Goal: Task Accomplishment & Management: Use online tool/utility

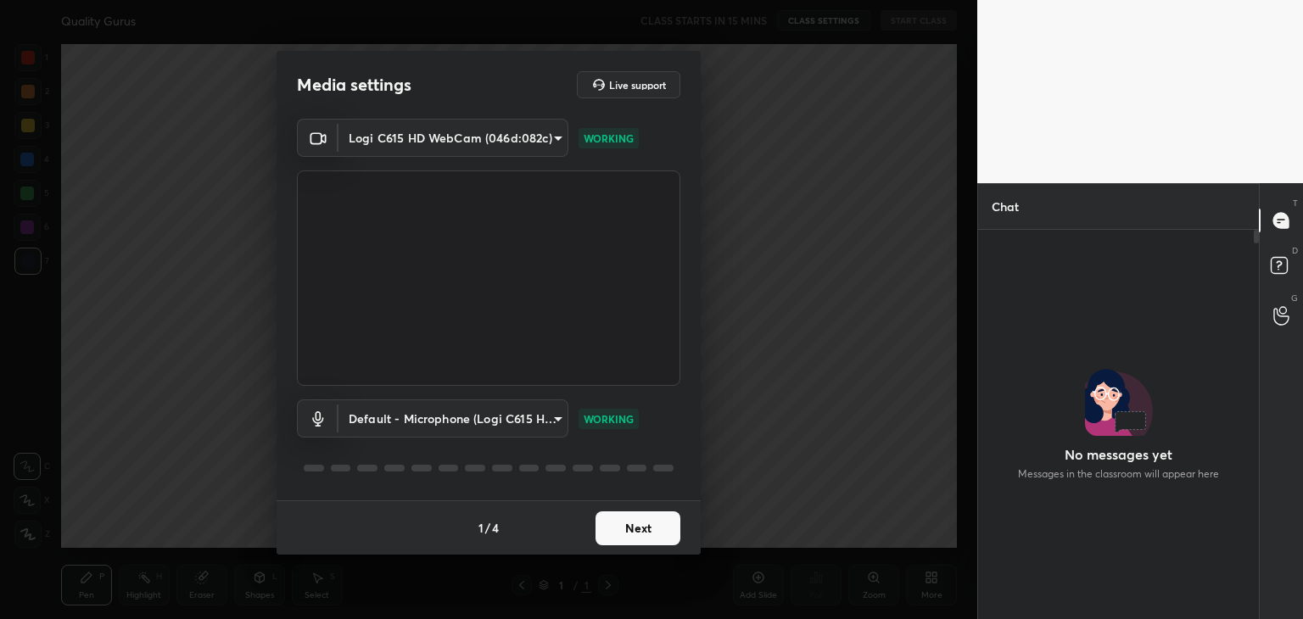
scroll to position [344, 276]
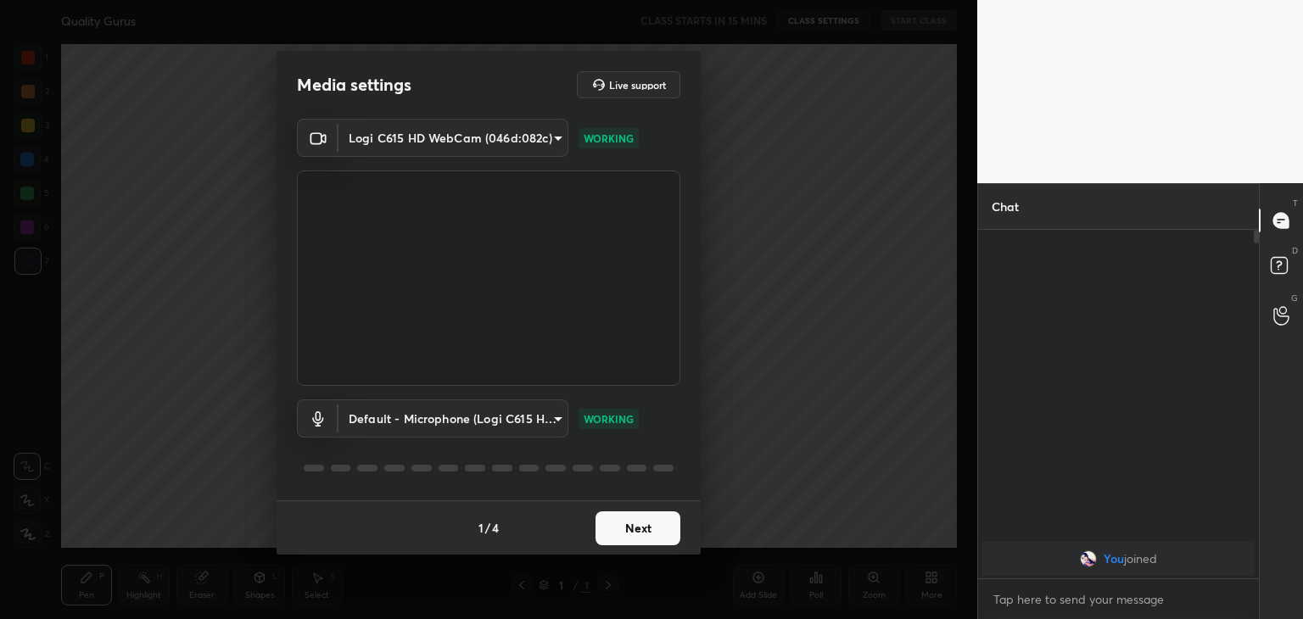
click at [628, 530] on button "Next" at bounding box center [638, 529] width 85 height 34
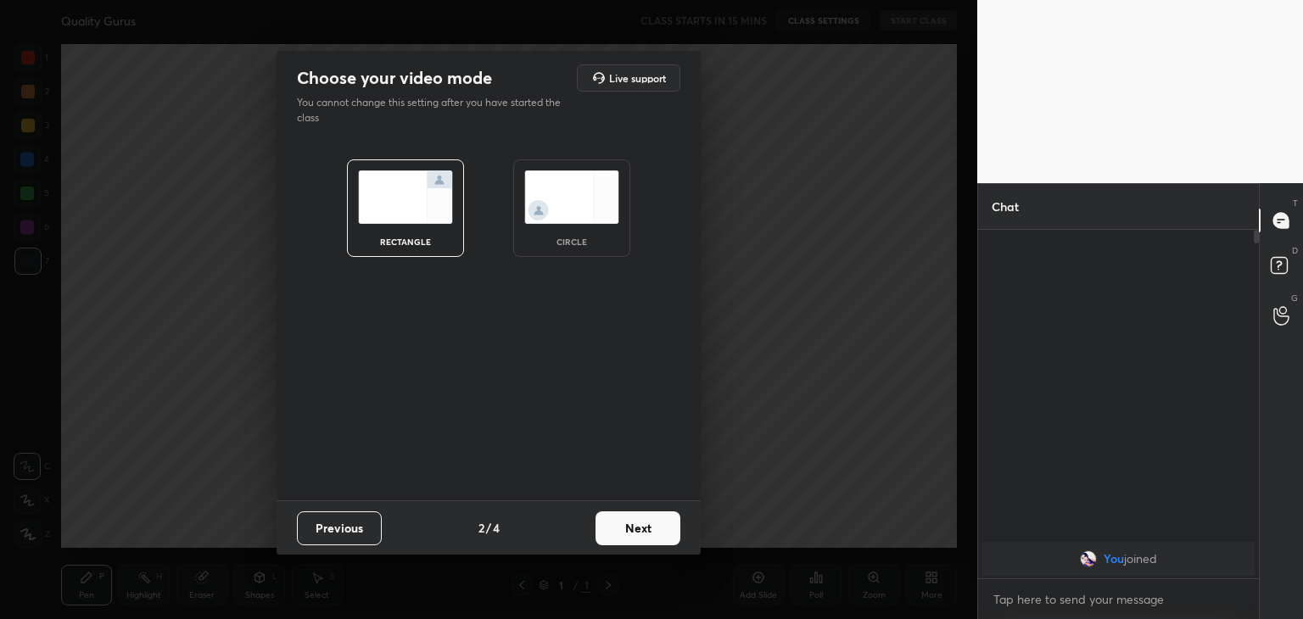
click at [620, 537] on button "Next" at bounding box center [638, 529] width 85 height 34
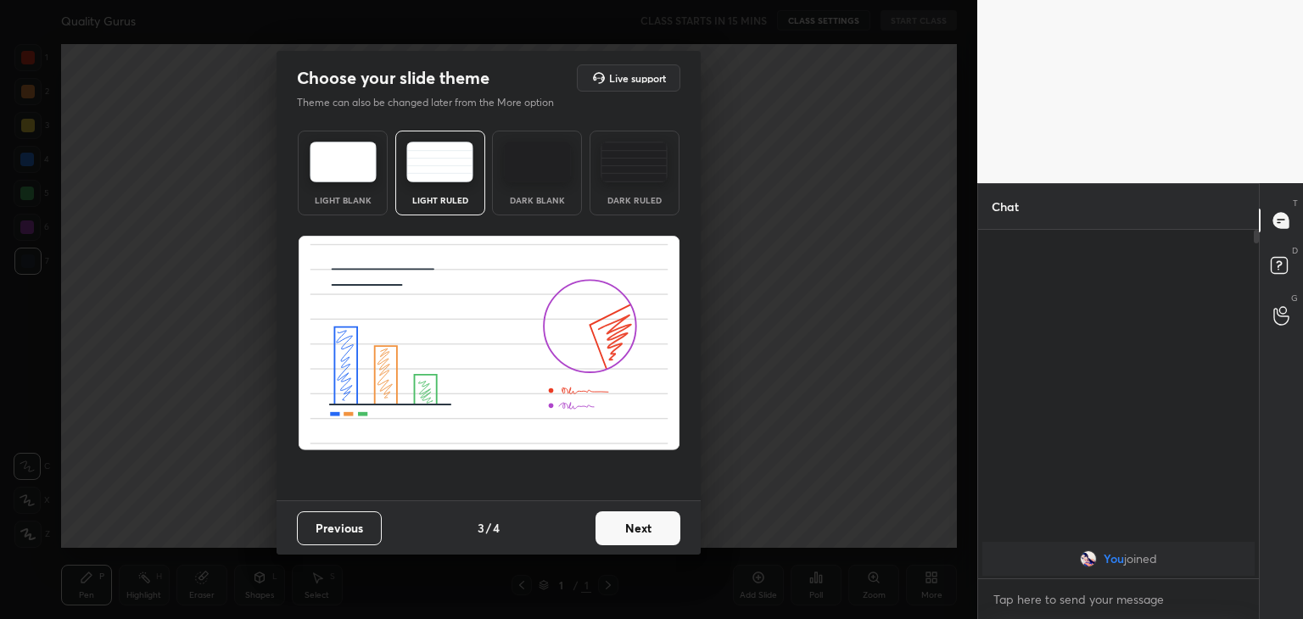
click at [630, 171] on img at bounding box center [634, 162] width 67 height 41
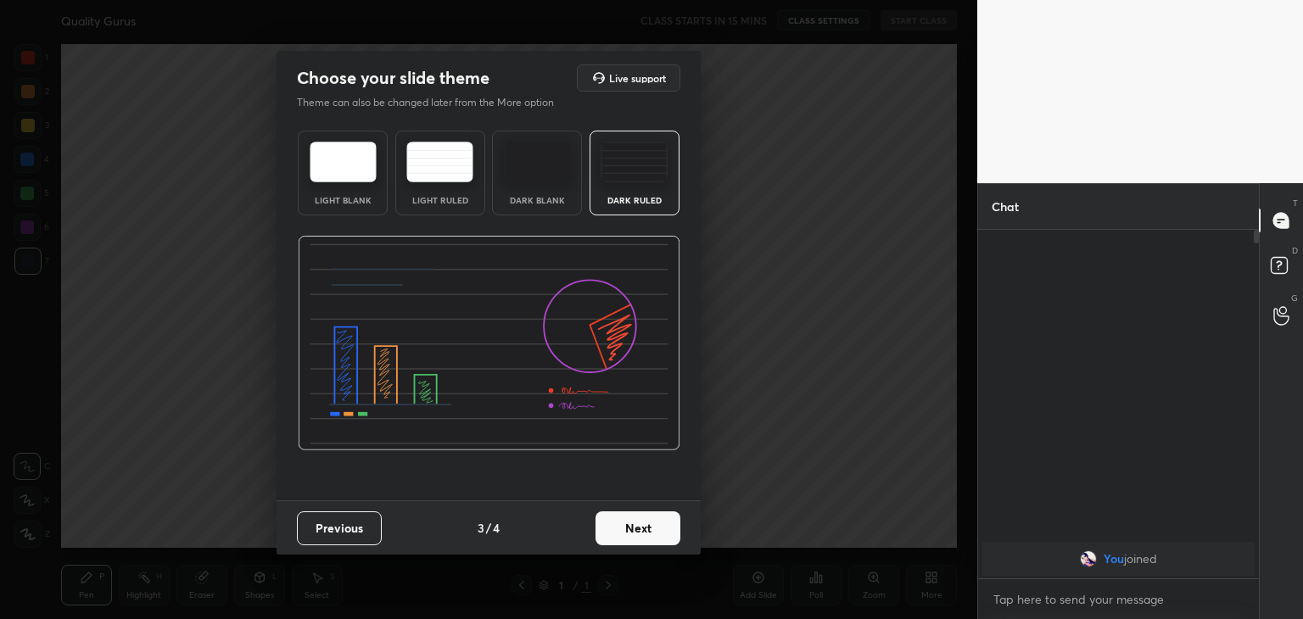
click at [658, 531] on button "Next" at bounding box center [638, 529] width 85 height 34
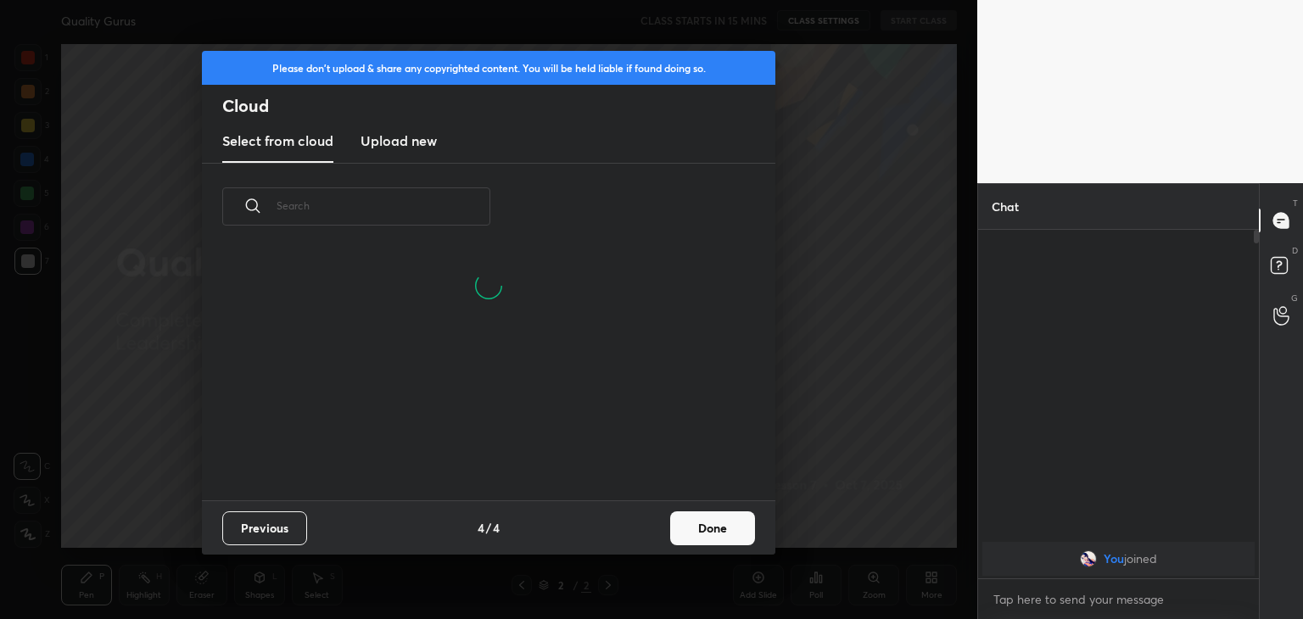
scroll to position [251, 545]
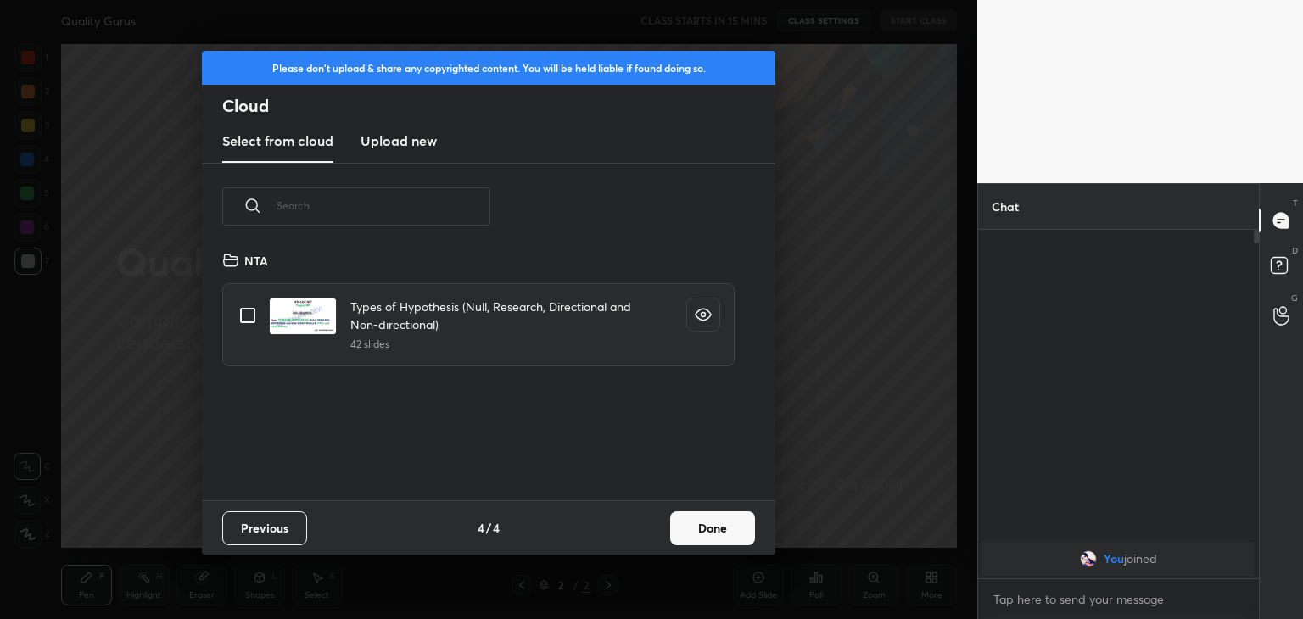
click at [423, 140] on h3 "Upload new" at bounding box center [399, 141] width 76 height 20
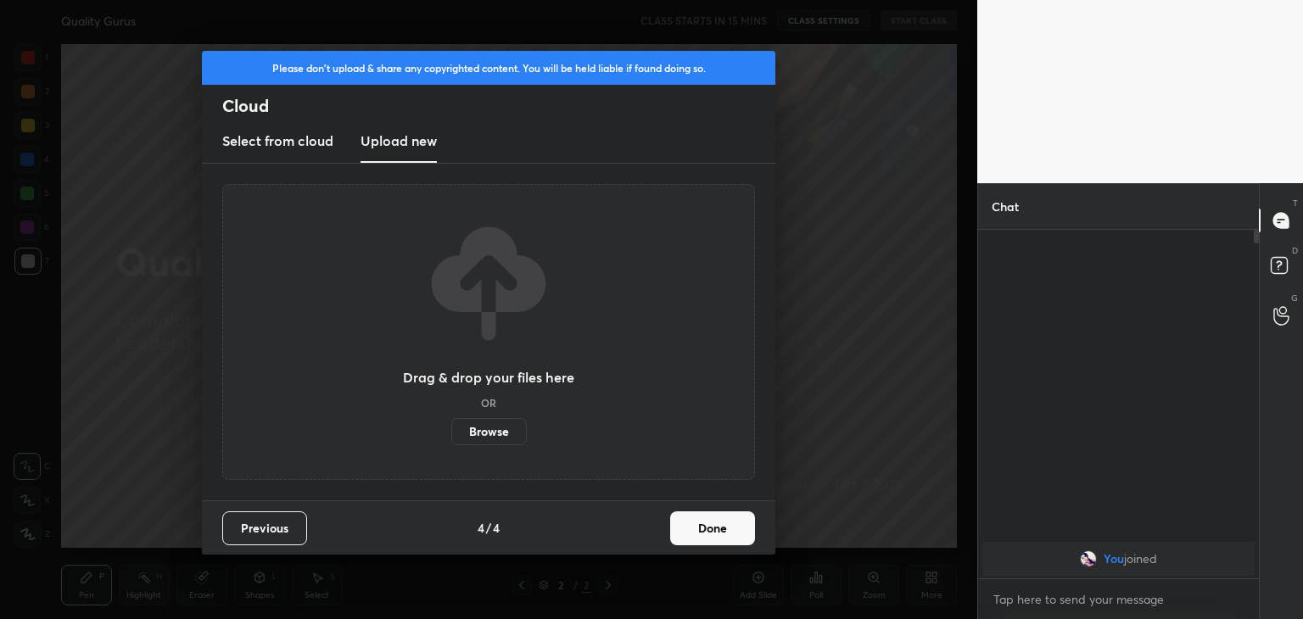
click at [484, 433] on label "Browse" at bounding box center [489, 431] width 76 height 27
click at [451, 433] on input "Browse" at bounding box center [451, 431] width 0 height 27
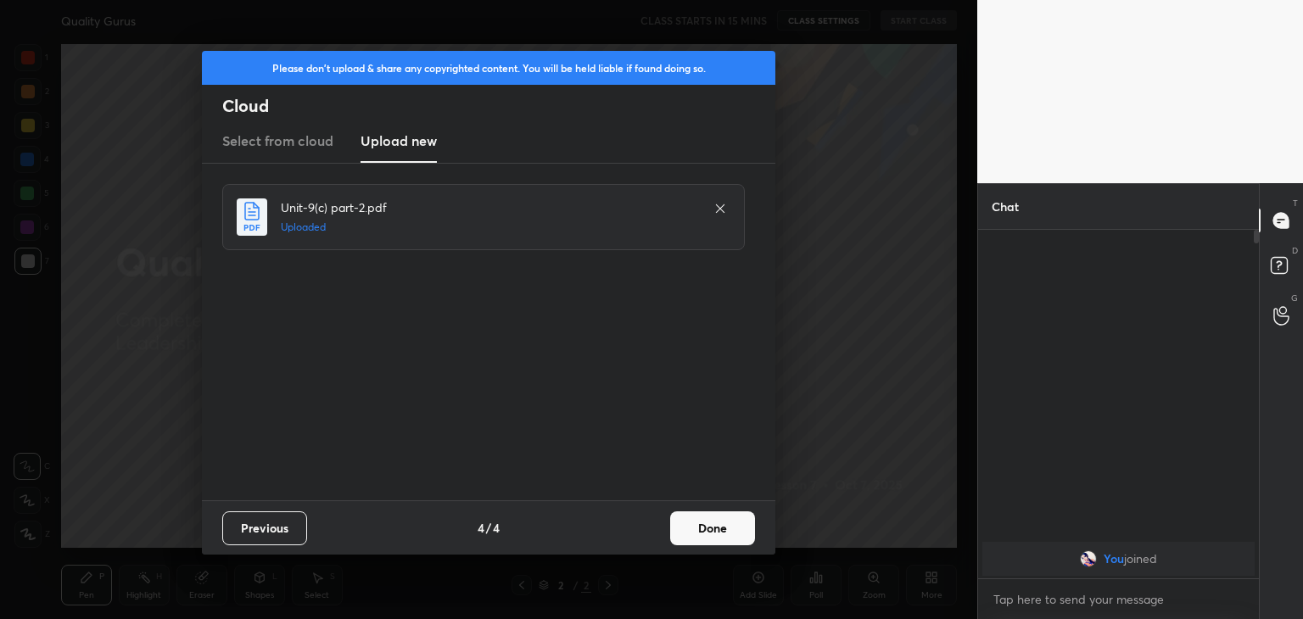
click at [693, 528] on button "Done" at bounding box center [712, 529] width 85 height 34
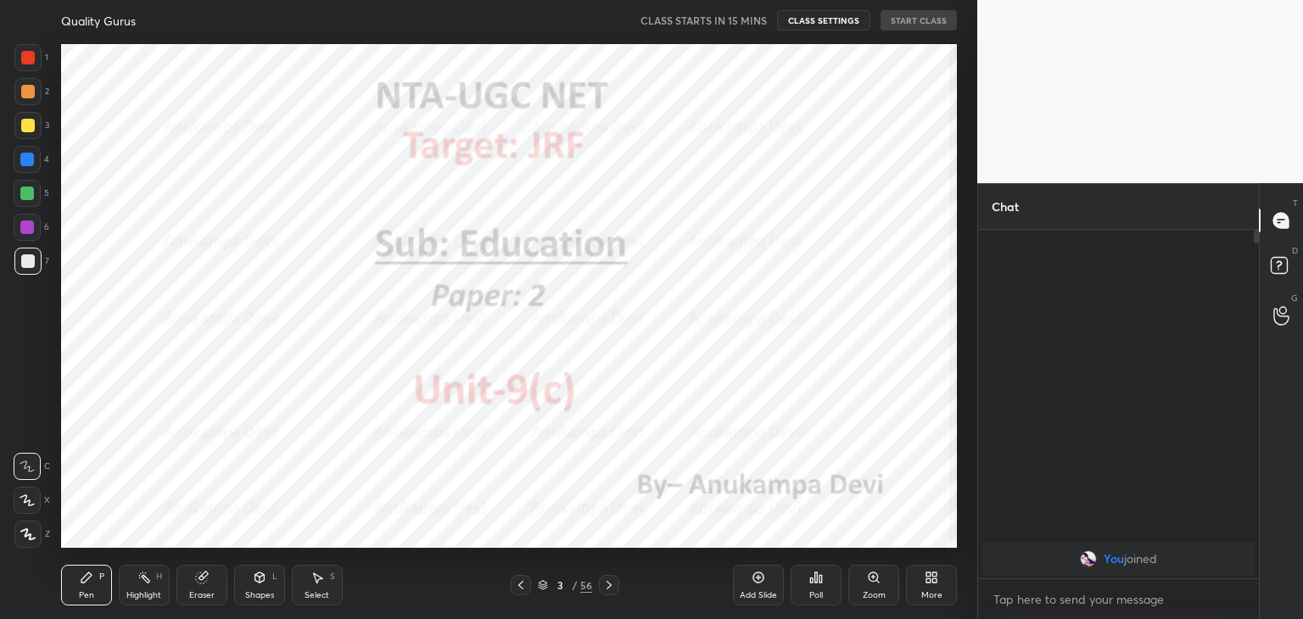
click at [525, 584] on icon at bounding box center [521, 586] width 14 height 14
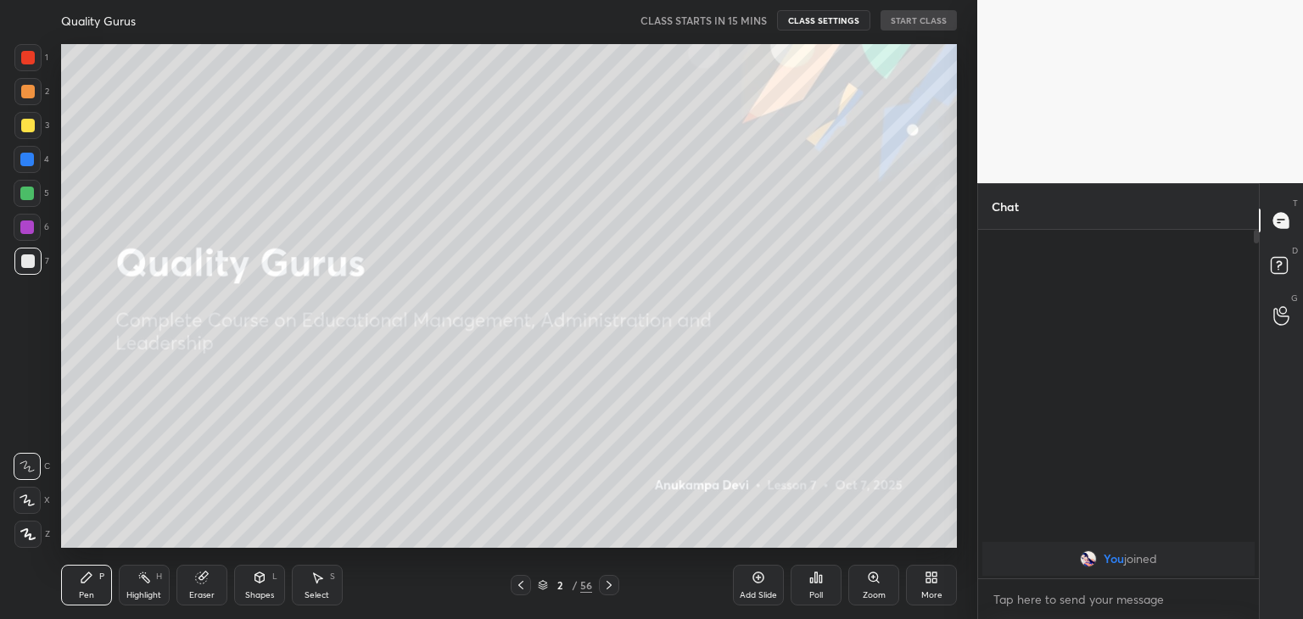
click at [25, 537] on icon at bounding box center [28, 535] width 14 height 10
click at [25, 226] on div at bounding box center [27, 228] width 14 height 14
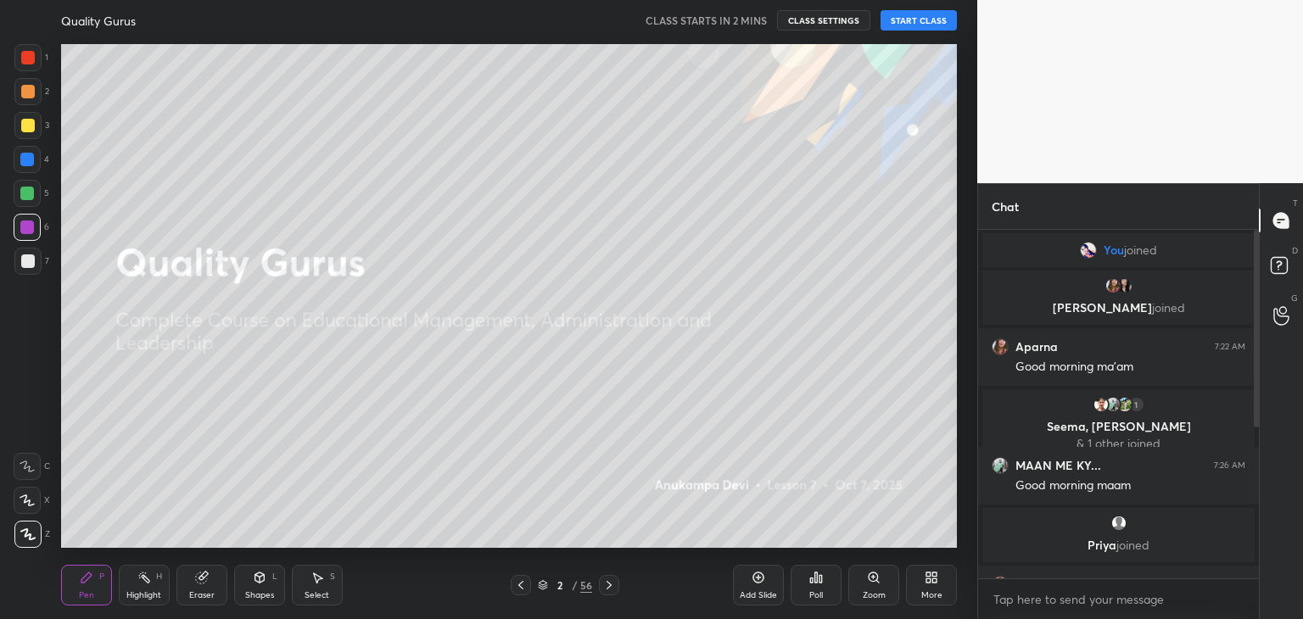
click at [607, 580] on icon at bounding box center [610, 586] width 14 height 14
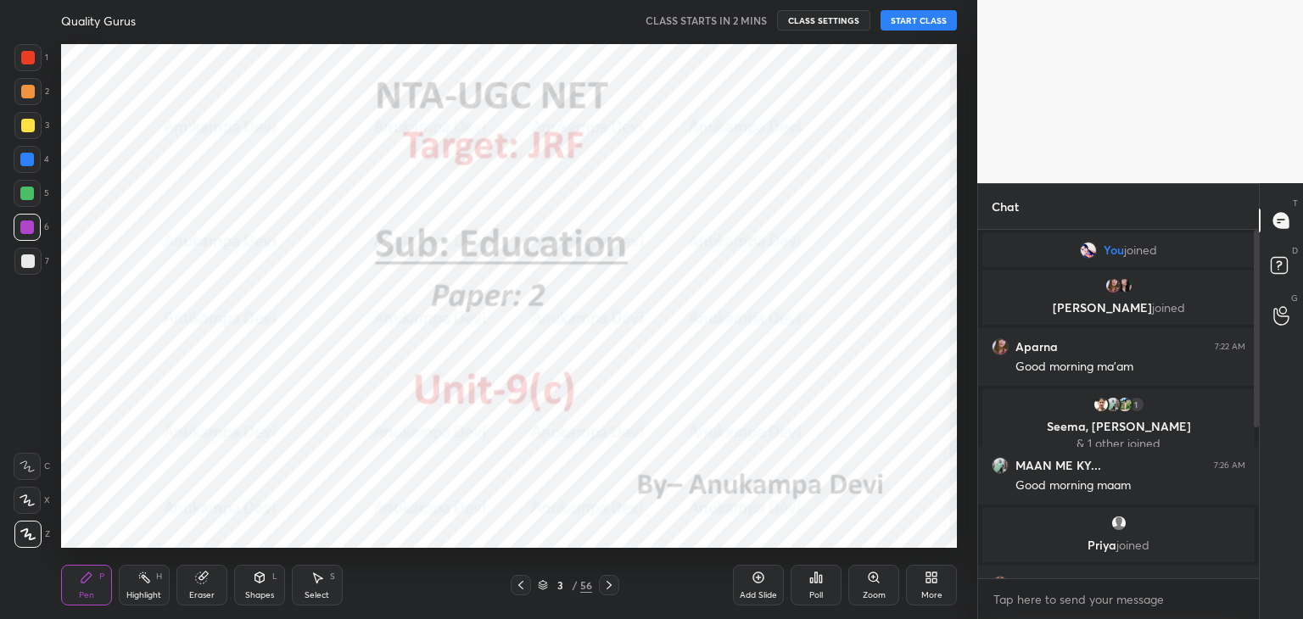
click at [607, 580] on icon at bounding box center [610, 586] width 14 height 14
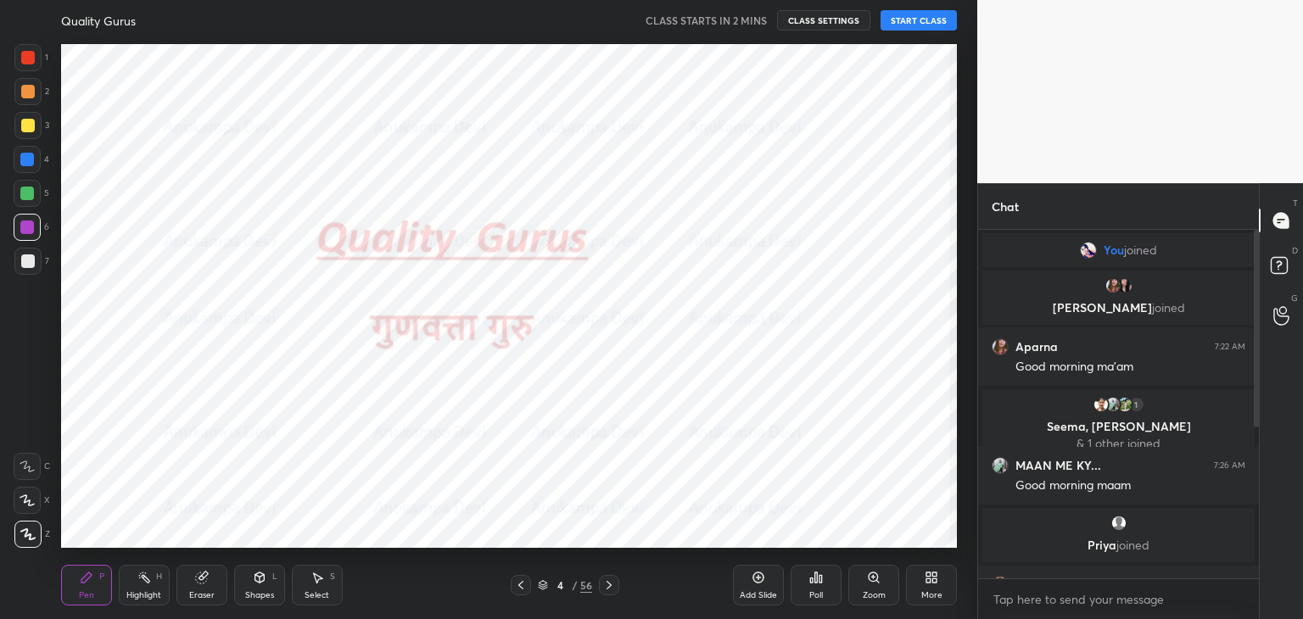
click at [607, 580] on icon at bounding box center [610, 586] width 14 height 14
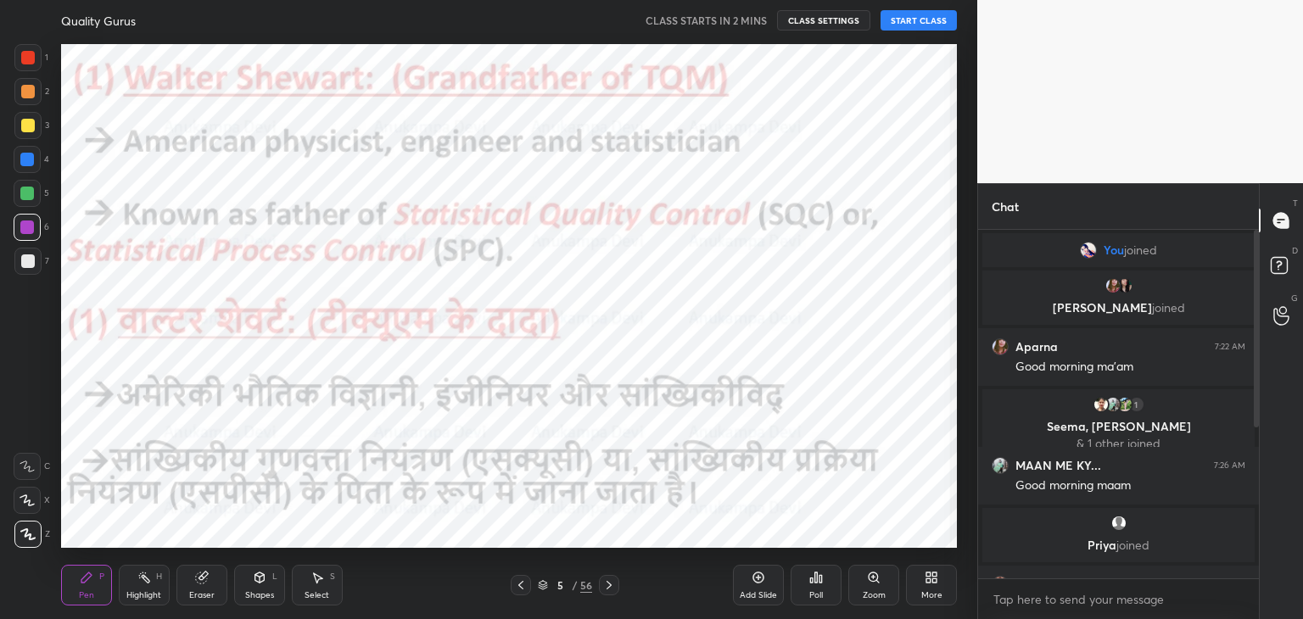
click at [519, 587] on icon at bounding box center [521, 586] width 14 height 14
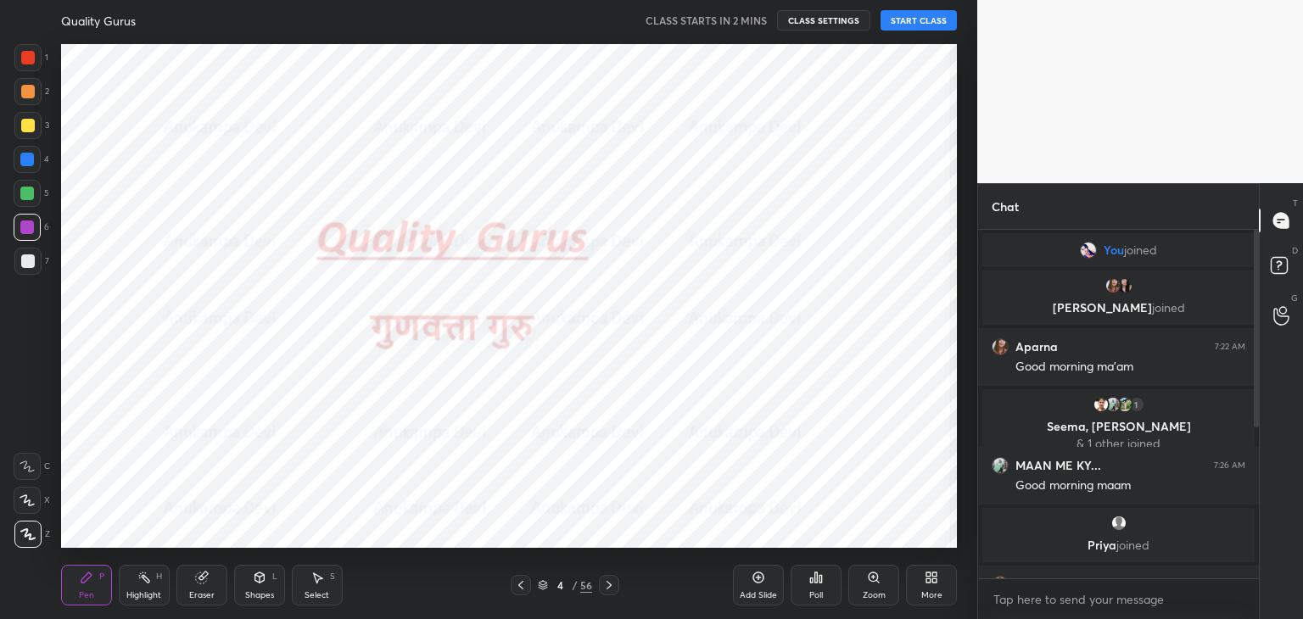
click at [519, 587] on icon at bounding box center [521, 586] width 14 height 14
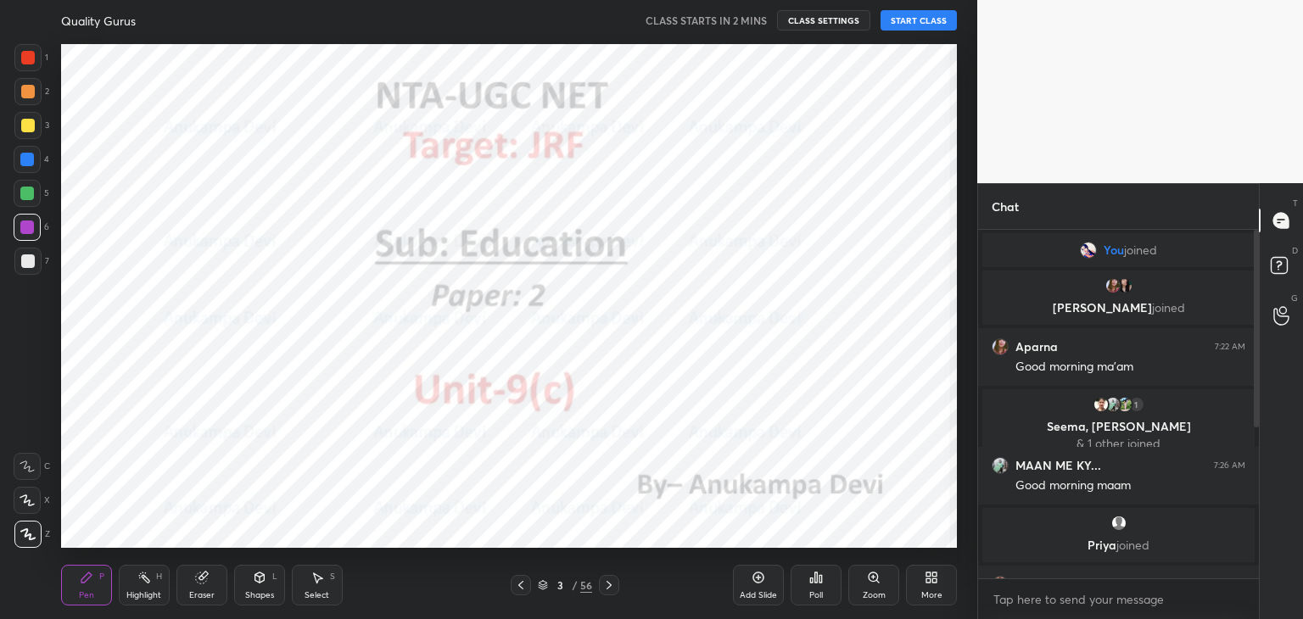
click at [519, 587] on icon at bounding box center [521, 586] width 14 height 14
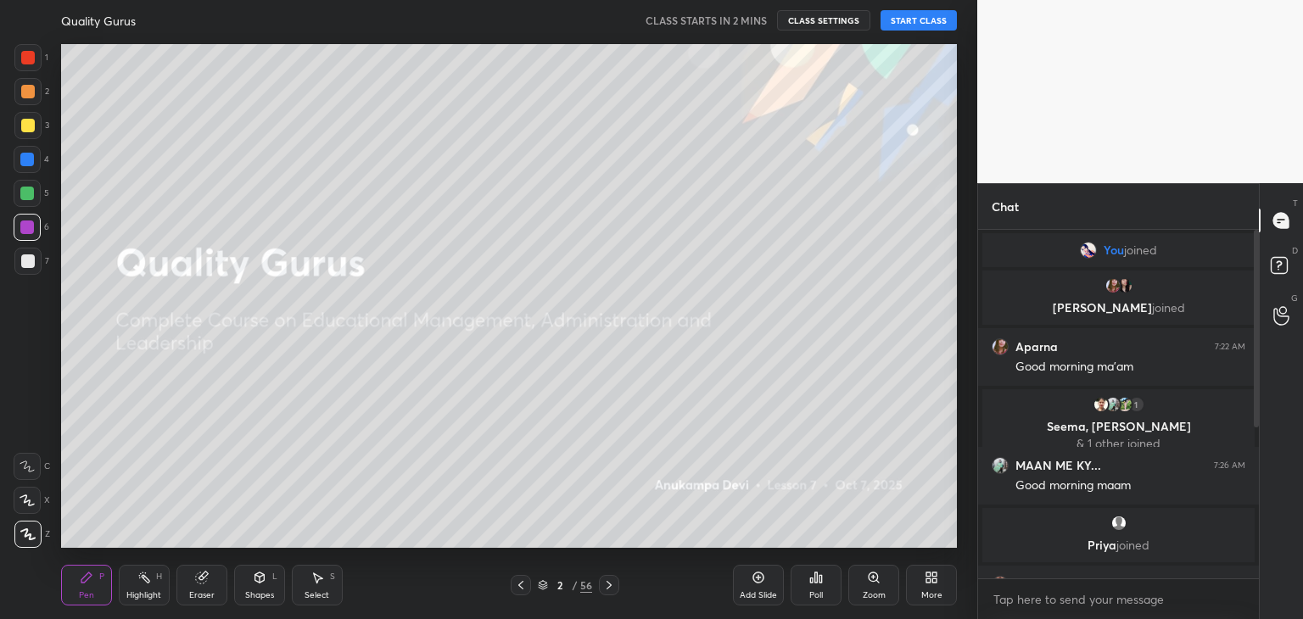
click at [519, 587] on icon at bounding box center [521, 586] width 14 height 14
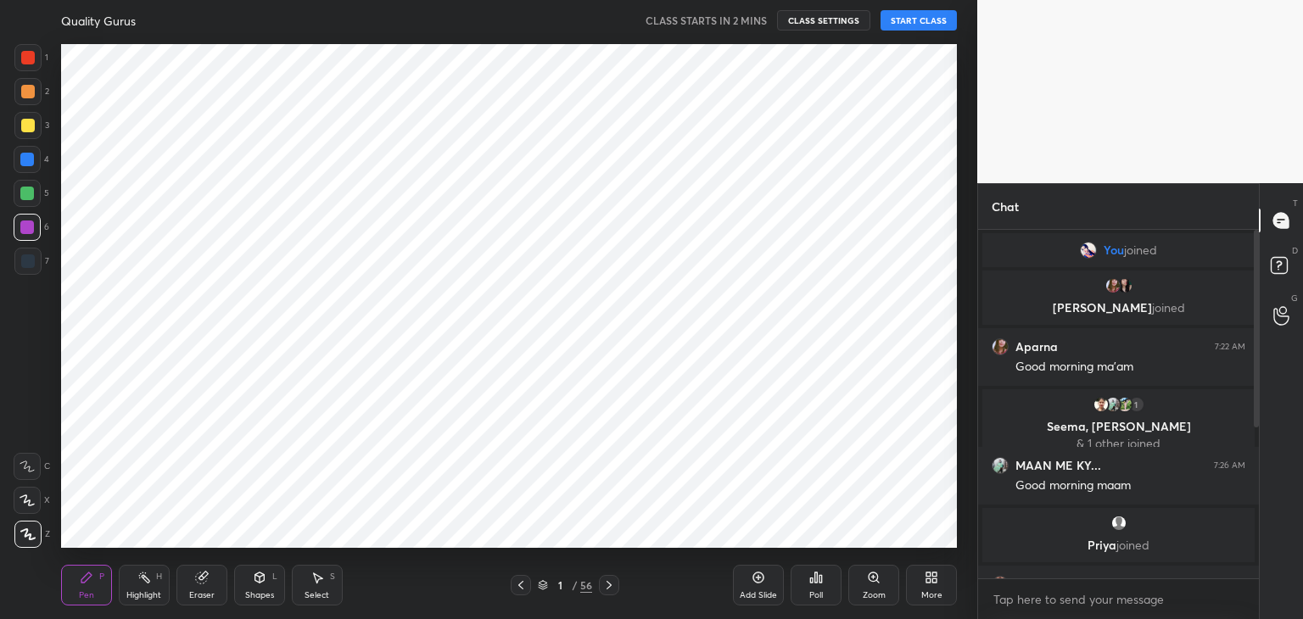
click at [611, 585] on icon at bounding box center [610, 586] width 14 height 14
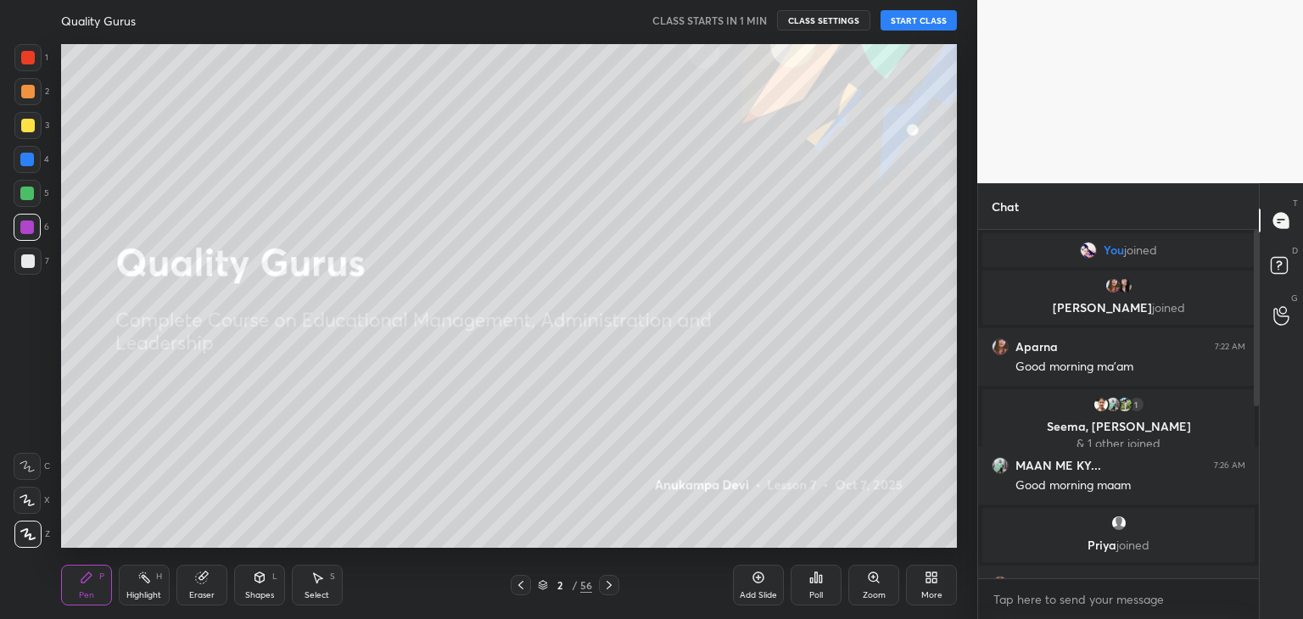
click at [896, 24] on button "START CLASS" at bounding box center [919, 20] width 76 height 20
click at [27, 193] on div at bounding box center [27, 194] width 14 height 14
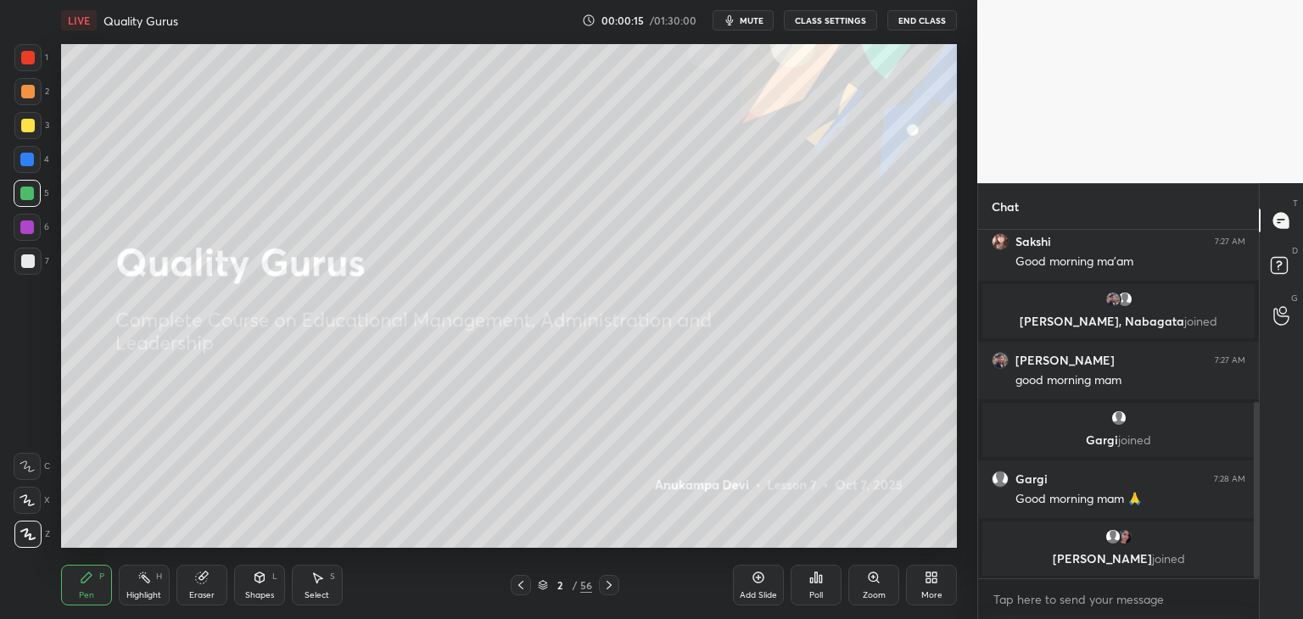
click at [1256, 343] on div at bounding box center [1254, 404] width 10 height 349
drag, startPoint x: 1256, startPoint y: 444, endPoint x: 1285, endPoint y: 588, distance: 147.1
click at [1287, 587] on div "Chat [PERSON_NAME] joined [PERSON_NAME] 7:27 AM Good morning ma'am [PERSON_NAME…" at bounding box center [1141, 401] width 326 height 436
click at [755, 23] on span "mute" at bounding box center [752, 20] width 24 height 12
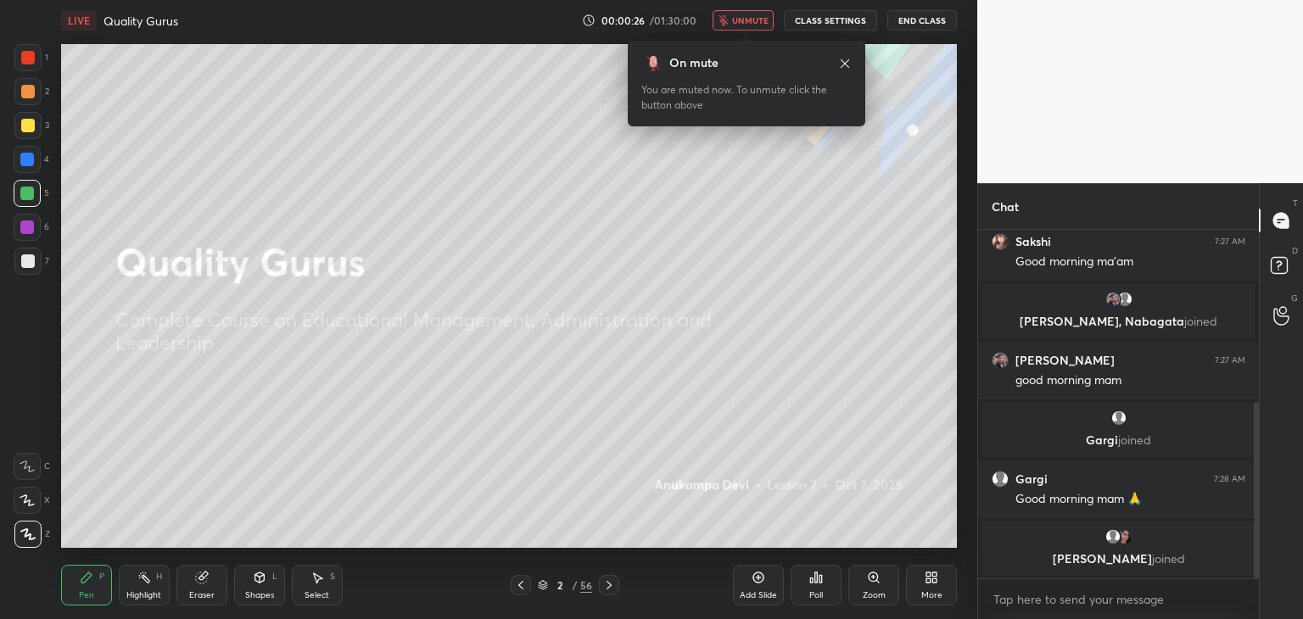
click at [751, 20] on span "unmute" at bounding box center [750, 20] width 36 height 12
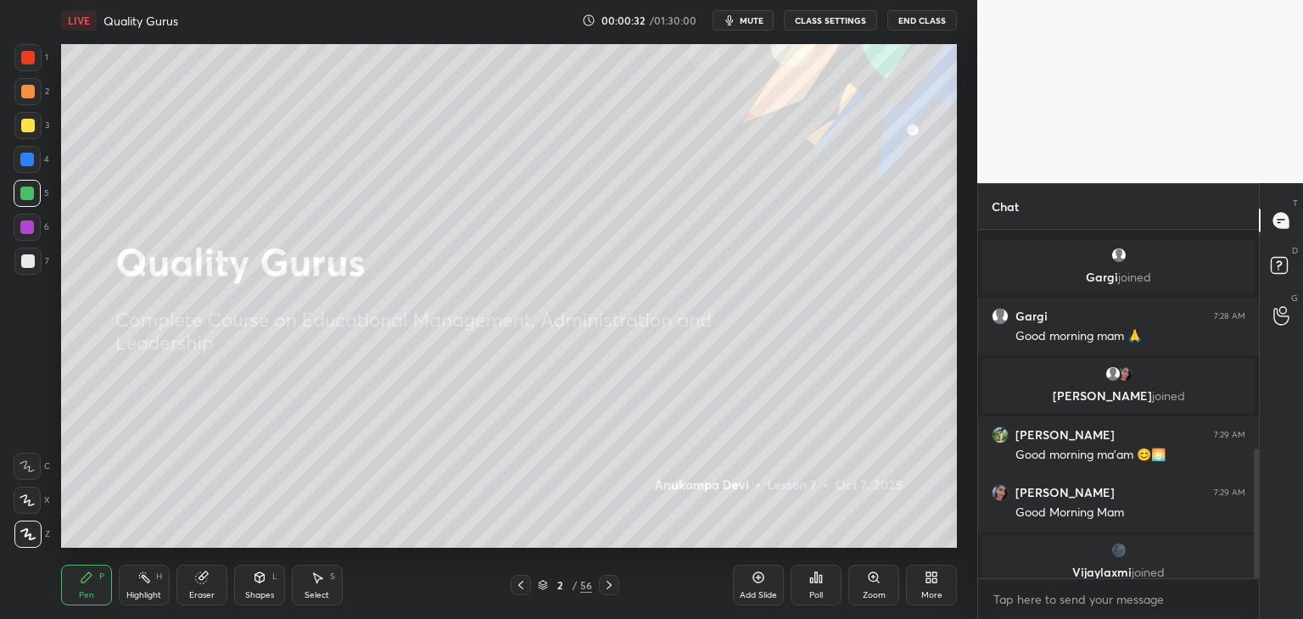
scroll to position [591, 0]
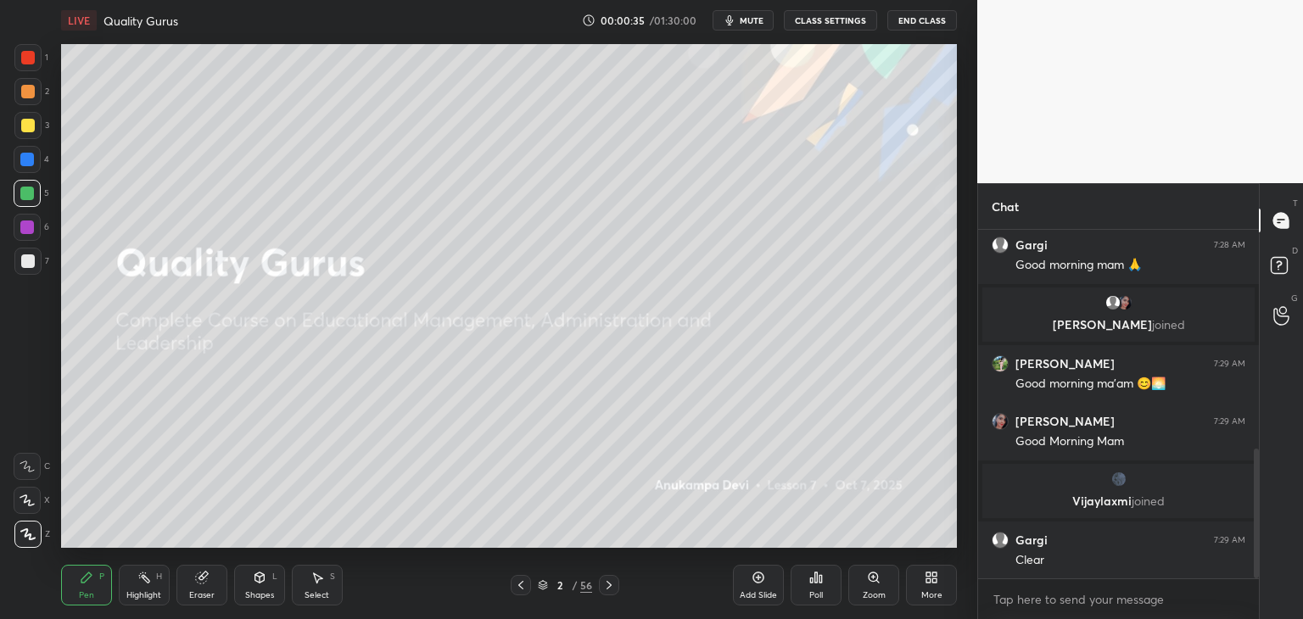
click at [27, 160] on div at bounding box center [27, 160] width 14 height 14
click at [256, 588] on div "Shapes L" at bounding box center [259, 585] width 51 height 41
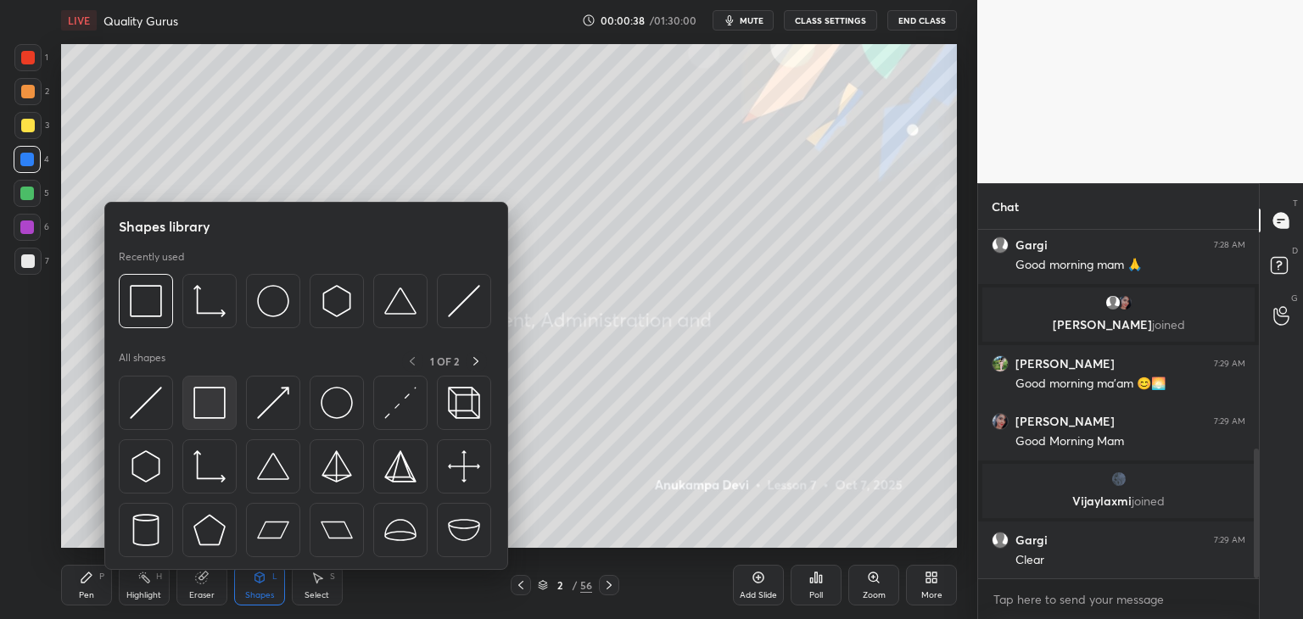
click at [214, 409] on img at bounding box center [209, 403] width 32 height 32
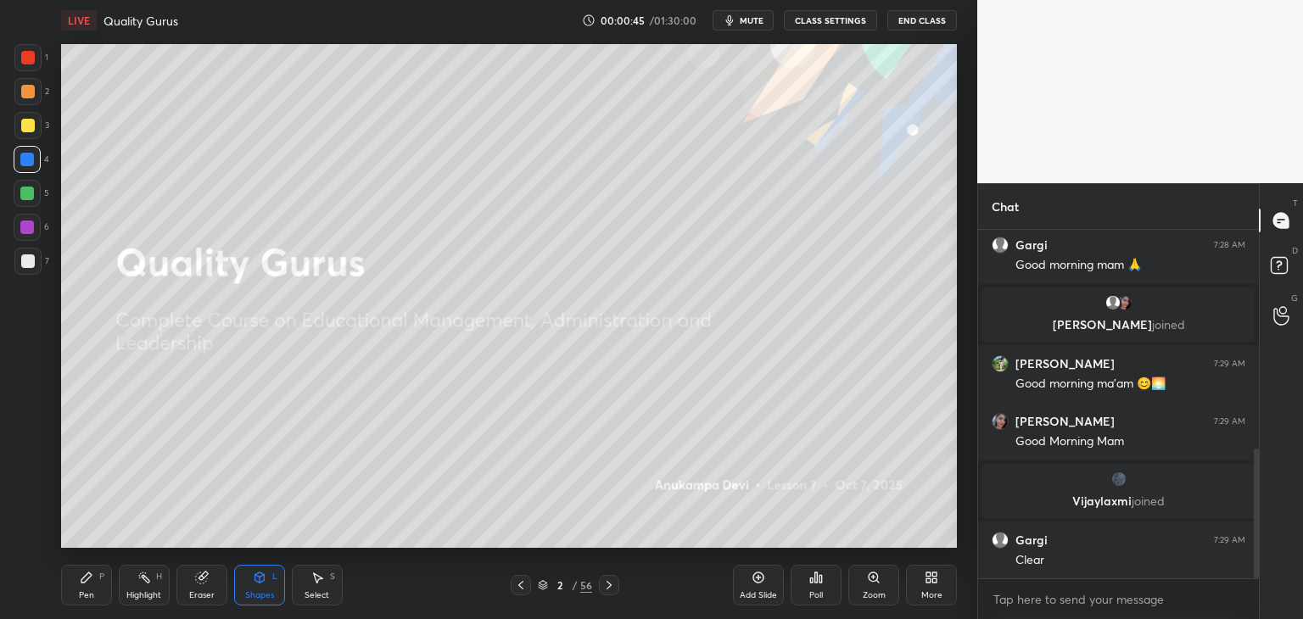
click at [85, 593] on div "Pen" at bounding box center [86, 595] width 15 height 8
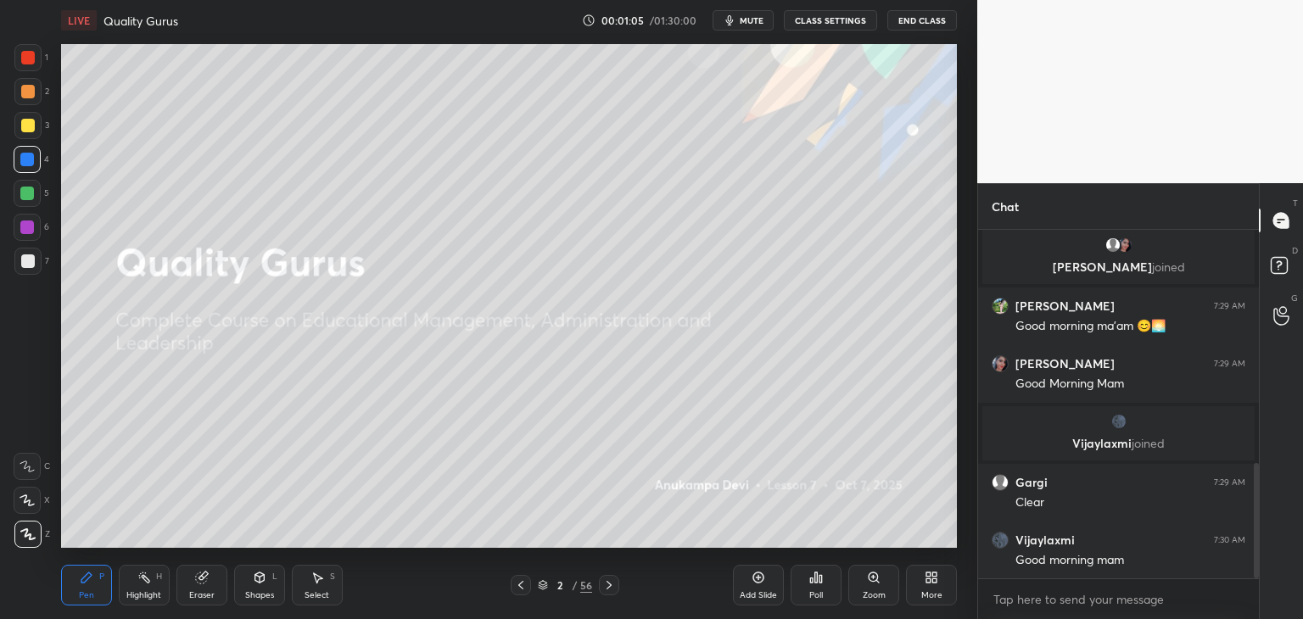
scroll to position [709, 0]
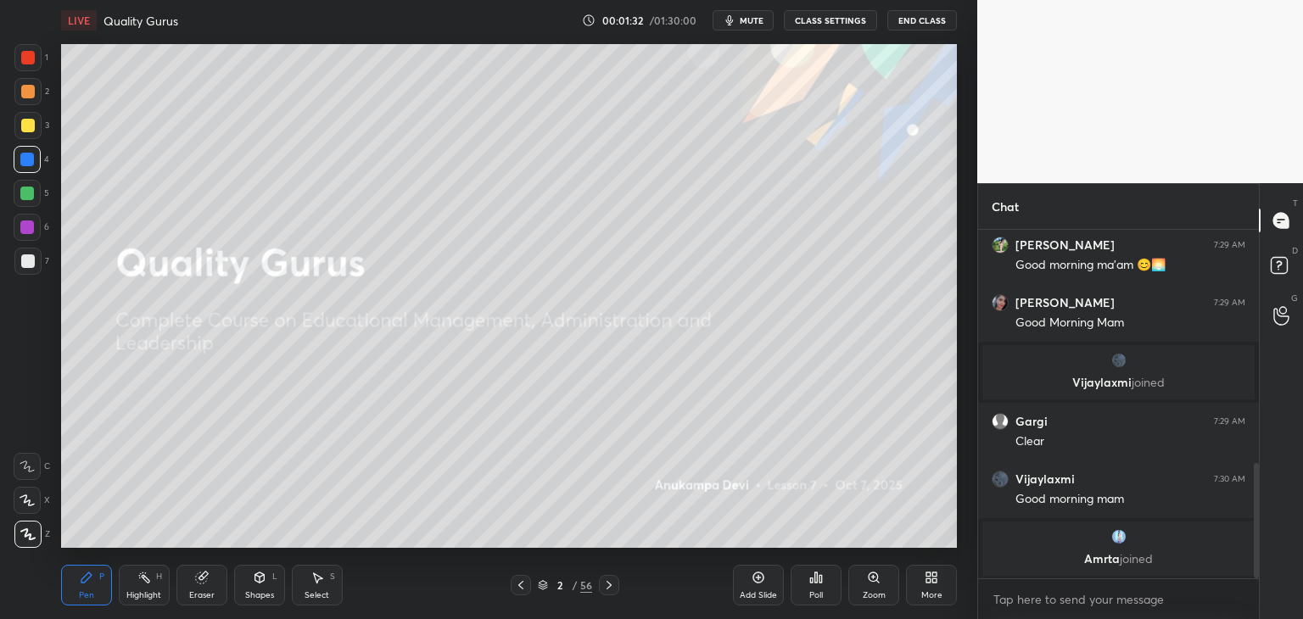
click at [611, 589] on icon at bounding box center [610, 586] width 14 height 14
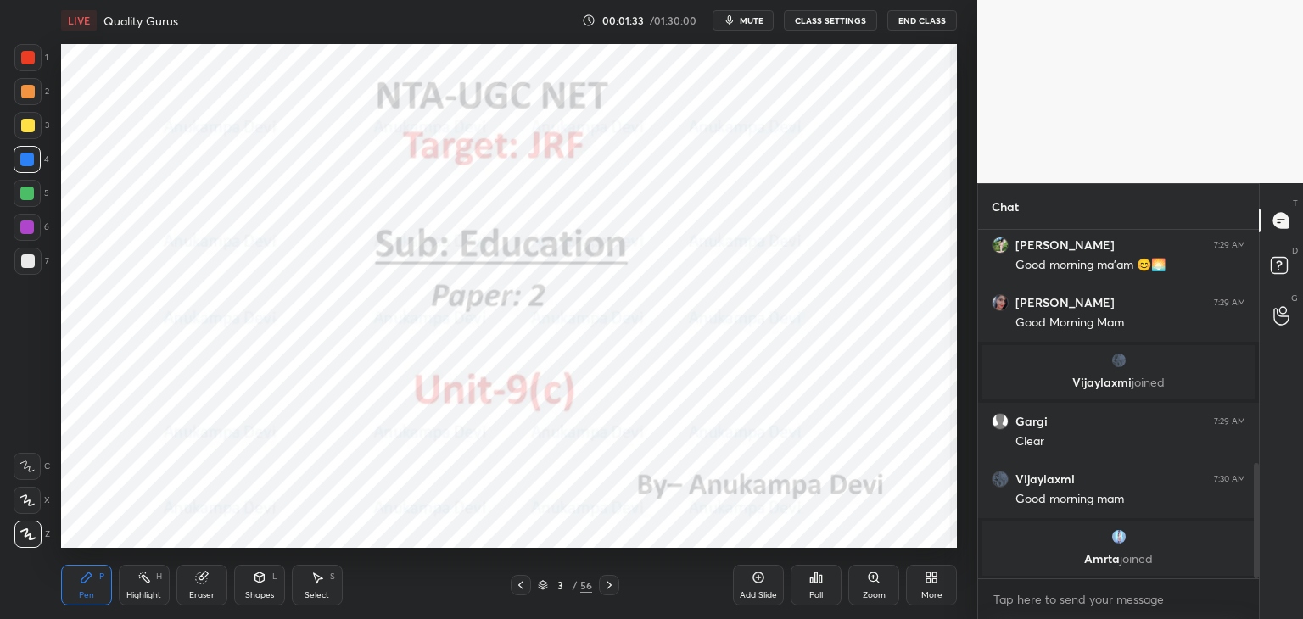
click at [606, 590] on icon at bounding box center [610, 586] width 14 height 14
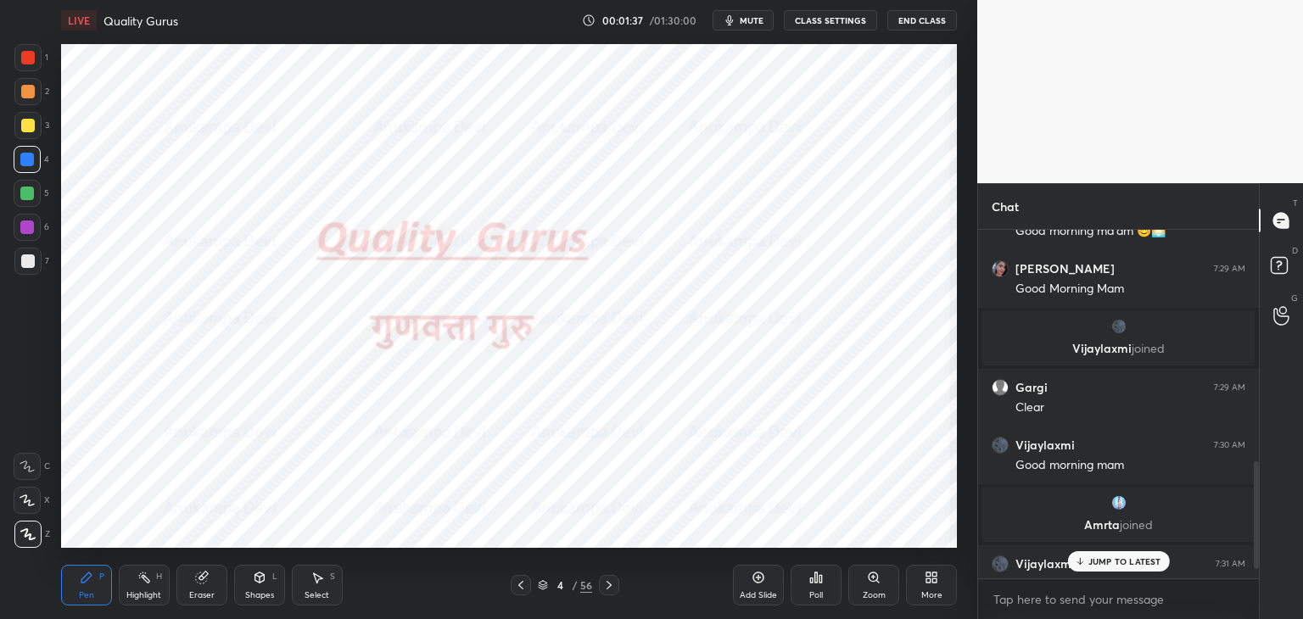
scroll to position [782, 0]
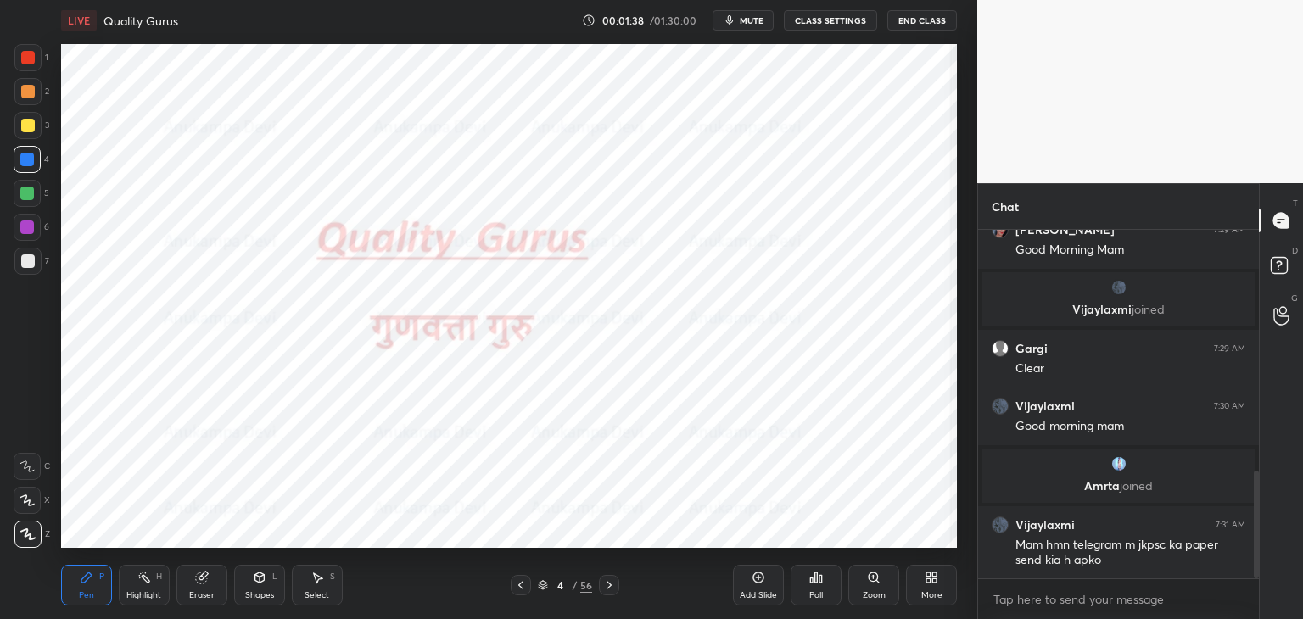
drag, startPoint x: 1257, startPoint y: 484, endPoint x: 1253, endPoint y: 499, distance: 15.6
click at [1256, 500] on div at bounding box center [1256, 525] width 5 height 108
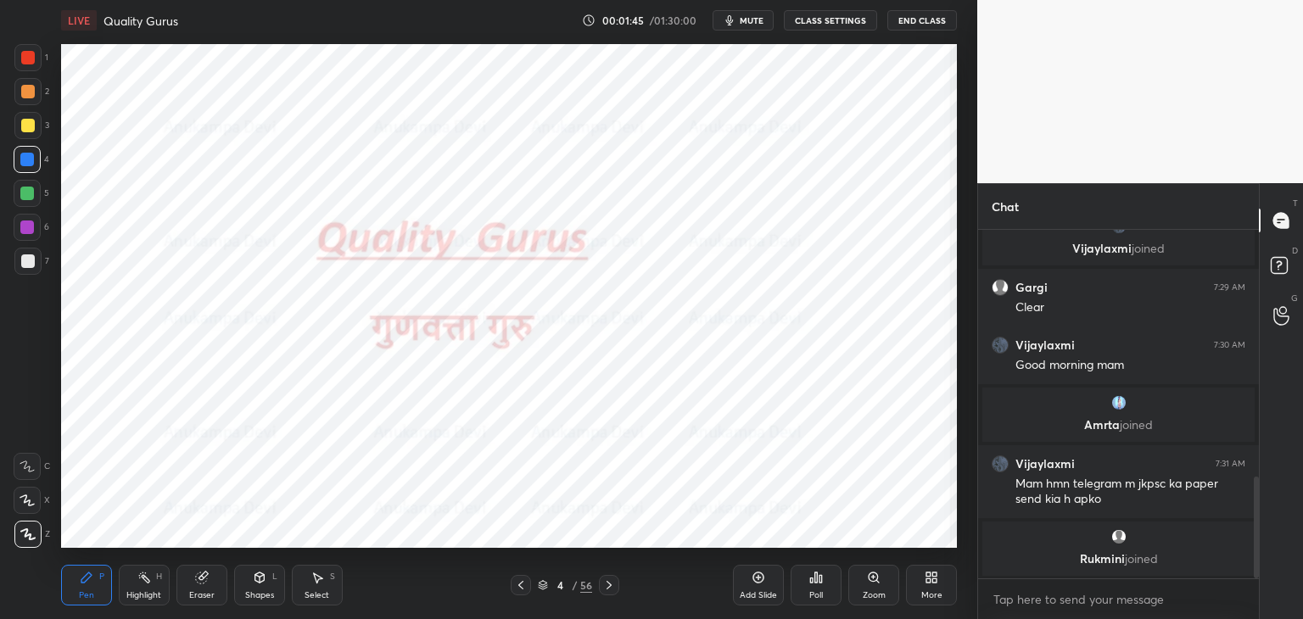
click at [754, 22] on span "mute" at bounding box center [752, 20] width 24 height 12
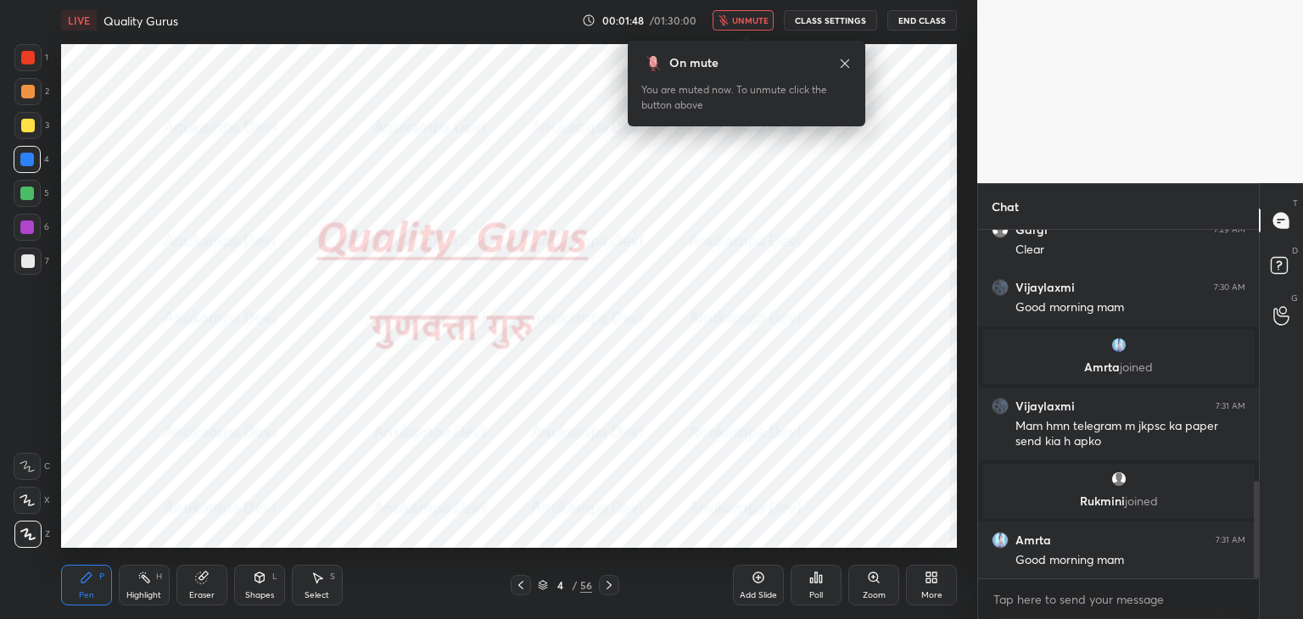
click at [747, 22] on span "unmute" at bounding box center [750, 20] width 36 height 12
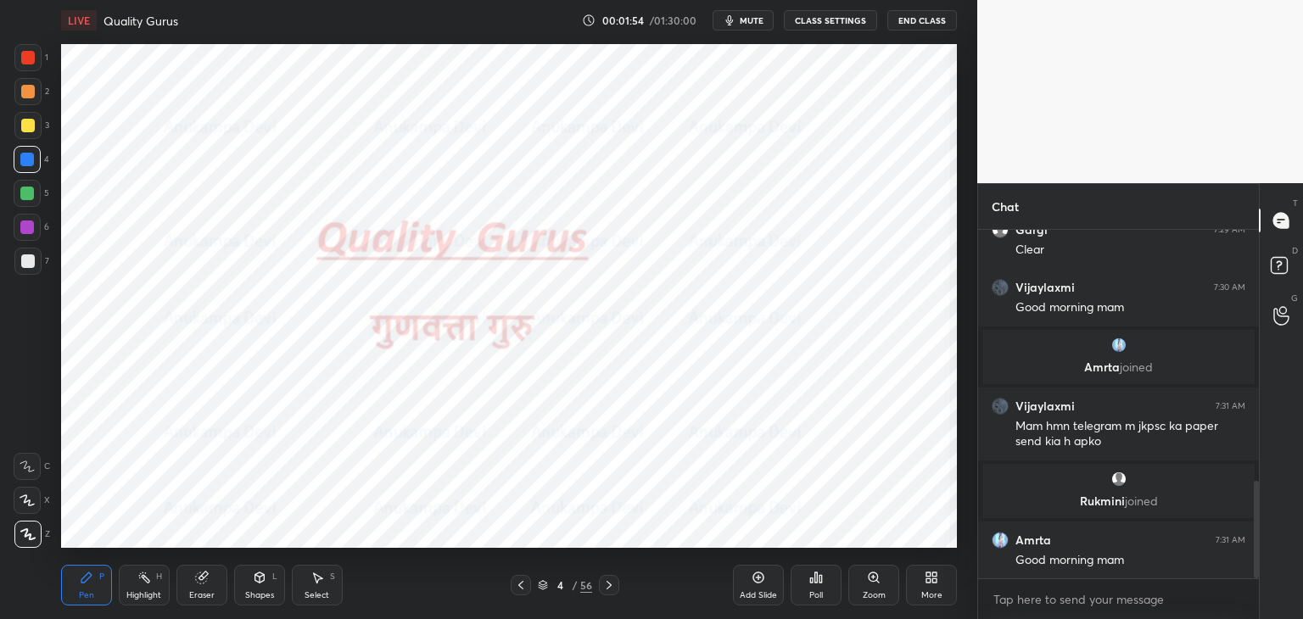
click at [609, 588] on icon at bounding box center [610, 586] width 14 height 14
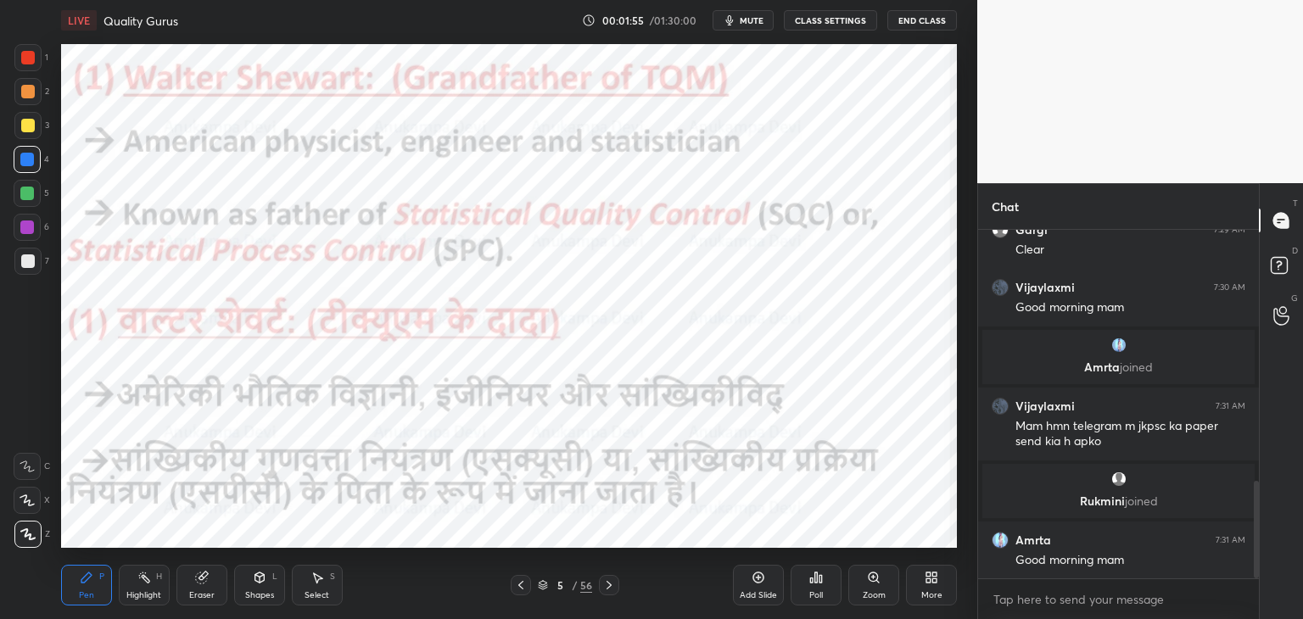
scroll to position [961, 0]
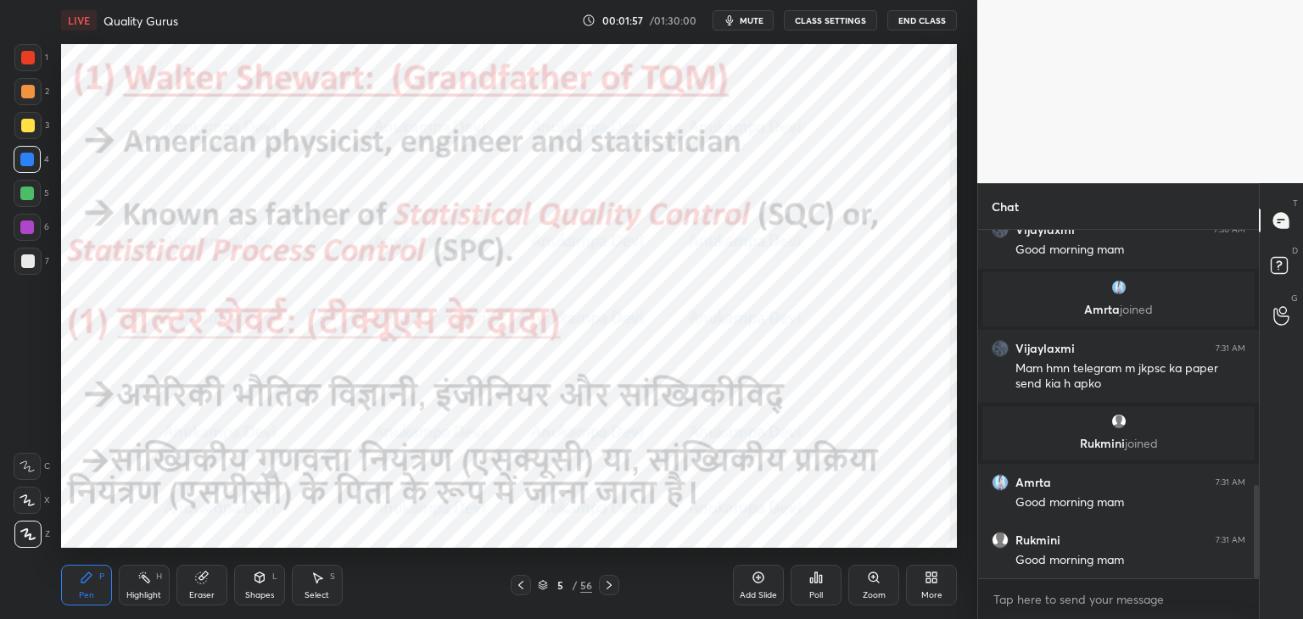
click at [522, 590] on icon at bounding box center [521, 586] width 14 height 14
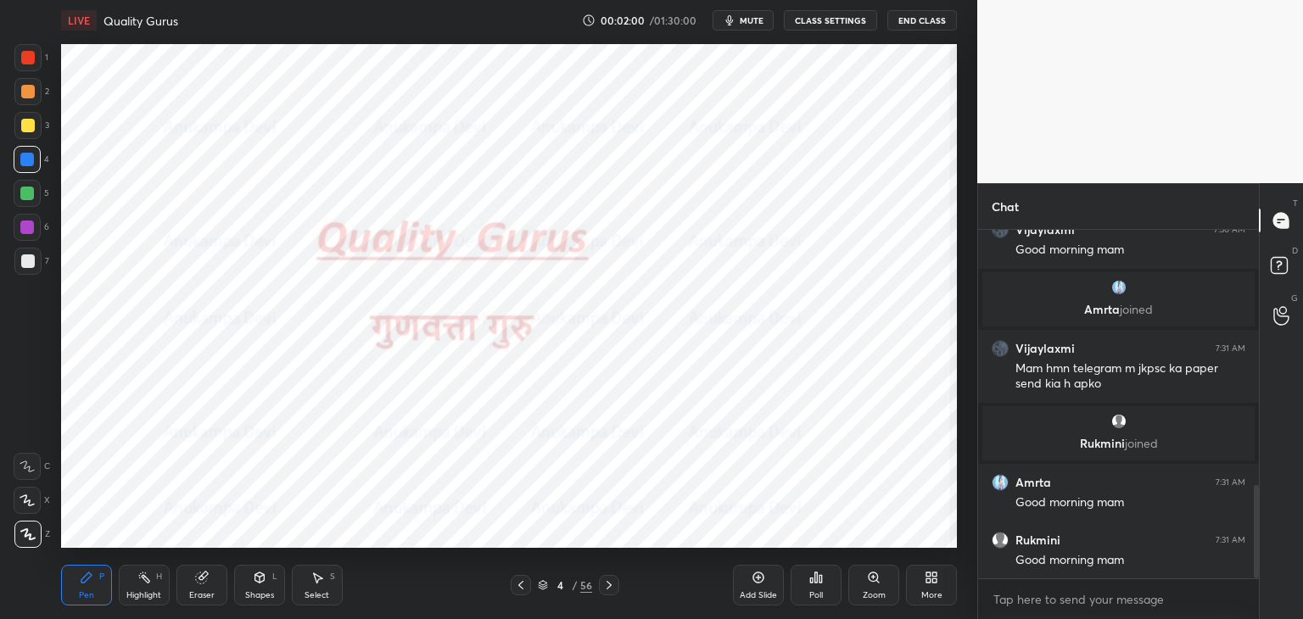
click at [519, 591] on icon at bounding box center [521, 586] width 14 height 14
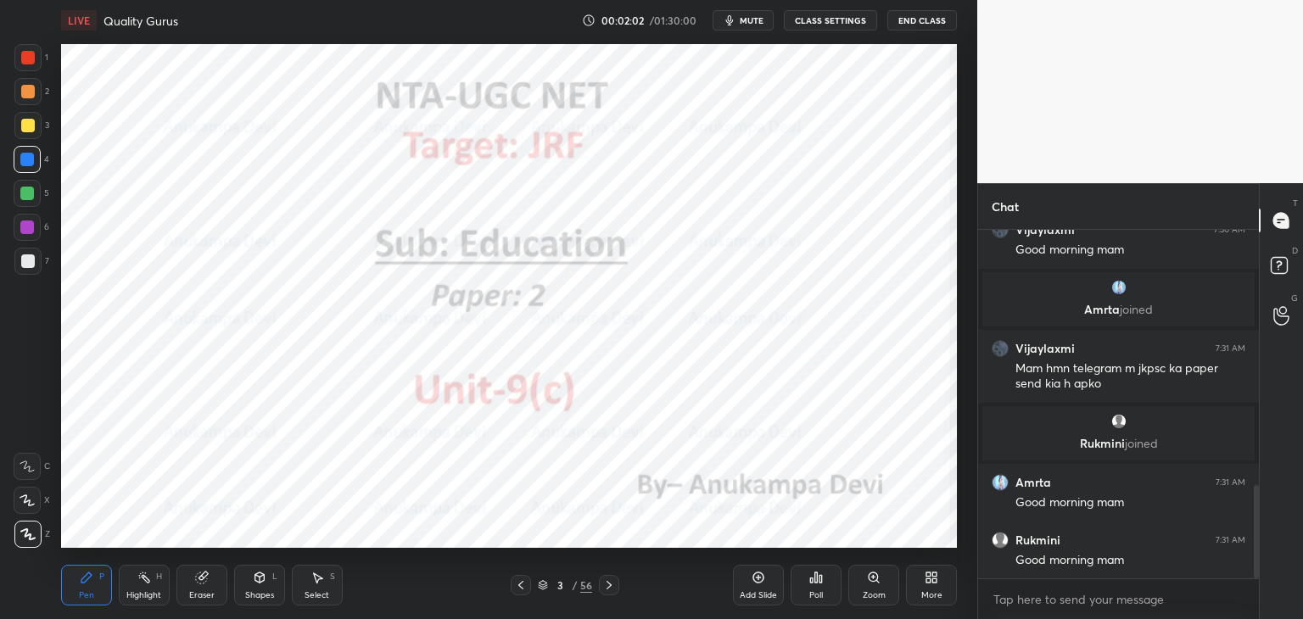
click at [523, 585] on icon at bounding box center [521, 586] width 14 height 14
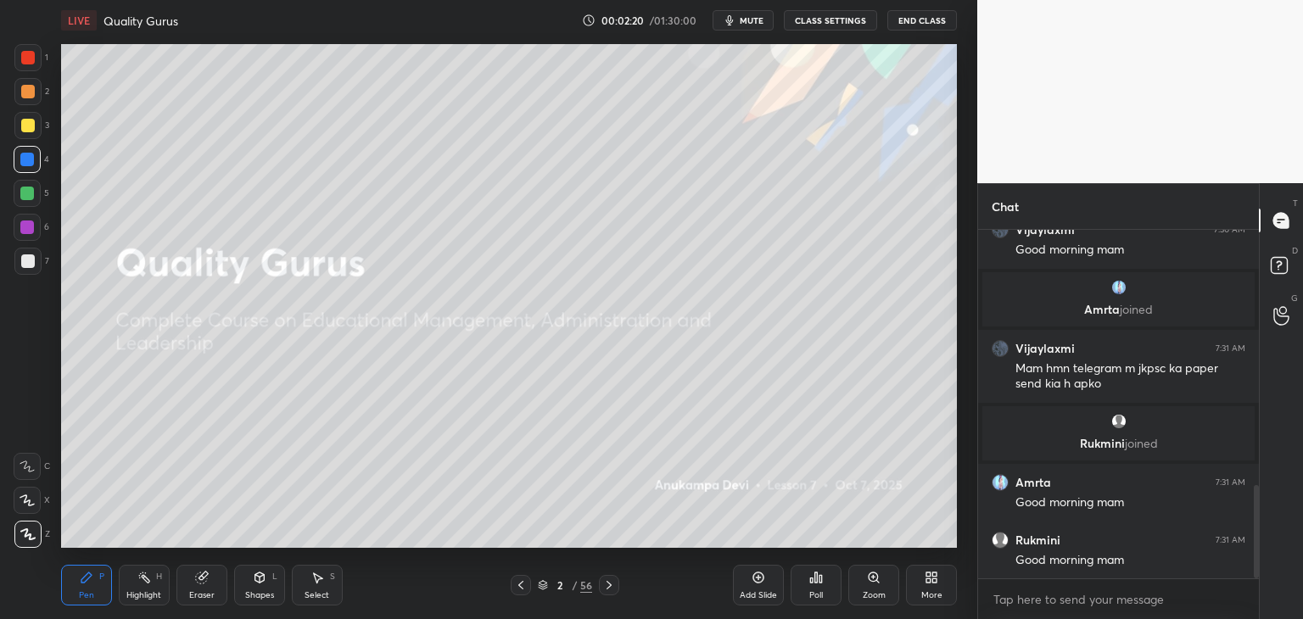
scroll to position [1018, 0]
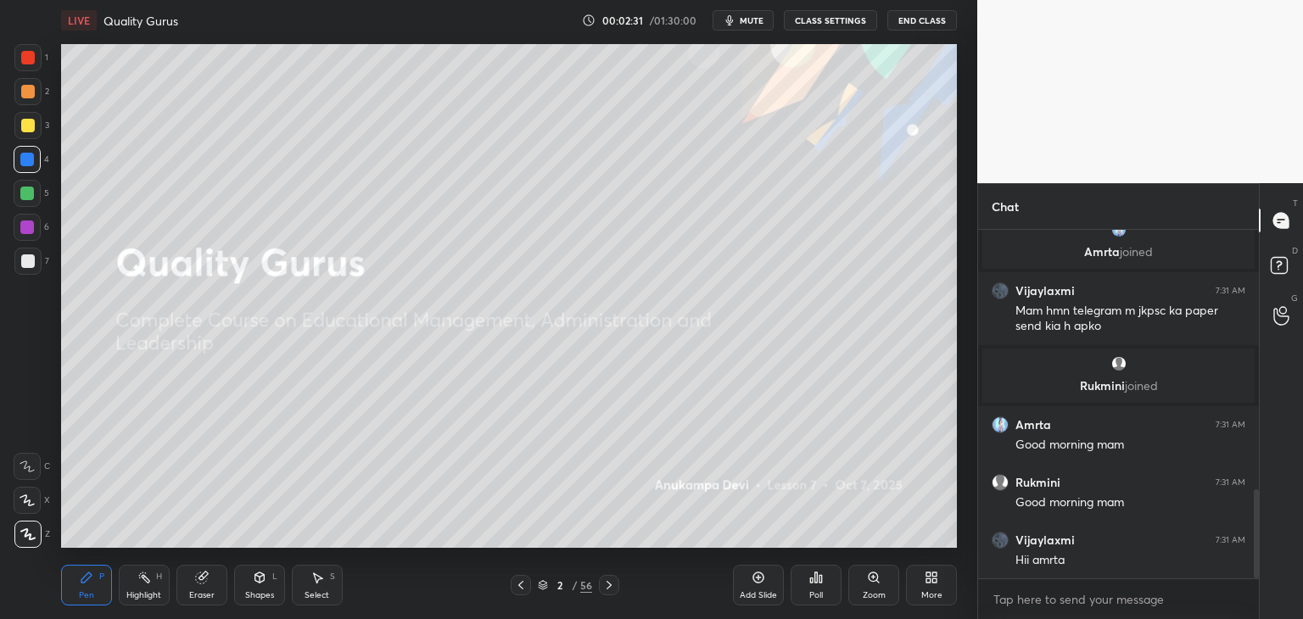
click at [608, 585] on icon at bounding box center [610, 586] width 14 height 14
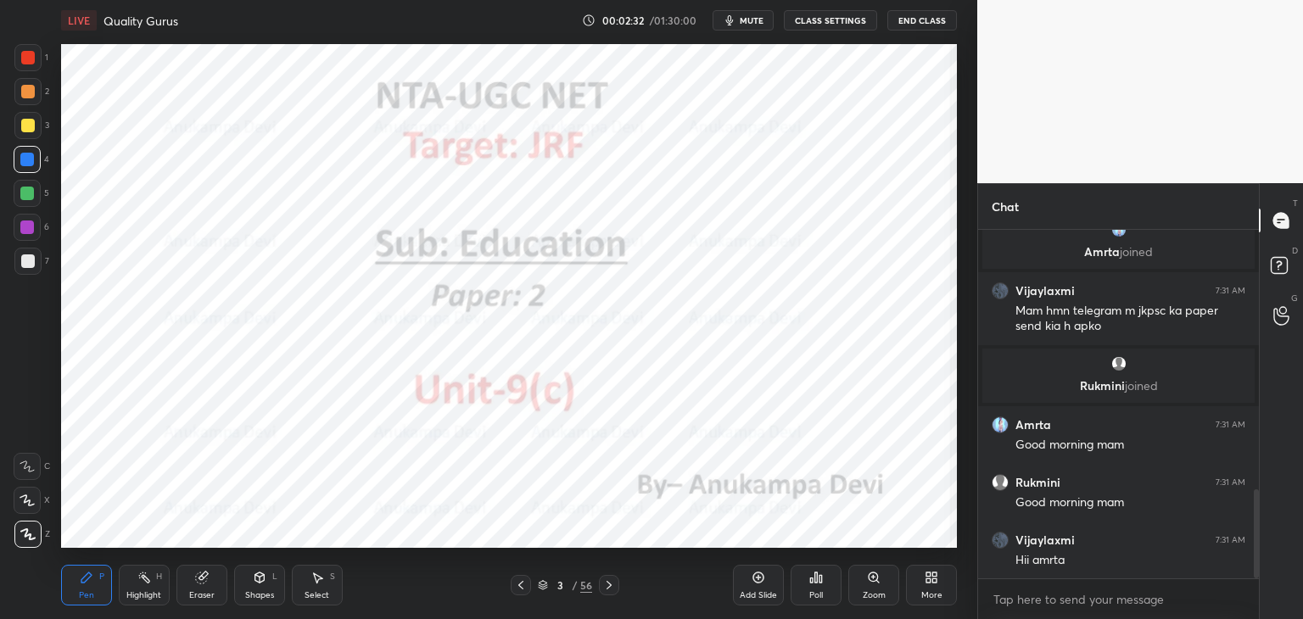
scroll to position [1079, 0]
click at [608, 587] on icon at bounding box center [610, 586] width 14 height 14
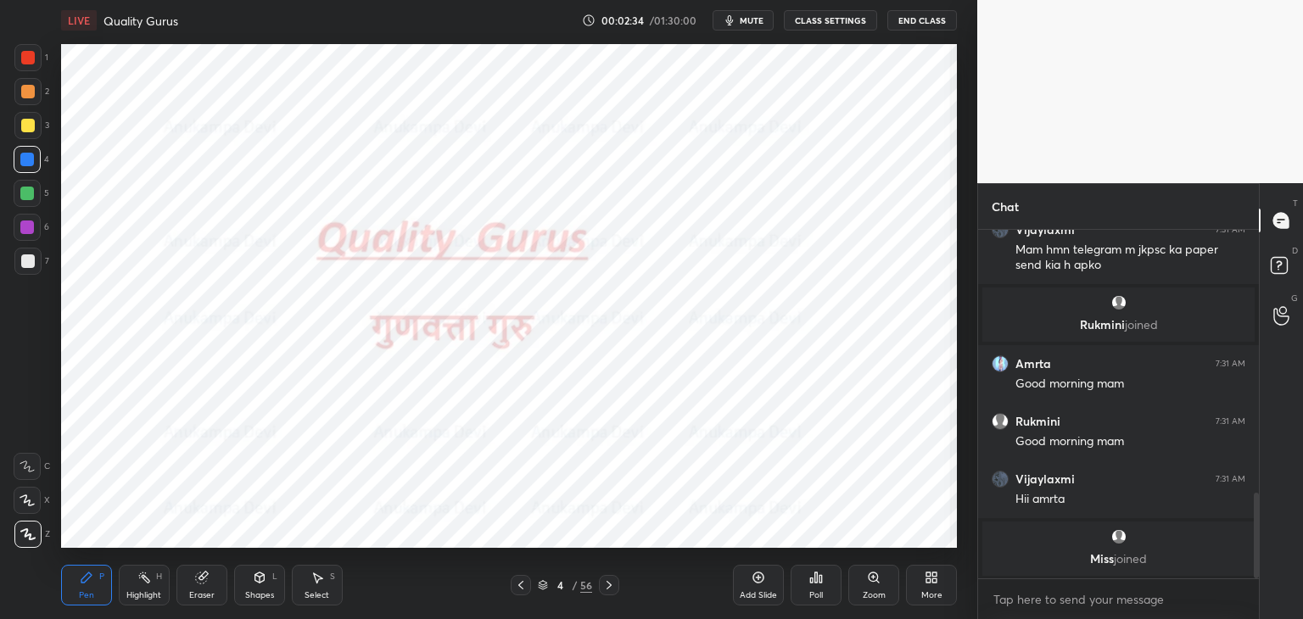
click at [608, 587] on icon at bounding box center [610, 586] width 14 height 14
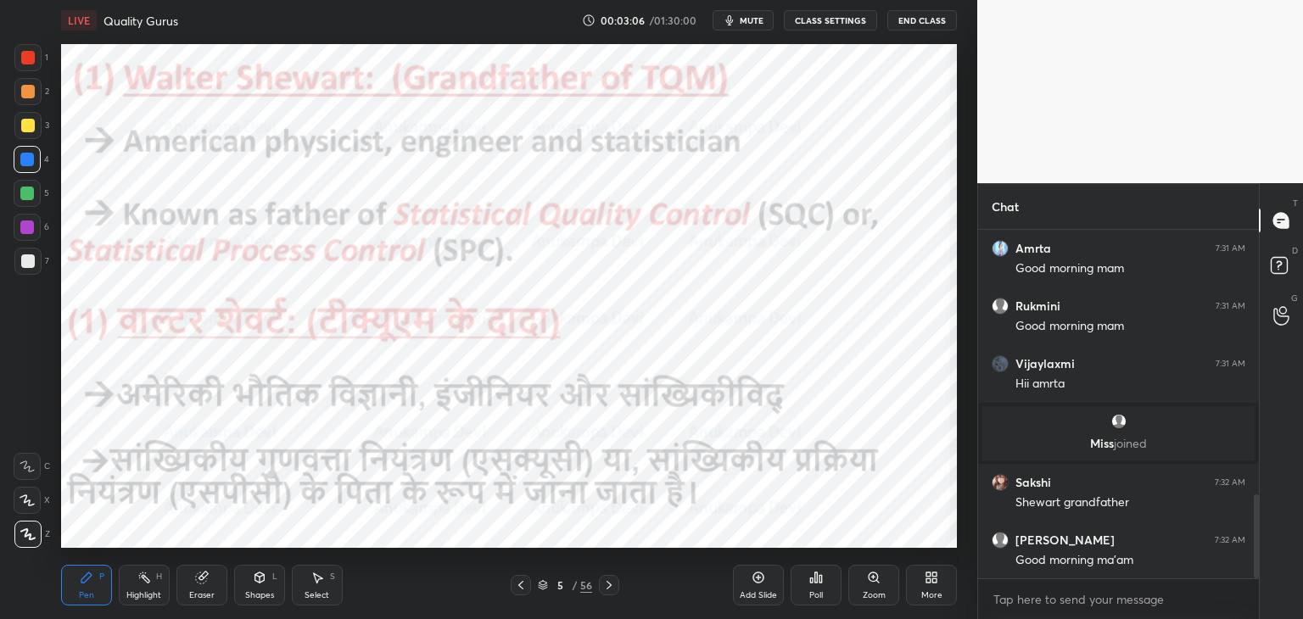
scroll to position [1159, 0]
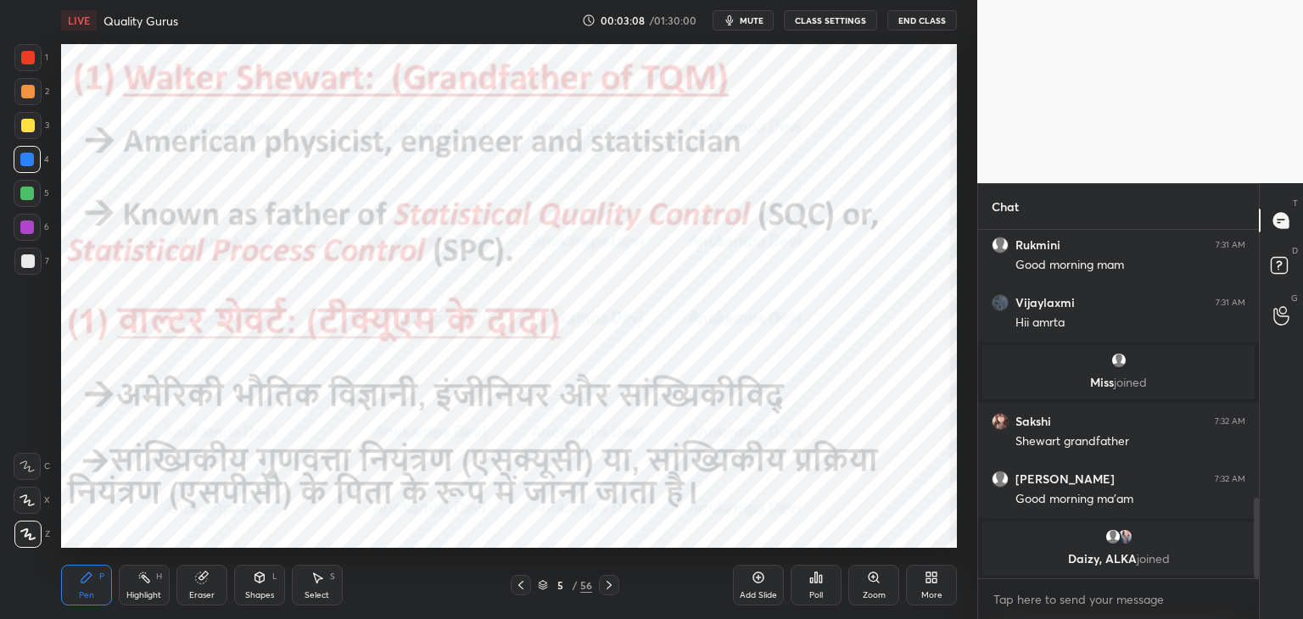
click at [759, 22] on span "mute" at bounding box center [752, 20] width 24 height 12
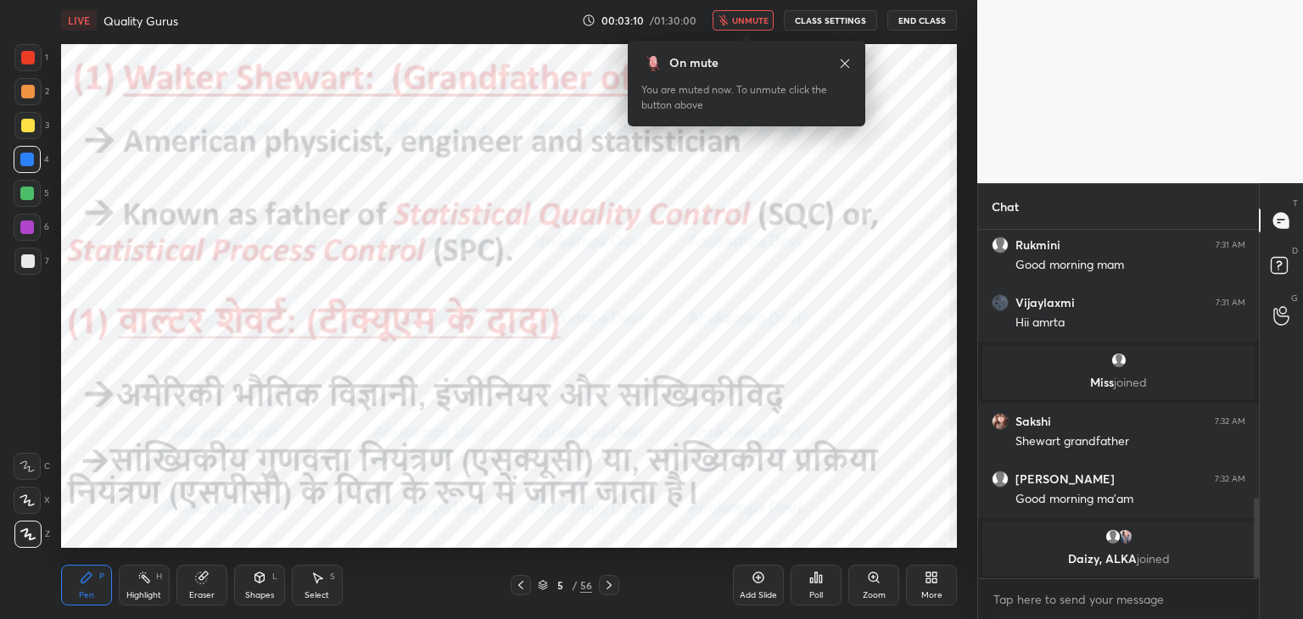
drag, startPoint x: 755, startPoint y: 25, endPoint x: 732, endPoint y: 42, distance: 29.0
click at [754, 25] on span "unmute" at bounding box center [750, 20] width 36 height 12
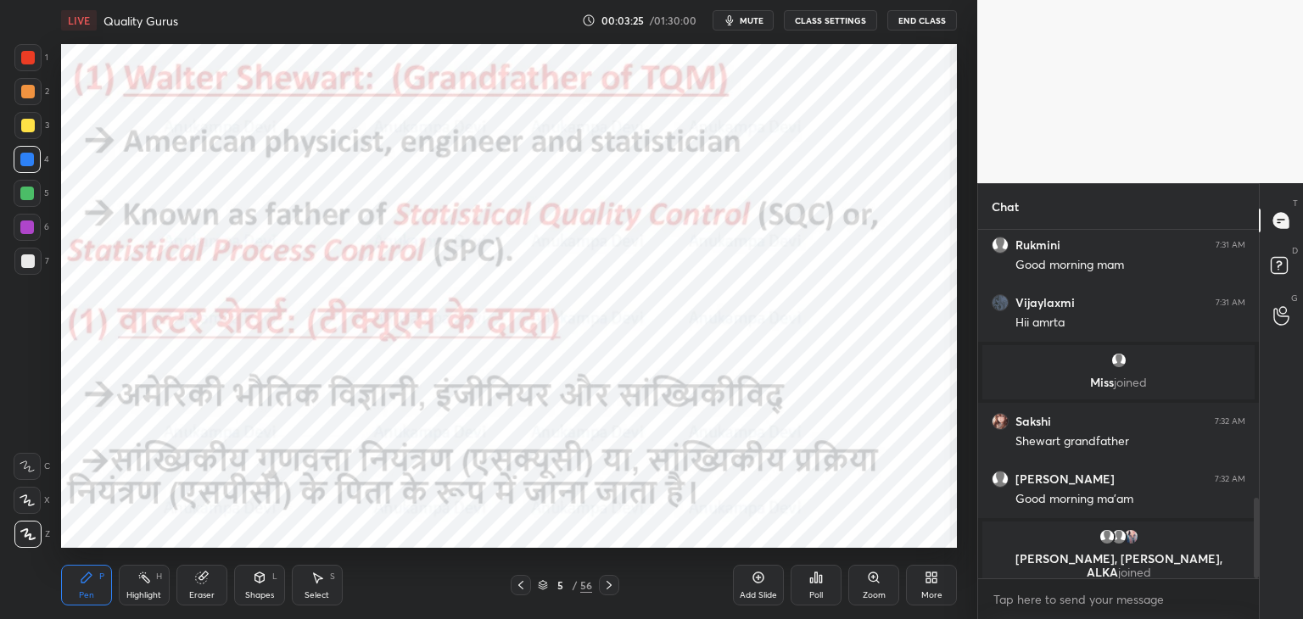
scroll to position [1183, 0]
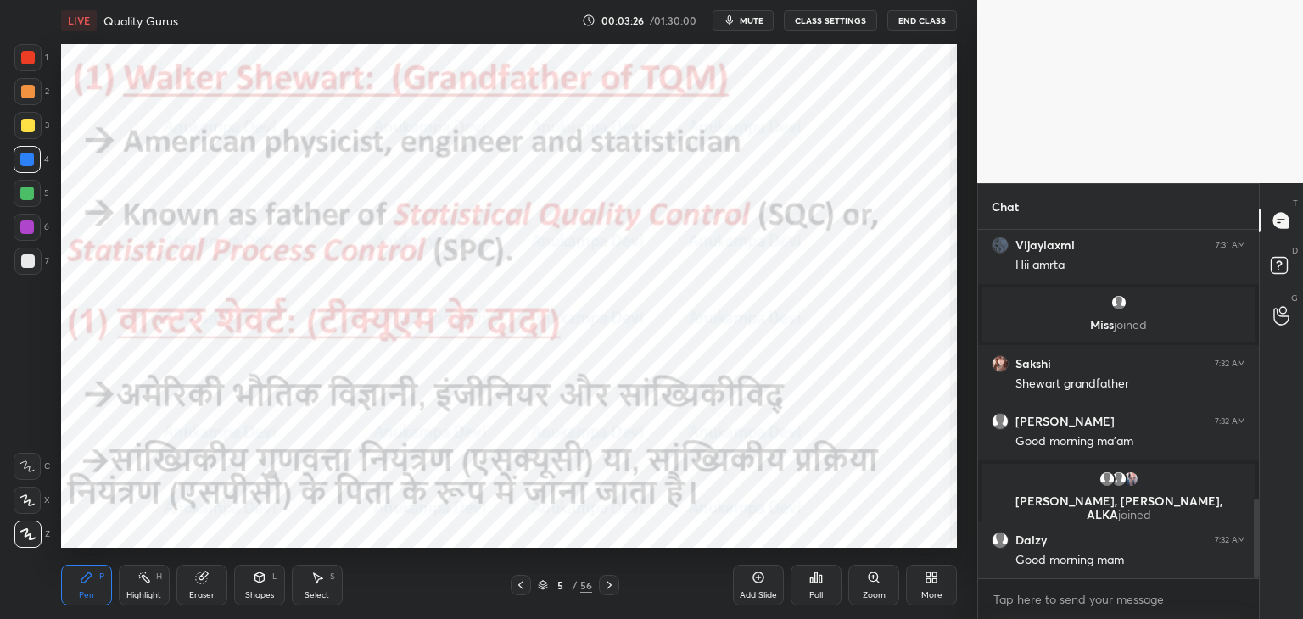
click at [608, 590] on icon at bounding box center [610, 586] width 14 height 14
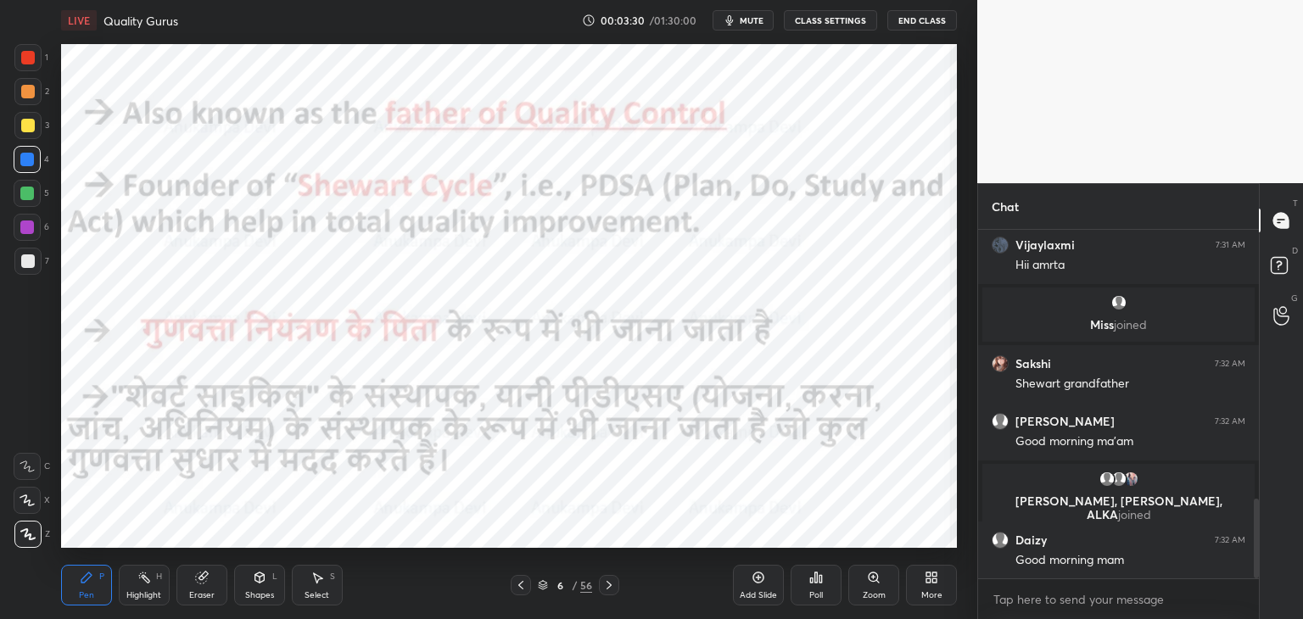
scroll to position [1241, 0]
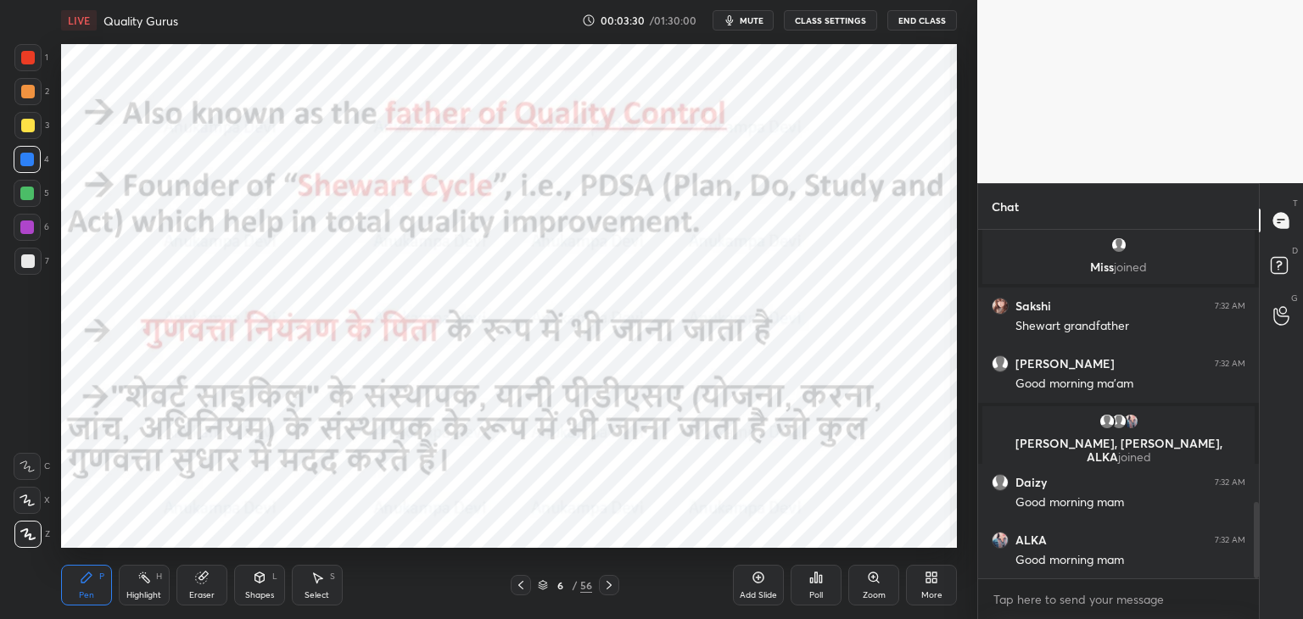
click at [519, 591] on icon at bounding box center [521, 586] width 14 height 14
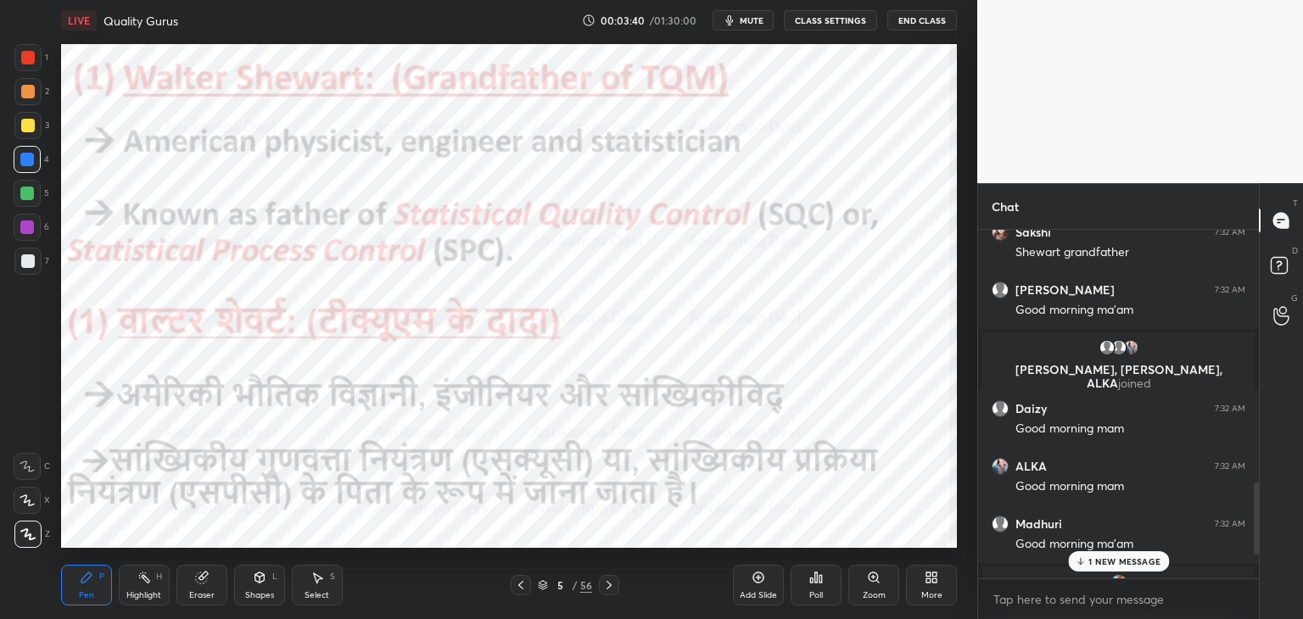
scroll to position [1359, 0]
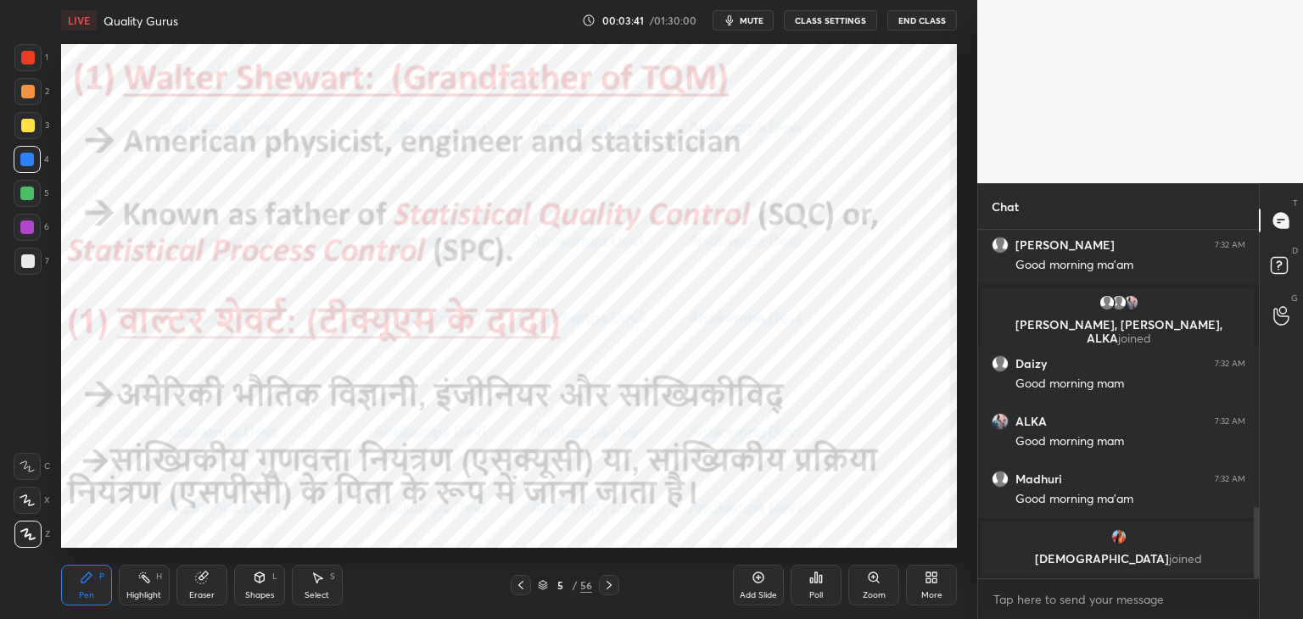
drag, startPoint x: 1255, startPoint y: 527, endPoint x: 1261, endPoint y: 579, distance: 52.1
click at [1264, 579] on div "Chat [PERSON_NAME] 7:32 AM Shewart grandfather [PERSON_NAME] 7:32 AM Good morni…" at bounding box center [1141, 401] width 326 height 436
click at [760, 25] on span "mute" at bounding box center [752, 20] width 24 height 12
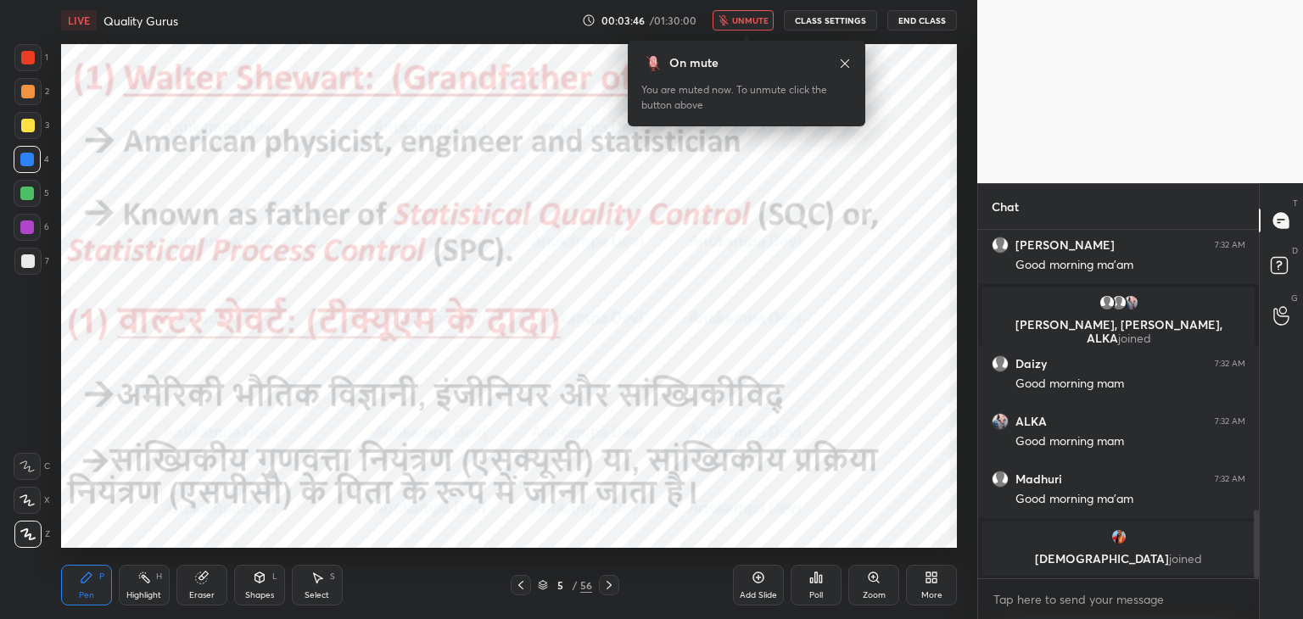
scroll to position [1417, 0]
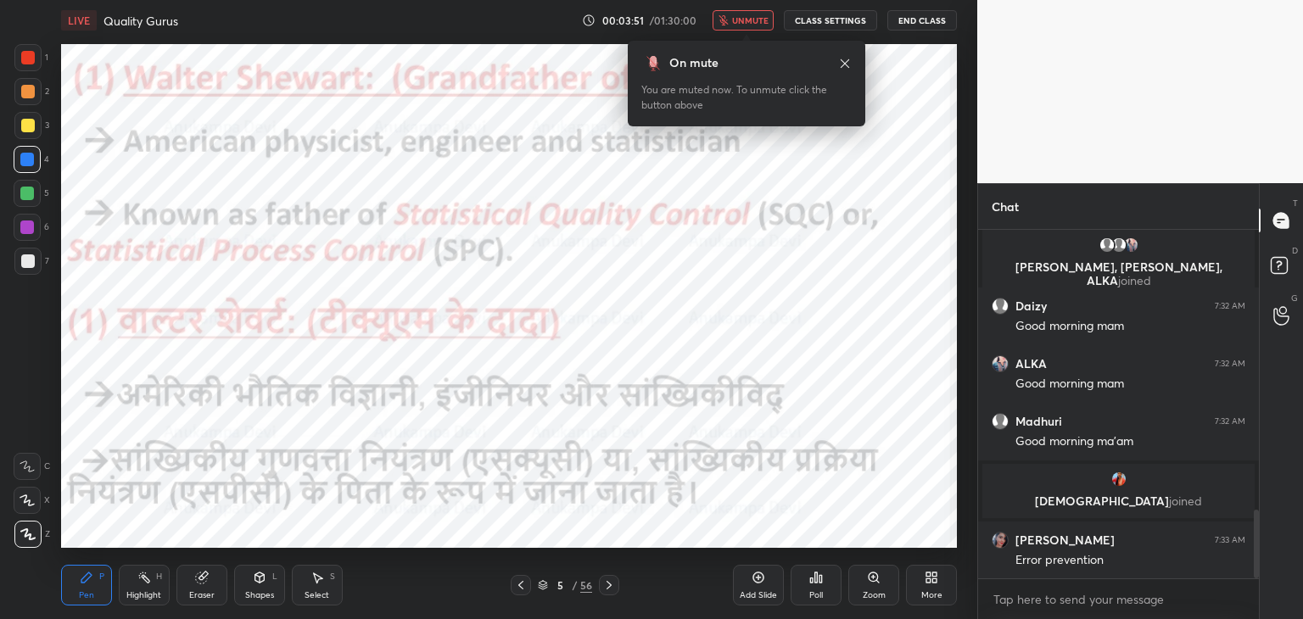
click at [759, 21] on span "unmute" at bounding box center [750, 20] width 36 height 12
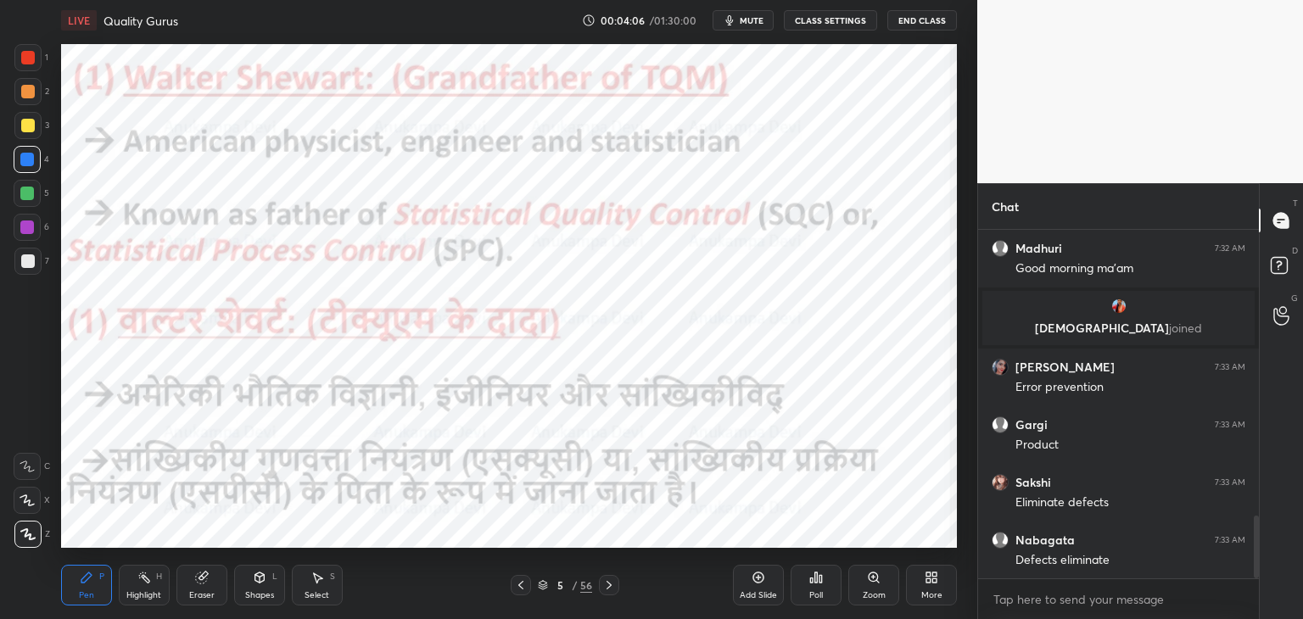
scroll to position [1651, 0]
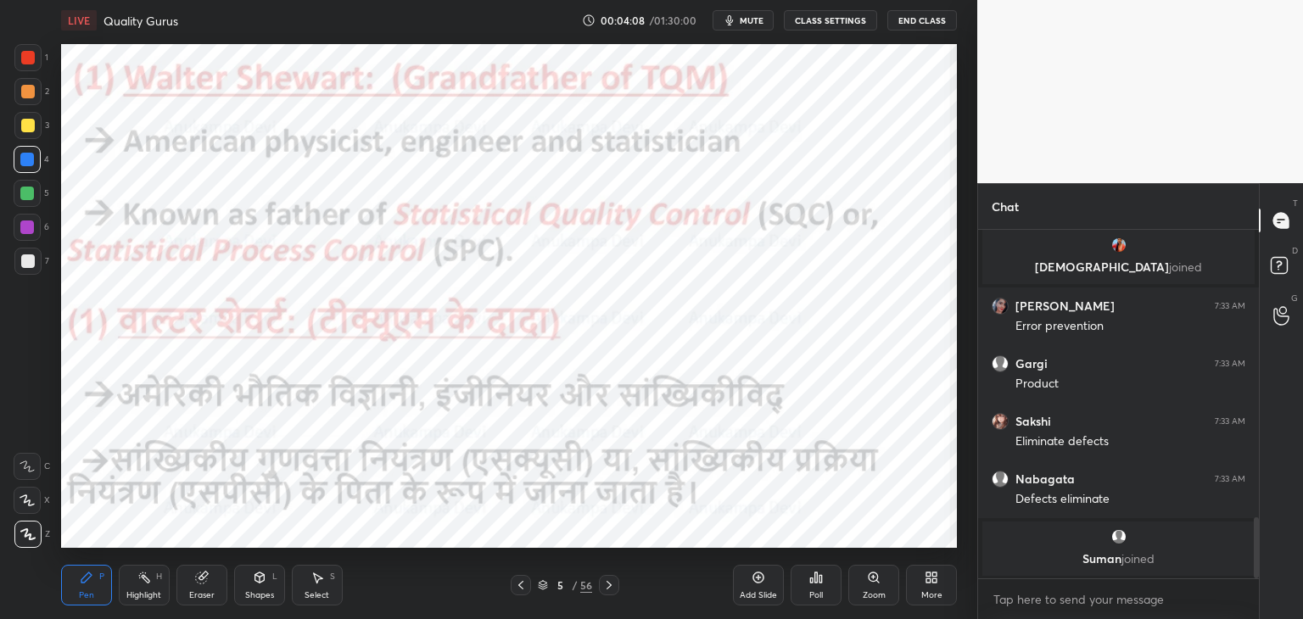
click at [612, 586] on icon at bounding box center [610, 586] width 14 height 14
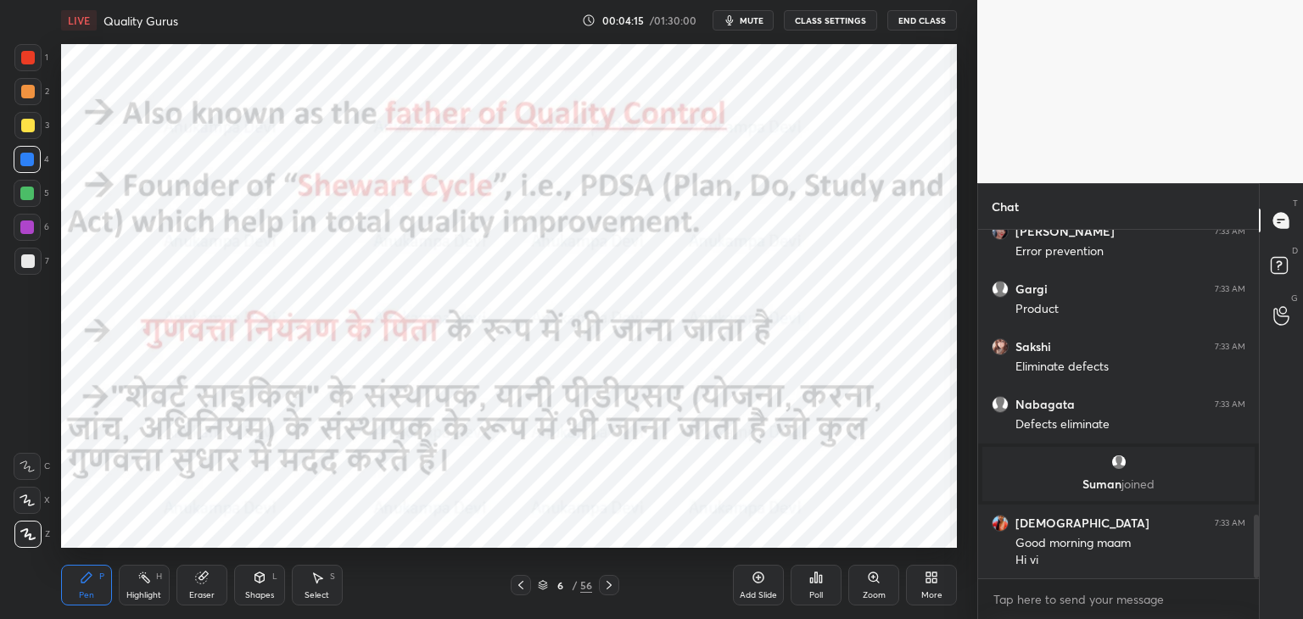
scroll to position [1636, 0]
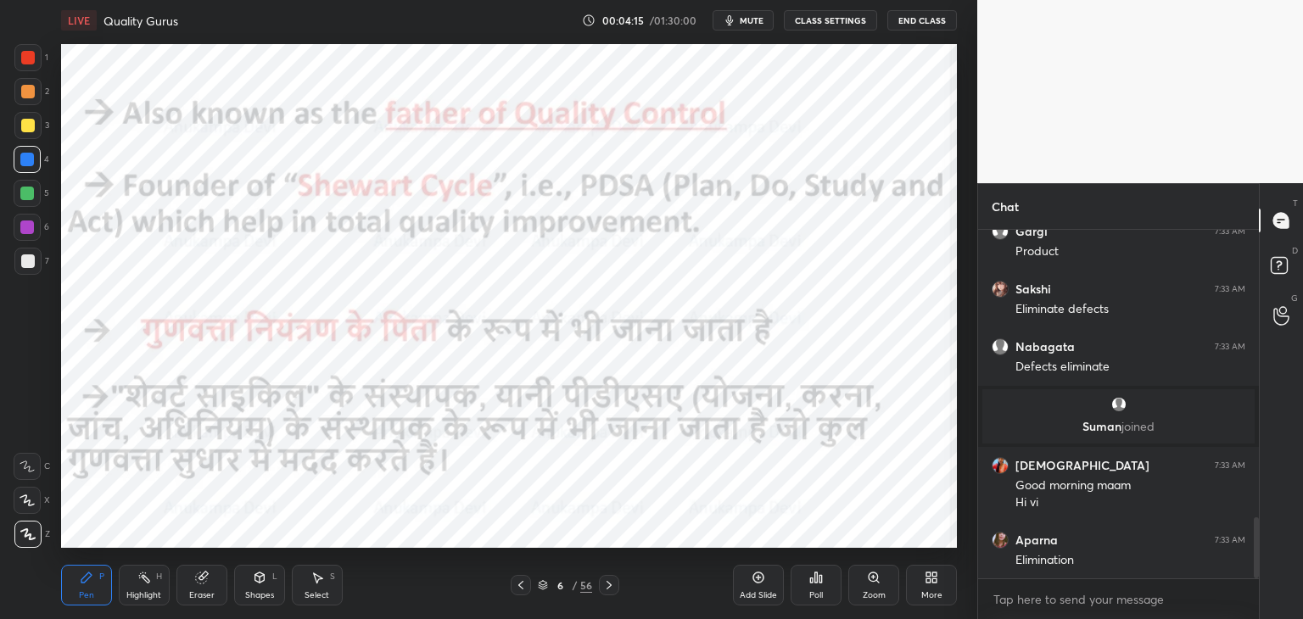
click at [521, 589] on icon at bounding box center [521, 586] width 14 height 14
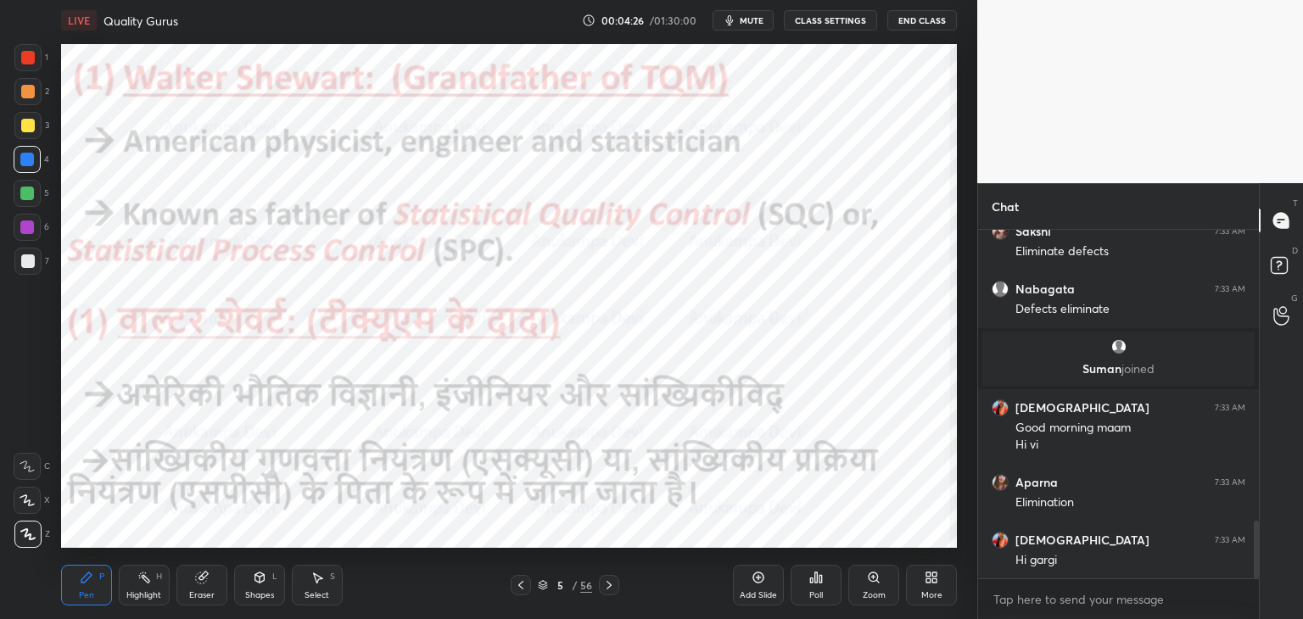
scroll to position [1752, 0]
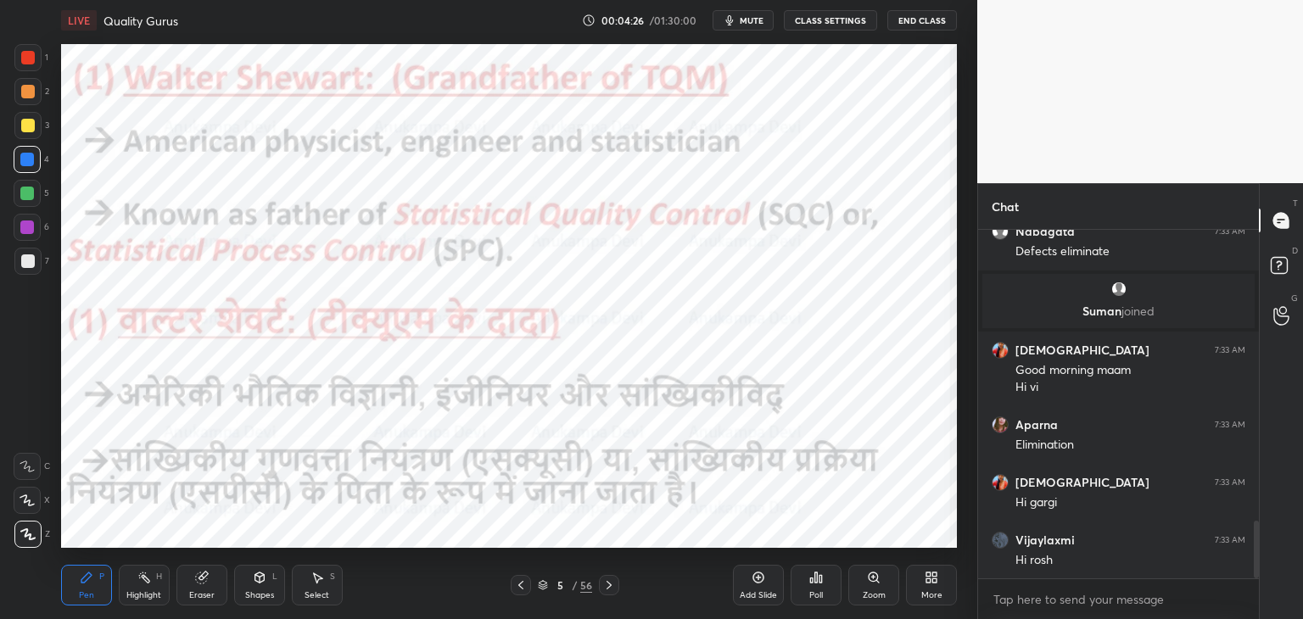
click at [612, 588] on icon at bounding box center [610, 586] width 14 height 14
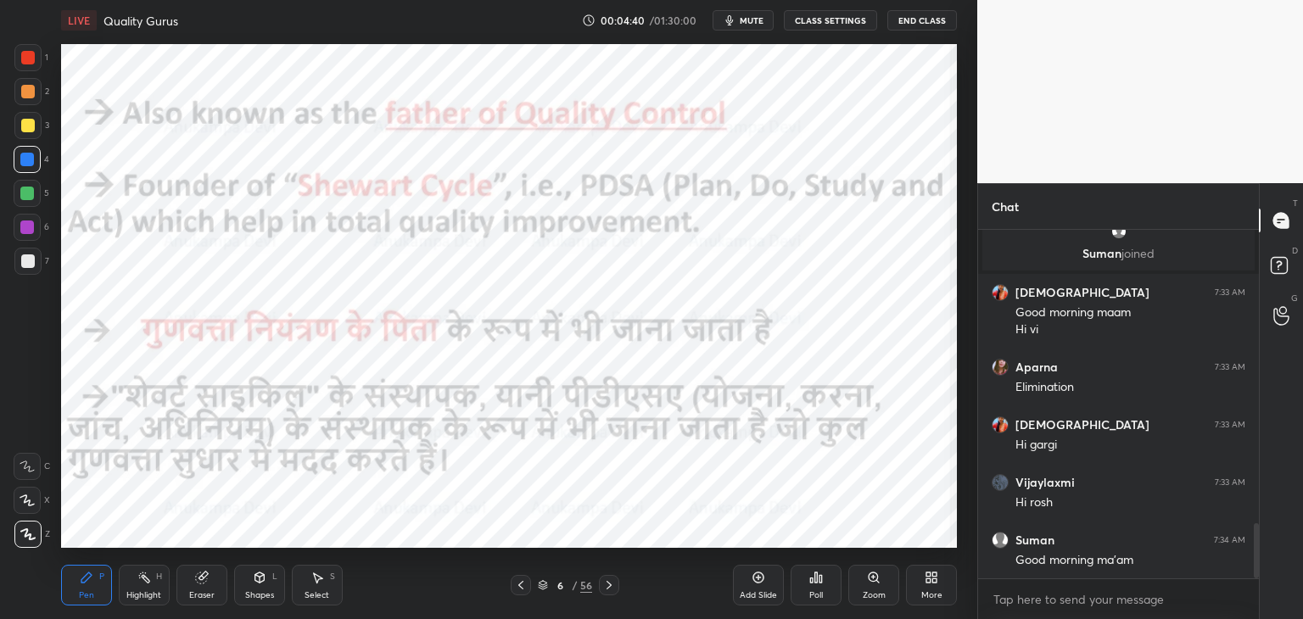
scroll to position [1867, 0]
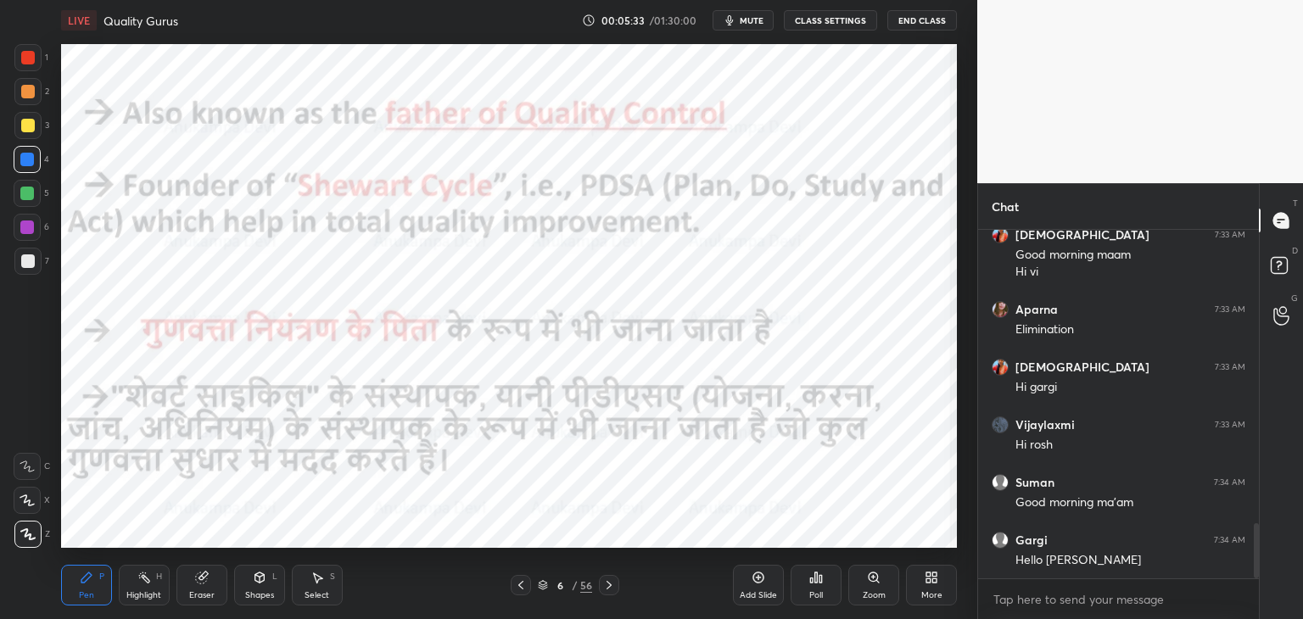
click at [757, 22] on span "mute" at bounding box center [752, 20] width 24 height 12
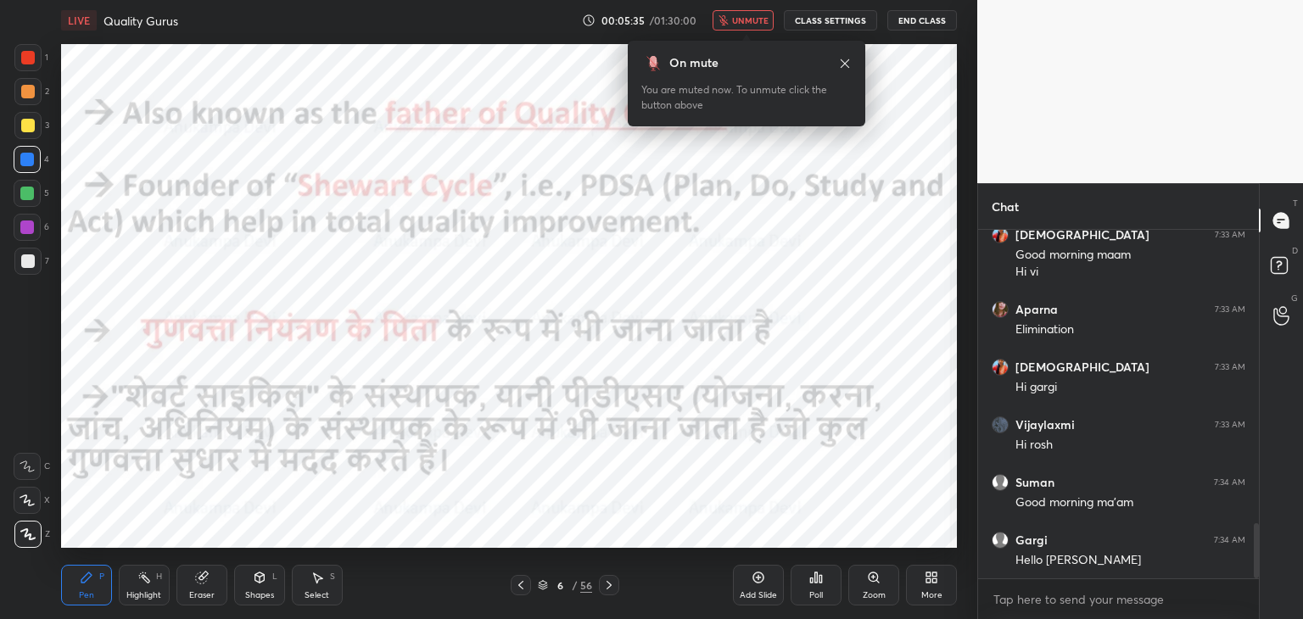
click at [754, 21] on span "unmute" at bounding box center [750, 20] width 36 height 12
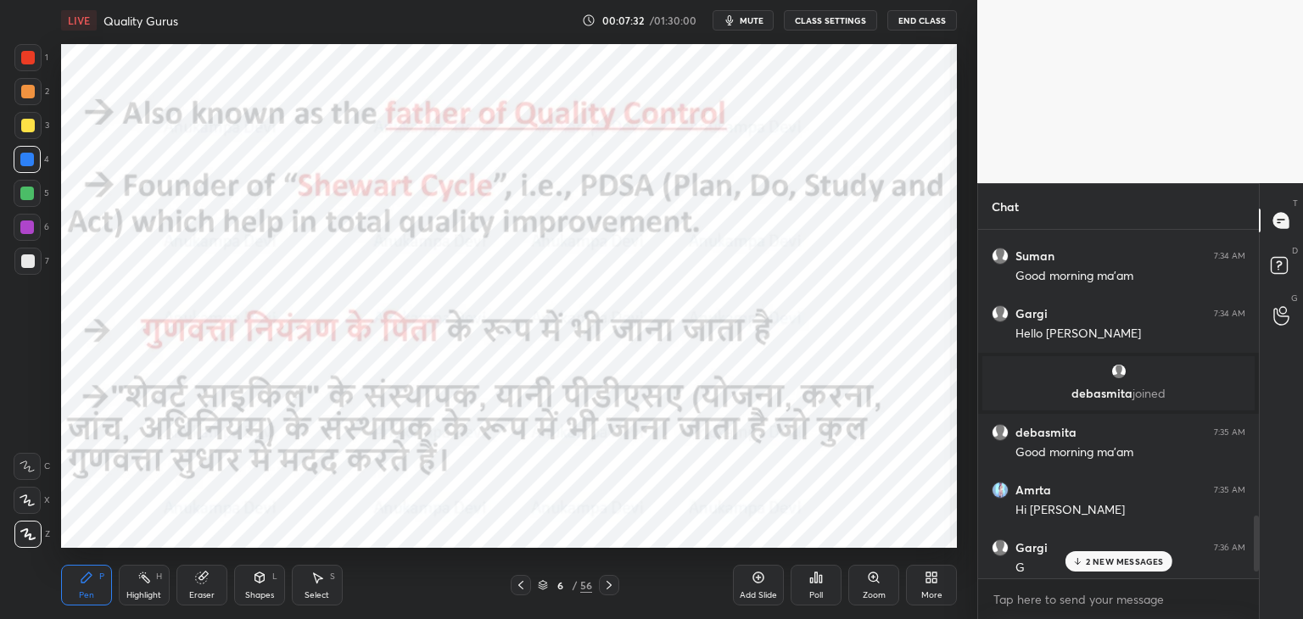
scroll to position [2208, 0]
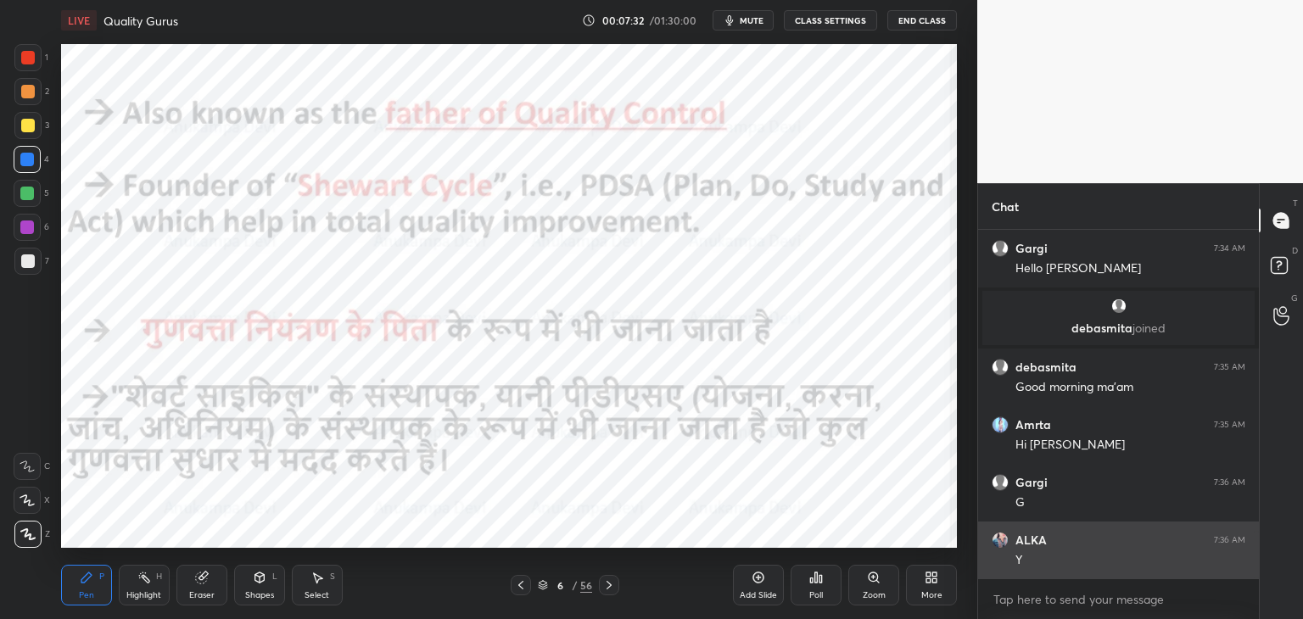
drag, startPoint x: 1258, startPoint y: 537, endPoint x: 1139, endPoint y: 542, distance: 119.8
click at [1259, 612] on div "Chat Suman 7:34 AM Good morning ma'am [PERSON_NAME] 7:34 AM Hello [PERSON_NAME]…" at bounding box center [1141, 401] width 326 height 436
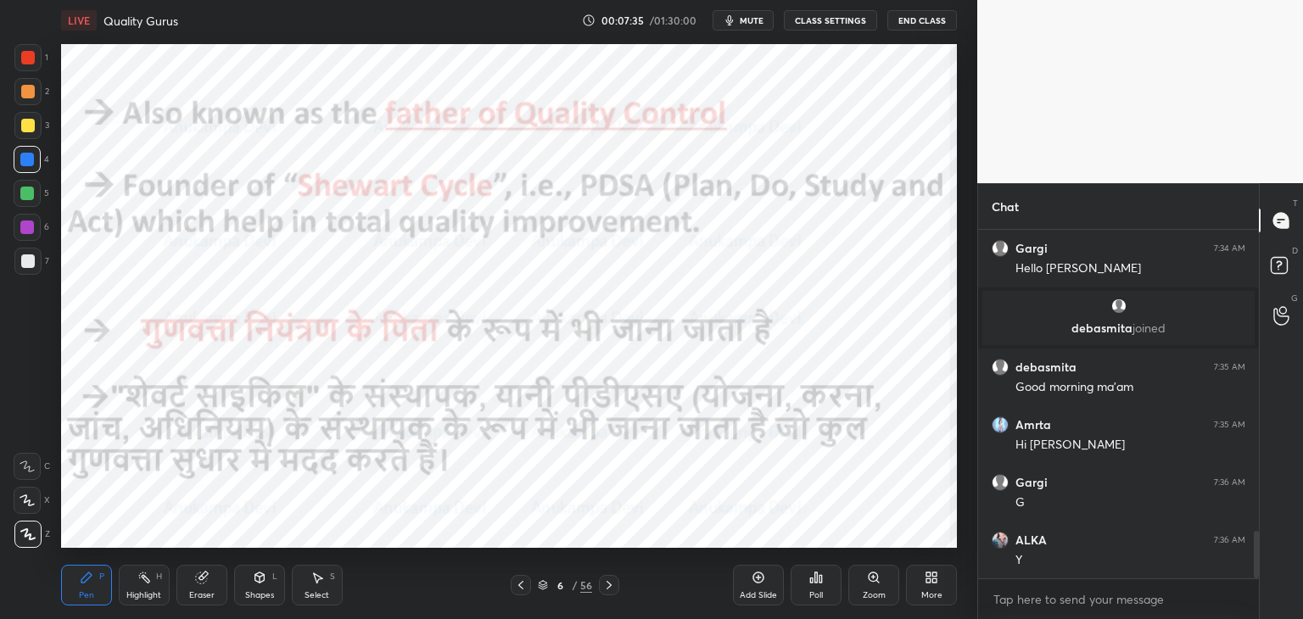
click at [521, 591] on icon at bounding box center [521, 586] width 14 height 14
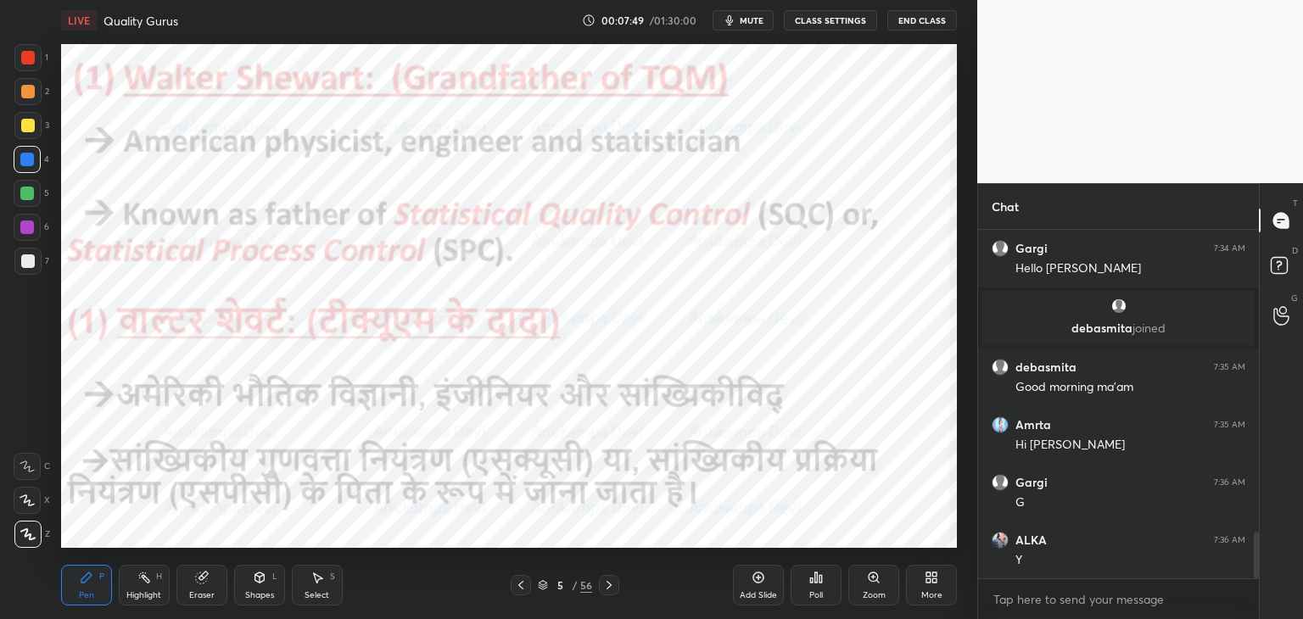
scroll to position [2266, 0]
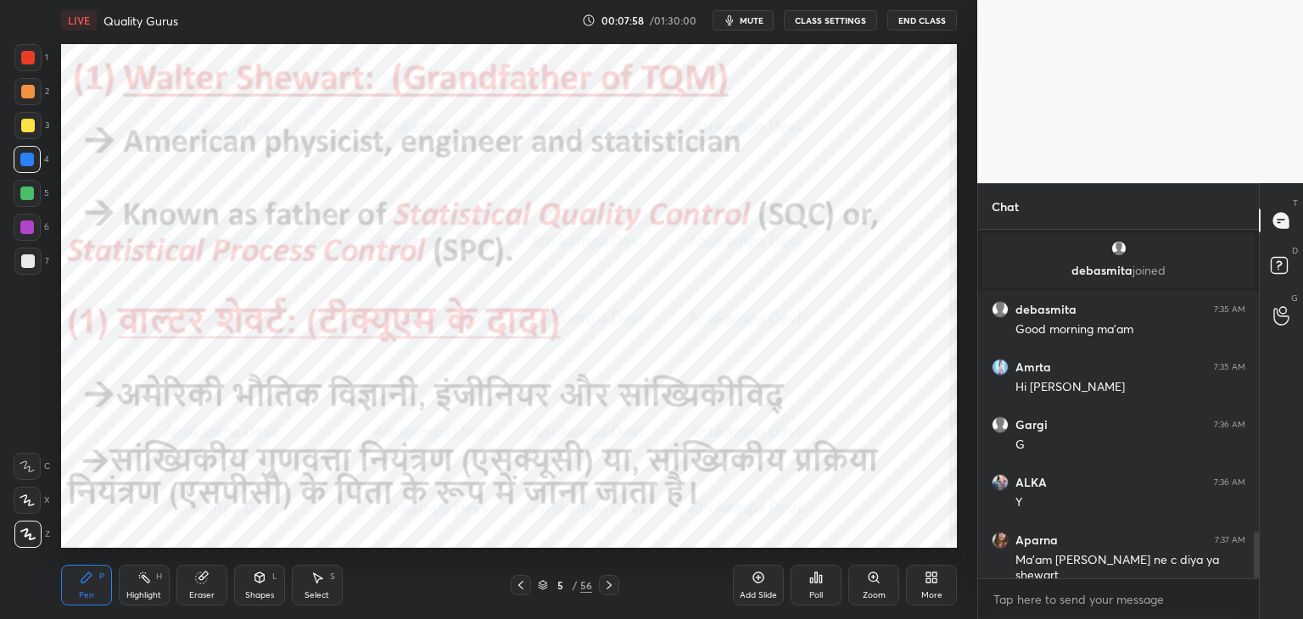
click at [608, 588] on icon at bounding box center [610, 586] width 14 height 14
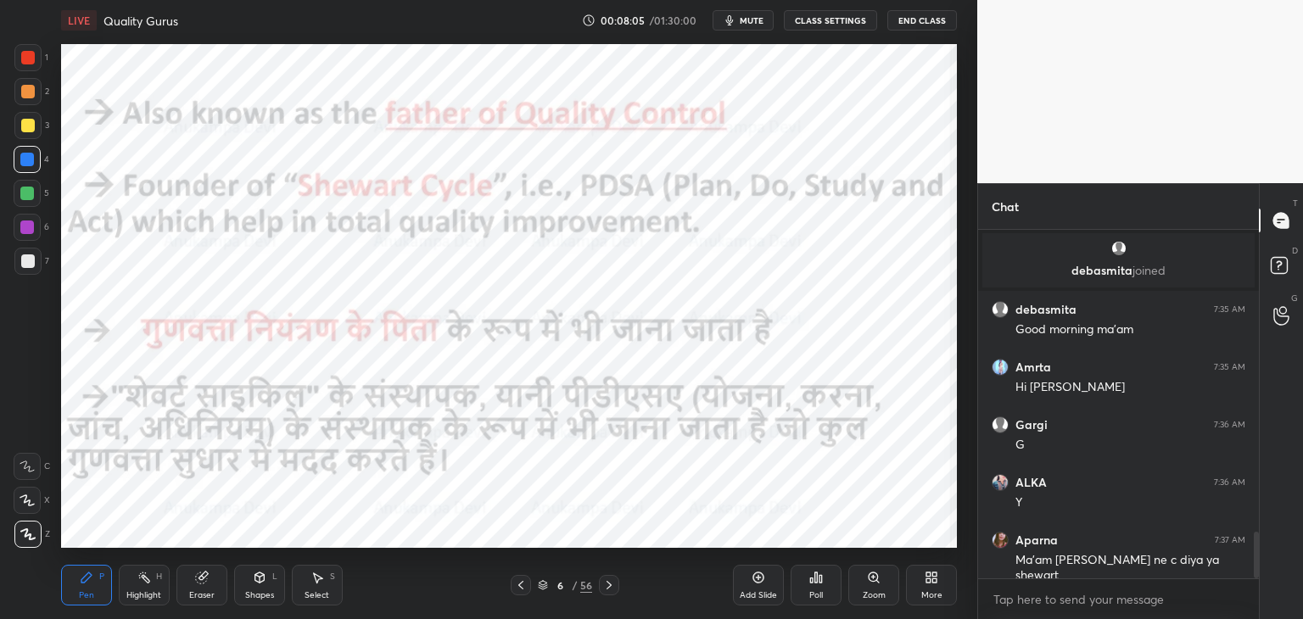
click at [523, 590] on icon at bounding box center [521, 586] width 14 height 14
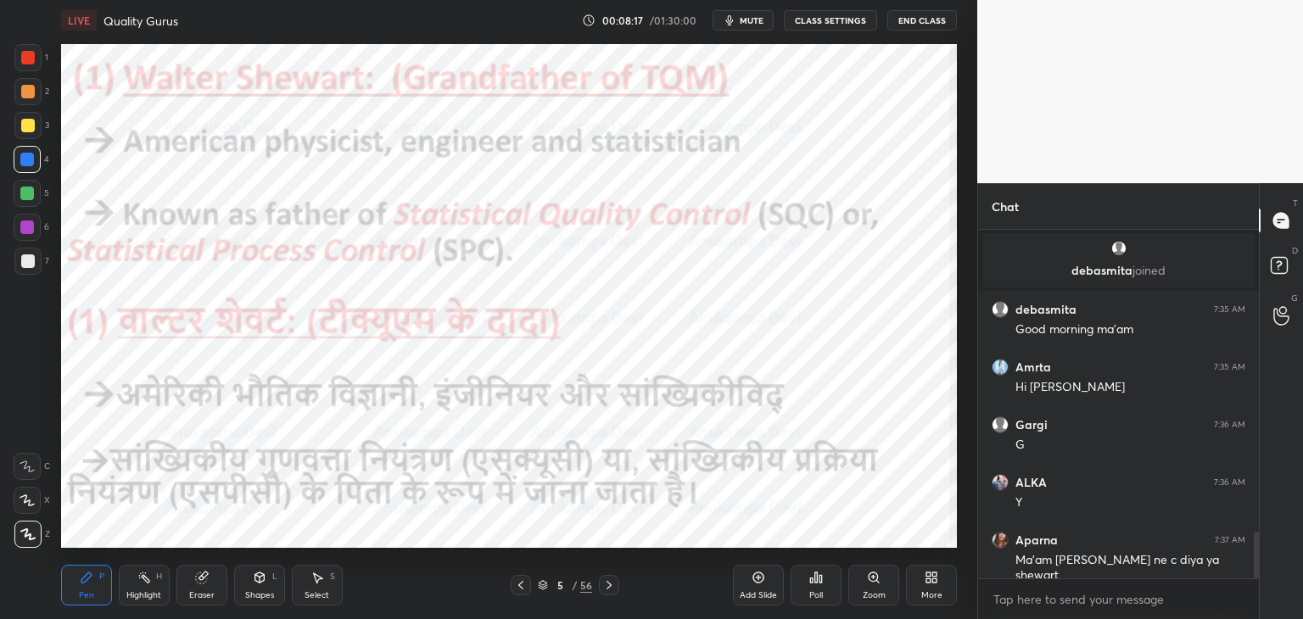
scroll to position [2283, 0]
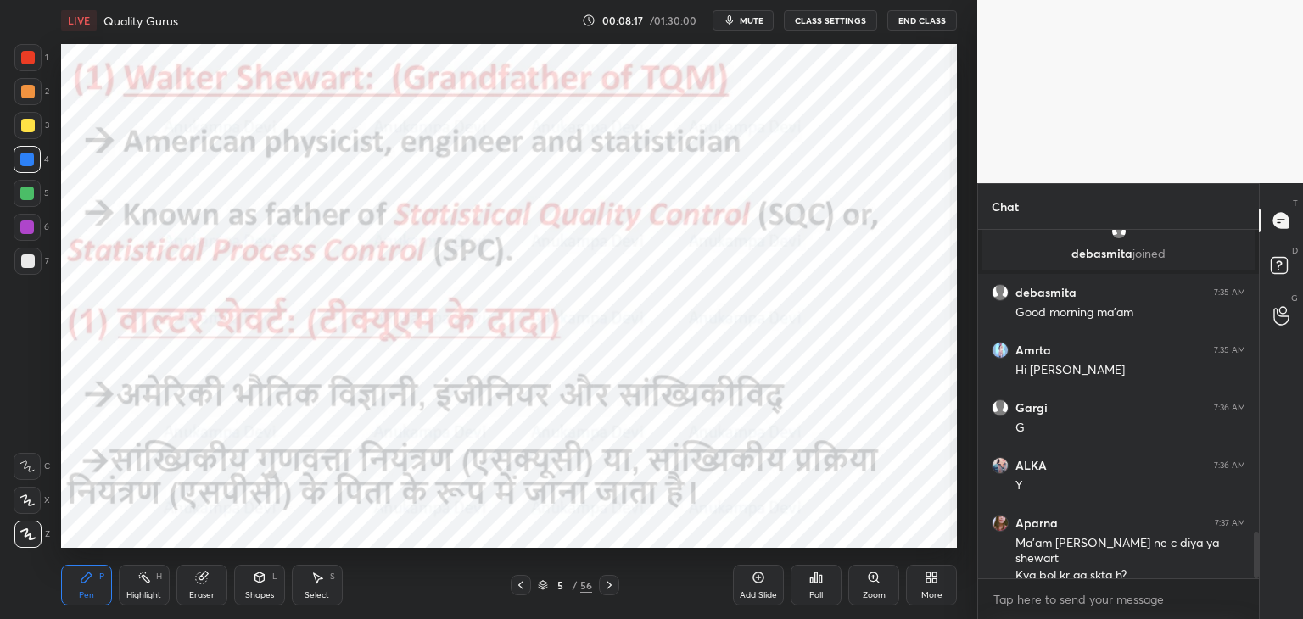
click at [611, 588] on icon at bounding box center [610, 586] width 14 height 14
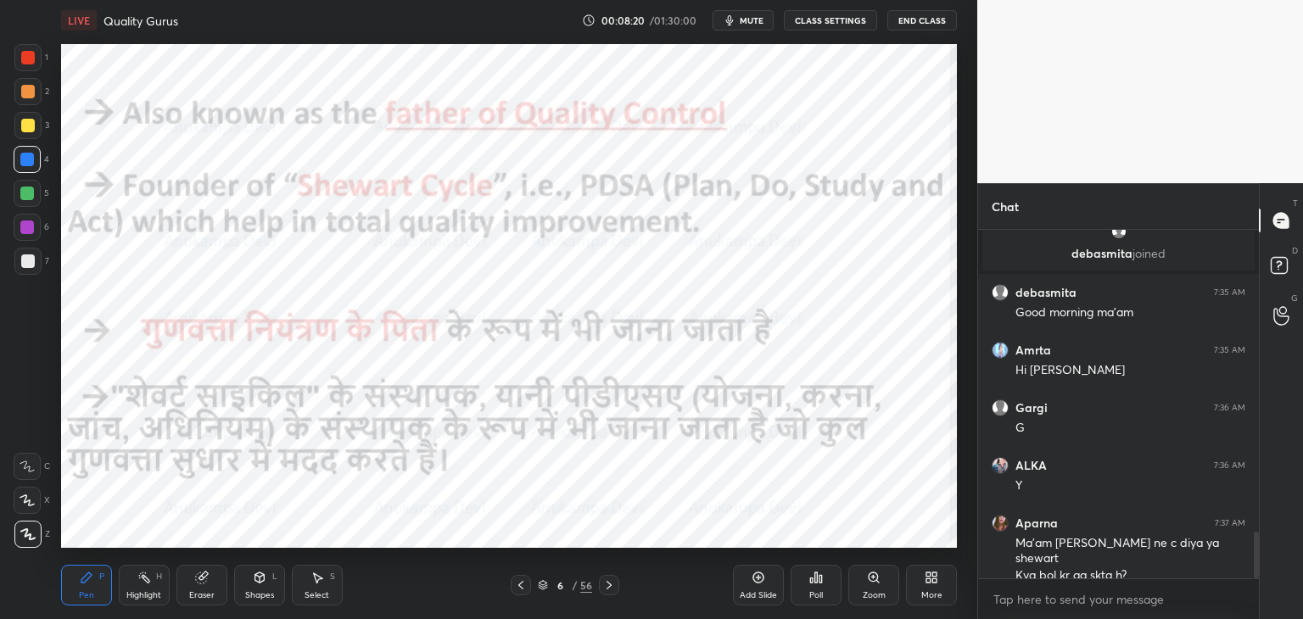
click at [610, 585] on icon at bounding box center [609, 585] width 5 height 8
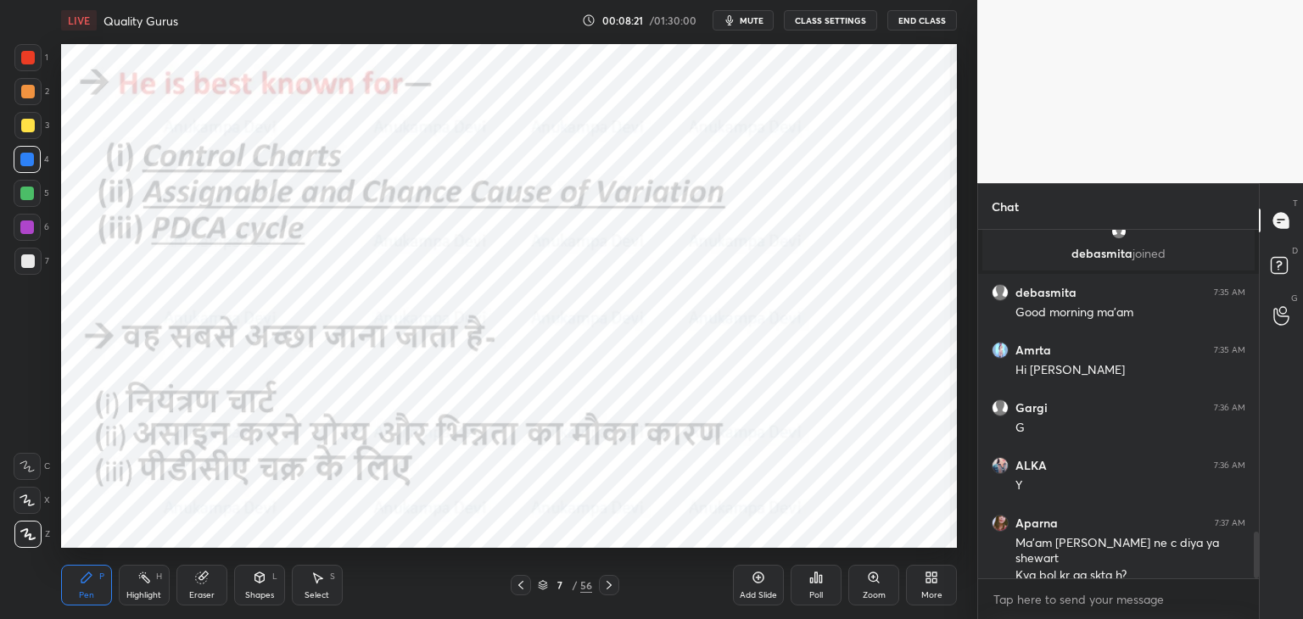
click at [758, 19] on span "mute" at bounding box center [752, 20] width 24 height 12
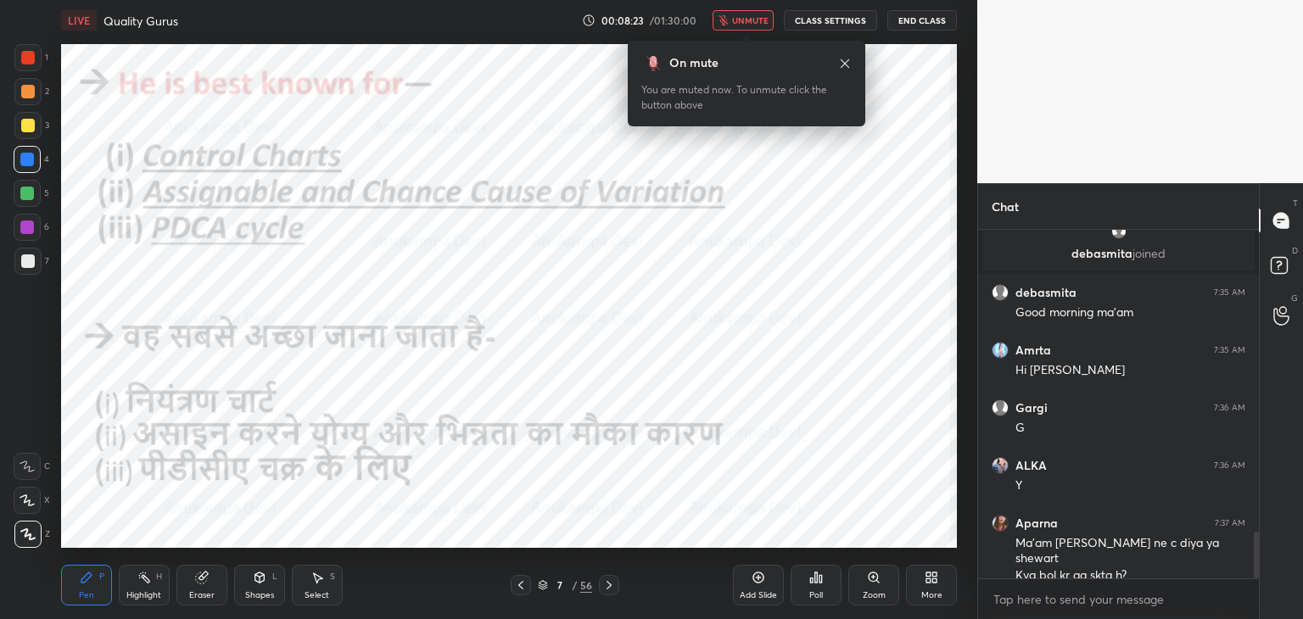
click at [746, 25] on span "unmute" at bounding box center [750, 20] width 36 height 12
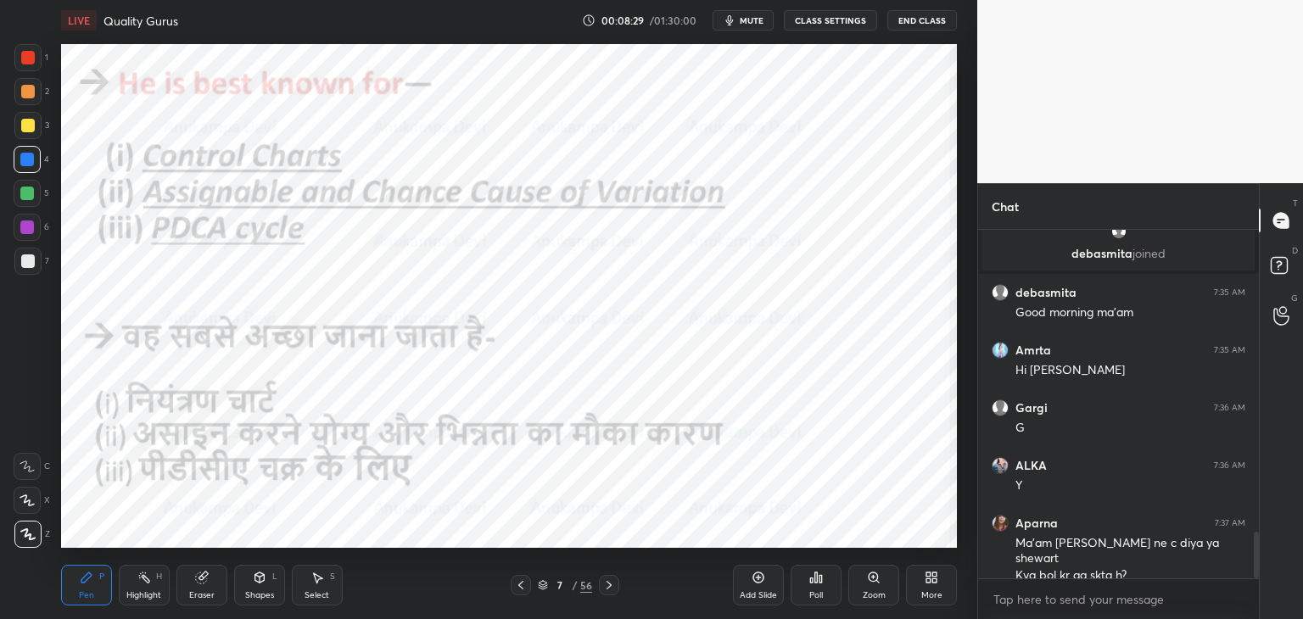
drag, startPoint x: 519, startPoint y: 592, endPoint x: 520, endPoint y: 555, distance: 37.3
click at [519, 589] on div at bounding box center [521, 585] width 20 height 20
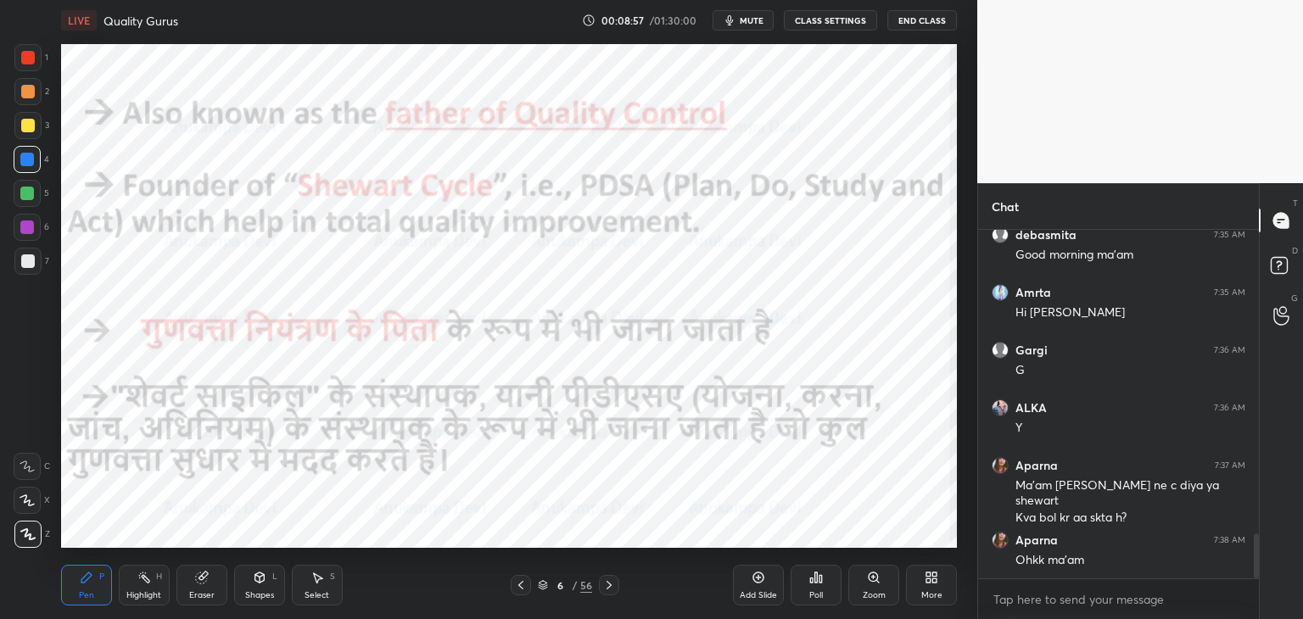
scroll to position [2398, 0]
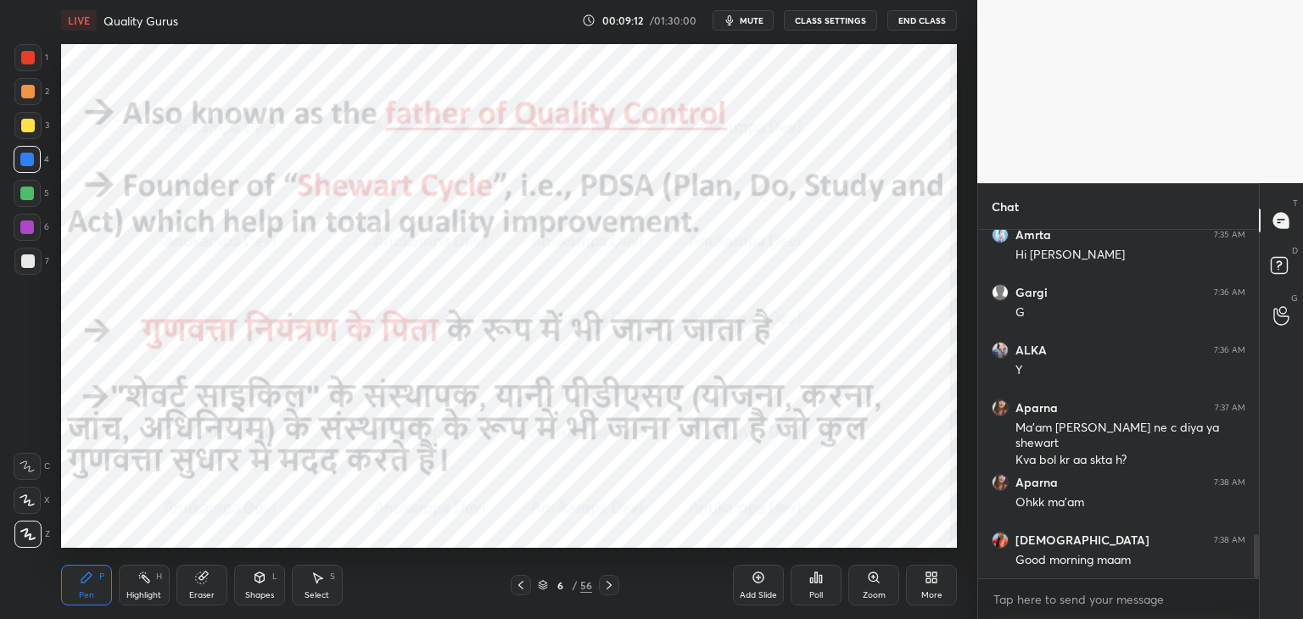
click at [609, 588] on icon at bounding box center [609, 585] width 5 height 8
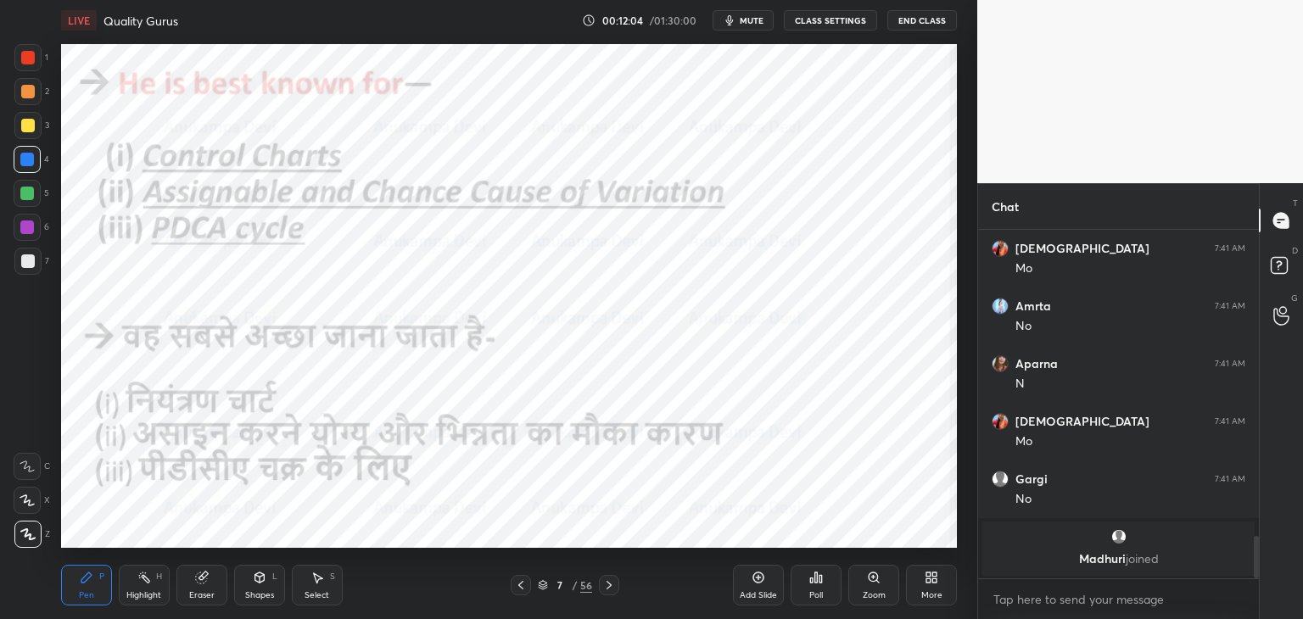
scroll to position [2429, 0]
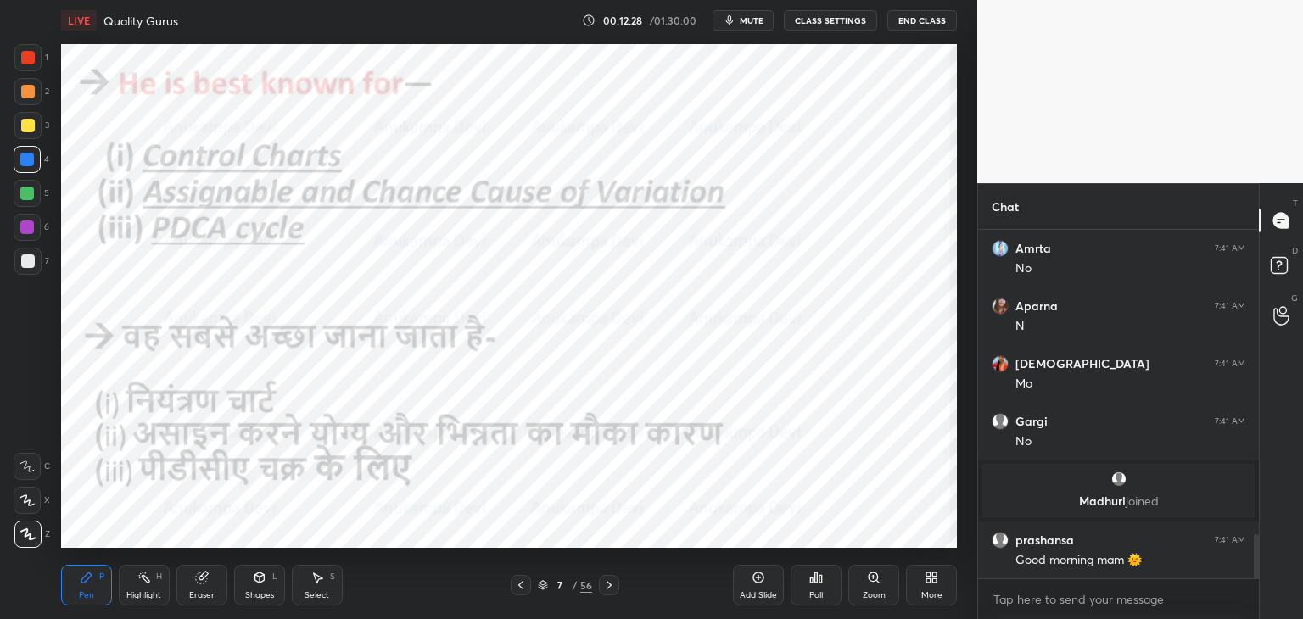
click at [758, 21] on span "mute" at bounding box center [752, 20] width 24 height 12
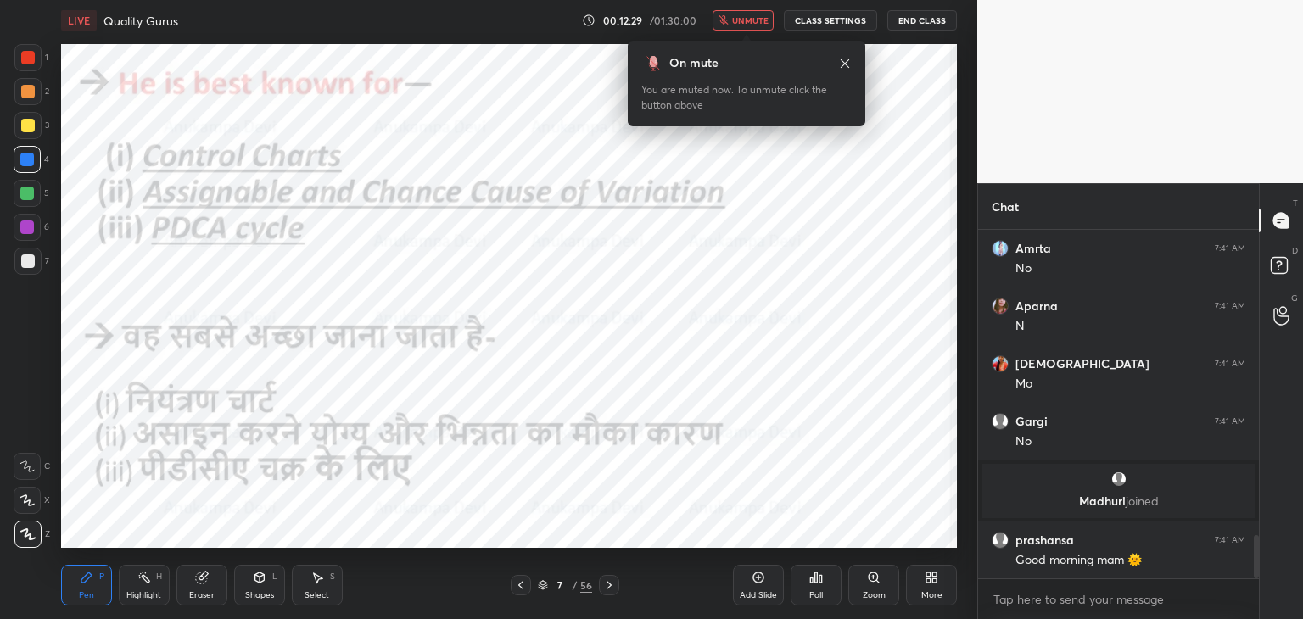
scroll to position [2486, 0]
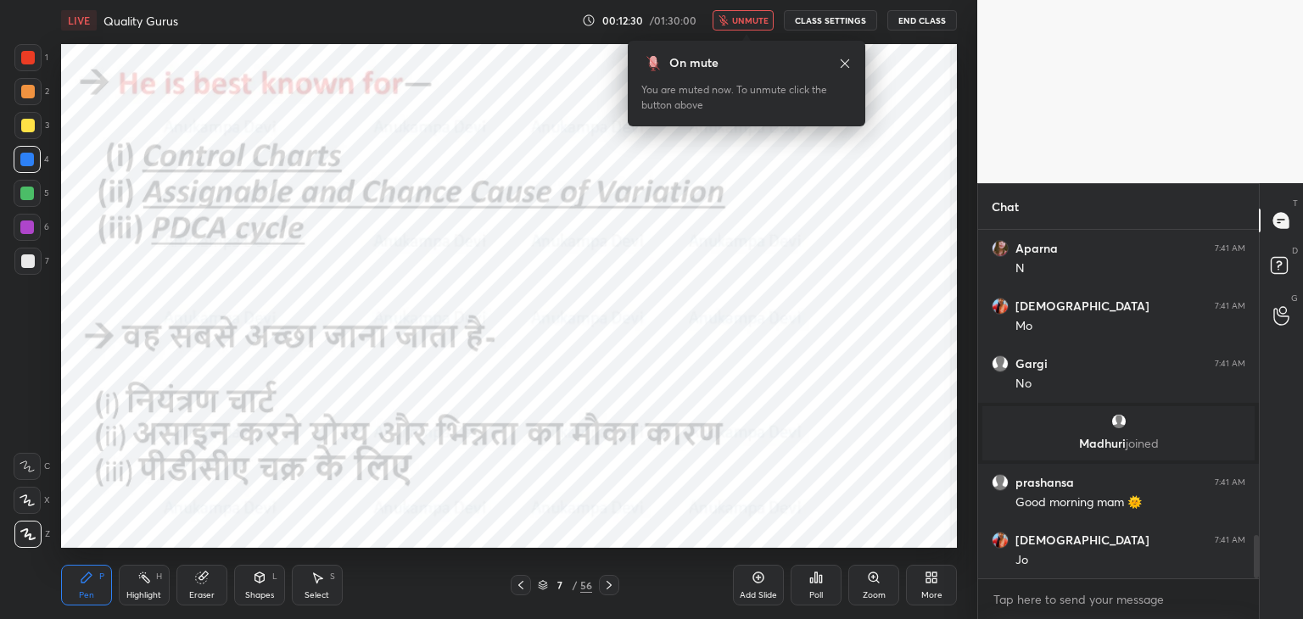
click at [756, 20] on span "unmute" at bounding box center [750, 20] width 36 height 12
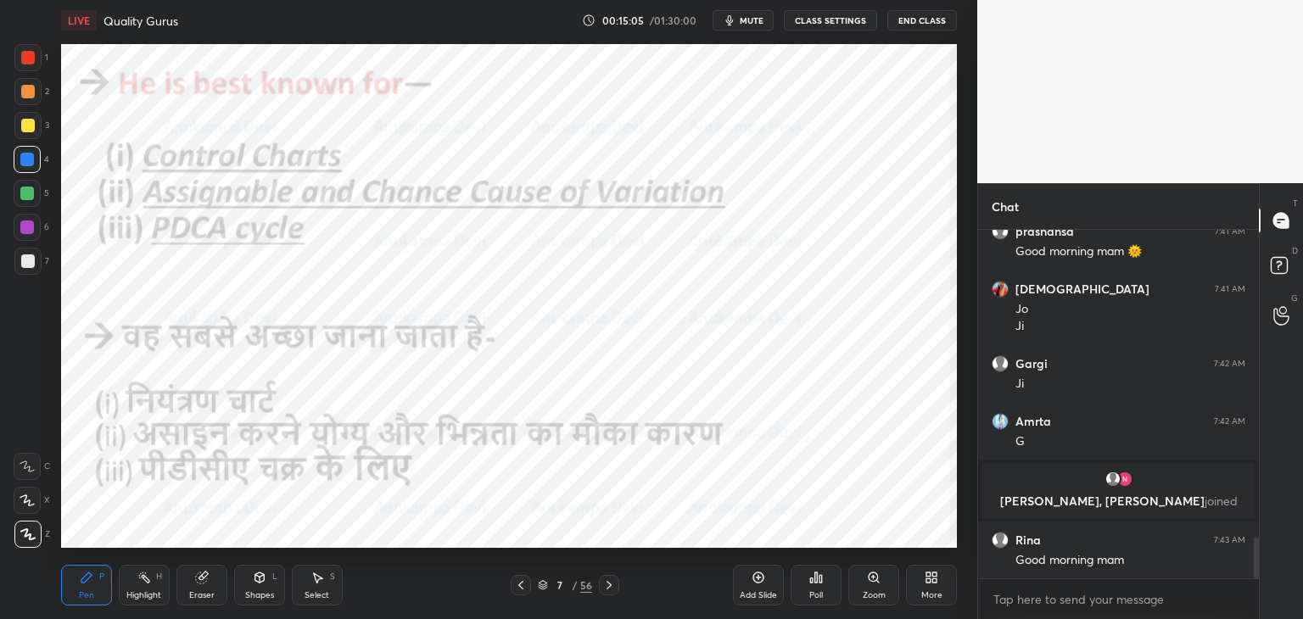
scroll to position [2719, 0]
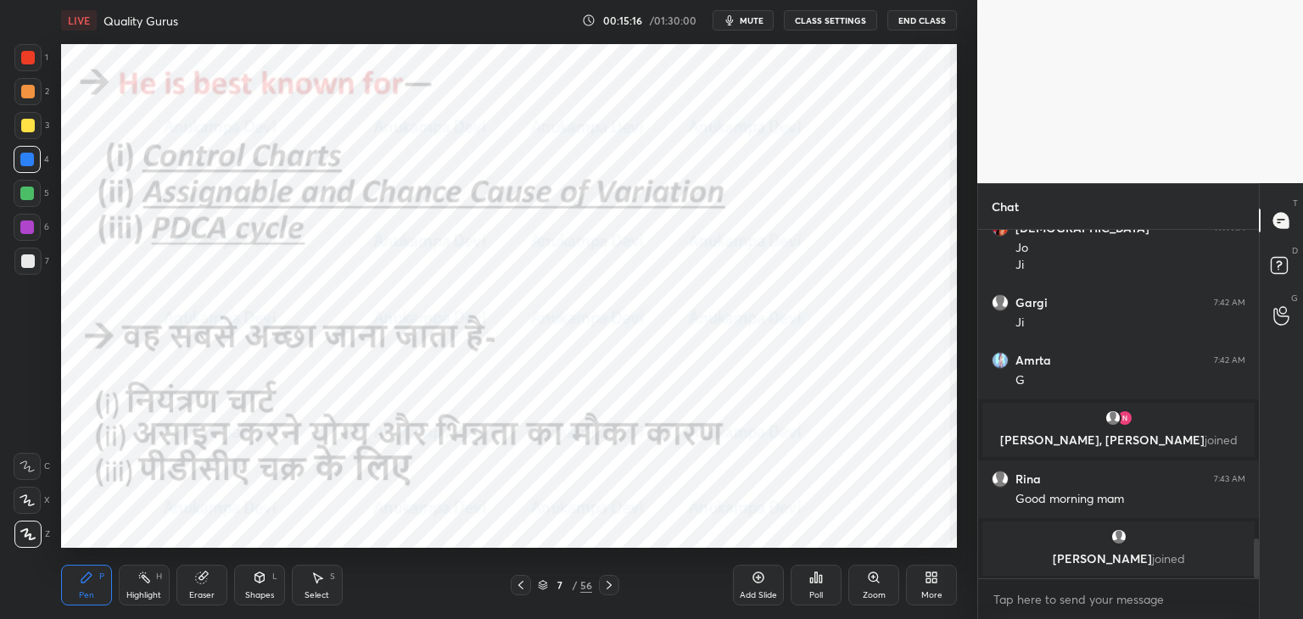
click at [609, 585] on icon at bounding box center [609, 585] width 5 height 8
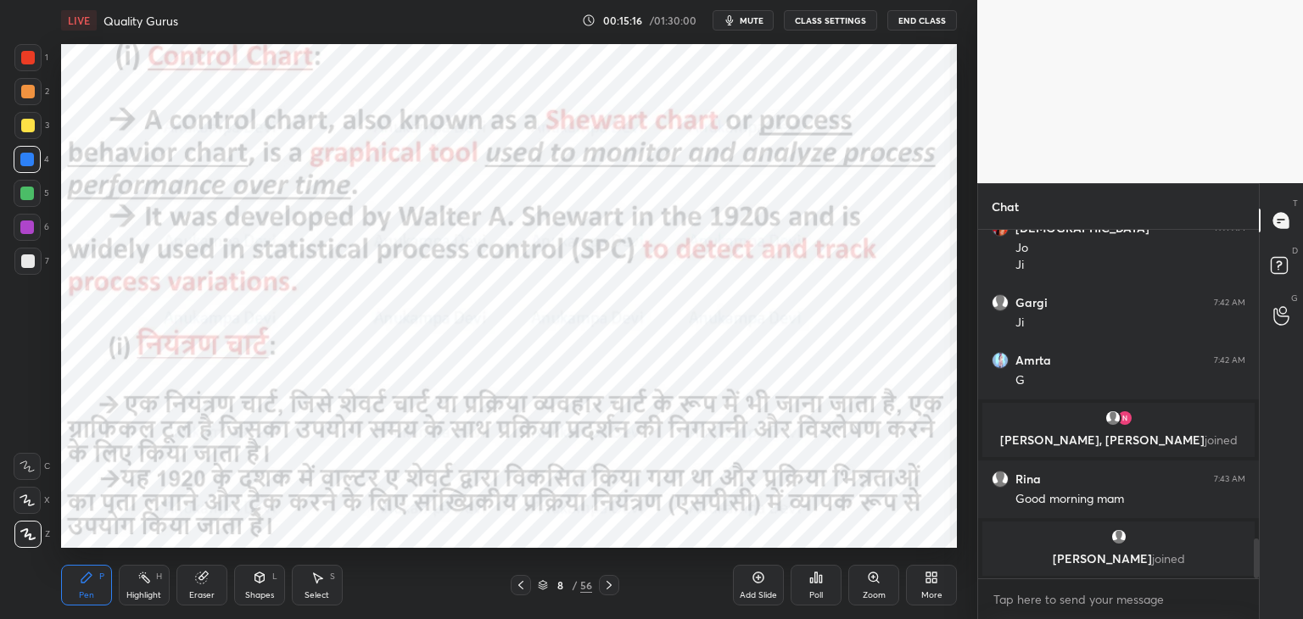
click at [611, 584] on icon at bounding box center [610, 586] width 14 height 14
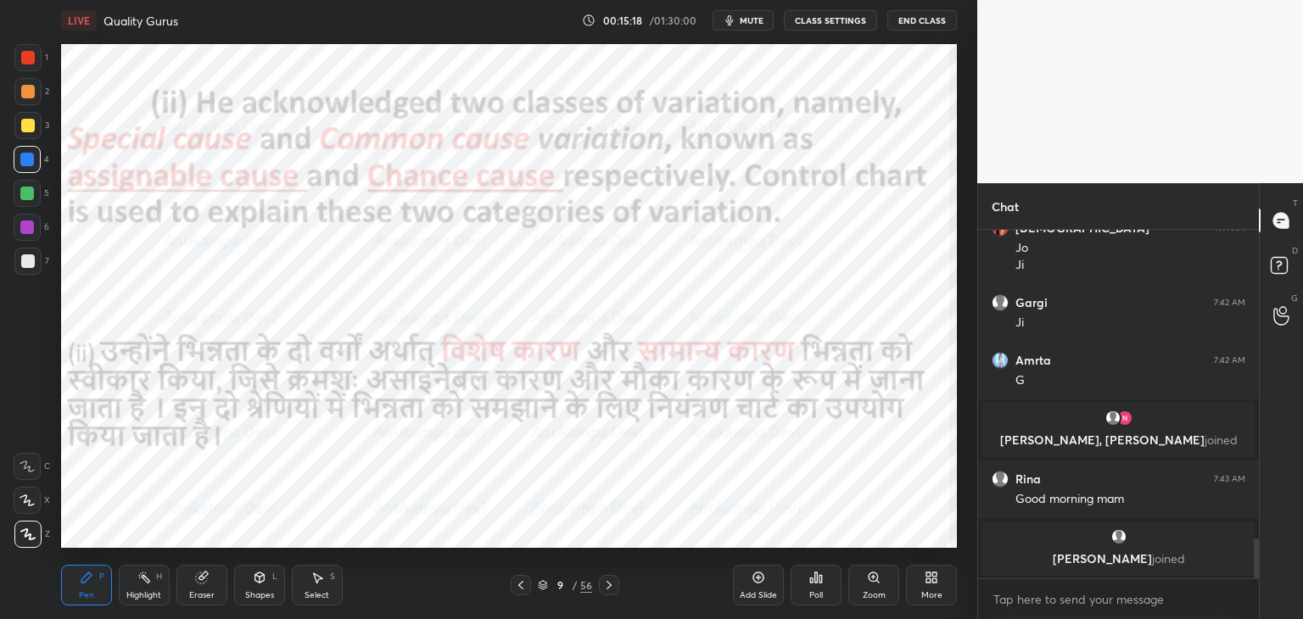
click at [521, 586] on icon at bounding box center [521, 586] width 14 height 14
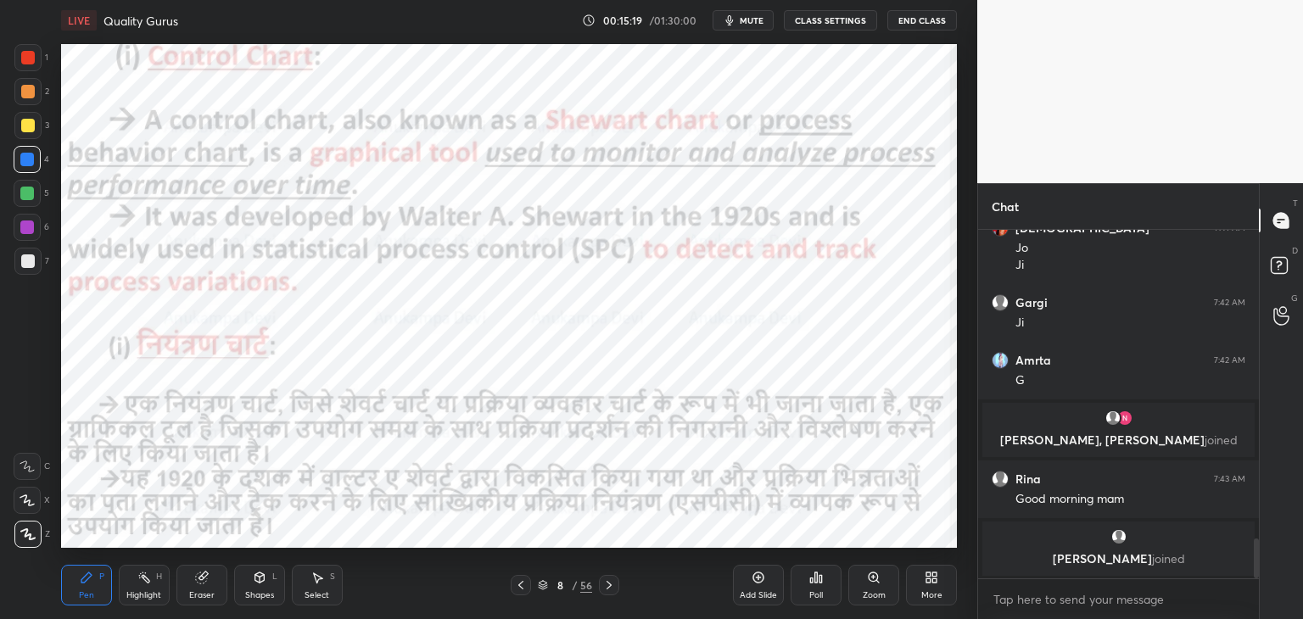
click at [612, 585] on icon at bounding box center [610, 586] width 14 height 14
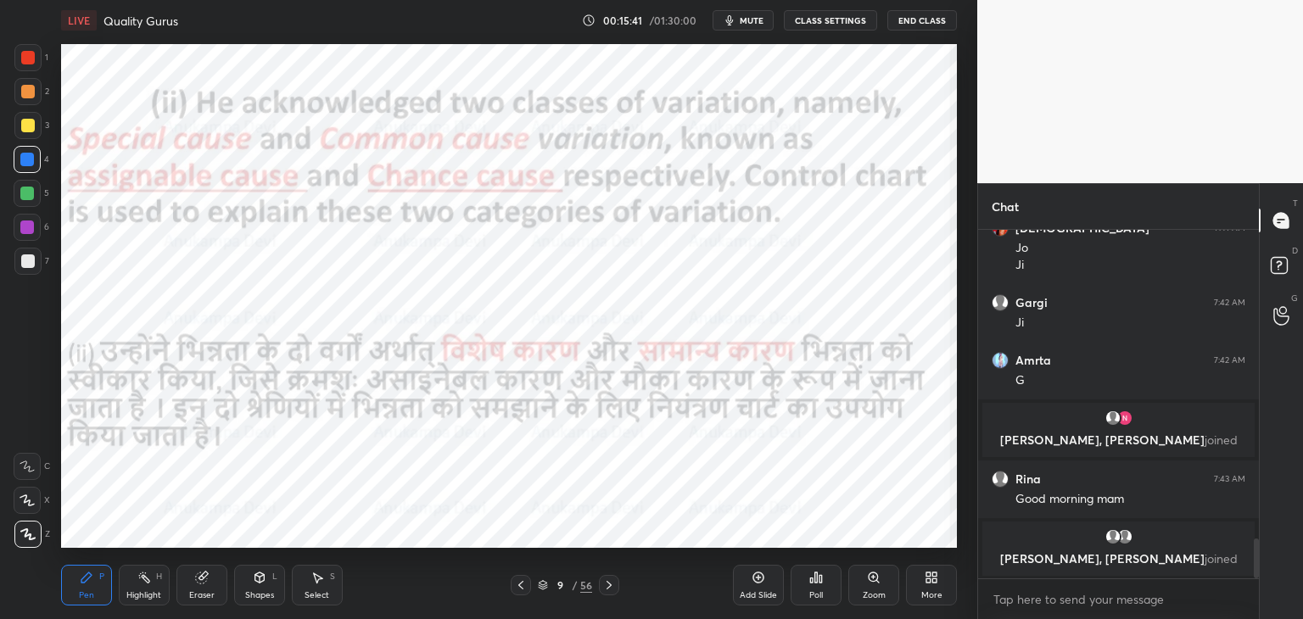
click at [607, 587] on icon at bounding box center [610, 586] width 14 height 14
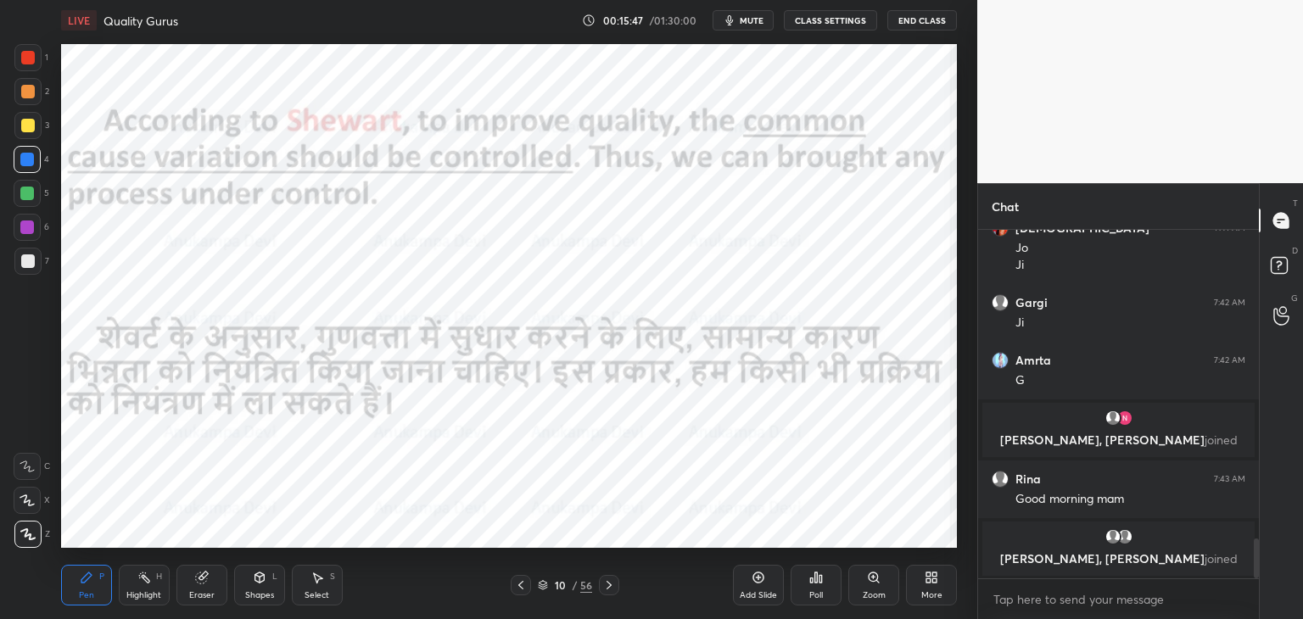
drag, startPoint x: 519, startPoint y: 591, endPoint x: 506, endPoint y: 552, distance: 41.3
click at [519, 590] on icon at bounding box center [521, 586] width 14 height 14
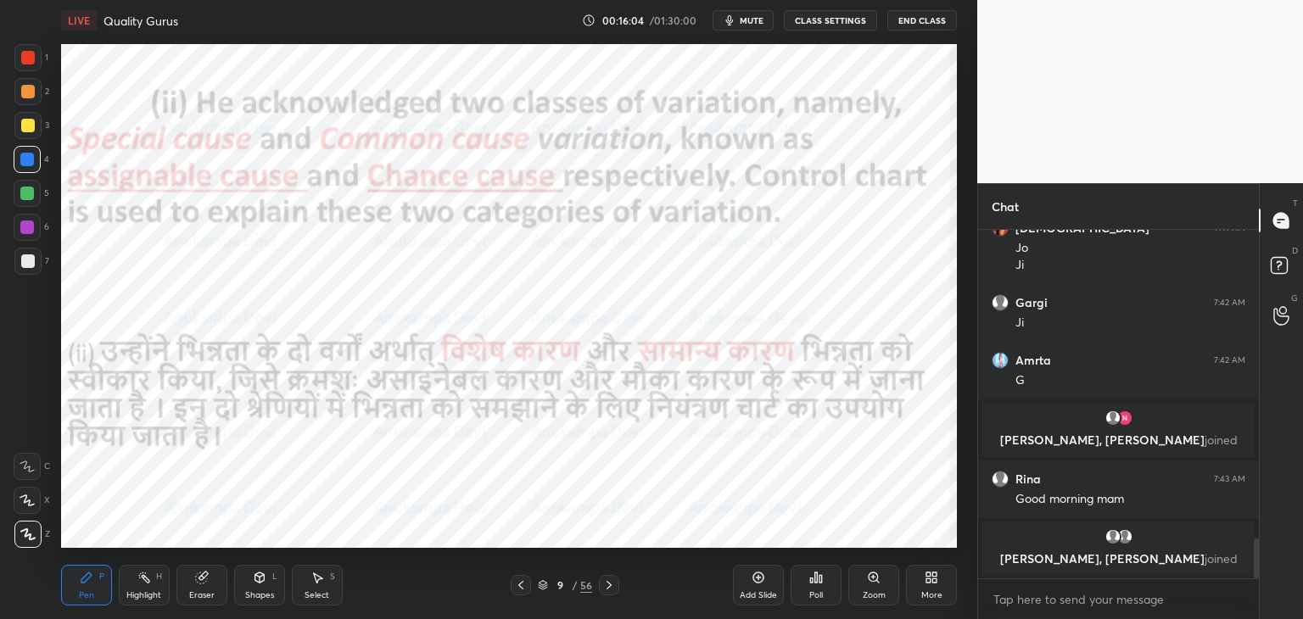
click at [608, 587] on icon at bounding box center [609, 585] width 5 height 8
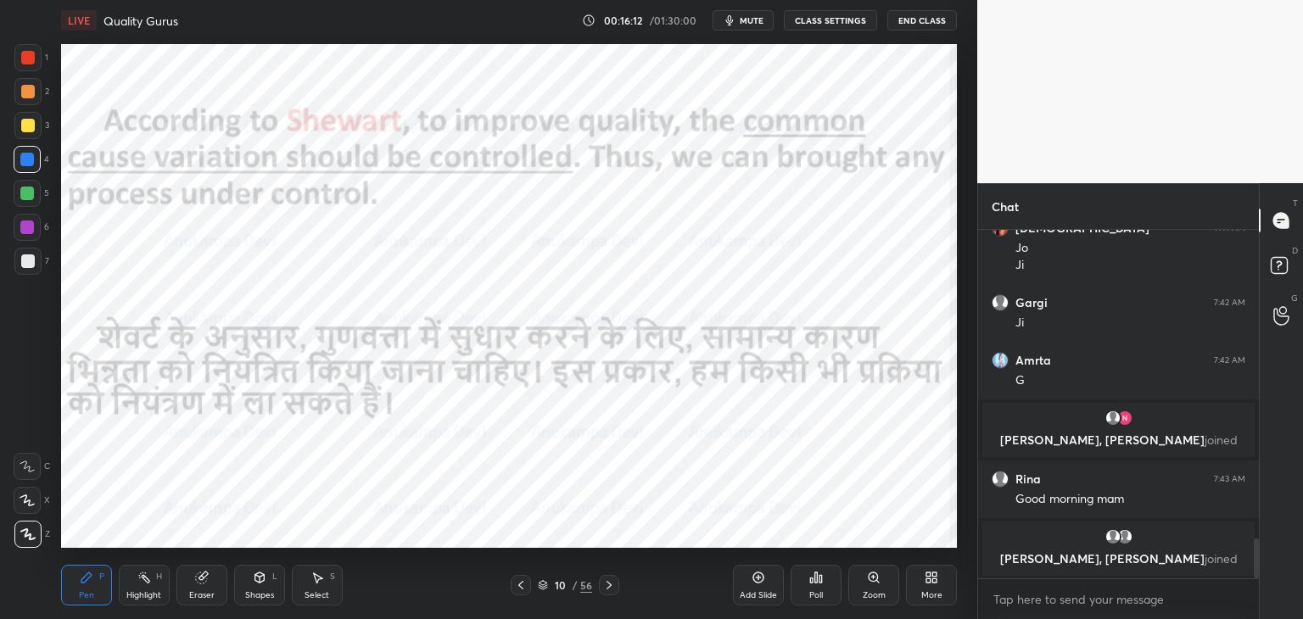
drag, startPoint x: 521, startPoint y: 589, endPoint x: 506, endPoint y: 551, distance: 41.1
click at [521, 591] on icon at bounding box center [521, 586] width 14 height 14
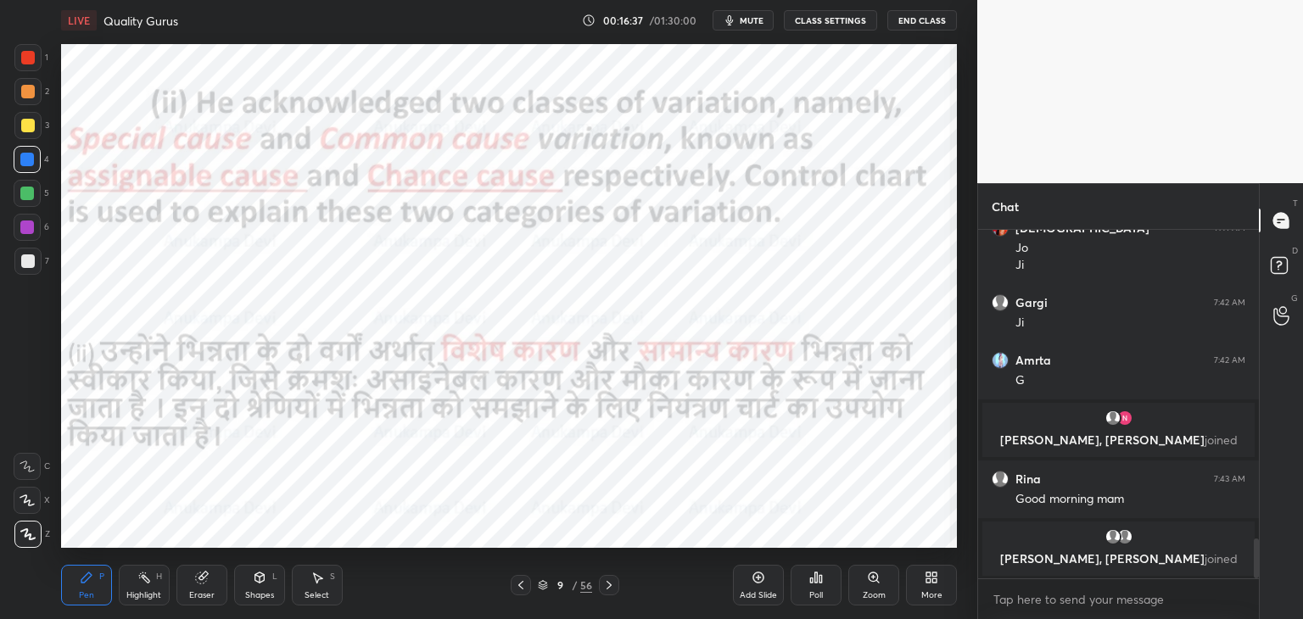
click at [524, 591] on icon at bounding box center [521, 586] width 14 height 14
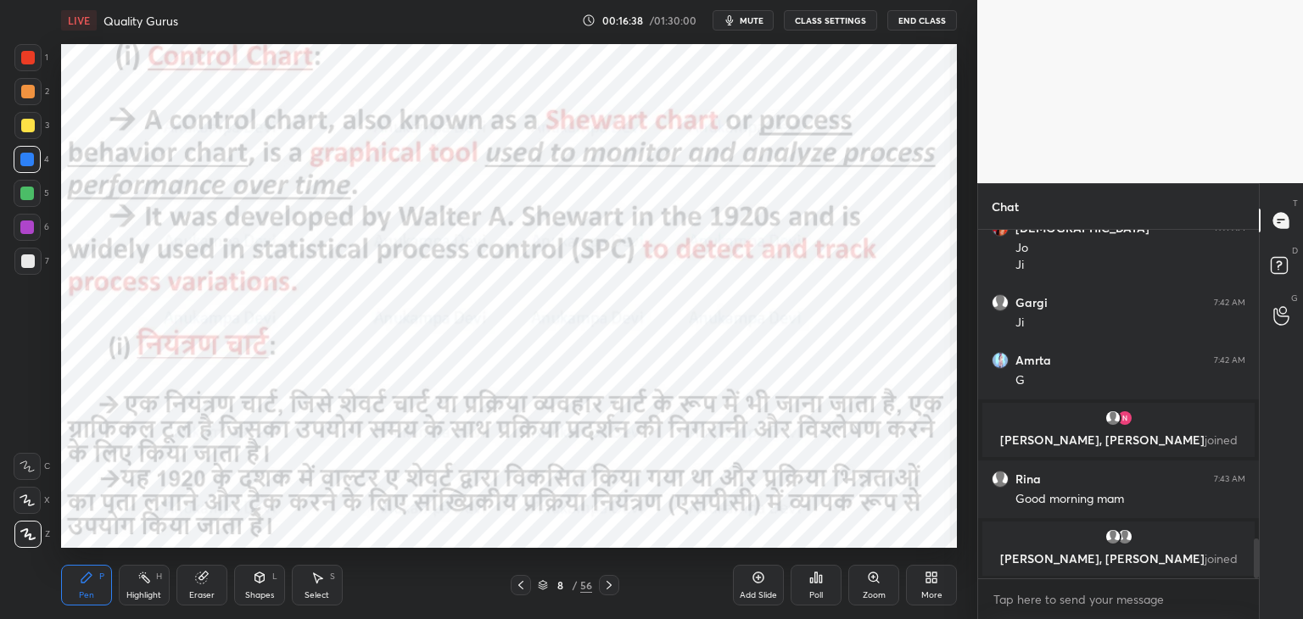
click at [522, 591] on icon at bounding box center [521, 586] width 14 height 14
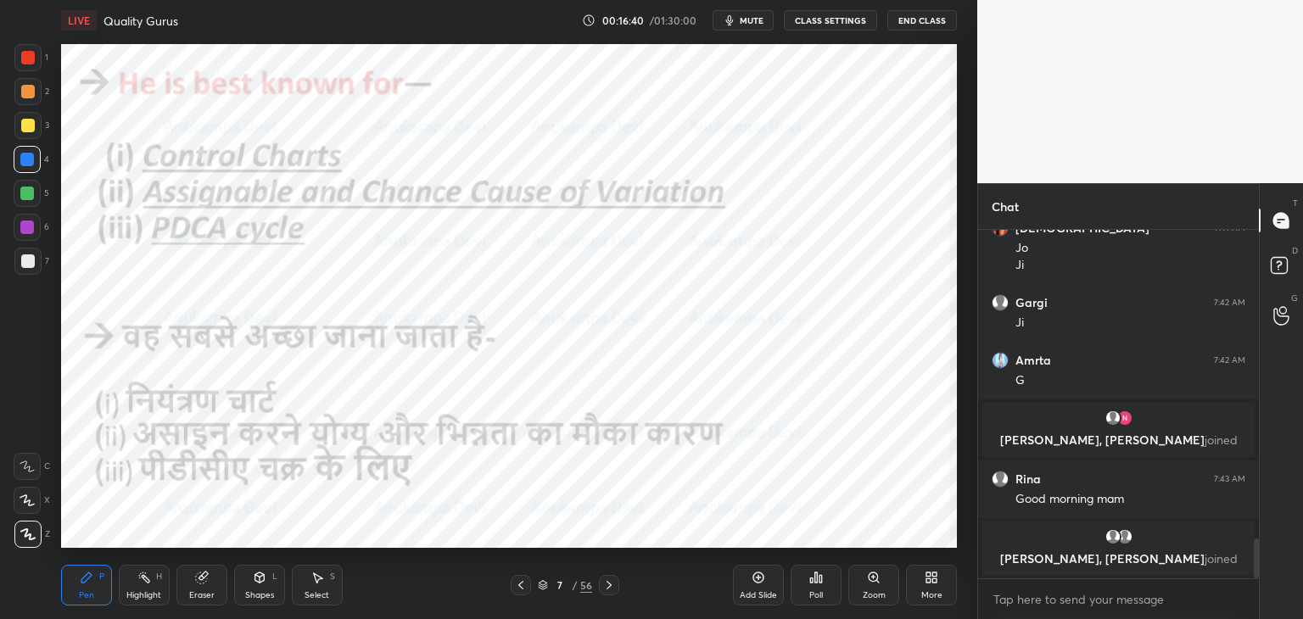
drag, startPoint x: 25, startPoint y: 55, endPoint x: 53, endPoint y: 79, distance: 36.1
click at [25, 56] on div at bounding box center [28, 58] width 14 height 14
click at [520, 594] on div at bounding box center [521, 585] width 20 height 20
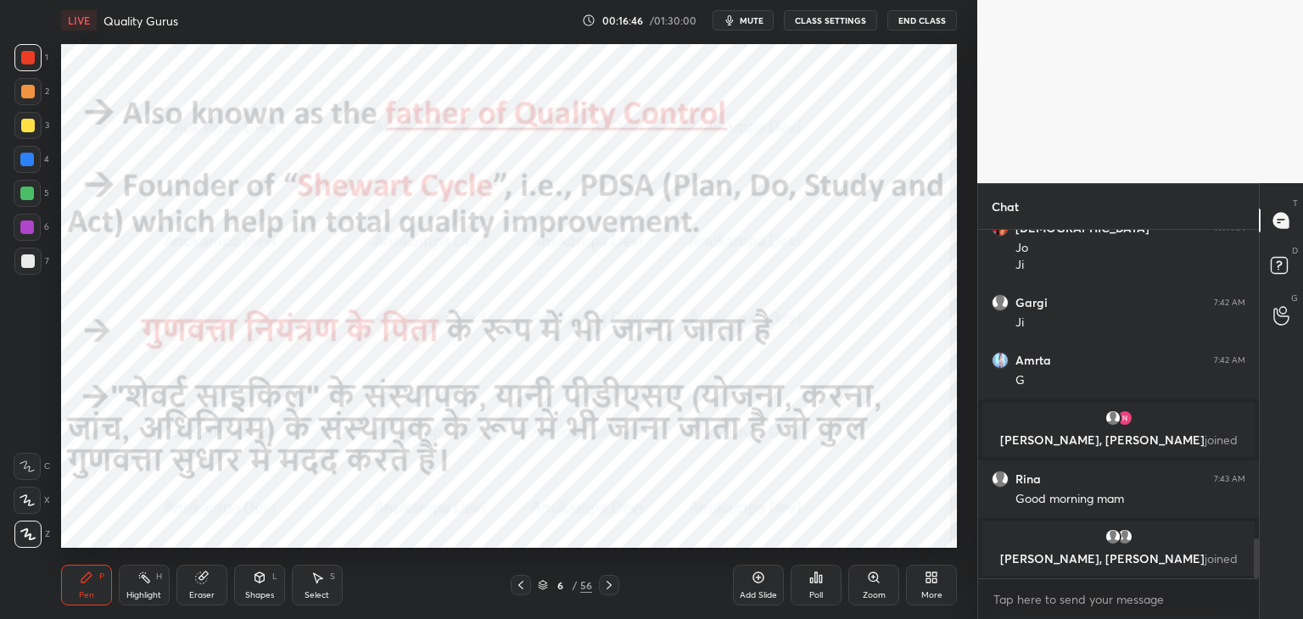
click at [516, 592] on div at bounding box center [521, 585] width 20 height 20
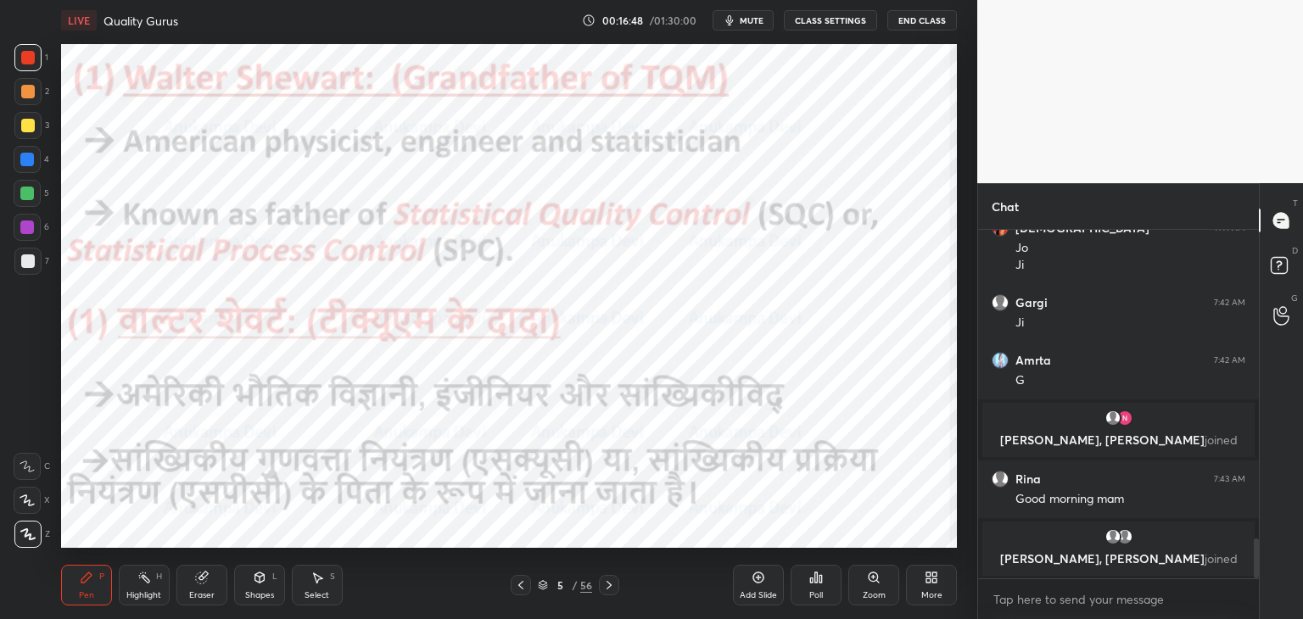
click at [605, 590] on icon at bounding box center [610, 586] width 14 height 14
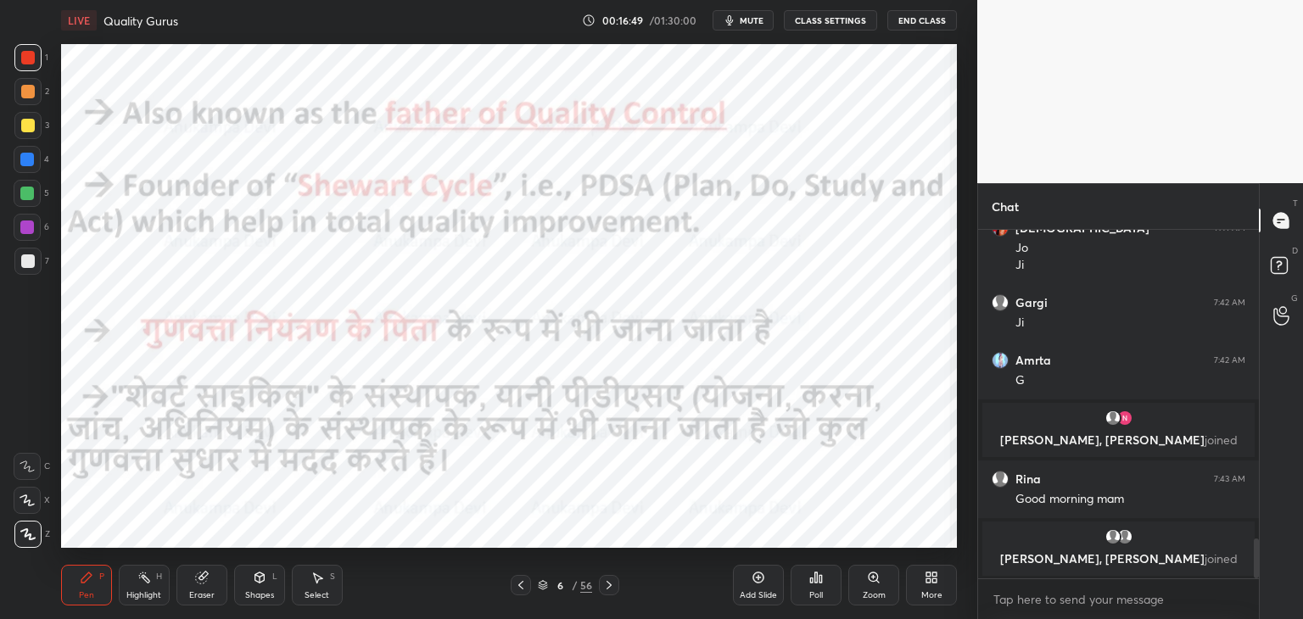
click at [608, 586] on icon at bounding box center [610, 586] width 14 height 14
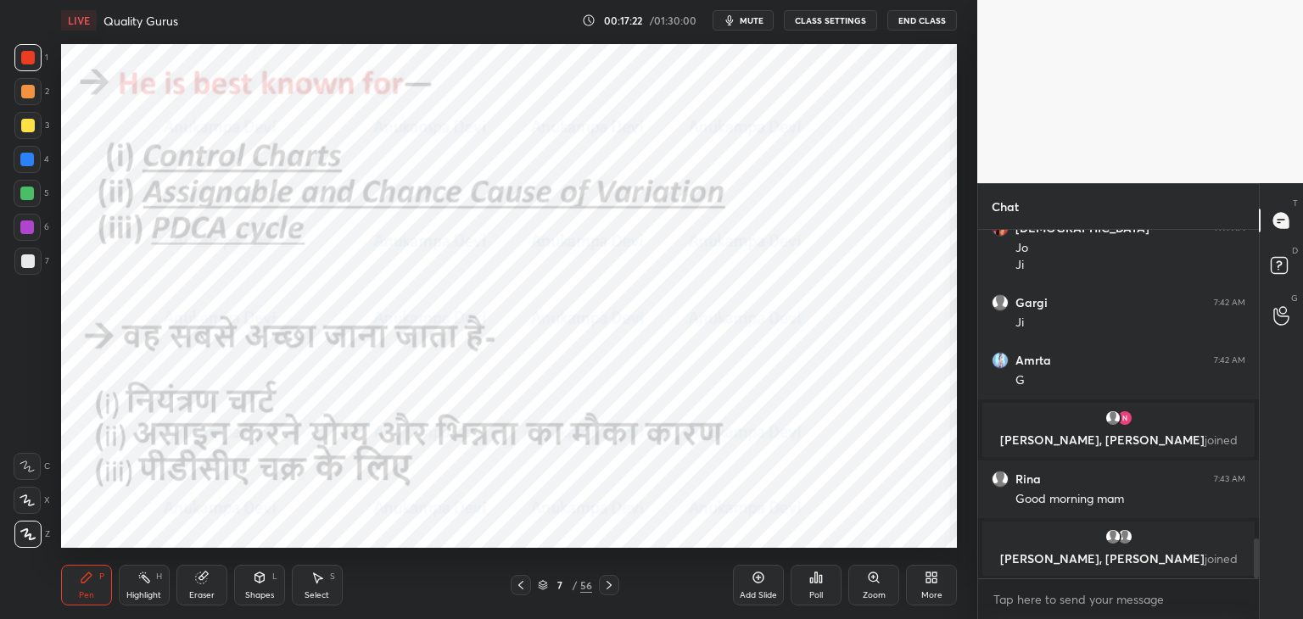
scroll to position [2746, 0]
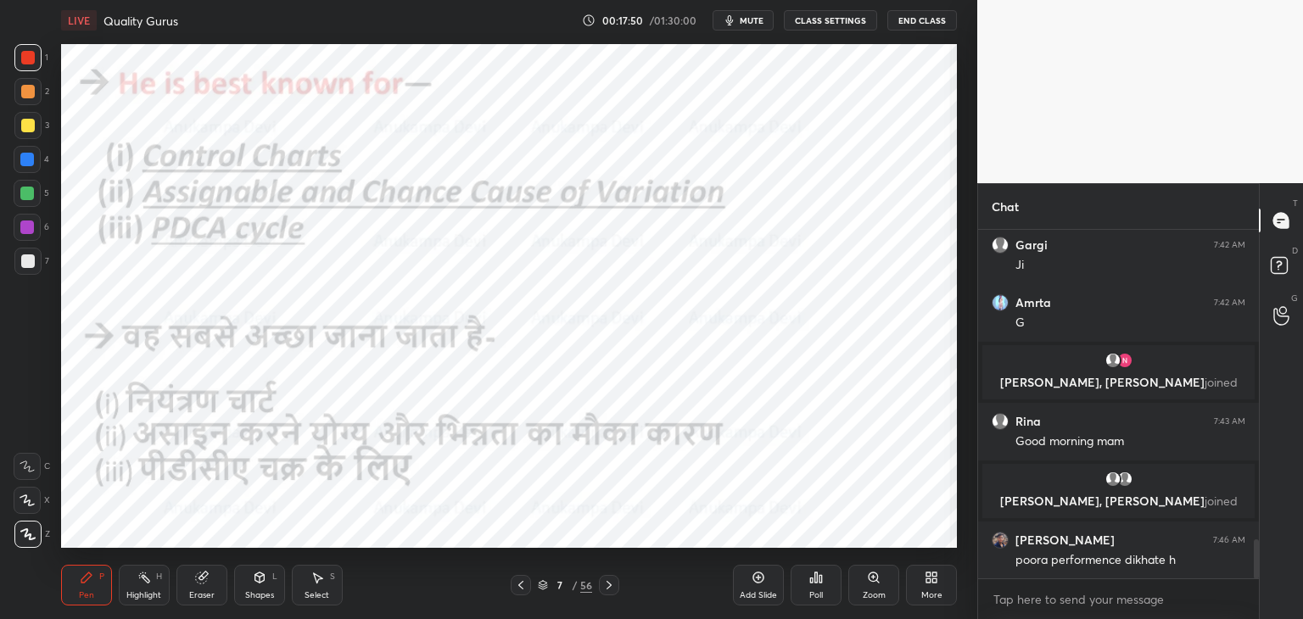
drag, startPoint x: 608, startPoint y: 586, endPoint x: 603, endPoint y: 549, distance: 37.7
click at [608, 585] on icon at bounding box center [610, 586] width 14 height 14
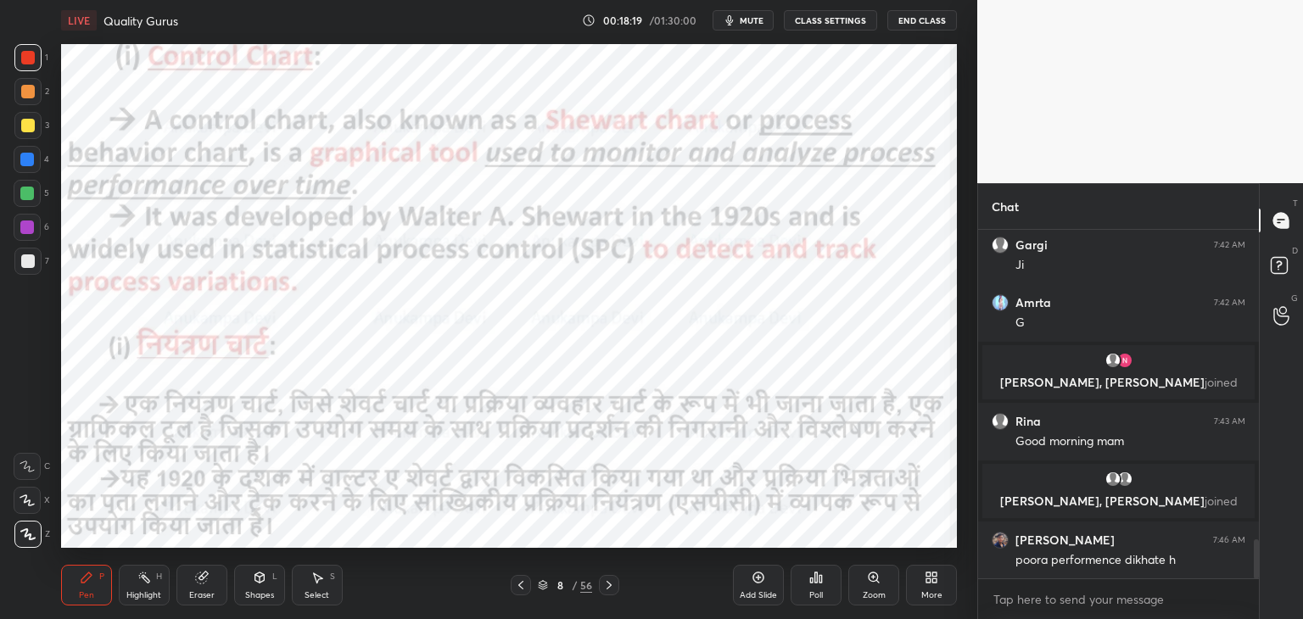
click at [523, 585] on icon at bounding box center [521, 586] width 14 height 14
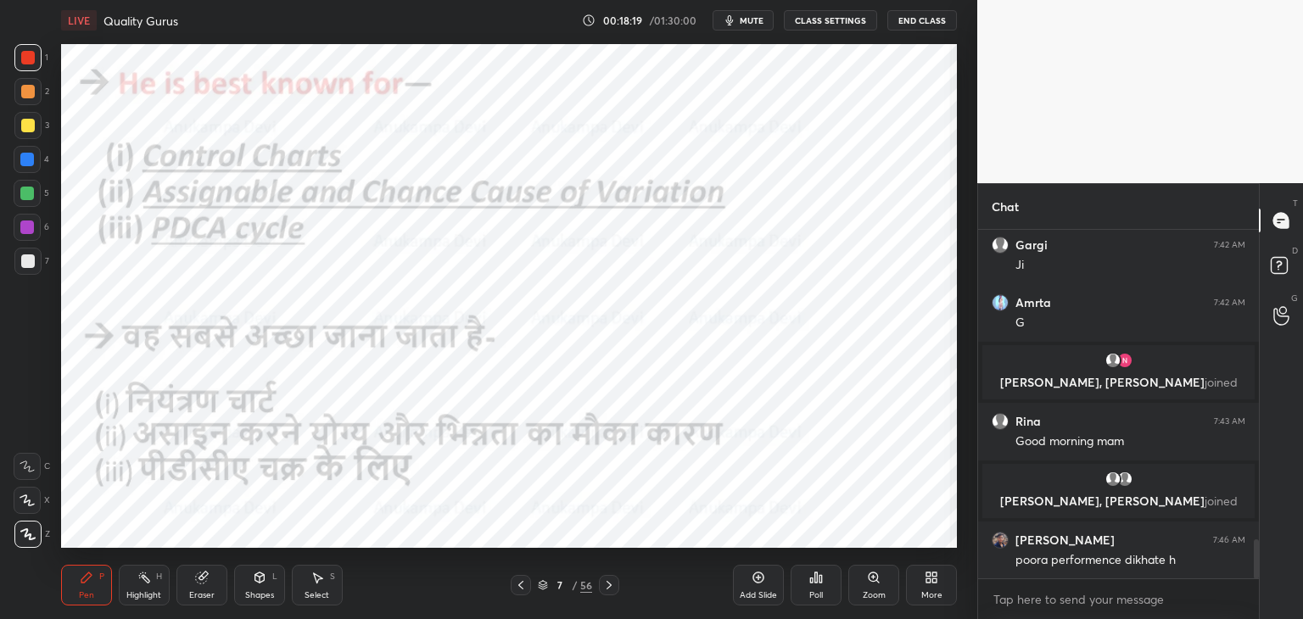
click at [525, 585] on icon at bounding box center [521, 586] width 14 height 14
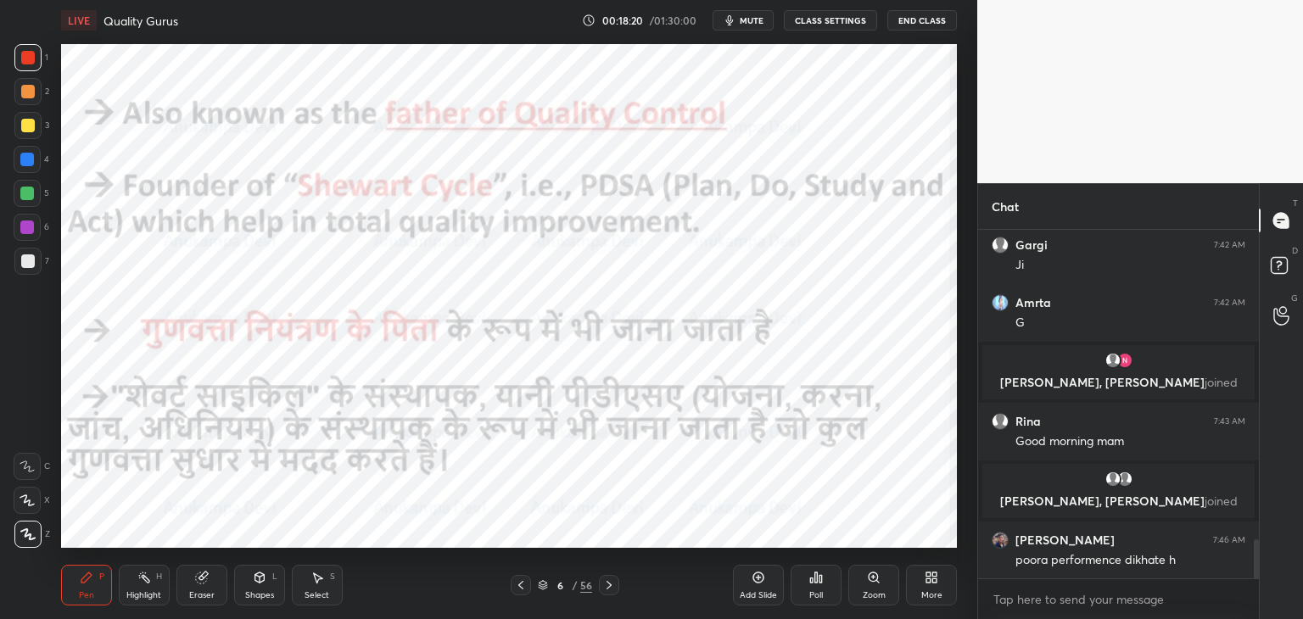
click at [526, 581] on icon at bounding box center [521, 586] width 14 height 14
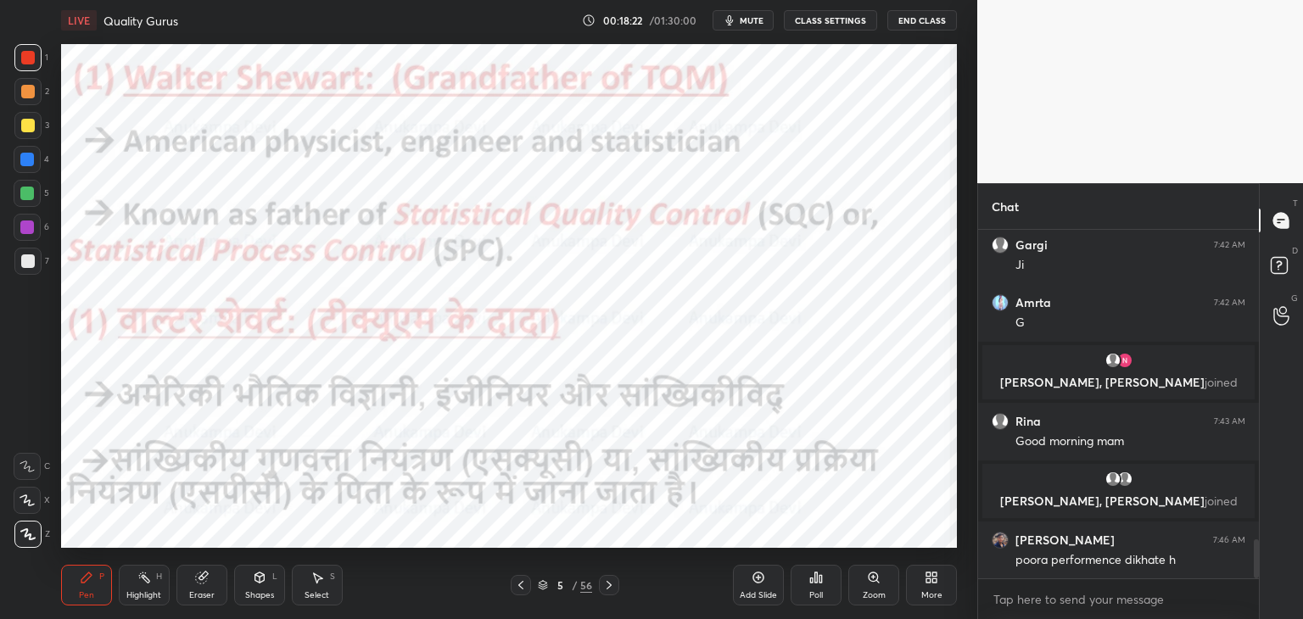
scroll to position [2804, 0]
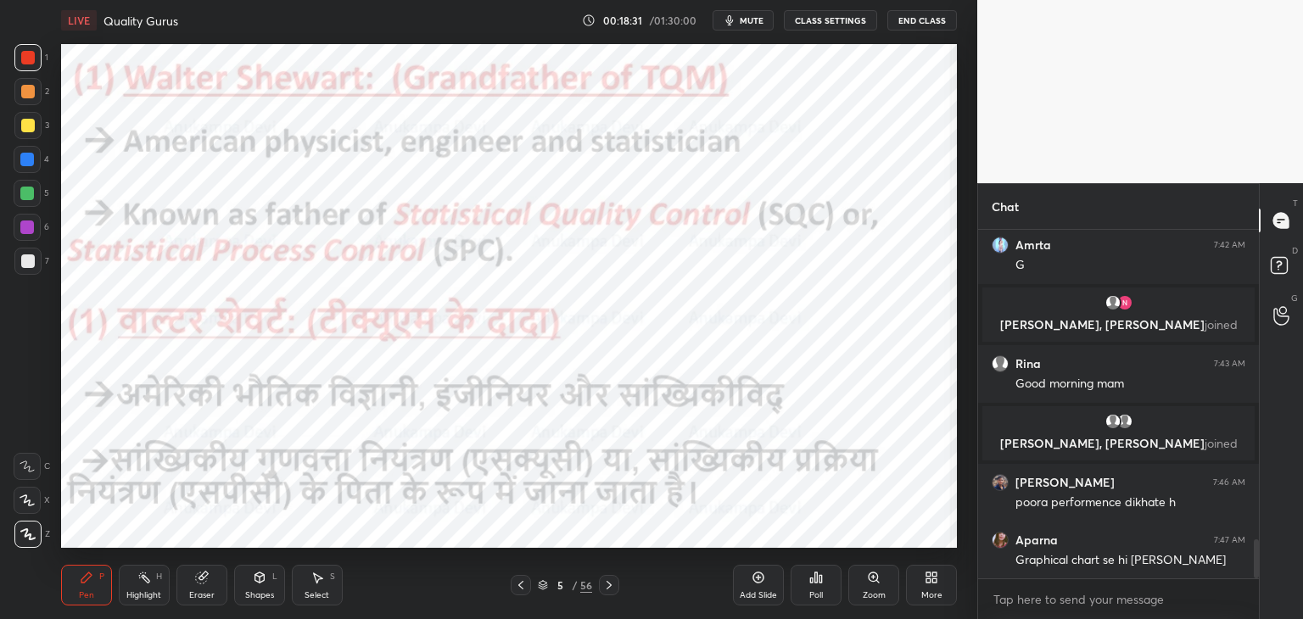
click at [608, 586] on icon at bounding box center [610, 586] width 14 height 14
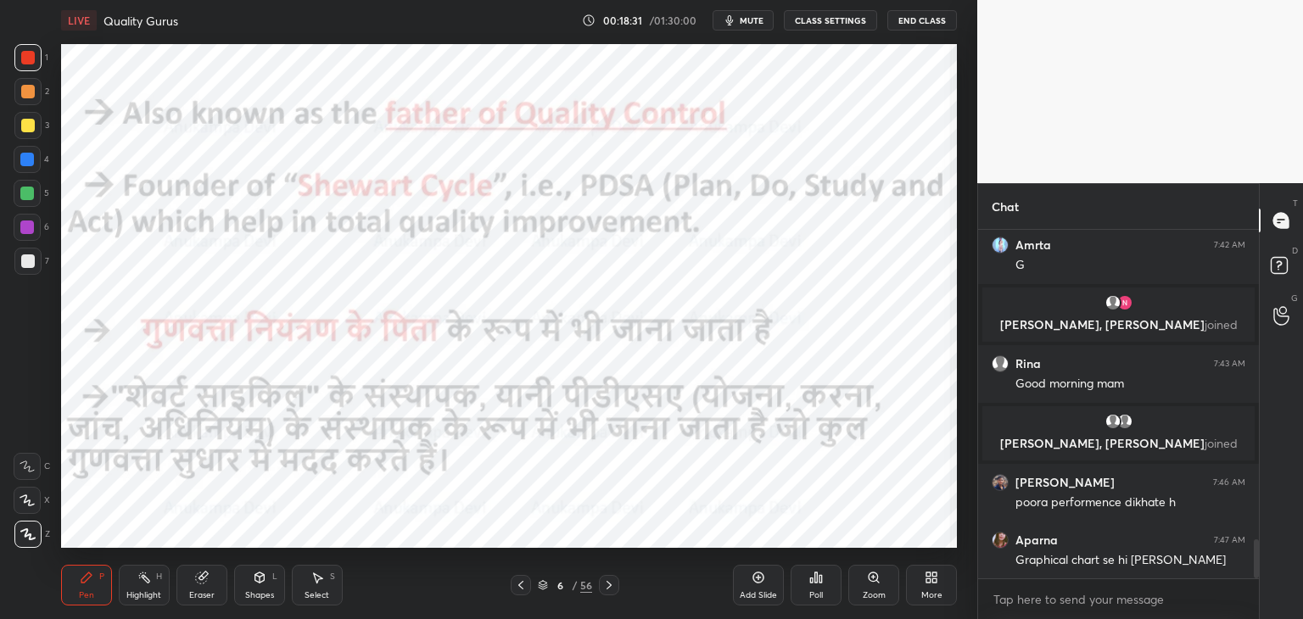
click at [608, 586] on icon at bounding box center [610, 586] width 14 height 14
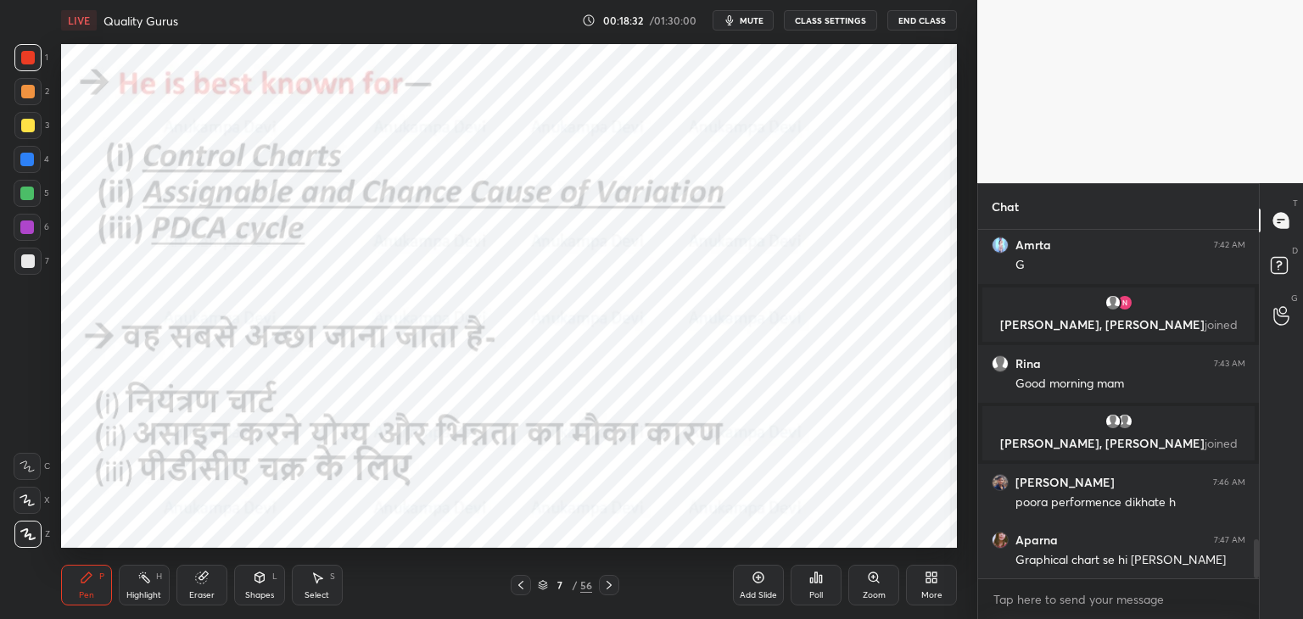
click at [610, 585] on icon at bounding box center [609, 585] width 5 height 8
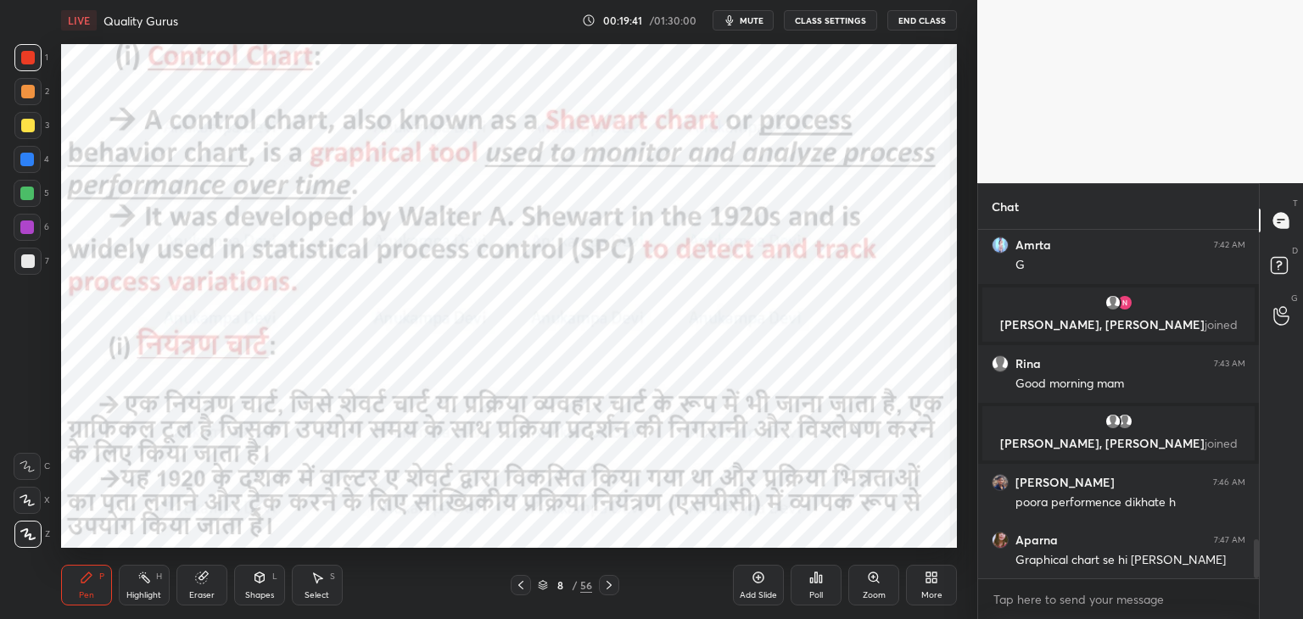
click at [608, 588] on icon at bounding box center [610, 586] width 14 height 14
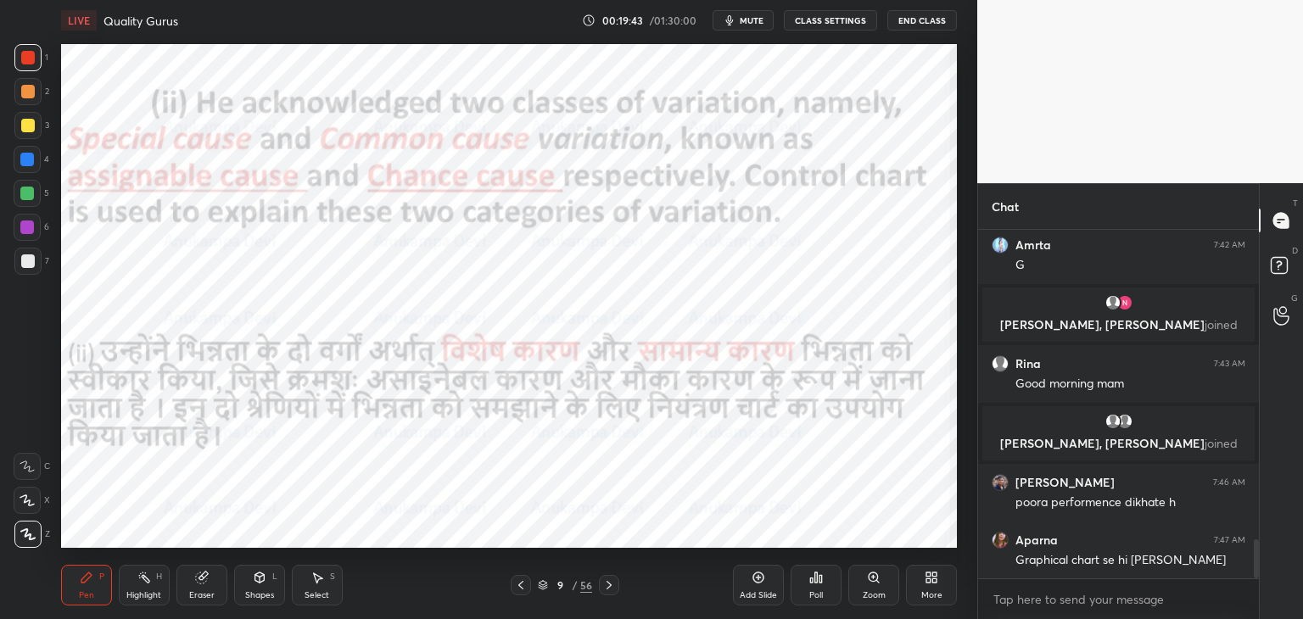
click at [608, 586] on icon at bounding box center [610, 586] width 14 height 14
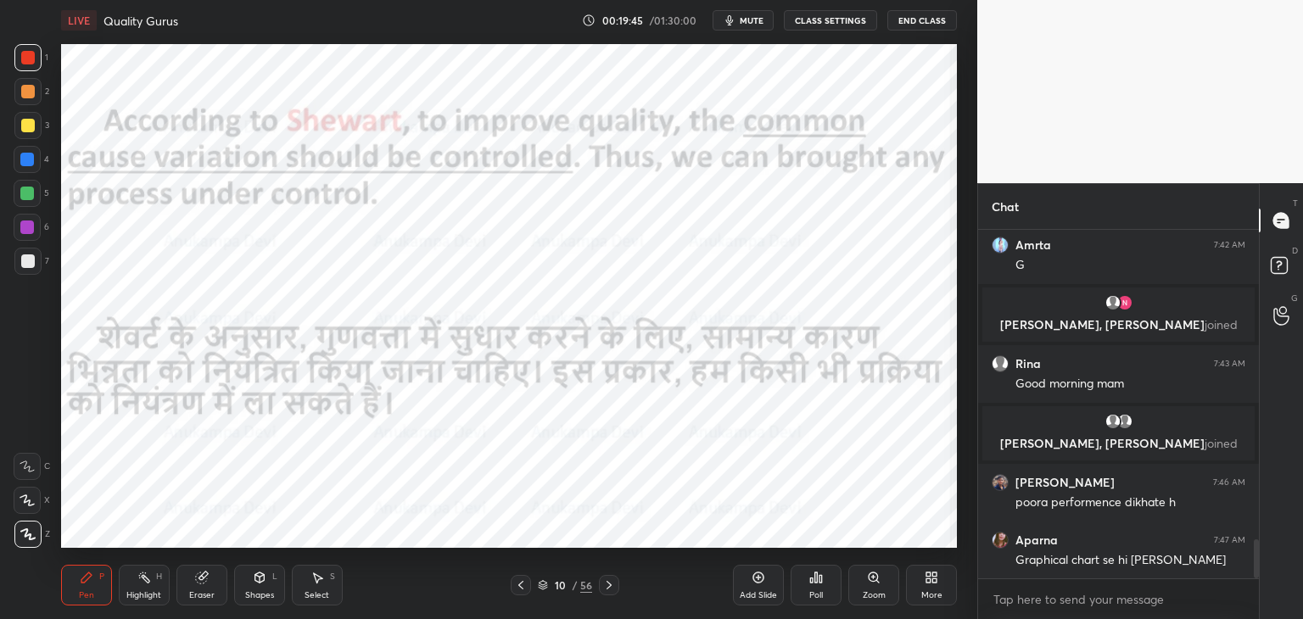
click at [608, 585] on icon at bounding box center [610, 586] width 14 height 14
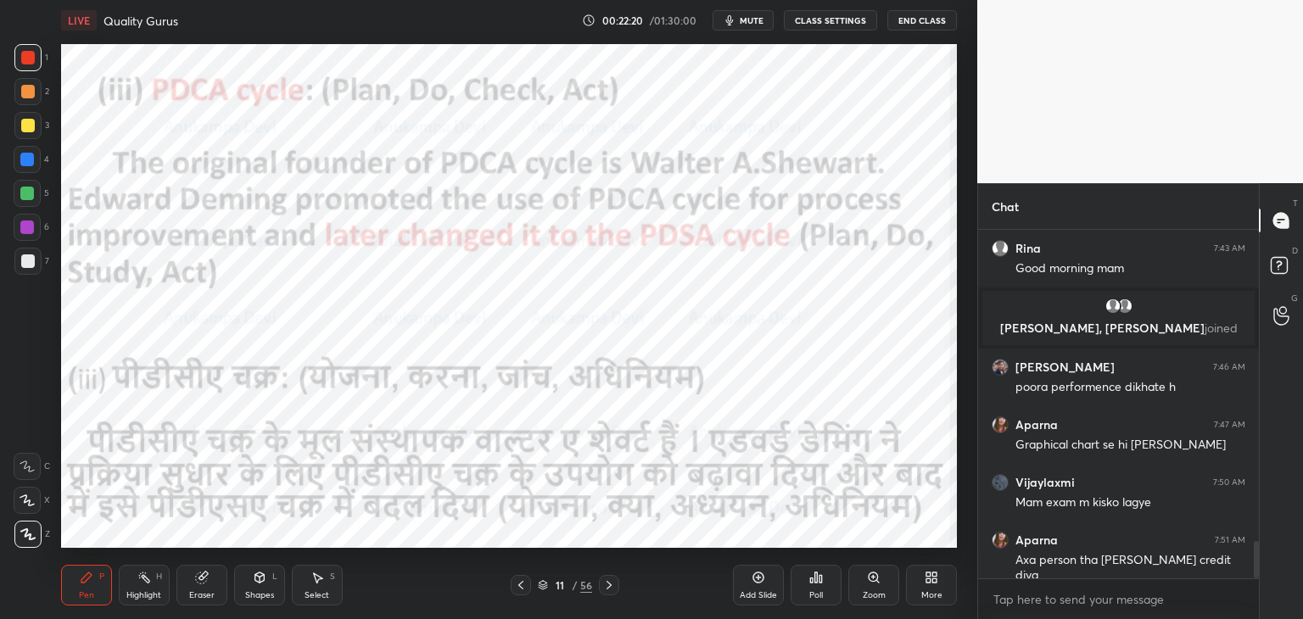
scroll to position [2977, 0]
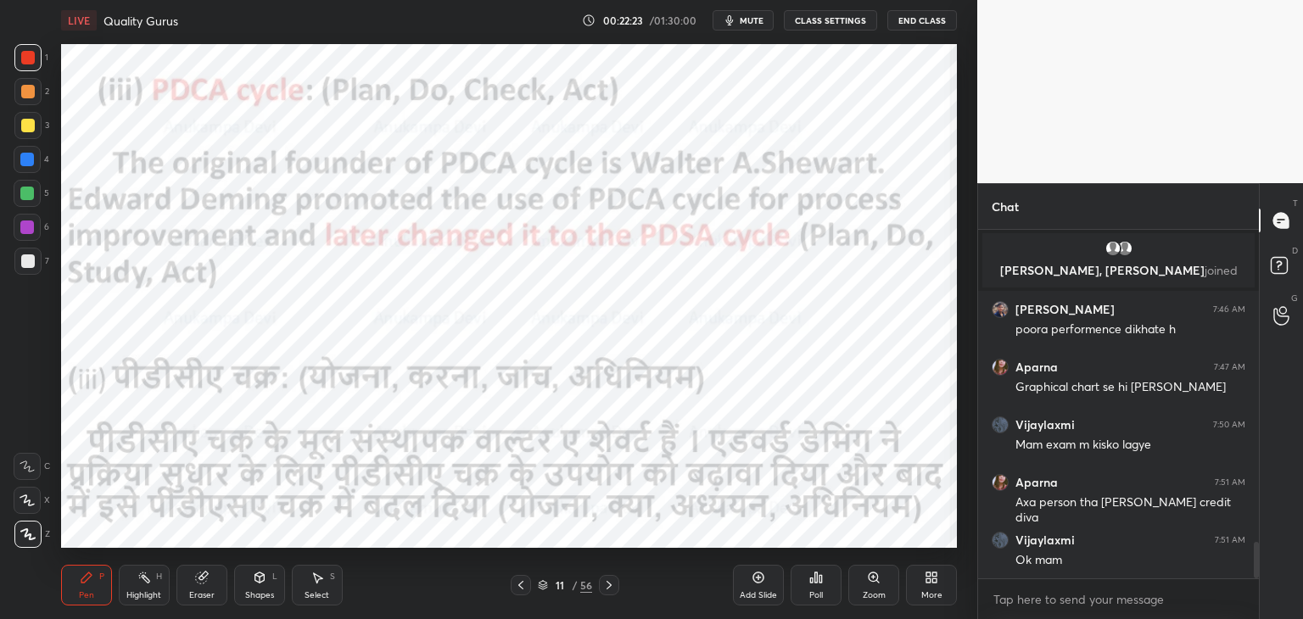
drag, startPoint x: 608, startPoint y: 587, endPoint x: 602, endPoint y: 571, distance: 17.2
click at [608, 586] on icon at bounding box center [610, 586] width 14 height 14
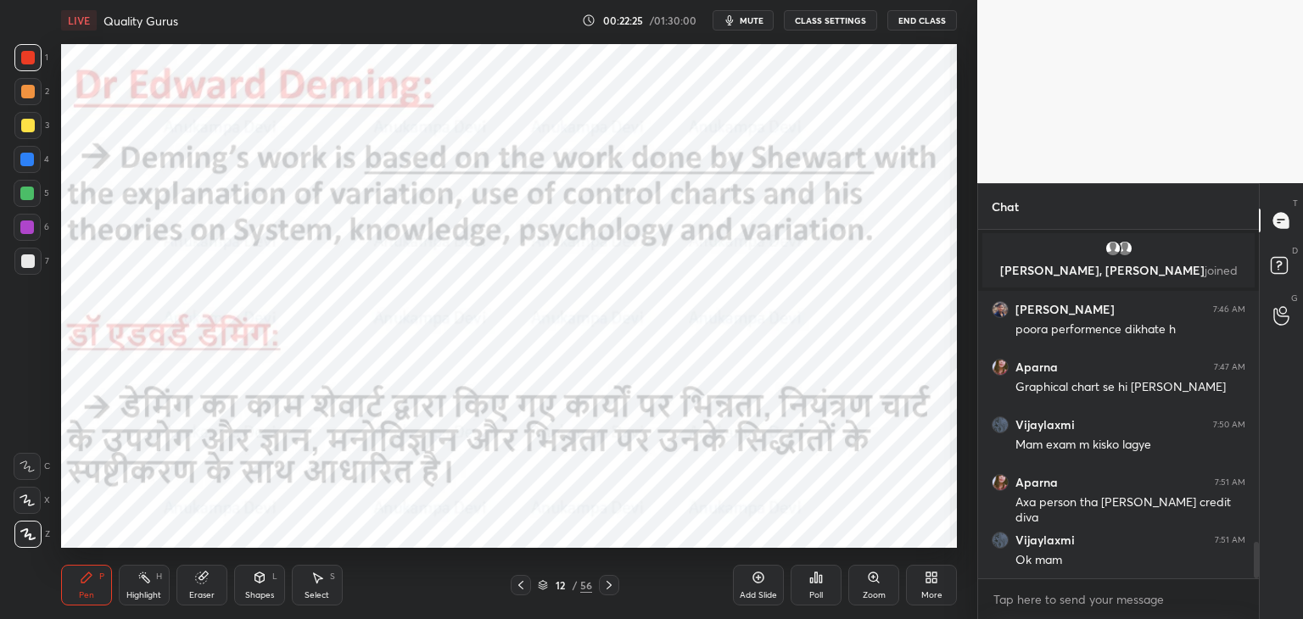
click at [520, 591] on icon at bounding box center [521, 586] width 14 height 14
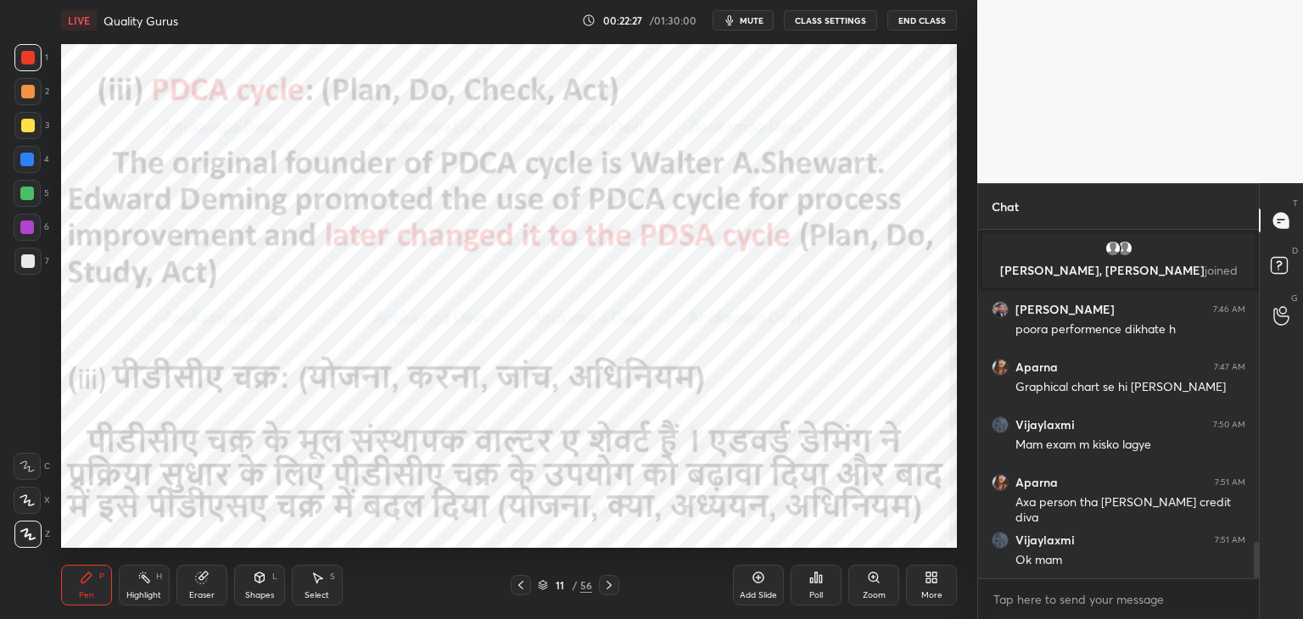
scroll to position [3035, 0]
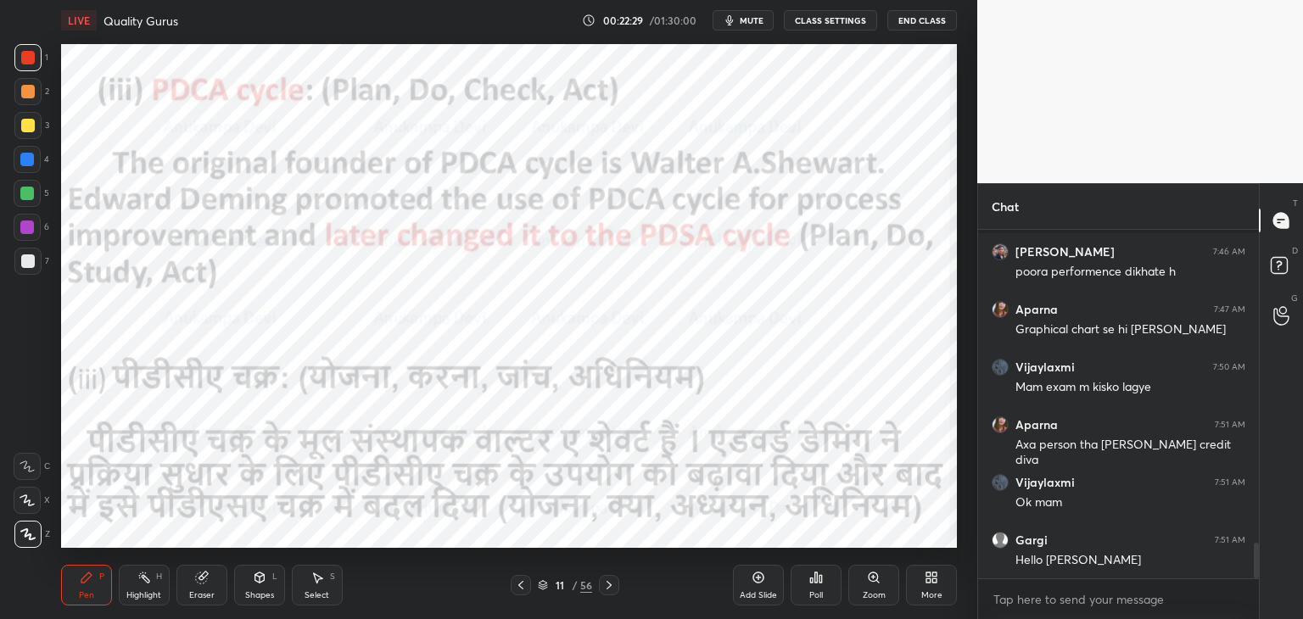
click at [26, 165] on div at bounding box center [27, 160] width 14 height 14
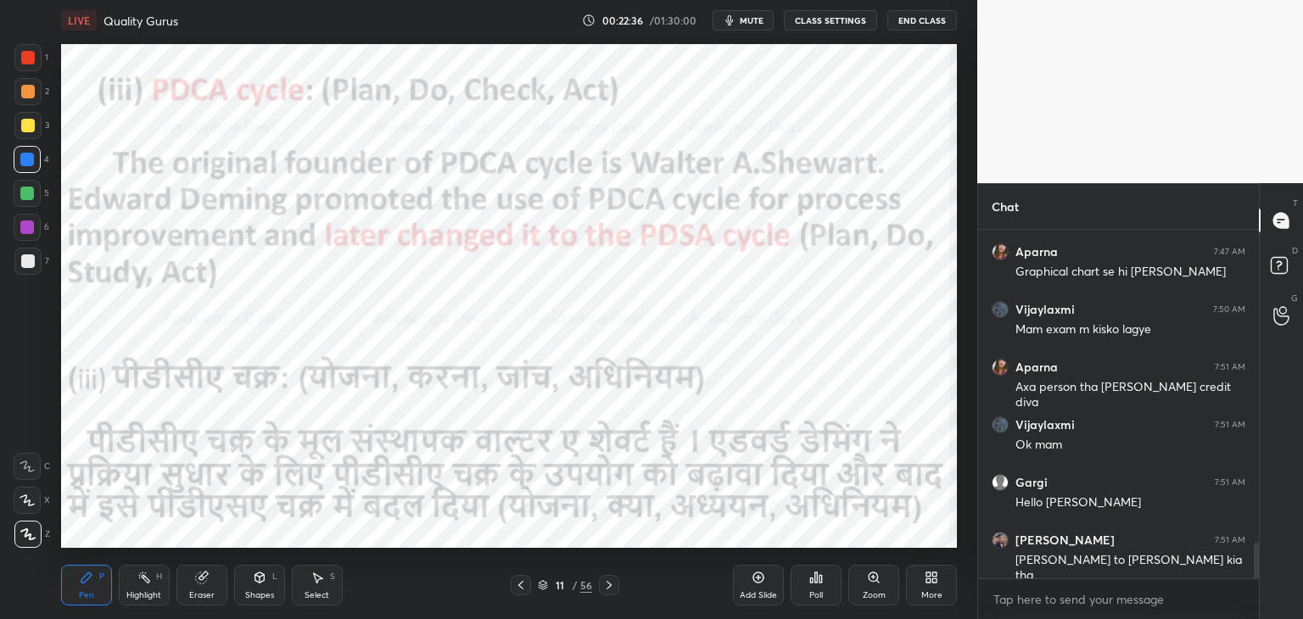
click at [757, 20] on span "mute" at bounding box center [752, 20] width 24 height 12
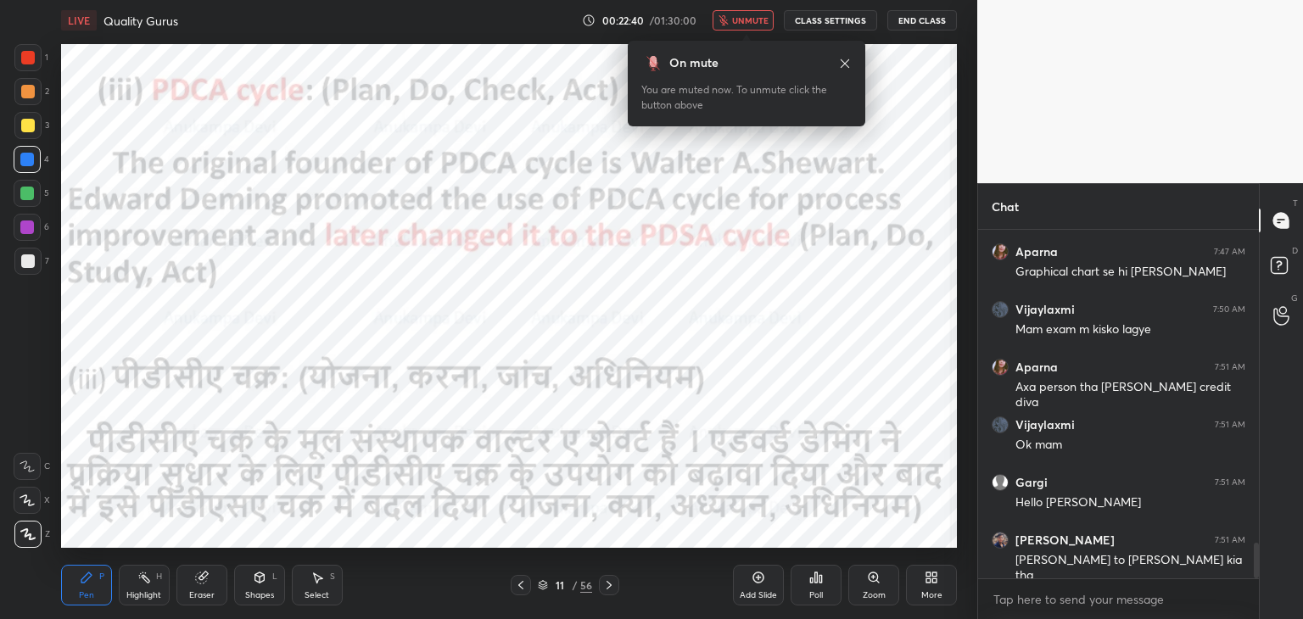
scroll to position [3150, 0]
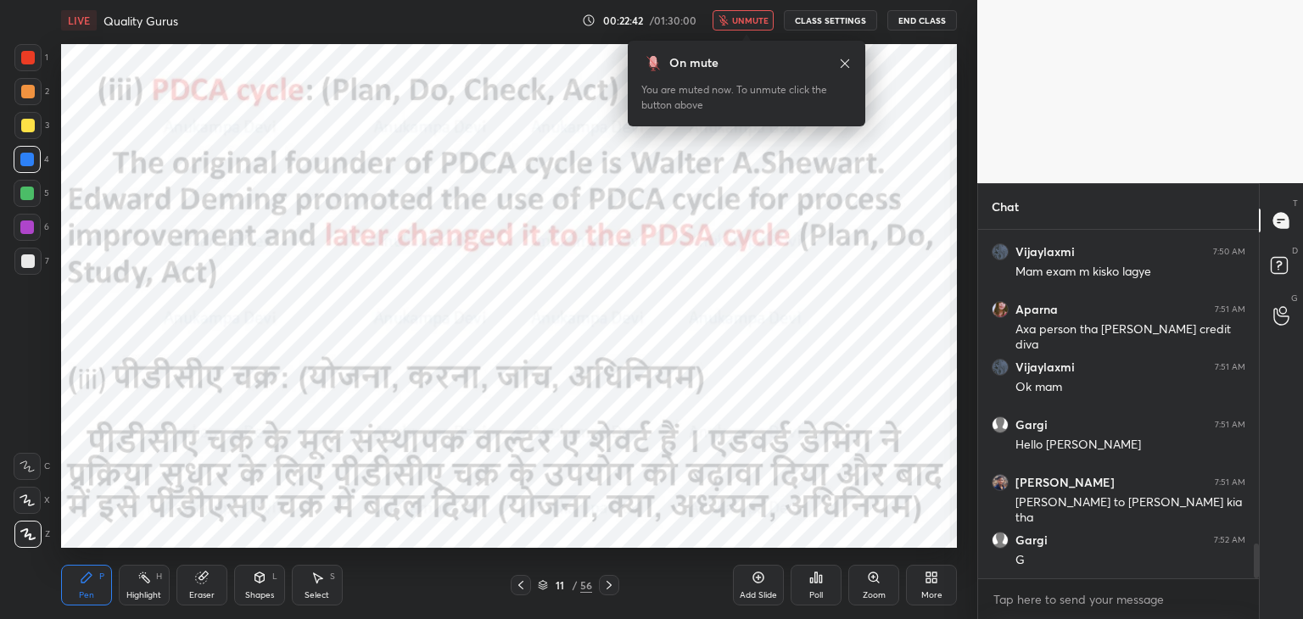
click at [749, 21] on span "unmute" at bounding box center [750, 20] width 36 height 12
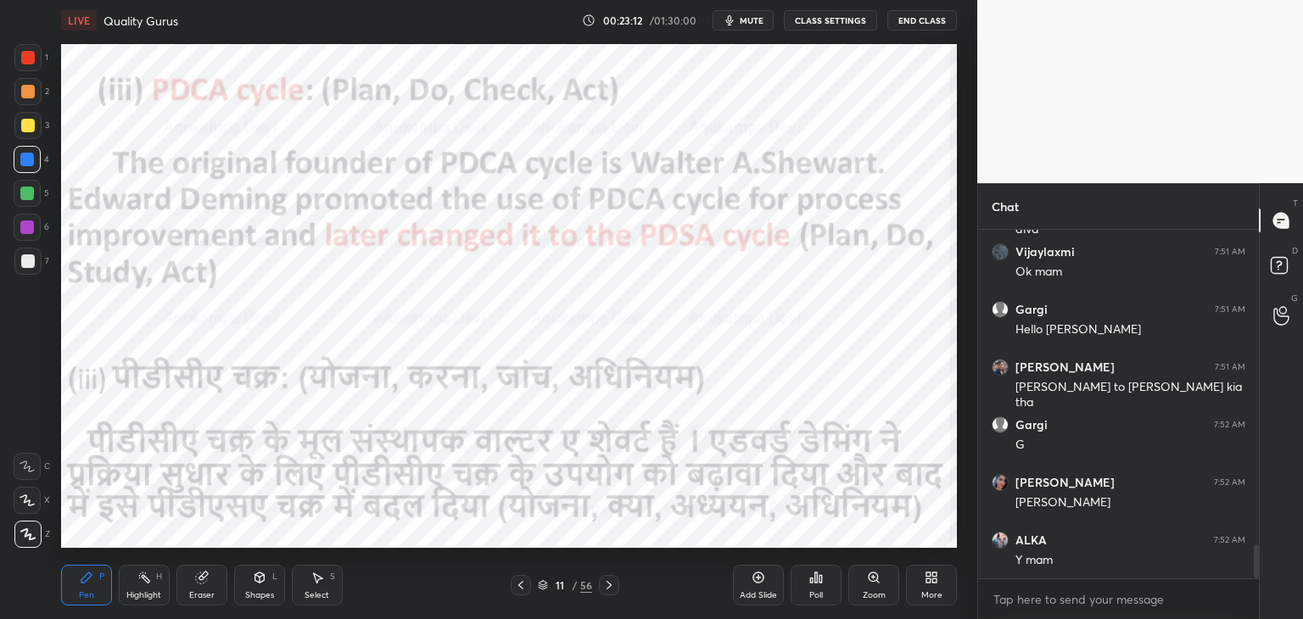
scroll to position [3323, 0]
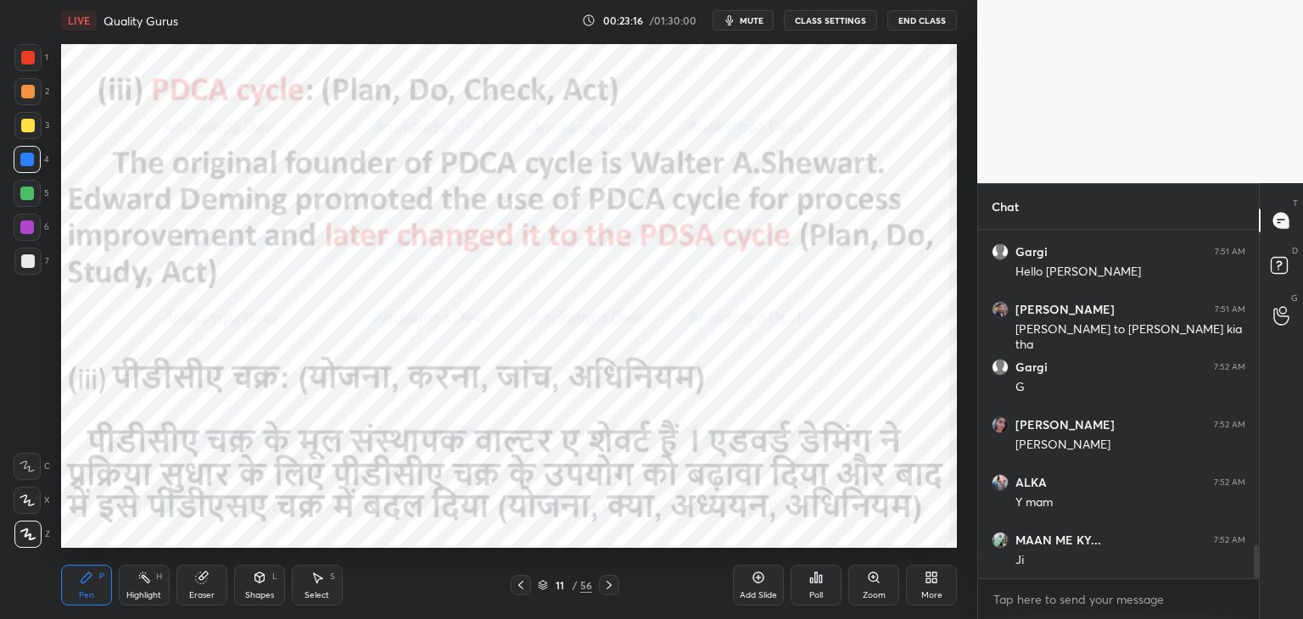
click at [610, 581] on icon at bounding box center [610, 586] width 14 height 14
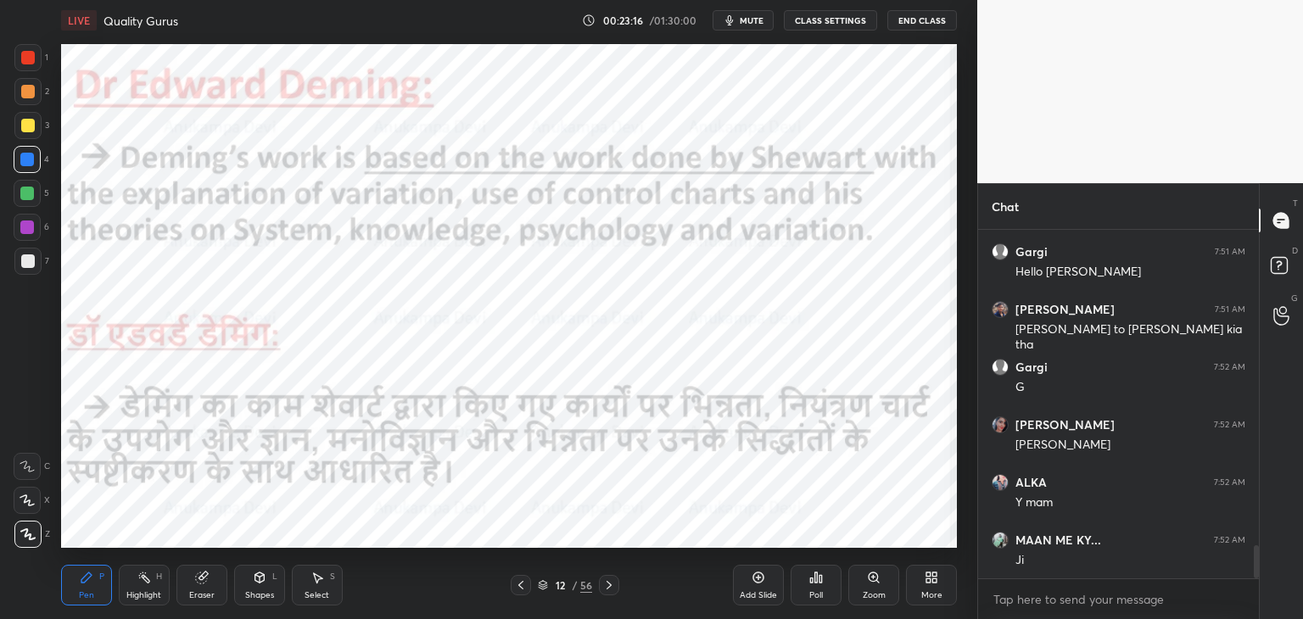
scroll to position [3381, 0]
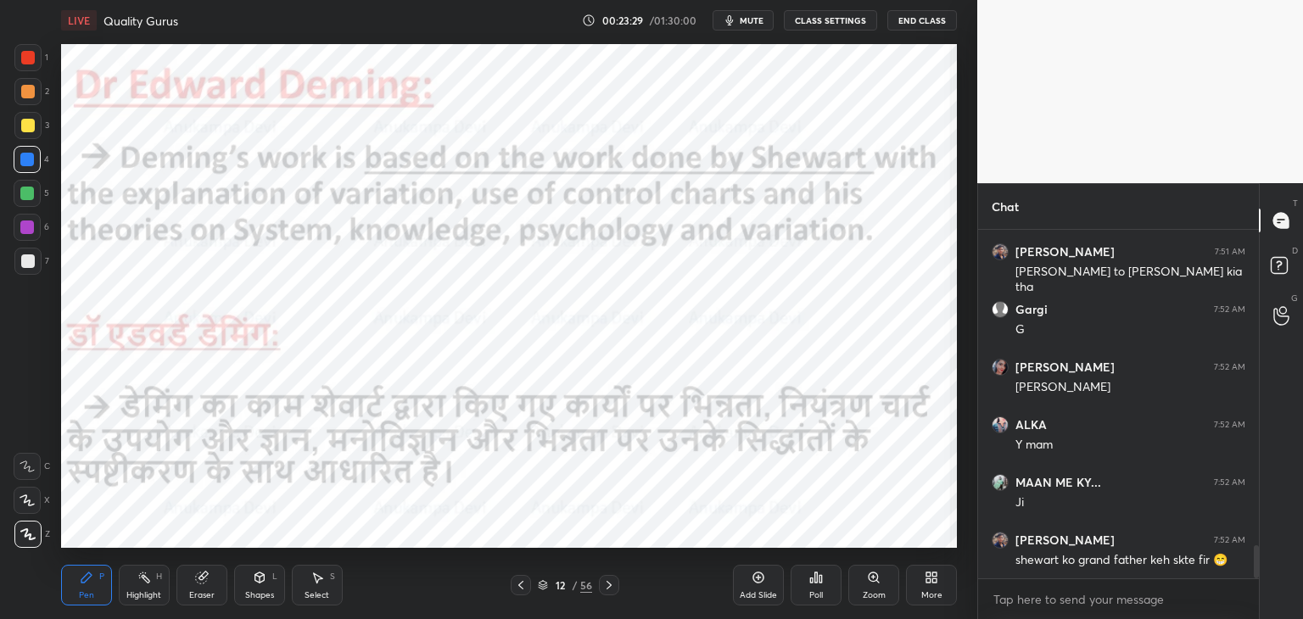
click at [23, 198] on div at bounding box center [27, 194] width 14 height 14
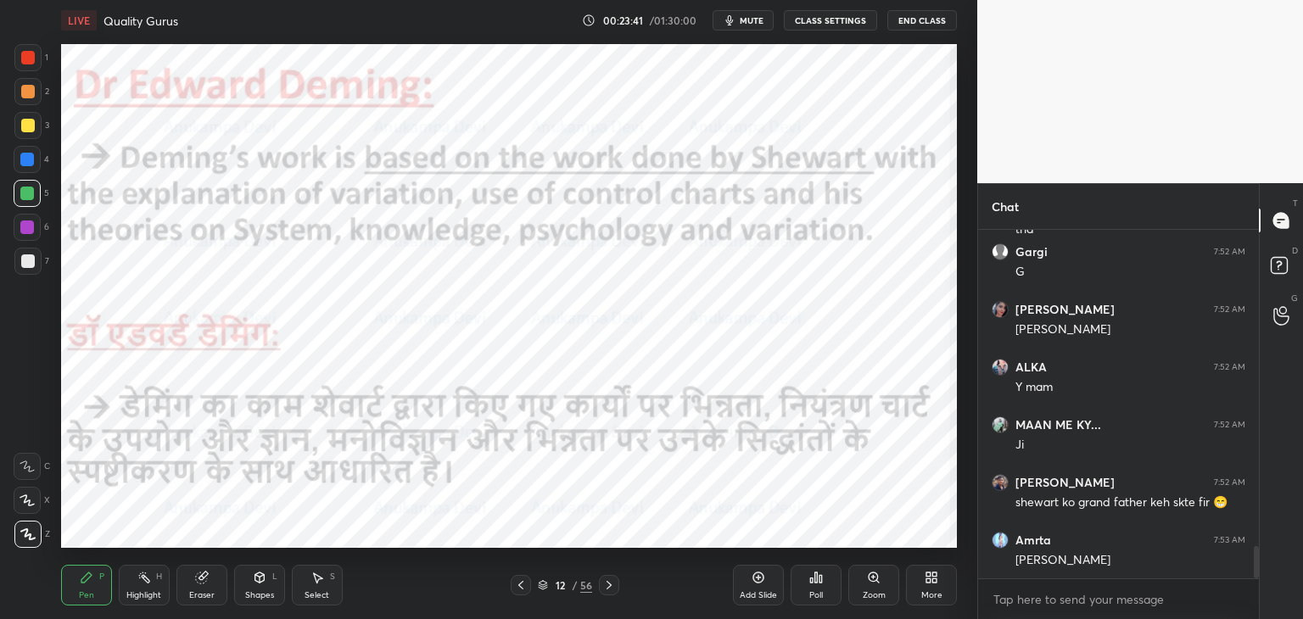
click at [759, 19] on span "mute" at bounding box center [752, 20] width 24 height 12
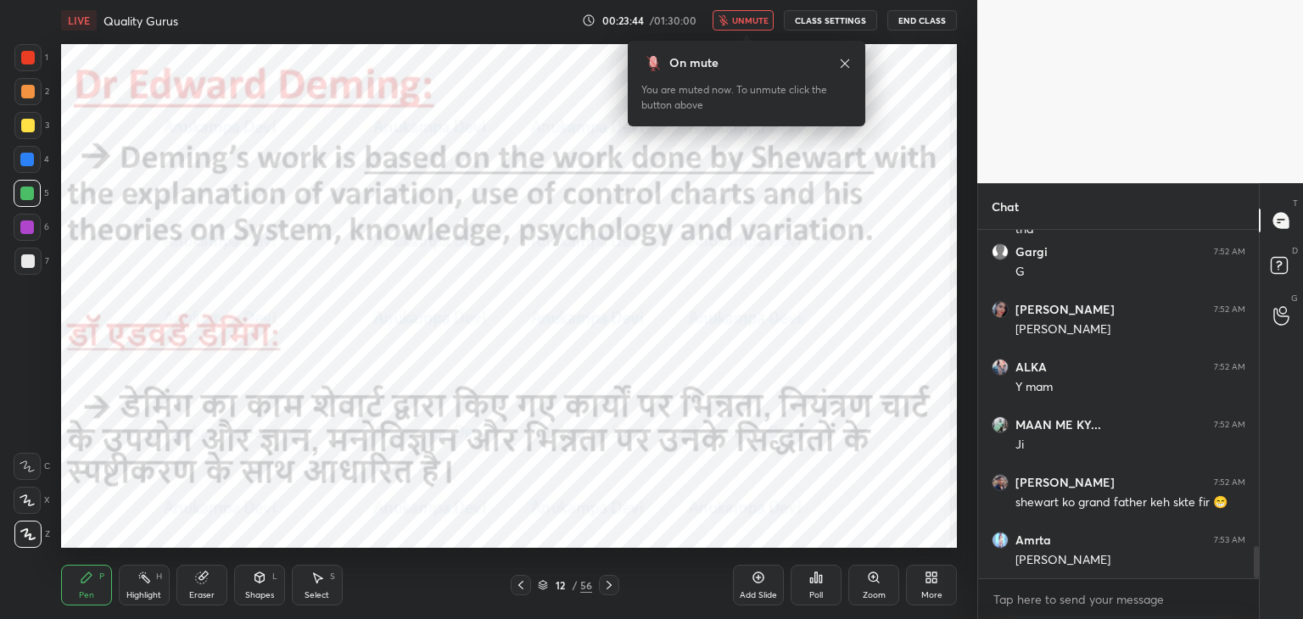
drag, startPoint x: 754, startPoint y: 24, endPoint x: 699, endPoint y: 38, distance: 56.2
click at [753, 25] on span "unmute" at bounding box center [750, 20] width 36 height 12
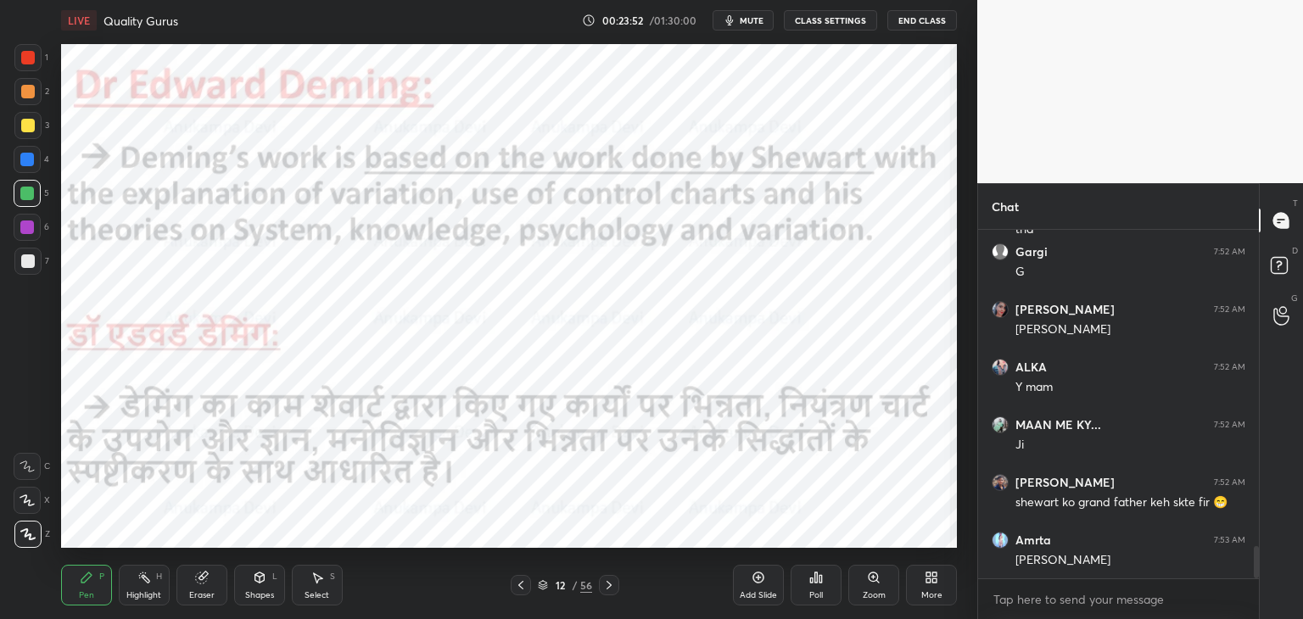
click at [757, 25] on span "mute" at bounding box center [752, 20] width 24 height 12
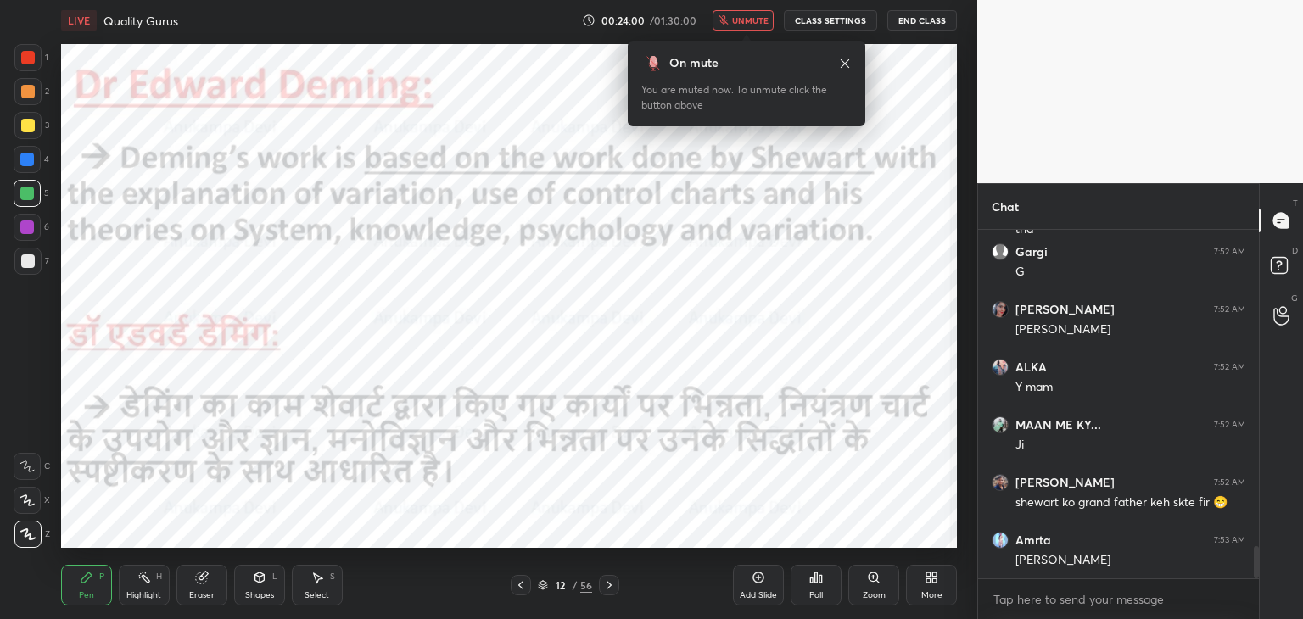
click at [754, 25] on button "unmute" at bounding box center [743, 20] width 61 height 20
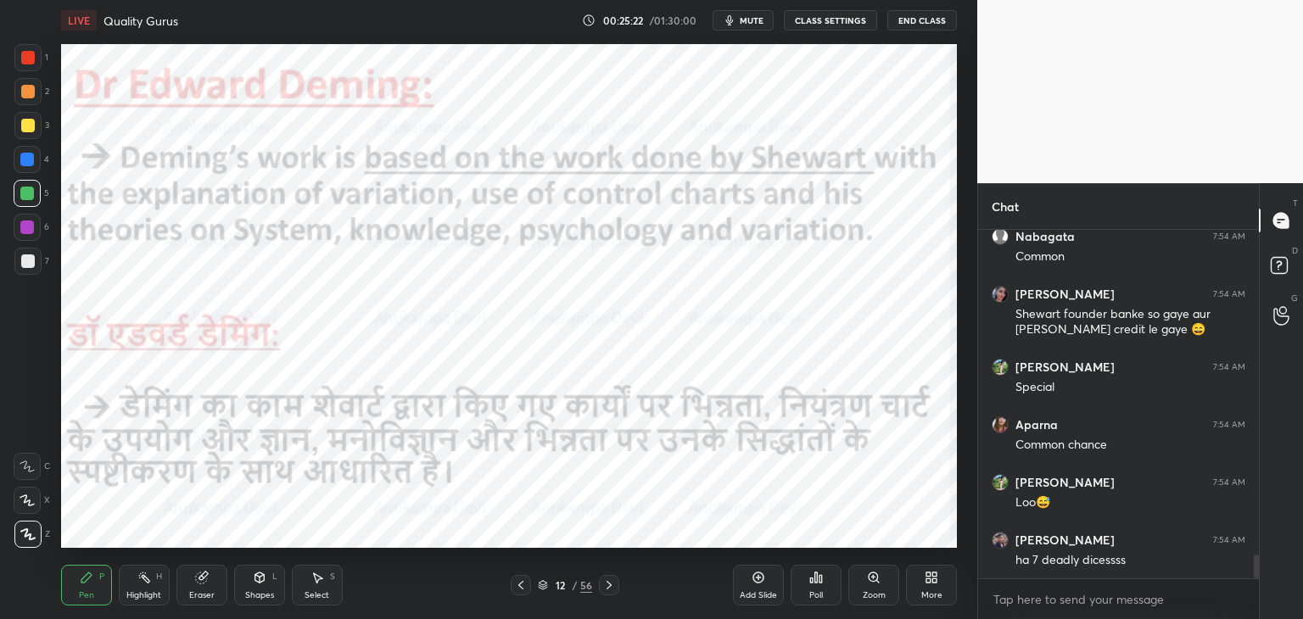
scroll to position [4798, 0]
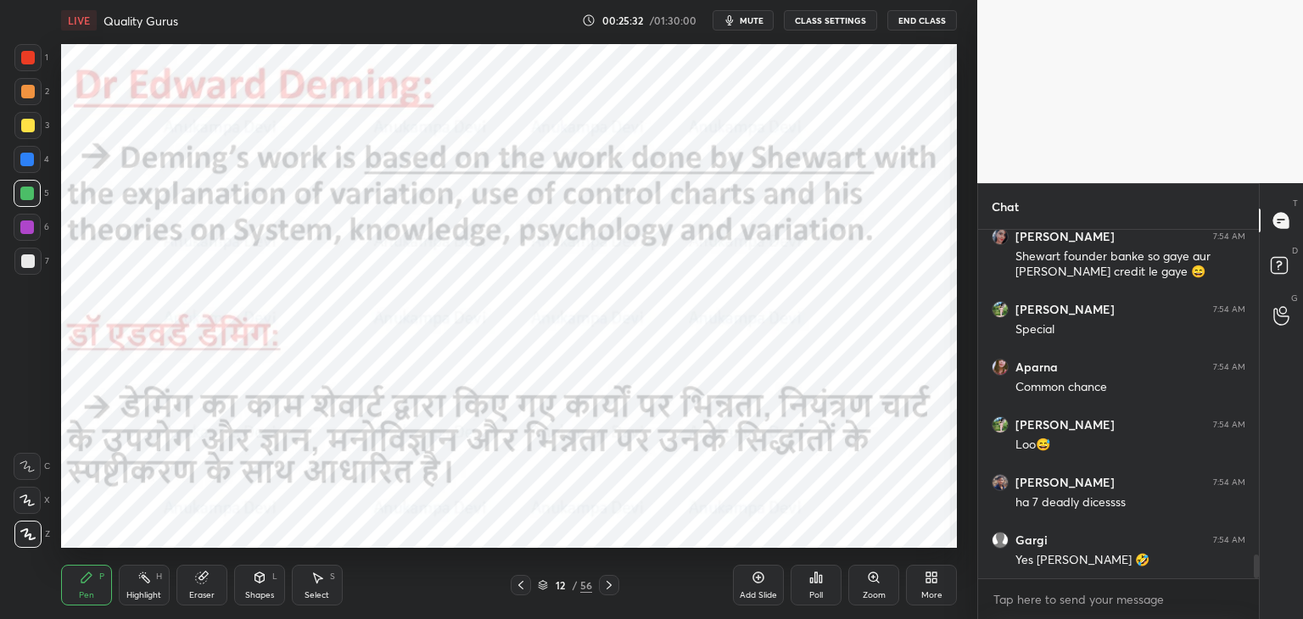
click at [750, 24] on span "mute" at bounding box center [752, 20] width 24 height 12
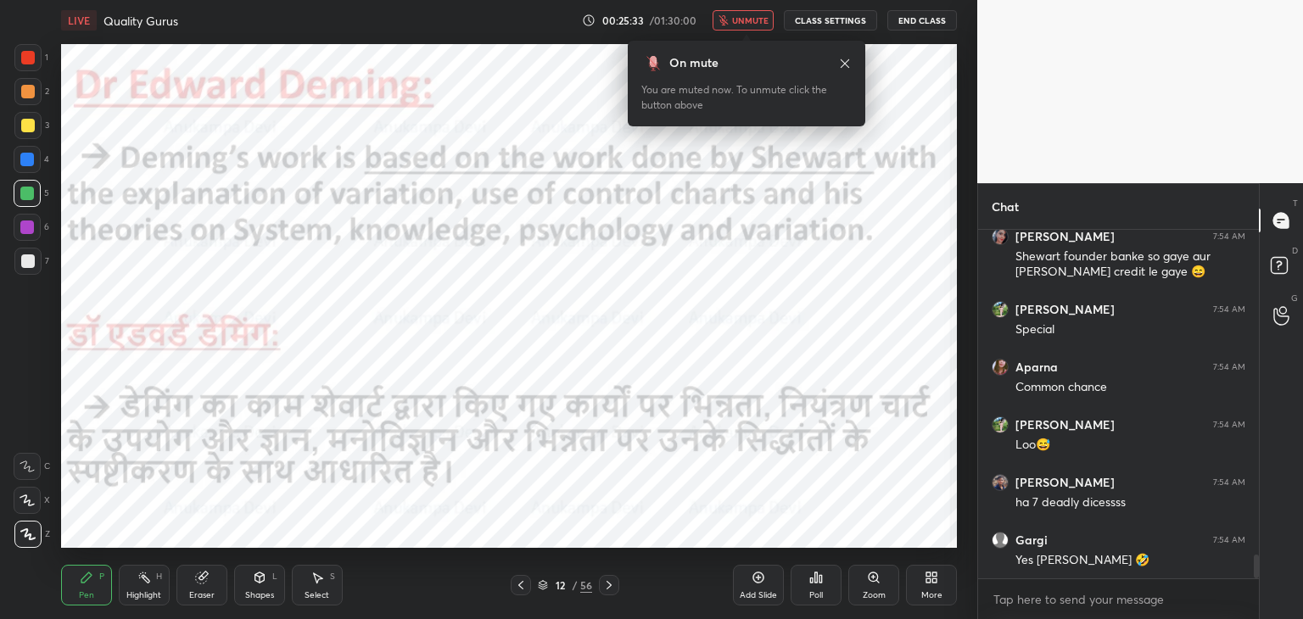
click at [754, 19] on span "unmute" at bounding box center [750, 20] width 36 height 12
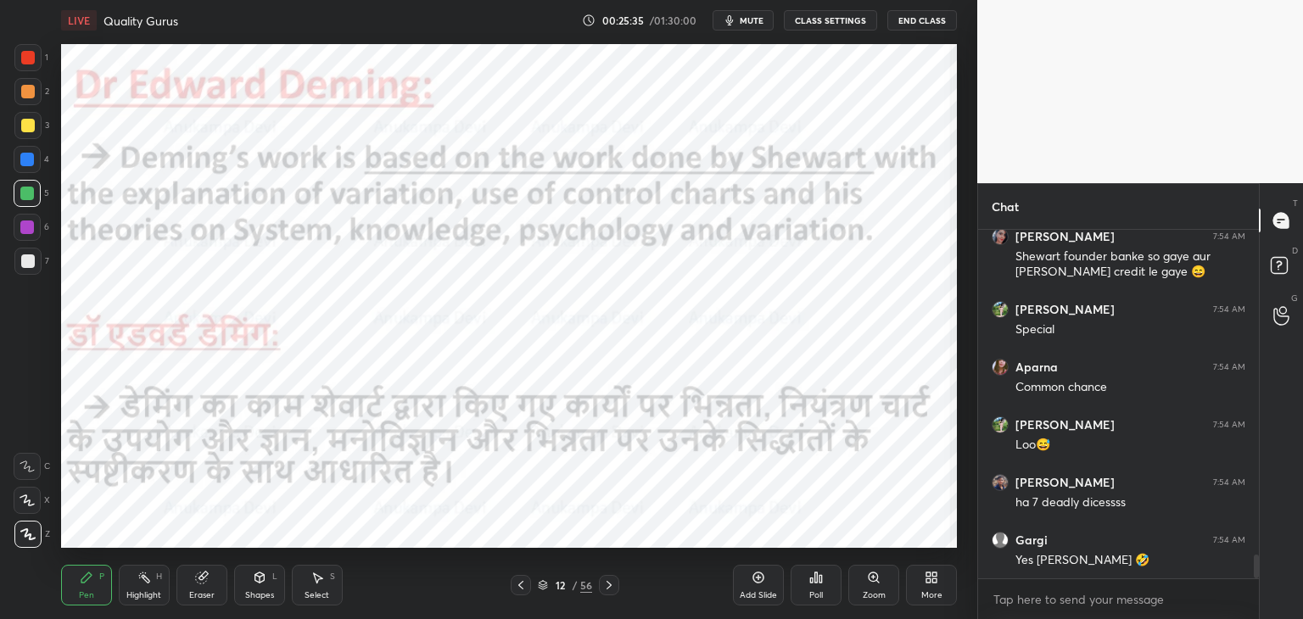
scroll to position [4856, 0]
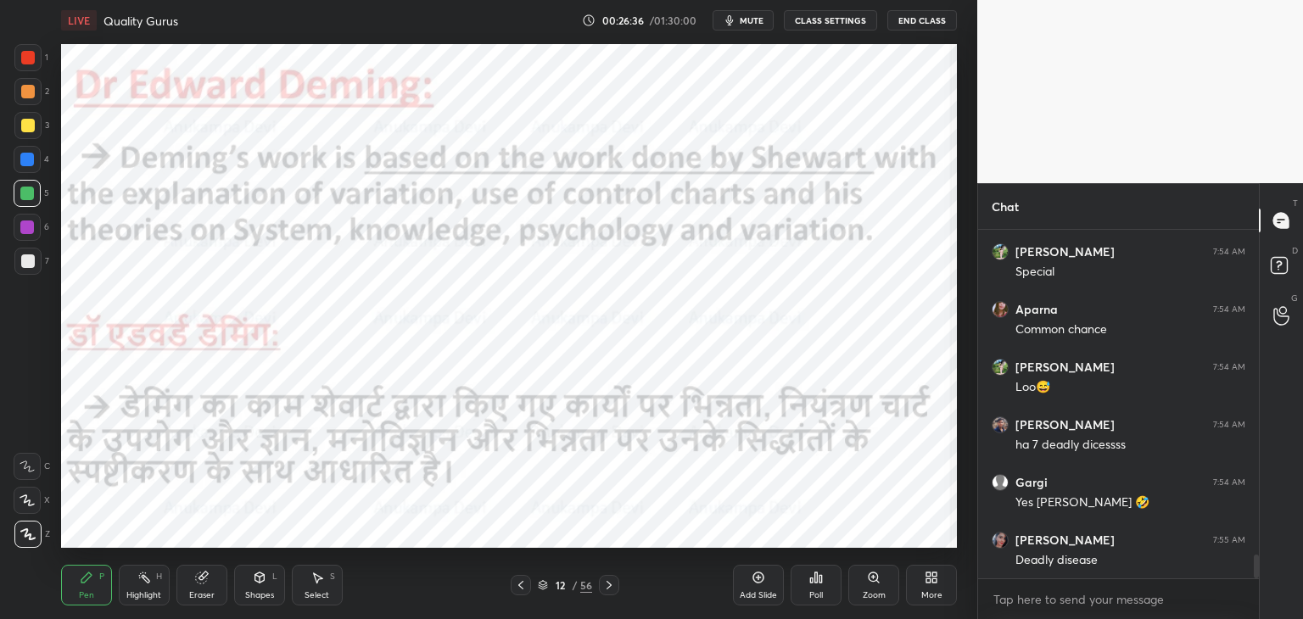
click at [755, 18] on span "mute" at bounding box center [752, 20] width 24 height 12
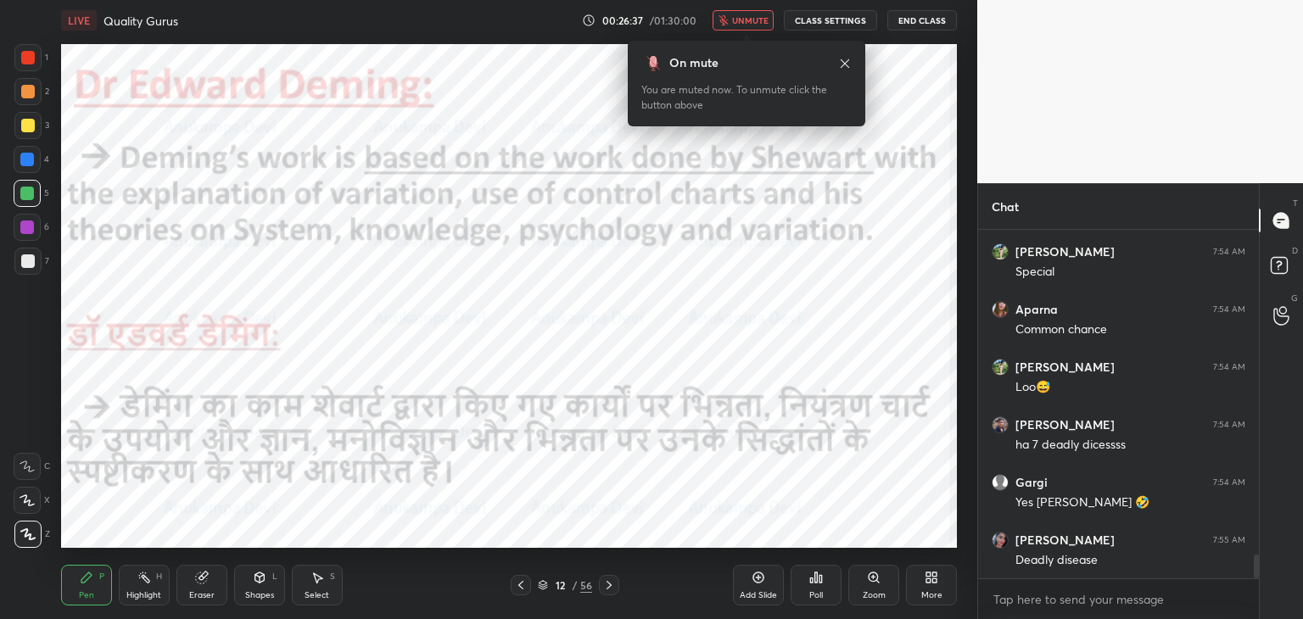
click at [752, 21] on span "unmute" at bounding box center [750, 20] width 36 height 12
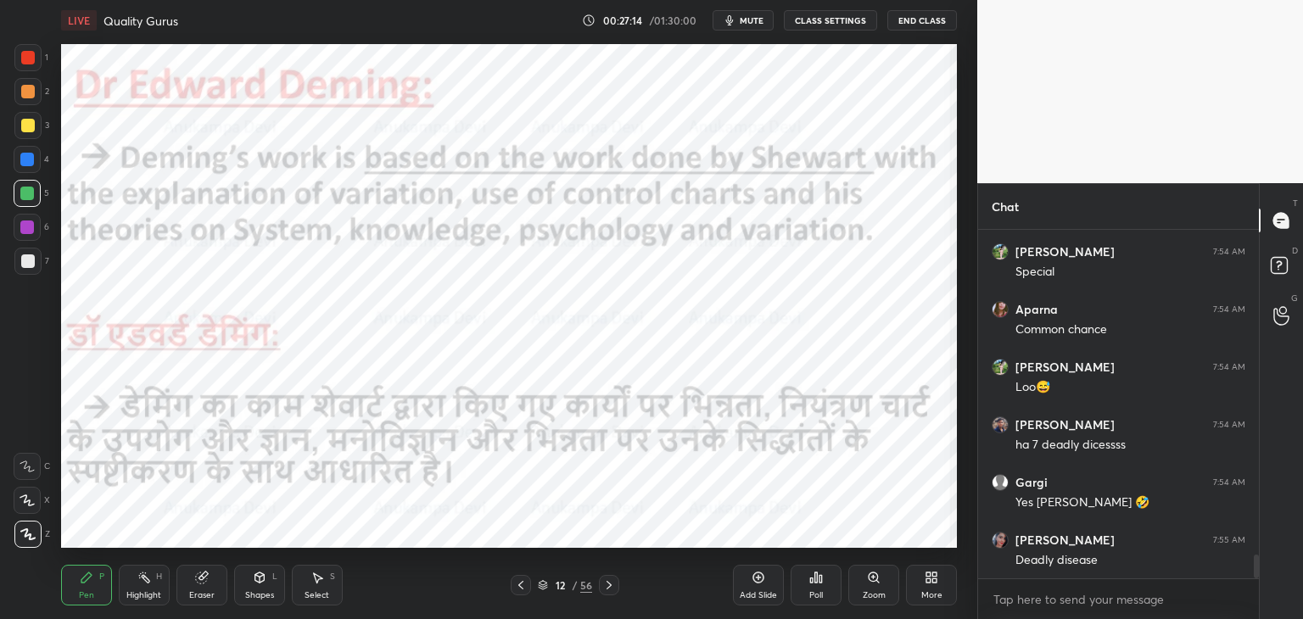
click at [610, 586] on icon at bounding box center [610, 586] width 14 height 14
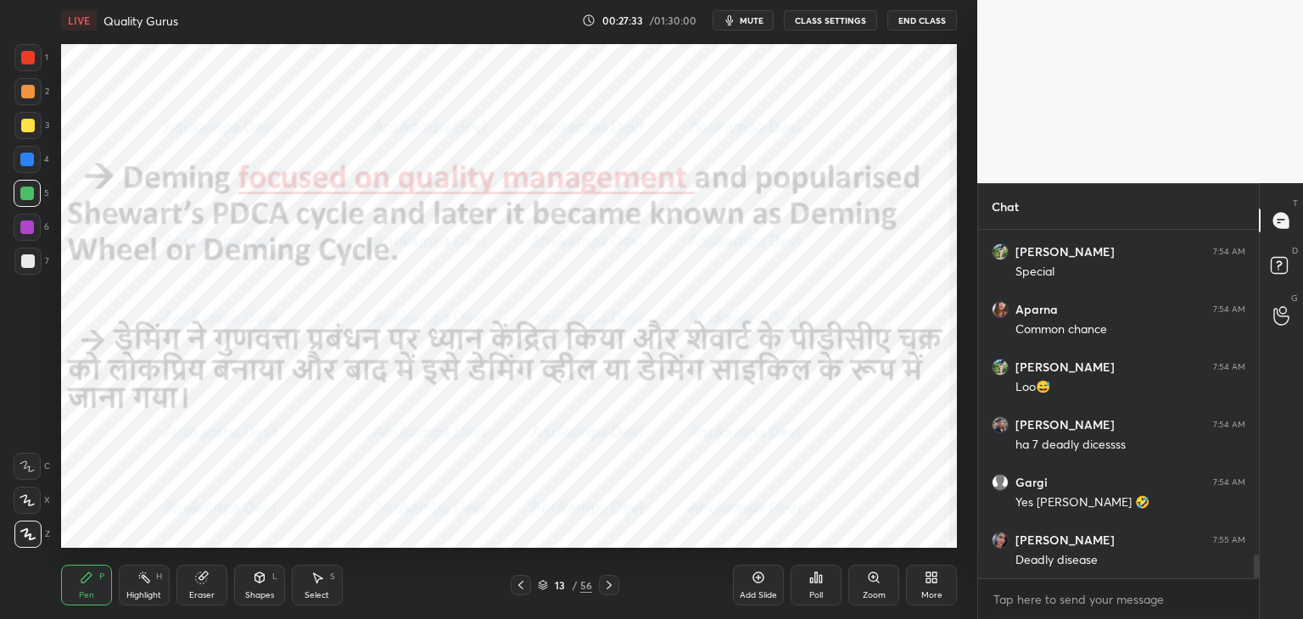
scroll to position [4917, 0]
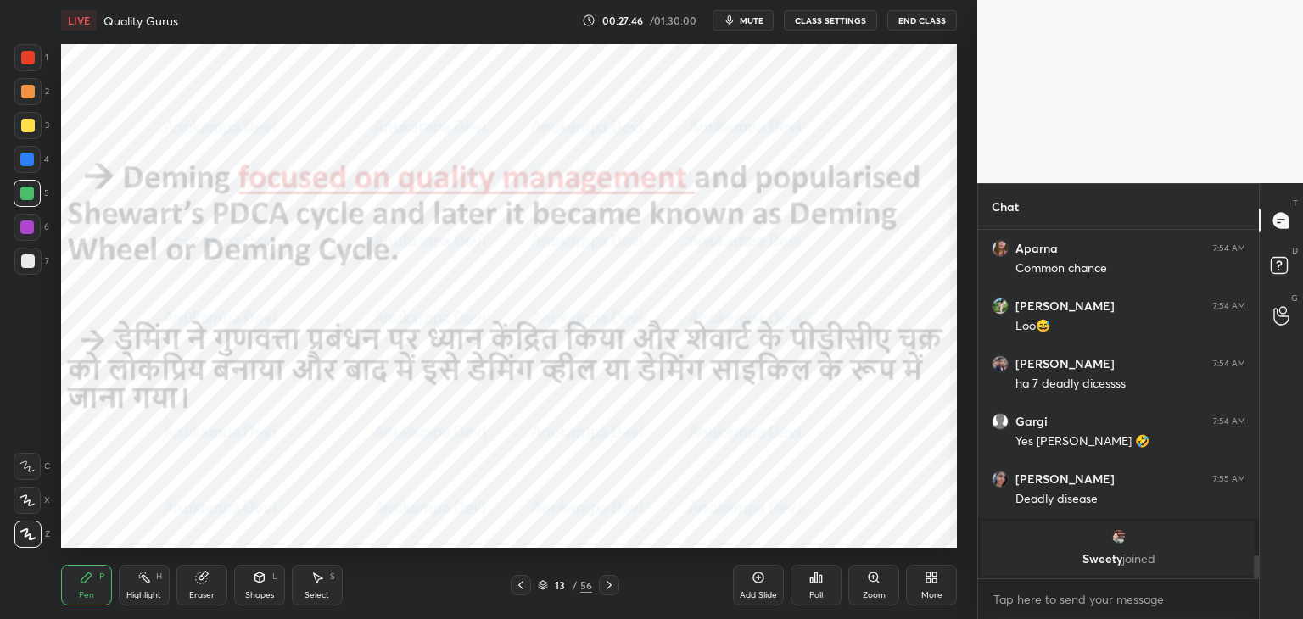
click at [604, 585] on icon at bounding box center [610, 586] width 14 height 14
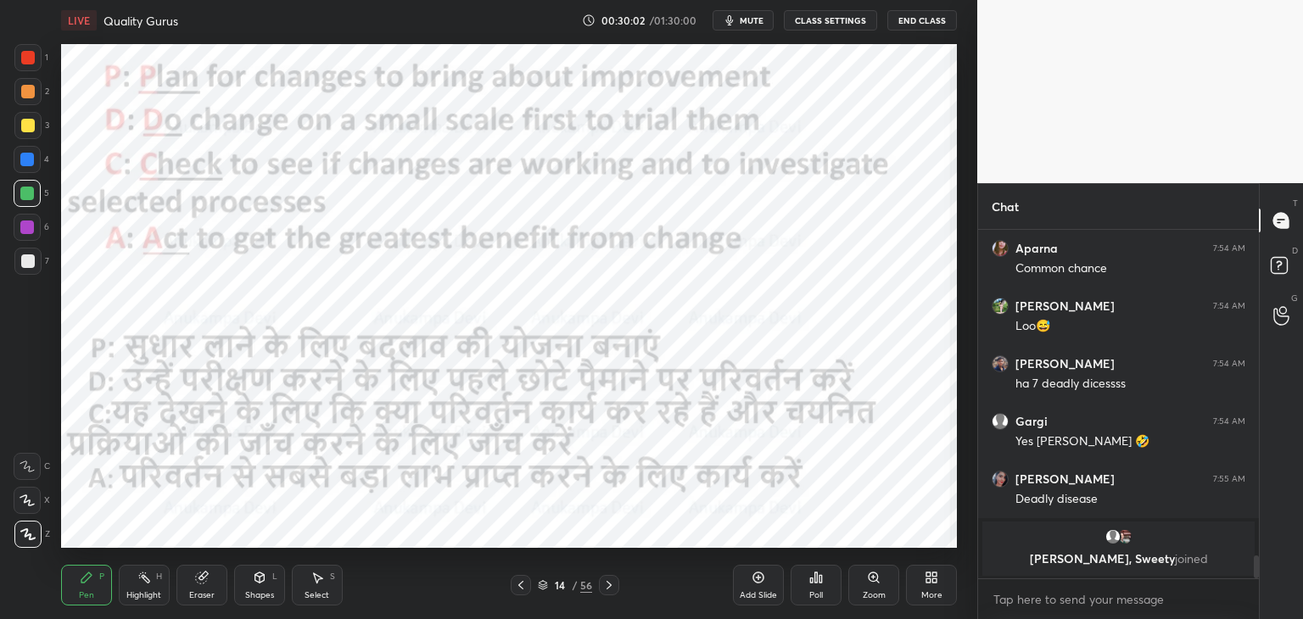
click at [758, 21] on span "mute" at bounding box center [752, 20] width 24 height 12
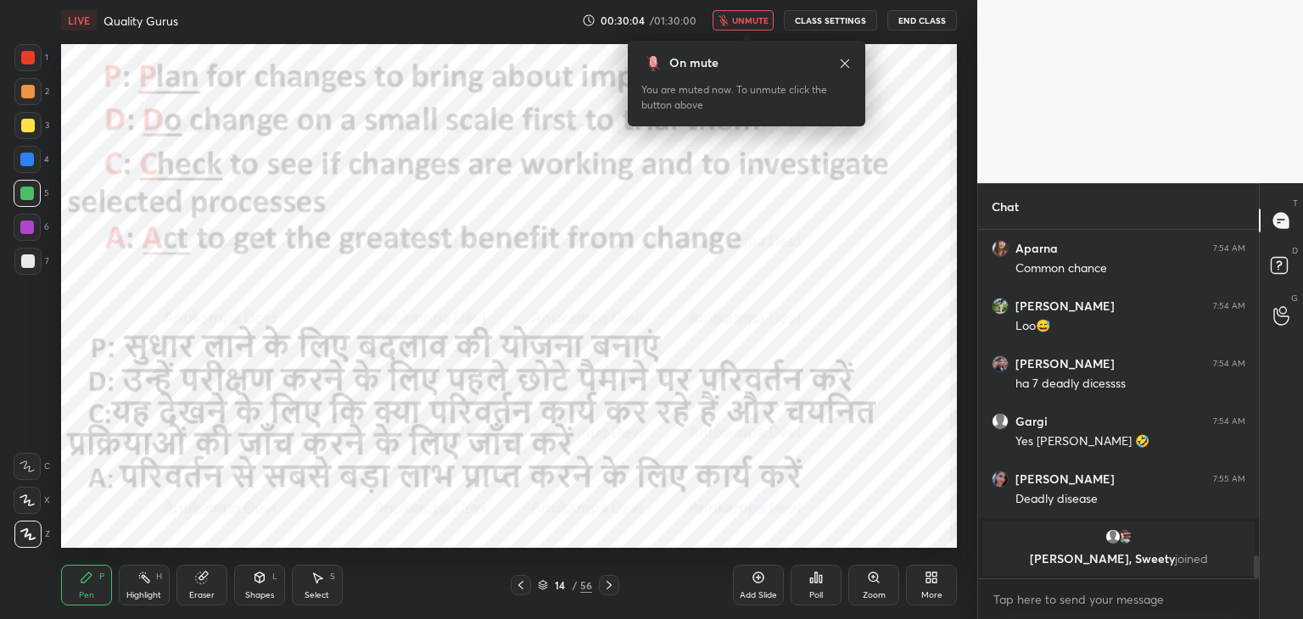
click at [759, 19] on span "unmute" at bounding box center [750, 20] width 36 height 12
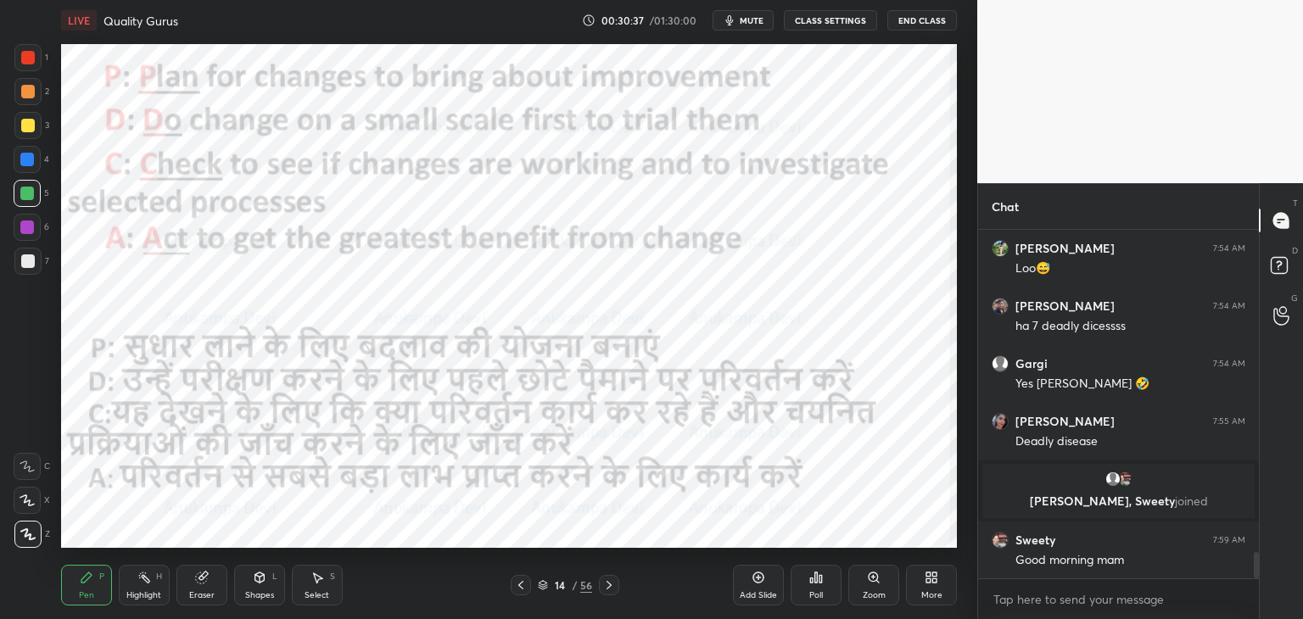
scroll to position [4387, 0]
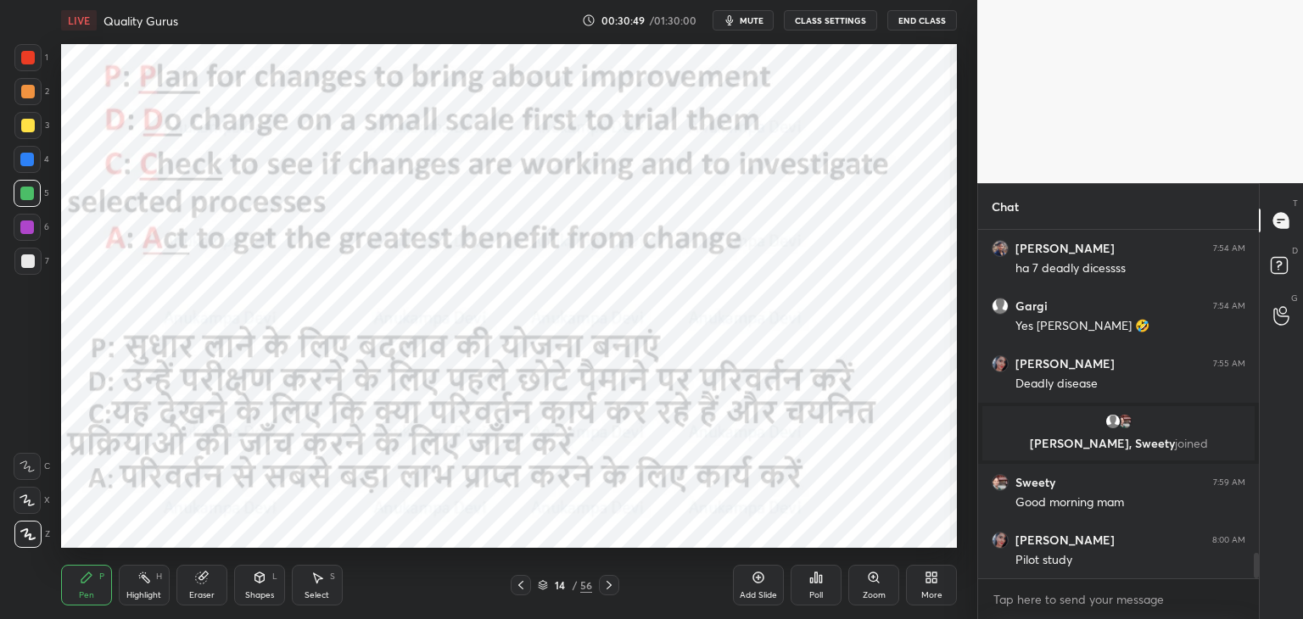
click at [608, 591] on icon at bounding box center [610, 586] width 14 height 14
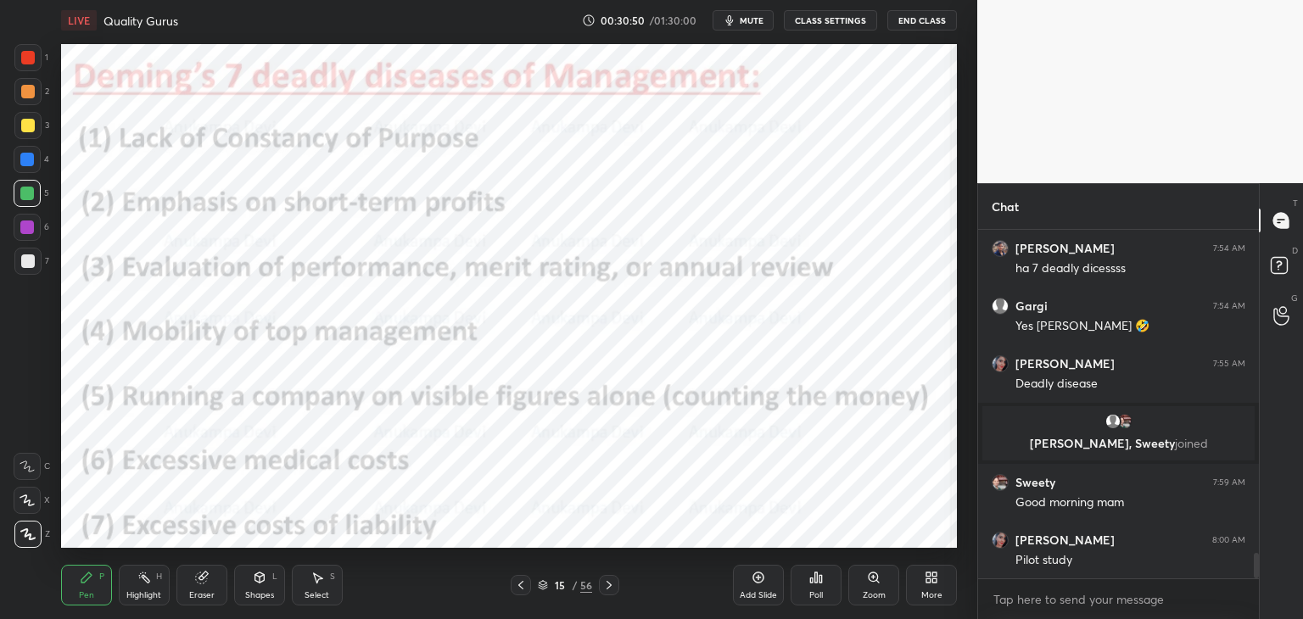
click at [522, 586] on icon at bounding box center [521, 586] width 14 height 14
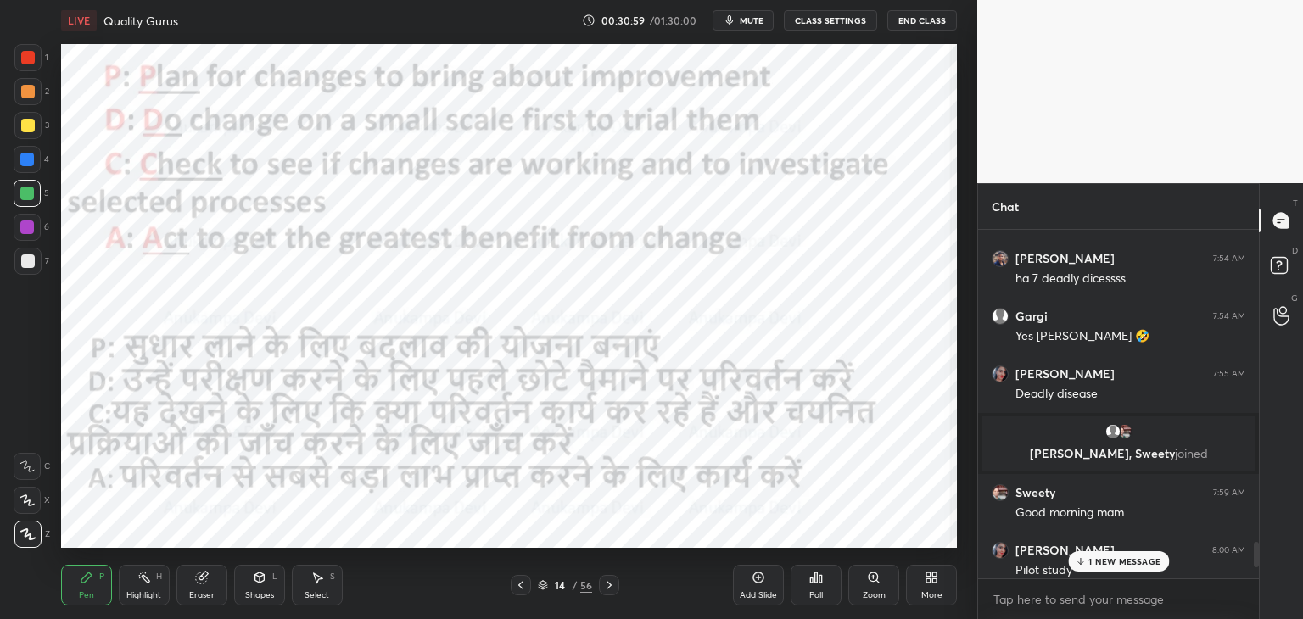
scroll to position [4581, 0]
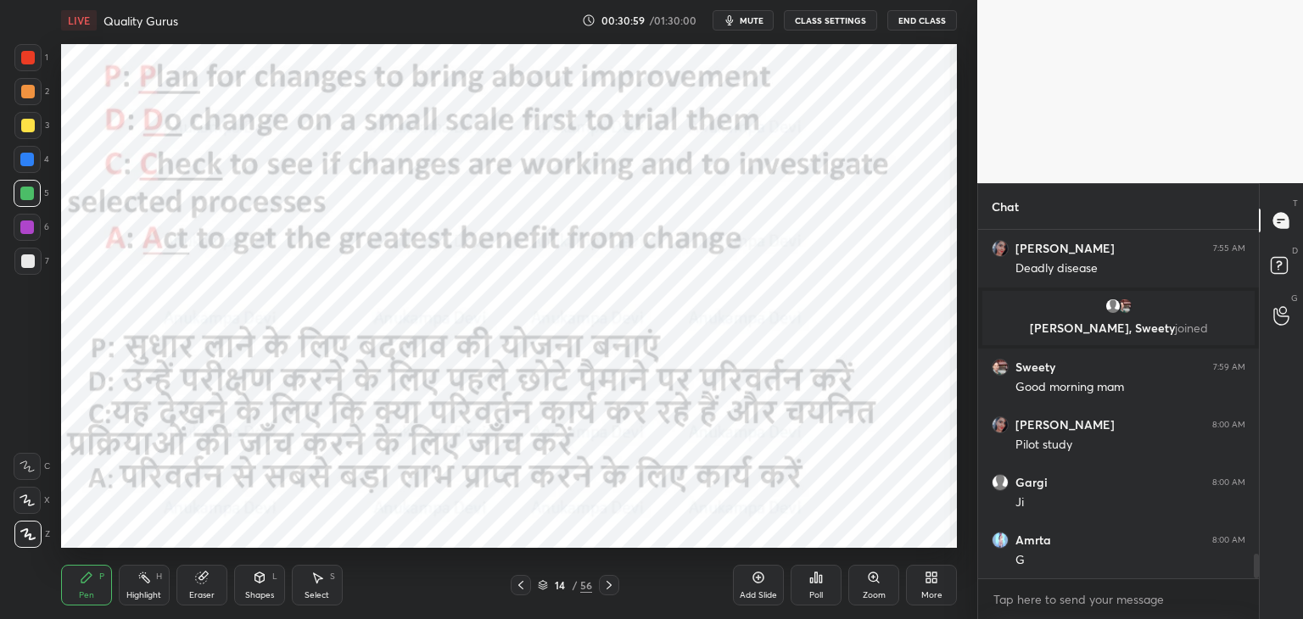
drag, startPoint x: 1258, startPoint y: 565, endPoint x: 1254, endPoint y: 597, distance: 32.4
click at [1259, 604] on div "Chat [PERSON_NAME] 7:54 AM Yes [PERSON_NAME] 🤣 [PERSON_NAME] 7:55 AM Deadly dis…" at bounding box center [1141, 401] width 326 height 436
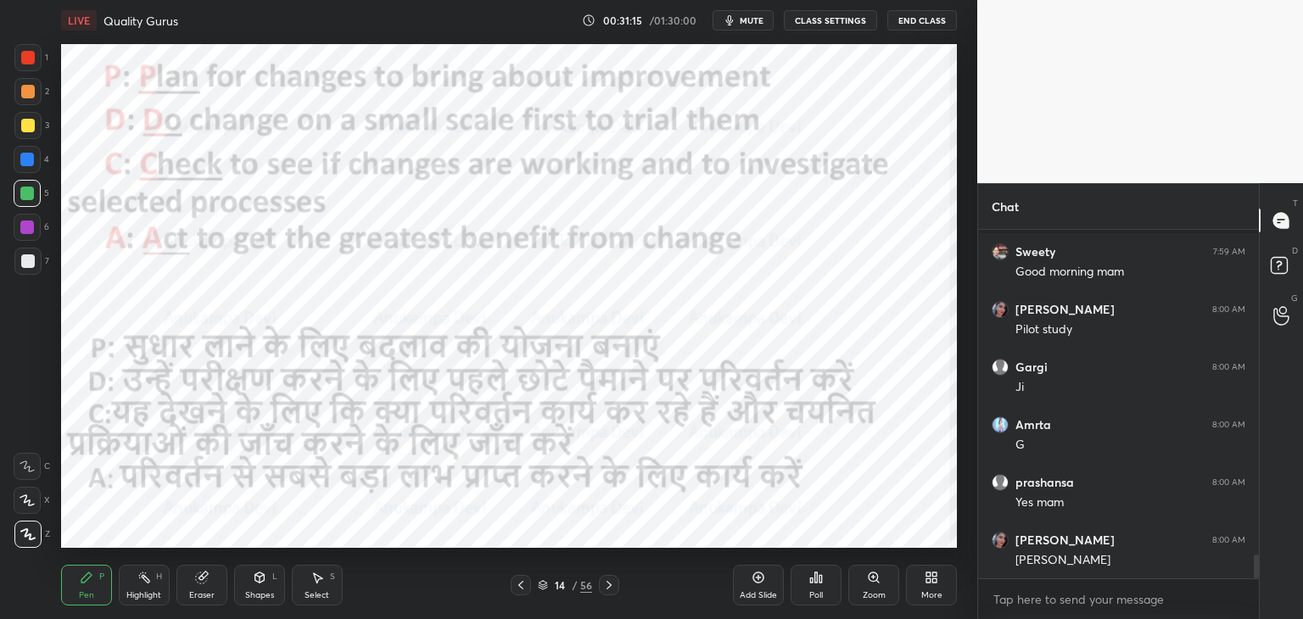
scroll to position [4754, 0]
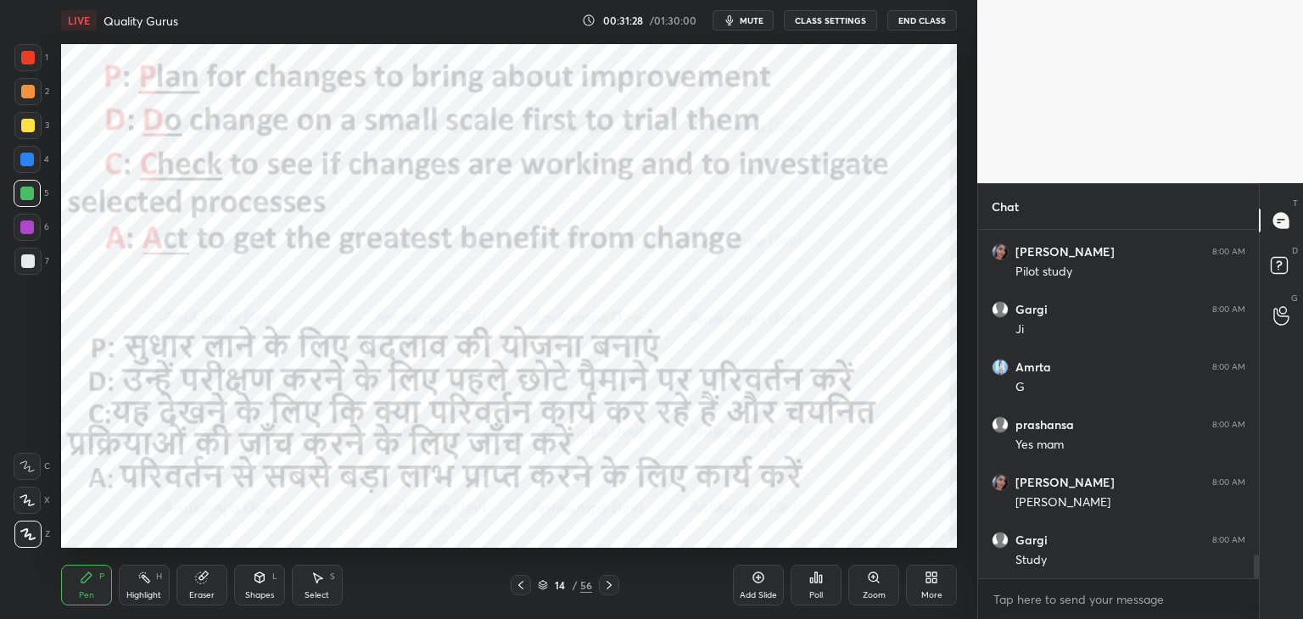
click at [608, 587] on icon at bounding box center [609, 585] width 5 height 8
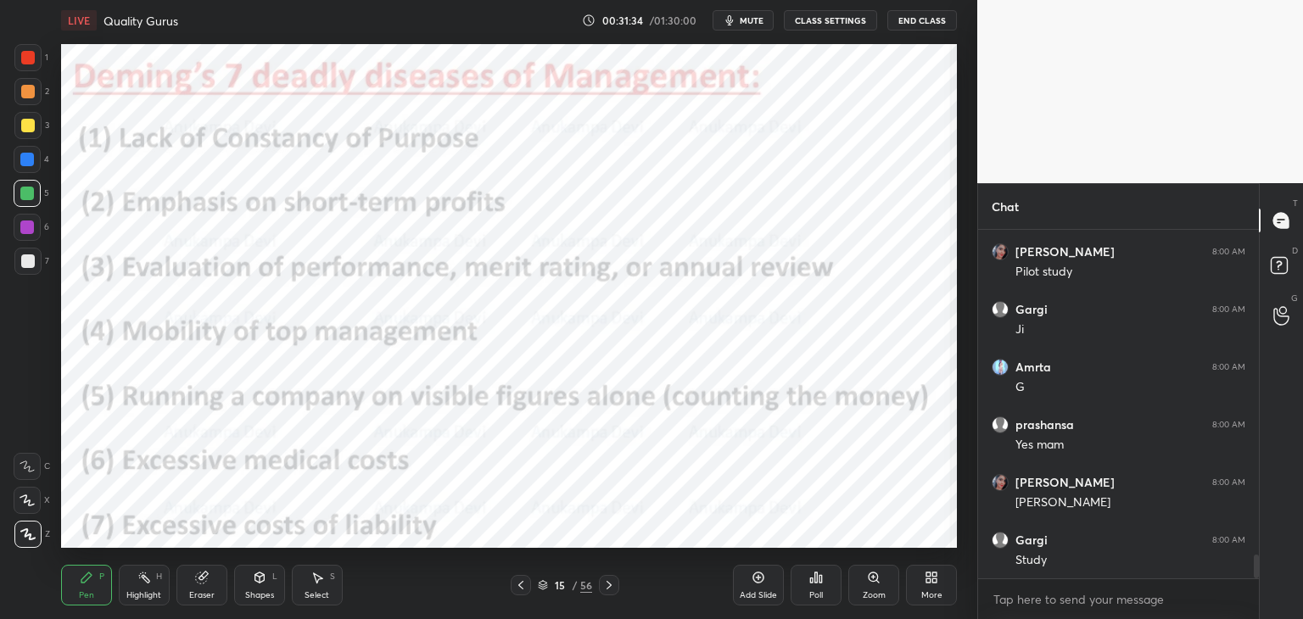
click at [759, 578] on icon at bounding box center [758, 577] width 5 height 5
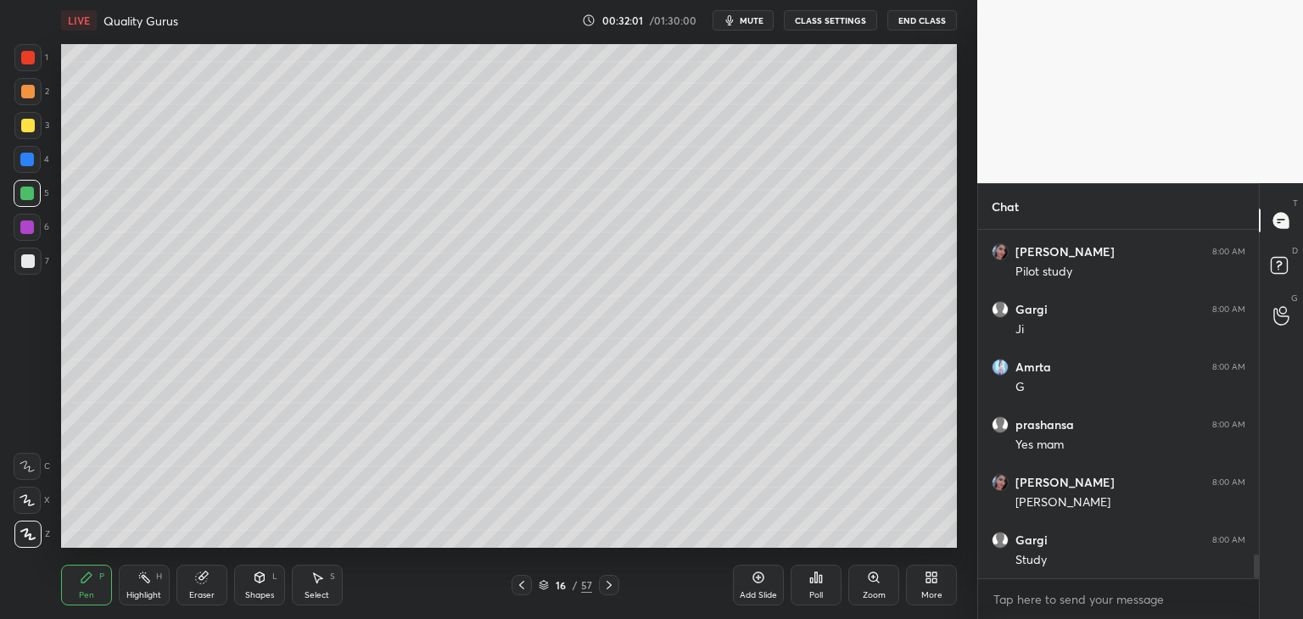
scroll to position [4812, 0]
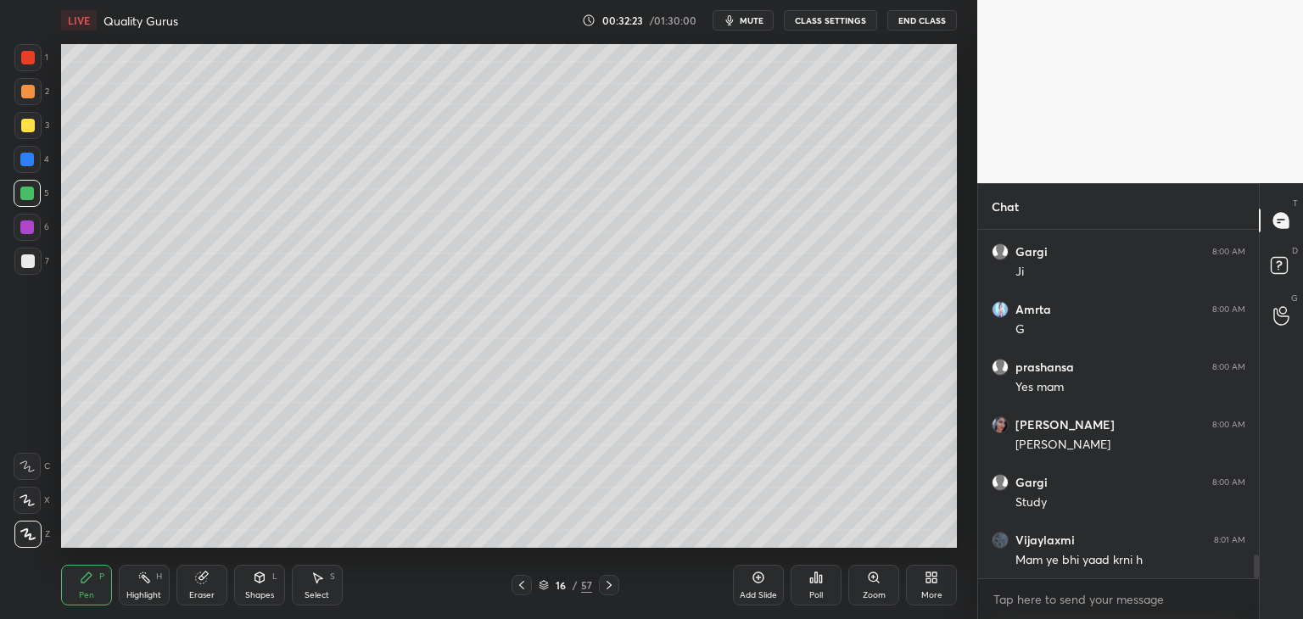
click at [737, 16] on icon "button" at bounding box center [730, 21] width 14 height 14
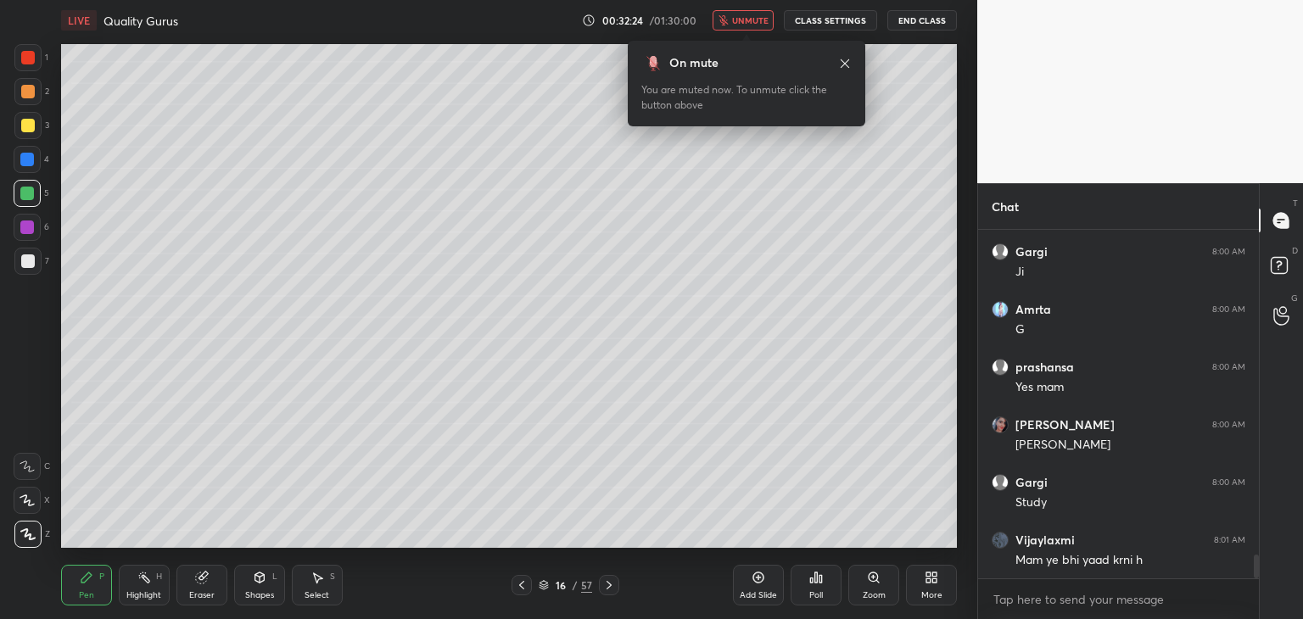
click at [737, 17] on span "unmute" at bounding box center [750, 20] width 36 height 12
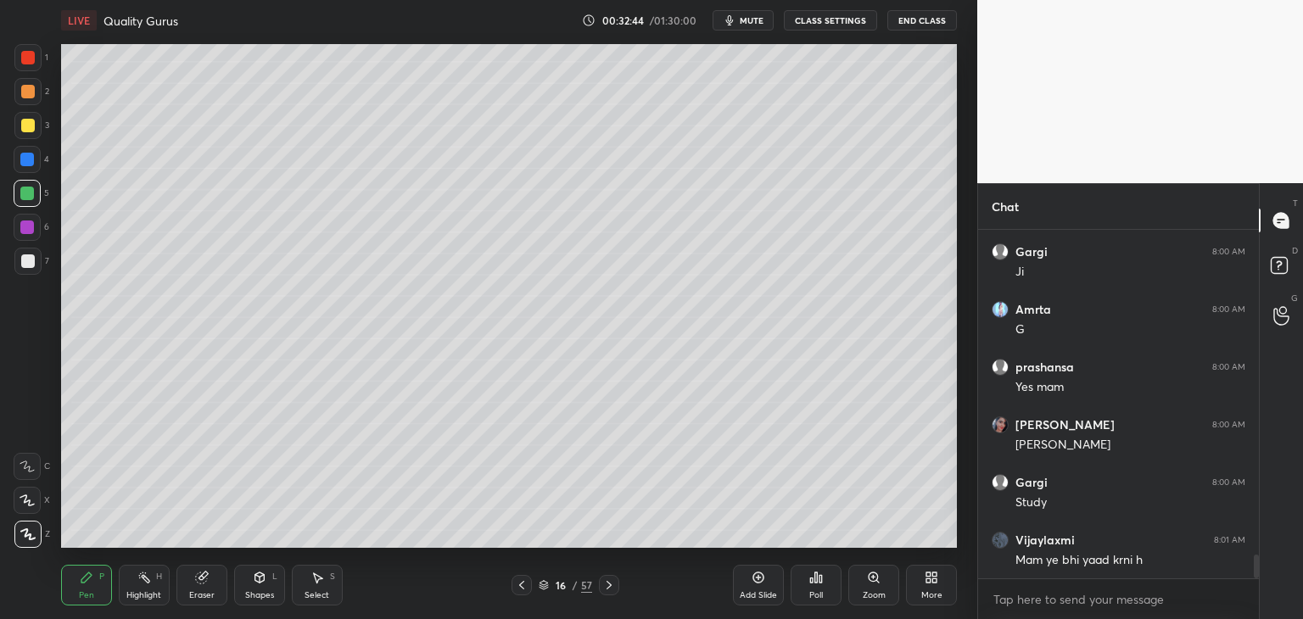
click at [27, 257] on div at bounding box center [28, 262] width 14 height 14
drag, startPoint x: 520, startPoint y: 592, endPoint x: 489, endPoint y: 554, distance: 49.4
click at [520, 591] on div at bounding box center [522, 585] width 20 height 20
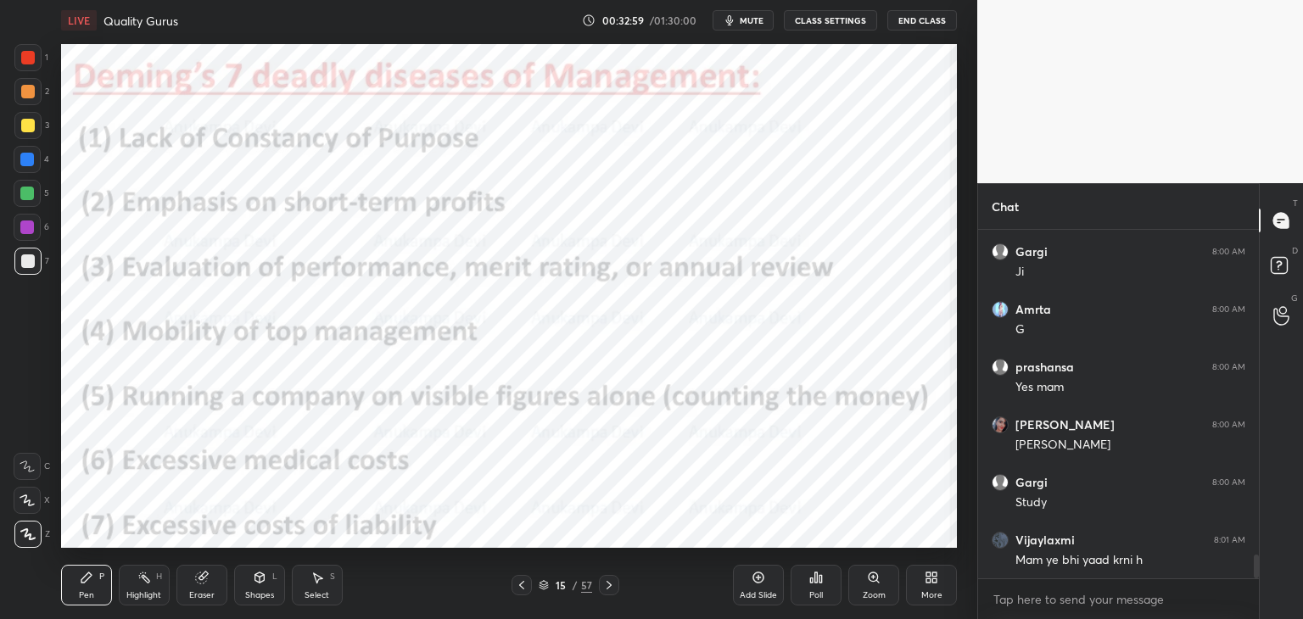
click at [21, 161] on div at bounding box center [27, 160] width 14 height 14
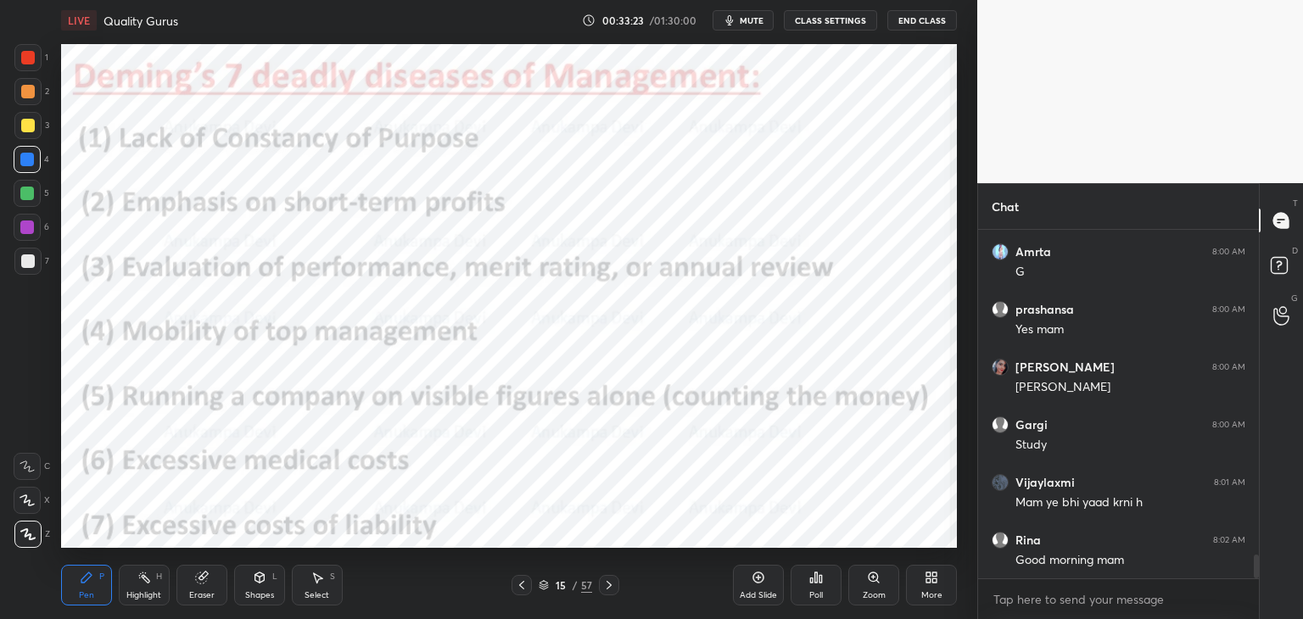
scroll to position [4930, 0]
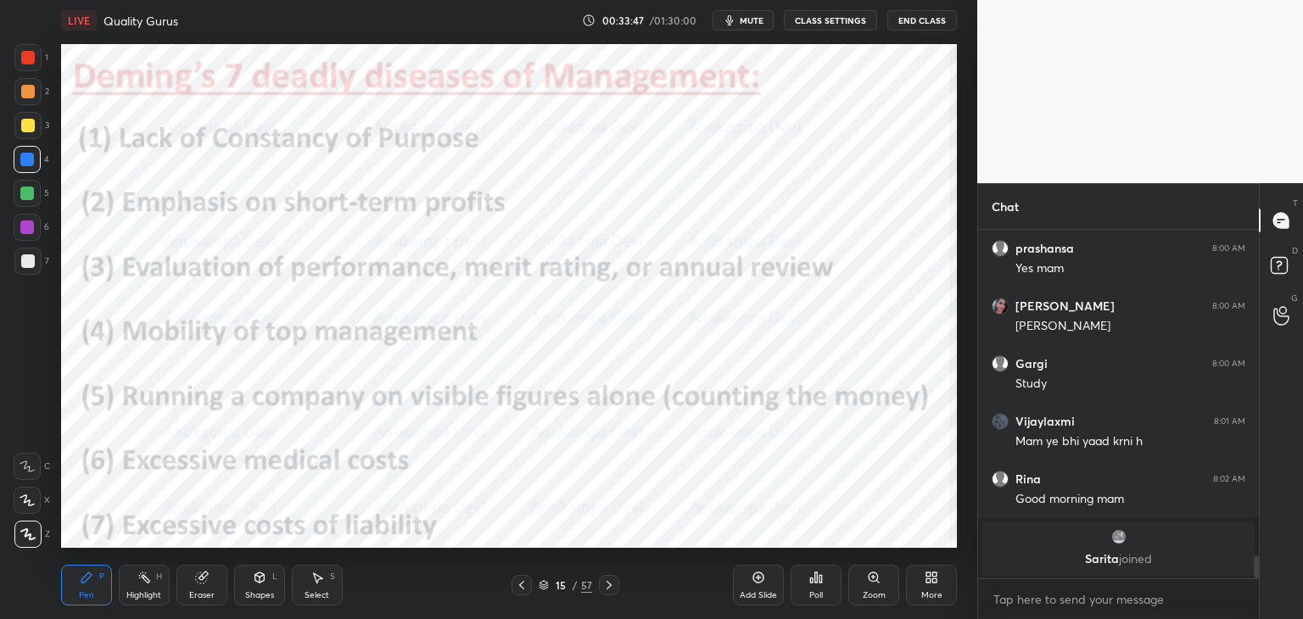
click at [609, 591] on icon at bounding box center [610, 586] width 14 height 14
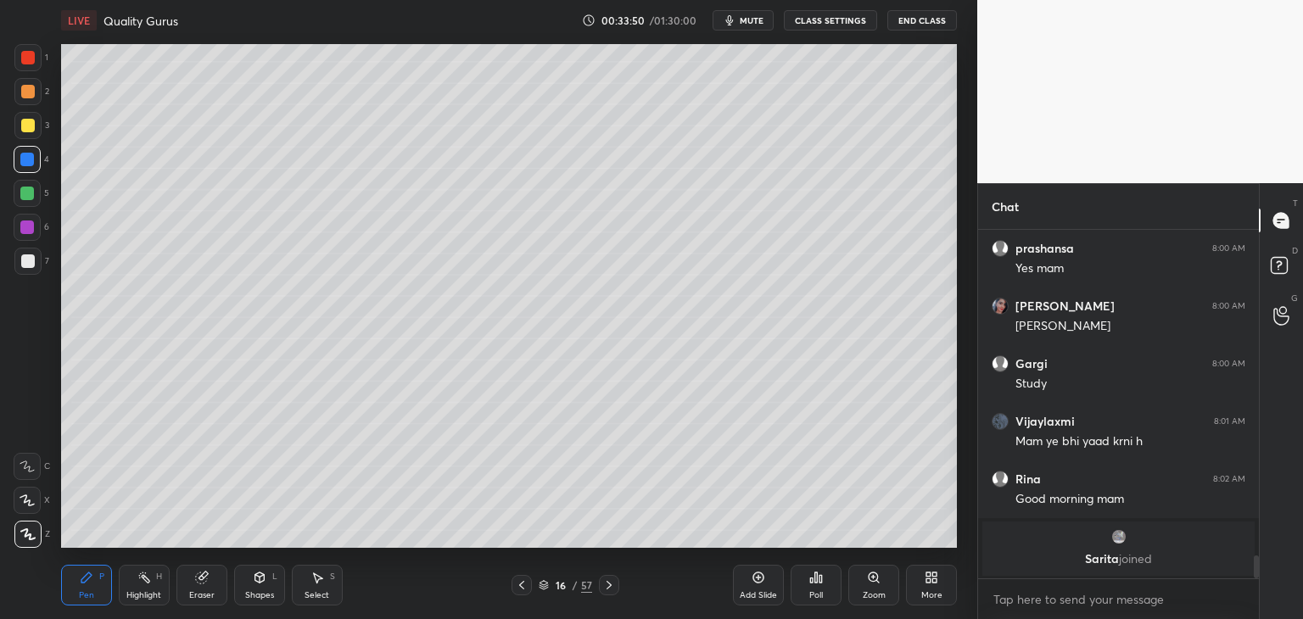
click at [606, 586] on icon at bounding box center [610, 586] width 14 height 14
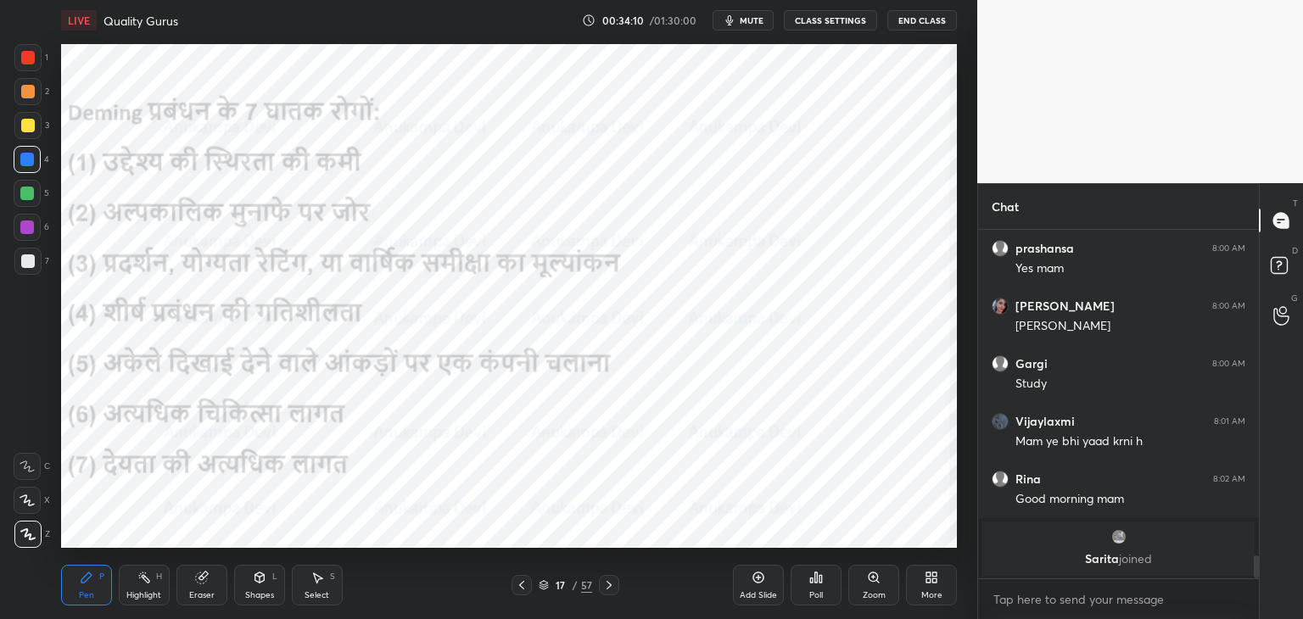
scroll to position [4757, 0]
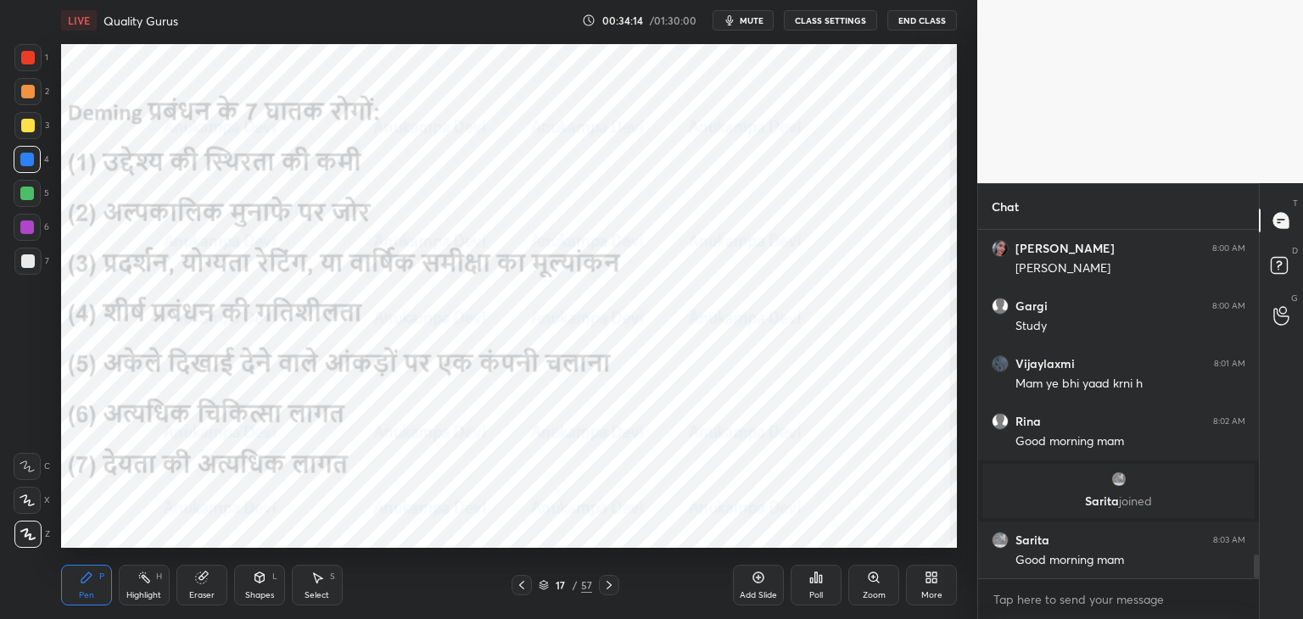
click at [522, 590] on icon at bounding box center [522, 586] width 14 height 14
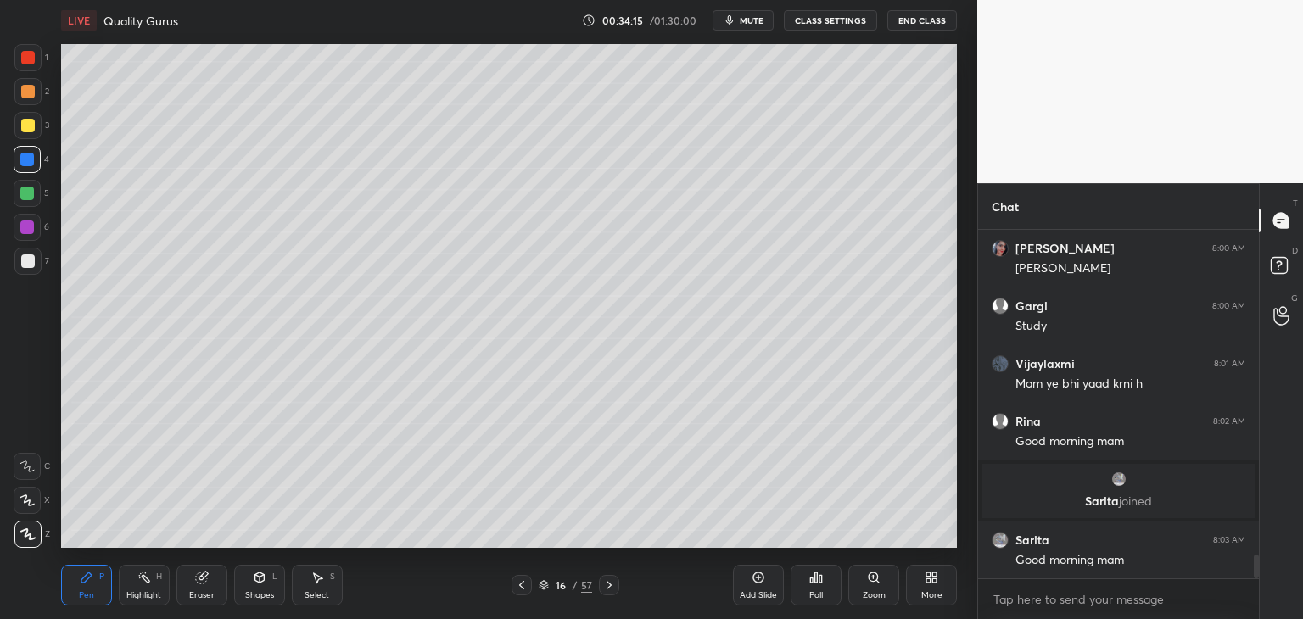
click at [519, 588] on icon at bounding box center [522, 586] width 14 height 14
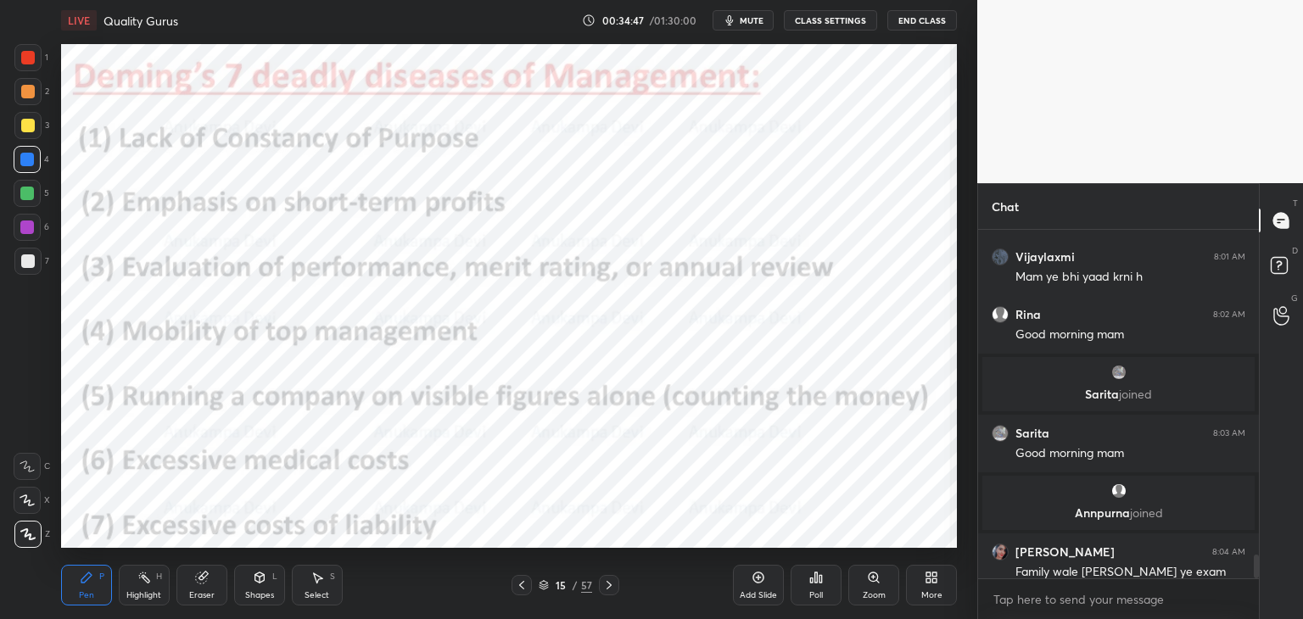
scroll to position [4861, 0]
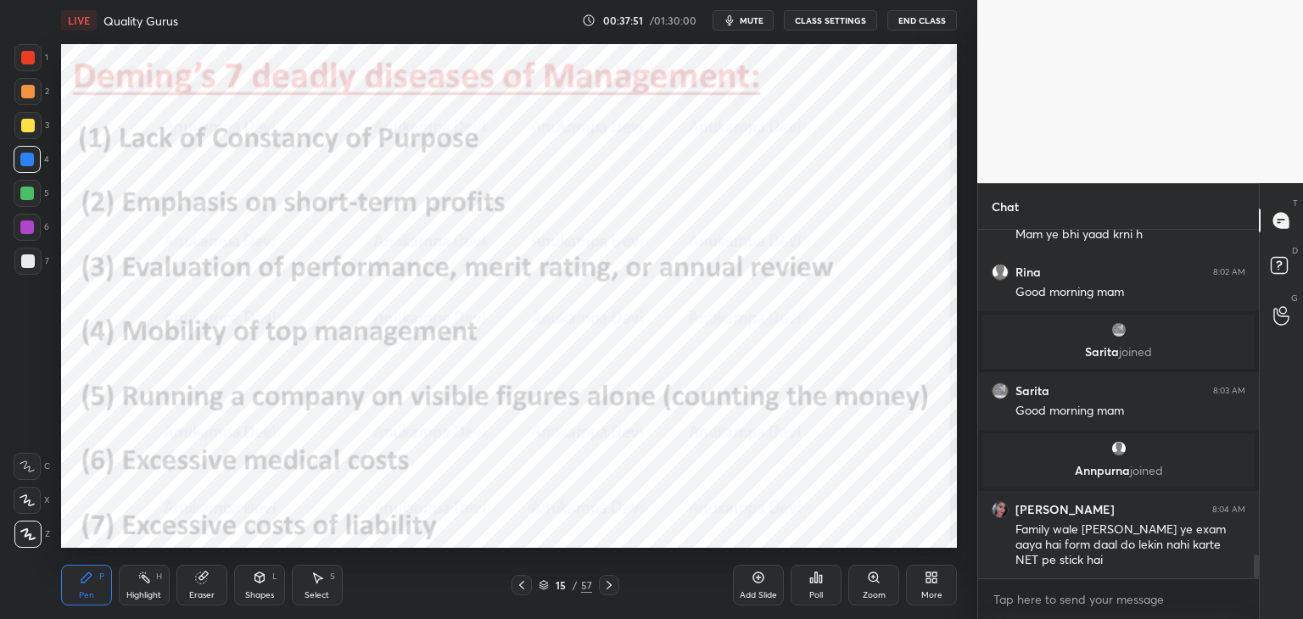
click at [607, 587] on icon at bounding box center [610, 586] width 14 height 14
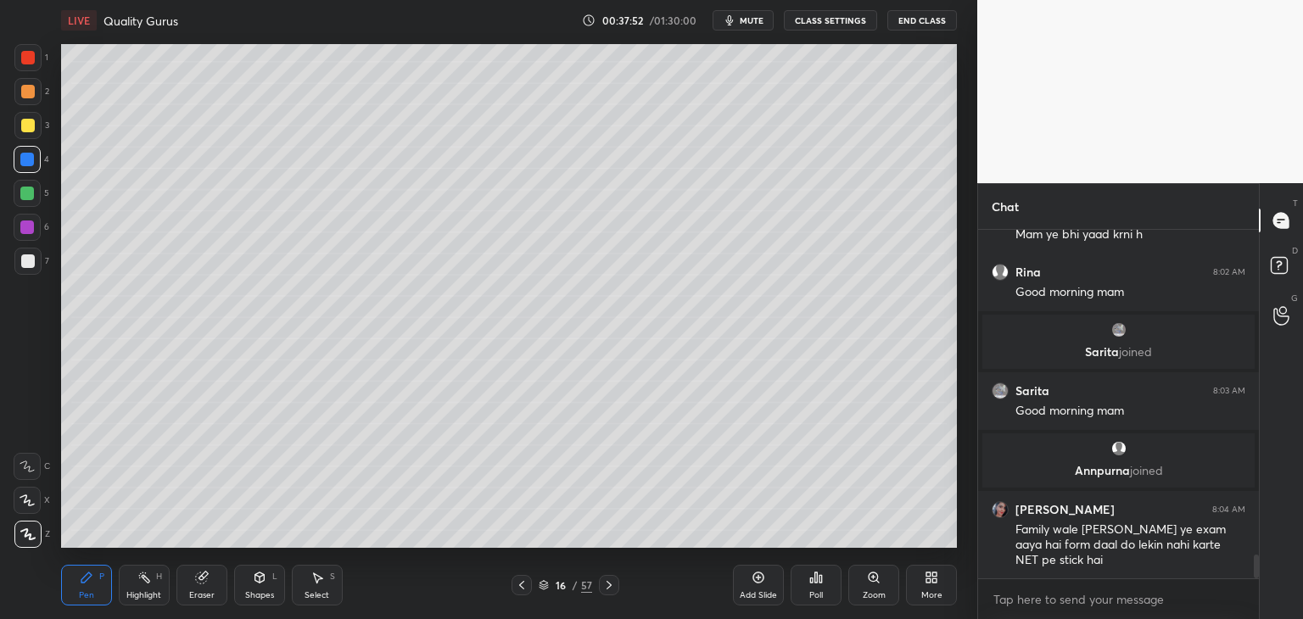
click at [608, 588] on icon at bounding box center [609, 585] width 5 height 8
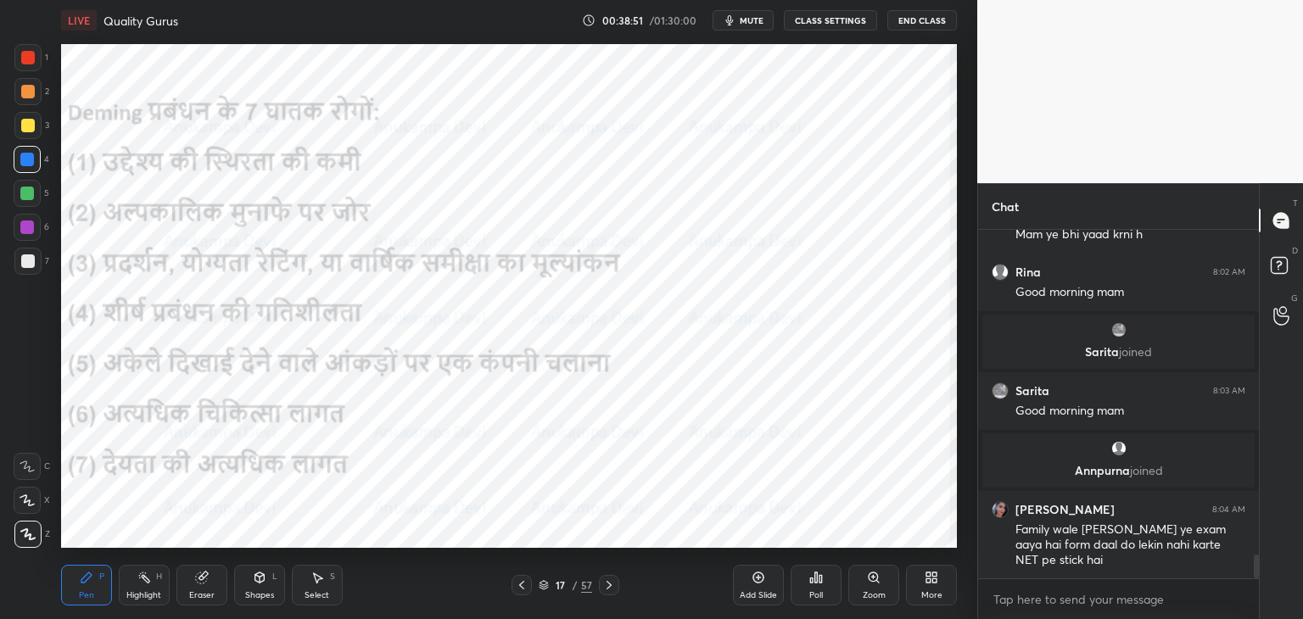
click at [522, 586] on icon at bounding box center [522, 586] width 14 height 14
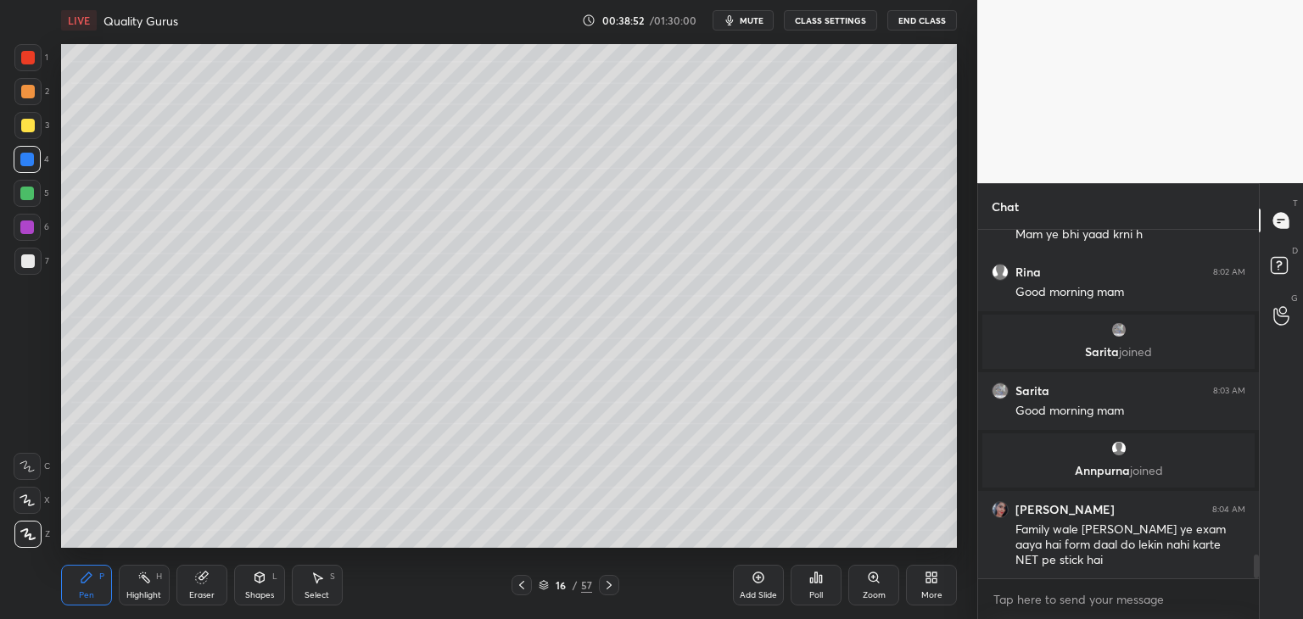
click at [522, 584] on icon at bounding box center [521, 585] width 5 height 8
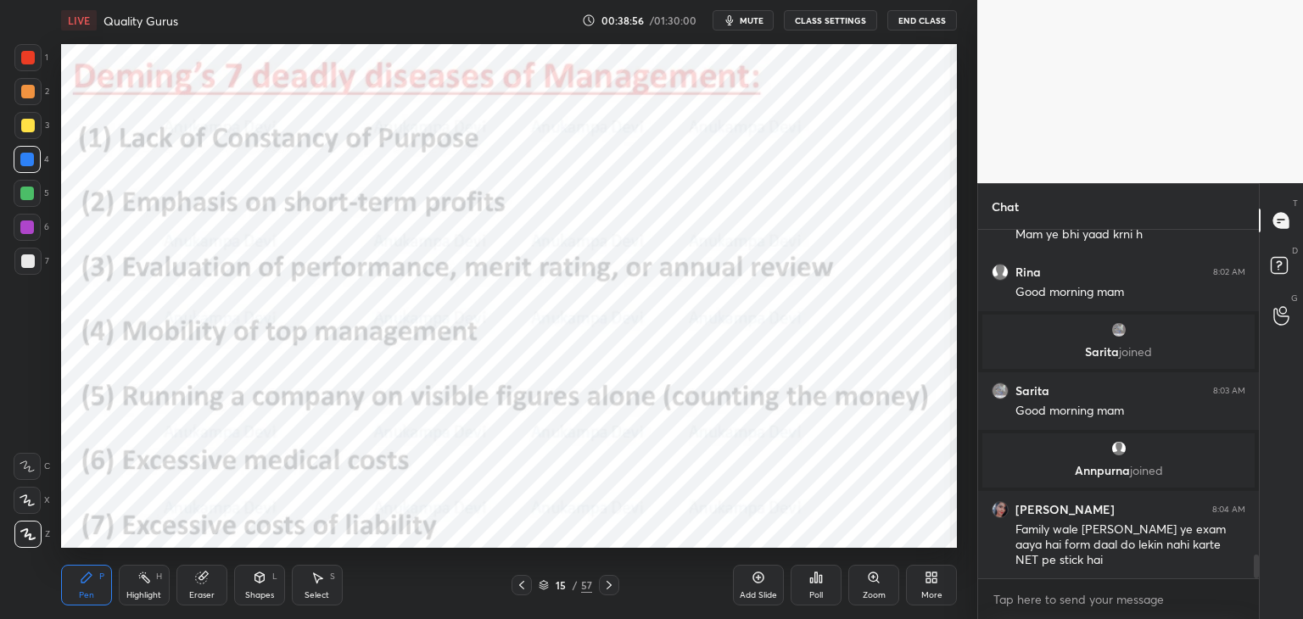
click at [759, 25] on span "mute" at bounding box center [752, 20] width 24 height 12
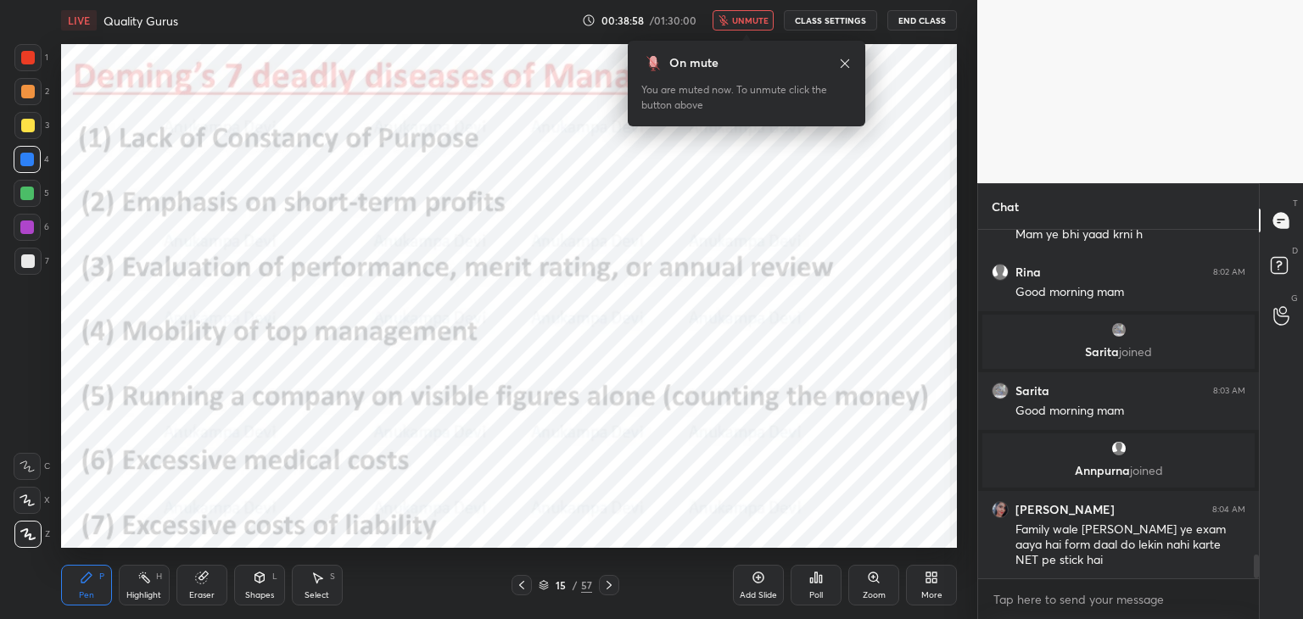
click at [757, 25] on span "unmute" at bounding box center [750, 20] width 36 height 12
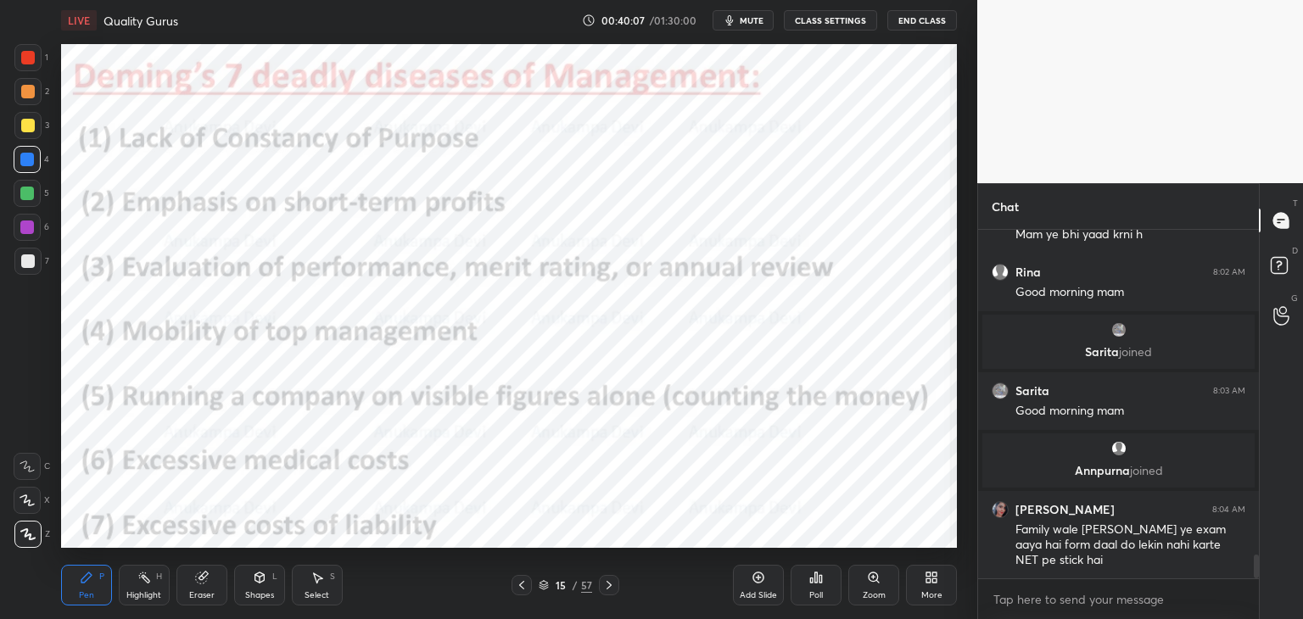
click at [755, 20] on span "mute" at bounding box center [752, 20] width 24 height 12
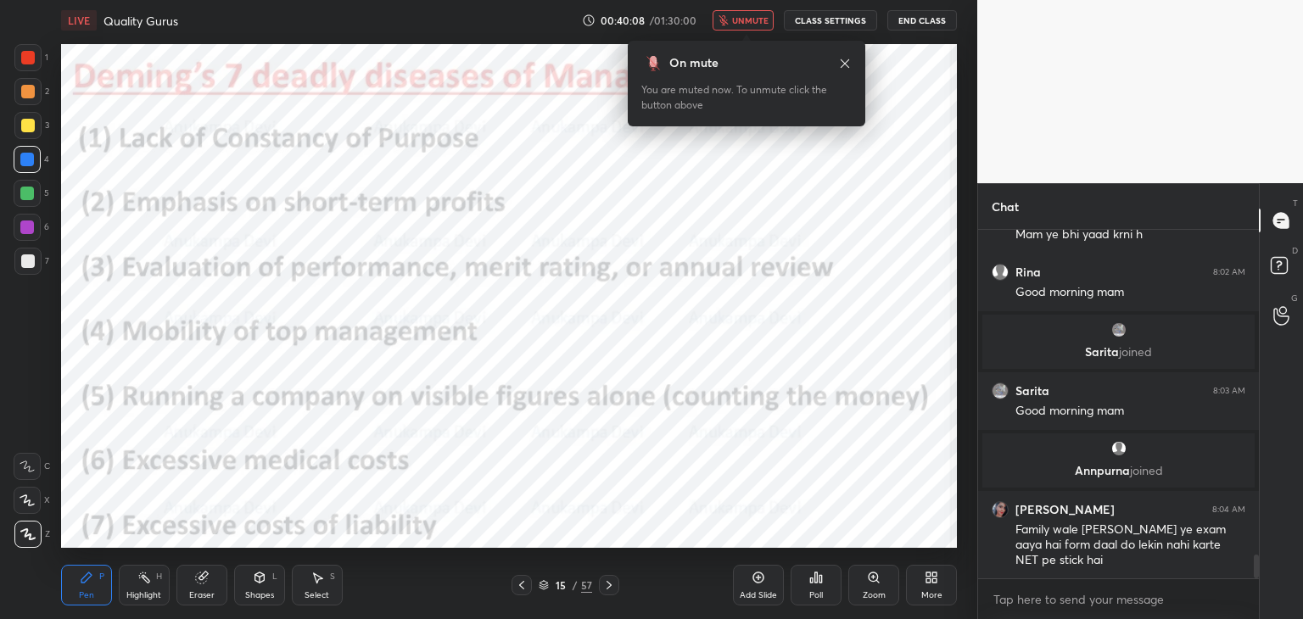
click at [754, 23] on span "unmute" at bounding box center [750, 20] width 36 height 12
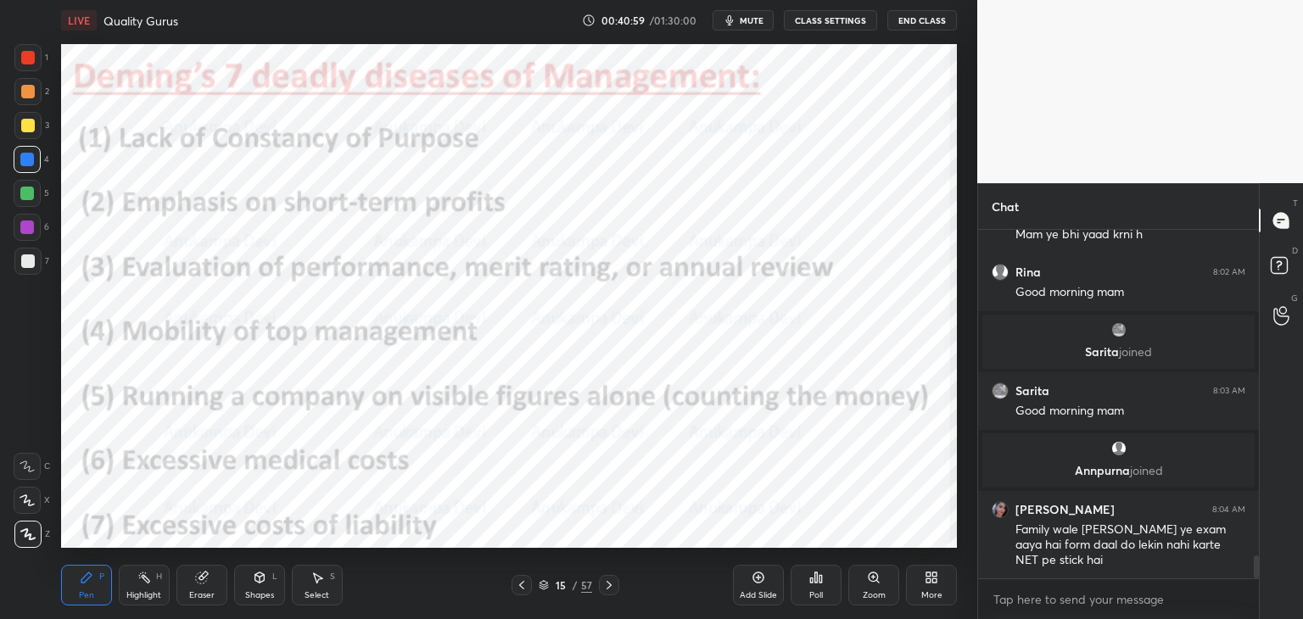
scroll to position [4922, 0]
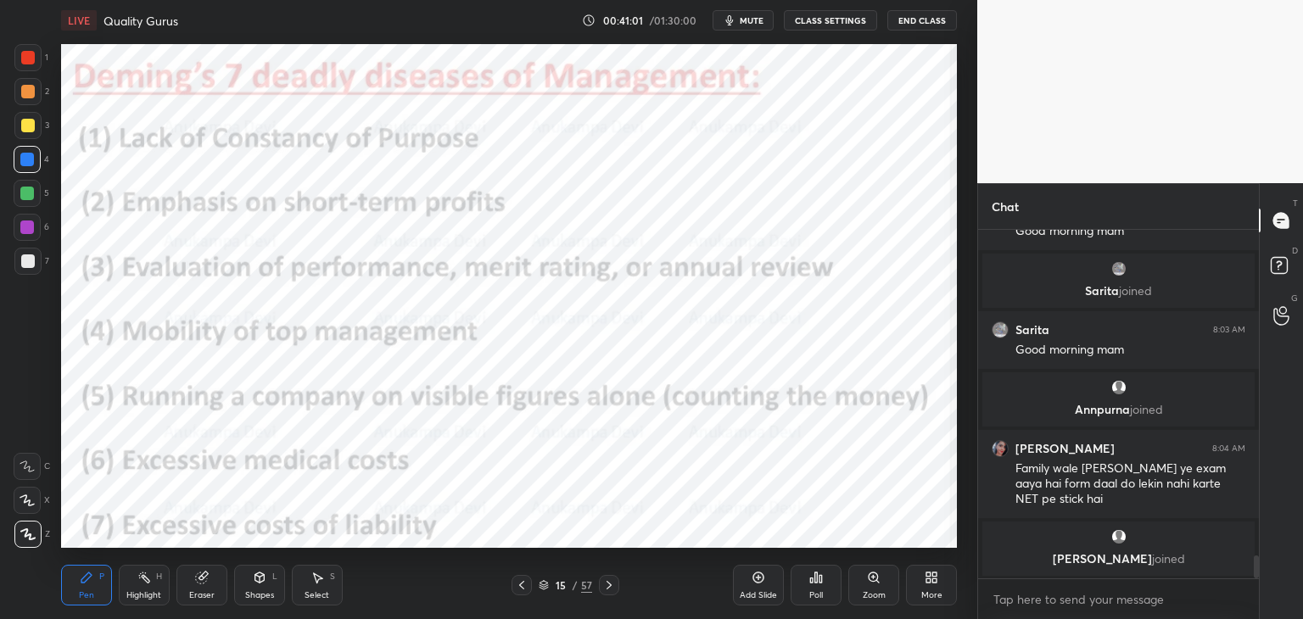
drag, startPoint x: 199, startPoint y: 591, endPoint x: 156, endPoint y: 552, distance: 57.7
click at [198, 591] on div "Eraser" at bounding box center [201, 595] width 25 height 8
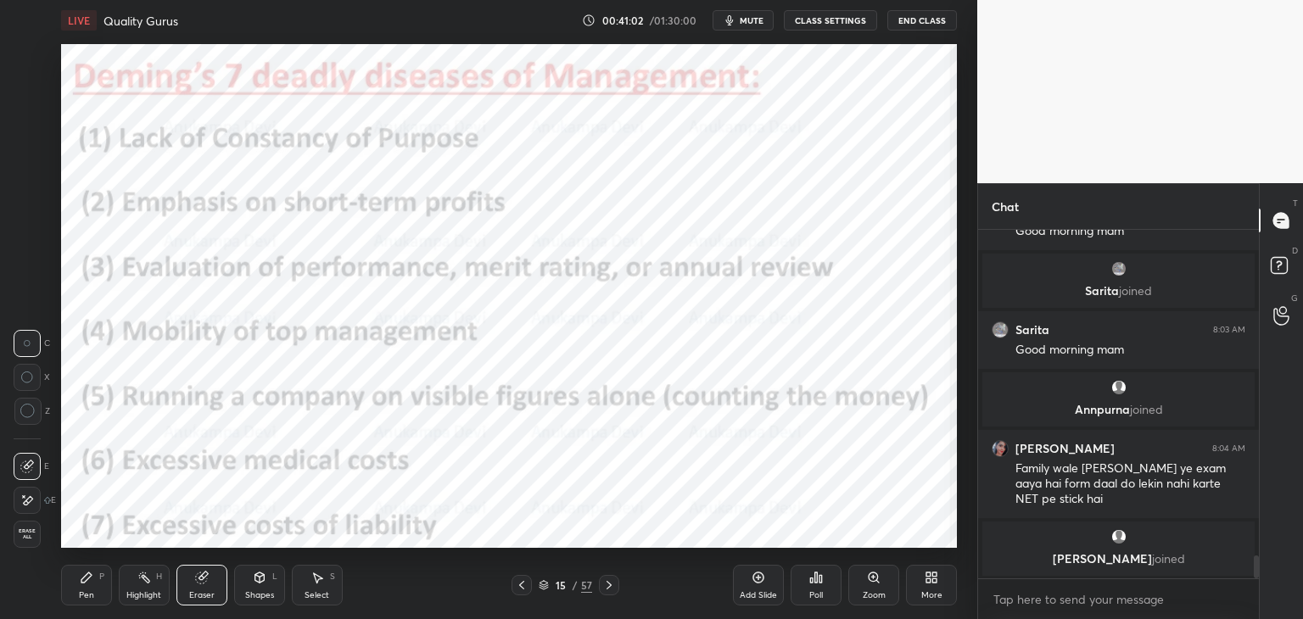
click at [31, 413] on icon at bounding box center [27, 411] width 15 height 15
click at [86, 591] on div "Pen" at bounding box center [86, 595] width 15 height 8
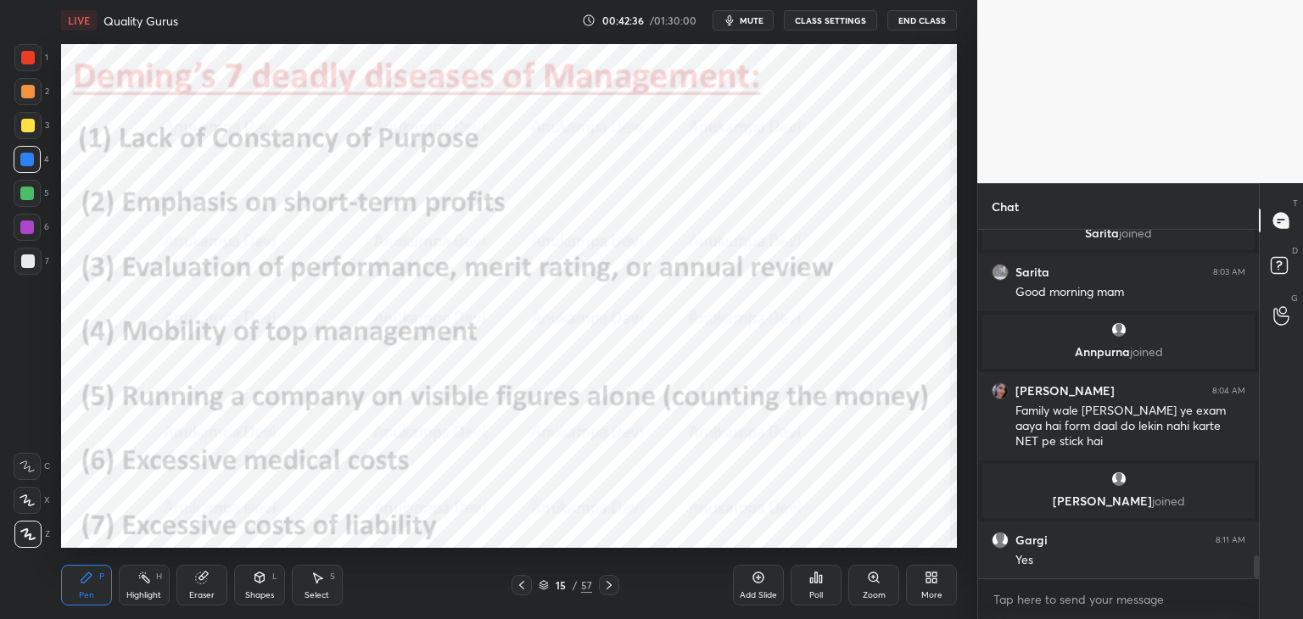
scroll to position [4992, 0]
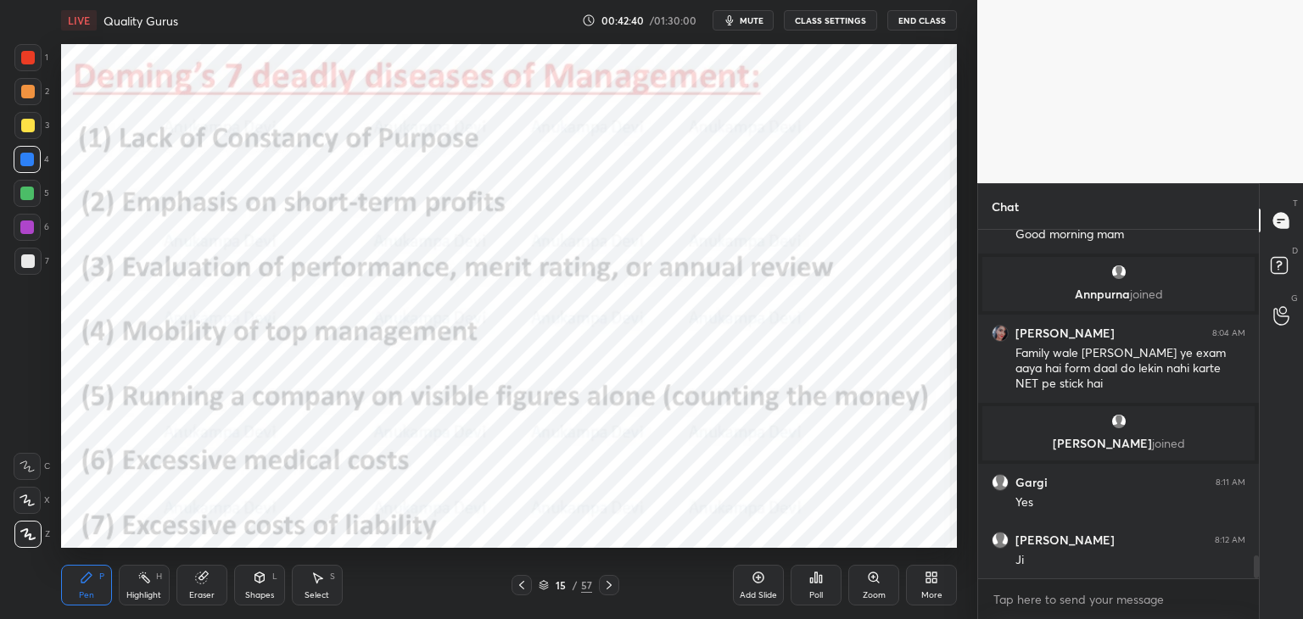
click at [756, 23] on span "mute" at bounding box center [752, 20] width 24 height 12
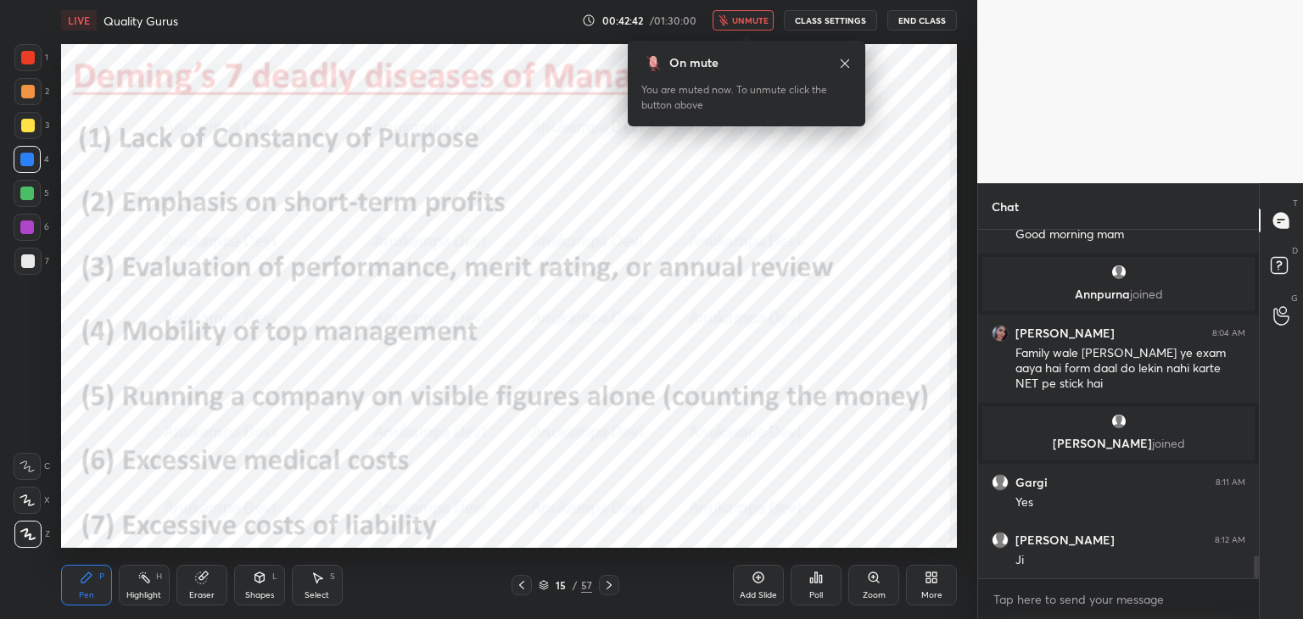
click at [760, 23] on span "unmute" at bounding box center [750, 20] width 36 height 12
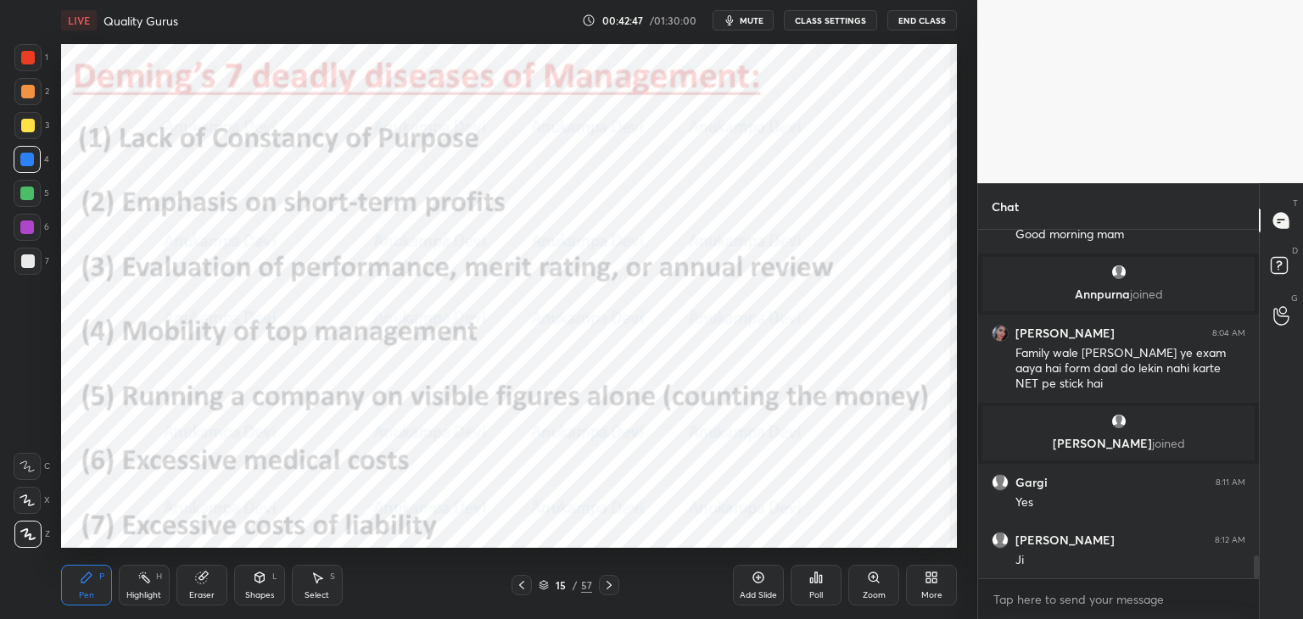
click at [607, 588] on icon at bounding box center [610, 586] width 14 height 14
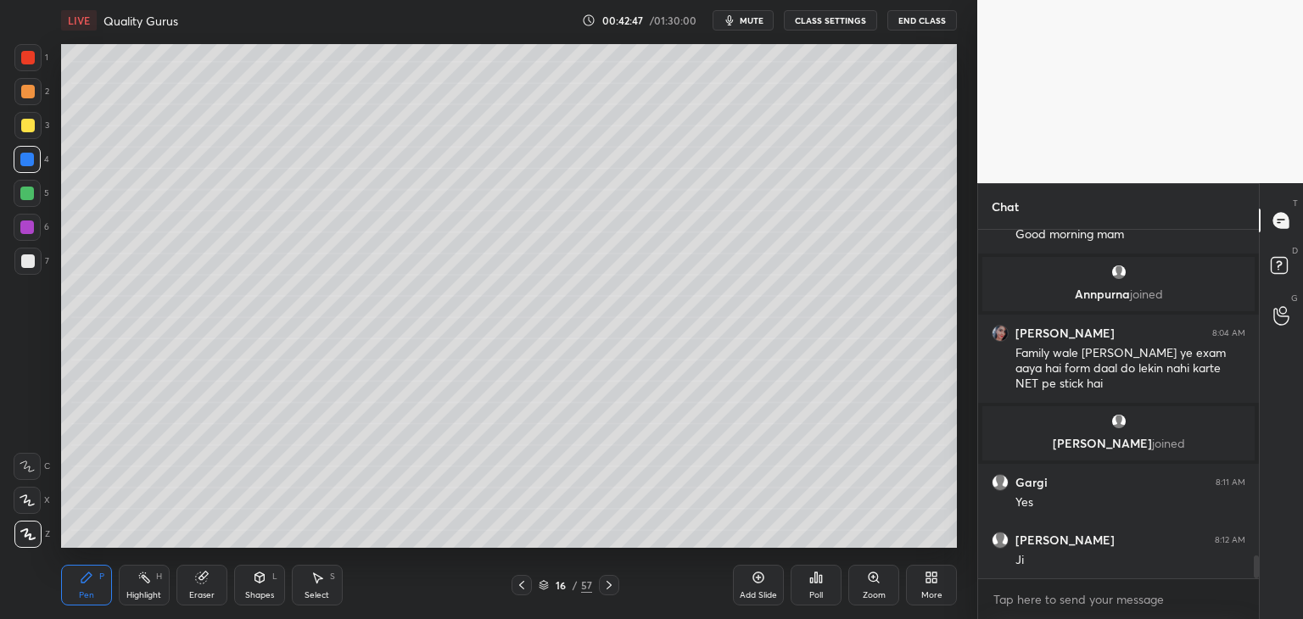
click at [610, 595] on div at bounding box center [609, 585] width 20 height 20
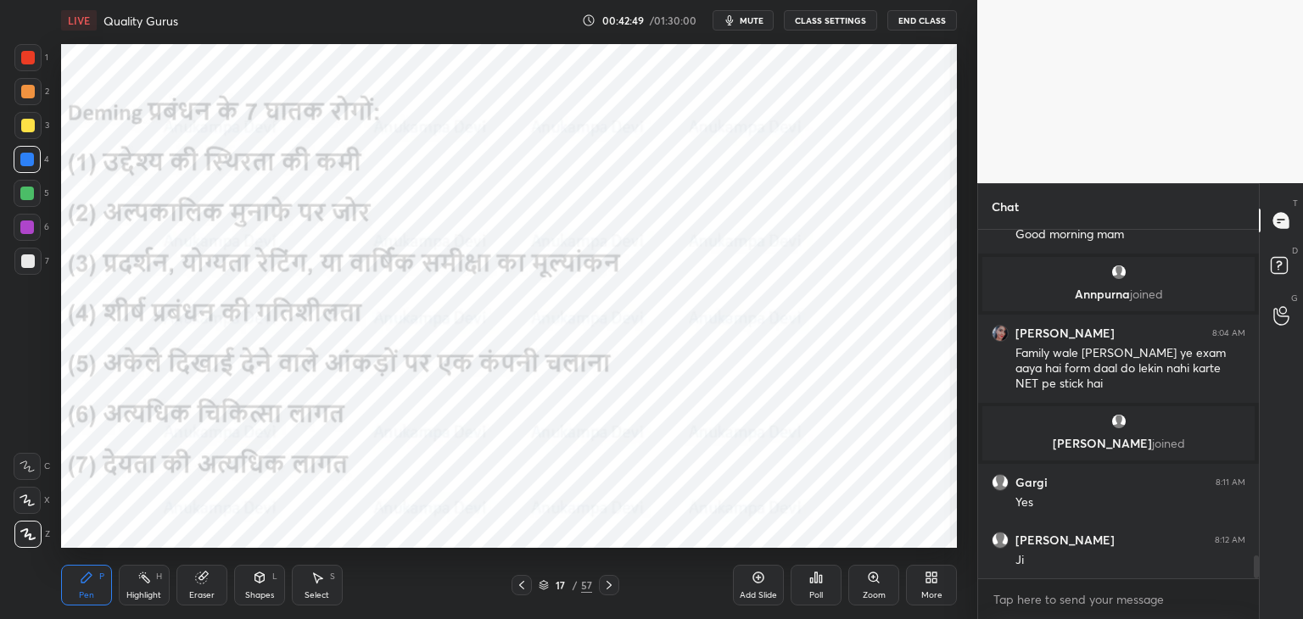
click at [608, 585] on icon at bounding box center [610, 586] width 14 height 14
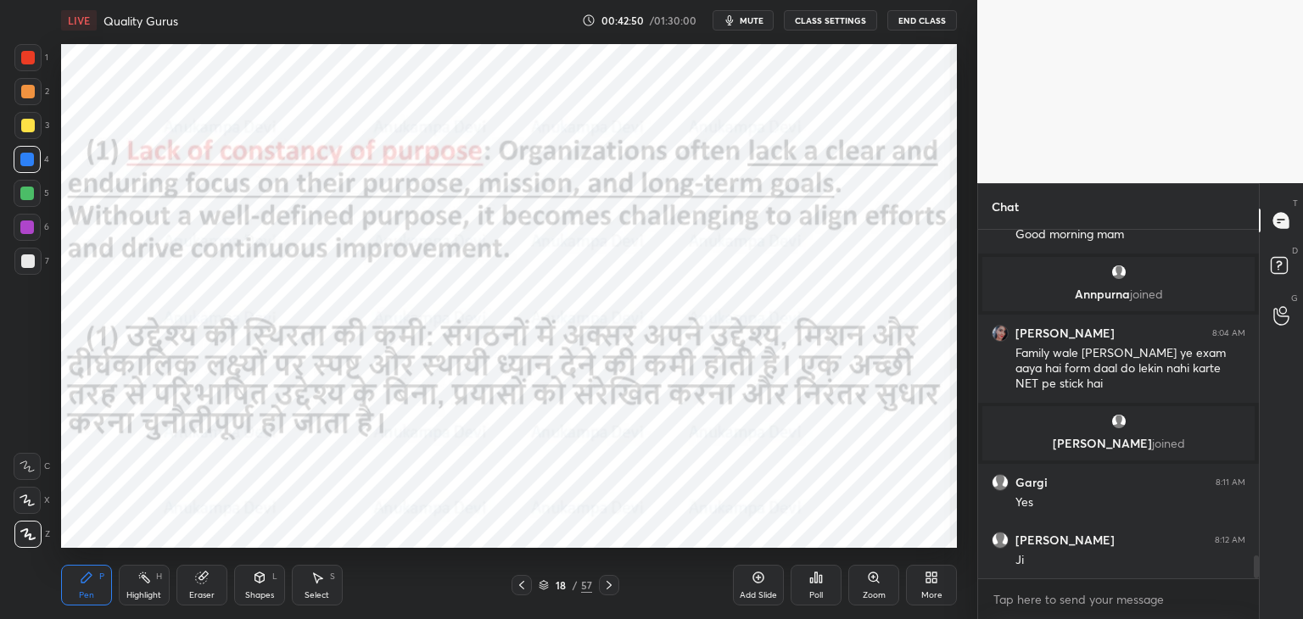
click at [608, 590] on icon at bounding box center [610, 586] width 14 height 14
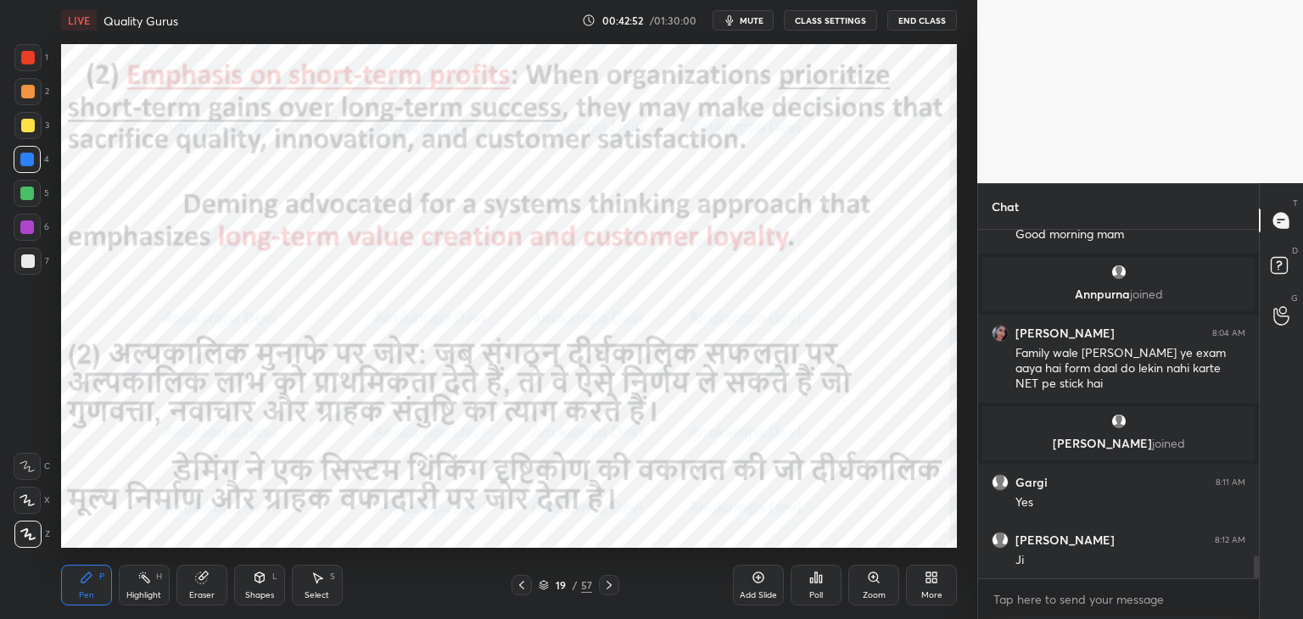
click at [607, 587] on icon at bounding box center [610, 586] width 14 height 14
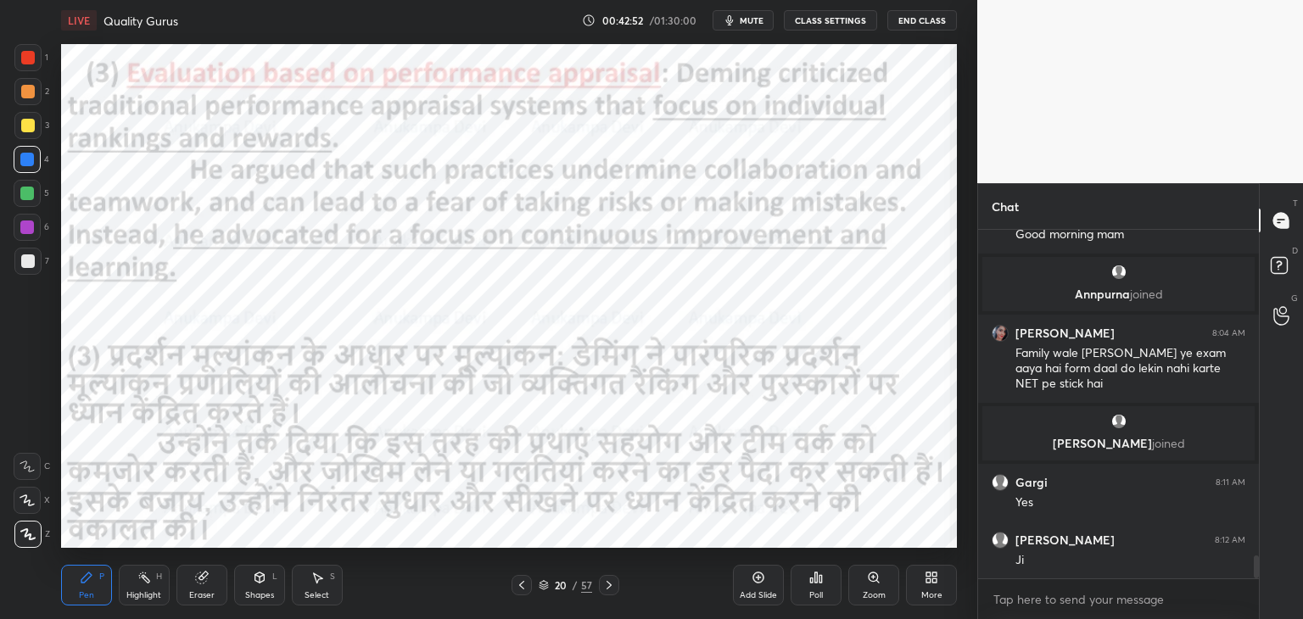
click at [520, 591] on icon at bounding box center [522, 586] width 14 height 14
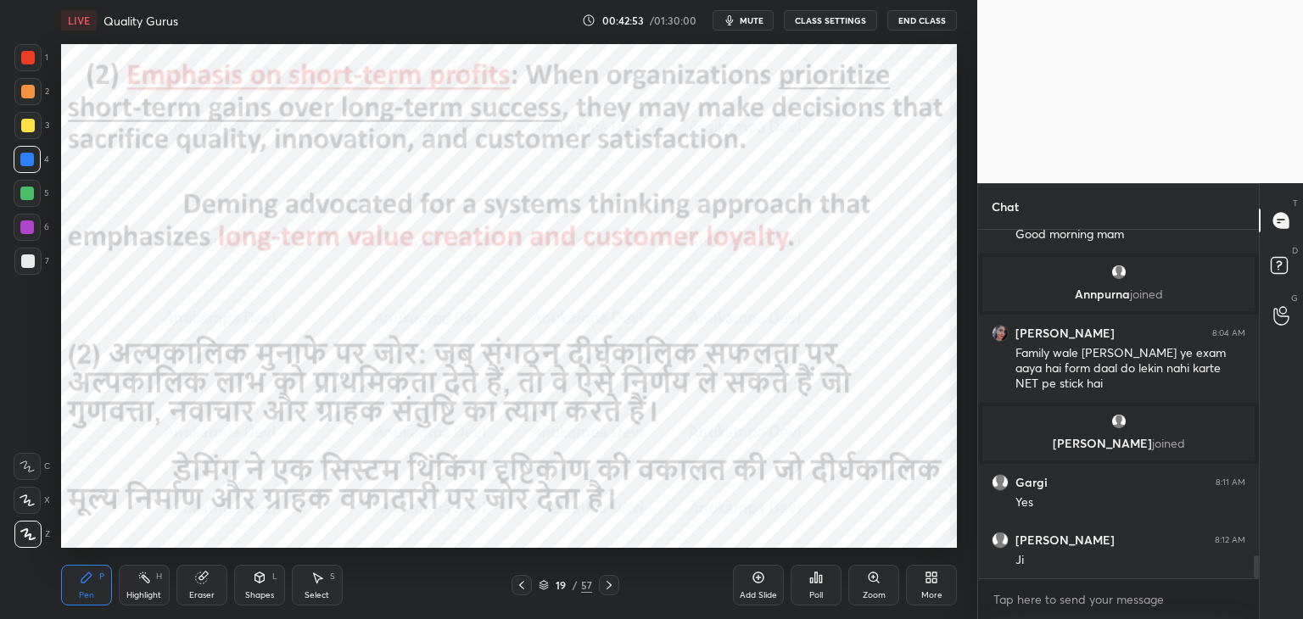
click at [515, 585] on icon at bounding box center [522, 586] width 14 height 14
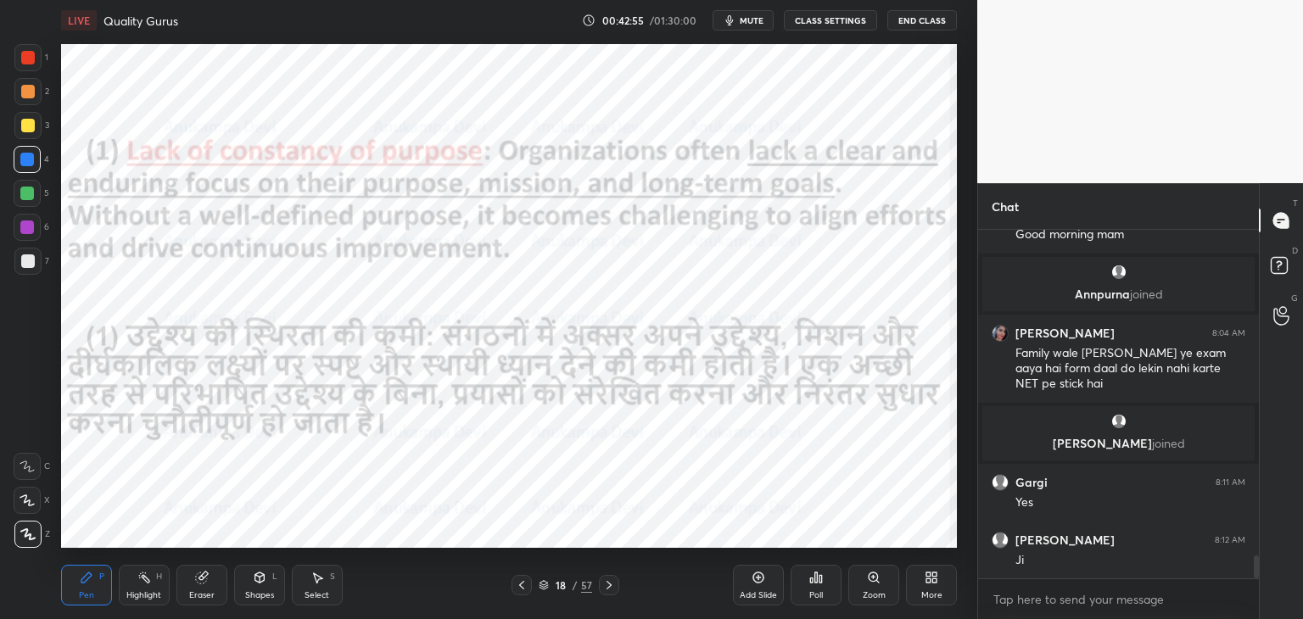
click at [604, 587] on icon at bounding box center [610, 586] width 14 height 14
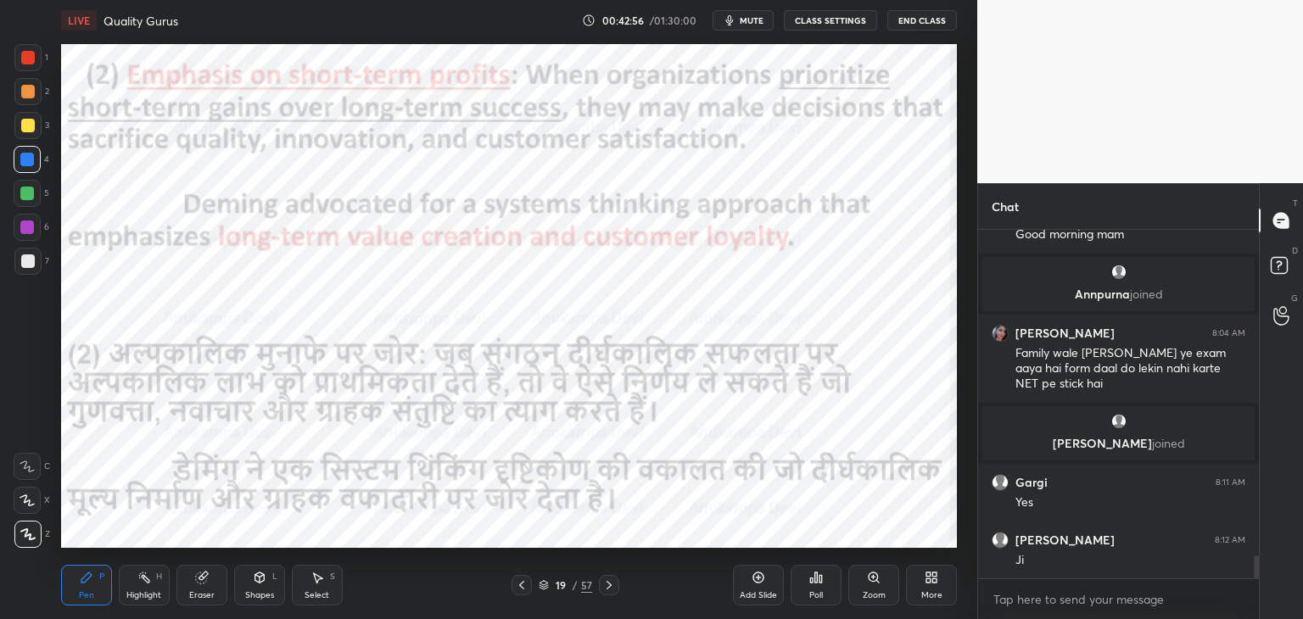
click at [604, 584] on icon at bounding box center [610, 586] width 14 height 14
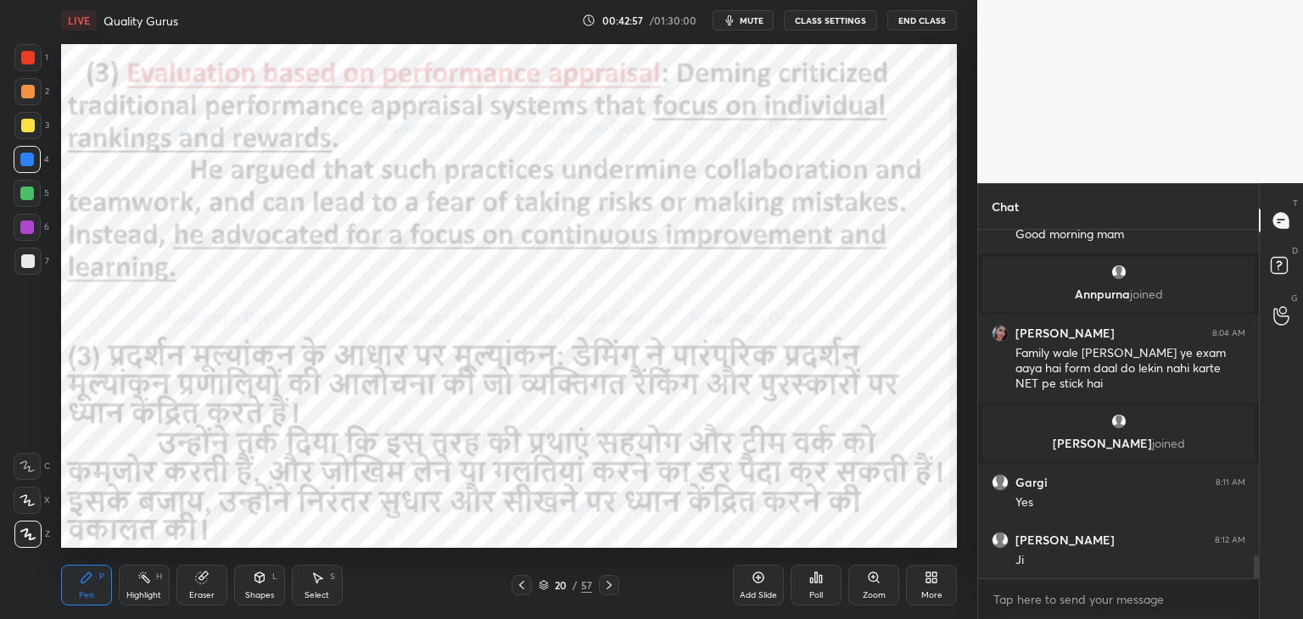
click at [604, 585] on icon at bounding box center [610, 586] width 14 height 14
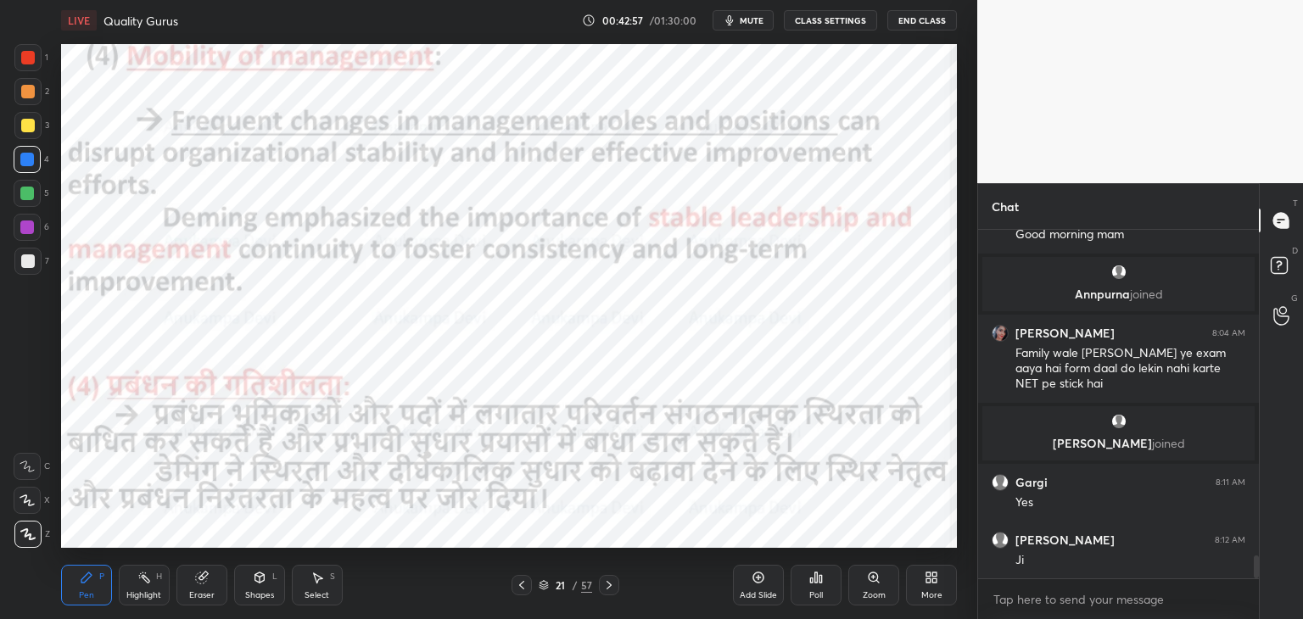
click at [604, 585] on icon at bounding box center [610, 586] width 14 height 14
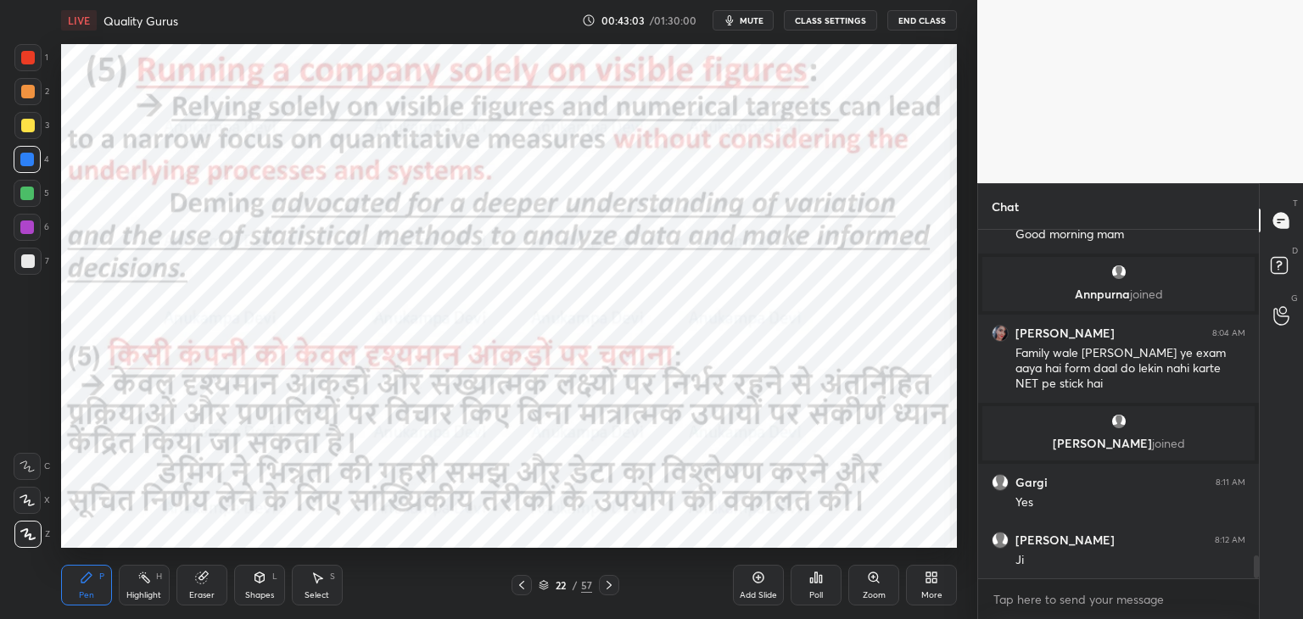
click at [607, 587] on icon at bounding box center [610, 586] width 14 height 14
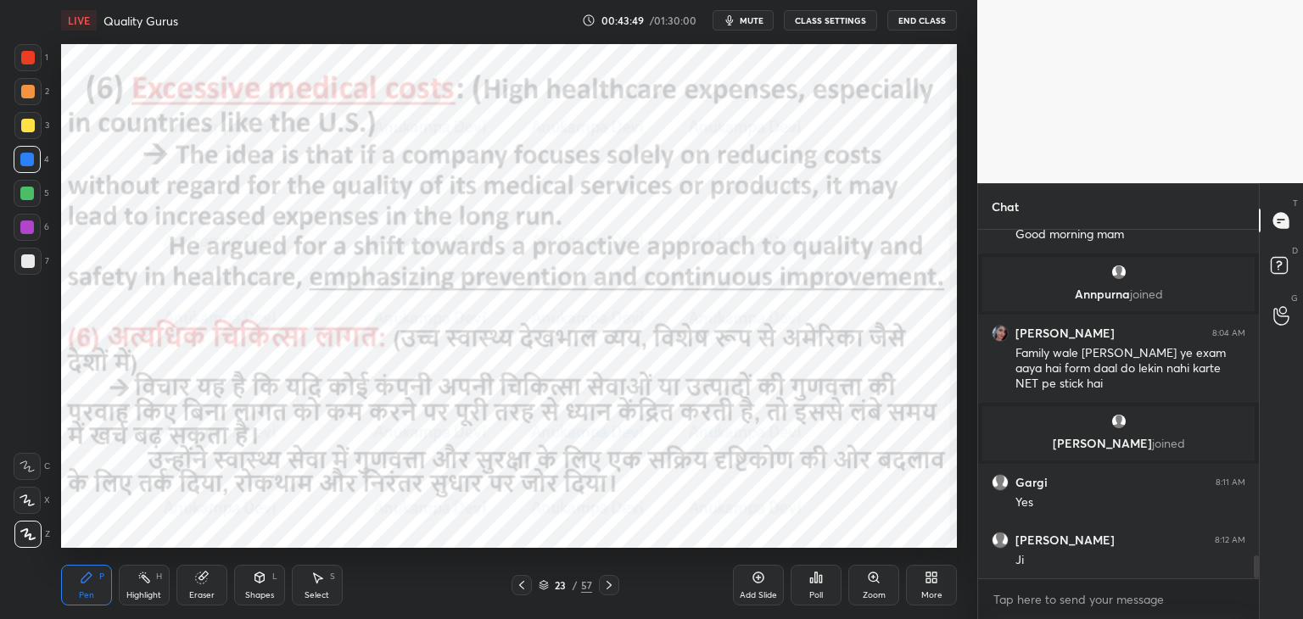
scroll to position [5065, 0]
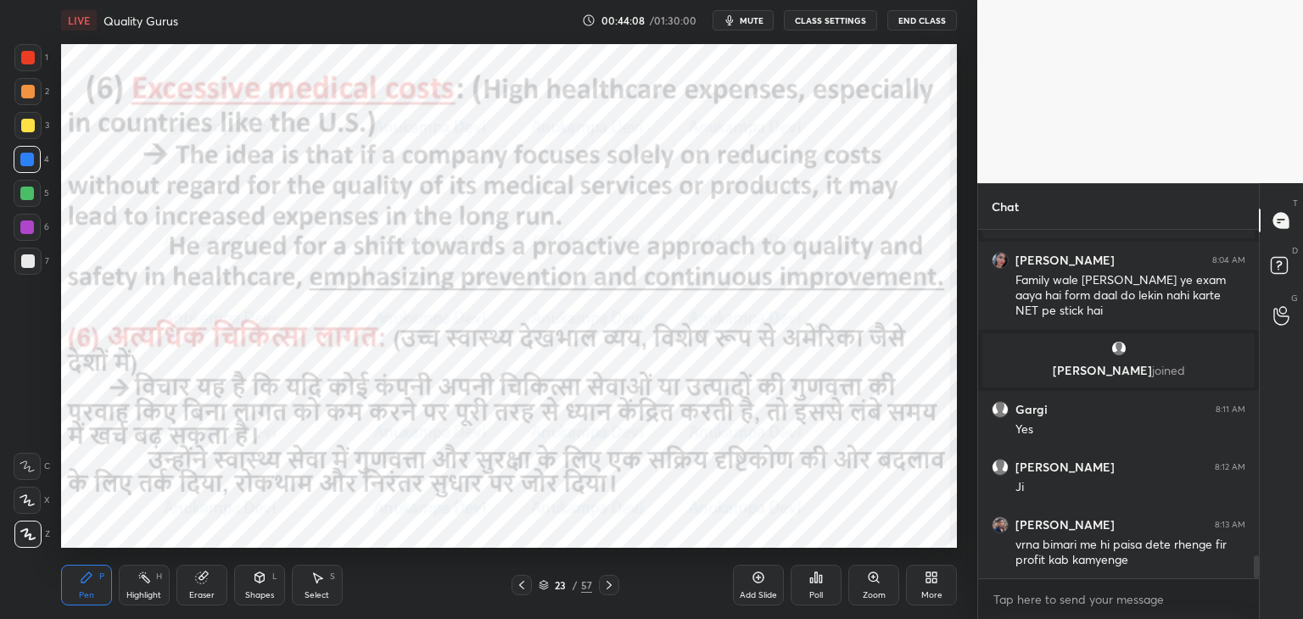
click at [608, 588] on icon at bounding box center [610, 586] width 14 height 14
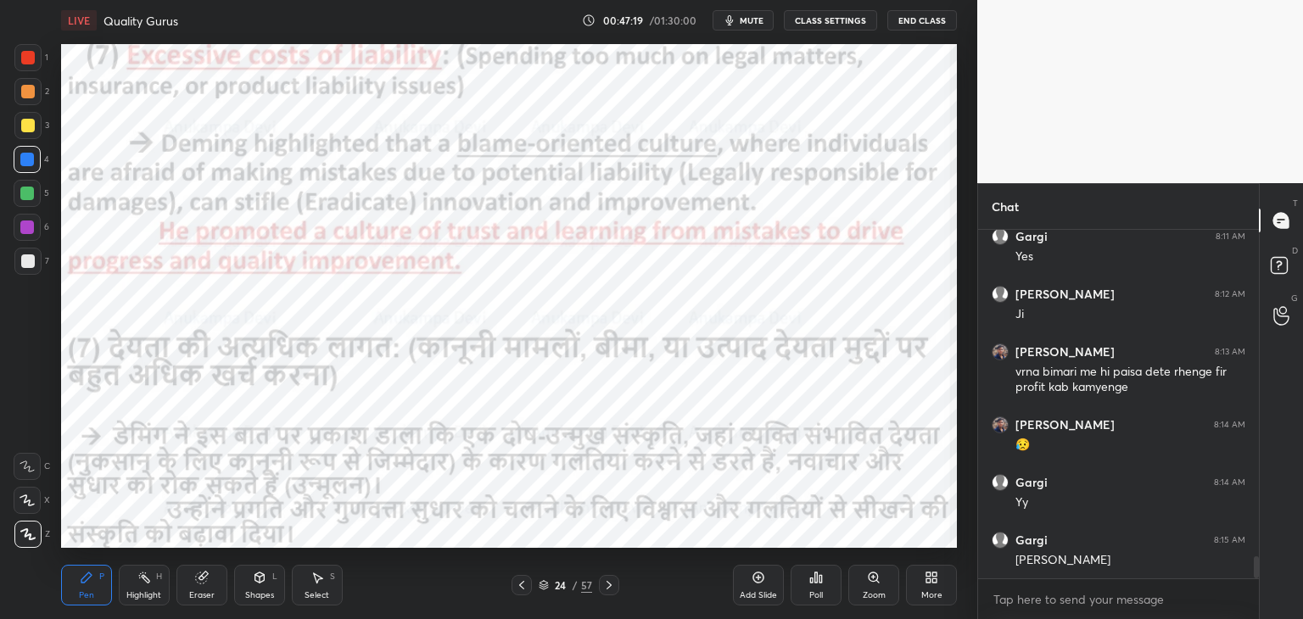
scroll to position [5311, 0]
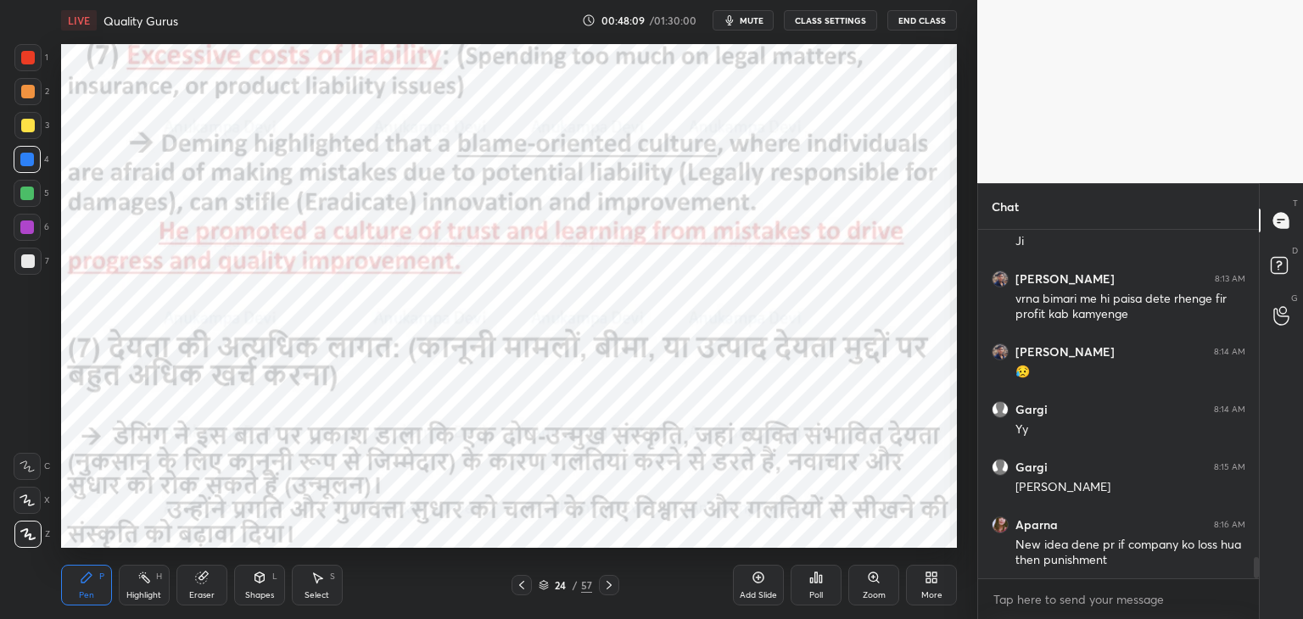
click at [542, 589] on icon at bounding box center [544, 588] width 8 height 3
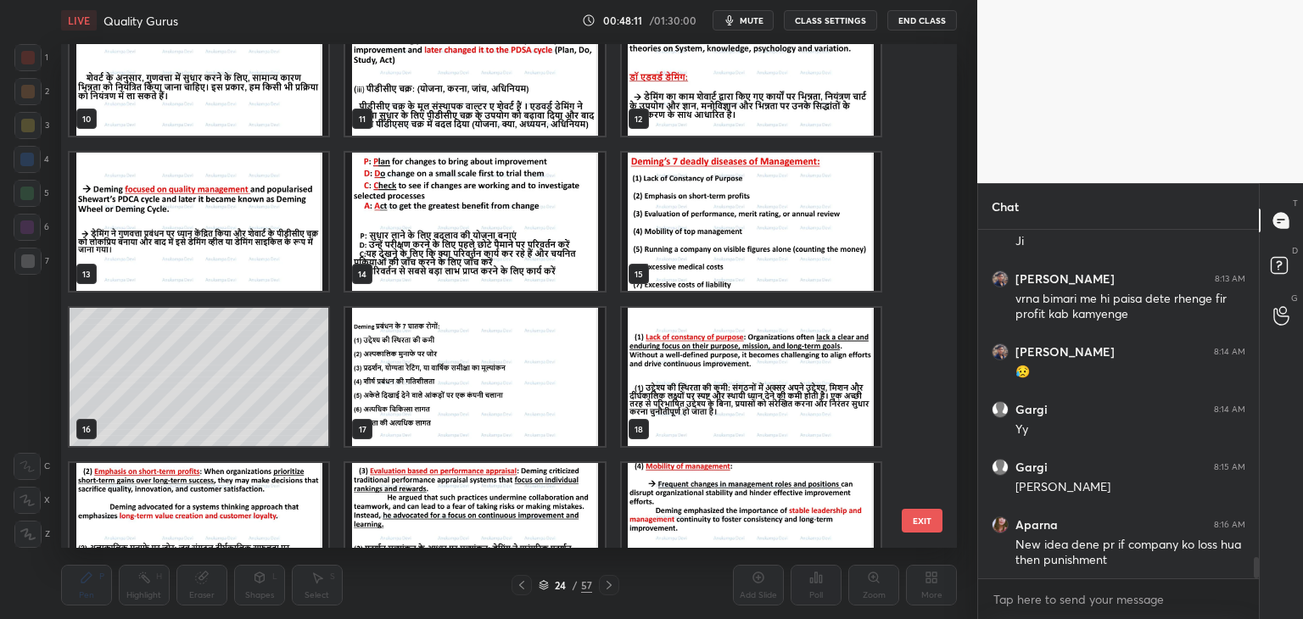
scroll to position [503, 0]
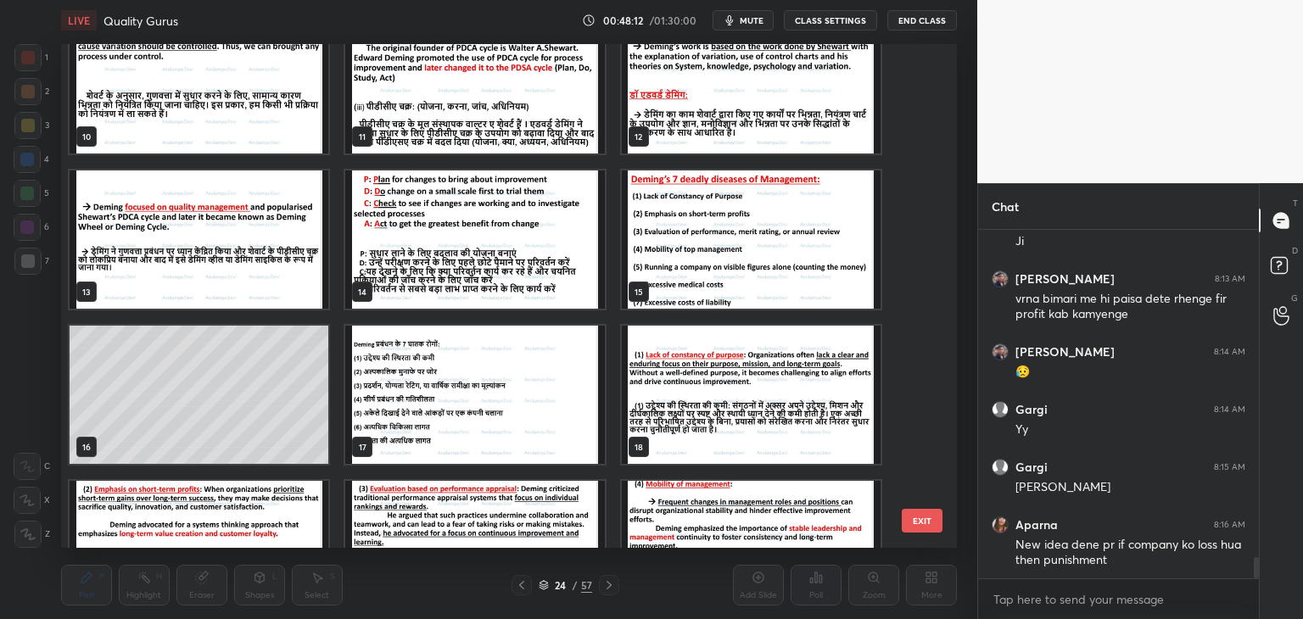
click at [790, 240] on img "grid" at bounding box center [751, 240] width 259 height 138
click at [788, 242] on img "grid" at bounding box center [751, 240] width 259 height 138
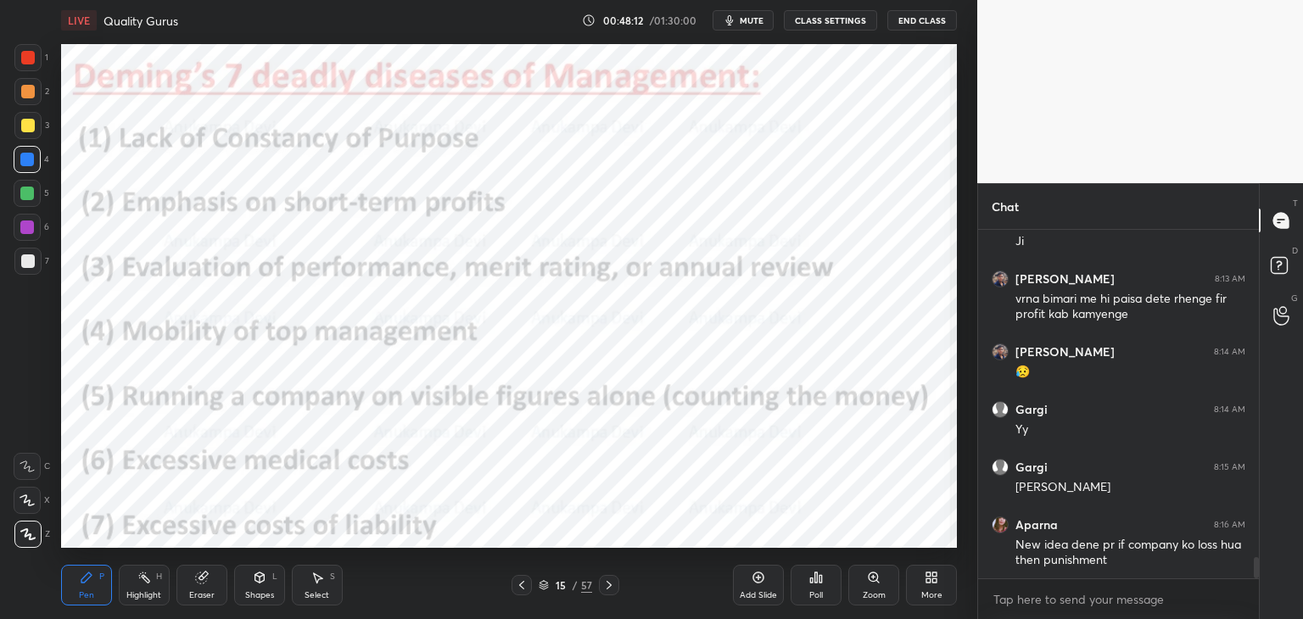
click at [788, 242] on img "grid" at bounding box center [751, 240] width 259 height 138
click at [608, 587] on icon at bounding box center [610, 586] width 14 height 14
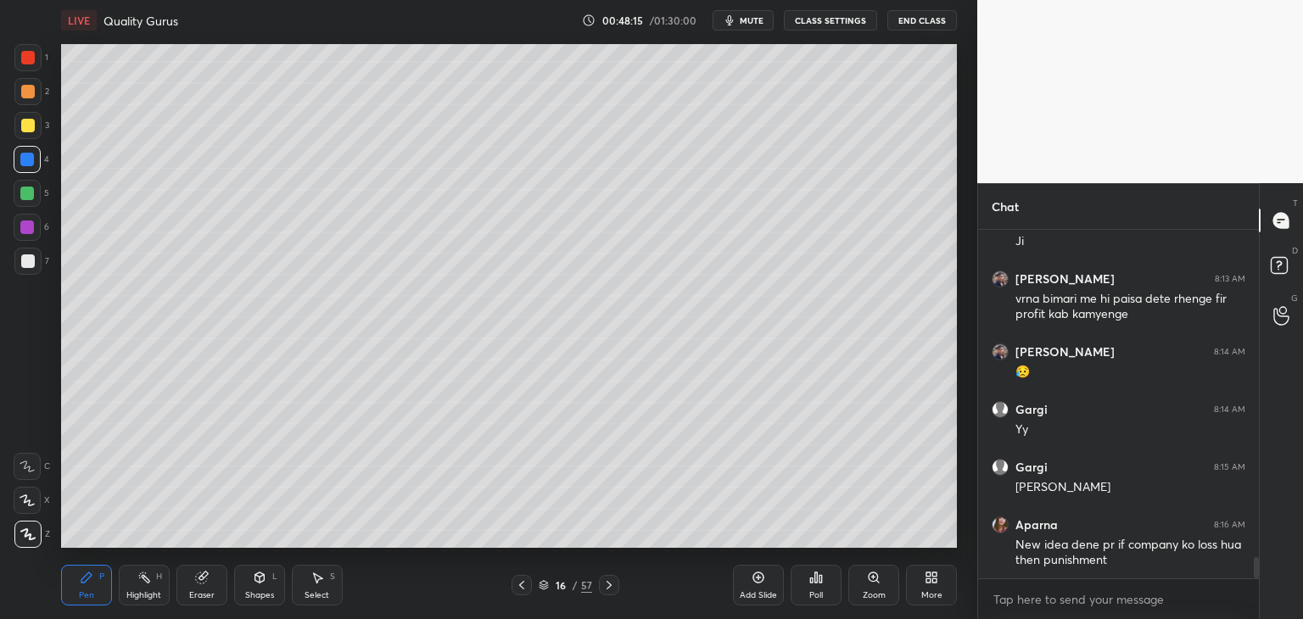
click at [608, 589] on icon at bounding box center [609, 585] width 5 height 8
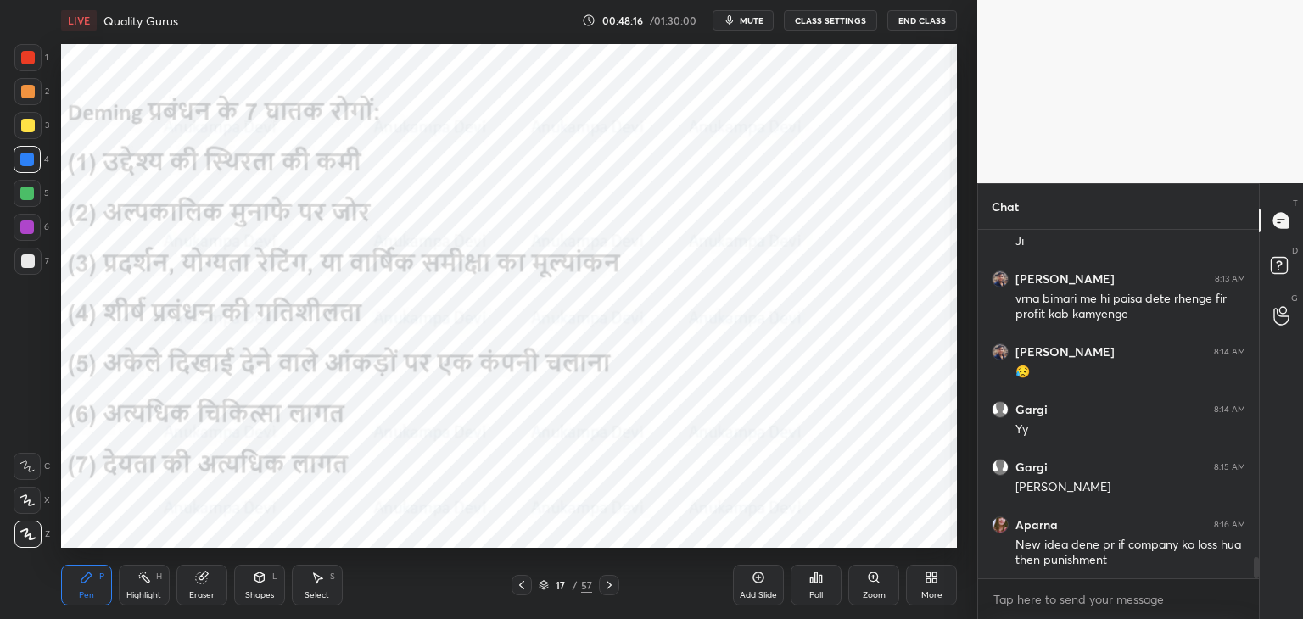
click at [606, 585] on icon at bounding box center [610, 586] width 14 height 14
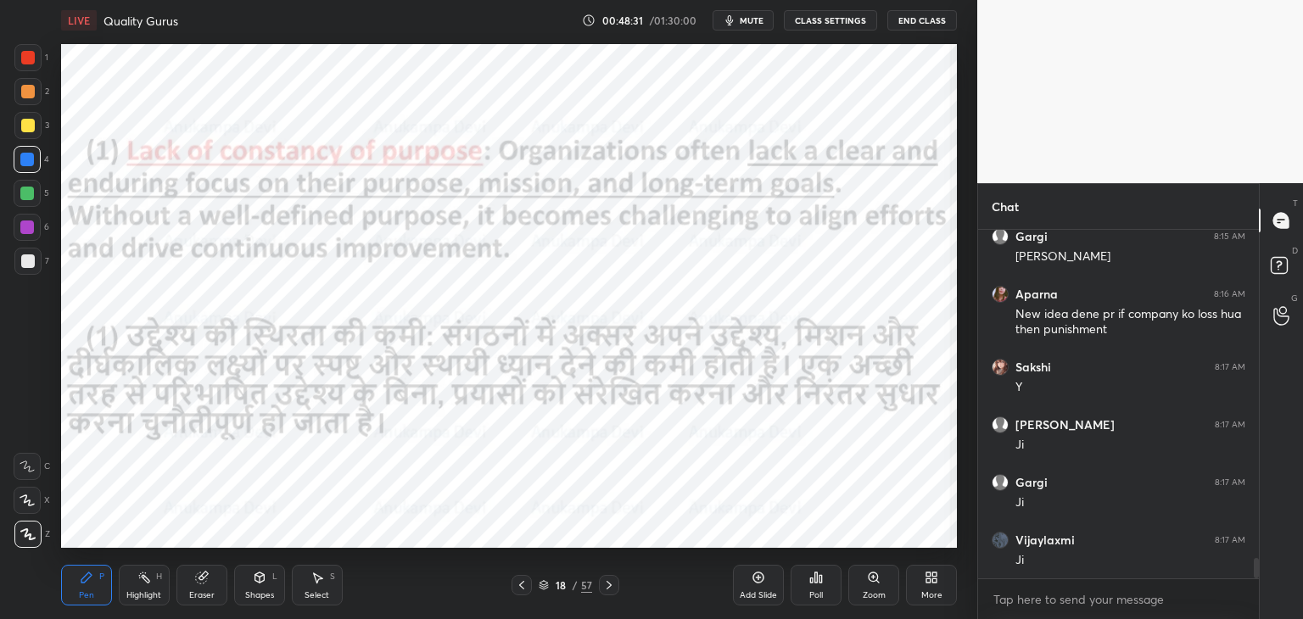
scroll to position [5599, 0]
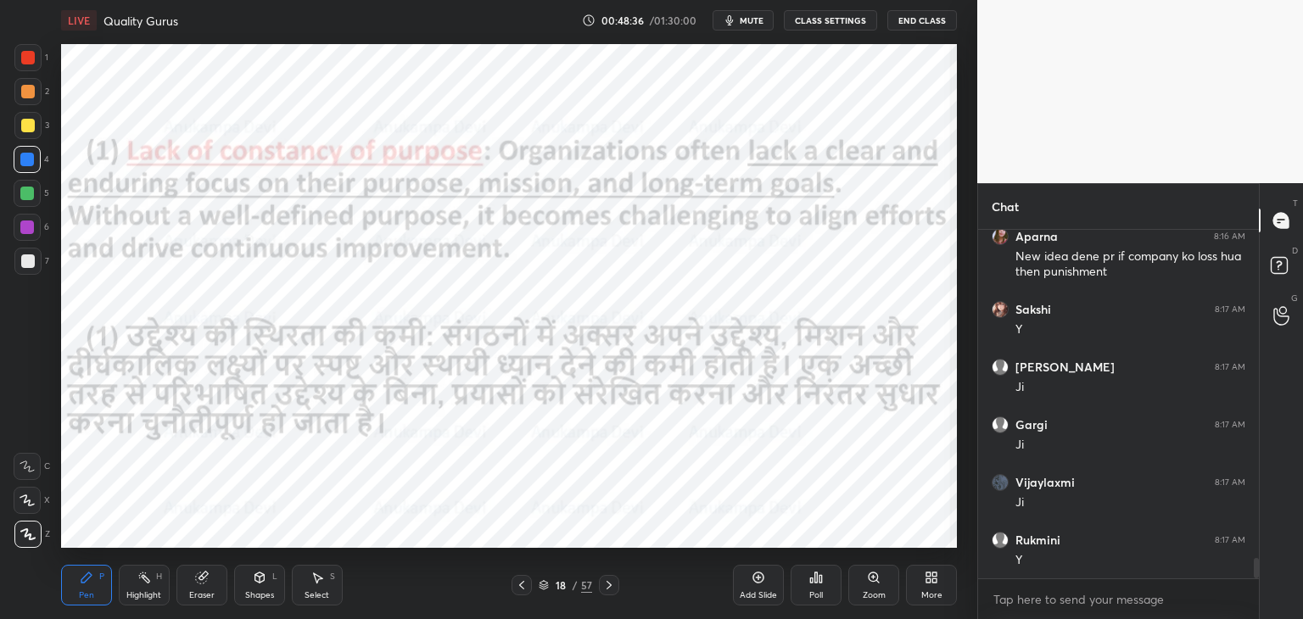
click at [604, 585] on icon at bounding box center [610, 586] width 14 height 14
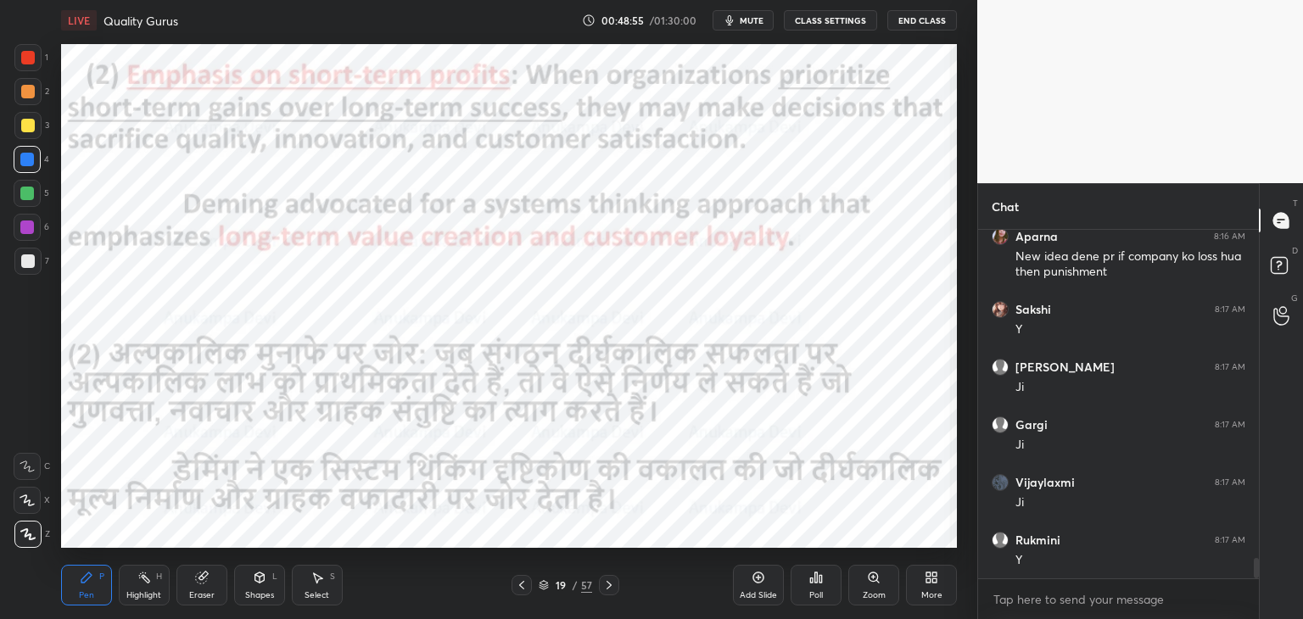
click at [608, 591] on icon at bounding box center [610, 586] width 14 height 14
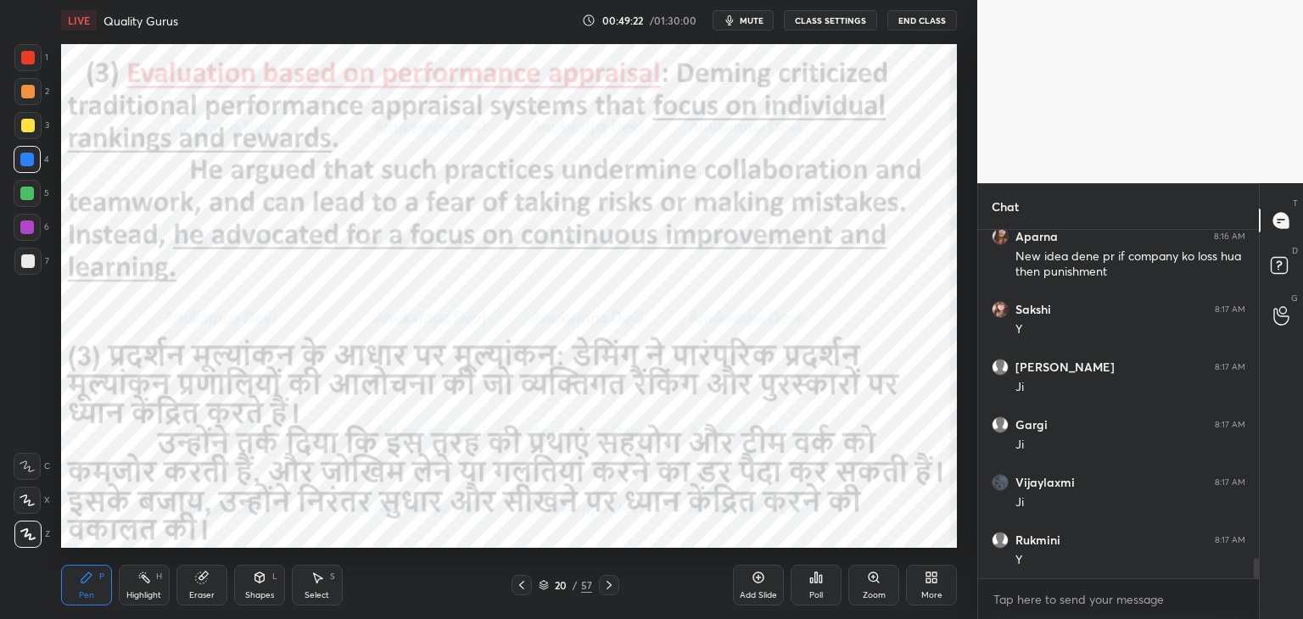
click at [611, 589] on icon at bounding box center [610, 586] width 14 height 14
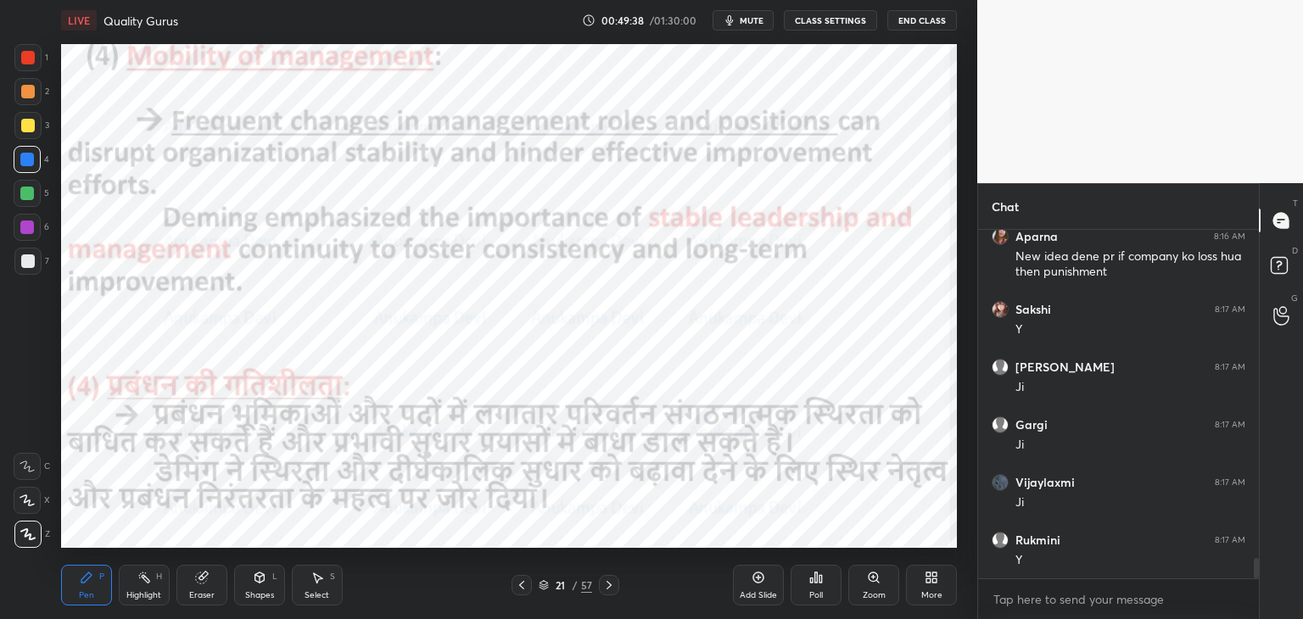
click at [611, 592] on div at bounding box center [609, 585] width 20 height 20
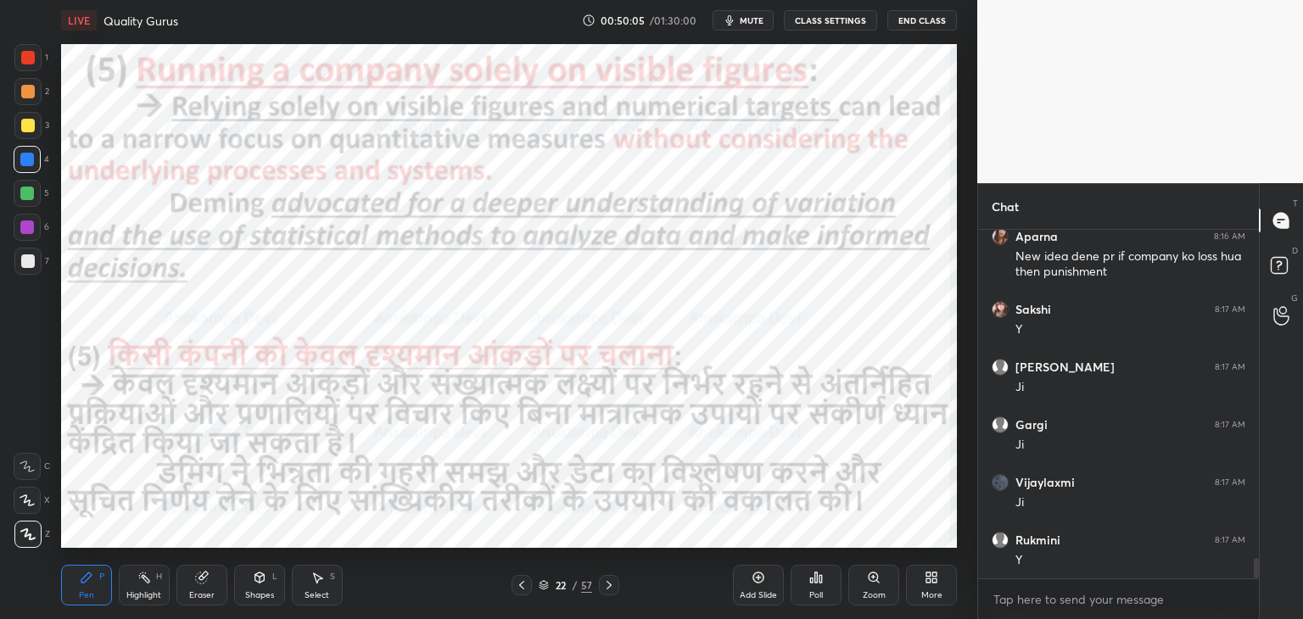
drag, startPoint x: 607, startPoint y: 584, endPoint x: 594, endPoint y: 548, distance: 37.8
click at [608, 584] on icon at bounding box center [610, 586] width 14 height 14
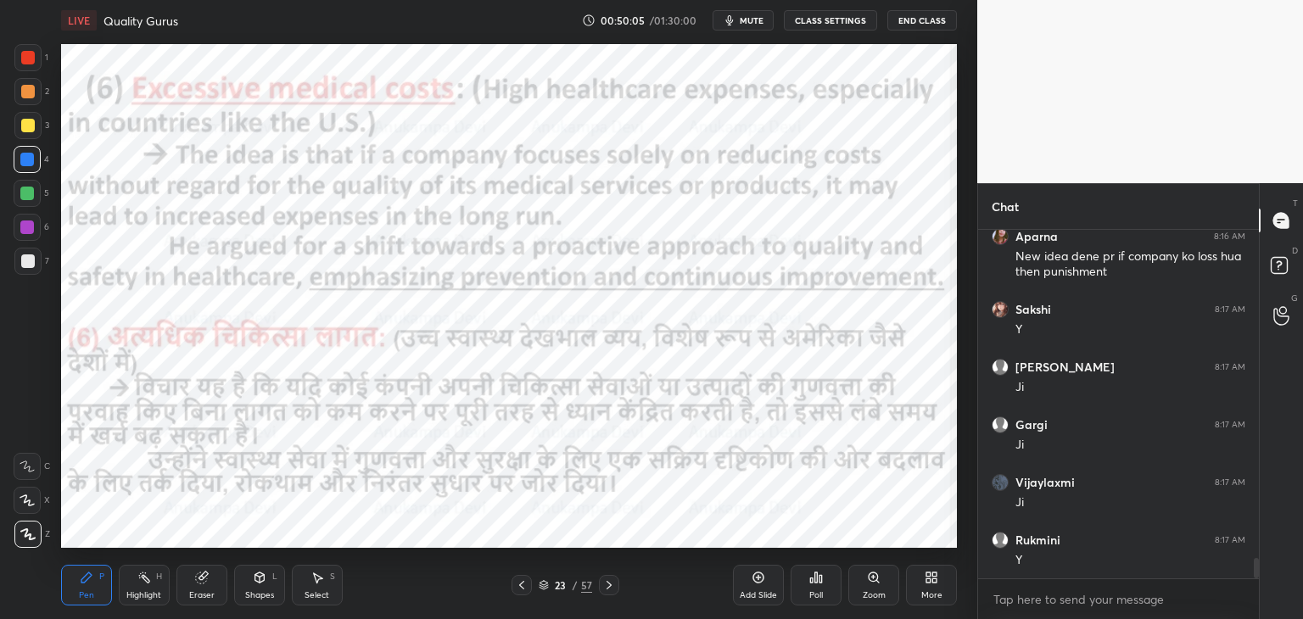
scroll to position [5672, 0]
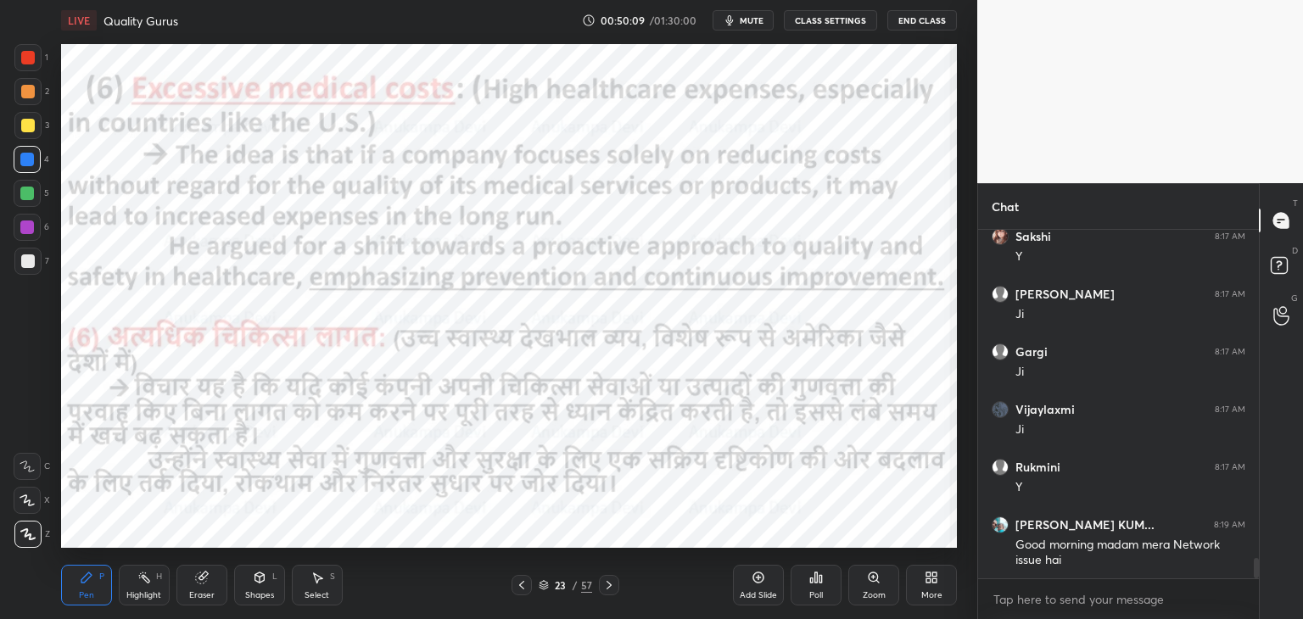
click at [608, 589] on icon at bounding box center [610, 586] width 14 height 14
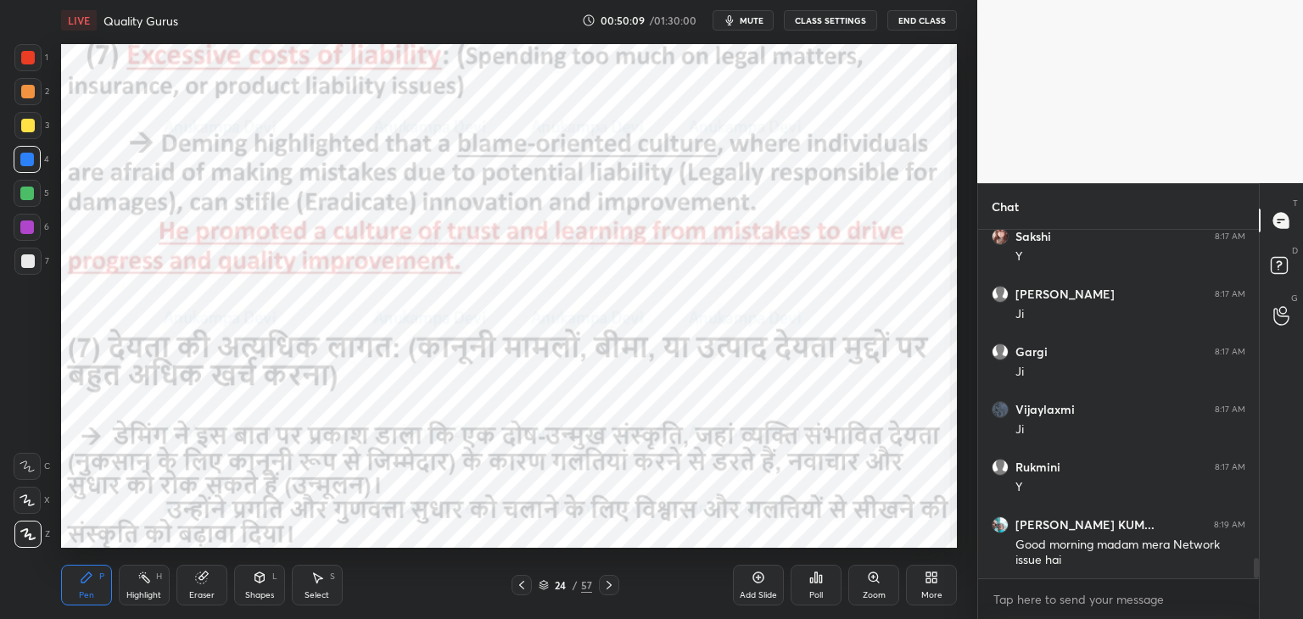
scroll to position [5733, 0]
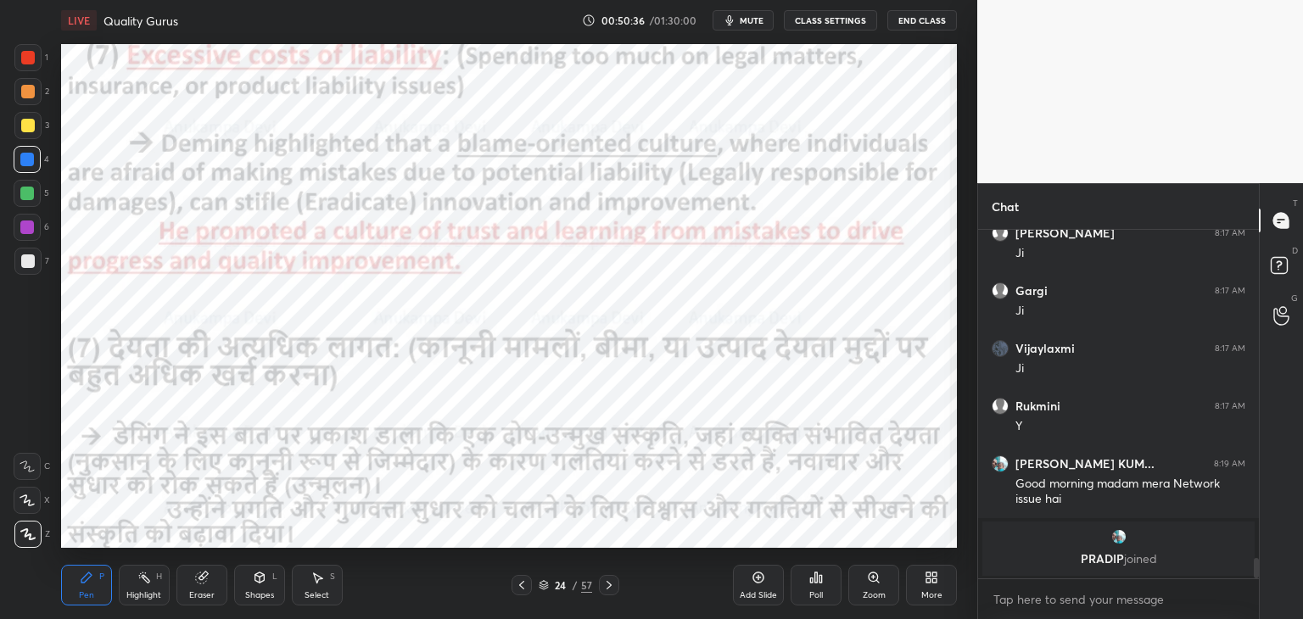
drag, startPoint x: 610, startPoint y: 589, endPoint x: 598, endPoint y: 567, distance: 25.1
click at [610, 588] on icon at bounding box center [610, 586] width 14 height 14
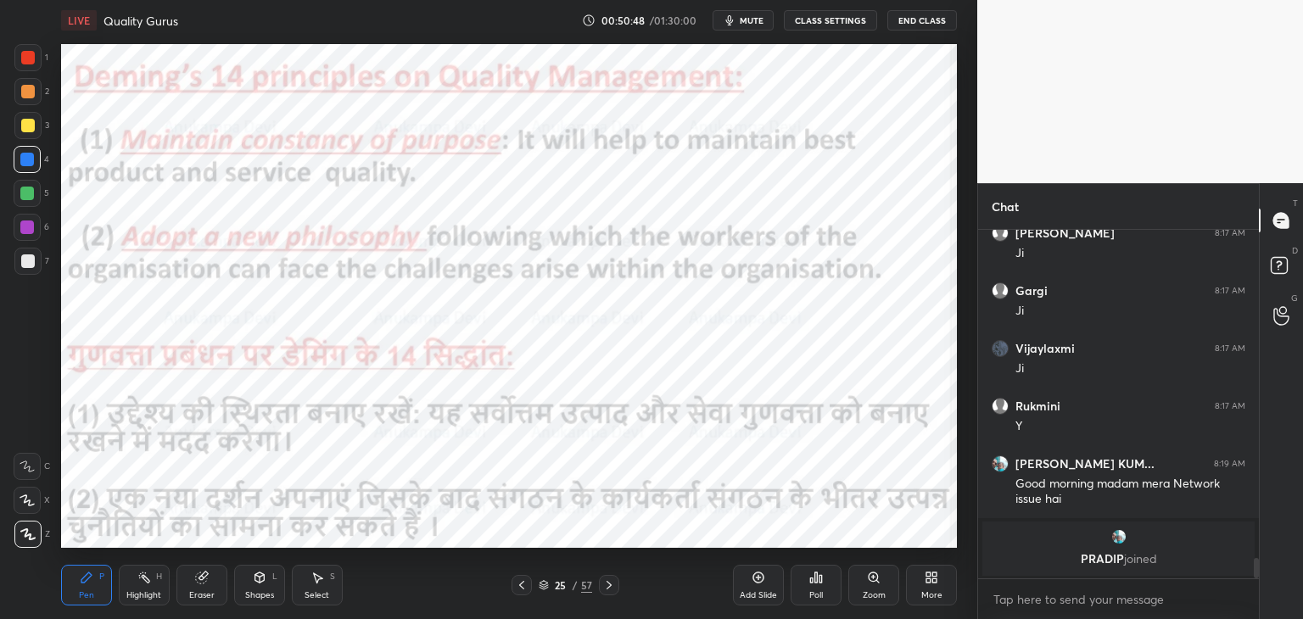
click at [757, 21] on span "mute" at bounding box center [752, 20] width 24 height 12
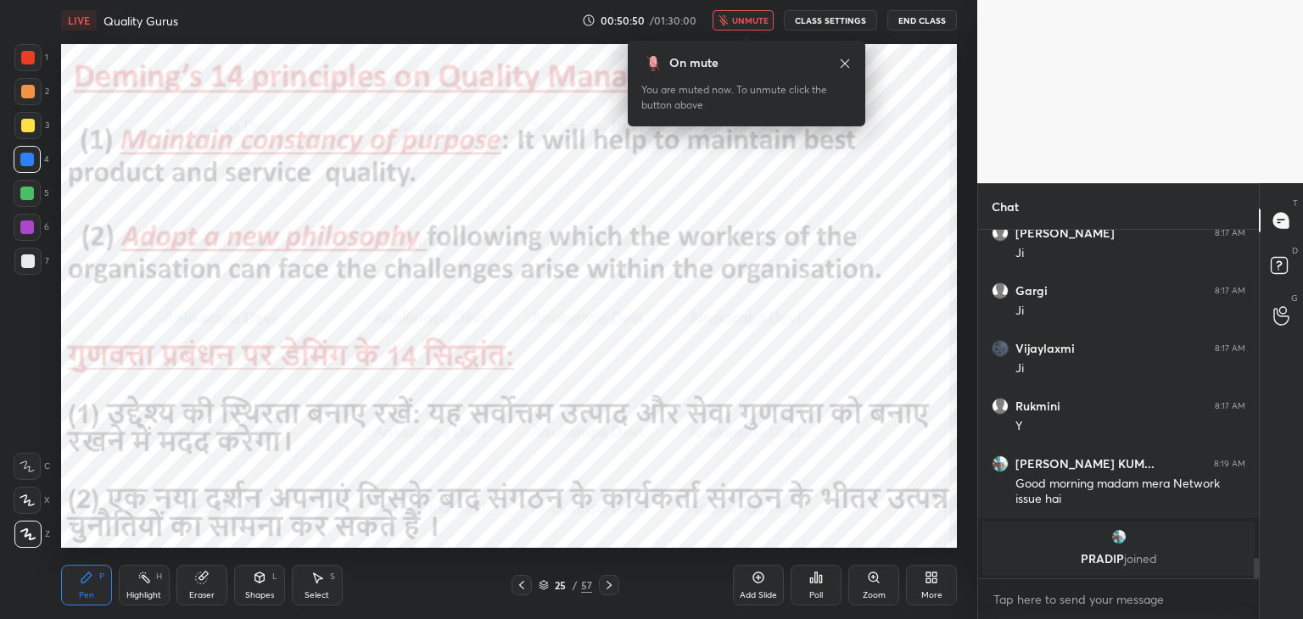
drag, startPoint x: 750, startPoint y: 21, endPoint x: 706, endPoint y: 35, distance: 46.2
click at [748, 21] on span "unmute" at bounding box center [750, 20] width 36 height 12
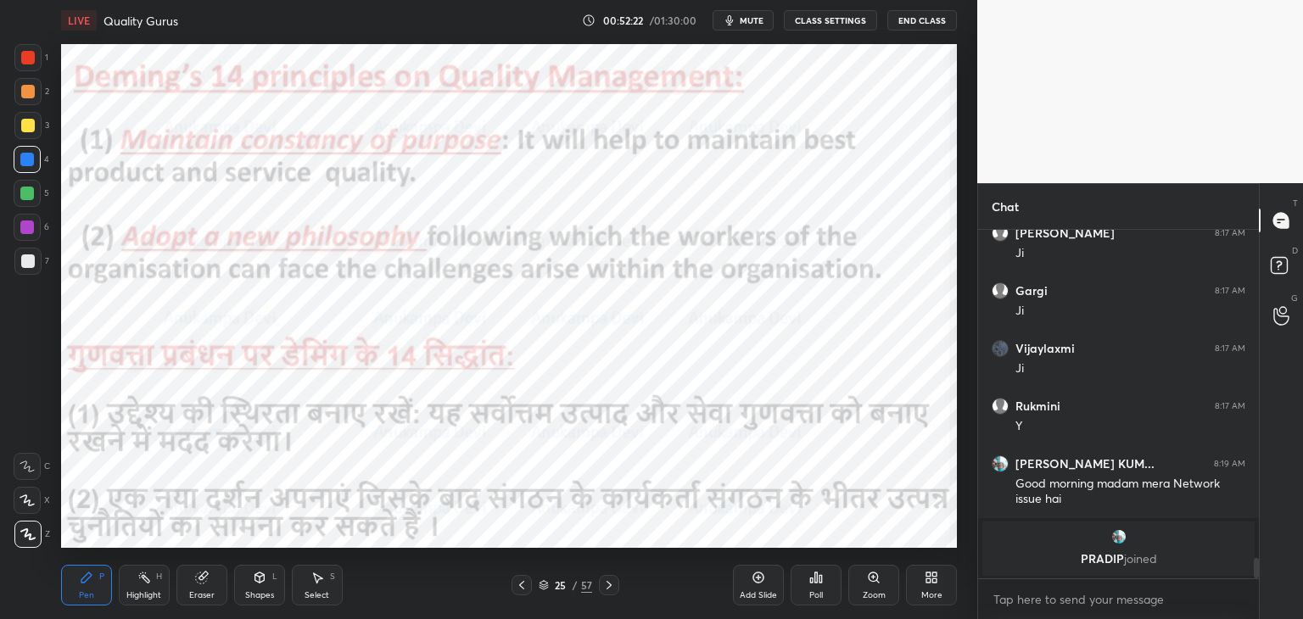
click at [608, 590] on icon at bounding box center [610, 586] width 14 height 14
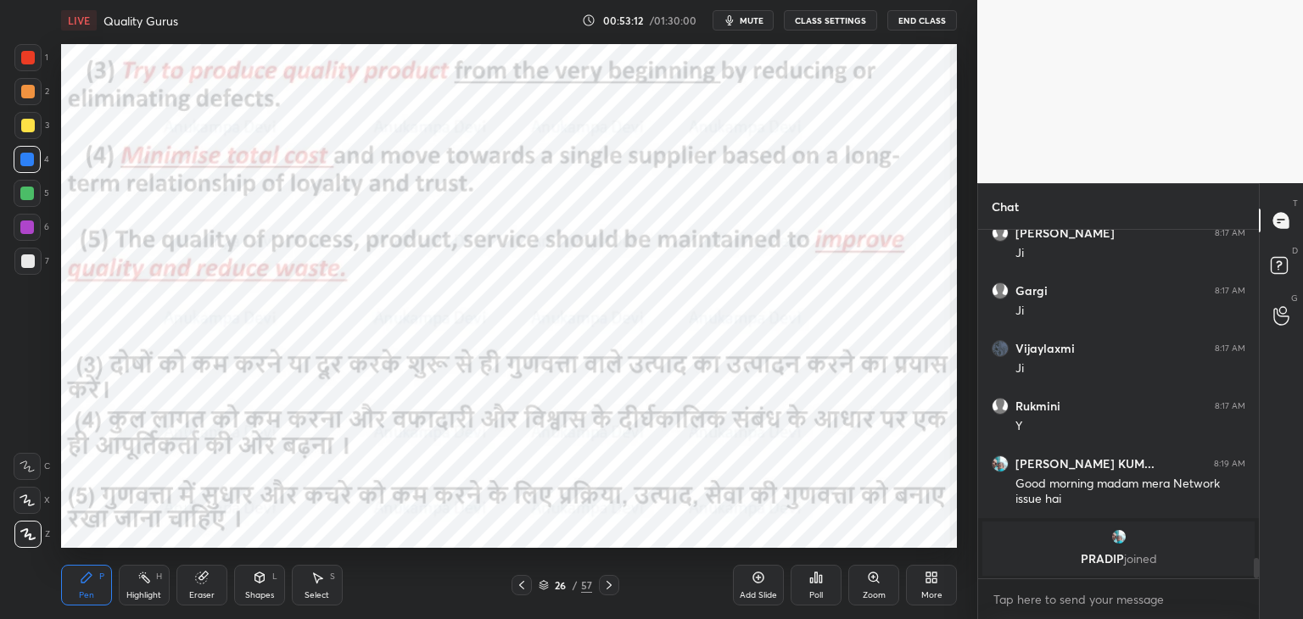
click at [756, 20] on span "mute" at bounding box center [752, 20] width 24 height 12
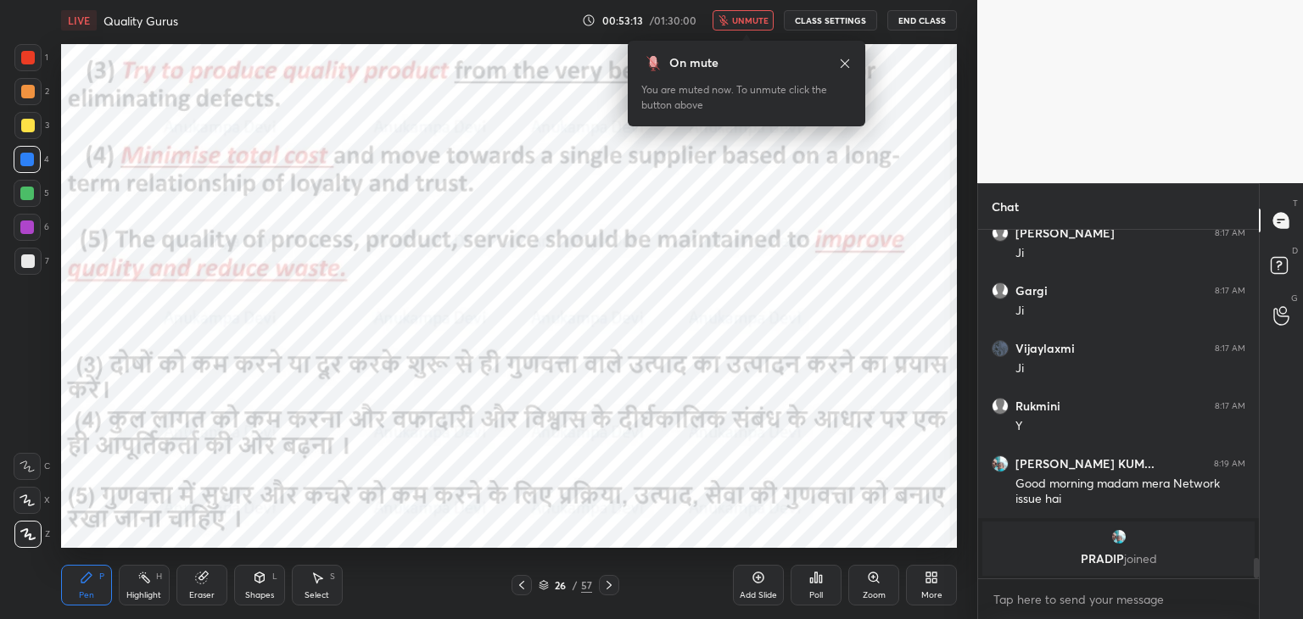
click at [756, 21] on span "unmute" at bounding box center [750, 20] width 36 height 12
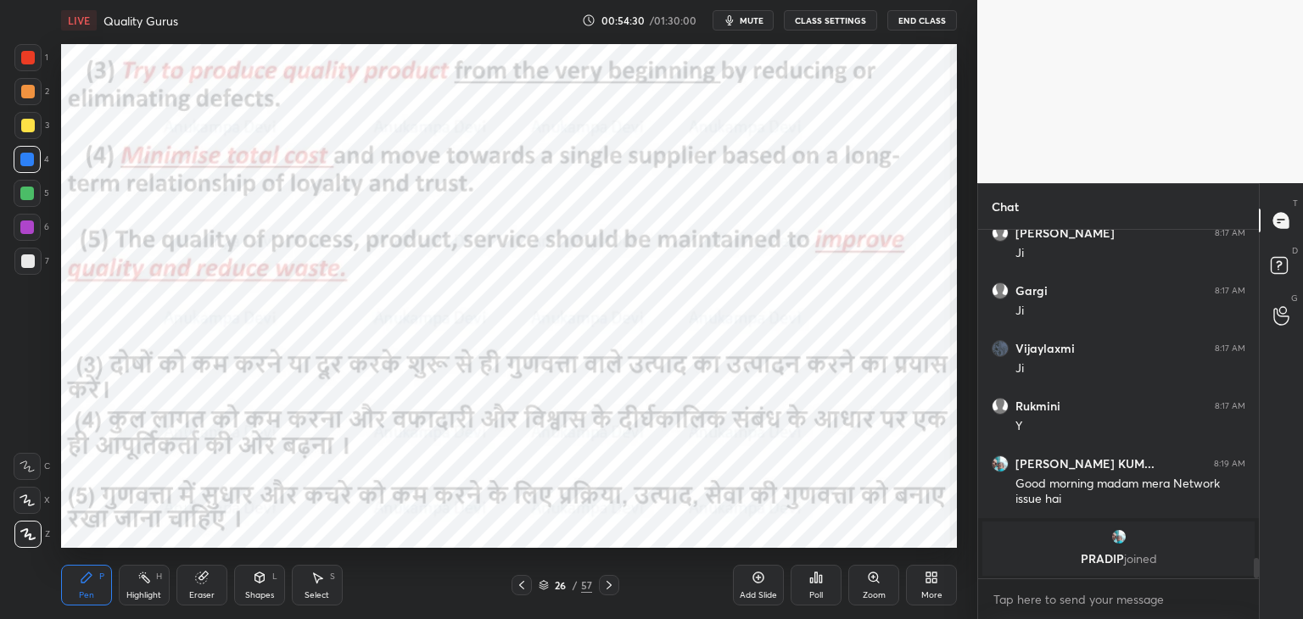
click at [608, 590] on icon at bounding box center [610, 586] width 14 height 14
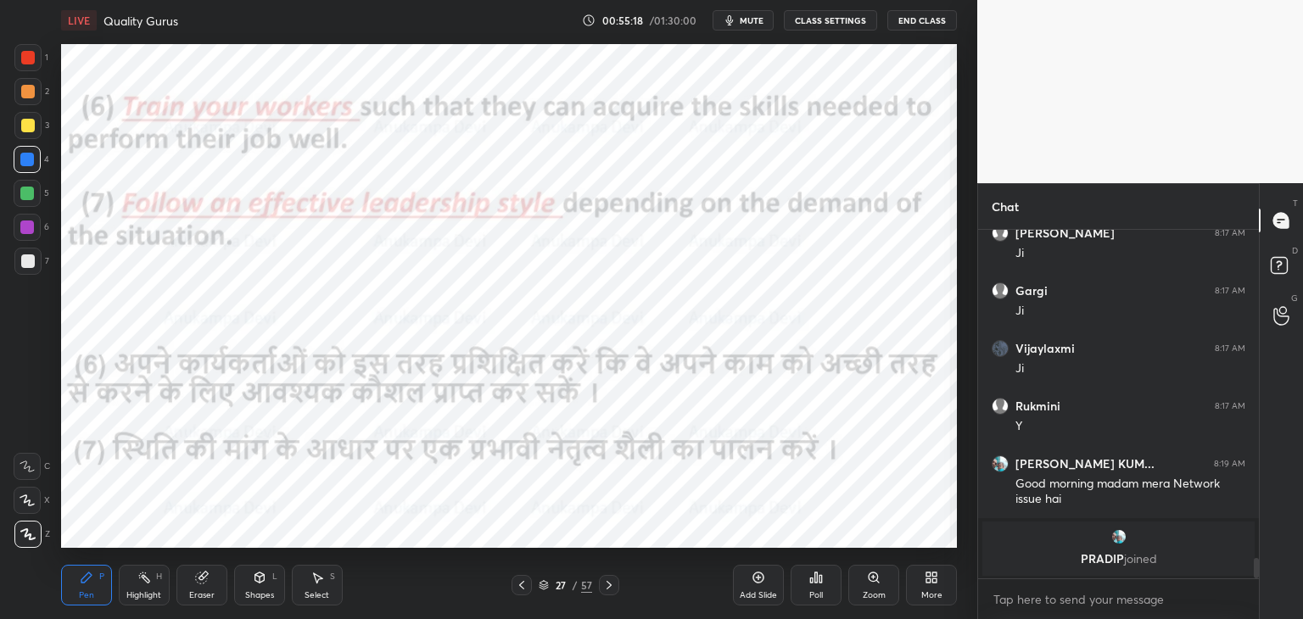
click at [752, 21] on span "mute" at bounding box center [752, 20] width 24 height 12
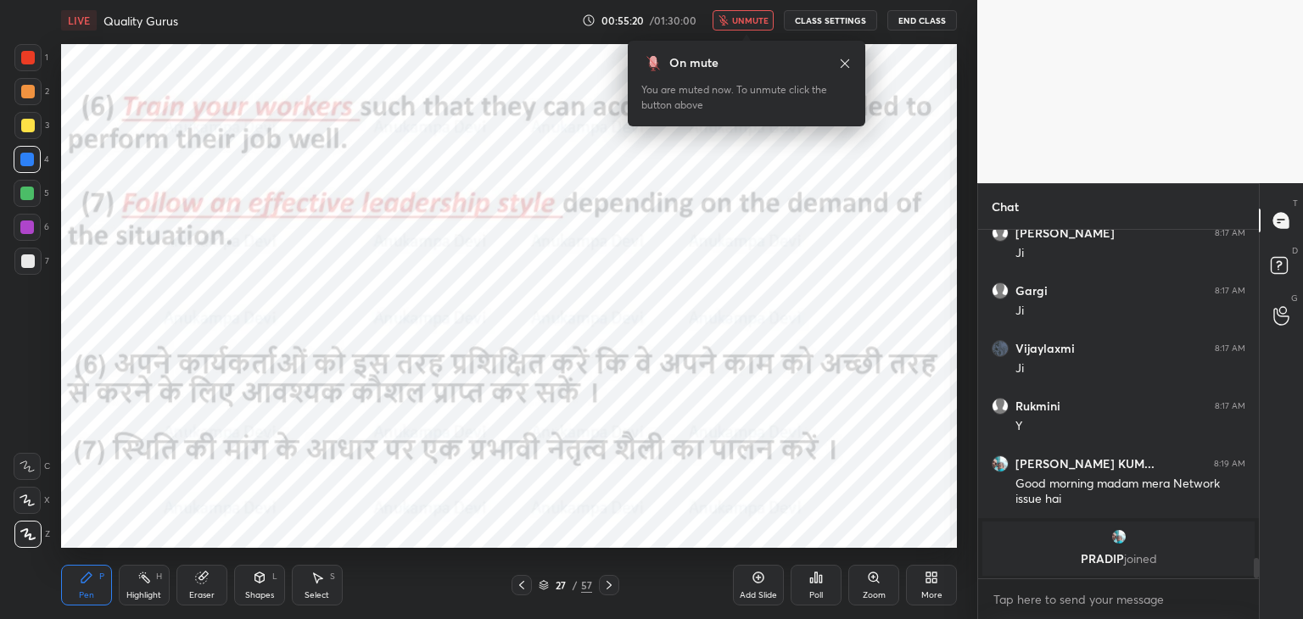
drag, startPoint x: 754, startPoint y: 21, endPoint x: 723, endPoint y: 42, distance: 36.7
click at [754, 20] on span "unmute" at bounding box center [750, 20] width 36 height 12
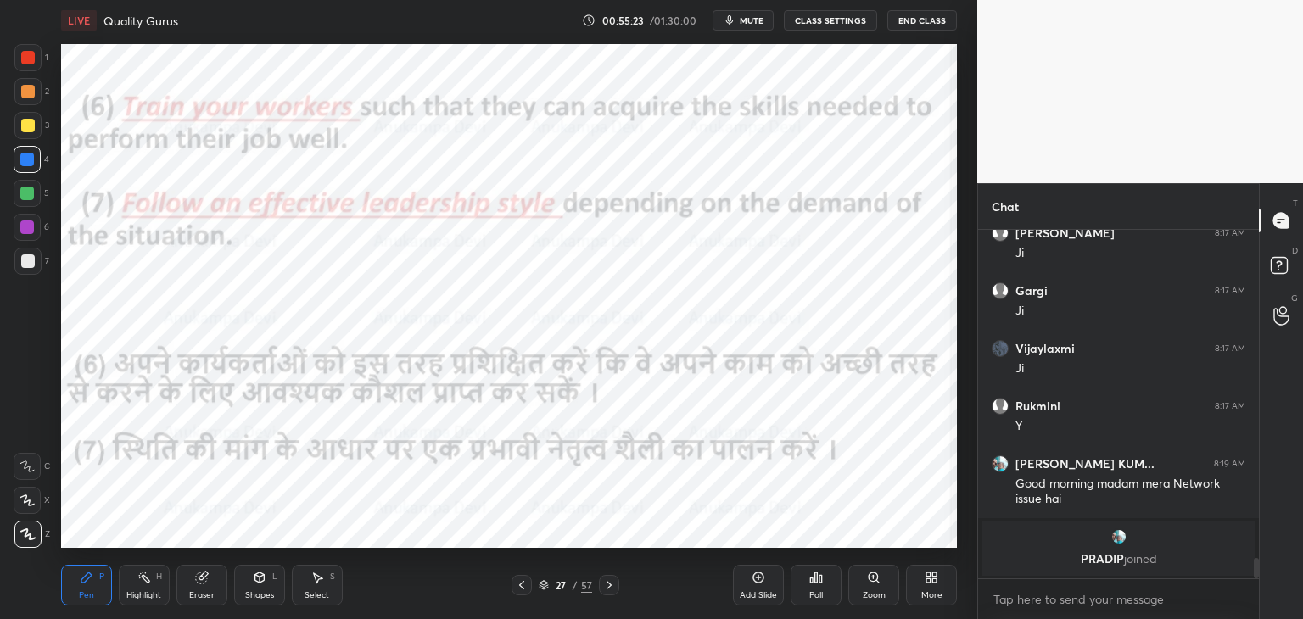
click at [614, 590] on icon at bounding box center [610, 586] width 14 height 14
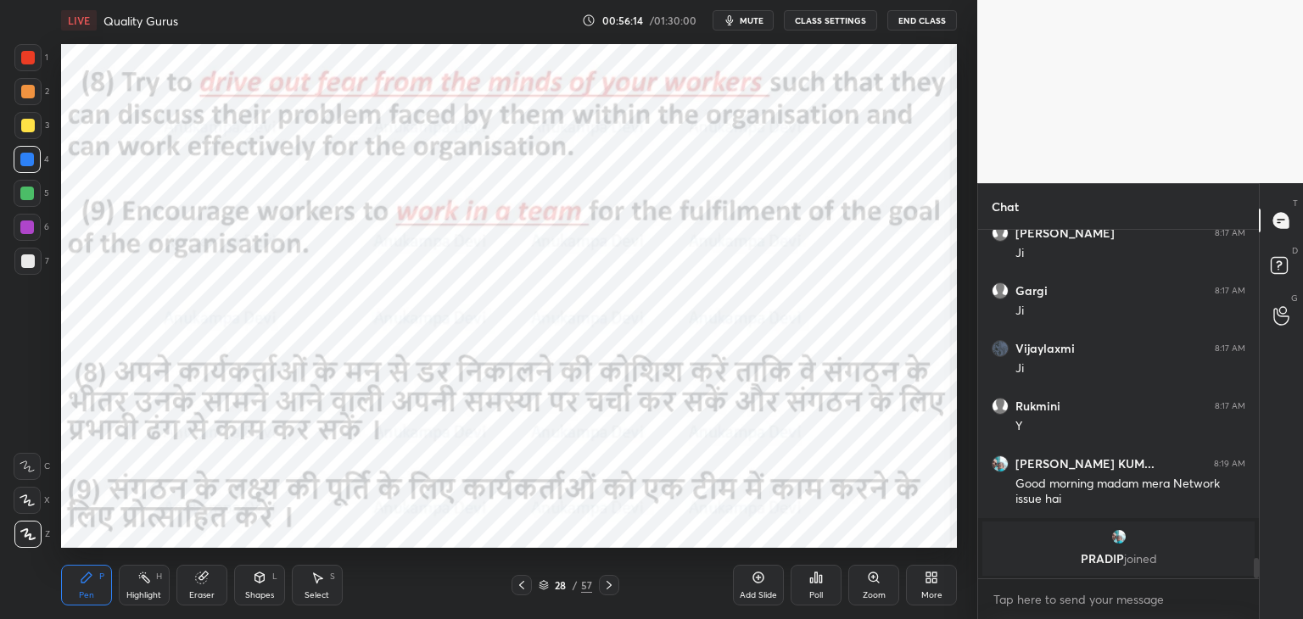
click at [608, 591] on icon at bounding box center [610, 586] width 14 height 14
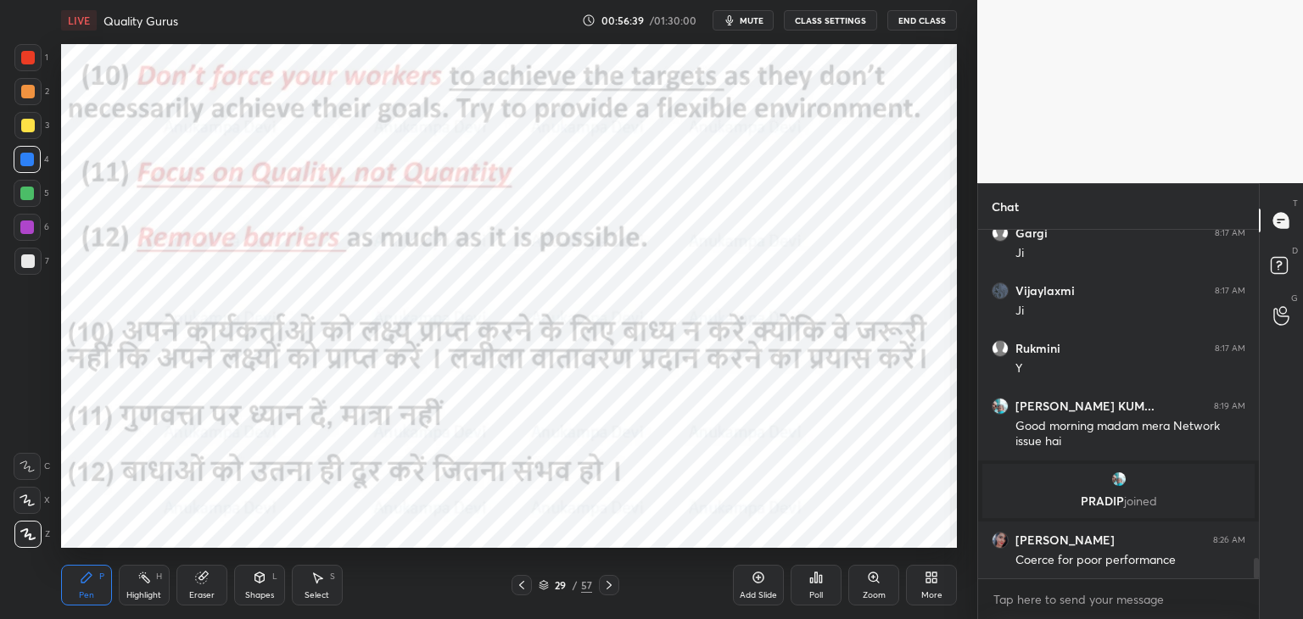
scroll to position [5604, 0]
drag, startPoint x: 611, startPoint y: 591, endPoint x: 615, endPoint y: 571, distance: 20.8
click at [611, 591] on icon at bounding box center [610, 586] width 14 height 14
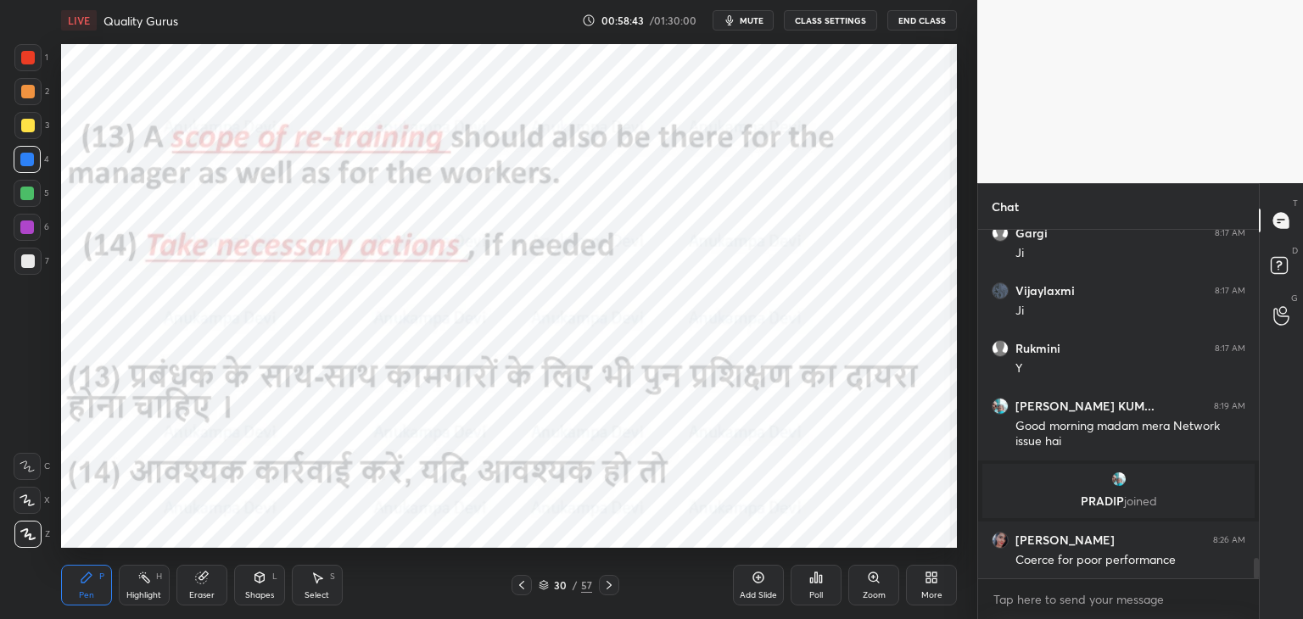
click at [521, 590] on icon at bounding box center [522, 586] width 14 height 14
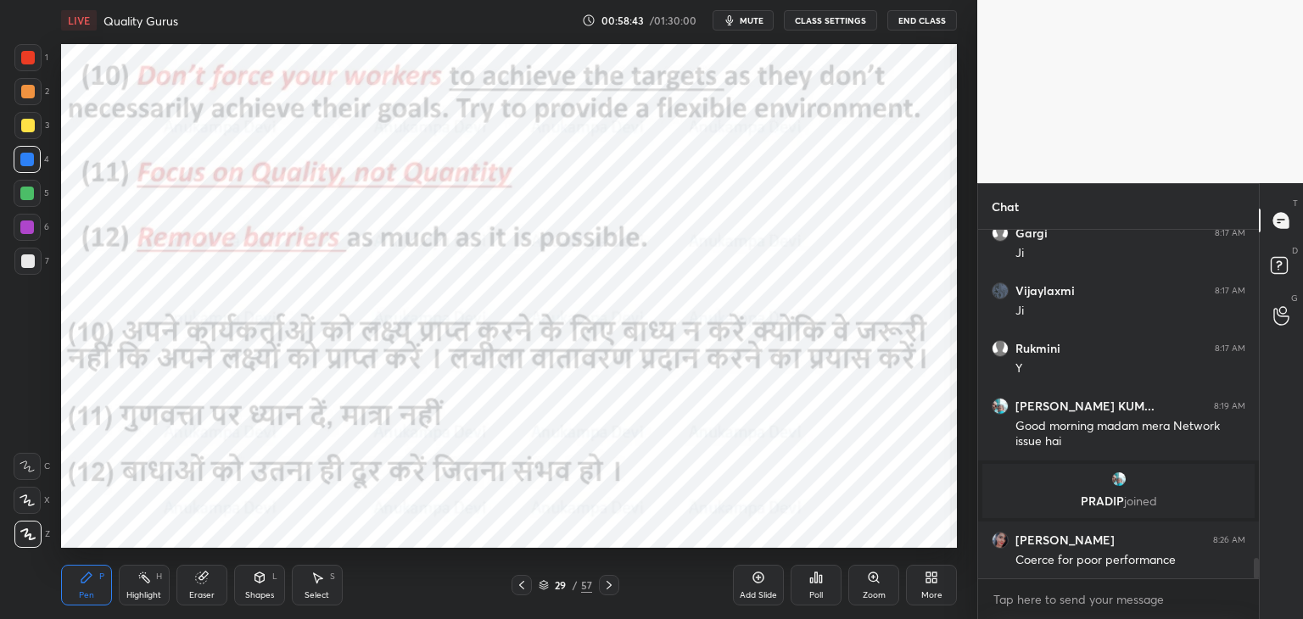
click at [521, 587] on icon at bounding box center [521, 585] width 5 height 8
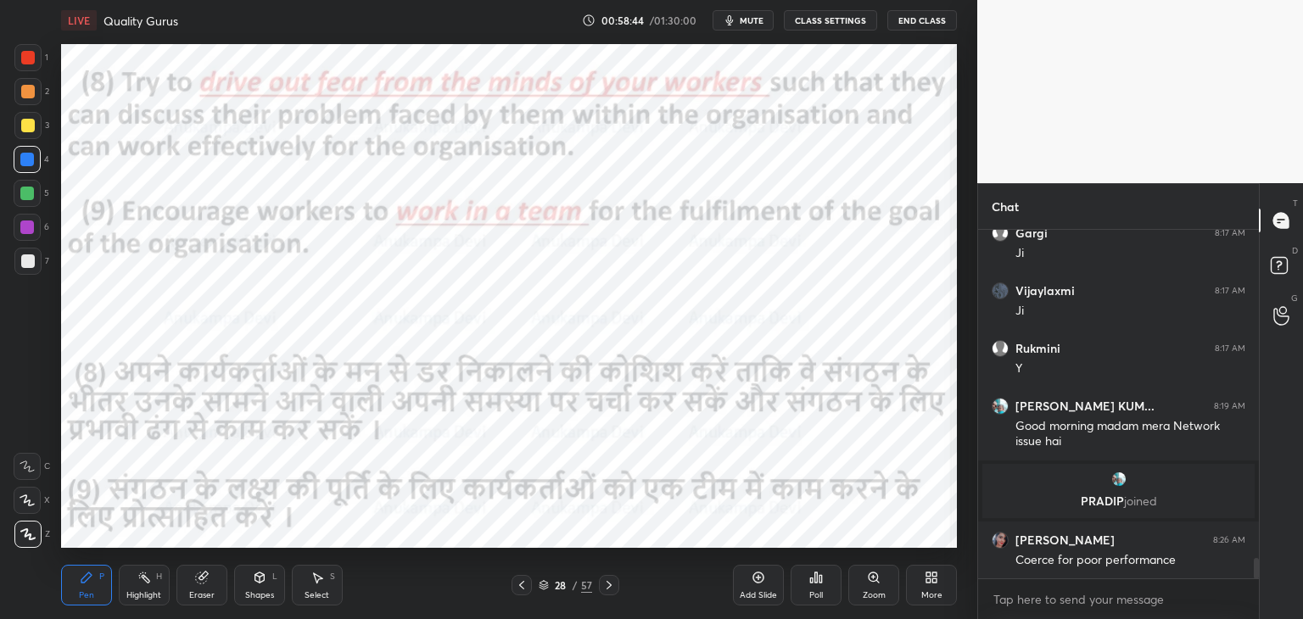
click at [523, 587] on icon at bounding box center [522, 586] width 14 height 14
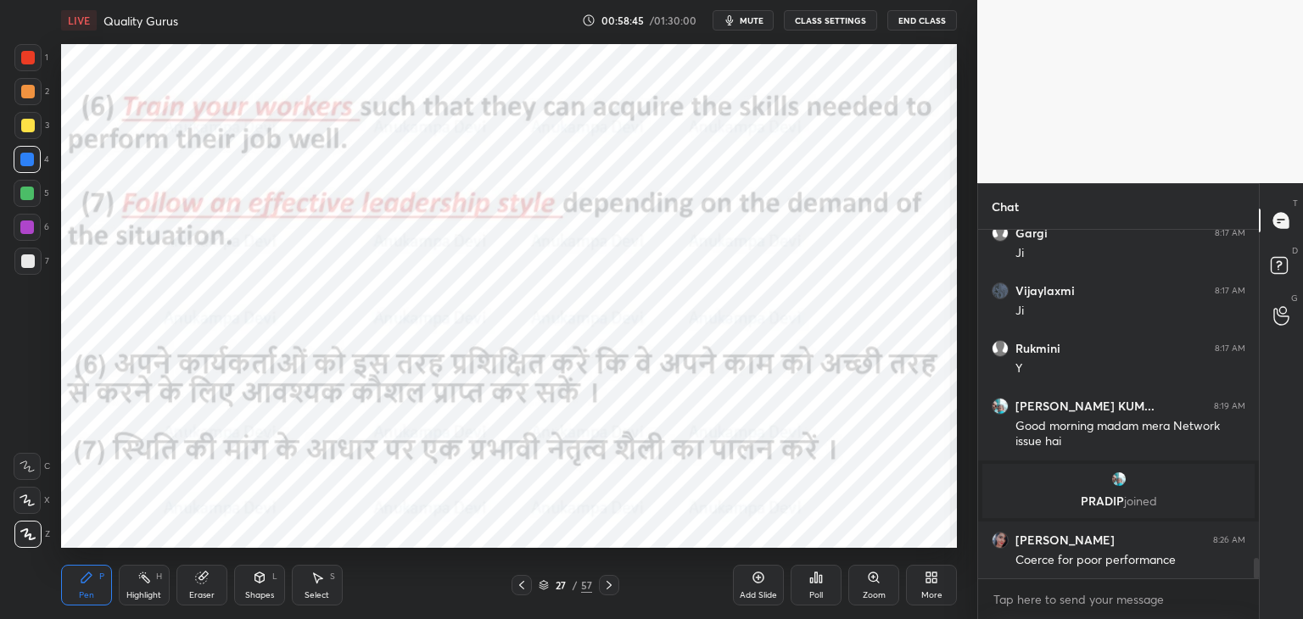
click at [523, 587] on icon at bounding box center [522, 586] width 14 height 14
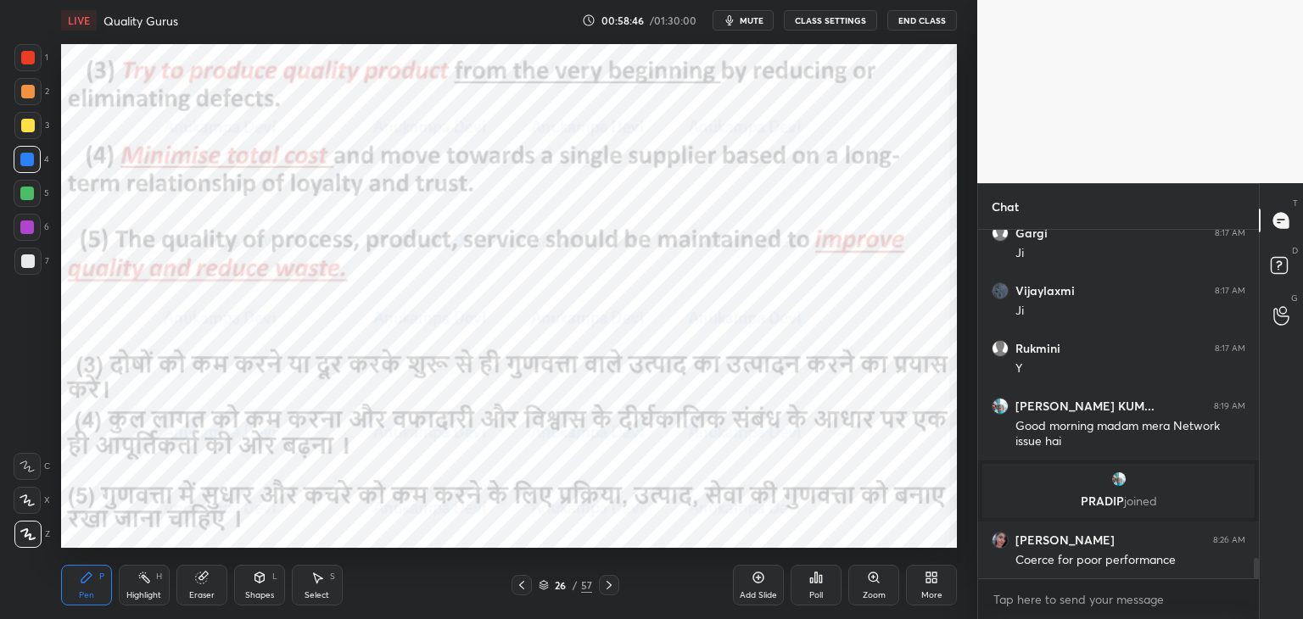
click at [523, 586] on icon at bounding box center [522, 586] width 14 height 14
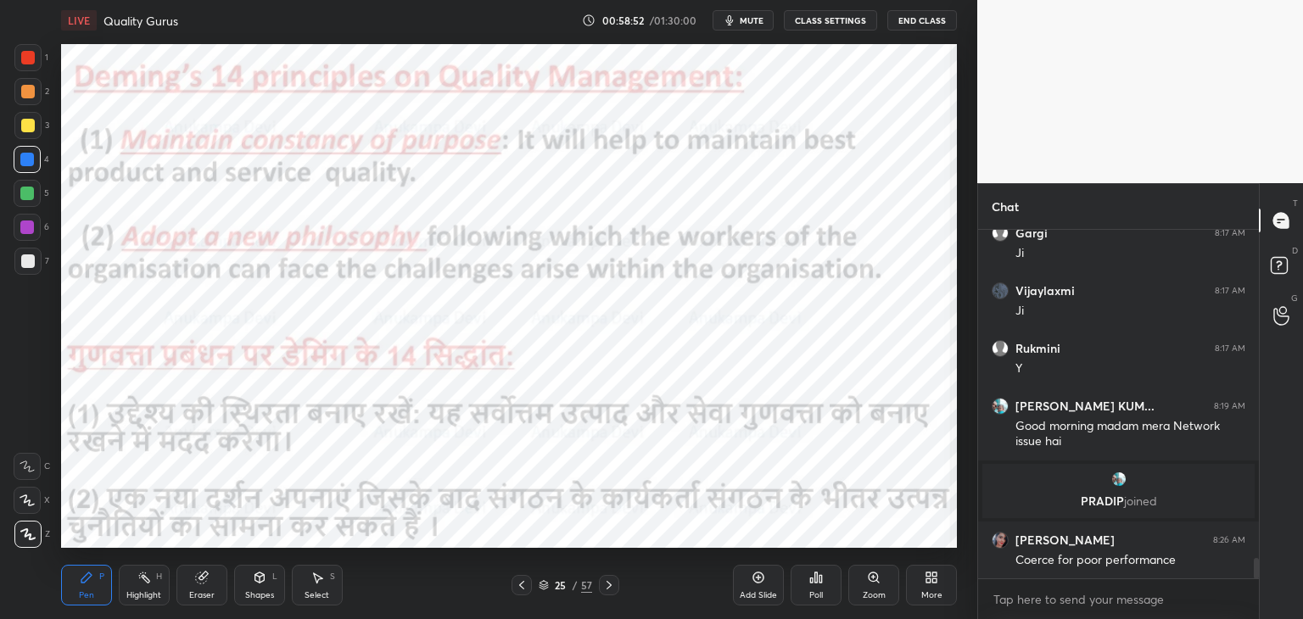
click at [751, 23] on span "mute" at bounding box center [752, 20] width 24 height 12
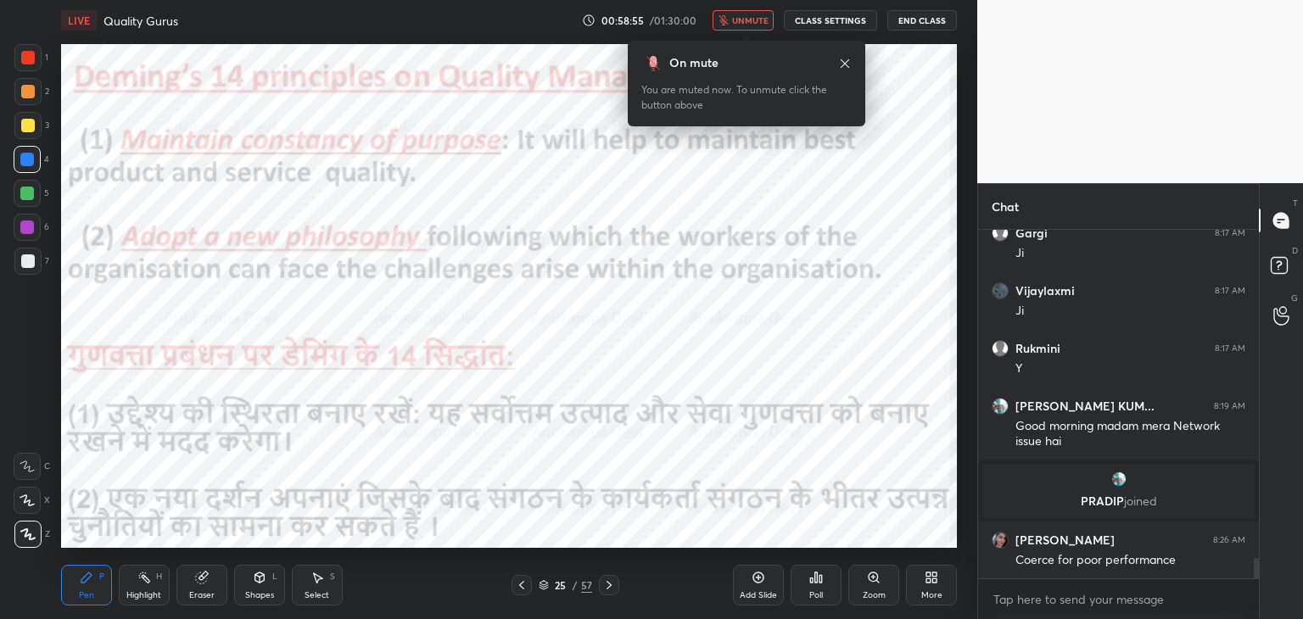
scroll to position [5662, 0]
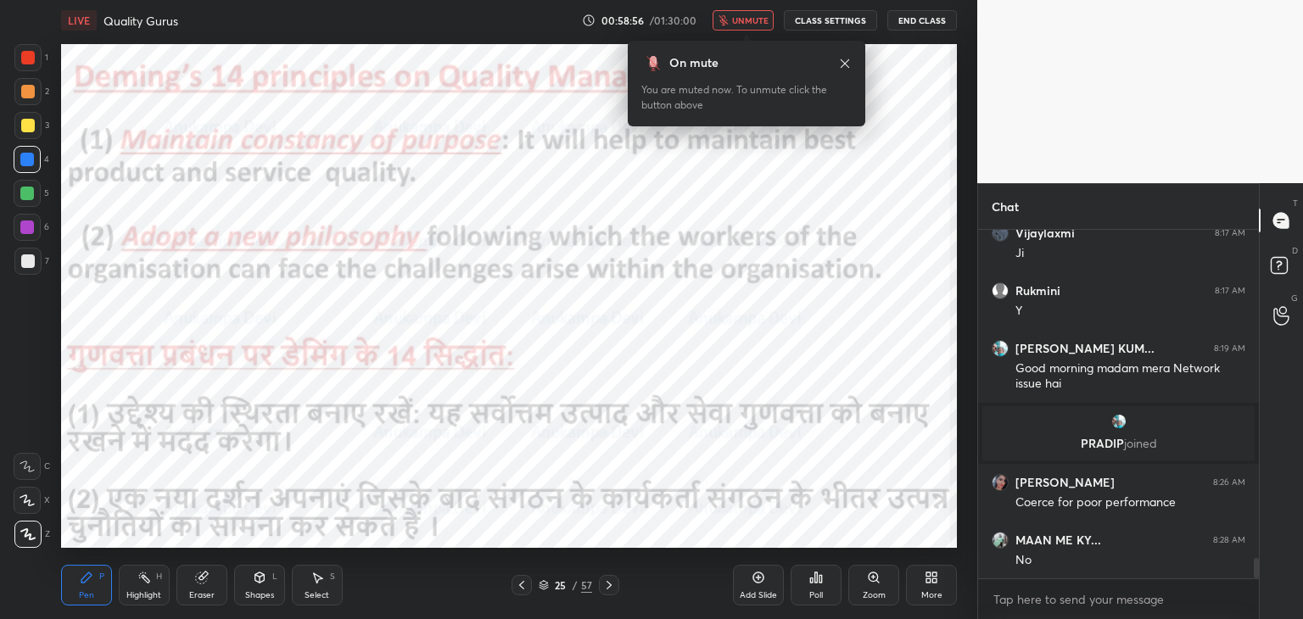
click at [754, 17] on button "unmute" at bounding box center [743, 20] width 61 height 20
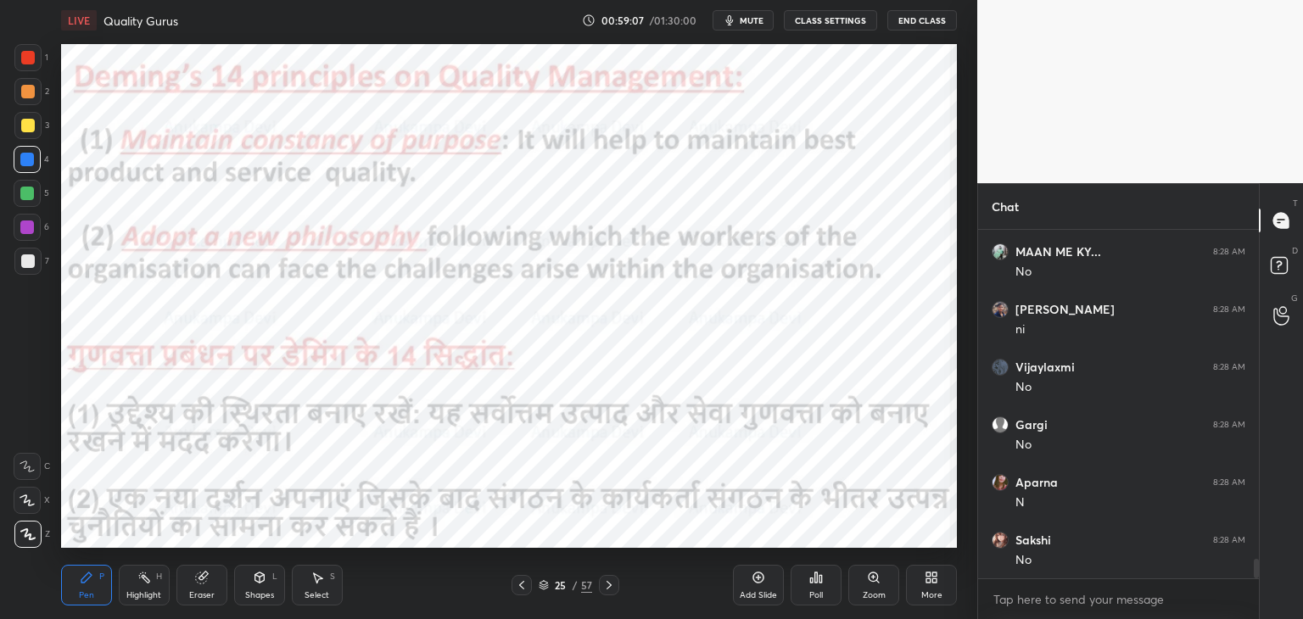
scroll to position [6008, 0]
click at [610, 591] on icon at bounding box center [610, 586] width 14 height 14
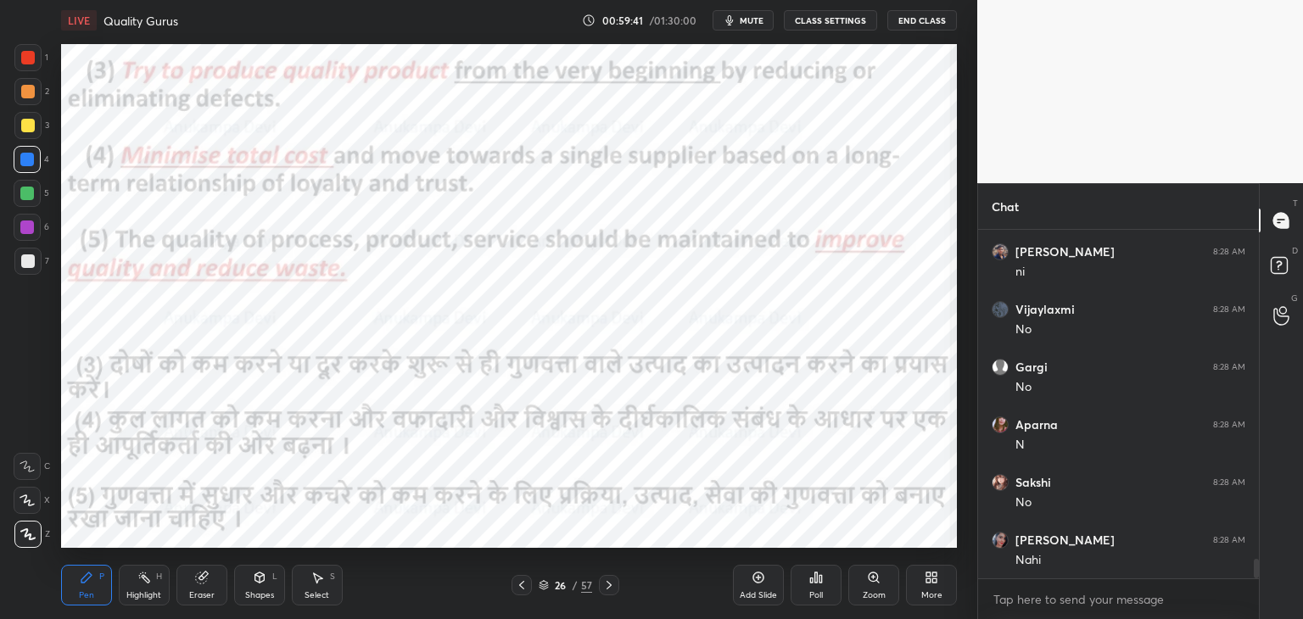
scroll to position [6066, 0]
click at [604, 586] on icon at bounding box center [610, 586] width 14 height 14
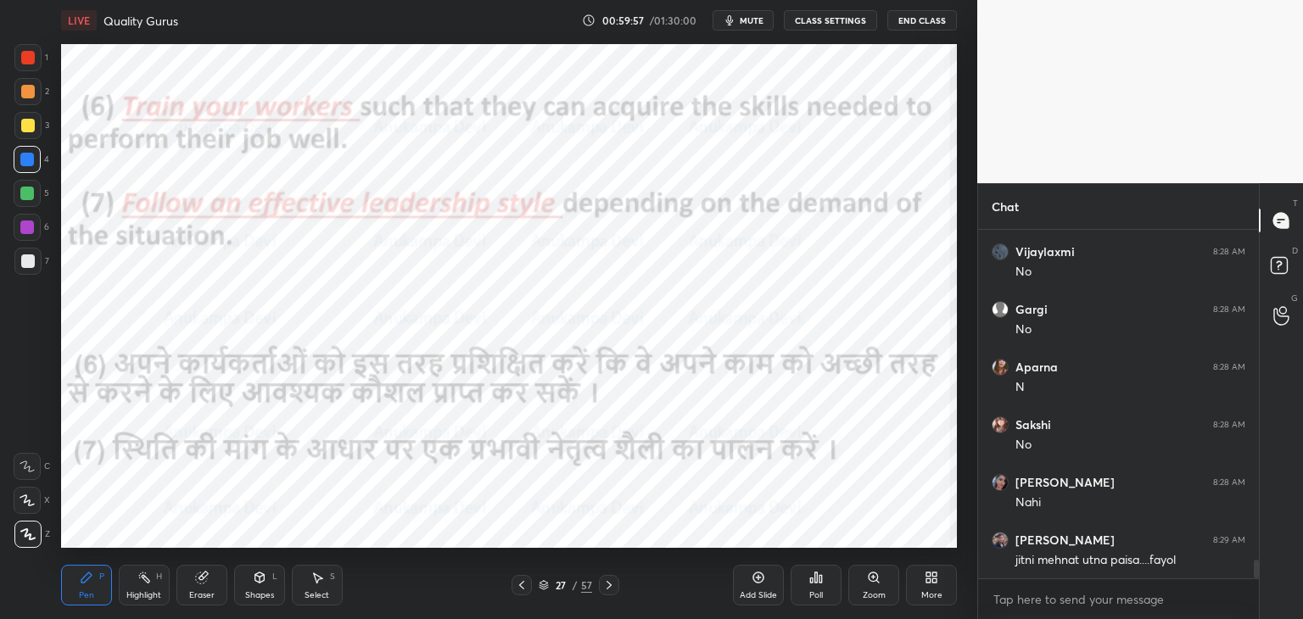
click at [613, 593] on div at bounding box center [609, 585] width 20 height 20
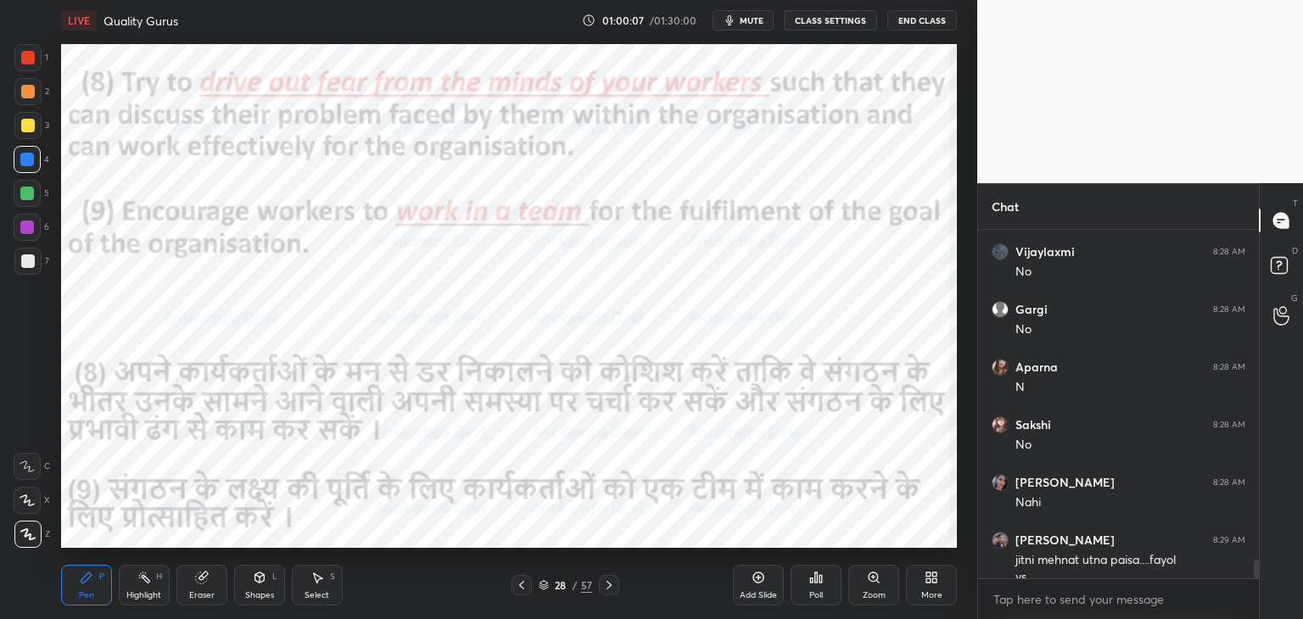
scroll to position [6083, 0]
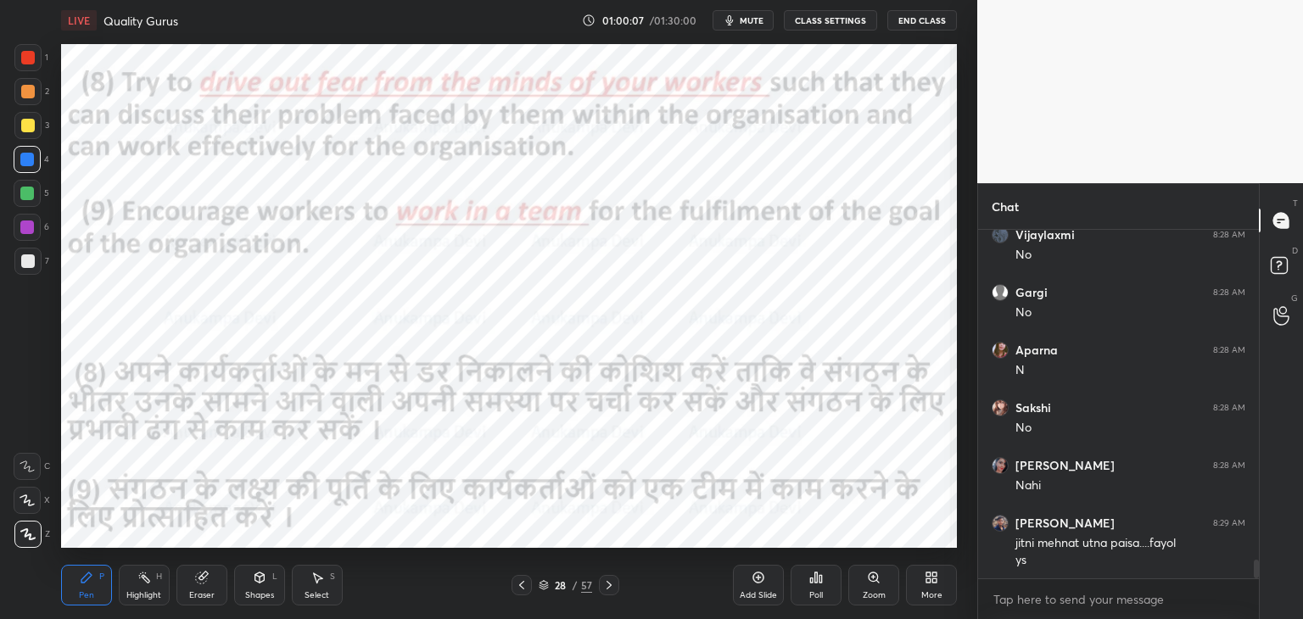
click at [613, 588] on icon at bounding box center [610, 586] width 14 height 14
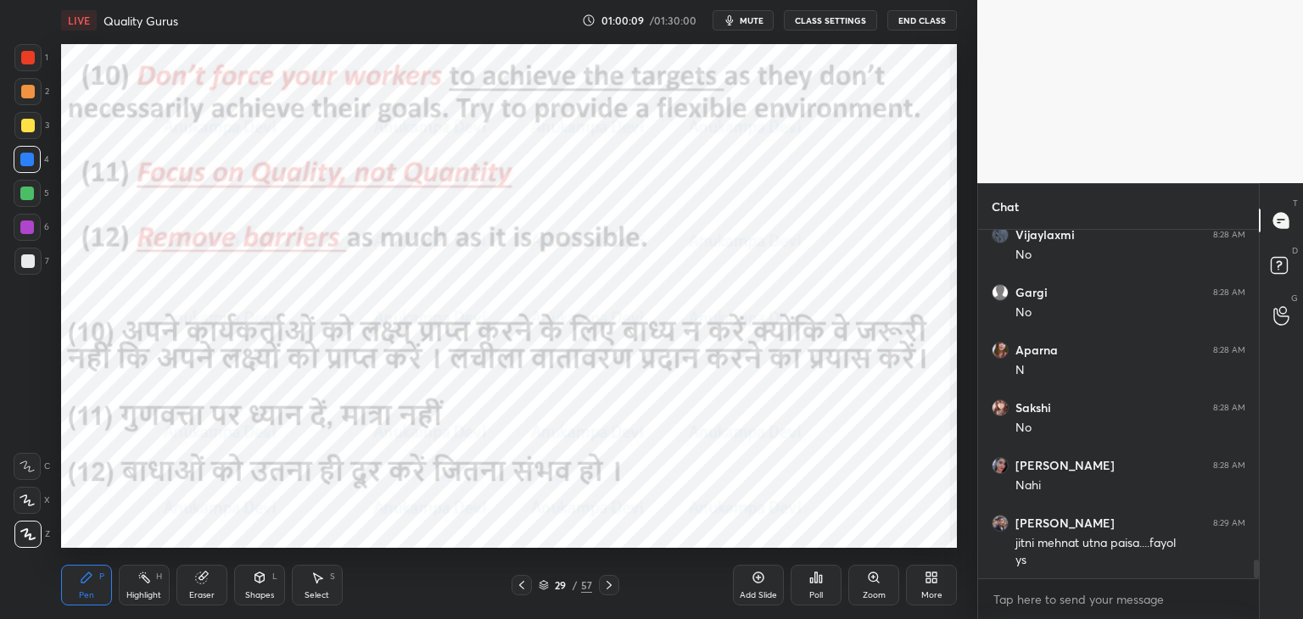
click at [519, 591] on icon at bounding box center [522, 586] width 14 height 14
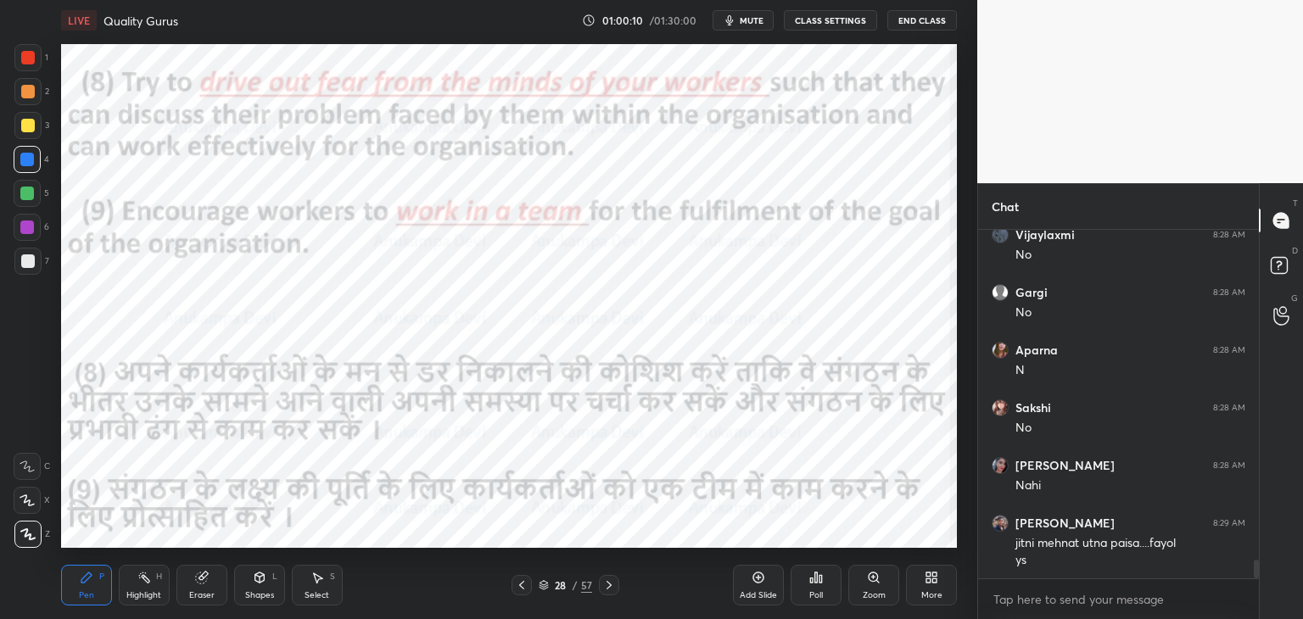
click at [519, 591] on icon at bounding box center [522, 586] width 14 height 14
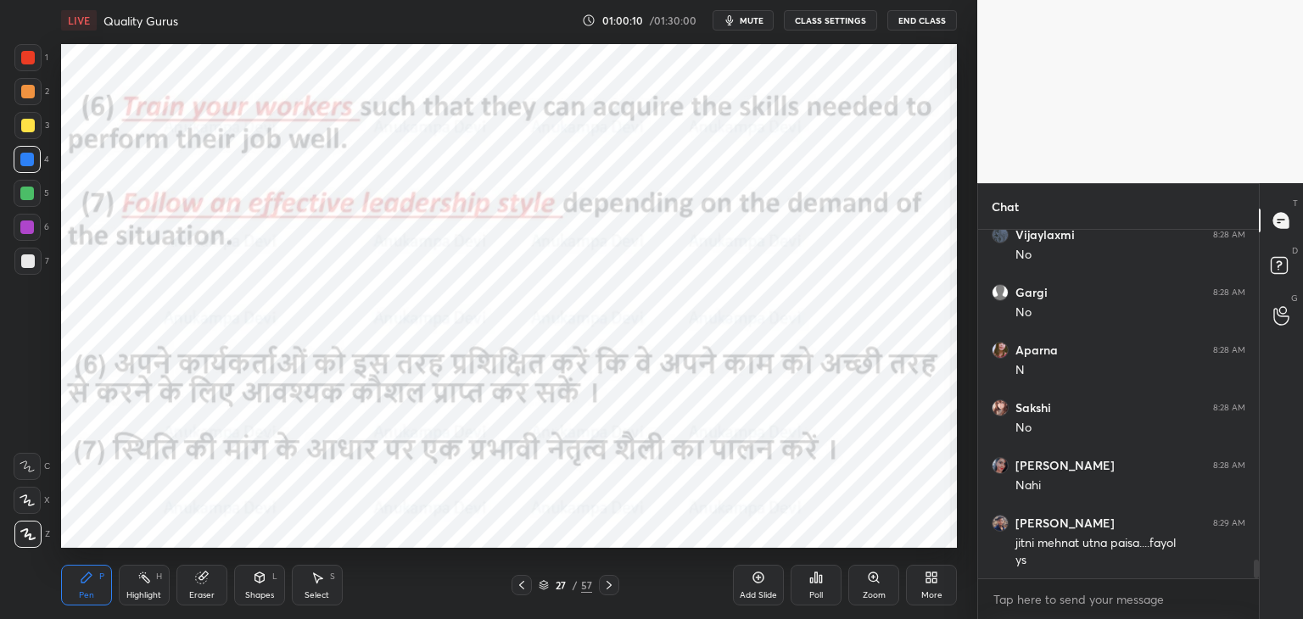
click at [519, 591] on icon at bounding box center [522, 586] width 14 height 14
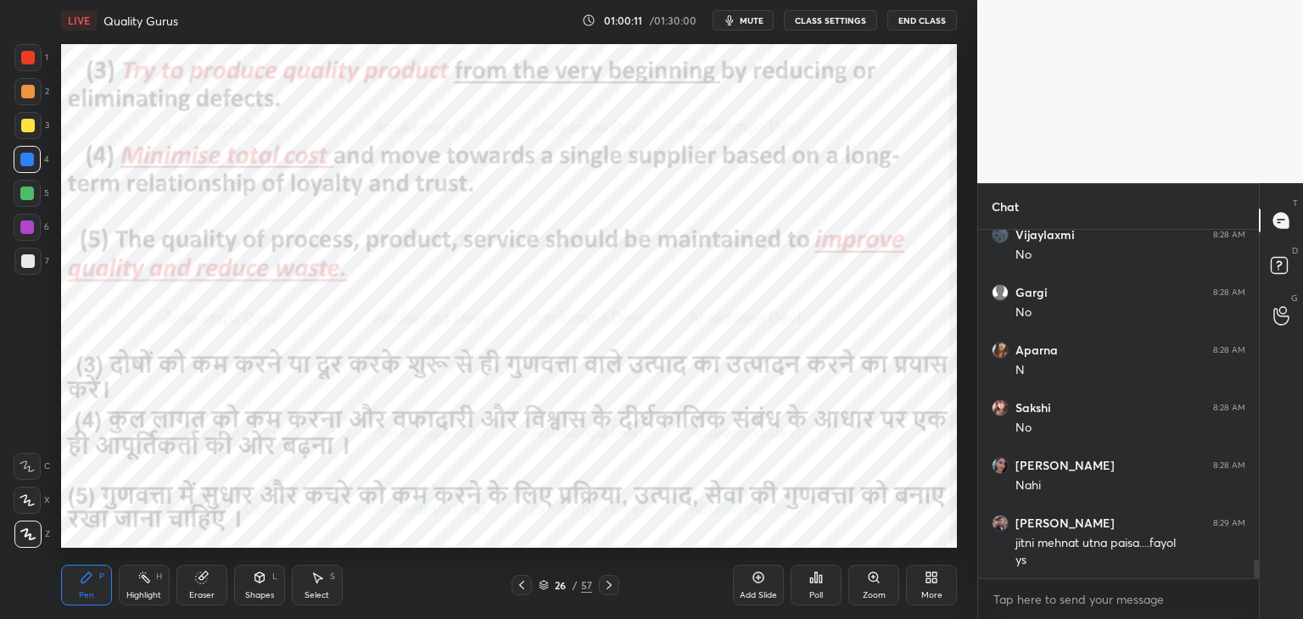
click at [519, 590] on icon at bounding box center [522, 586] width 14 height 14
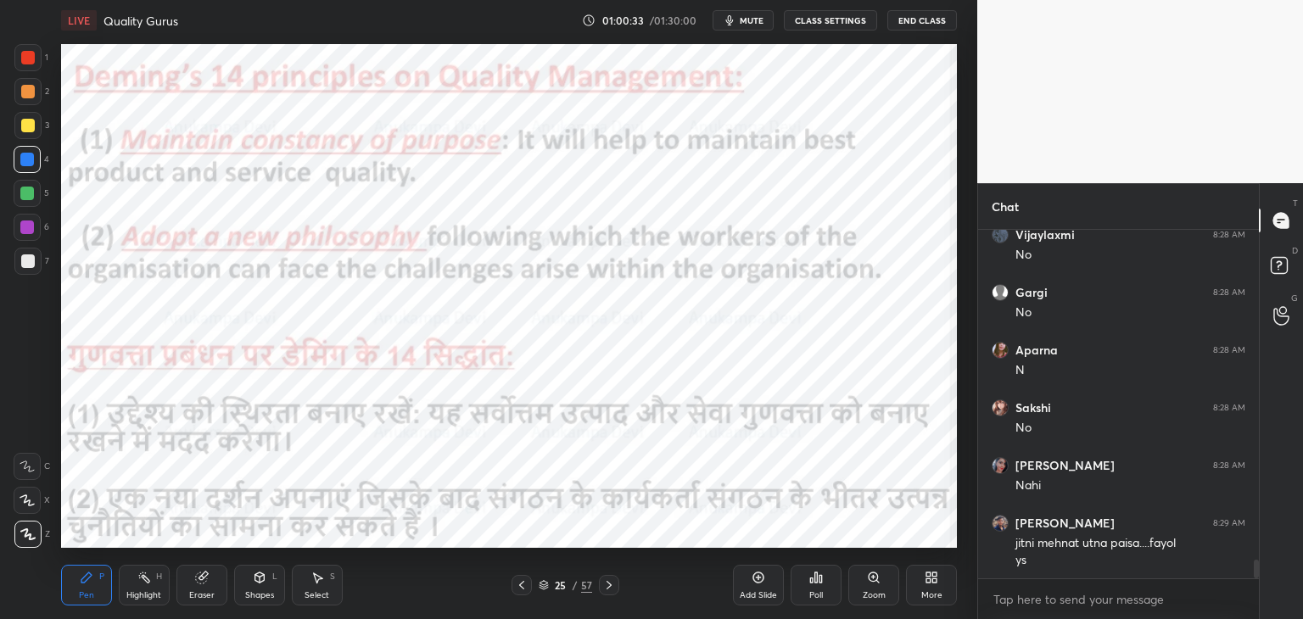
scroll to position [6141, 0]
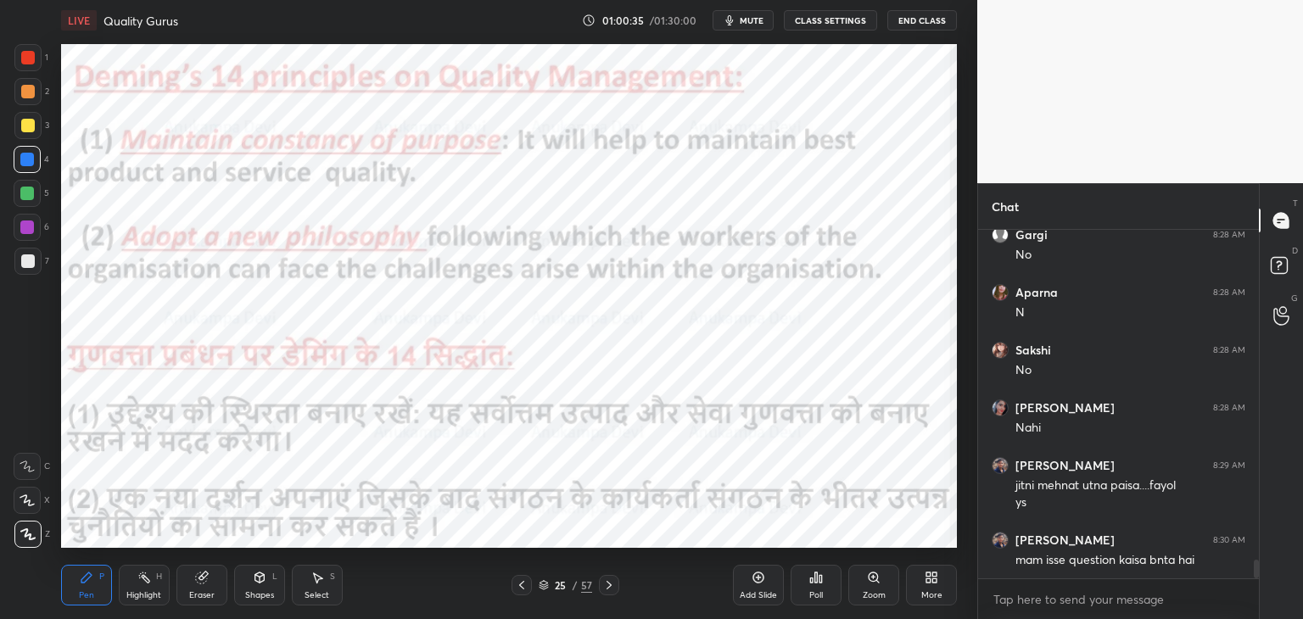
click at [608, 586] on icon at bounding box center [610, 586] width 14 height 14
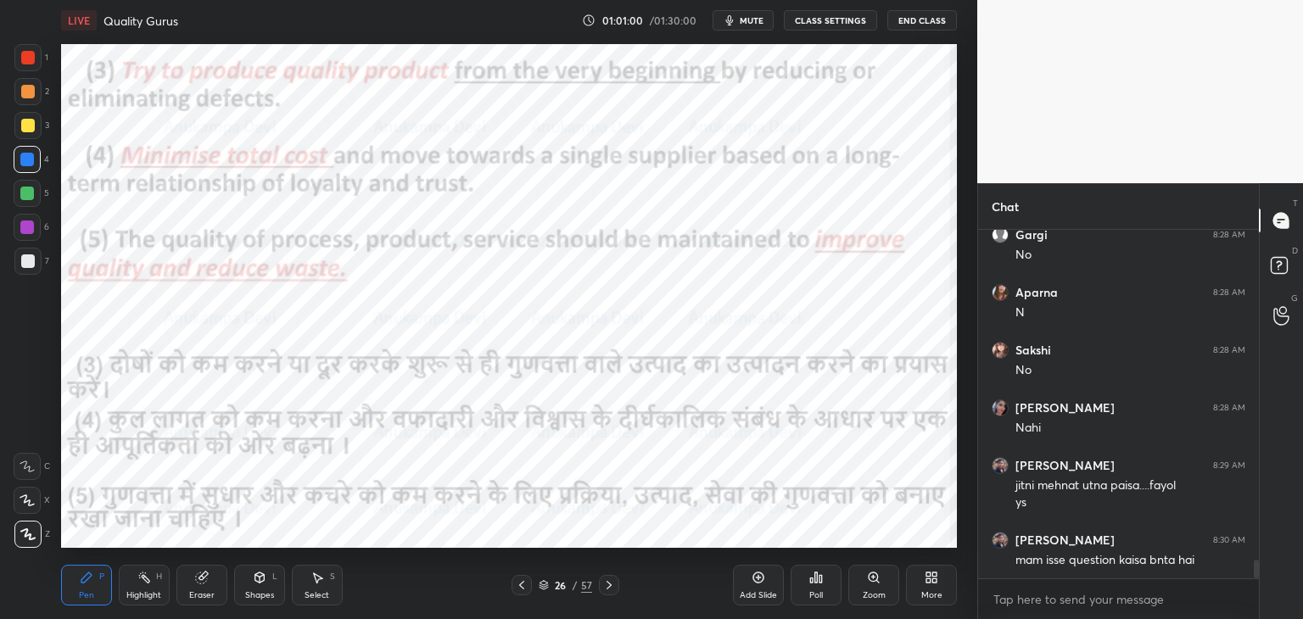
click at [607, 591] on icon at bounding box center [610, 586] width 14 height 14
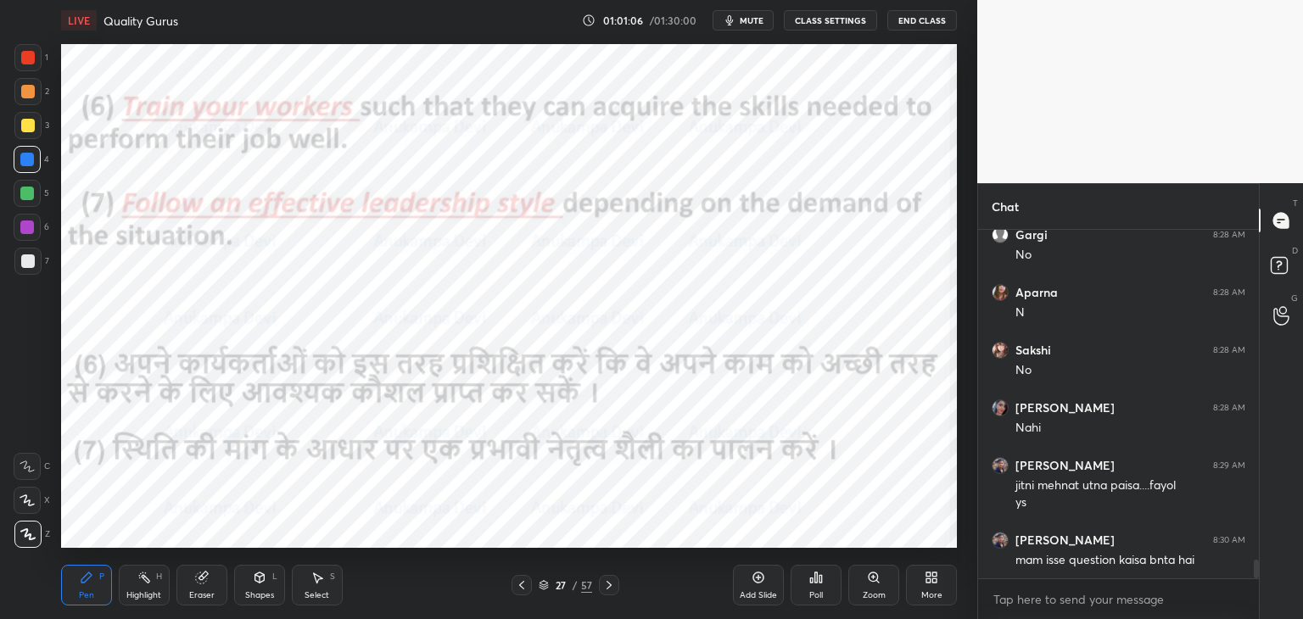
drag, startPoint x: 604, startPoint y: 590, endPoint x: 601, endPoint y: 572, distance: 18.1
click at [604, 588] on icon at bounding box center [610, 586] width 14 height 14
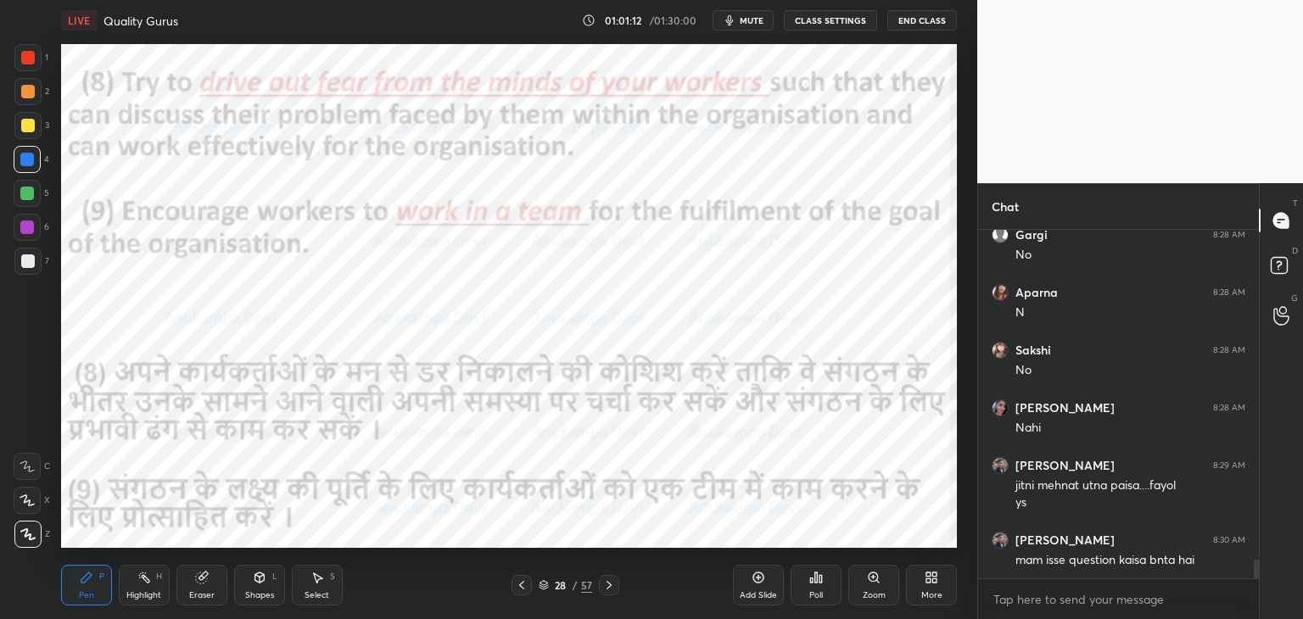
click at [611, 591] on icon at bounding box center [610, 586] width 14 height 14
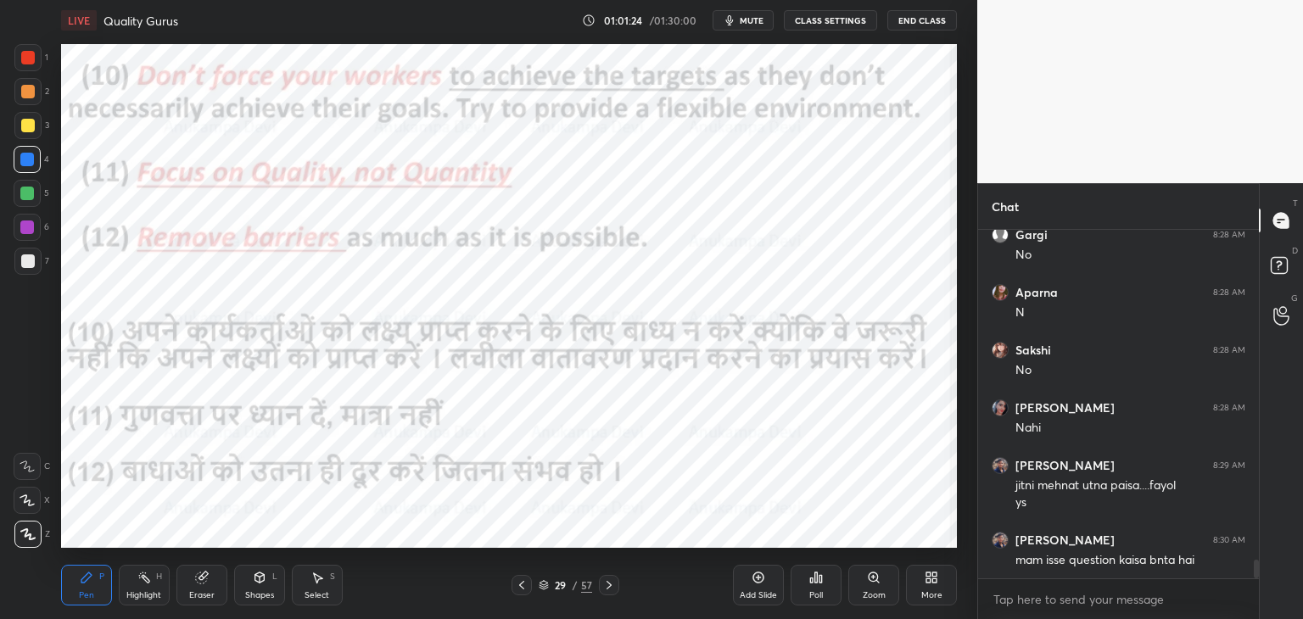
click at [609, 588] on icon at bounding box center [610, 586] width 14 height 14
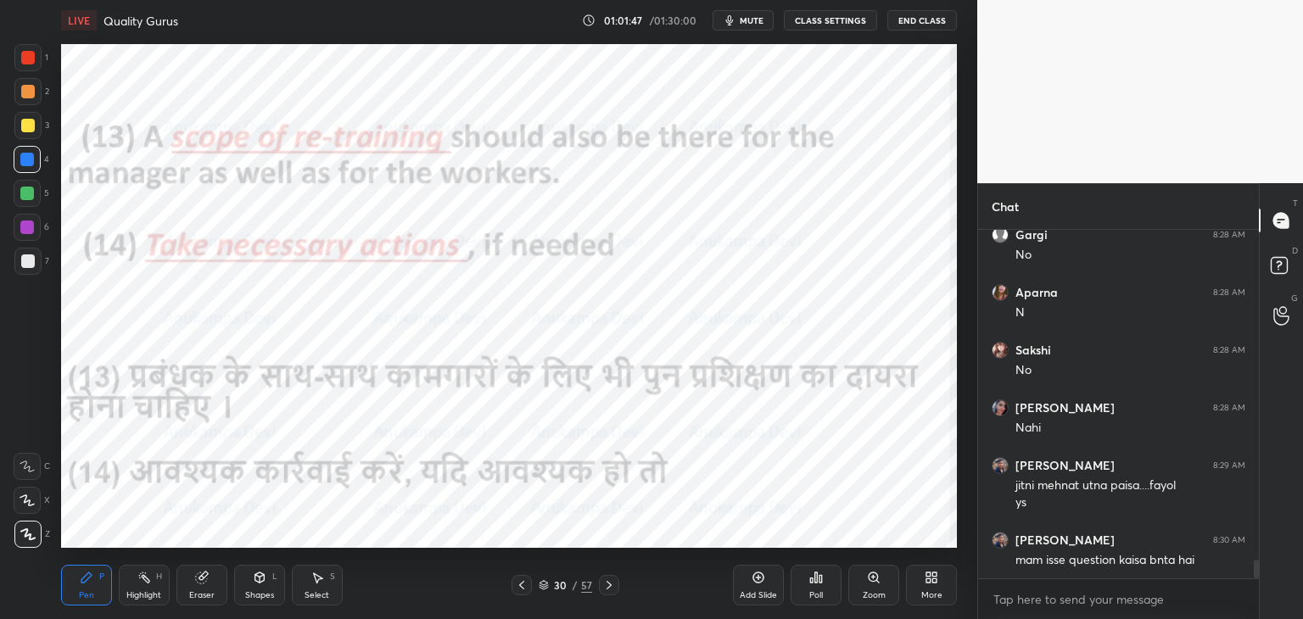
click at [611, 588] on icon at bounding box center [610, 586] width 14 height 14
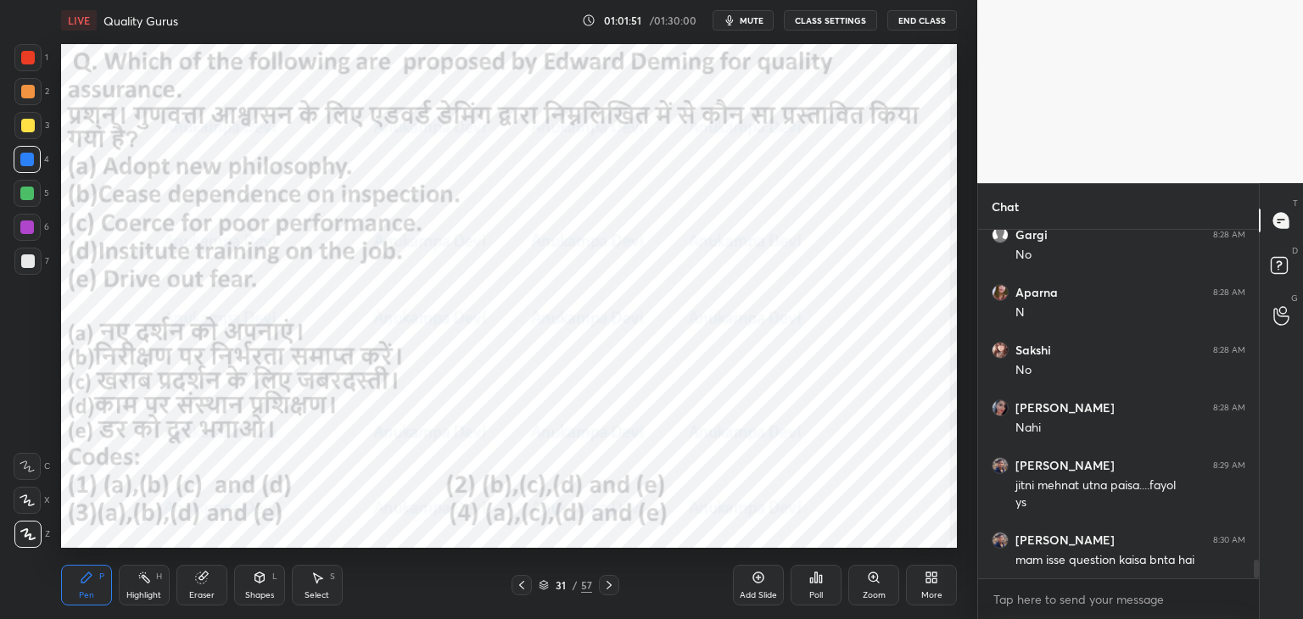
click at [756, 25] on span "mute" at bounding box center [752, 20] width 24 height 12
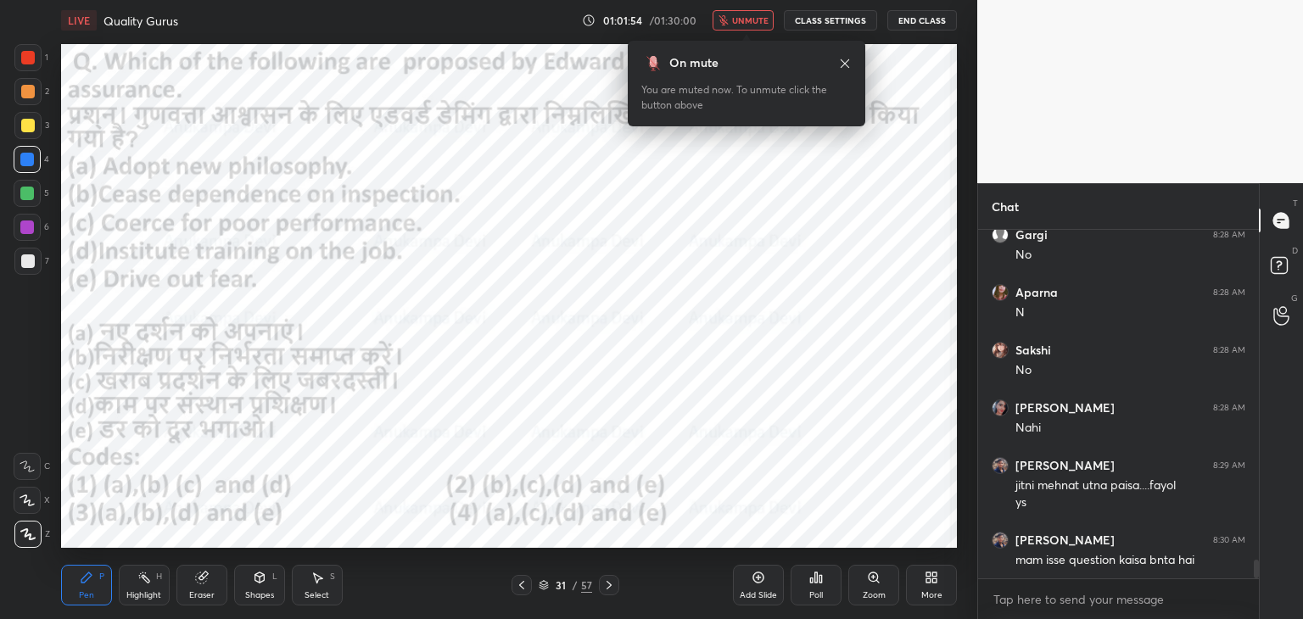
click at [849, 62] on icon at bounding box center [845, 64] width 14 height 14
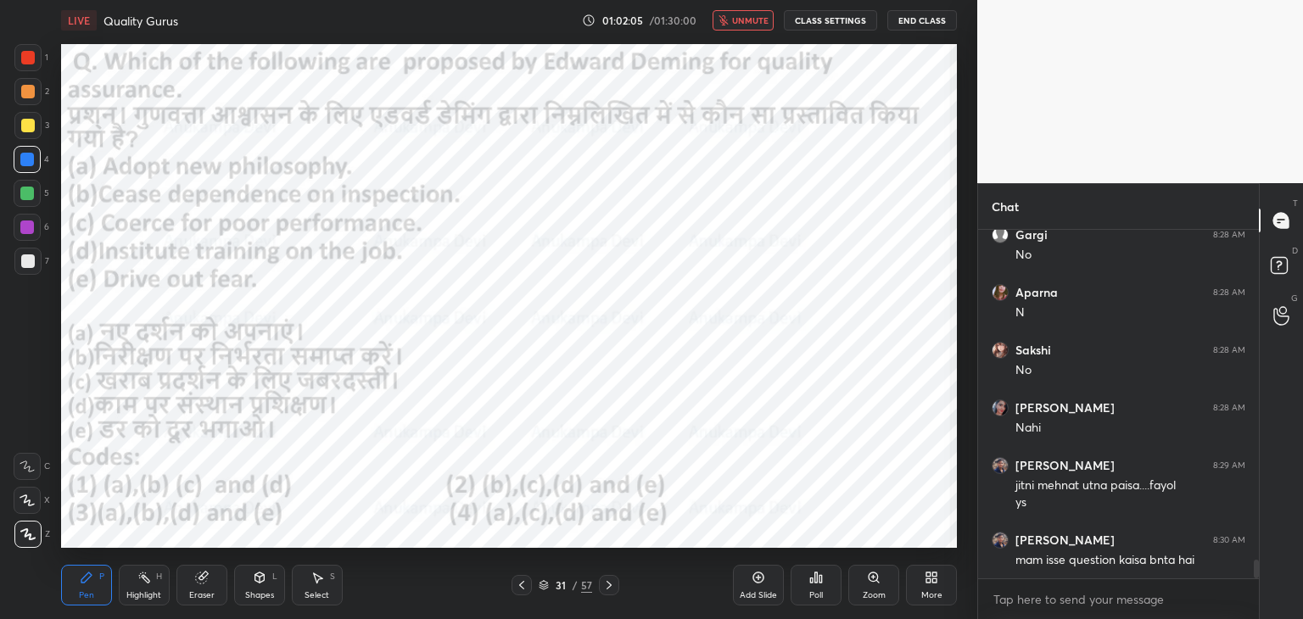
scroll to position [6, 5]
click at [740, 22] on span "unmute" at bounding box center [750, 20] width 36 height 12
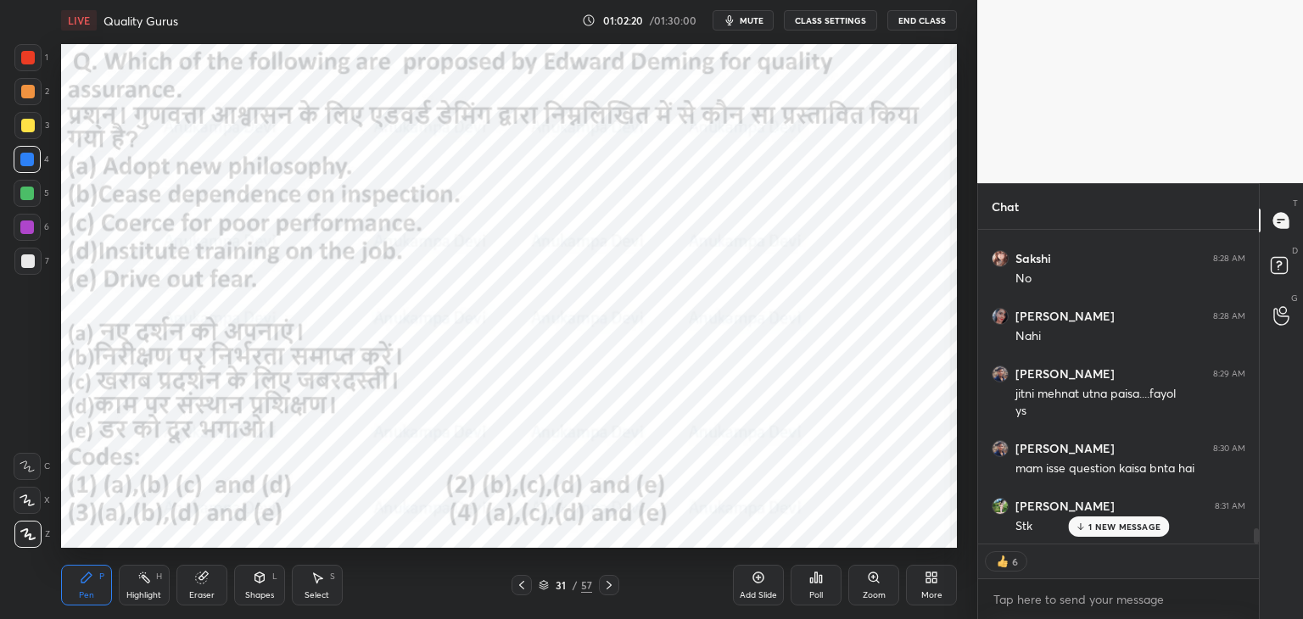
scroll to position [6290, 0]
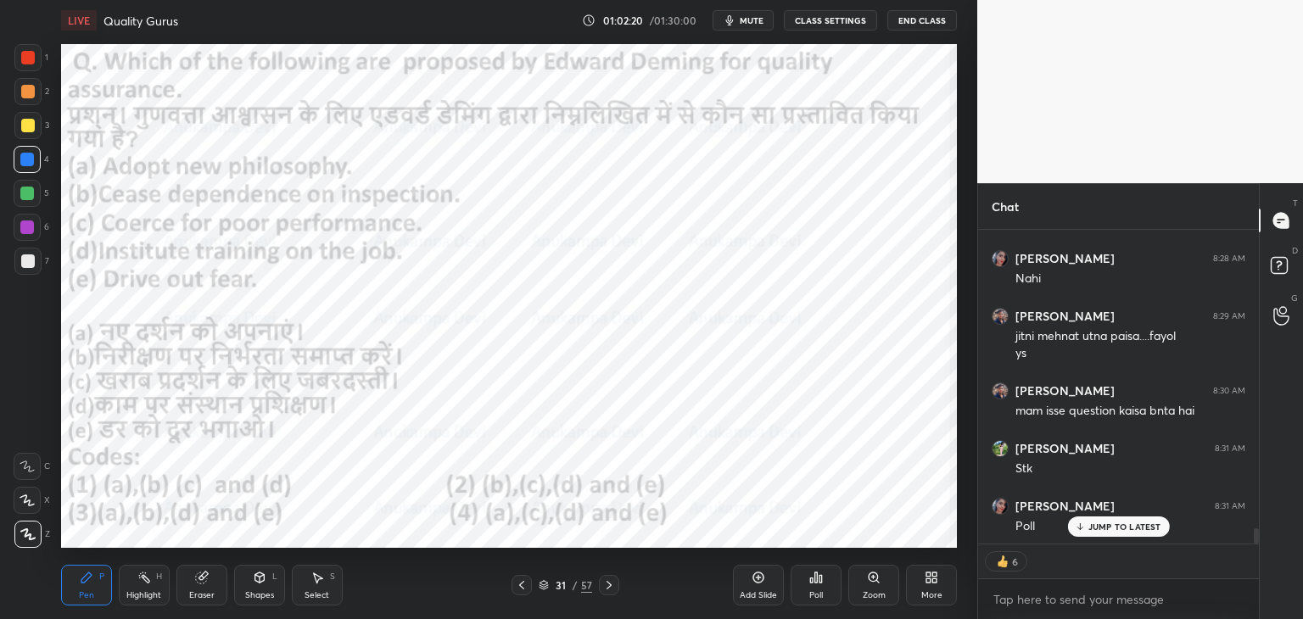
click at [544, 588] on icon at bounding box center [544, 587] width 8 height 3
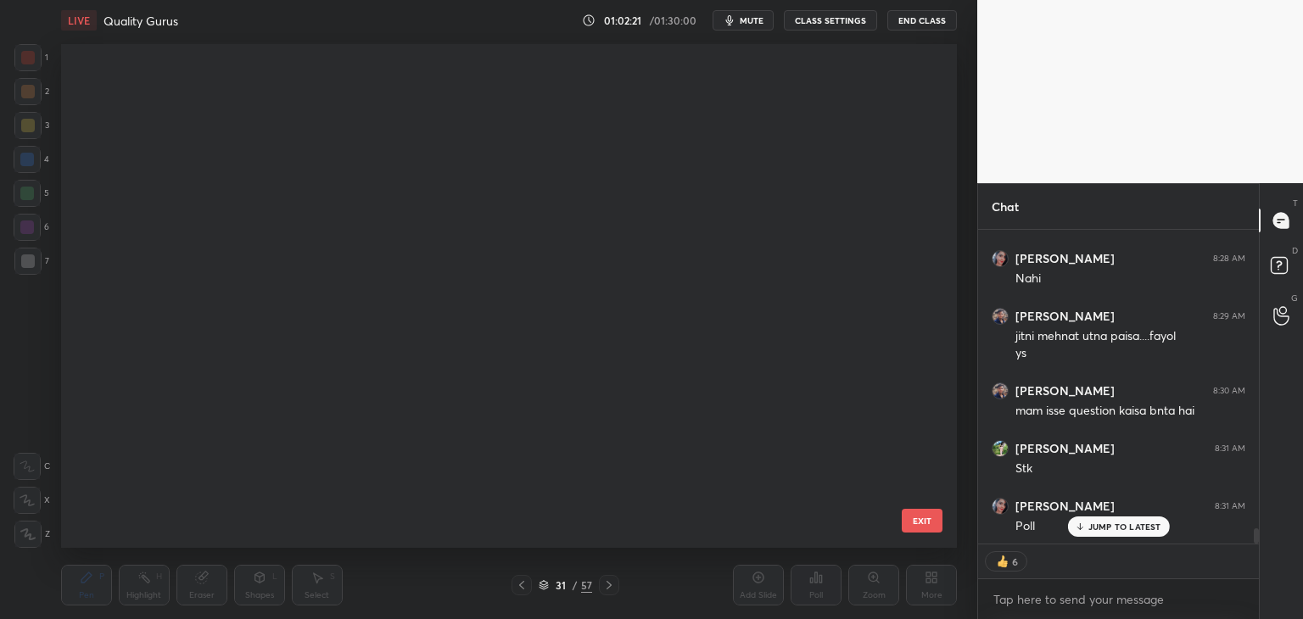
scroll to position [1204, 0]
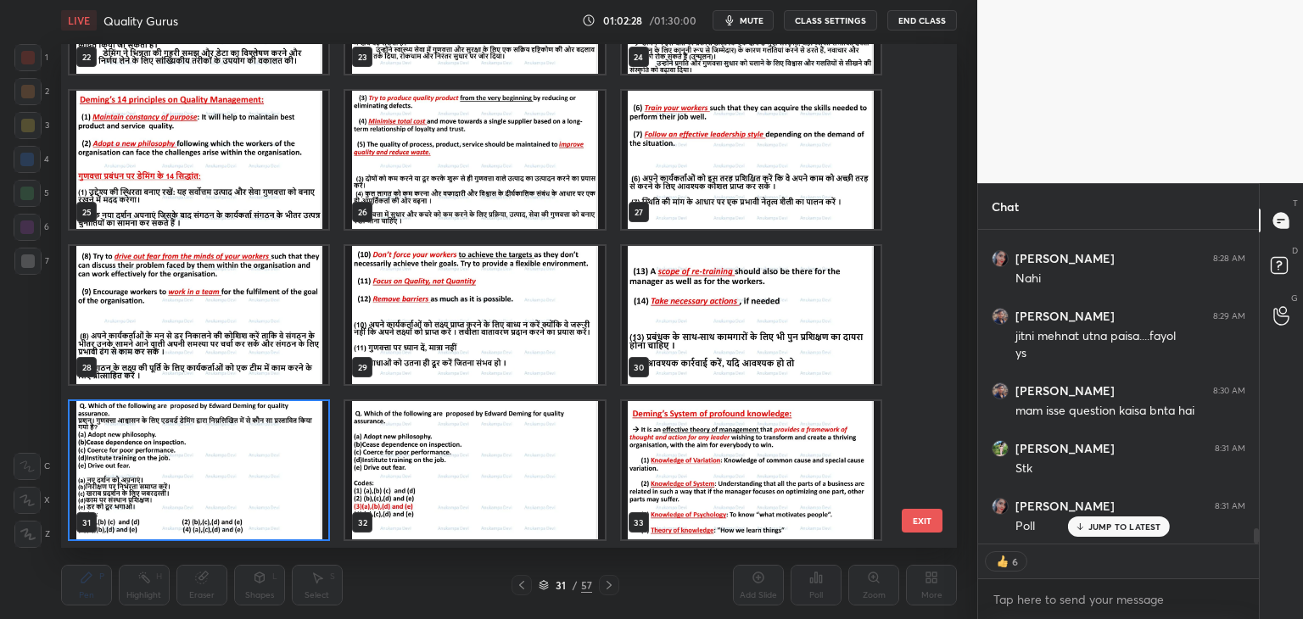
click at [302, 512] on img "grid" at bounding box center [199, 470] width 259 height 138
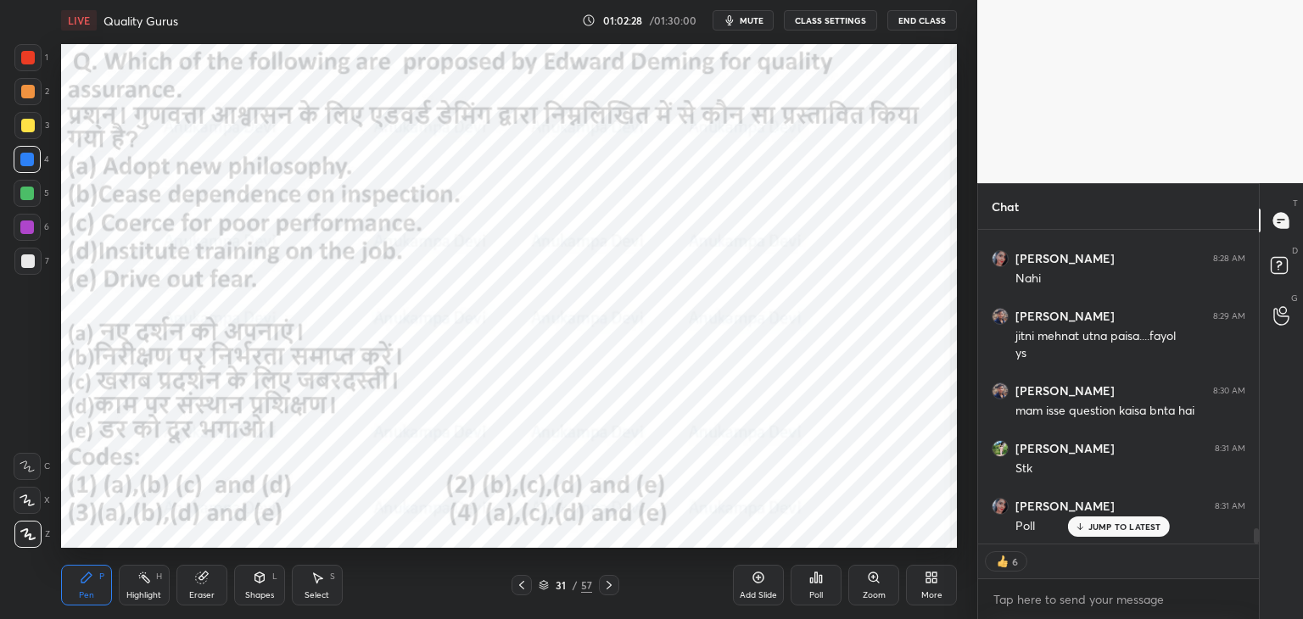
scroll to position [344, 276]
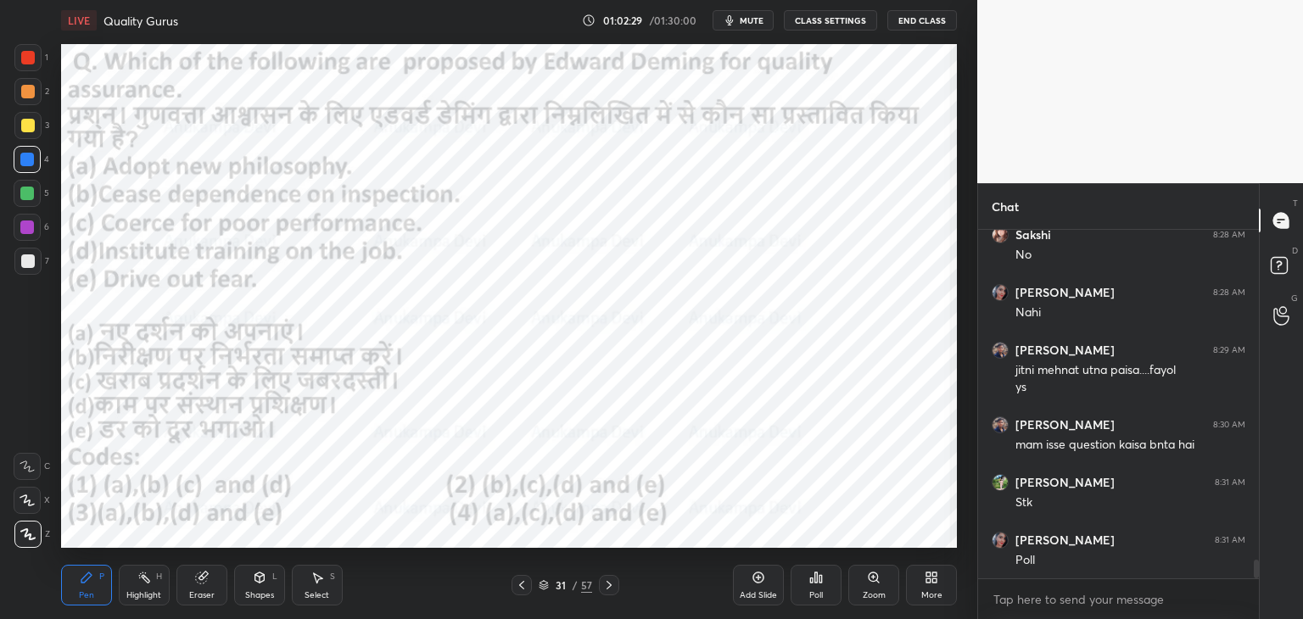
click at [812, 585] on div "Poll" at bounding box center [816, 585] width 51 height 41
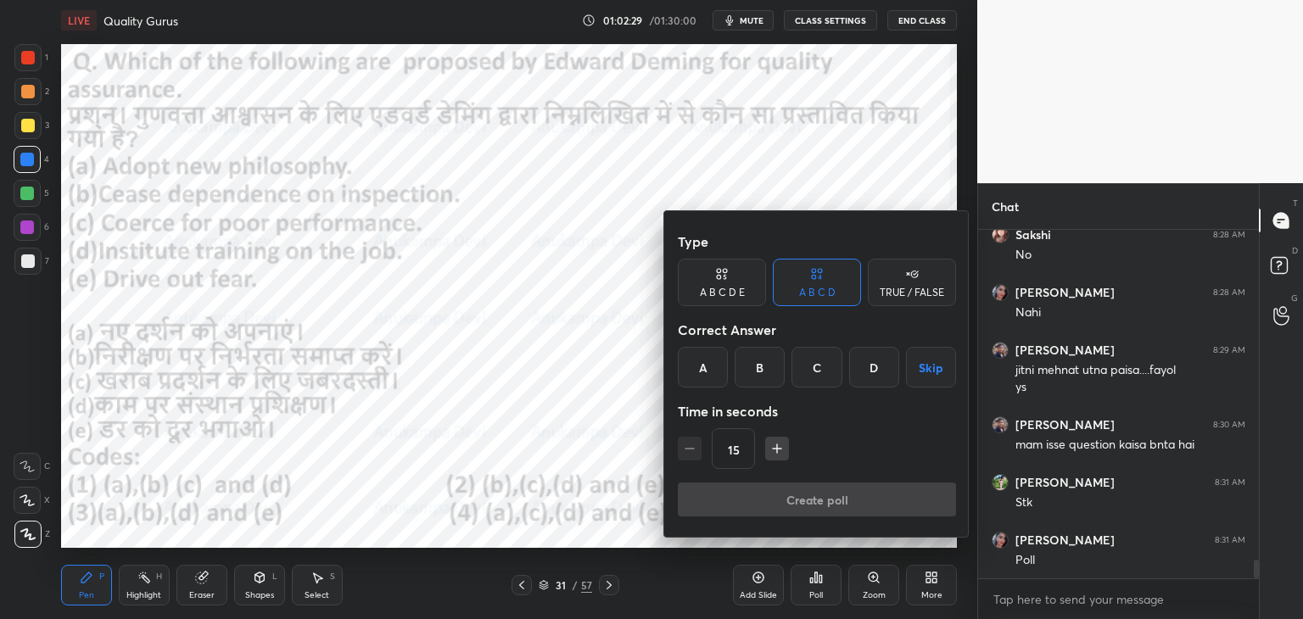
drag, startPoint x: 816, startPoint y: 369, endPoint x: 832, endPoint y: 395, distance: 30.6
click at [816, 368] on div "C" at bounding box center [817, 367] width 50 height 41
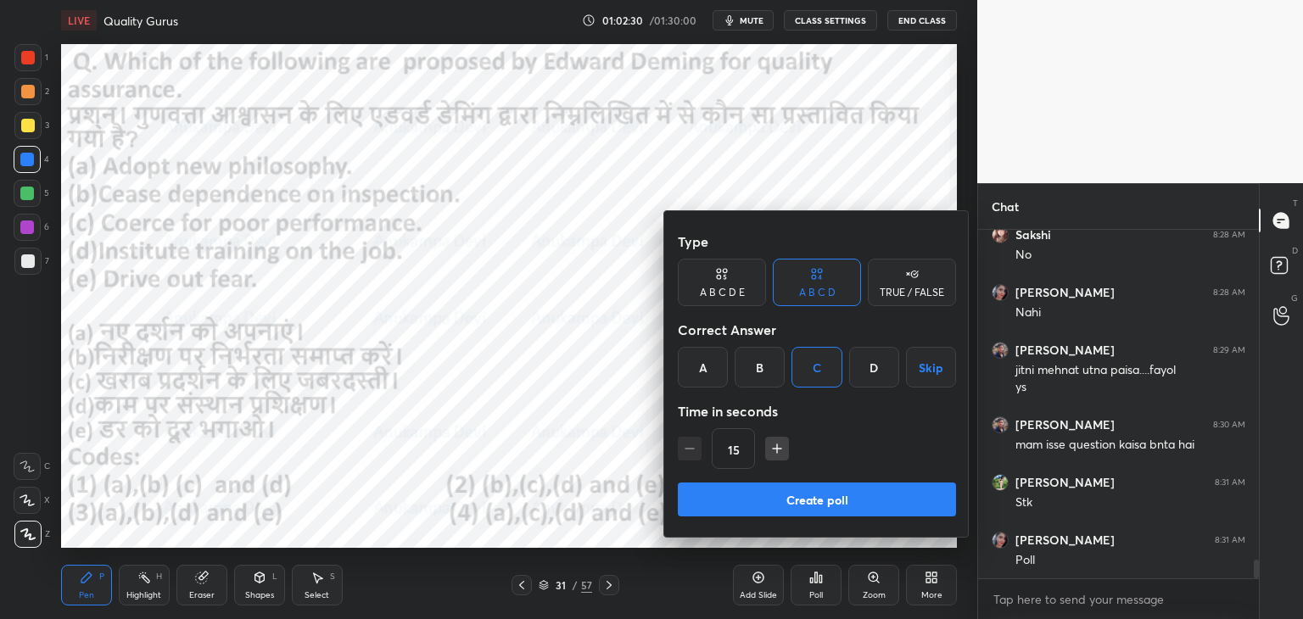
click at [854, 502] on button "Create poll" at bounding box center [817, 500] width 278 height 34
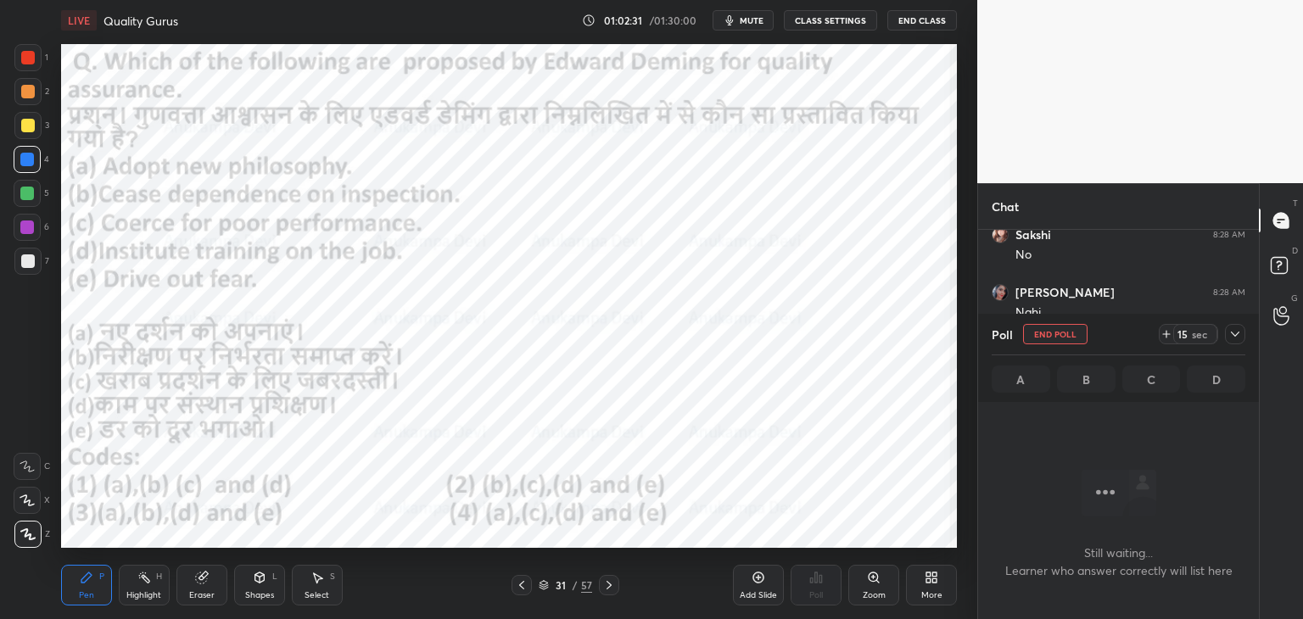
scroll to position [0, 0]
click at [757, 18] on span "mute" at bounding box center [752, 20] width 24 height 12
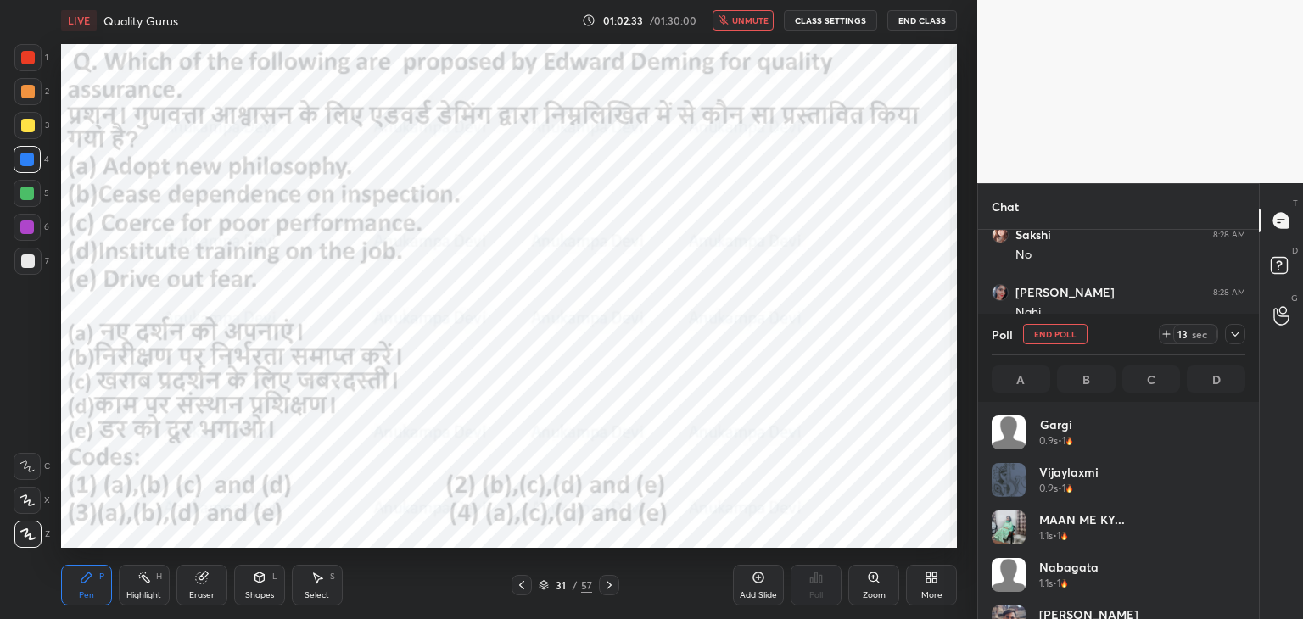
scroll to position [199, 249]
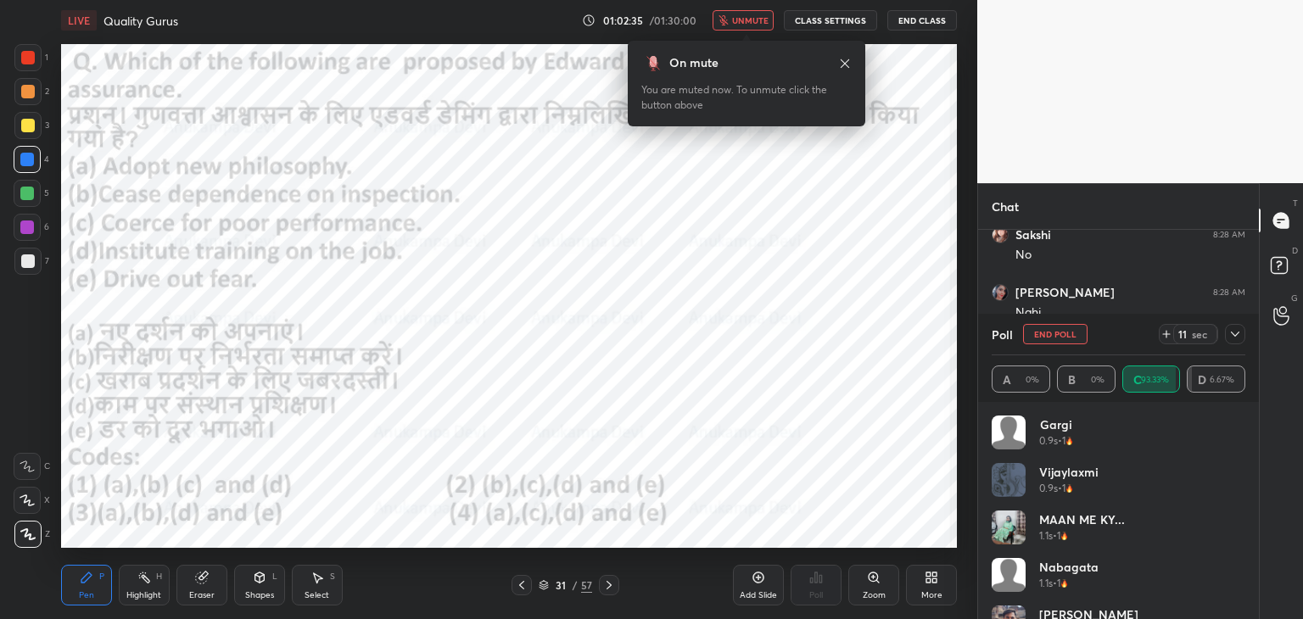
click at [844, 61] on icon at bounding box center [845, 64] width 14 height 14
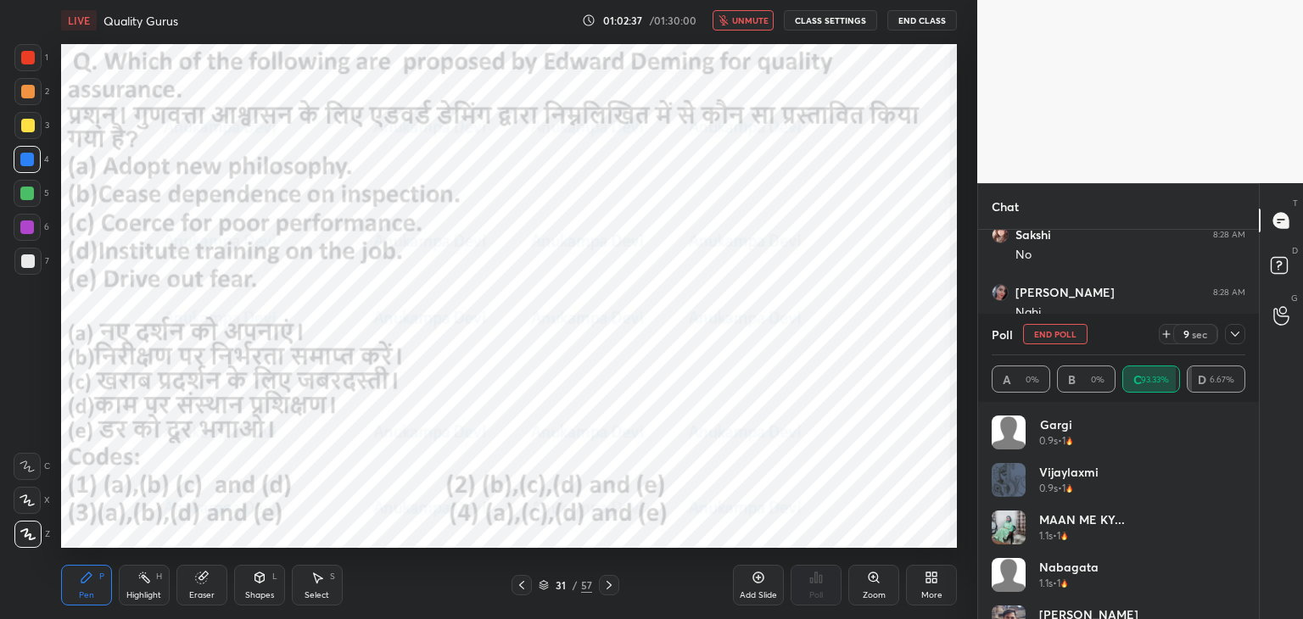
drag, startPoint x: 754, startPoint y: 24, endPoint x: 754, endPoint y: 42, distance: 18.7
click at [754, 25] on span "unmute" at bounding box center [750, 20] width 36 height 12
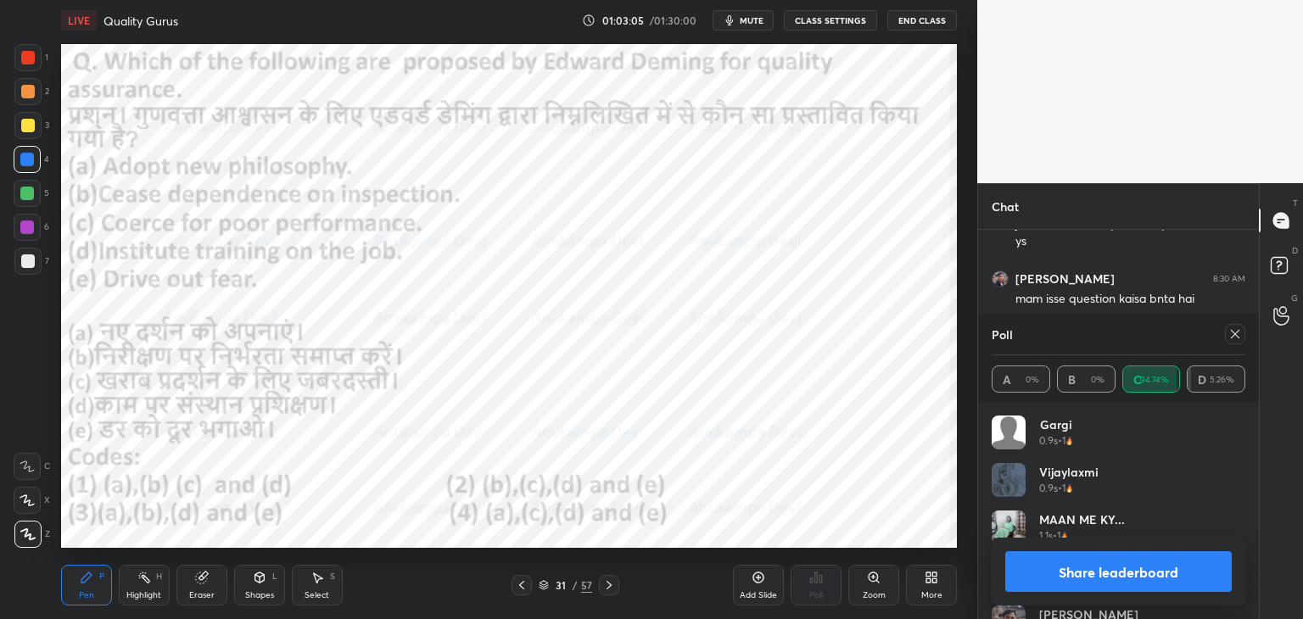
scroll to position [6460, 0]
drag, startPoint x: 1239, startPoint y: 334, endPoint x: 1057, endPoint y: 334, distance: 181.6
click at [1238, 334] on icon at bounding box center [1236, 335] width 14 height 14
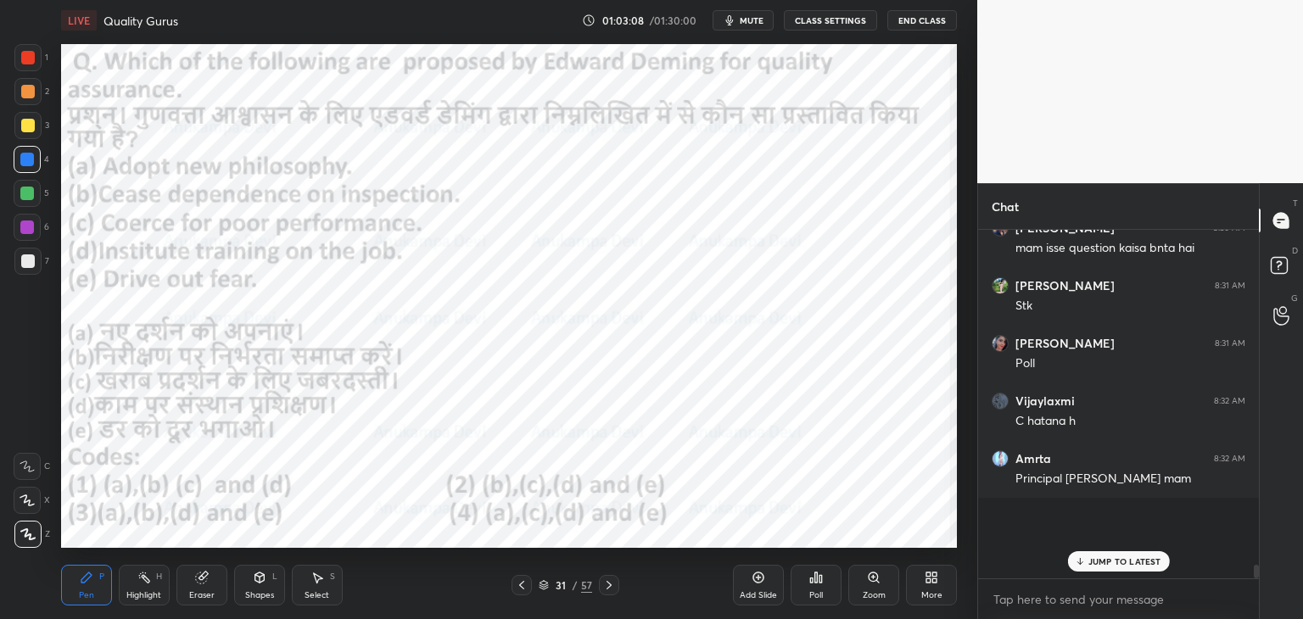
scroll to position [5, 5]
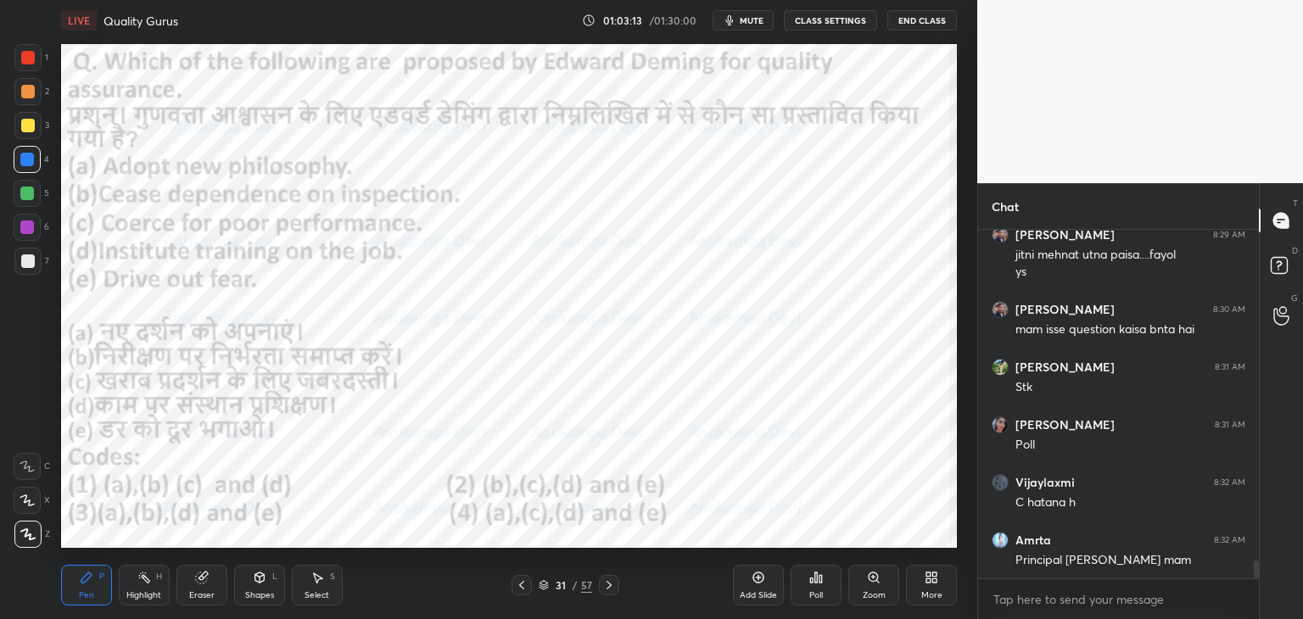
click at [608, 591] on icon at bounding box center [610, 586] width 14 height 14
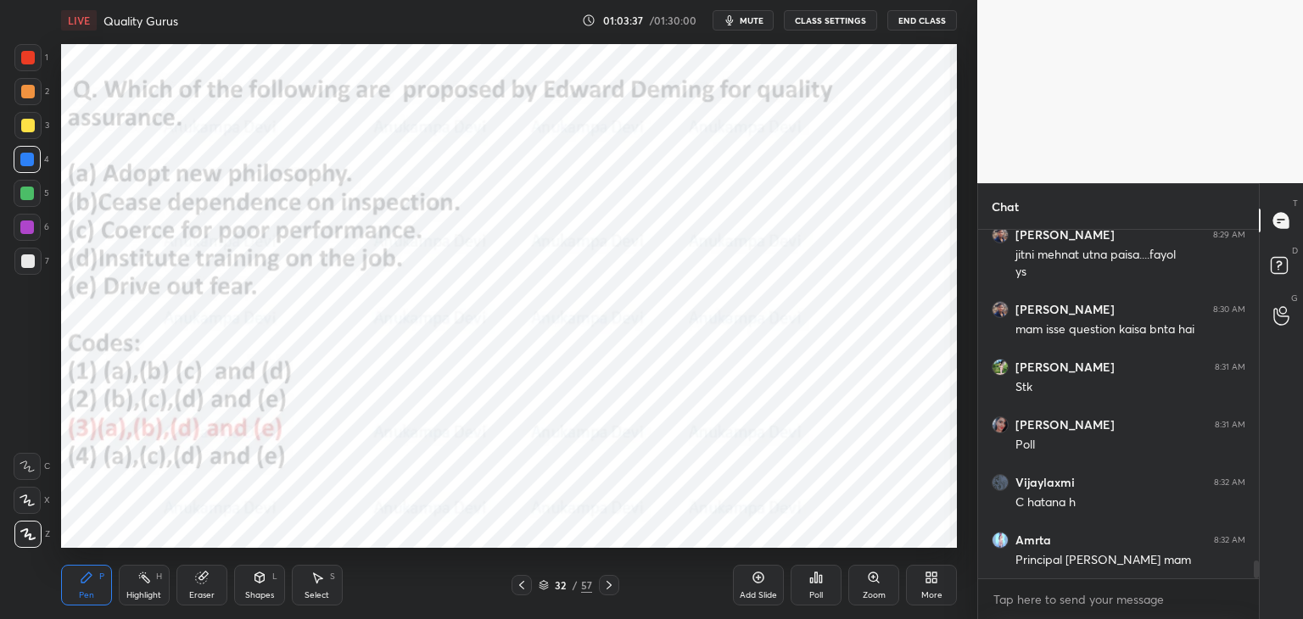
click at [543, 585] on icon at bounding box center [544, 583] width 8 height 4
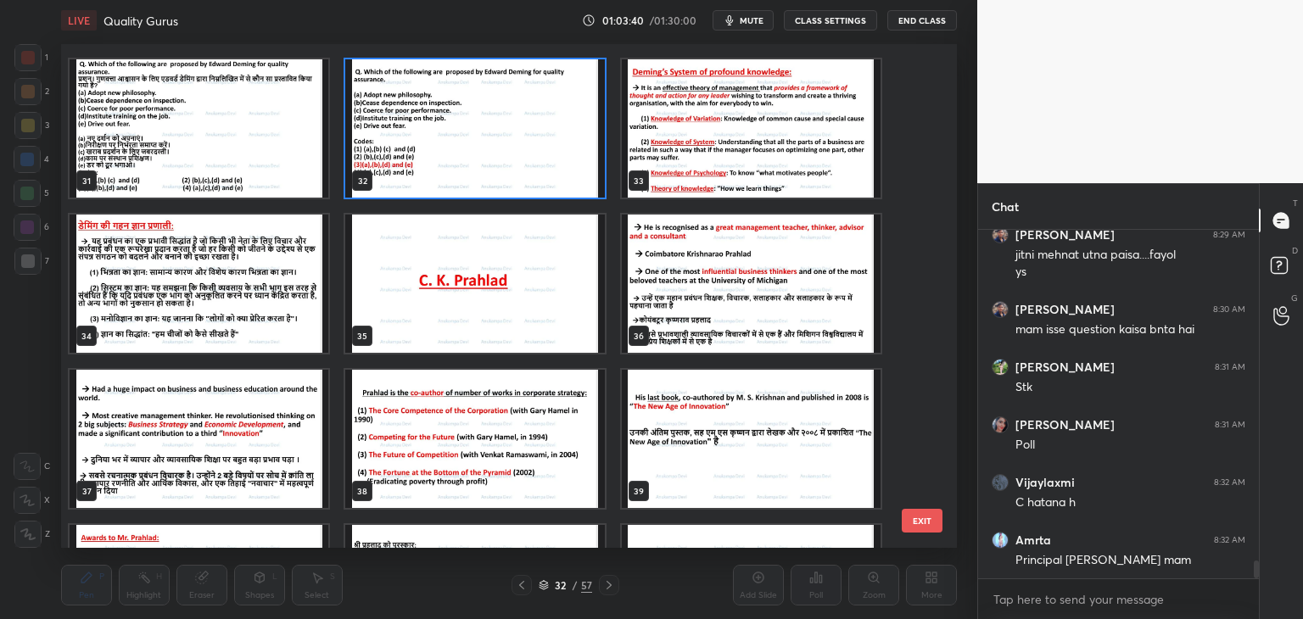
scroll to position [1524, 0]
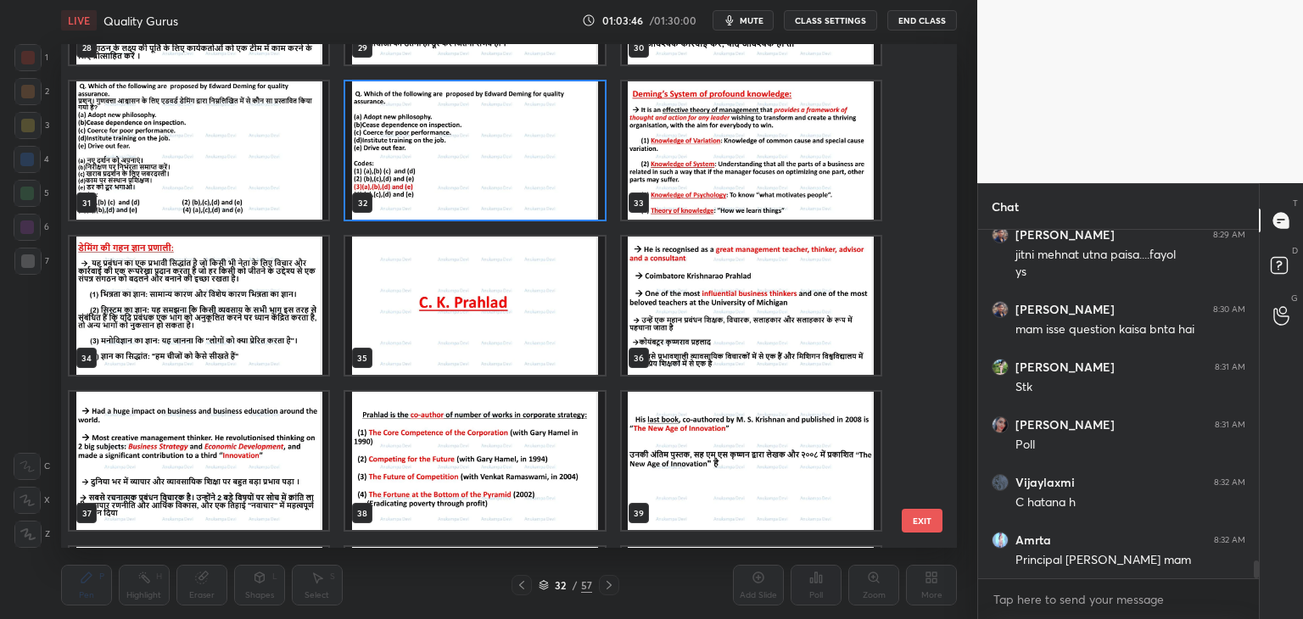
click at [716, 160] on img "grid" at bounding box center [751, 150] width 259 height 138
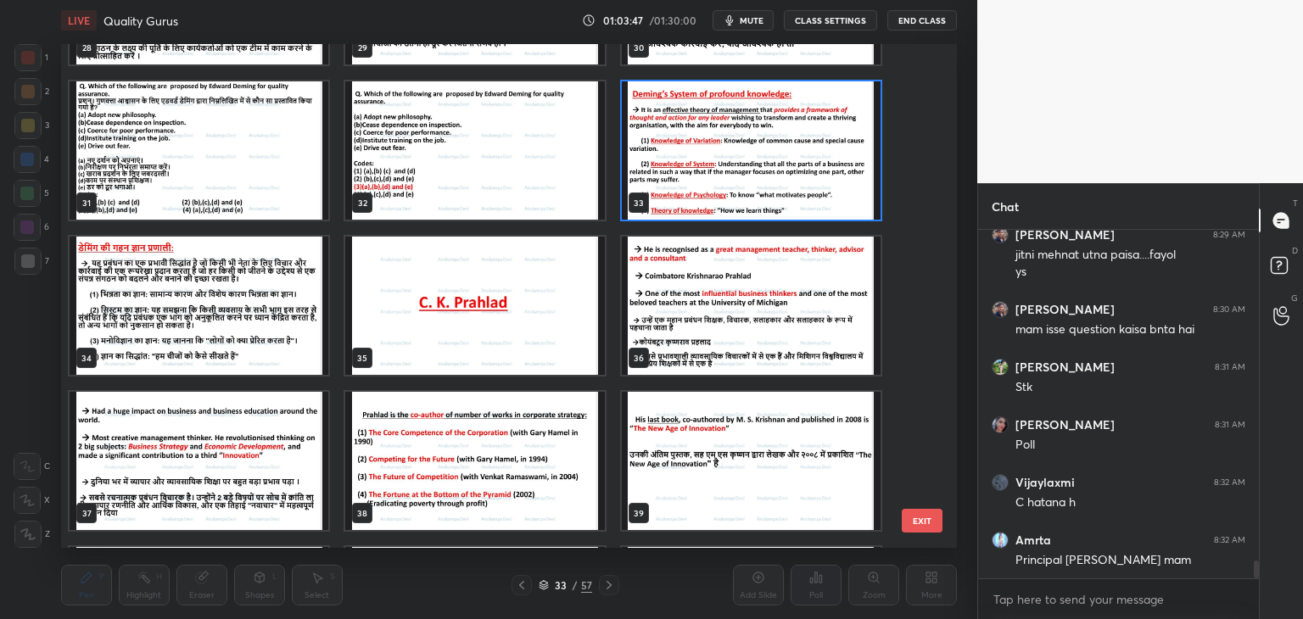
click at [716, 160] on img "grid" at bounding box center [751, 150] width 259 height 138
click at [716, 161] on img "grid" at bounding box center [751, 150] width 259 height 138
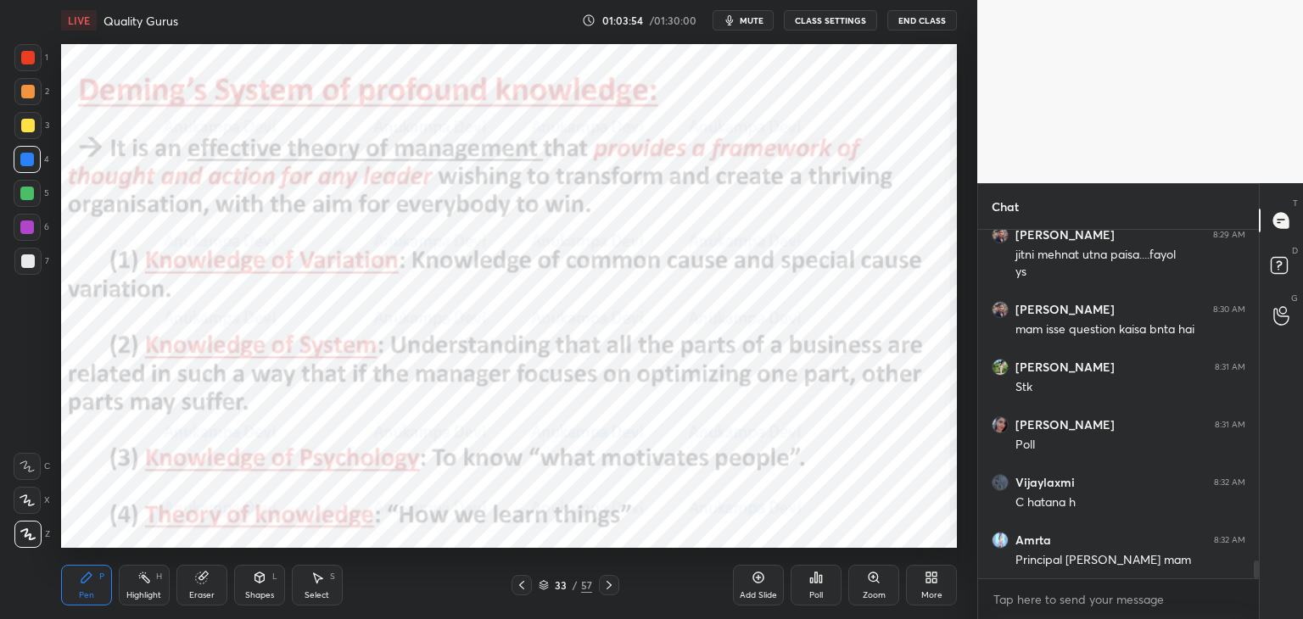
drag, startPoint x: 543, startPoint y: 587, endPoint x: 563, endPoint y: 550, distance: 42.5
click at [543, 585] on icon at bounding box center [544, 585] width 10 height 10
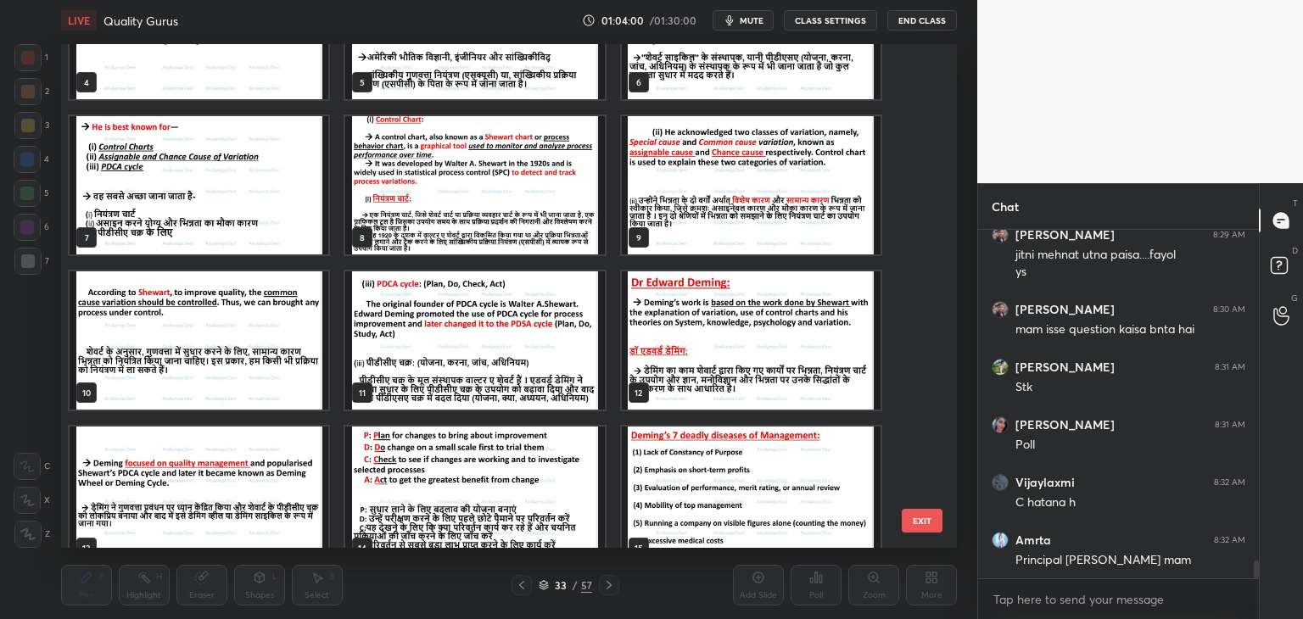
scroll to position [251, 0]
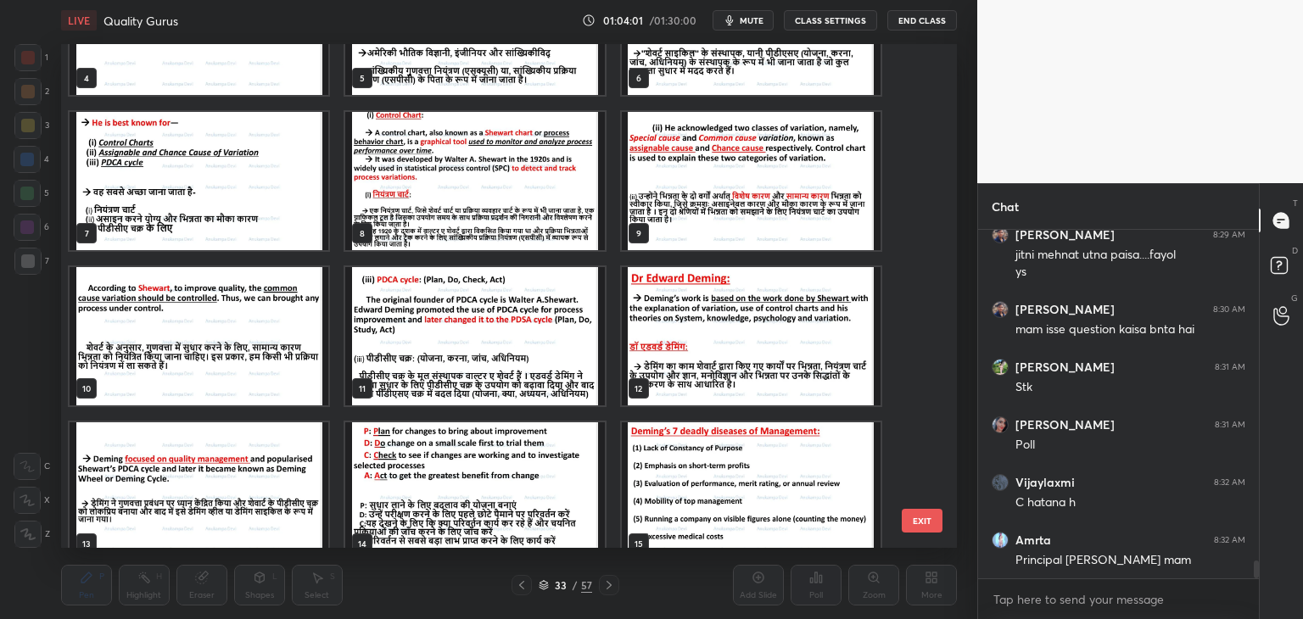
click at [704, 342] on img "grid" at bounding box center [751, 336] width 259 height 138
click at [703, 342] on img "grid" at bounding box center [751, 336] width 259 height 138
click at [704, 344] on img "grid" at bounding box center [751, 336] width 259 height 138
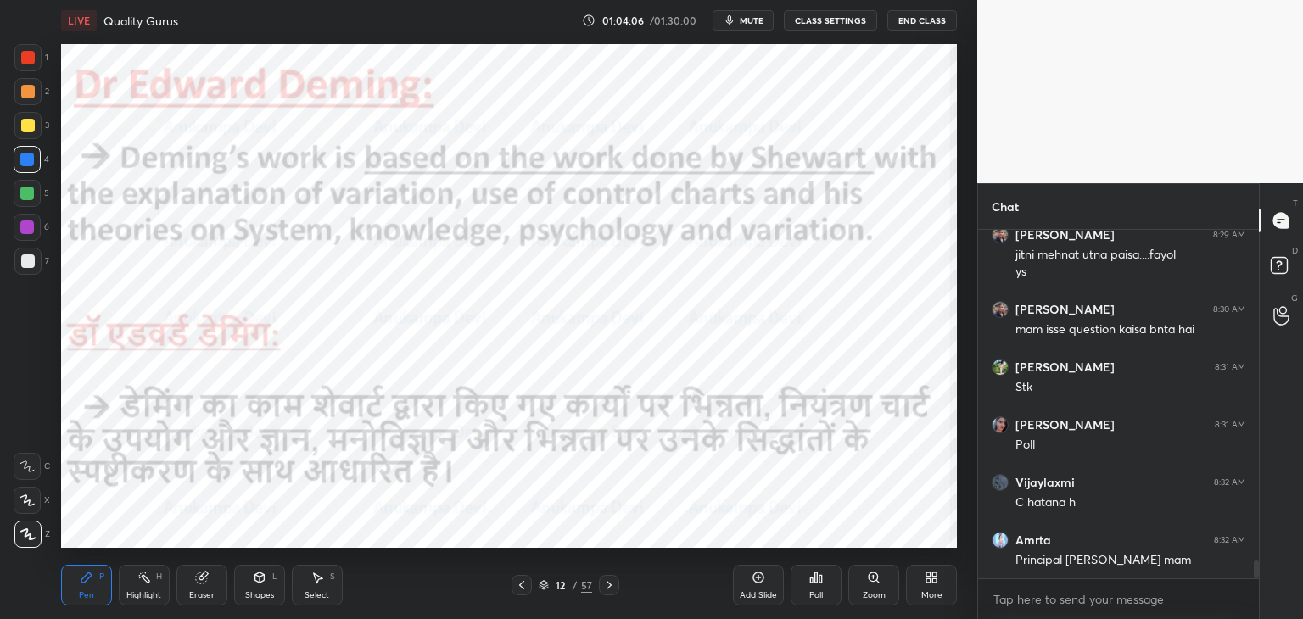
click at [543, 588] on icon at bounding box center [544, 585] width 10 height 10
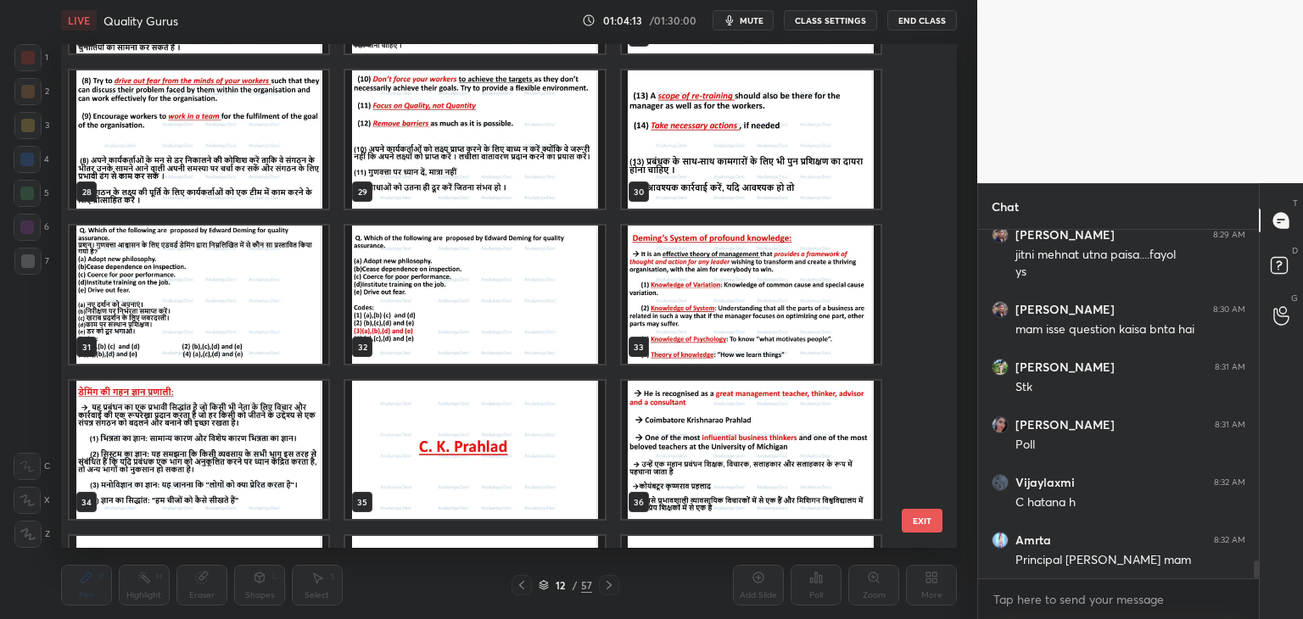
scroll to position [1388, 0]
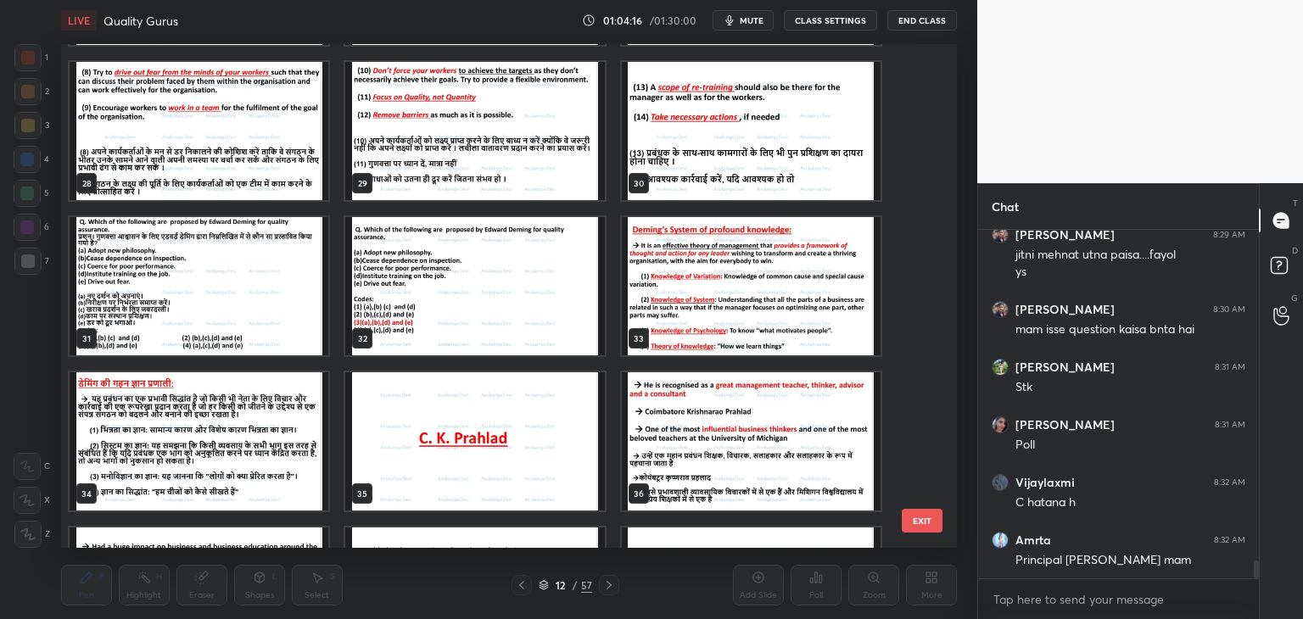
click at [773, 287] on img "grid" at bounding box center [751, 286] width 259 height 138
click at [774, 289] on img "grid" at bounding box center [751, 286] width 259 height 138
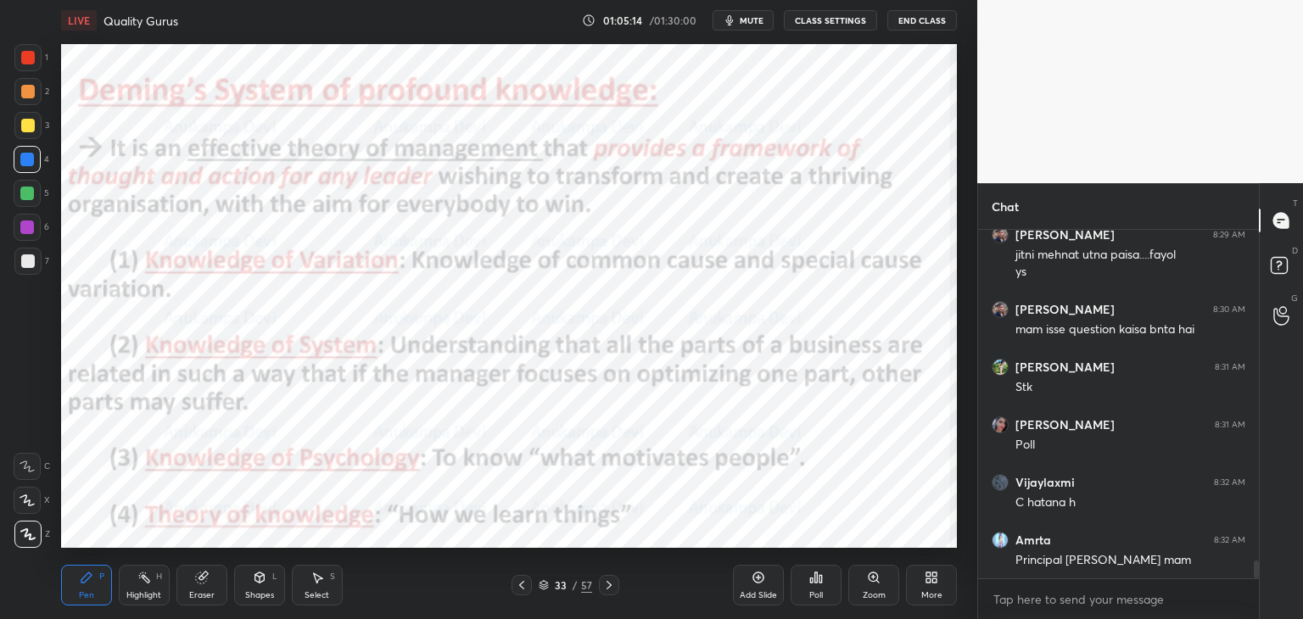
click at [614, 585] on icon at bounding box center [610, 586] width 14 height 14
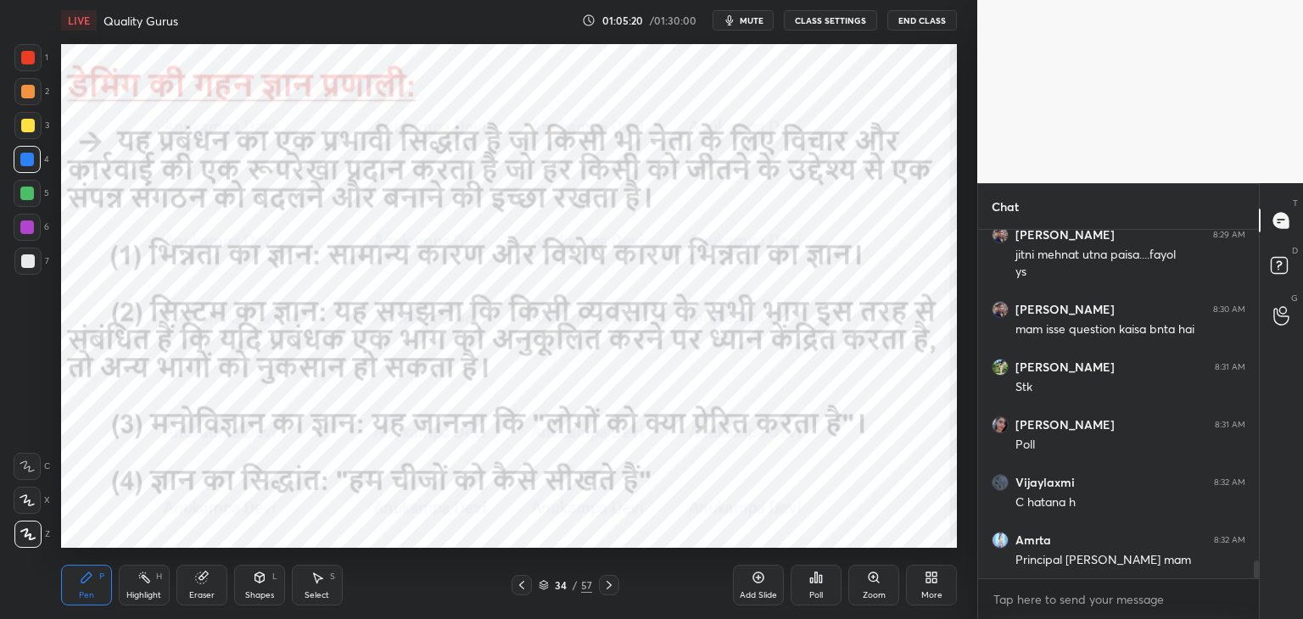
click at [525, 582] on icon at bounding box center [522, 586] width 14 height 14
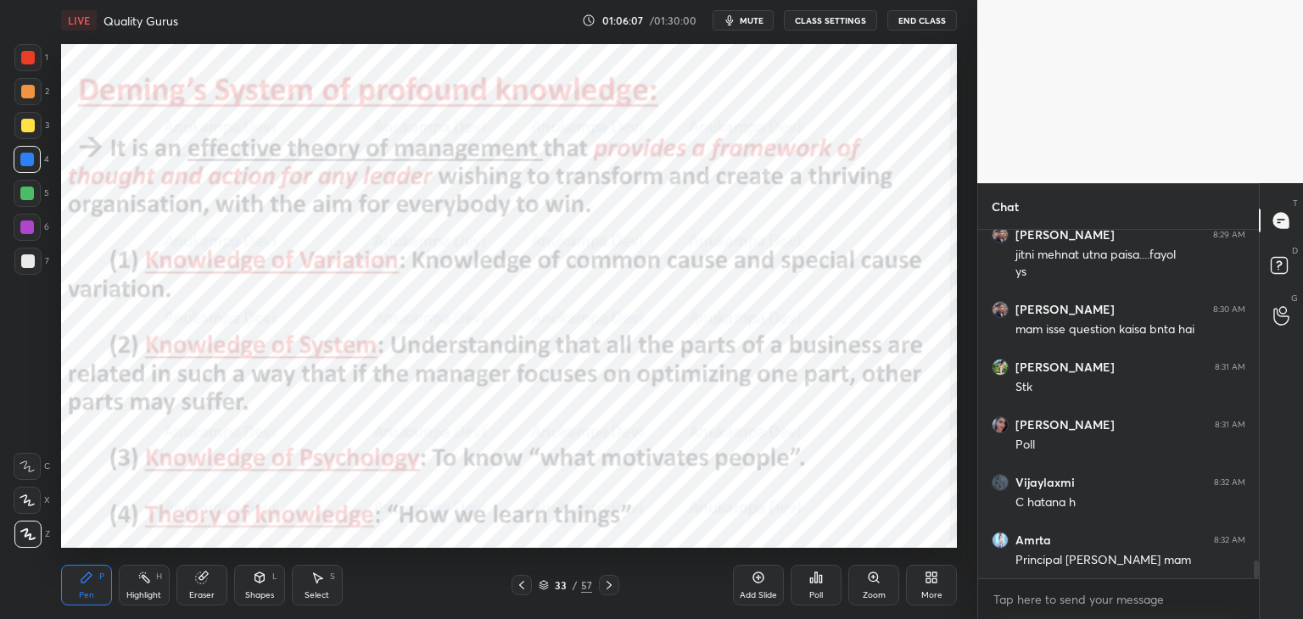
scroll to position [6429, 0]
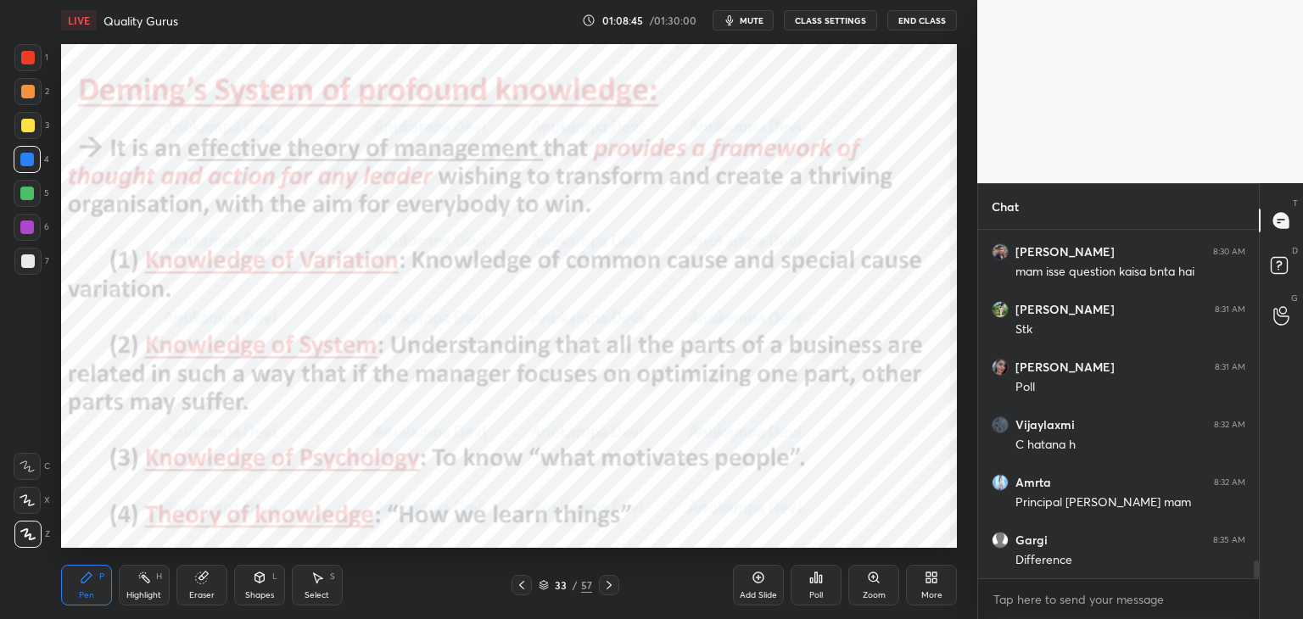
click at [610, 588] on icon at bounding box center [610, 586] width 14 height 14
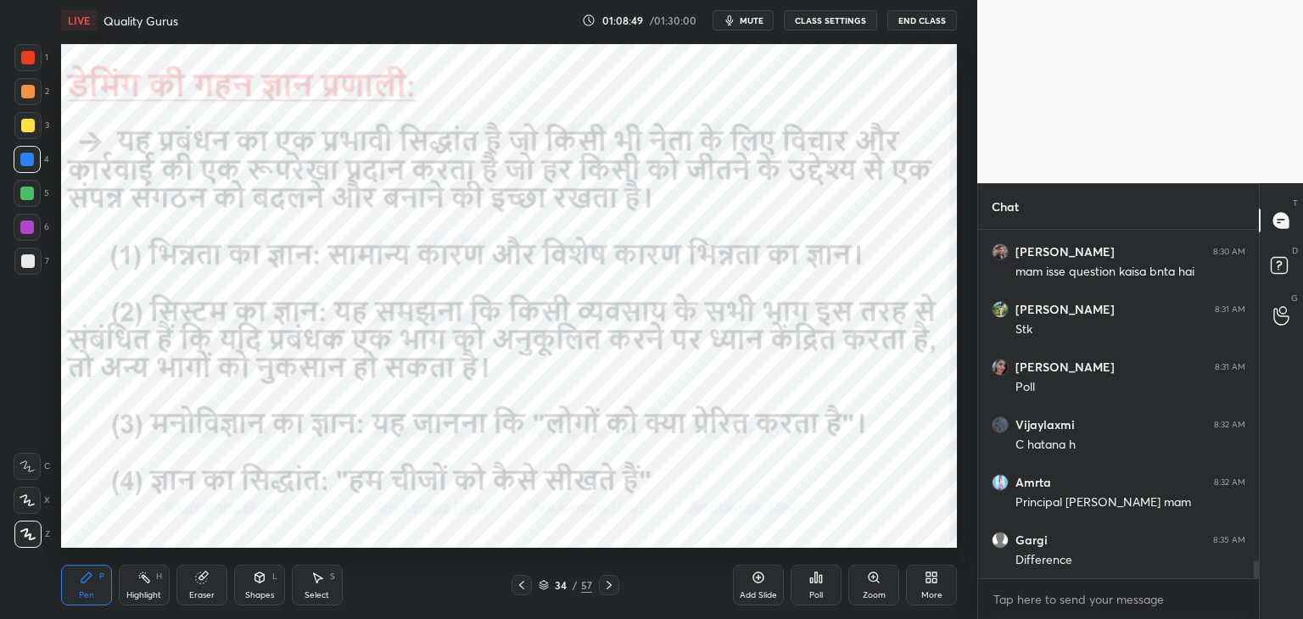
click at [543, 586] on icon at bounding box center [544, 585] width 10 height 10
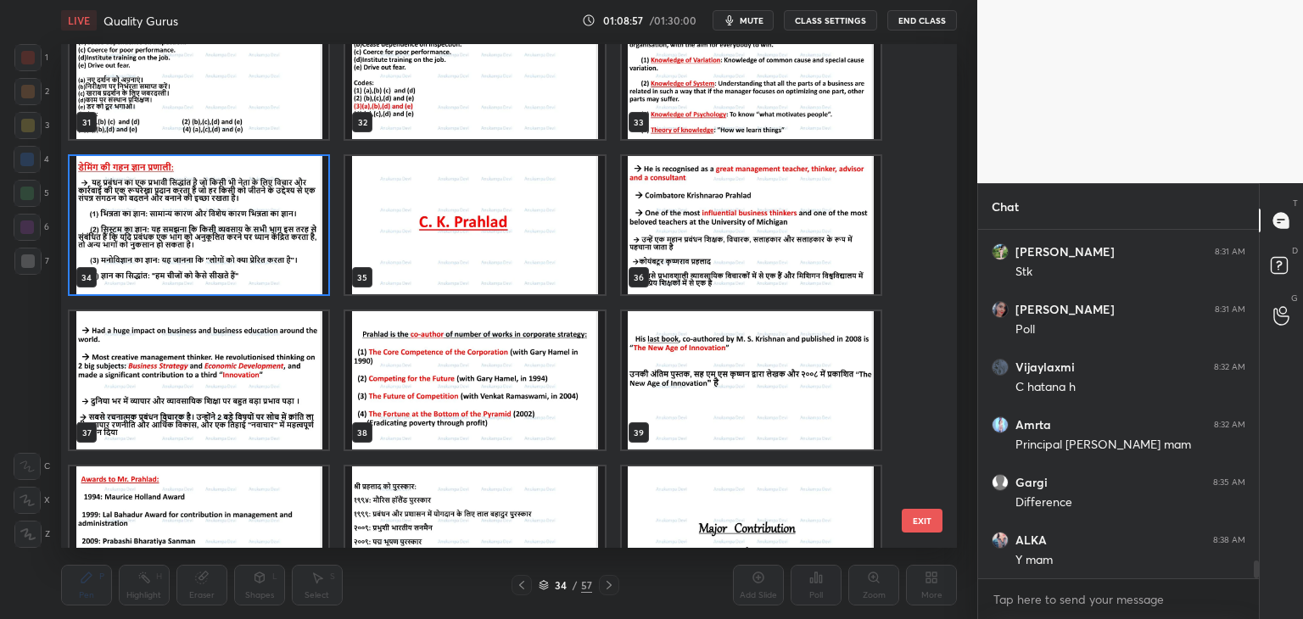
scroll to position [6545, 0]
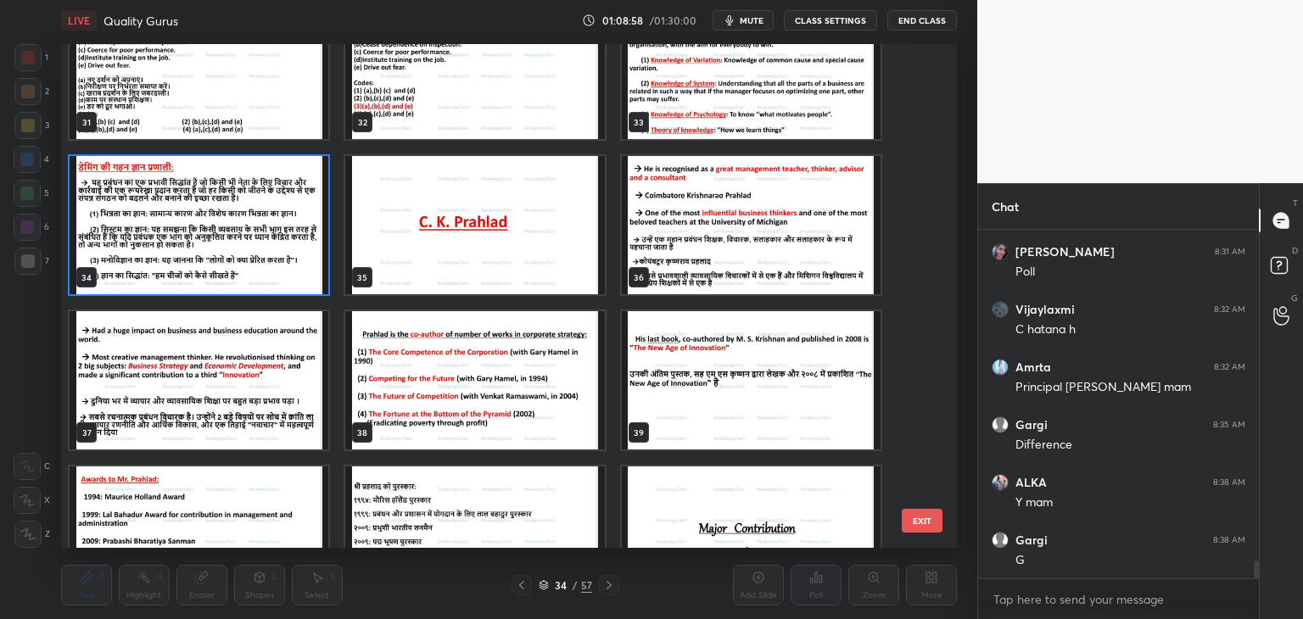
click at [493, 254] on img "grid" at bounding box center [474, 225] width 259 height 138
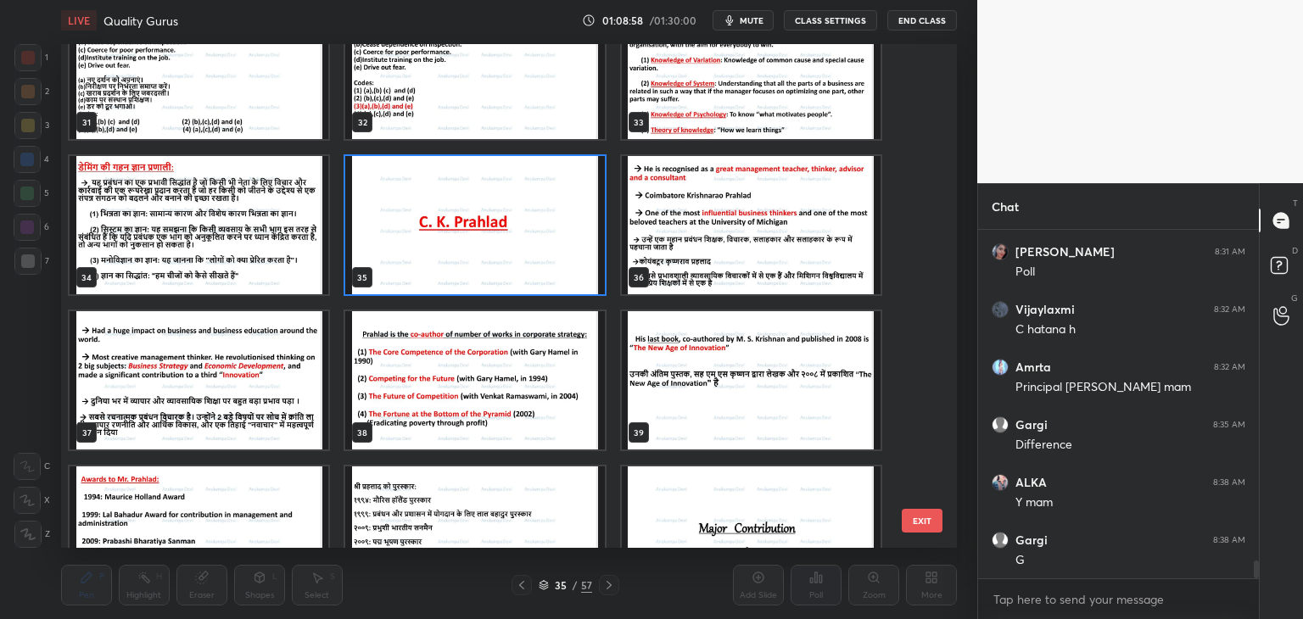
click at [492, 256] on img "grid" at bounding box center [474, 225] width 259 height 138
click at [493, 255] on img "grid" at bounding box center [474, 225] width 259 height 138
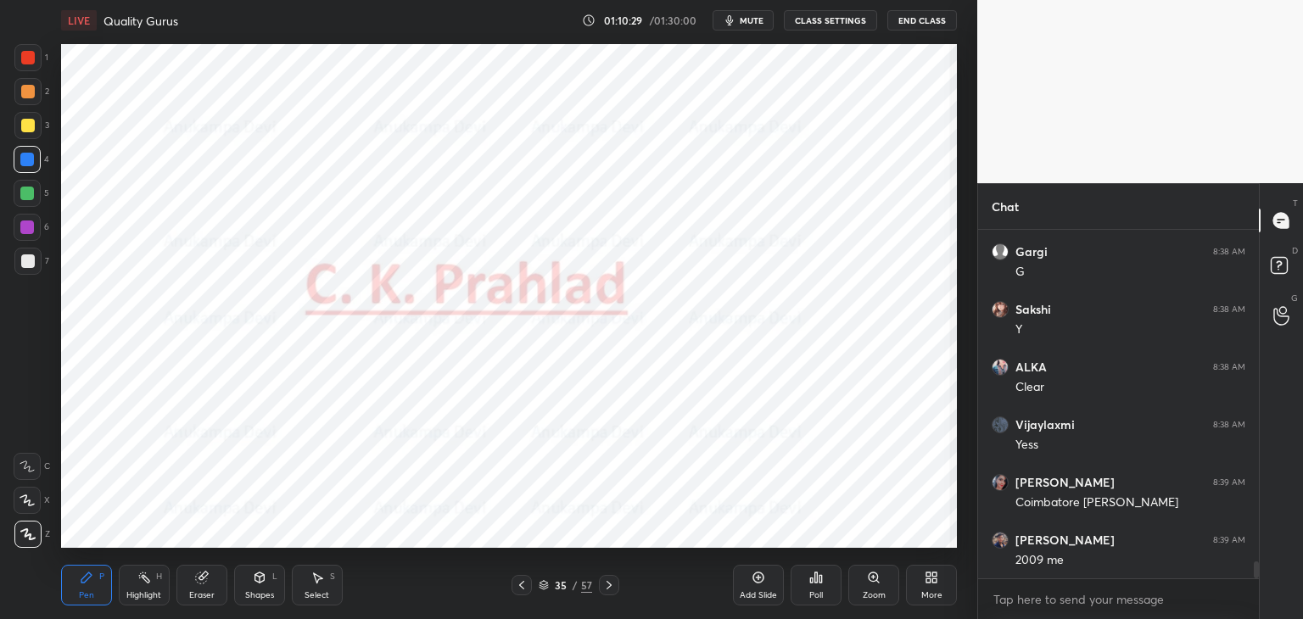
scroll to position [6891, 0]
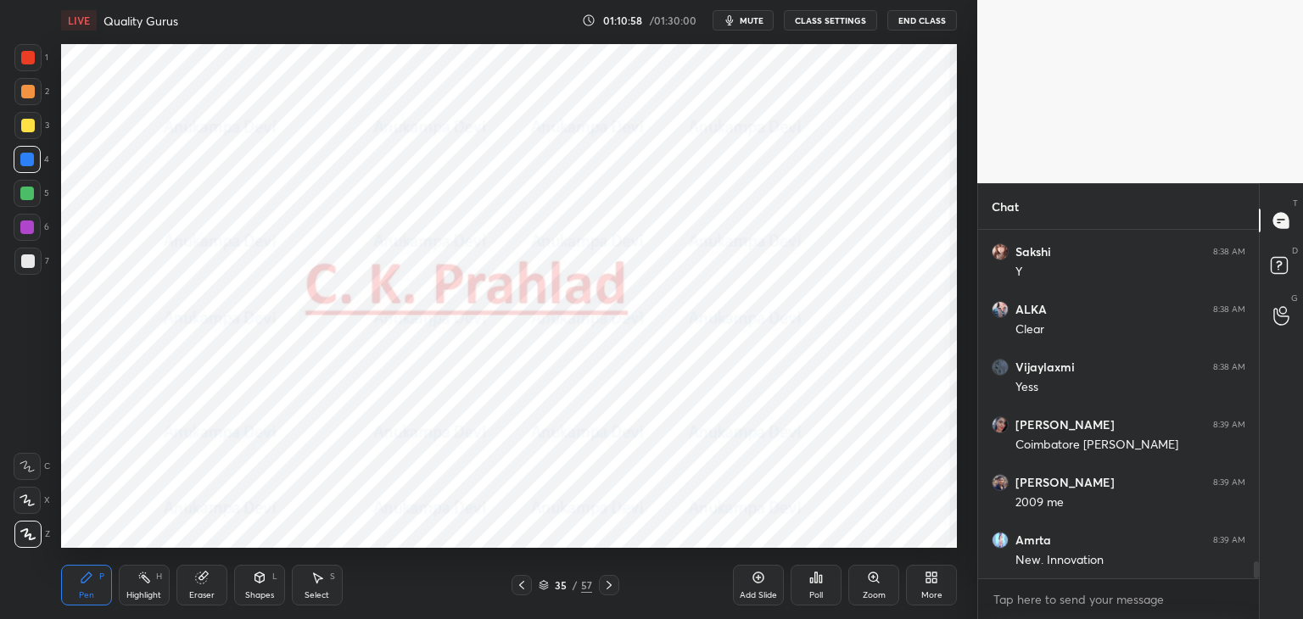
click at [610, 589] on icon at bounding box center [610, 586] width 14 height 14
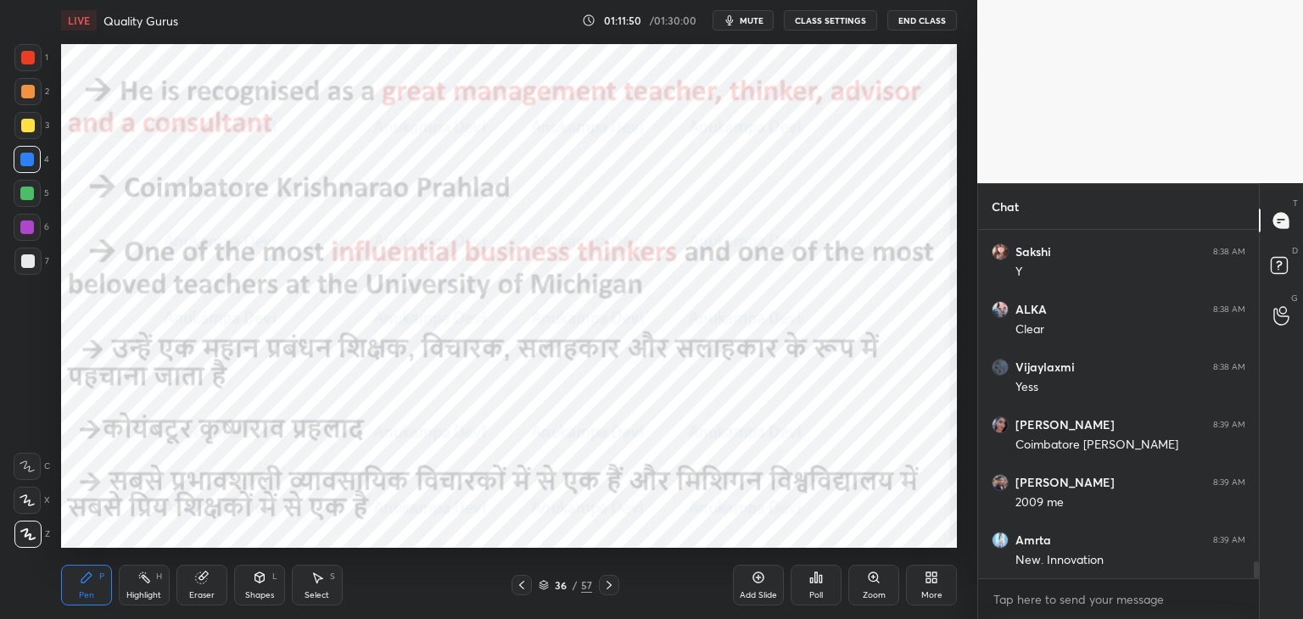
click at [608, 592] on div at bounding box center [609, 585] width 20 height 20
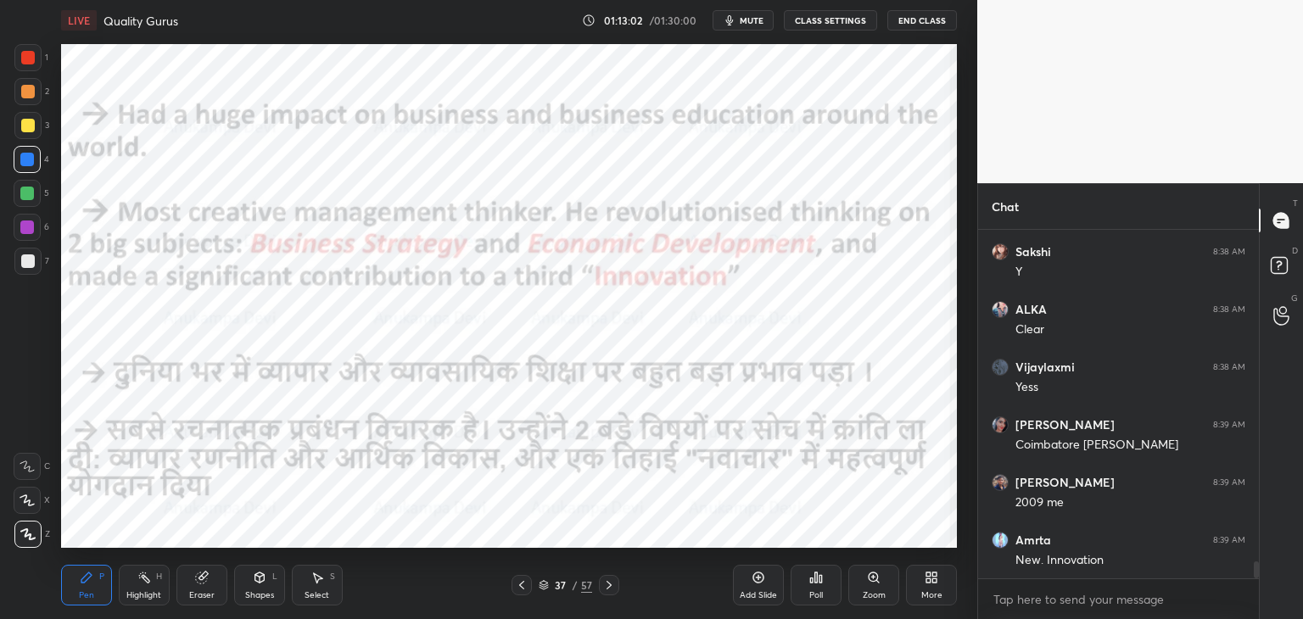
click at [608, 591] on icon at bounding box center [610, 586] width 14 height 14
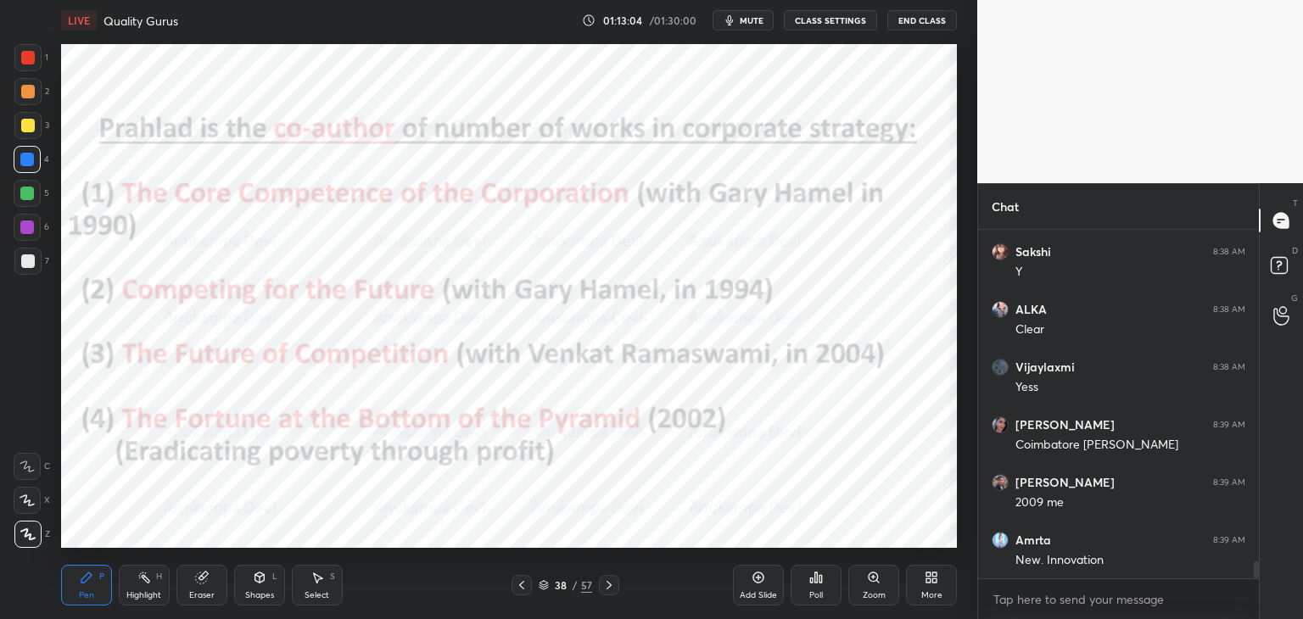
click at [24, 201] on div at bounding box center [27, 193] width 27 height 27
click at [608, 589] on icon at bounding box center [610, 586] width 14 height 14
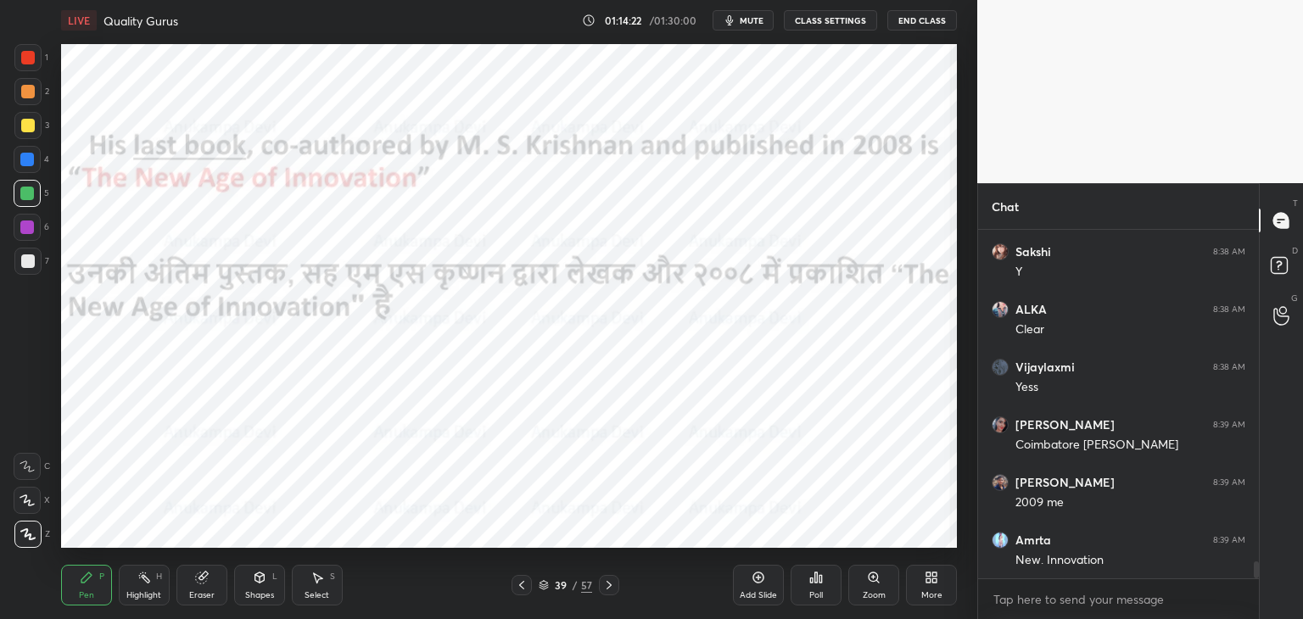
click at [517, 588] on icon at bounding box center [522, 586] width 14 height 14
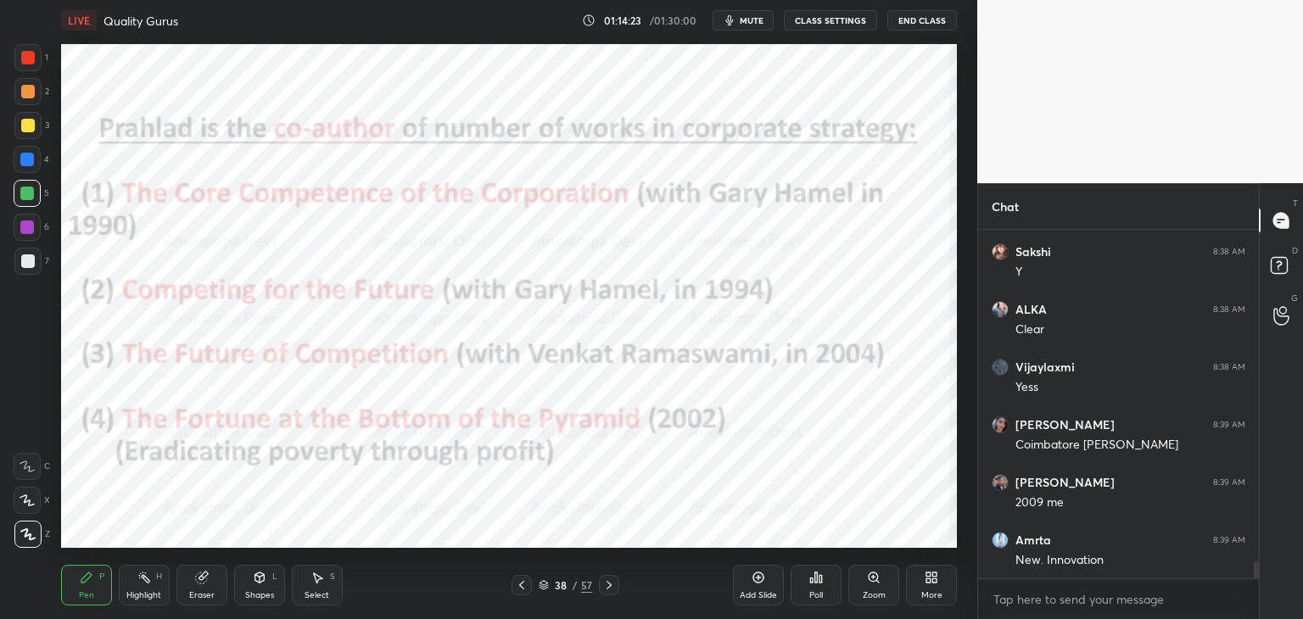
click at [608, 586] on icon at bounding box center [610, 586] width 14 height 14
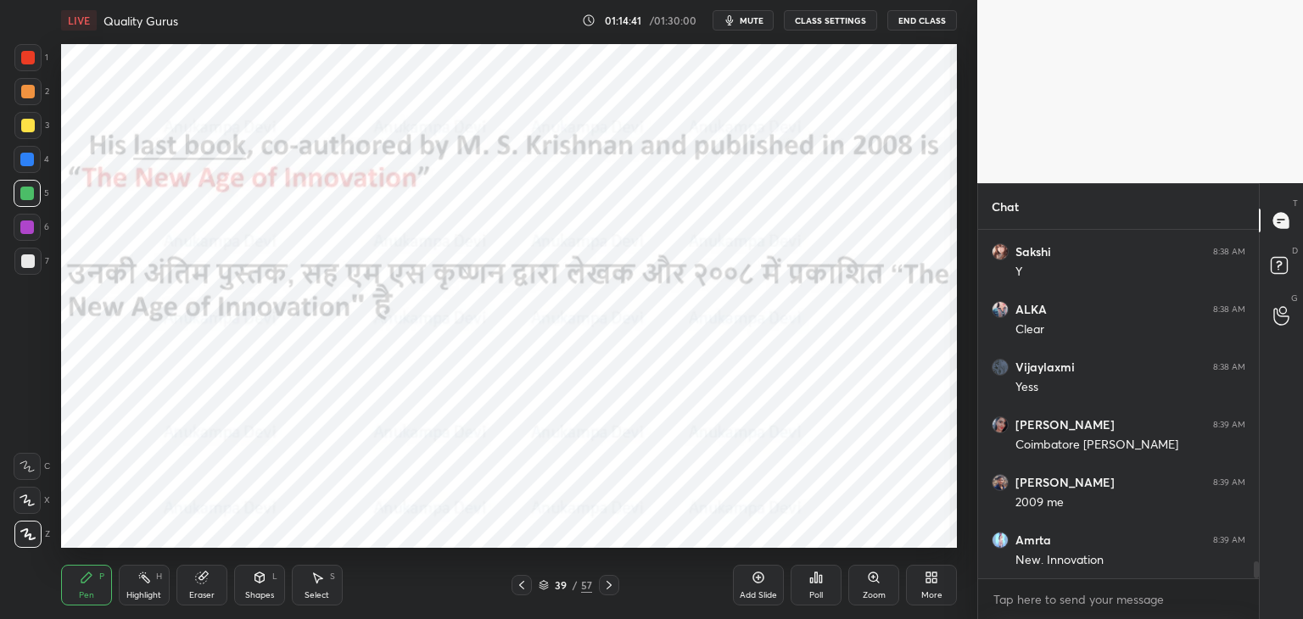
click at [608, 591] on icon at bounding box center [610, 586] width 14 height 14
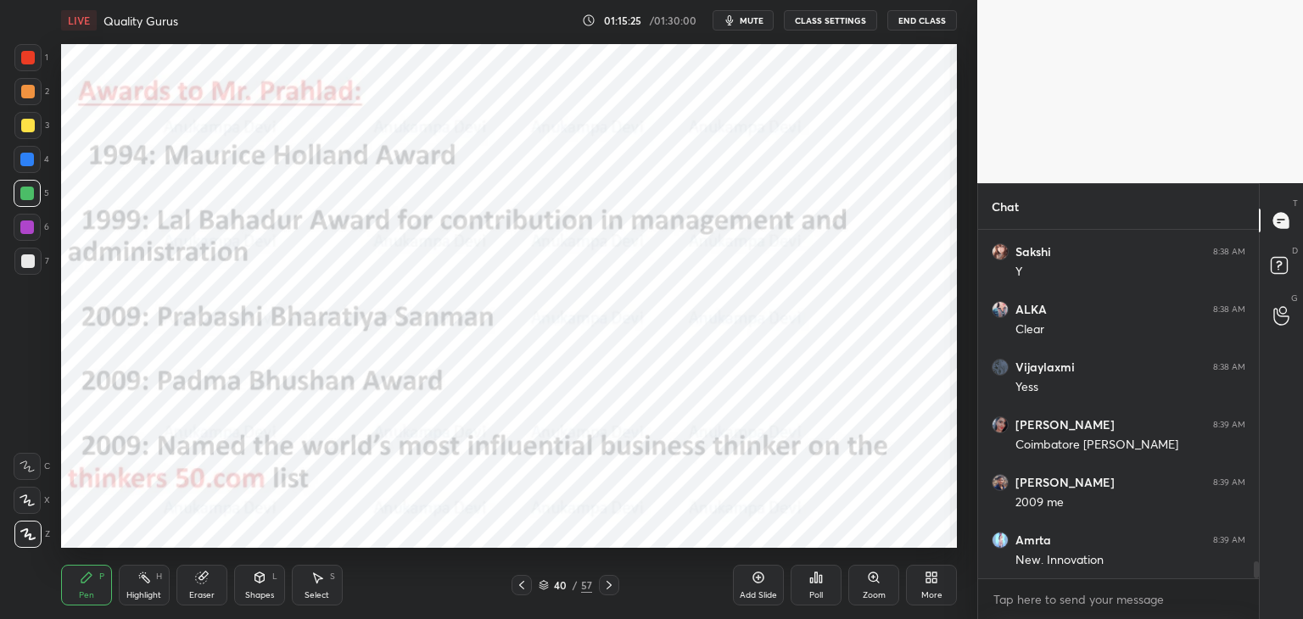
click at [19, 539] on div at bounding box center [27, 534] width 27 height 27
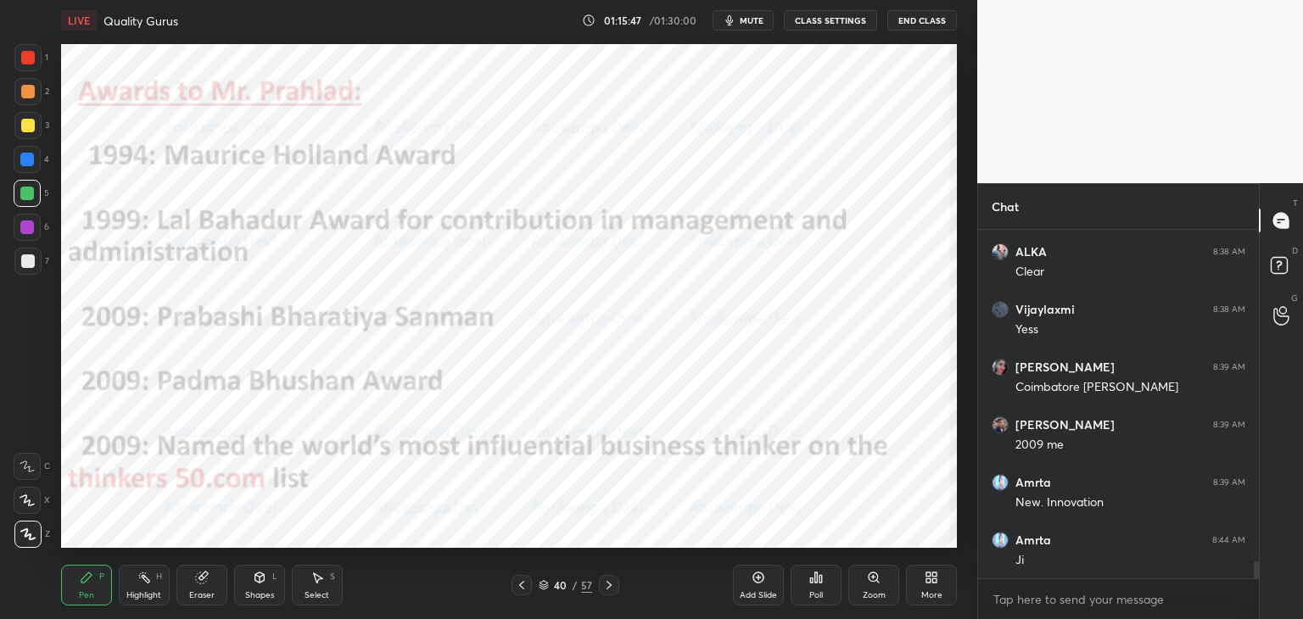
scroll to position [7006, 0]
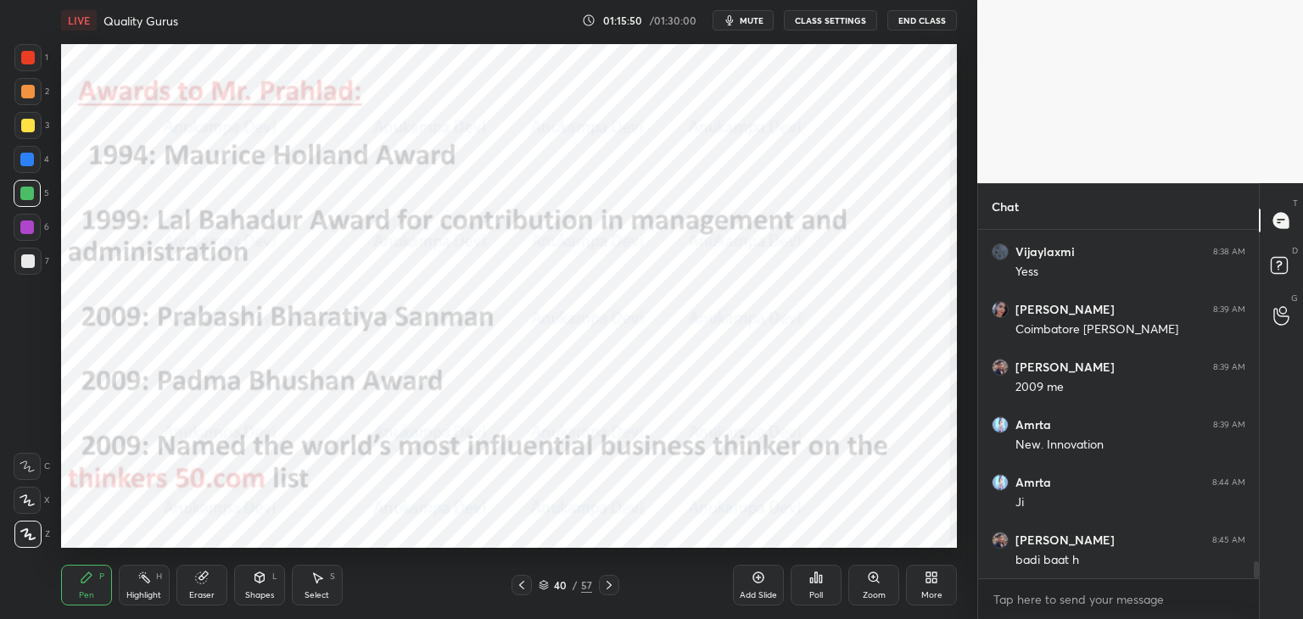
click at [610, 586] on icon at bounding box center [609, 585] width 5 height 8
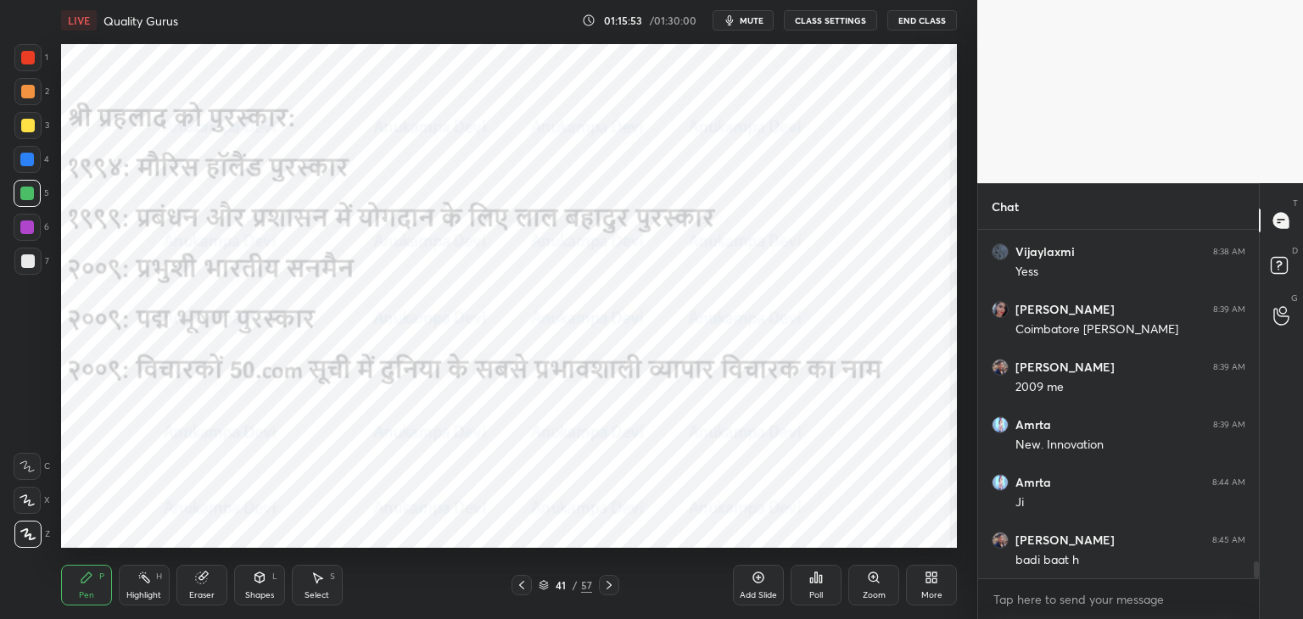
click at [610, 586] on icon at bounding box center [610, 586] width 14 height 14
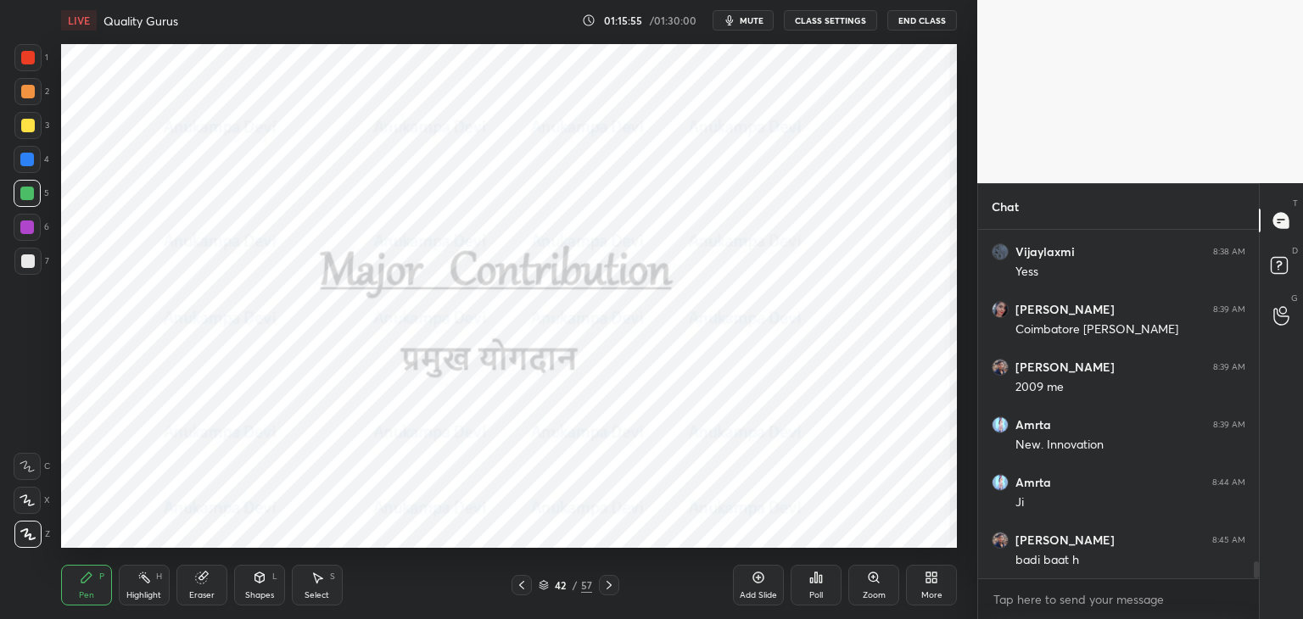
drag, startPoint x: 21, startPoint y: 226, endPoint x: 37, endPoint y: 223, distance: 16.3
click at [25, 227] on div at bounding box center [27, 228] width 14 height 14
click at [611, 588] on icon at bounding box center [610, 586] width 14 height 14
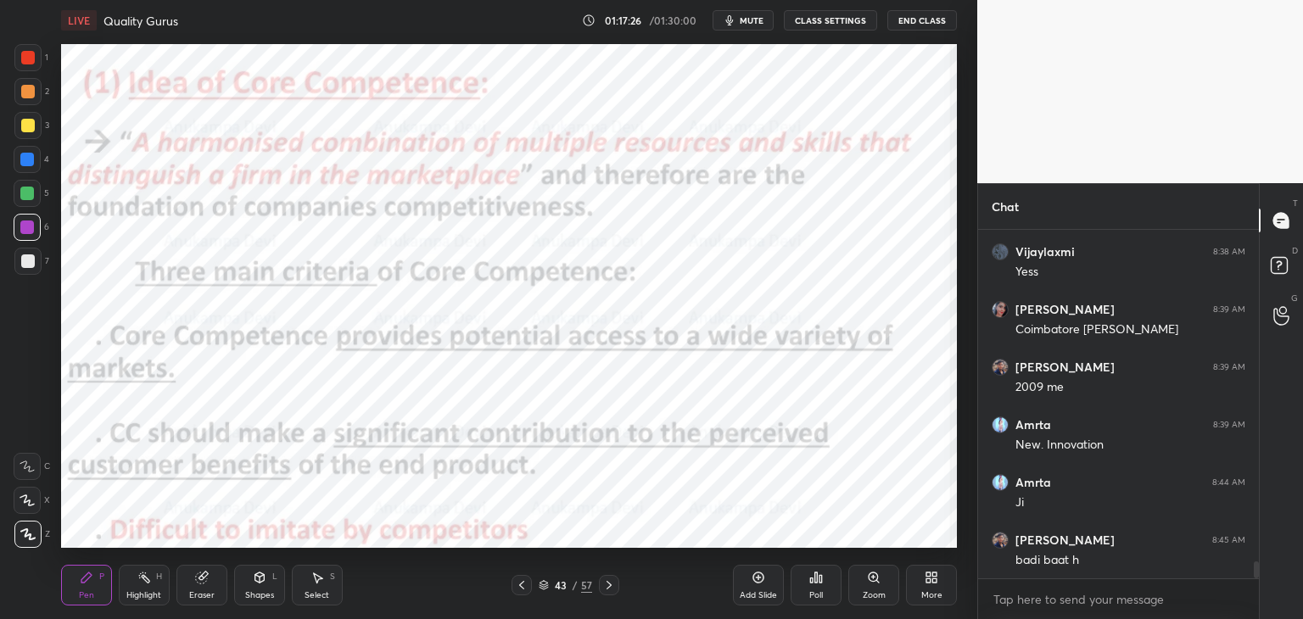
scroll to position [7064, 0]
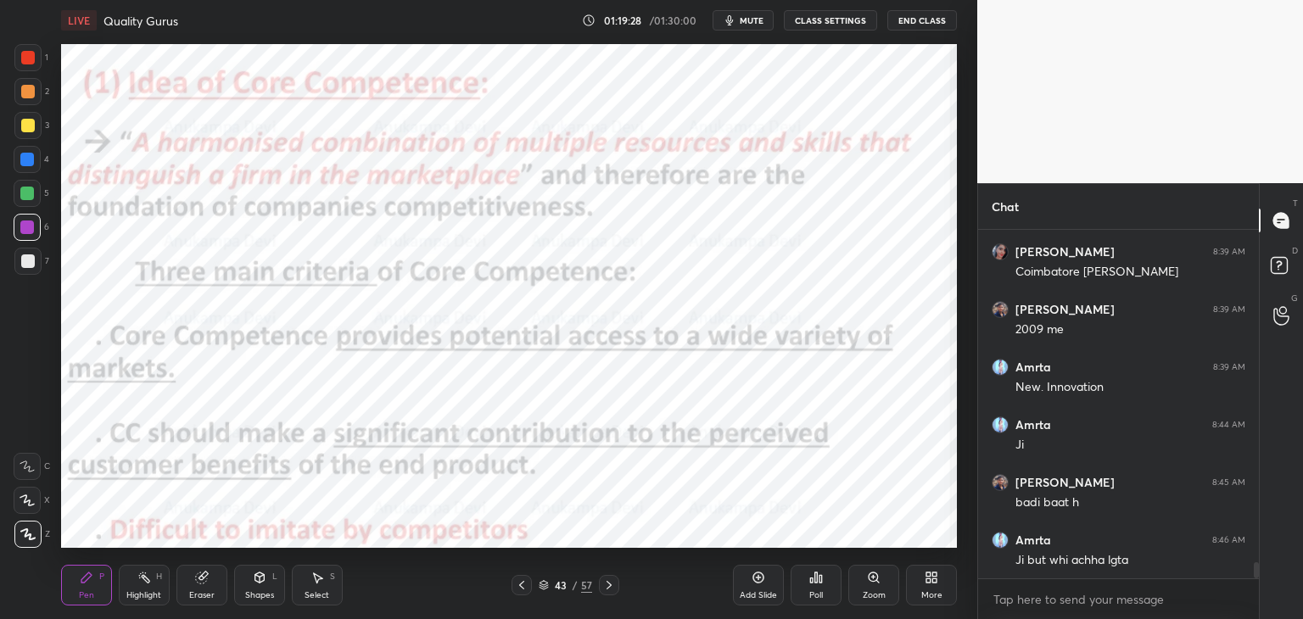
click at [608, 589] on icon at bounding box center [610, 586] width 14 height 14
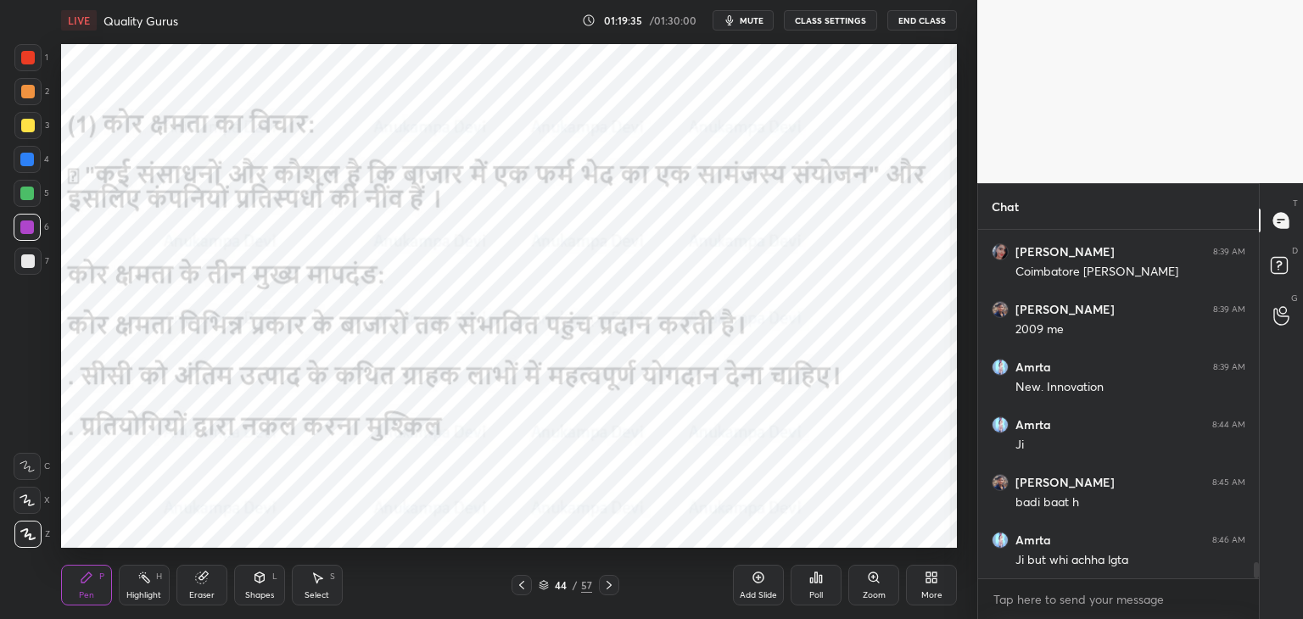
click at [611, 586] on icon at bounding box center [610, 586] width 14 height 14
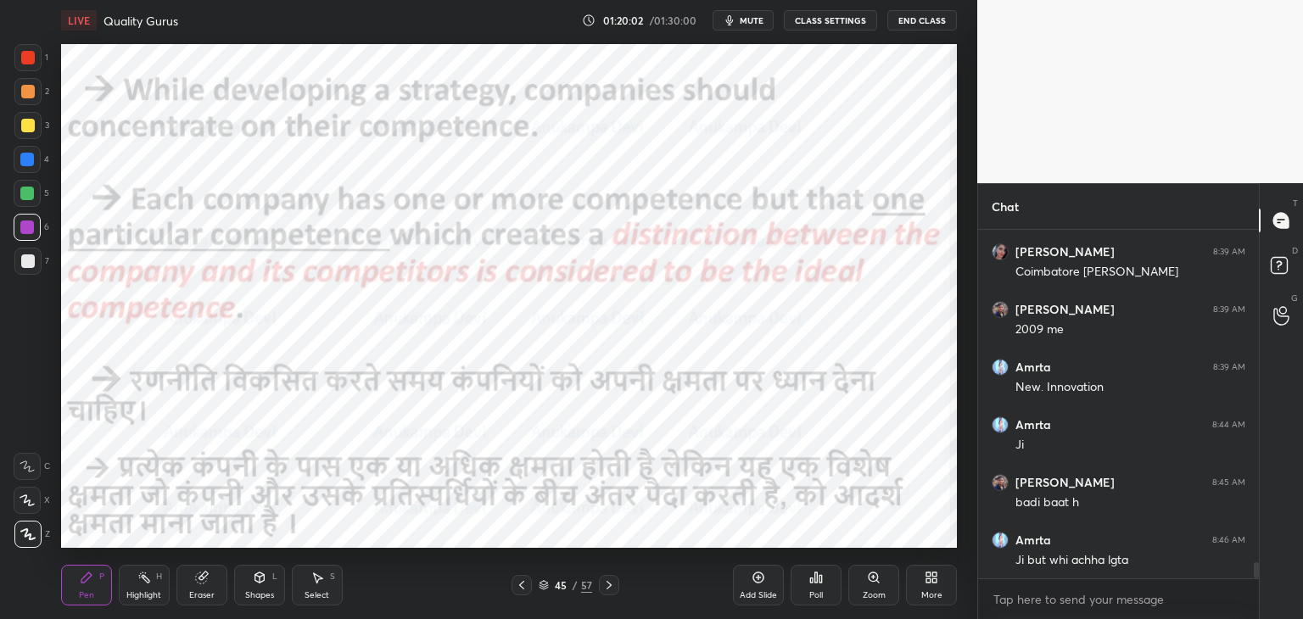
click at [608, 586] on icon at bounding box center [610, 586] width 14 height 14
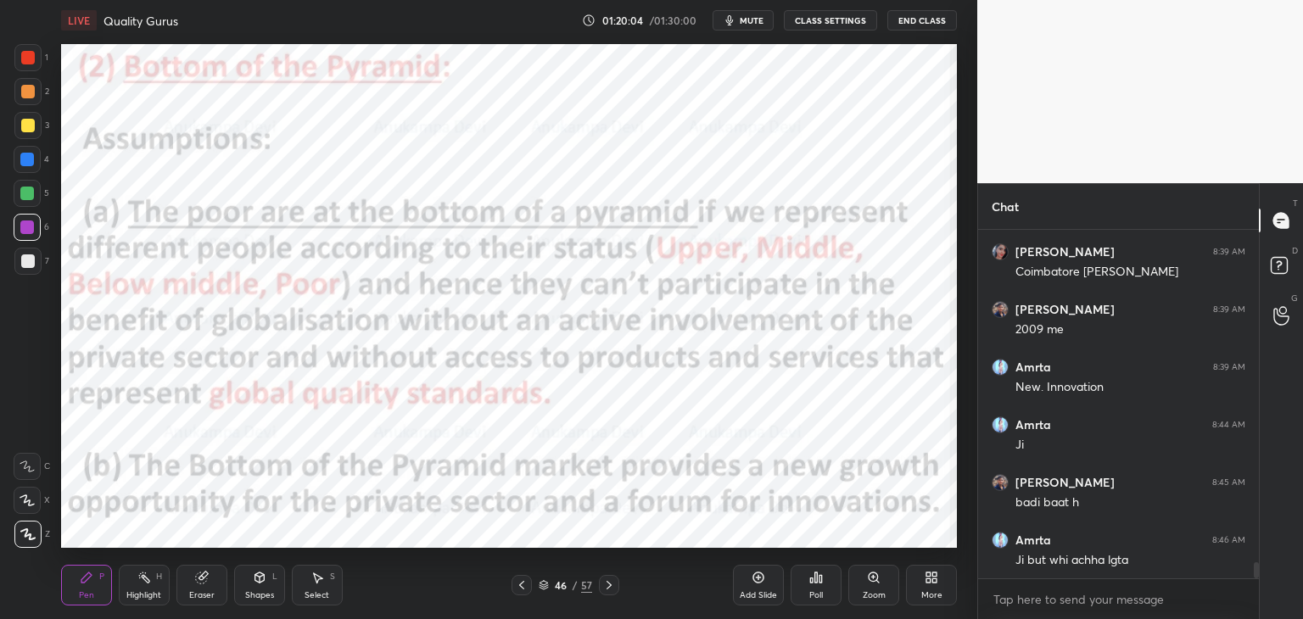
drag, startPoint x: 24, startPoint y: 160, endPoint x: 31, endPoint y: 152, distance: 10.2
click at [24, 160] on div at bounding box center [27, 160] width 14 height 14
drag, startPoint x: 757, startPoint y: 577, endPoint x: 679, endPoint y: 548, distance: 83.2
click at [757, 575] on icon at bounding box center [759, 578] width 14 height 14
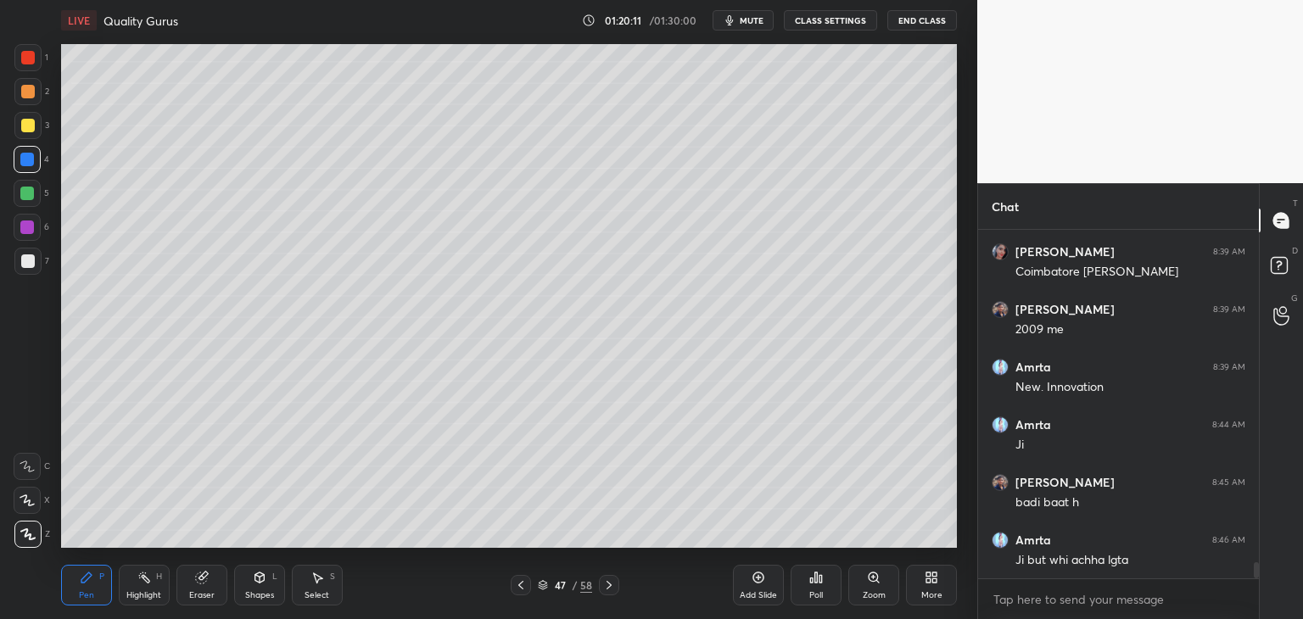
click at [256, 589] on div "Shapes L" at bounding box center [259, 585] width 51 height 41
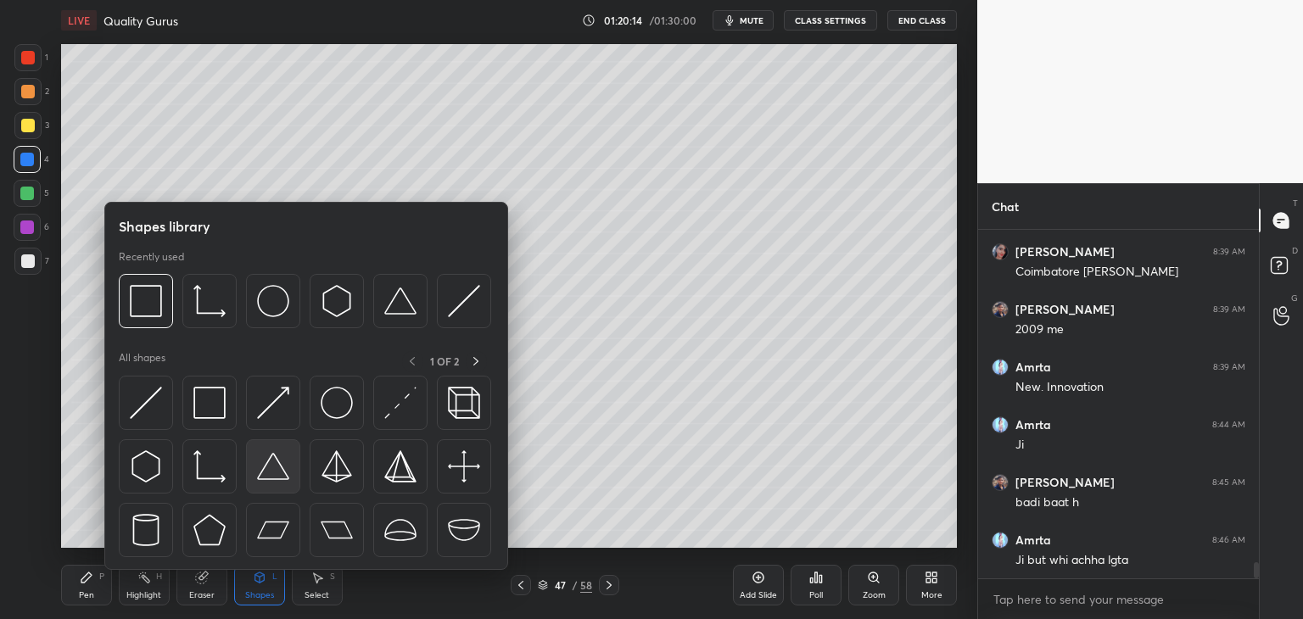
click at [279, 468] on img at bounding box center [273, 467] width 32 height 32
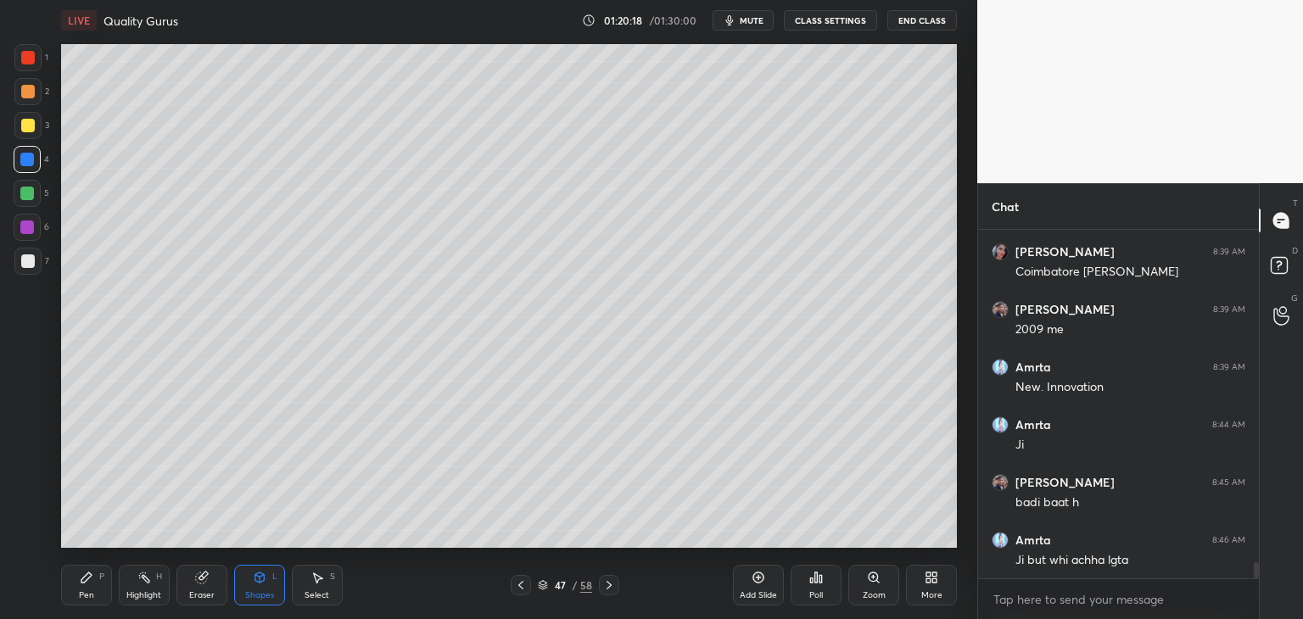
drag, startPoint x: 256, startPoint y: 584, endPoint x: 255, endPoint y: 570, distance: 13.7
click at [255, 580] on icon at bounding box center [260, 578] width 14 height 14
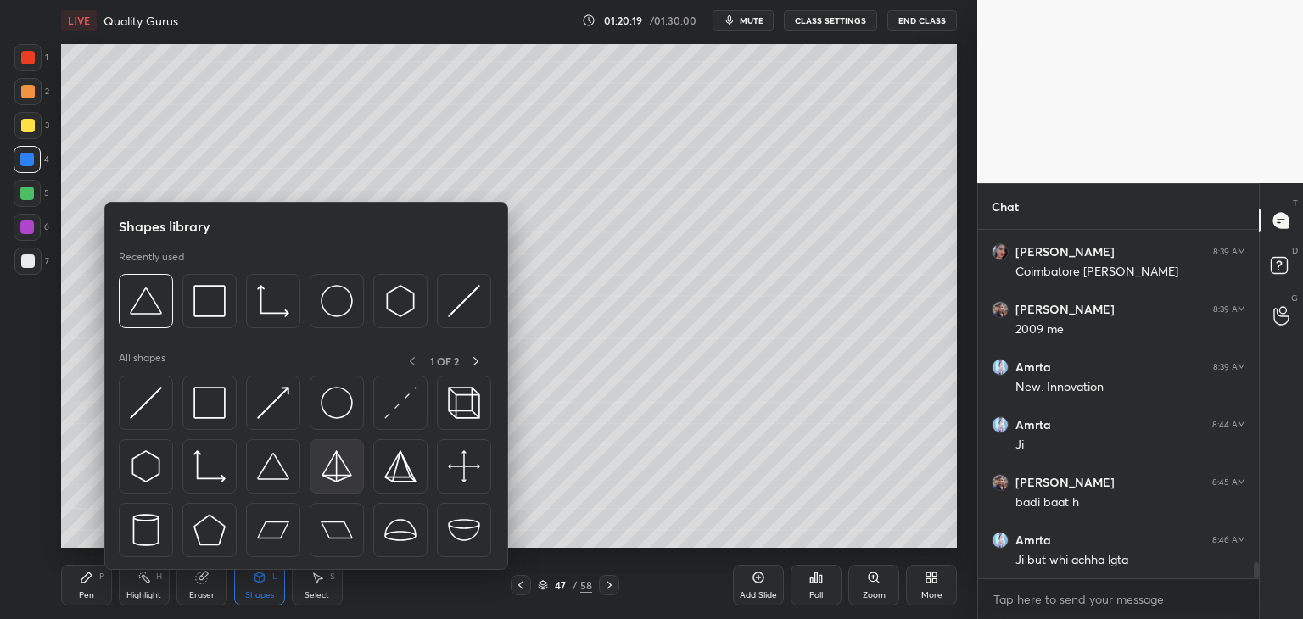
click at [332, 453] on img at bounding box center [337, 467] width 32 height 32
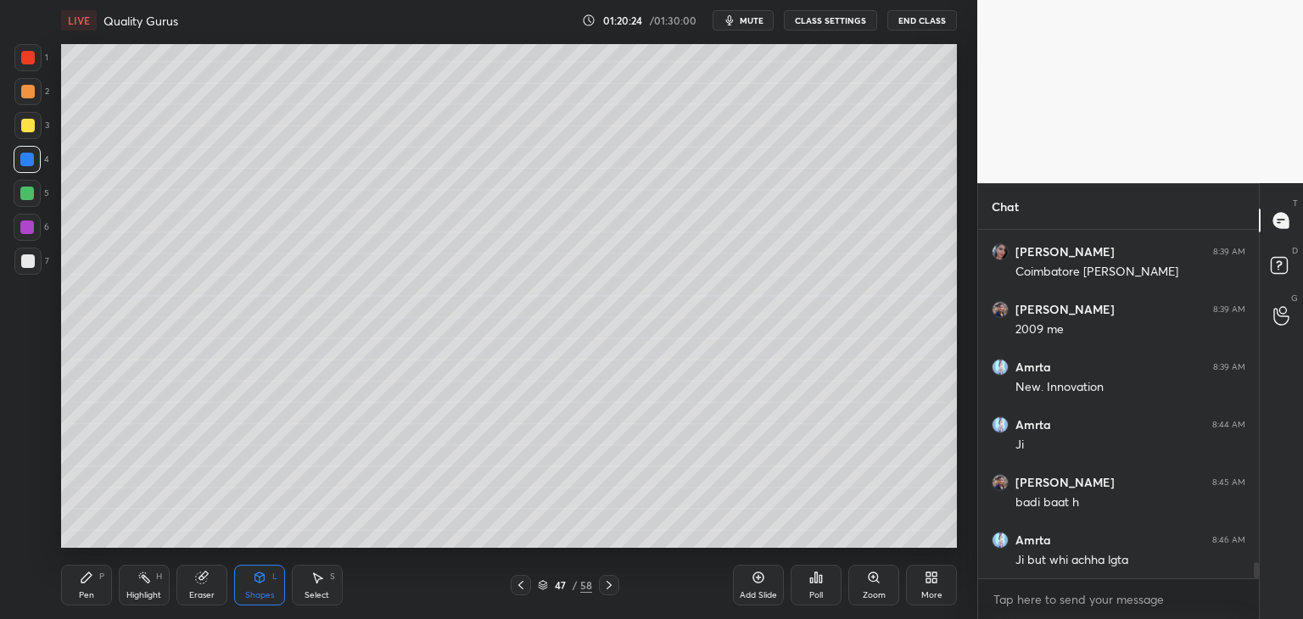
click at [85, 590] on div "Pen P" at bounding box center [86, 585] width 51 height 41
click at [23, 121] on div at bounding box center [28, 126] width 14 height 14
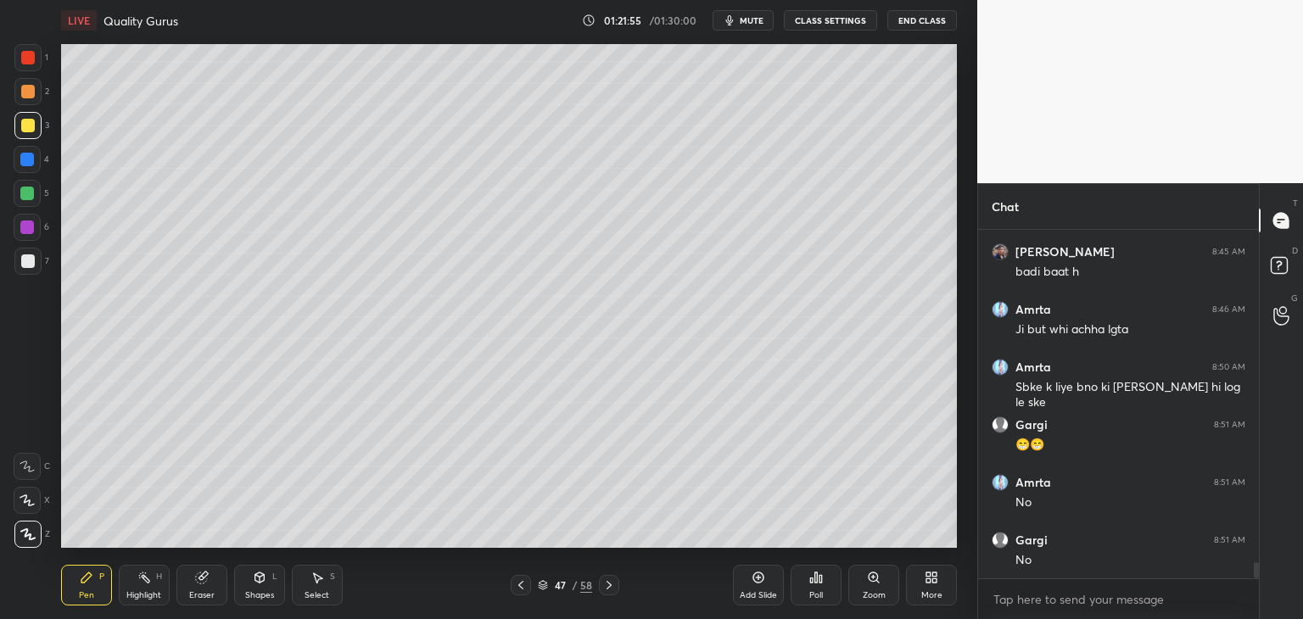
scroll to position [7352, 0]
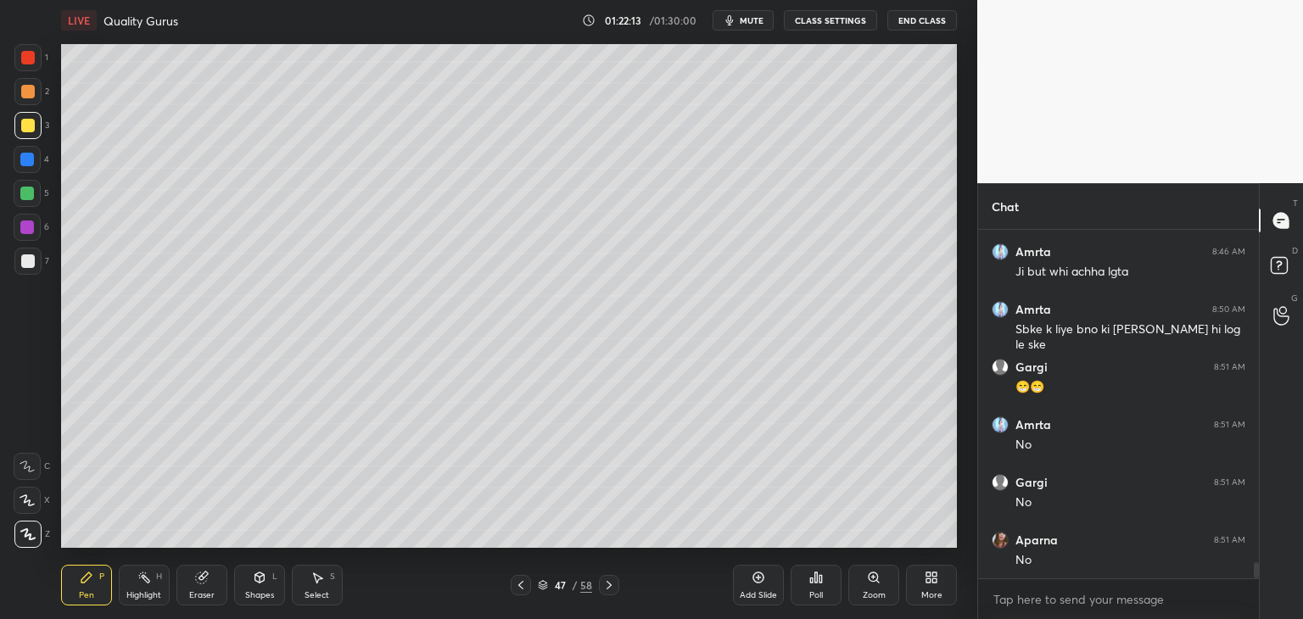
drag, startPoint x: 25, startPoint y: 267, endPoint x: 20, endPoint y: 260, distance: 8.7
click at [27, 267] on div at bounding box center [28, 262] width 14 height 14
click at [27, 224] on div at bounding box center [27, 228] width 14 height 14
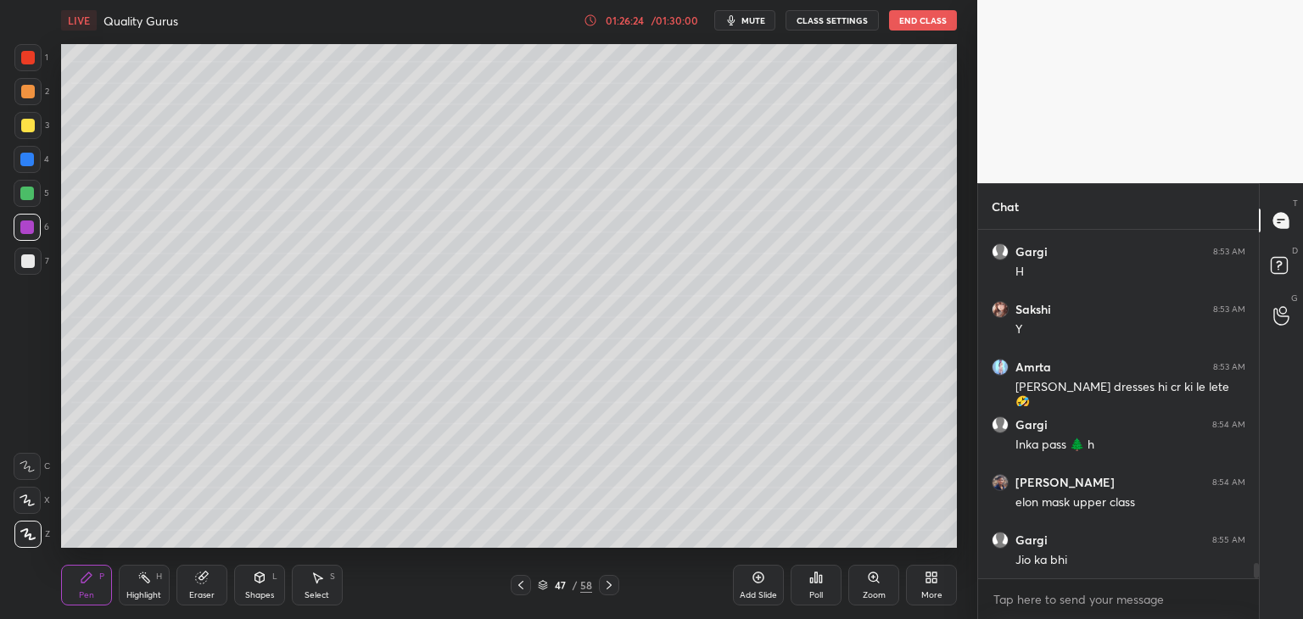
scroll to position [7756, 0]
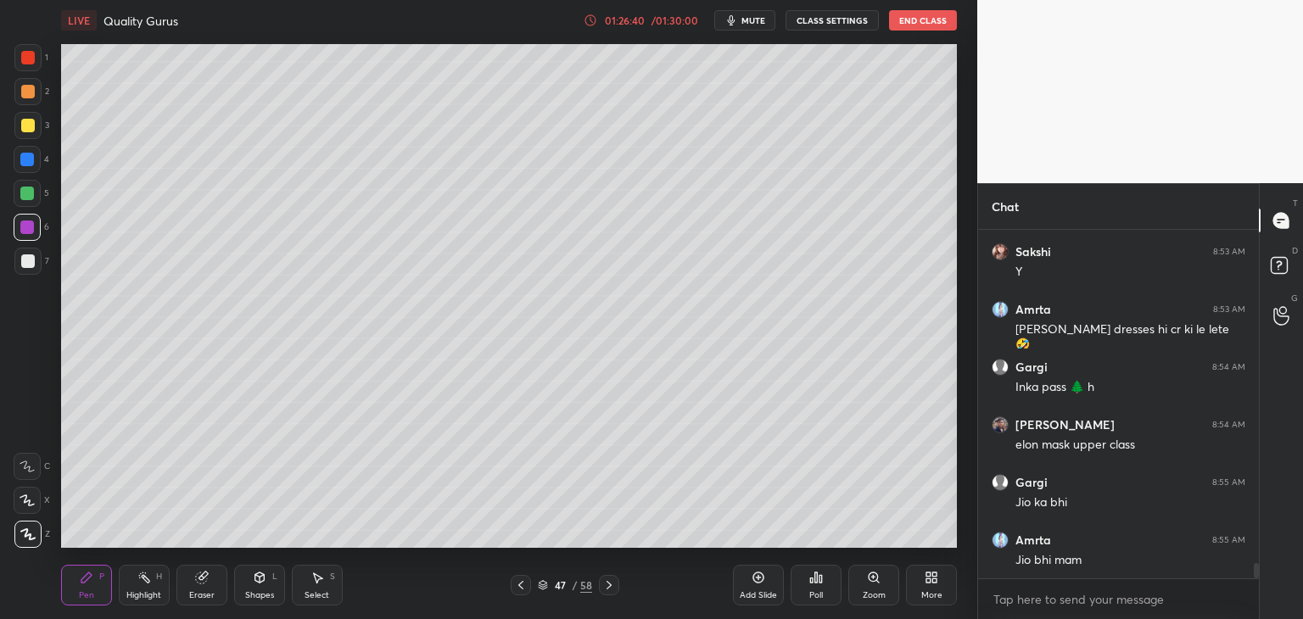
click at [518, 587] on icon at bounding box center [521, 586] width 14 height 14
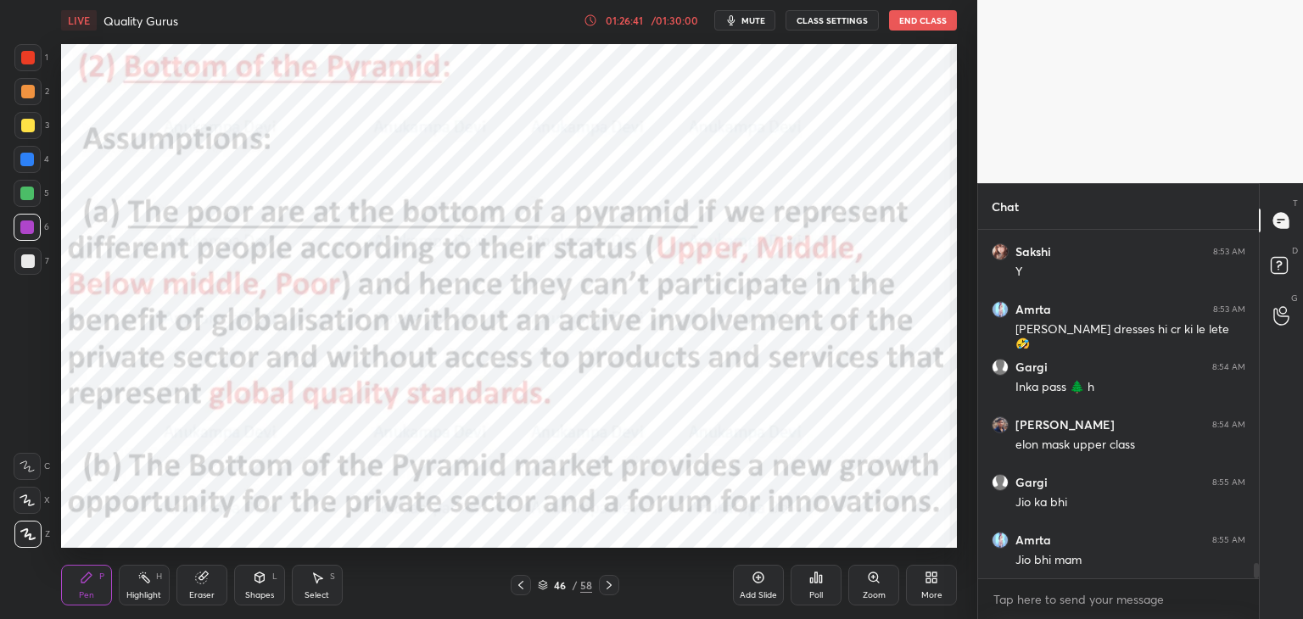
click at [25, 197] on div at bounding box center [27, 194] width 14 height 14
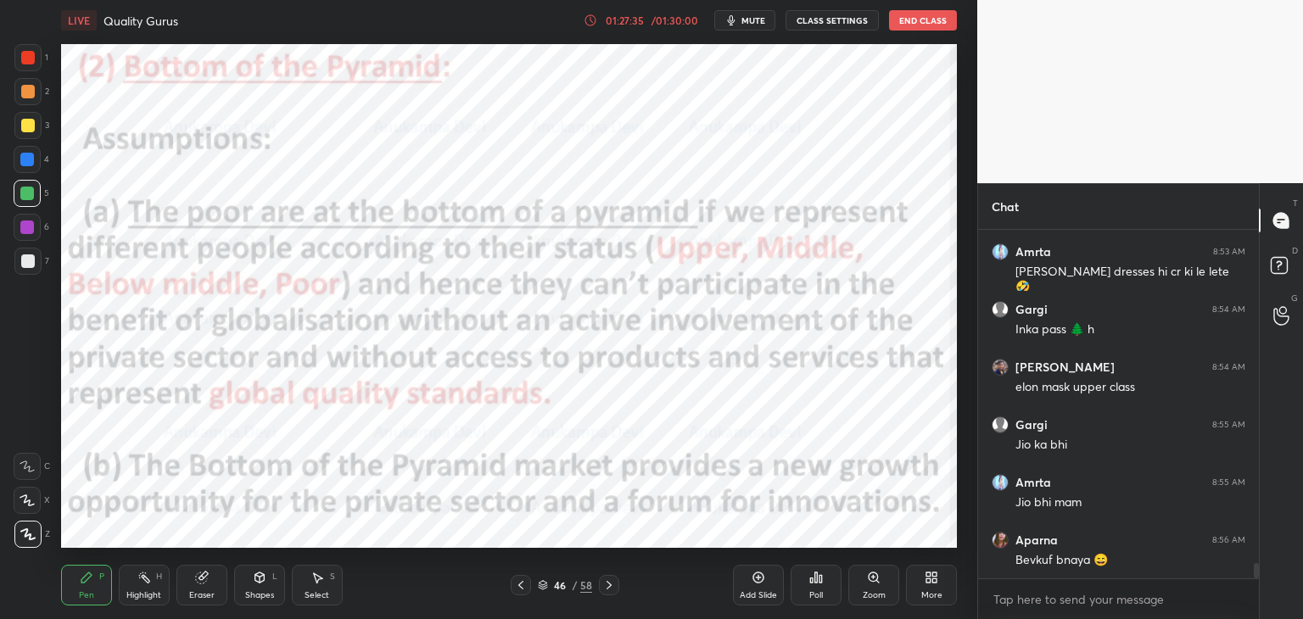
scroll to position [7872, 0]
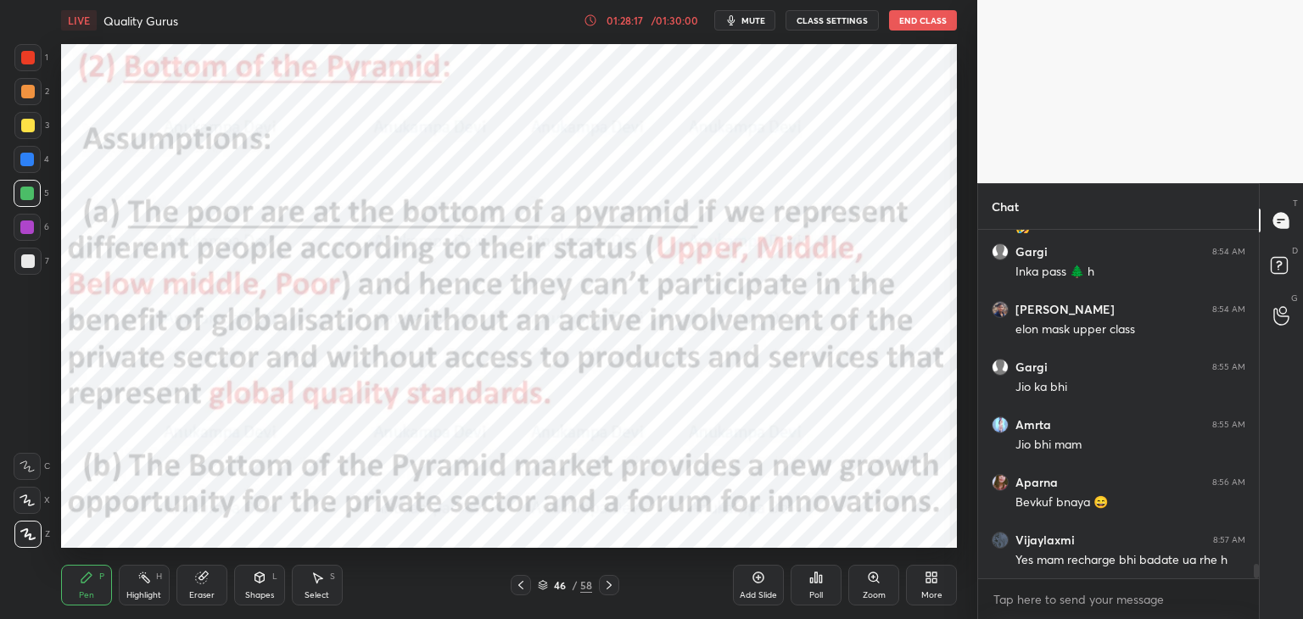
click at [604, 585] on icon at bounding box center [610, 586] width 14 height 14
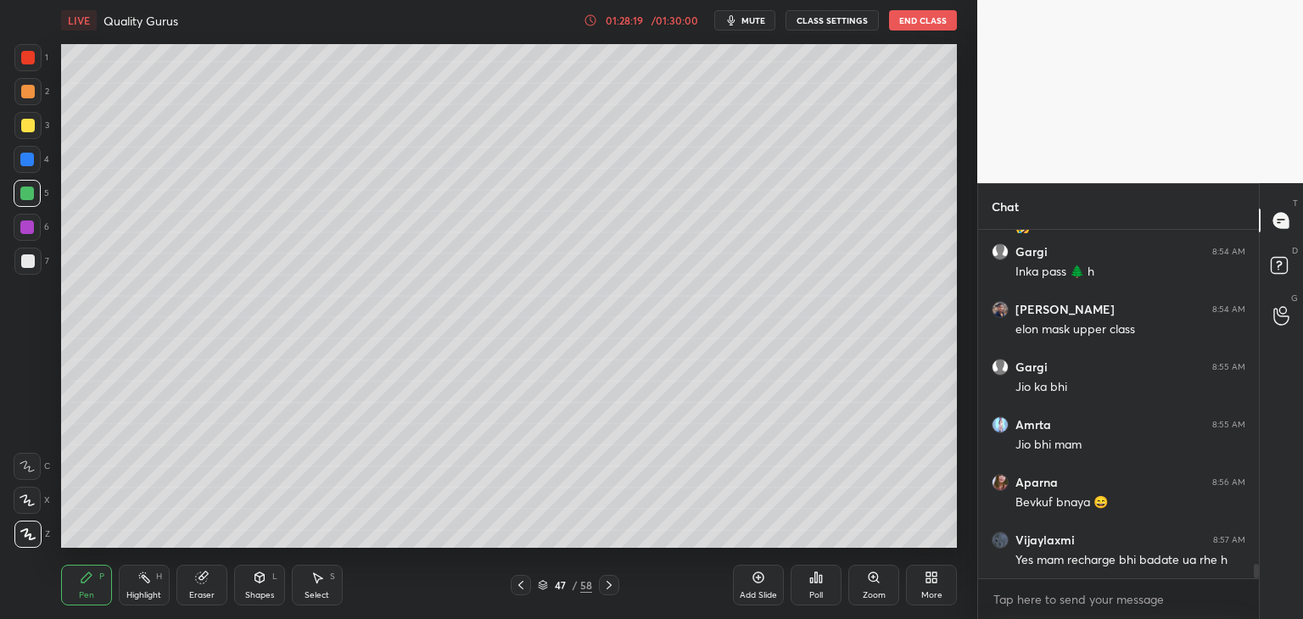
click at [605, 586] on icon at bounding box center [610, 586] width 14 height 14
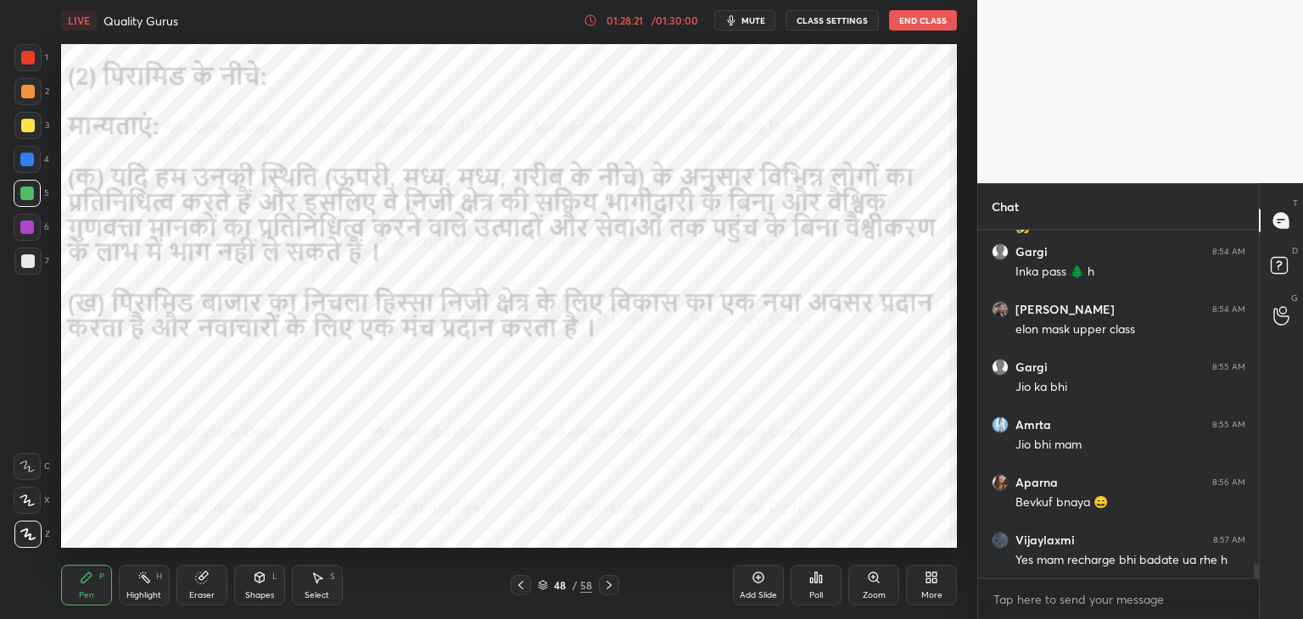
click at [608, 583] on icon at bounding box center [610, 586] width 14 height 14
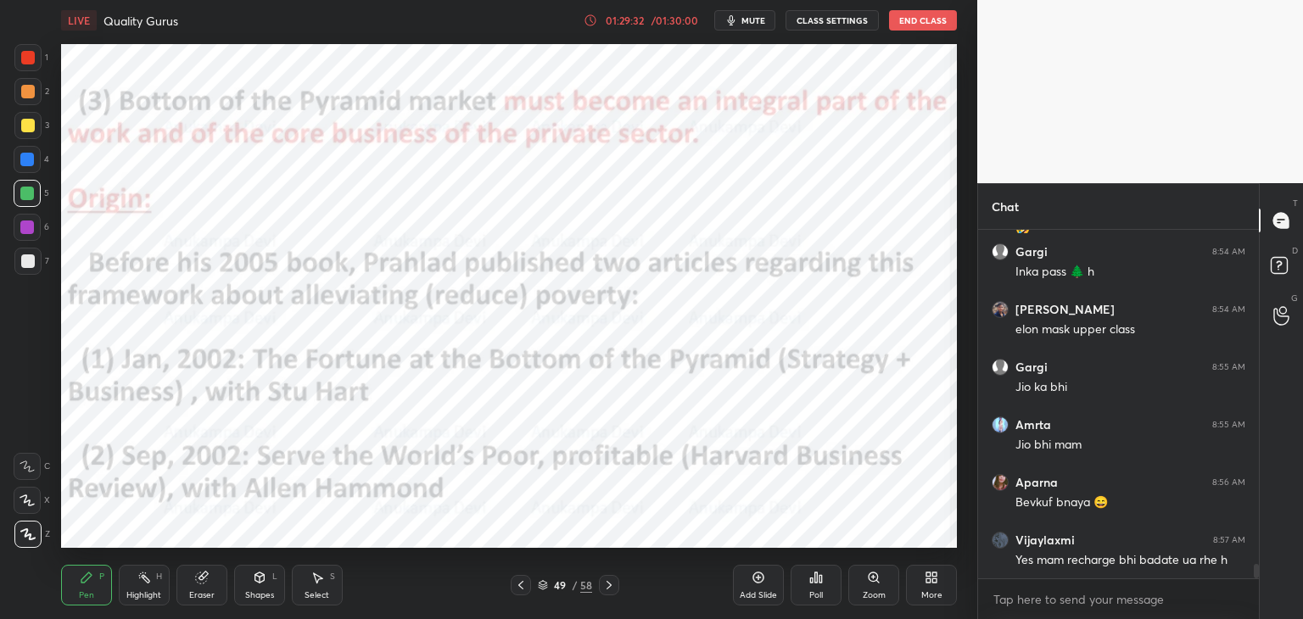
click at [519, 585] on icon at bounding box center [521, 586] width 14 height 14
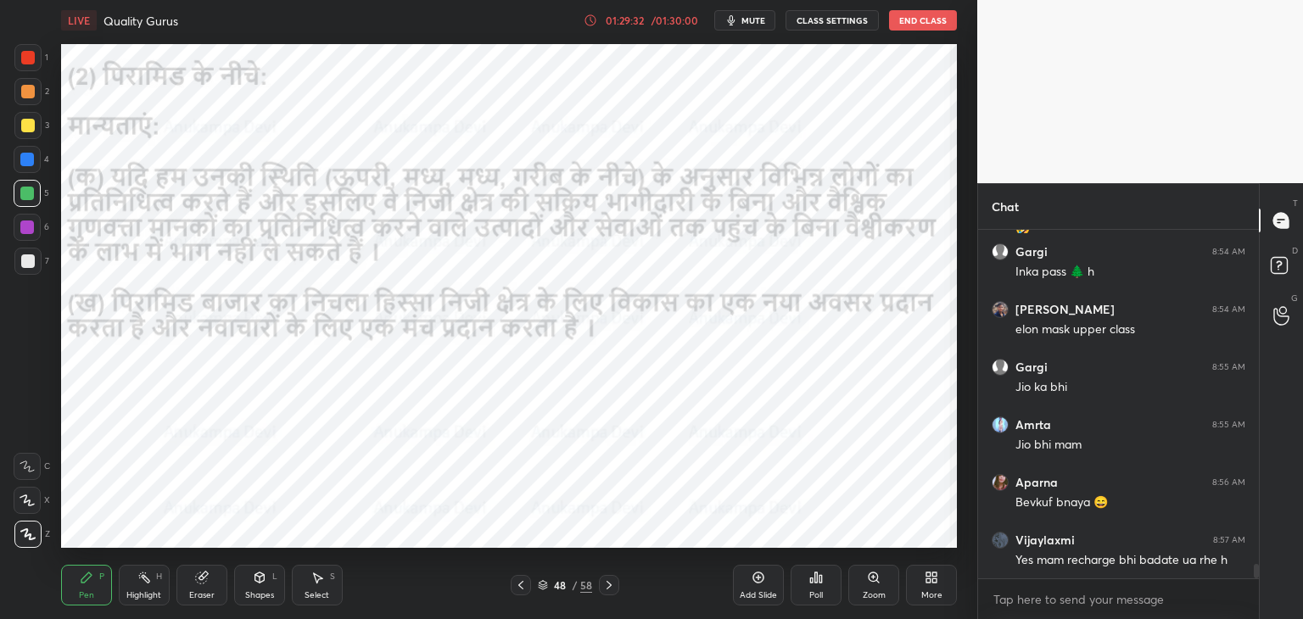
click at [520, 585] on icon at bounding box center [521, 586] width 14 height 14
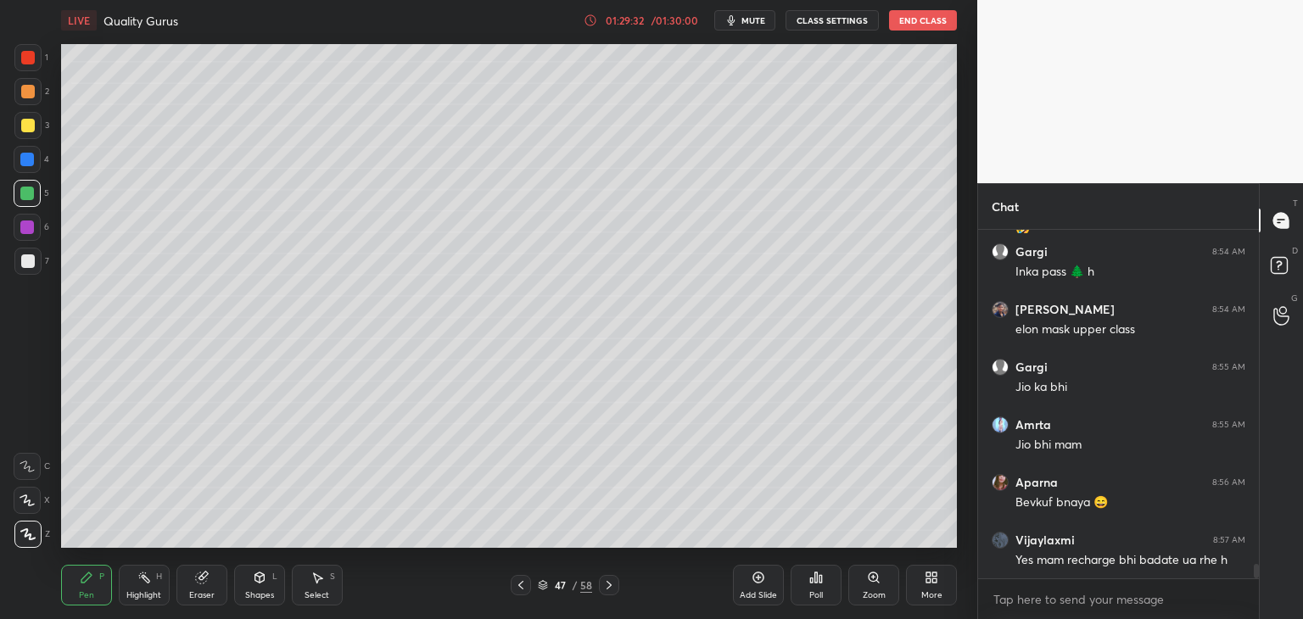
click at [522, 586] on icon at bounding box center [521, 586] width 14 height 14
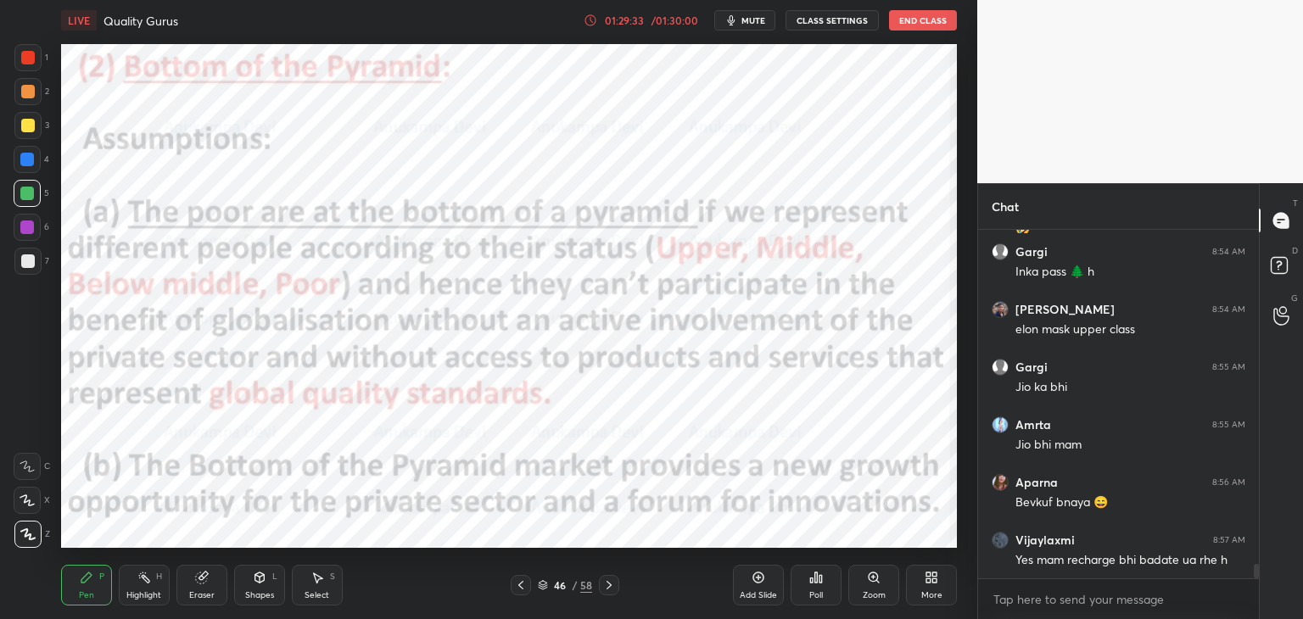
click at [519, 586] on icon at bounding box center [521, 586] width 14 height 14
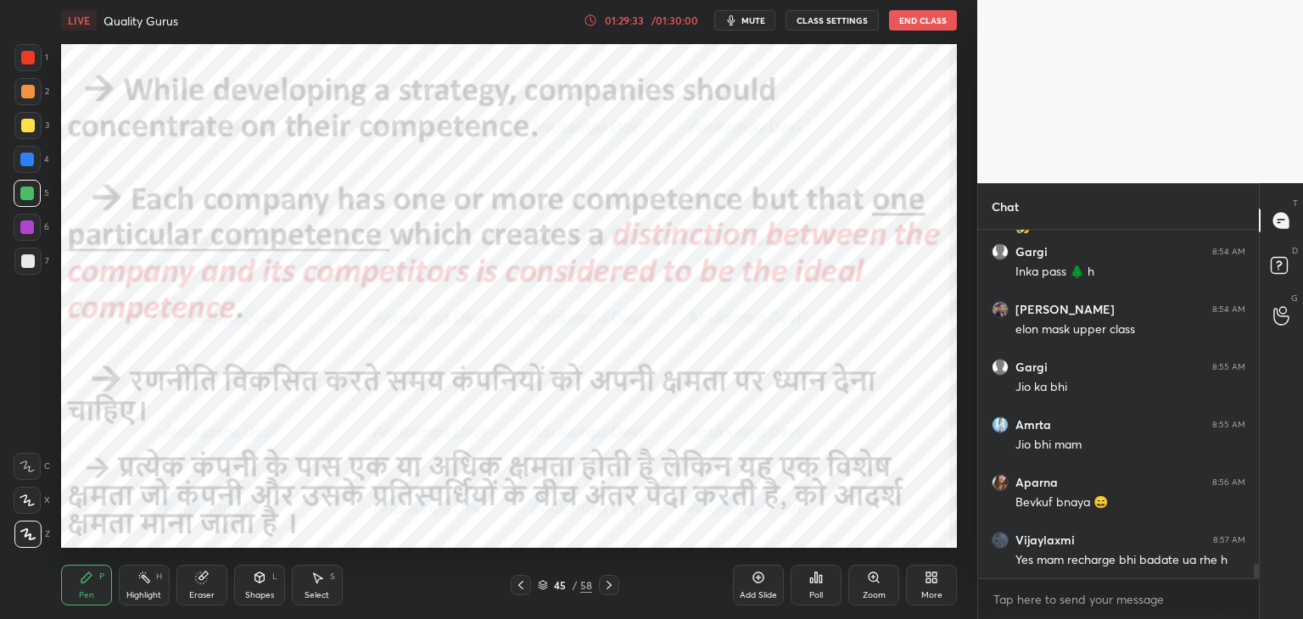
click at [516, 585] on icon at bounding box center [521, 586] width 14 height 14
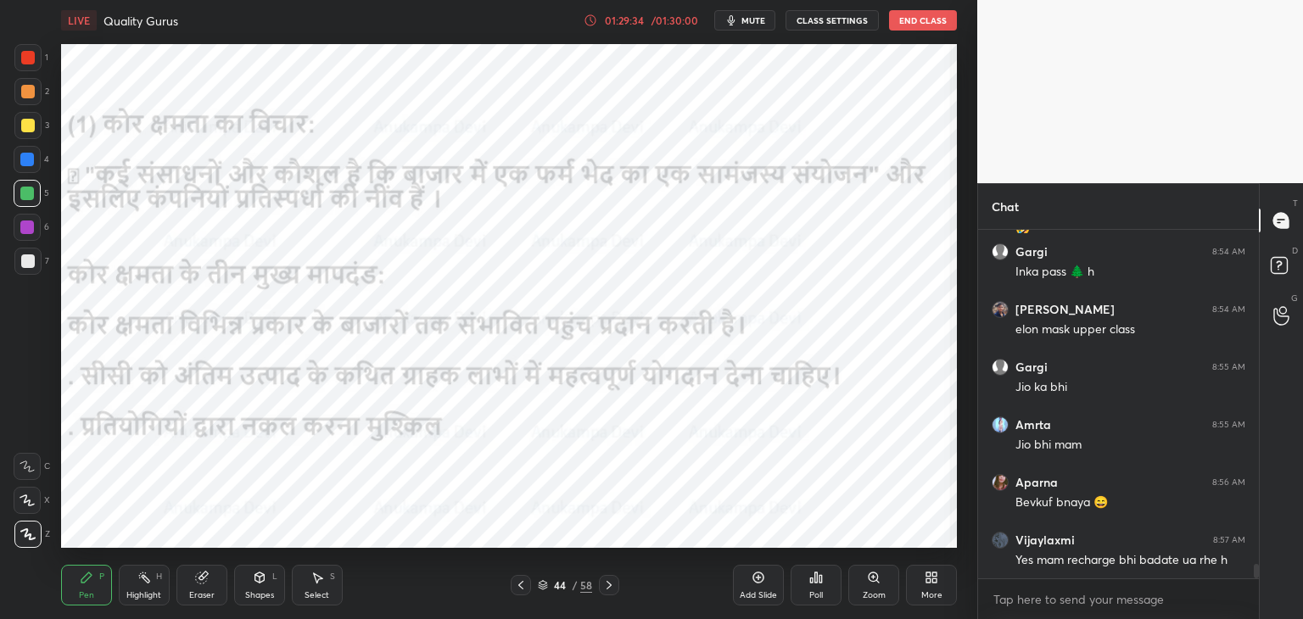
click at [518, 583] on icon at bounding box center [521, 586] width 14 height 14
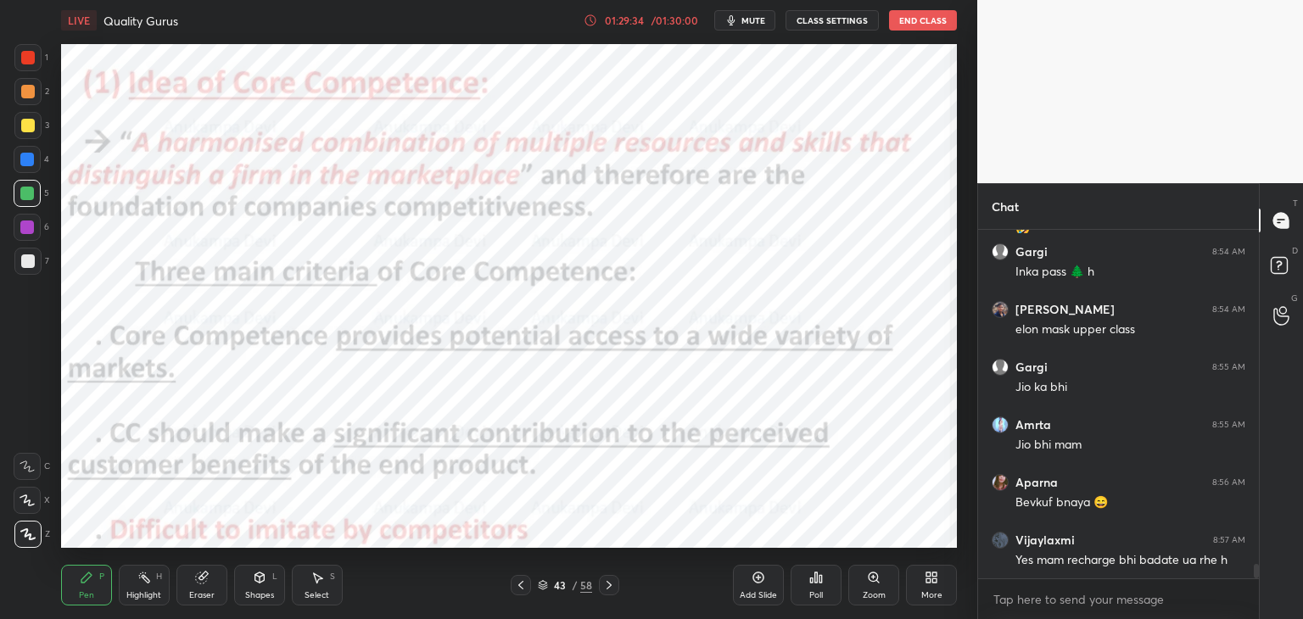
click at [519, 584] on icon at bounding box center [521, 586] width 14 height 14
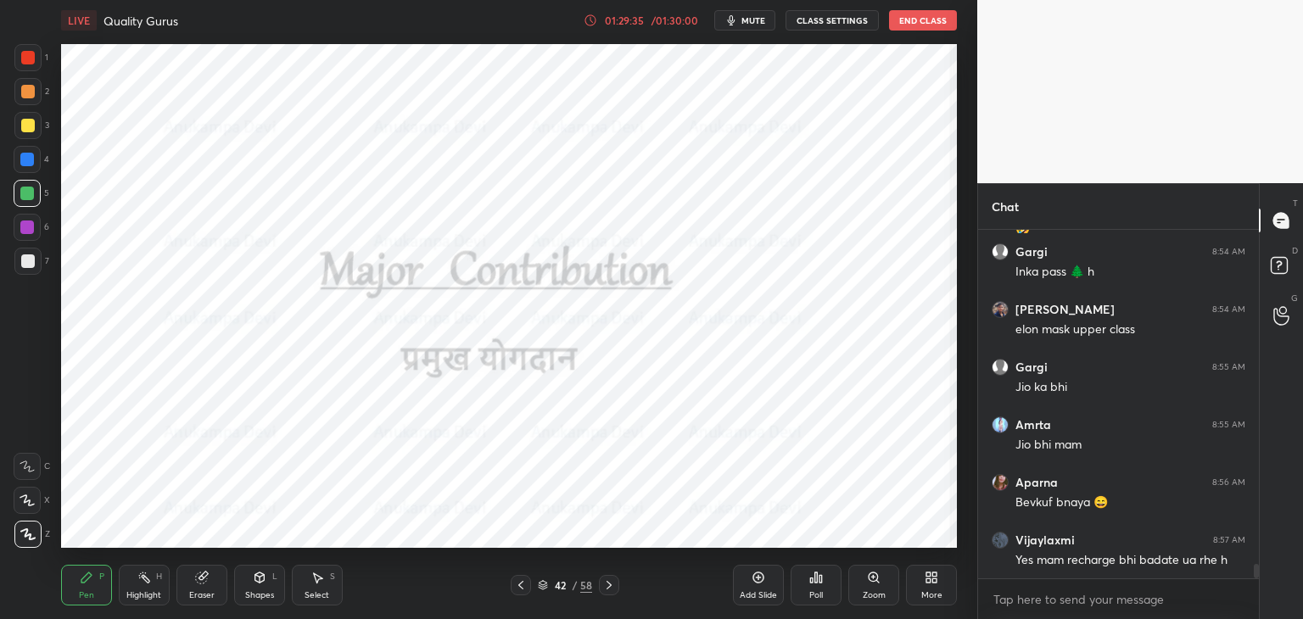
click at [519, 586] on icon at bounding box center [521, 586] width 14 height 14
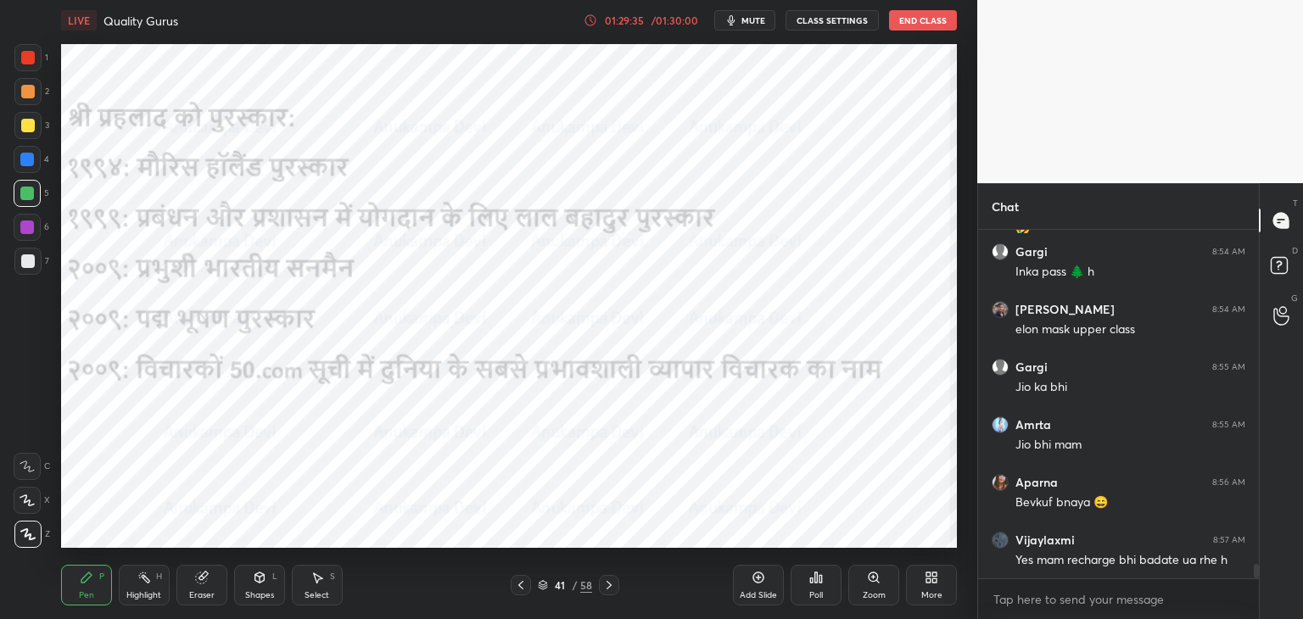
click at [519, 585] on icon at bounding box center [521, 585] width 5 height 8
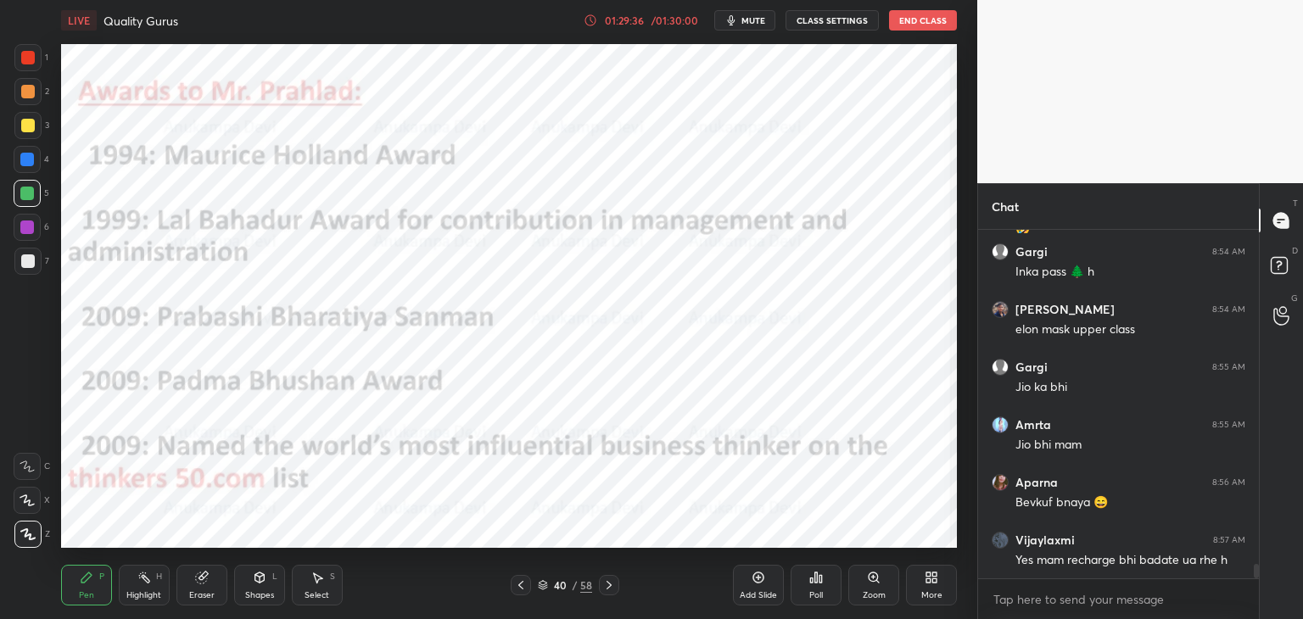
click at [520, 586] on icon at bounding box center [521, 585] width 5 height 8
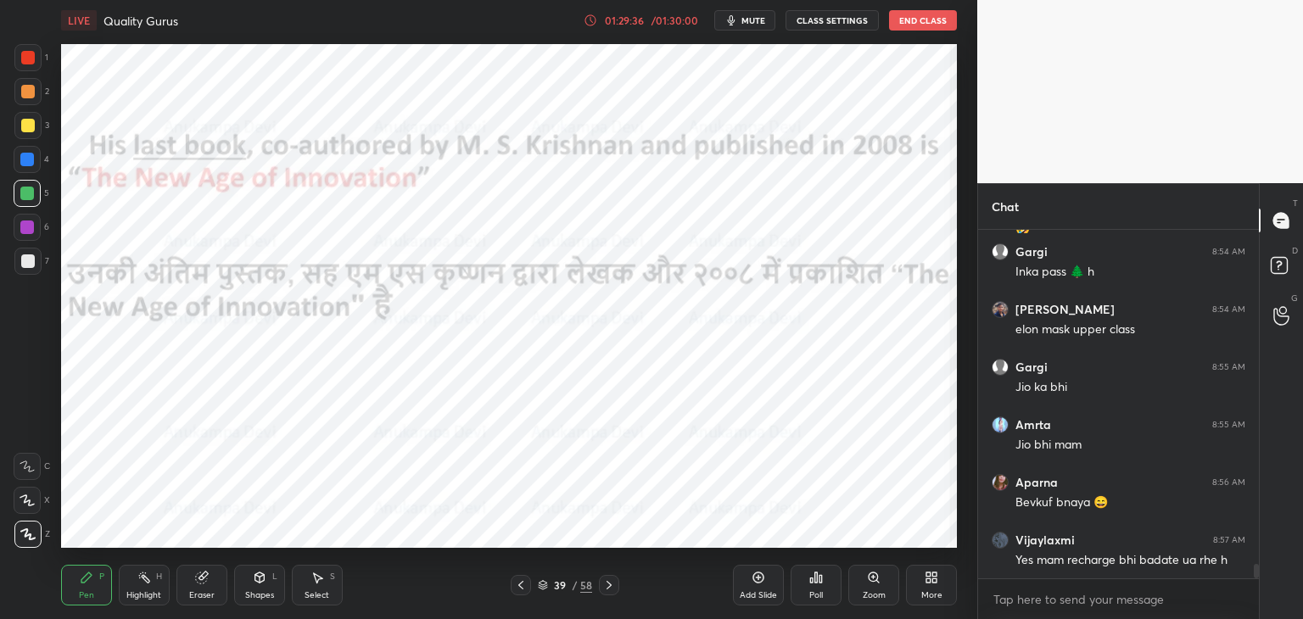
click at [521, 585] on icon at bounding box center [521, 586] width 14 height 14
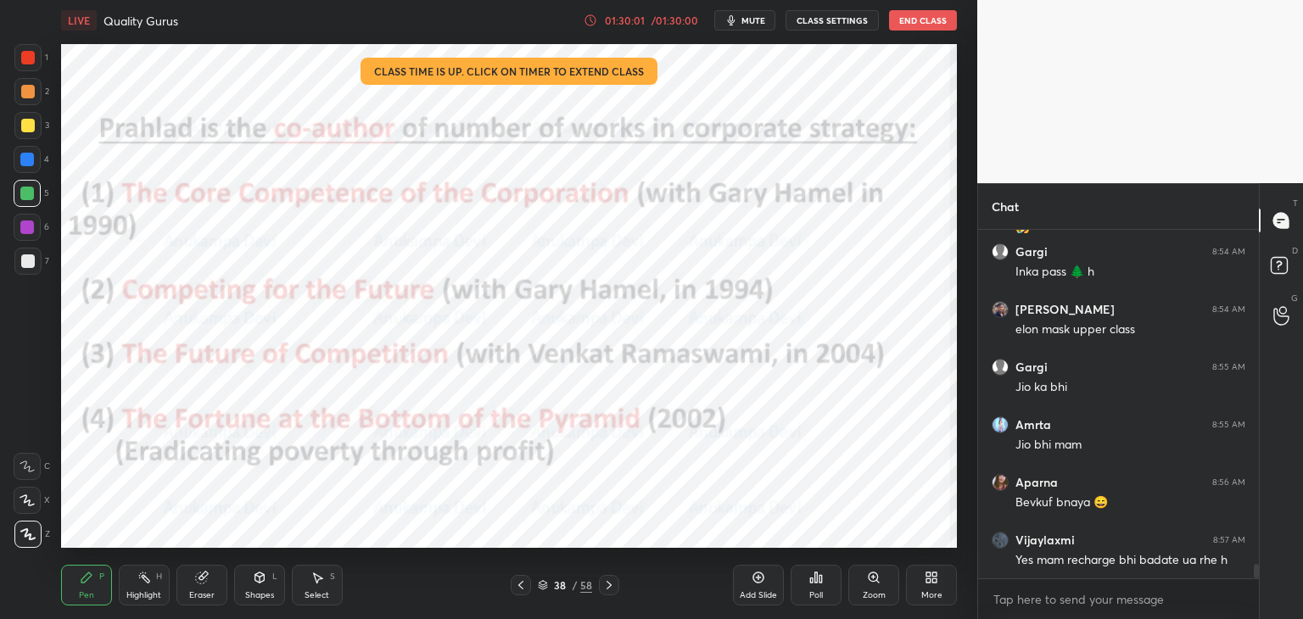
click at [543, 593] on div "38 / 58" at bounding box center [565, 585] width 109 height 20
click at [546, 588] on icon at bounding box center [543, 588] width 8 height 3
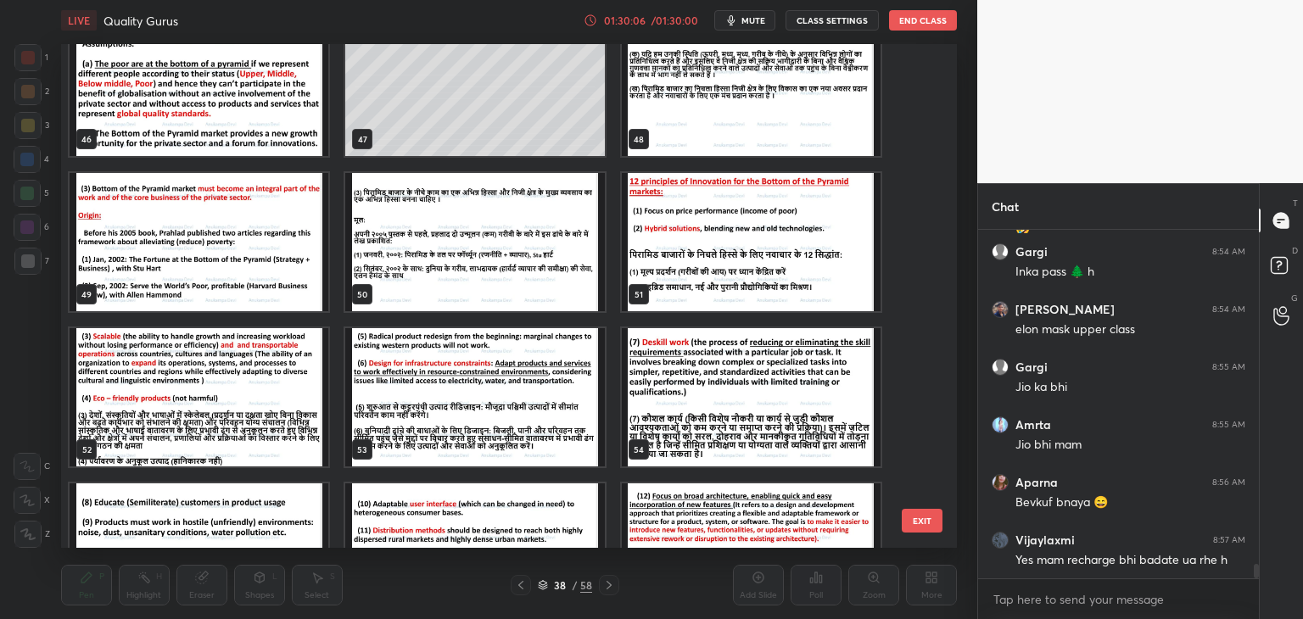
scroll to position [2374, 0]
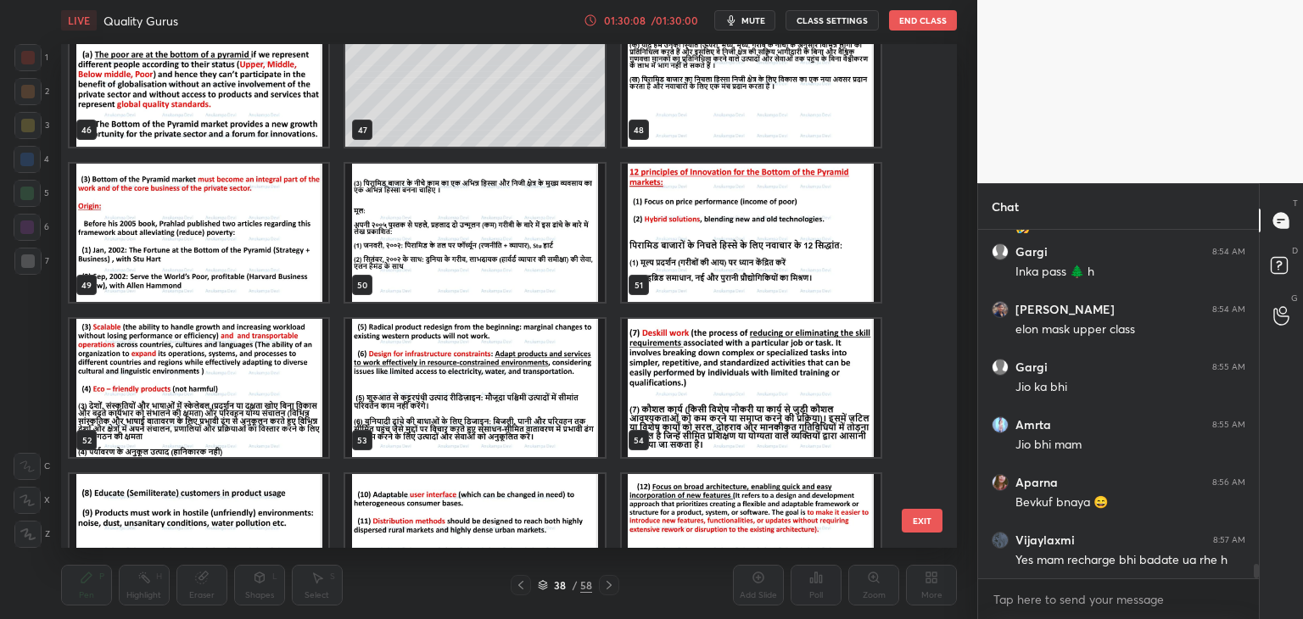
click at [692, 259] on img "grid" at bounding box center [751, 233] width 259 height 138
click at [694, 257] on img "grid" at bounding box center [751, 233] width 259 height 138
click at [696, 257] on img "grid" at bounding box center [751, 233] width 259 height 138
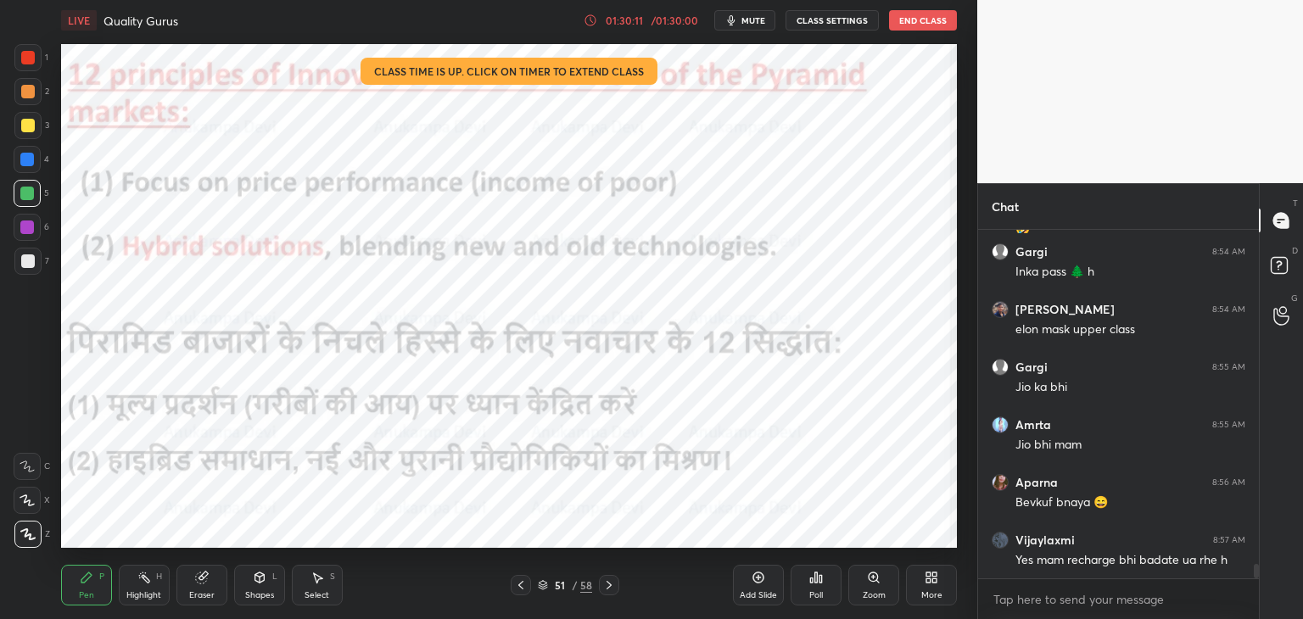
click at [540, 588] on icon at bounding box center [543, 588] width 8 height 3
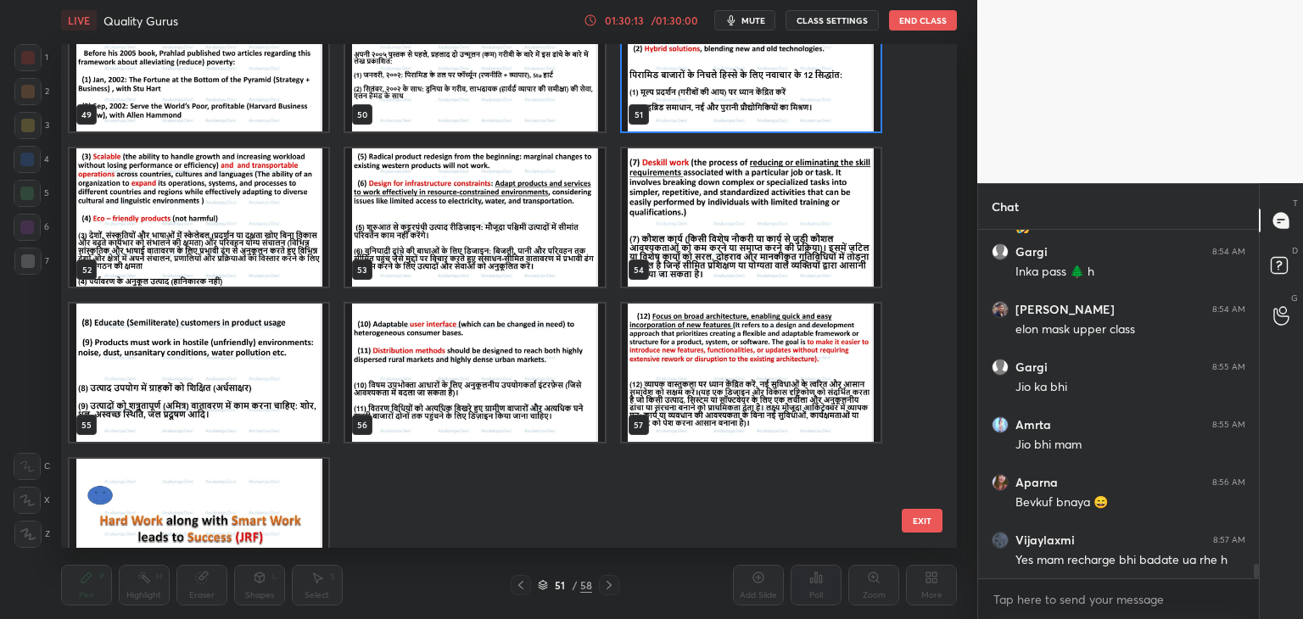
scroll to position [2601, 0]
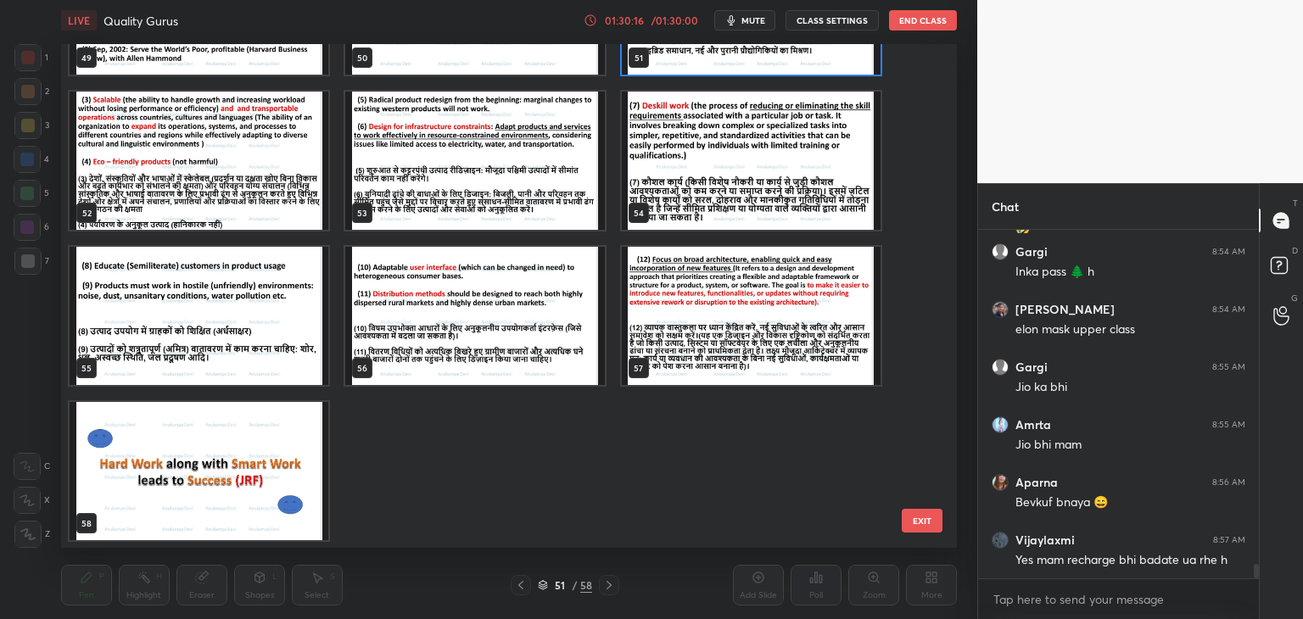
click at [221, 465] on img "grid" at bounding box center [199, 471] width 259 height 138
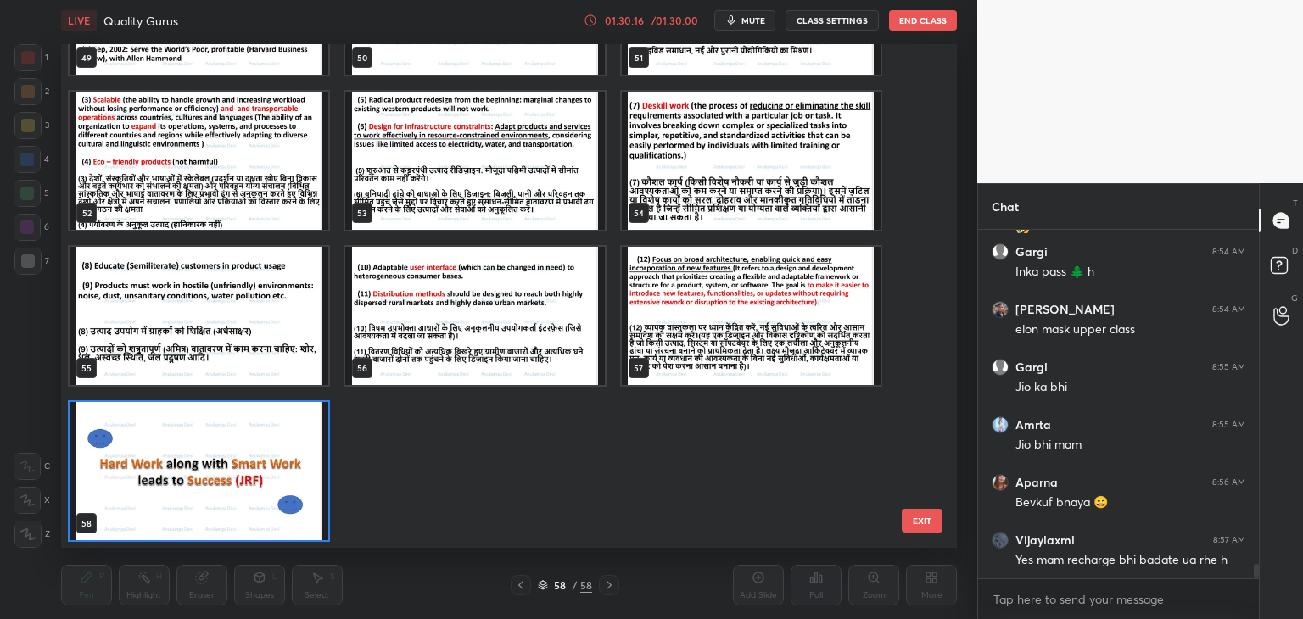
click at [217, 466] on img "grid" at bounding box center [199, 471] width 259 height 138
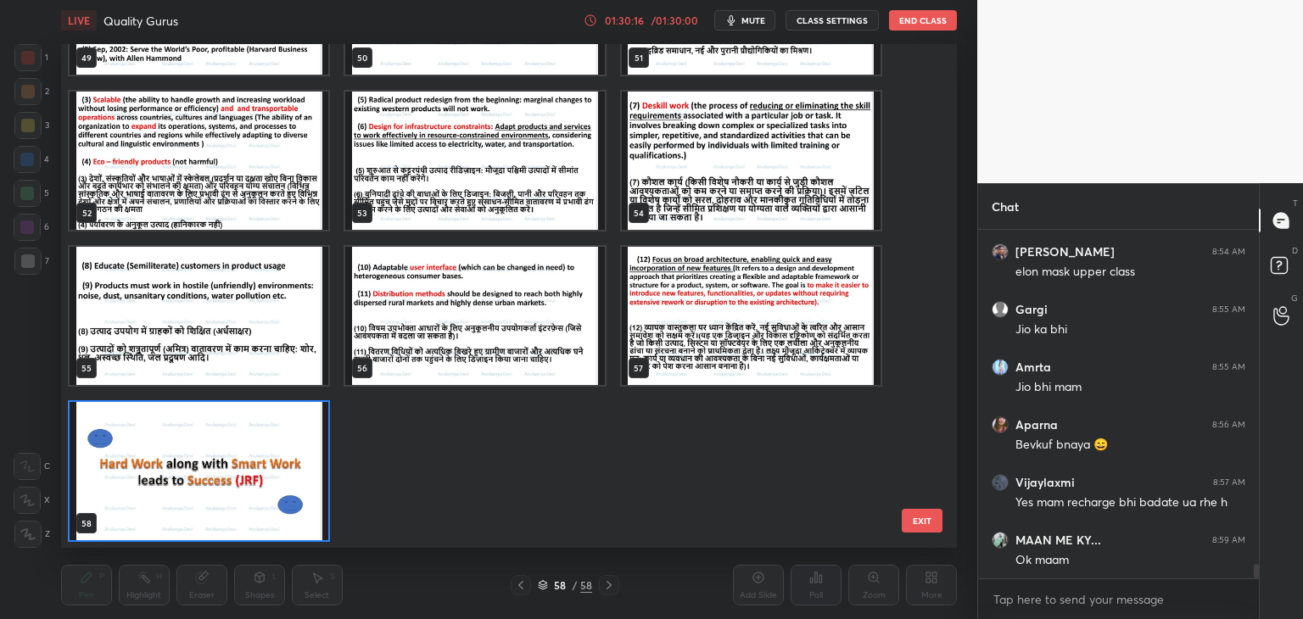
click at [217, 466] on img "grid" at bounding box center [199, 471] width 259 height 138
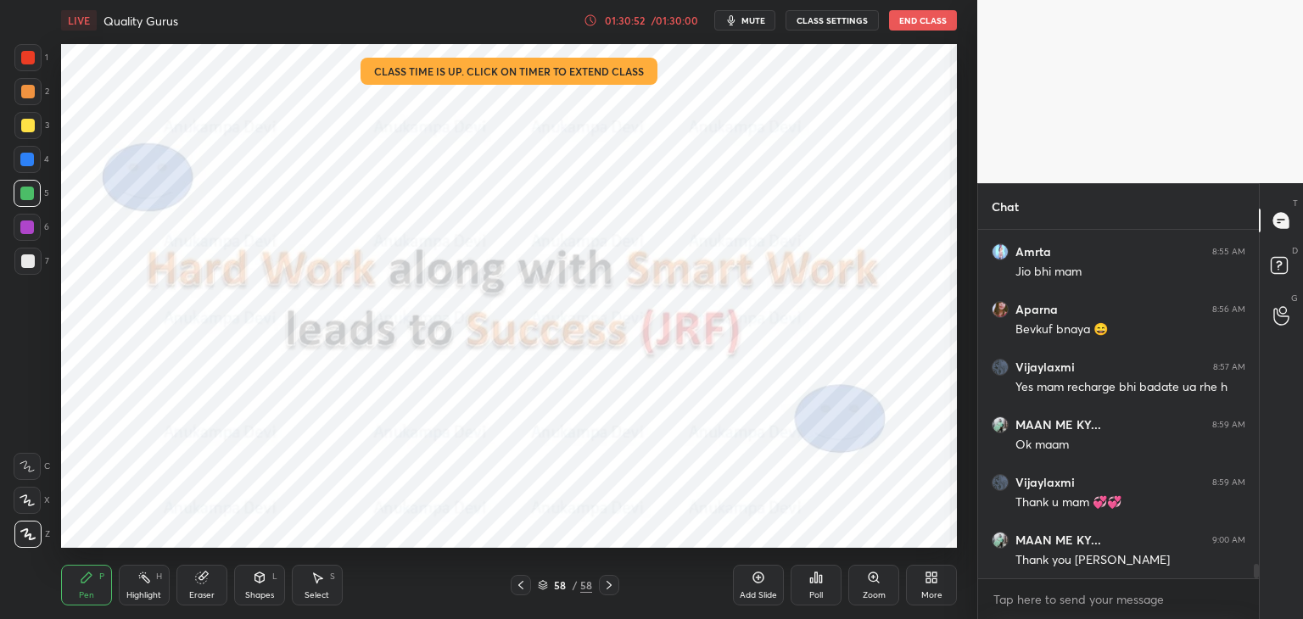
scroll to position [8103, 0]
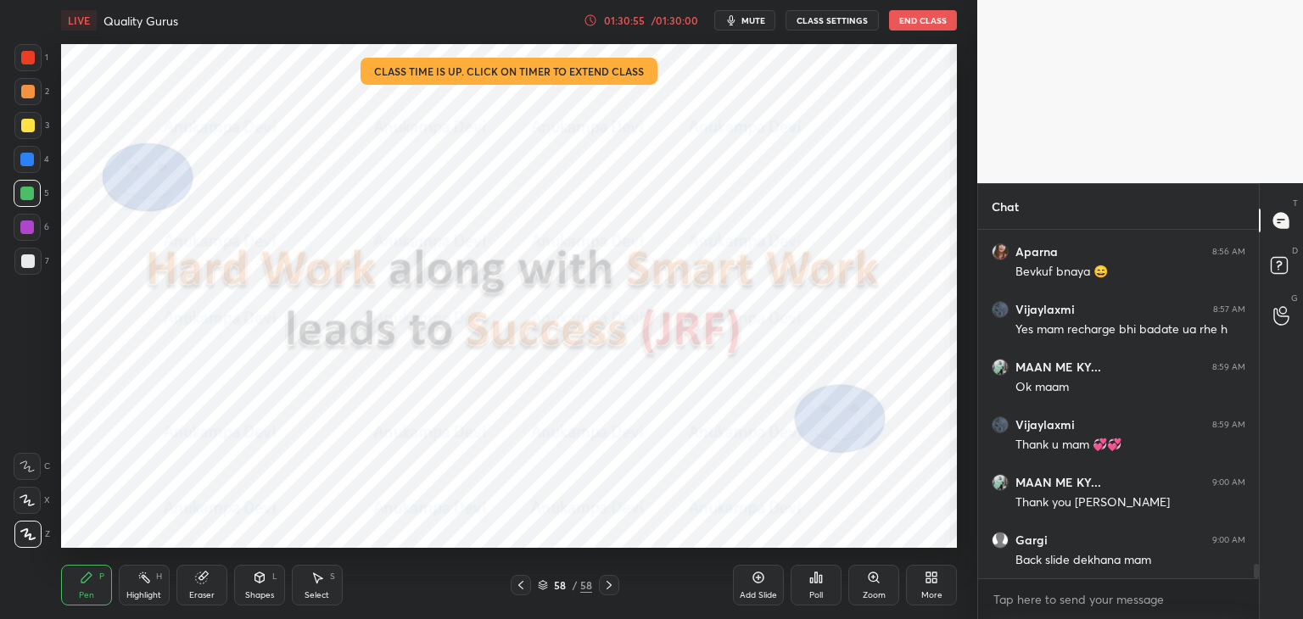
click at [540, 590] on icon at bounding box center [543, 585] width 10 height 10
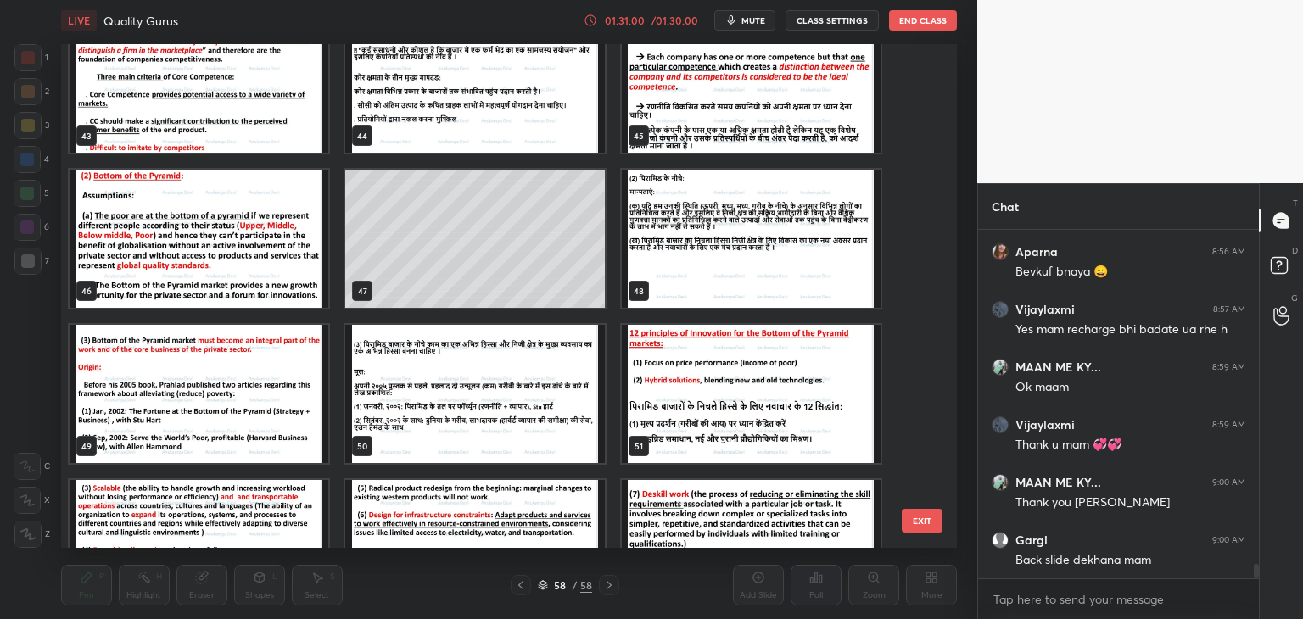
scroll to position [8160, 0]
click at [279, 384] on img "grid" at bounding box center [199, 394] width 259 height 138
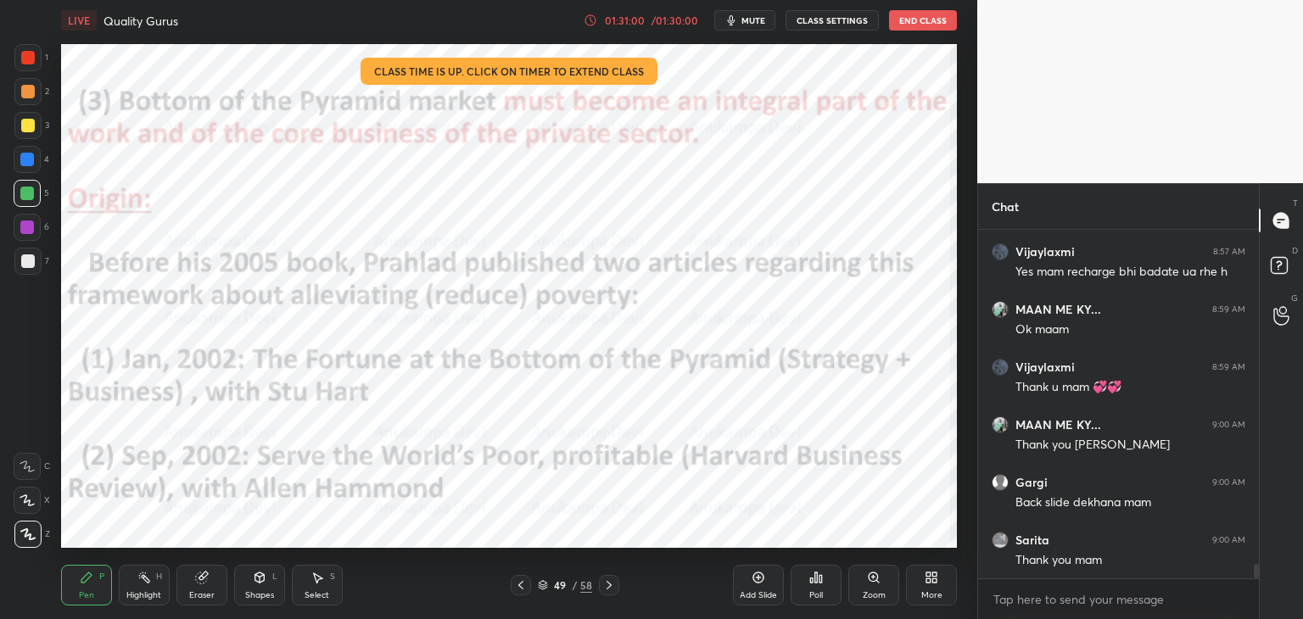
click at [279, 384] on img "grid" at bounding box center [199, 394] width 259 height 138
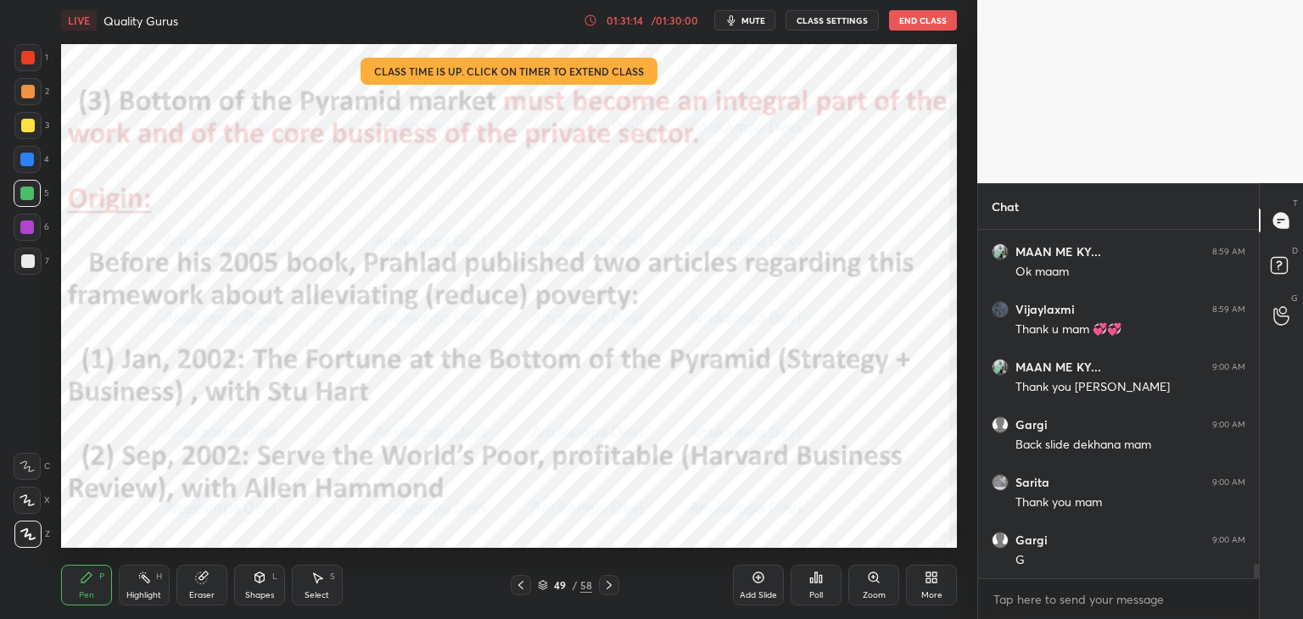
click at [542, 588] on icon at bounding box center [543, 585] width 10 height 10
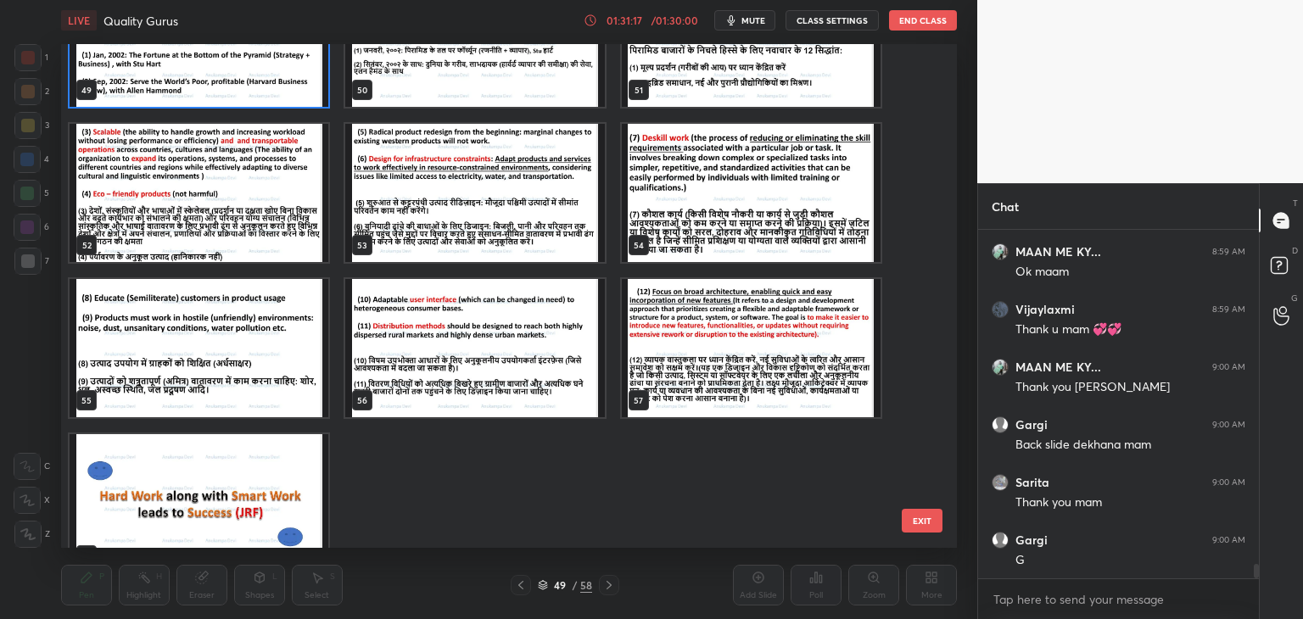
scroll to position [2601, 0]
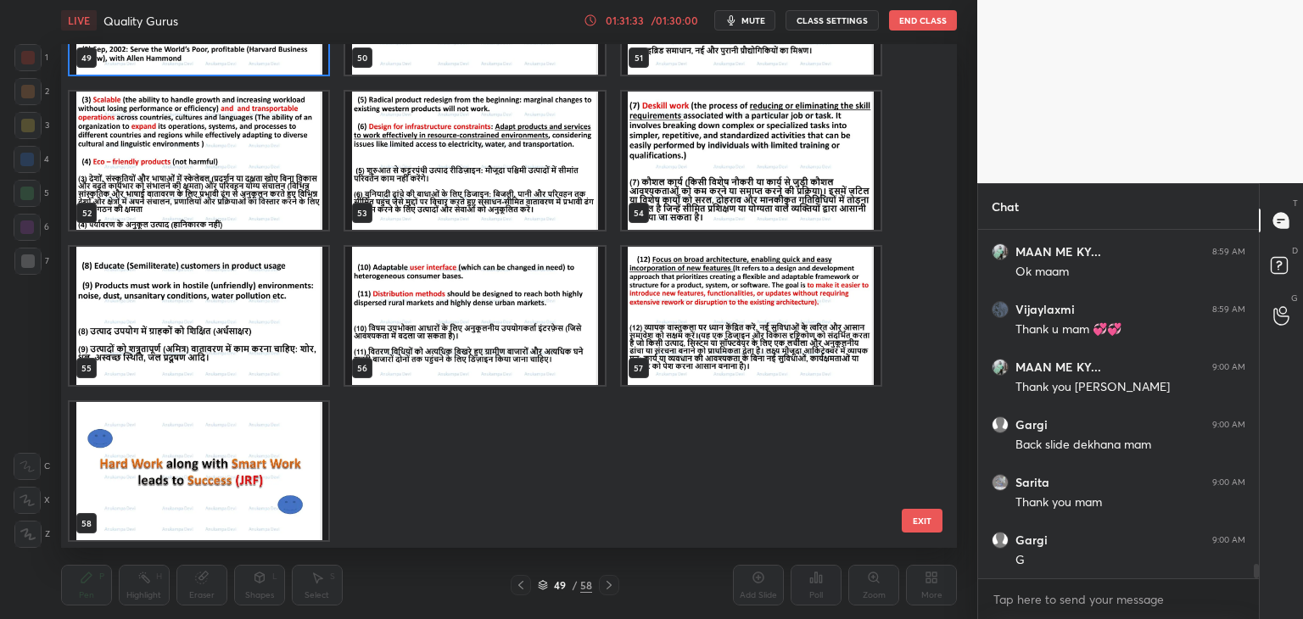
click at [227, 479] on img "grid" at bounding box center [199, 471] width 259 height 138
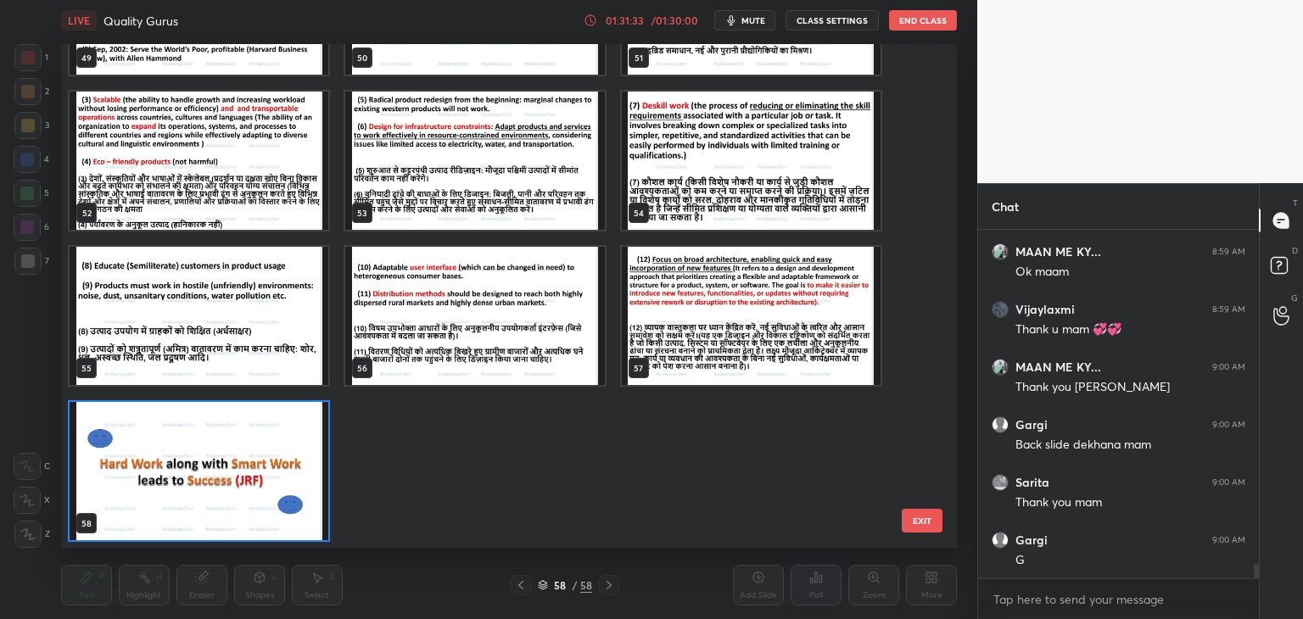
click at [227, 479] on img "grid" at bounding box center [199, 471] width 259 height 138
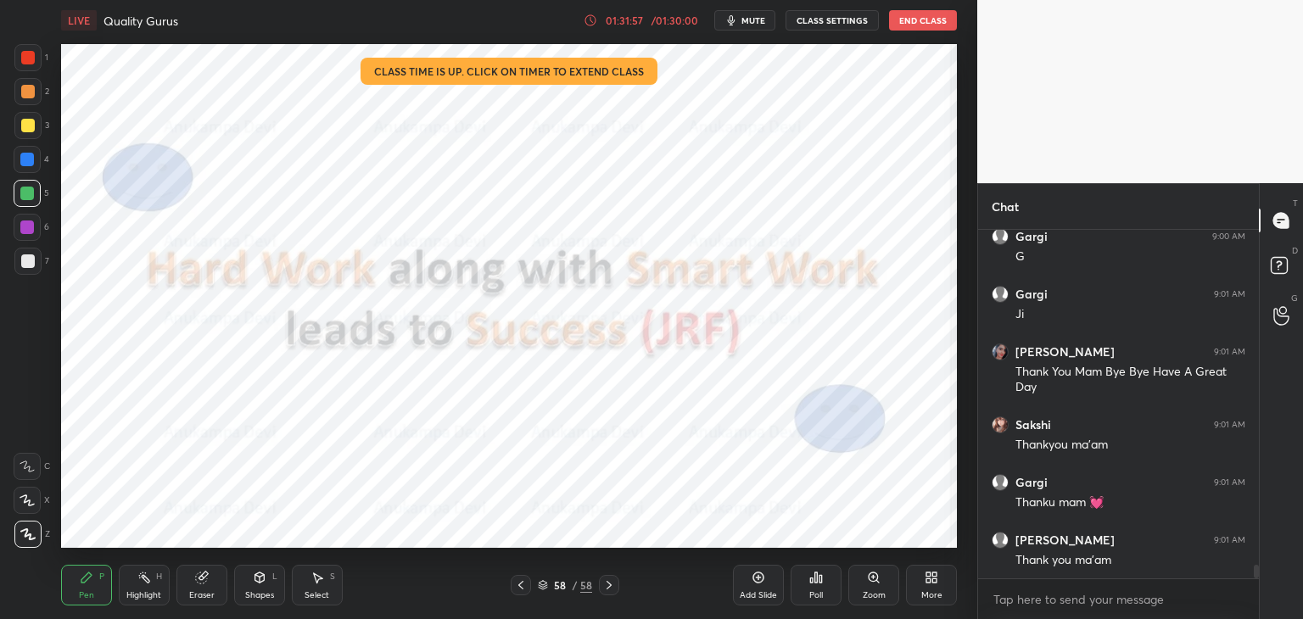
scroll to position [8579, 0]
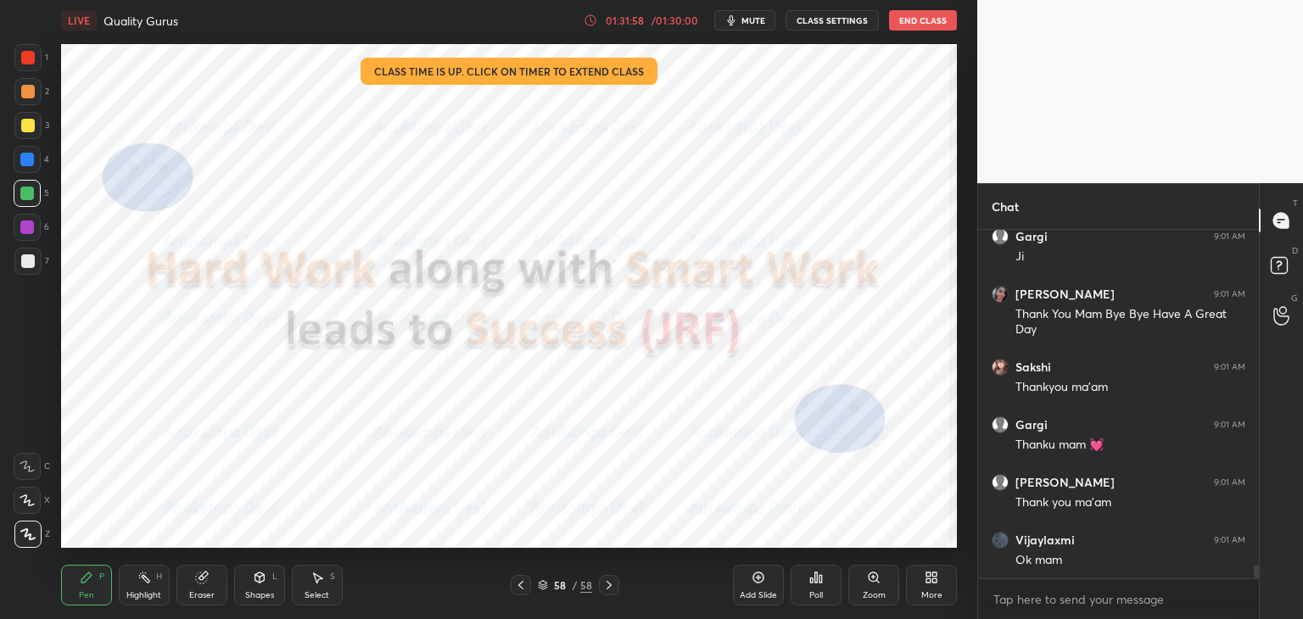
click at [923, 21] on button "End Class" at bounding box center [923, 20] width 68 height 20
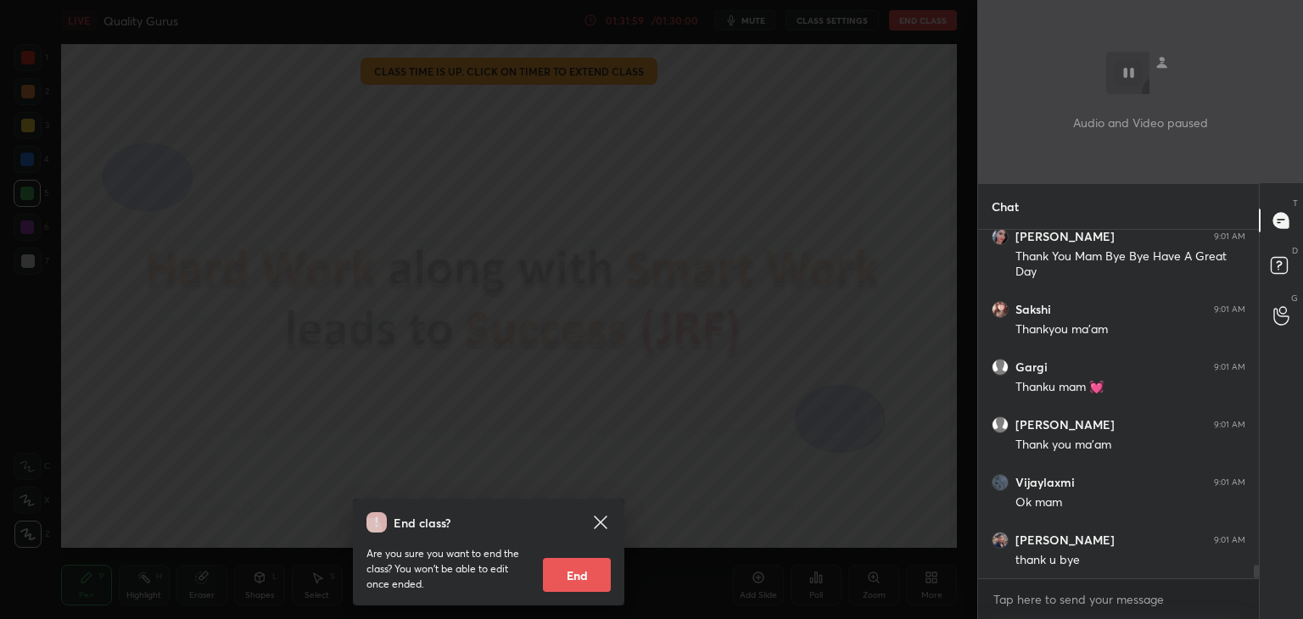
scroll to position [8695, 0]
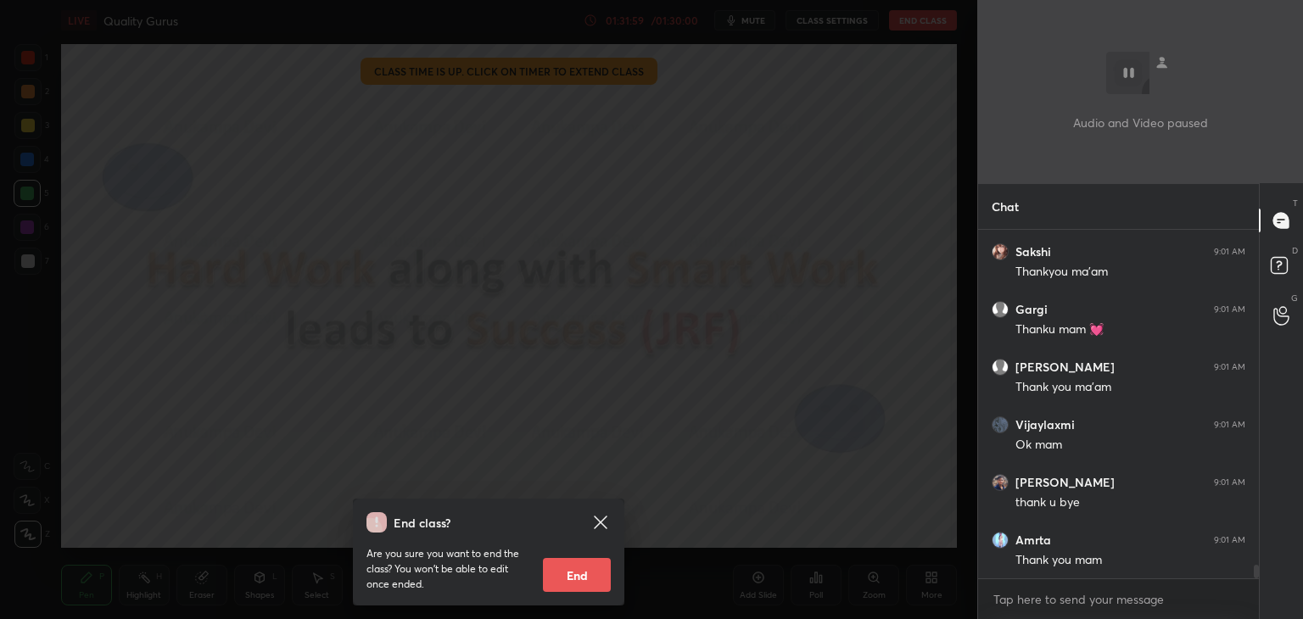
drag, startPoint x: 580, startPoint y: 579, endPoint x: 586, endPoint y: 559, distance: 20.2
click at [580, 577] on button "End" at bounding box center [577, 575] width 68 height 34
type textarea "x"
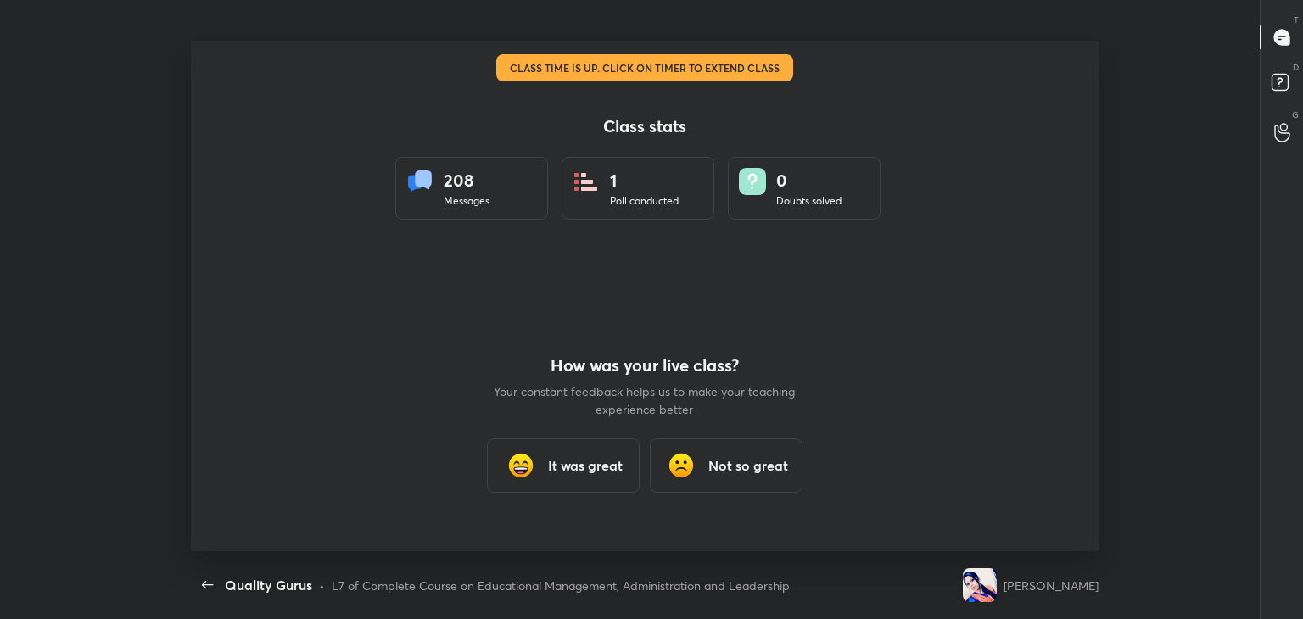
scroll to position [511, 1289]
drag, startPoint x: 597, startPoint y: 476, endPoint x: 648, endPoint y: 438, distance: 63.6
click at [598, 476] on div "It was great" at bounding box center [563, 466] width 153 height 54
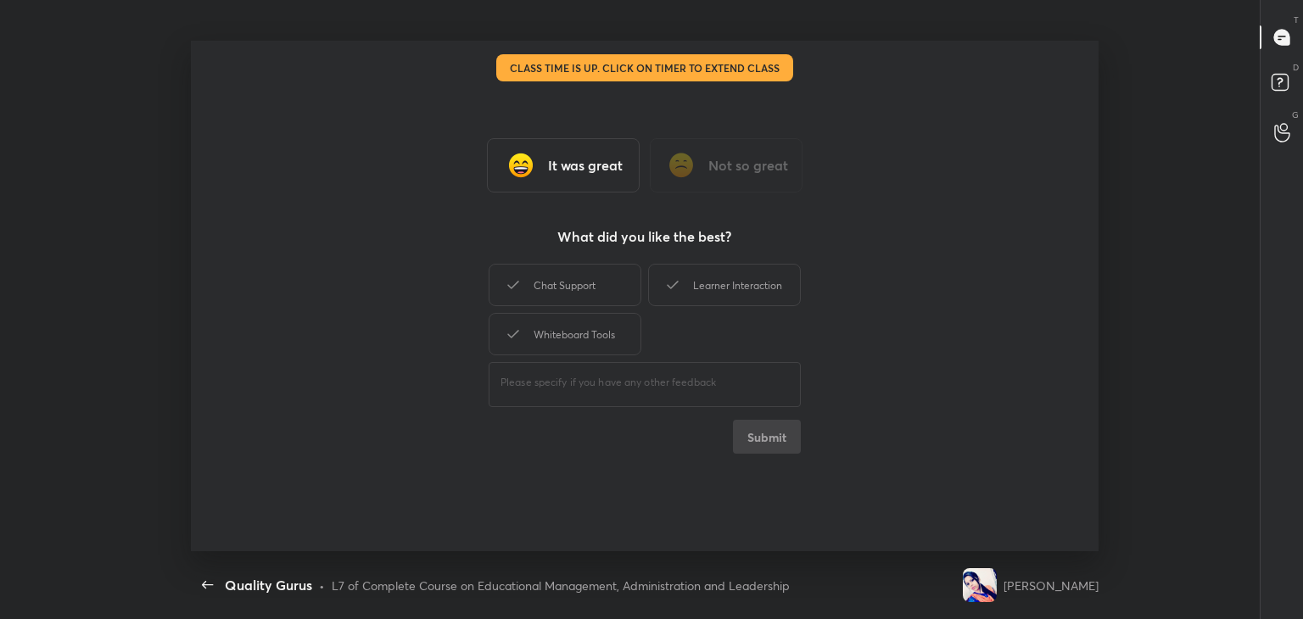
drag, startPoint x: 765, startPoint y: 289, endPoint x: 767, endPoint y: 316, distance: 27.2
click at [765, 289] on div "Learner Interaction" at bounding box center [724, 285] width 153 height 42
click at [777, 446] on button "Submit" at bounding box center [767, 437] width 68 height 34
